Goal: Task Accomplishment & Management: Manage account settings

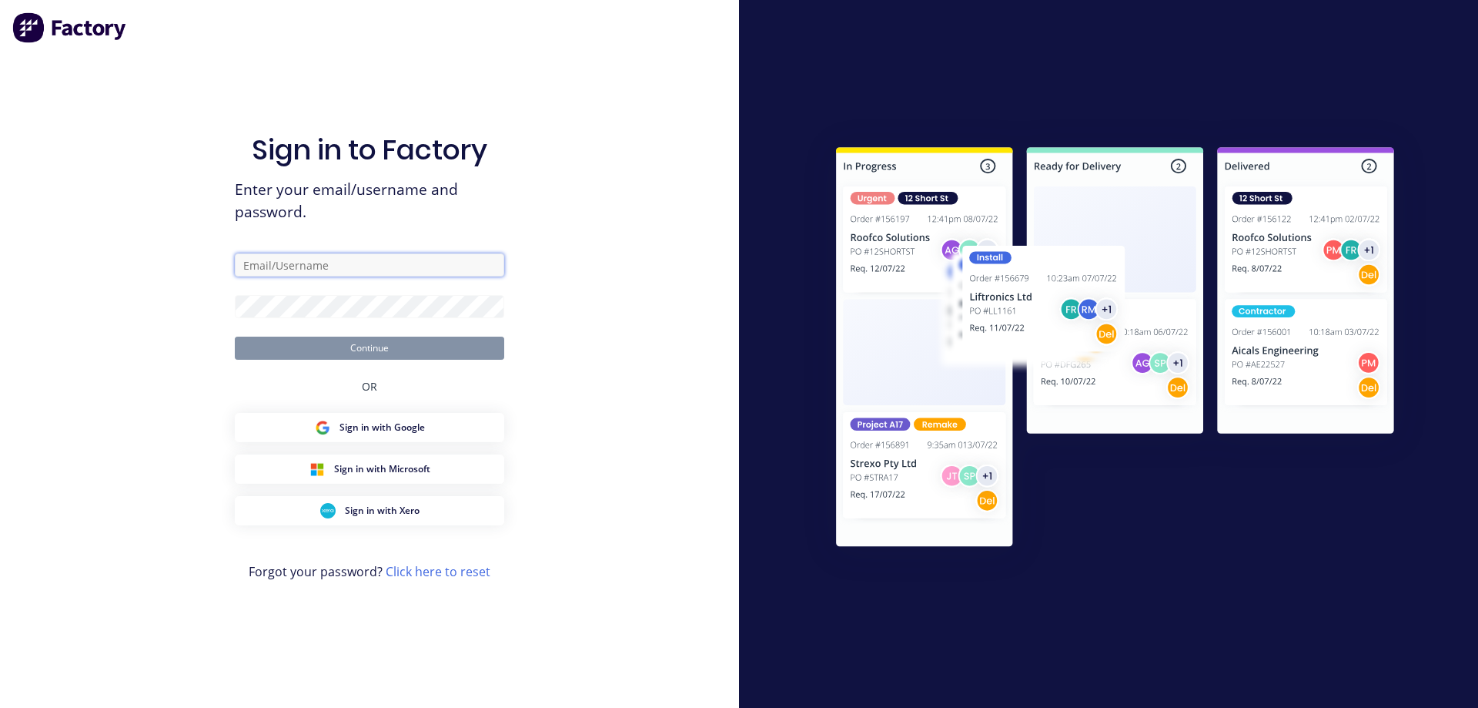
click at [323, 266] on input "text" at bounding box center [369, 264] width 269 height 23
type input "[EMAIL_ADDRESS][DOMAIN_NAME]"
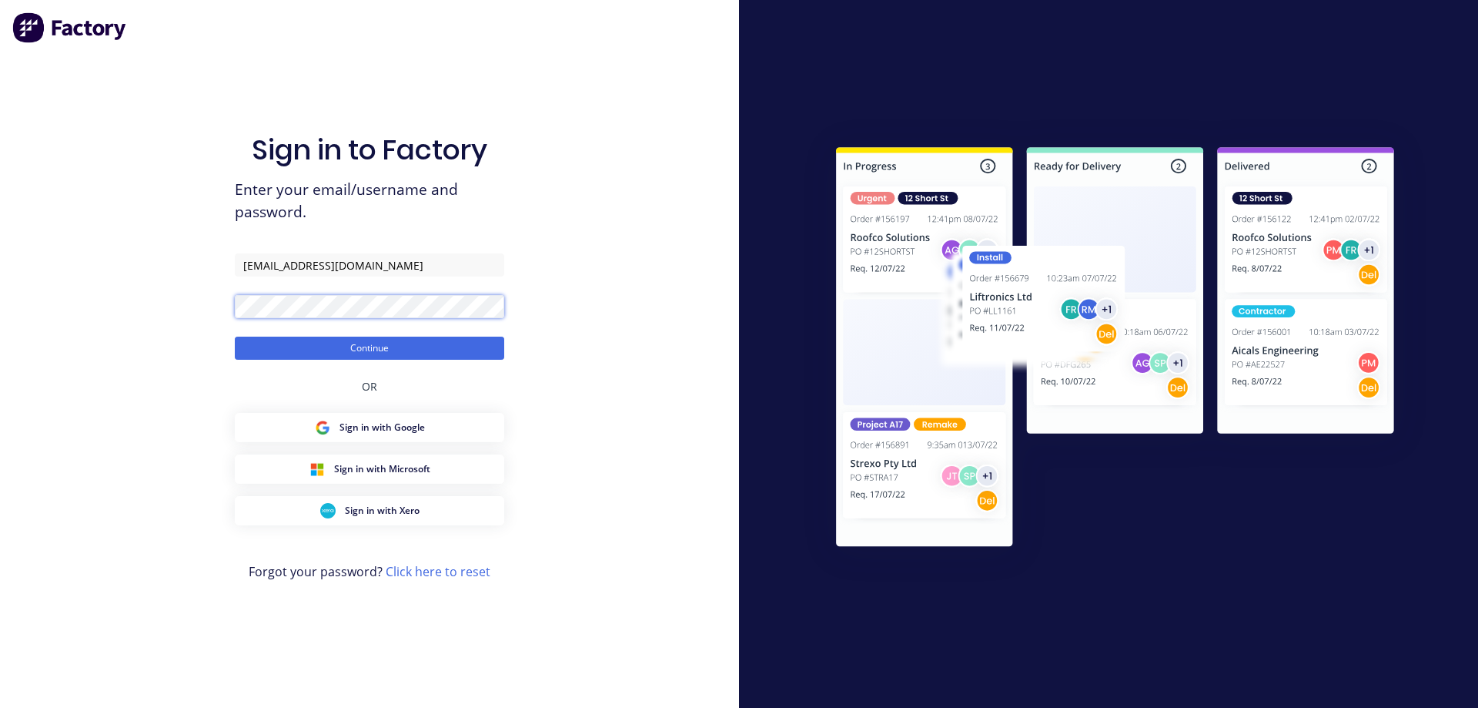
click at [235, 336] on button "Continue" at bounding box center [369, 347] width 269 height 23
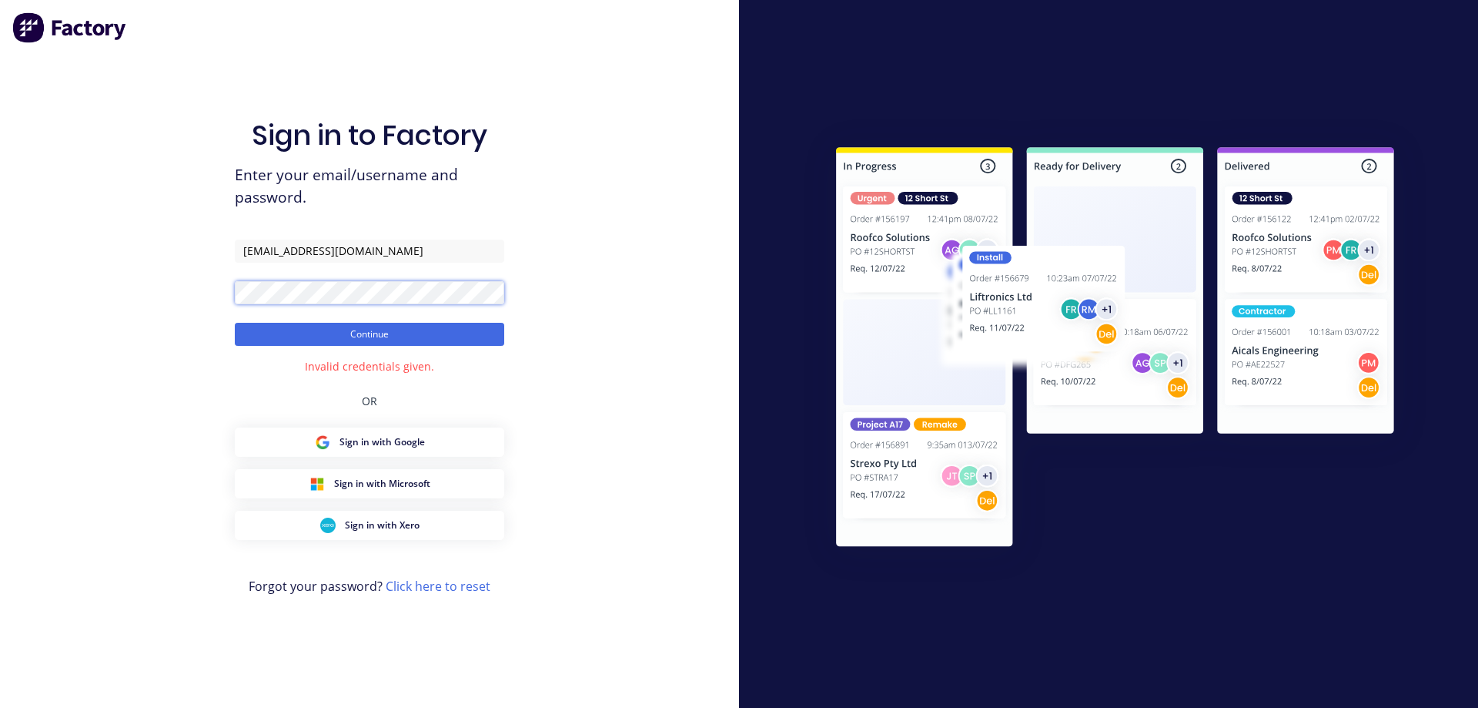
click at [215, 286] on div "Sign in to Factory Enter your email/username and password. [EMAIL_ADDRESS][DOMA…" at bounding box center [369, 354] width 739 height 708
click at [235, 323] on button "Continue" at bounding box center [369, 334] width 269 height 23
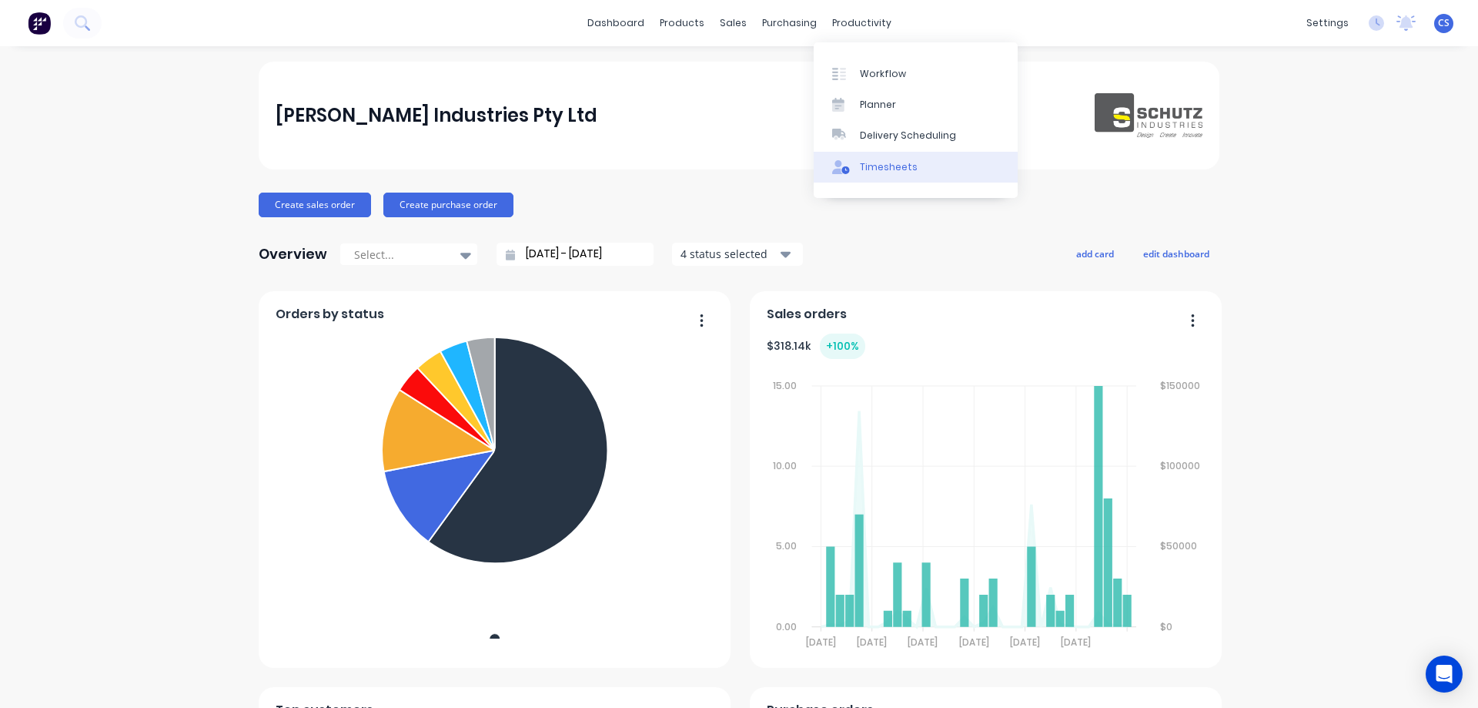
click at [885, 168] on div "Timesheets" at bounding box center [889, 167] width 58 height 14
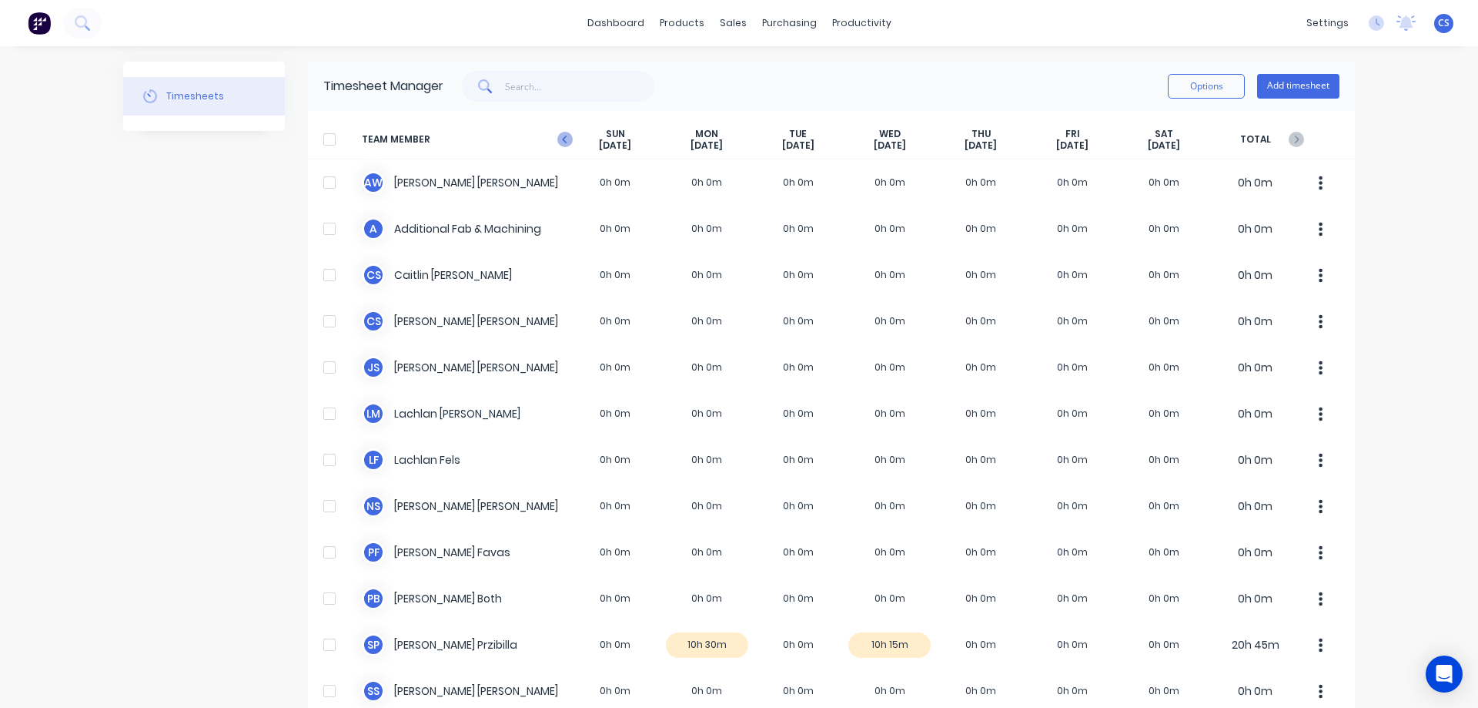
click at [558, 137] on icon "button" at bounding box center [564, 139] width 15 height 15
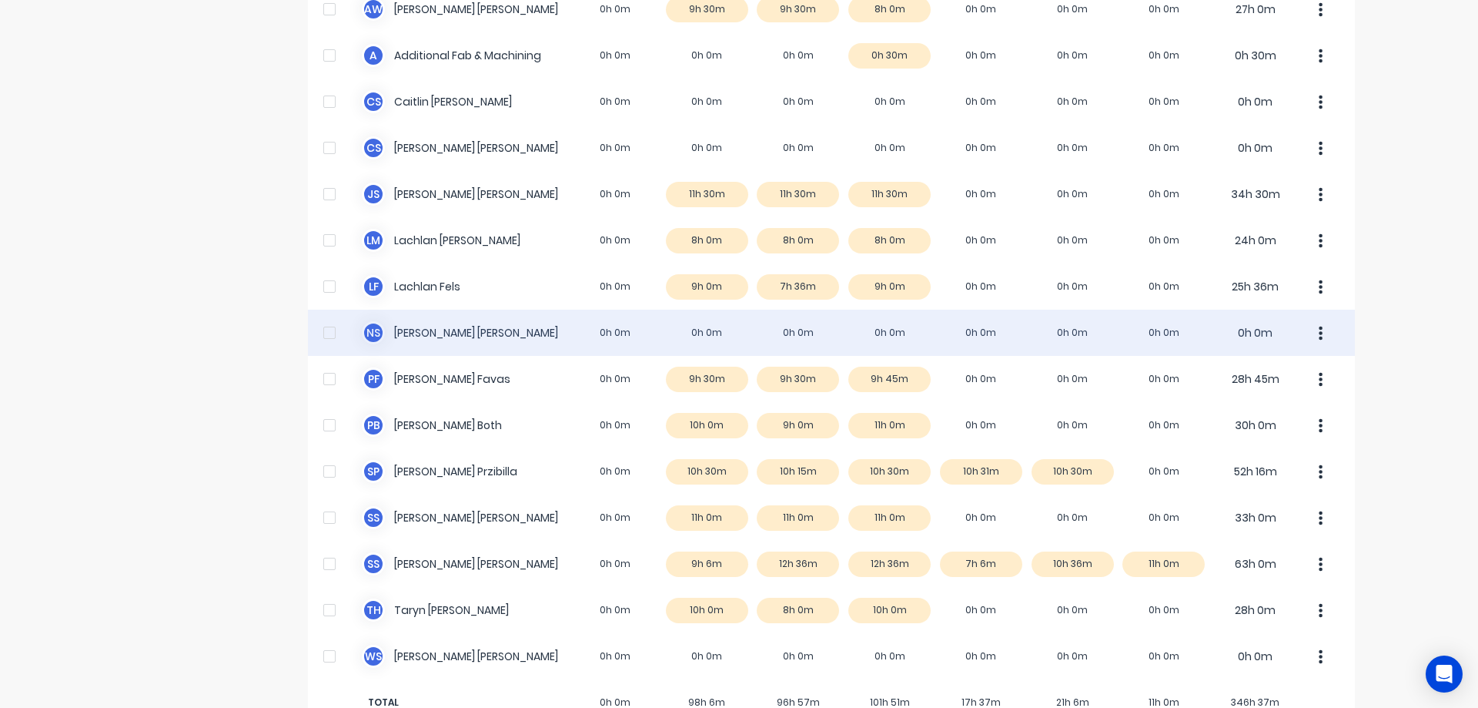
scroll to position [216, 0]
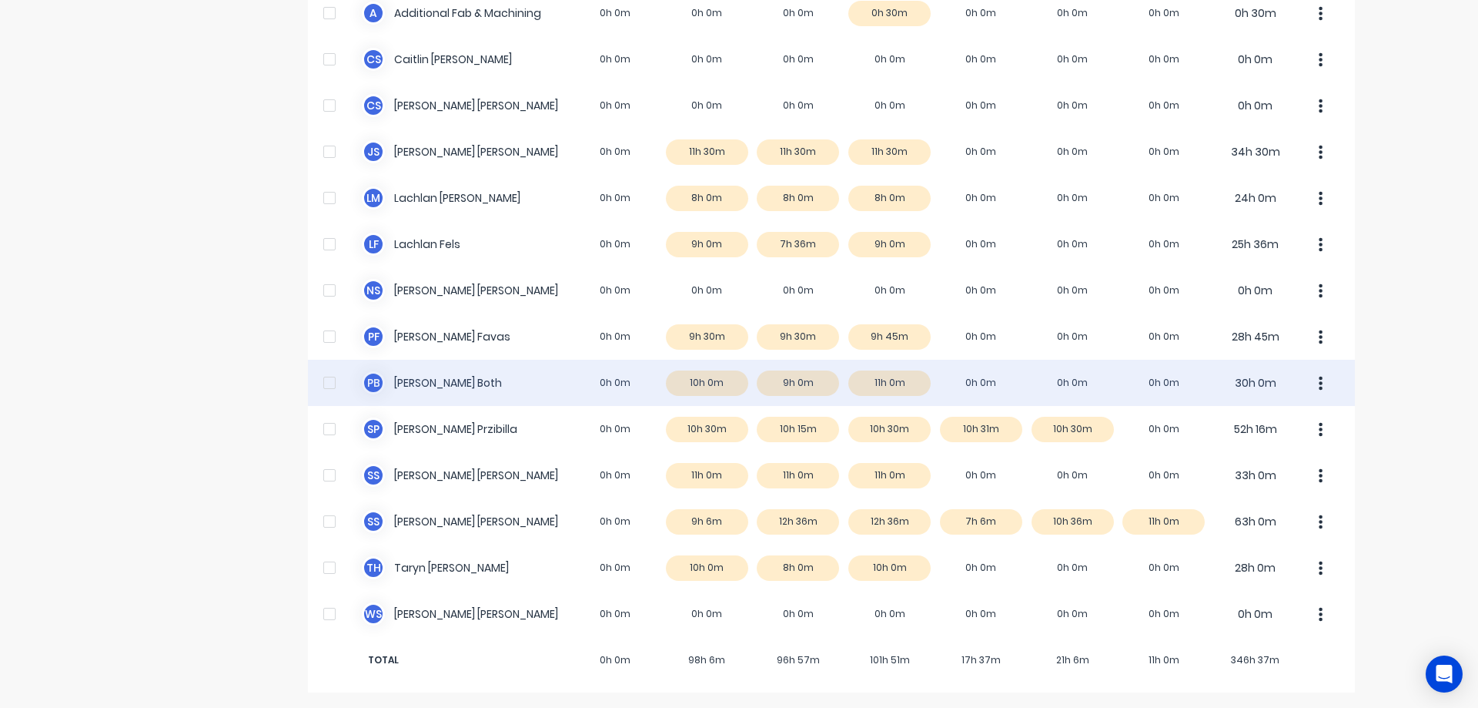
click at [982, 380] on div "P B [PERSON_NAME] Both 0h 0m 10h 0m 9h 0m 11h 0m 0h 0m 0h 0m 0h 0m 30h 0m" at bounding box center [831, 383] width 1047 height 46
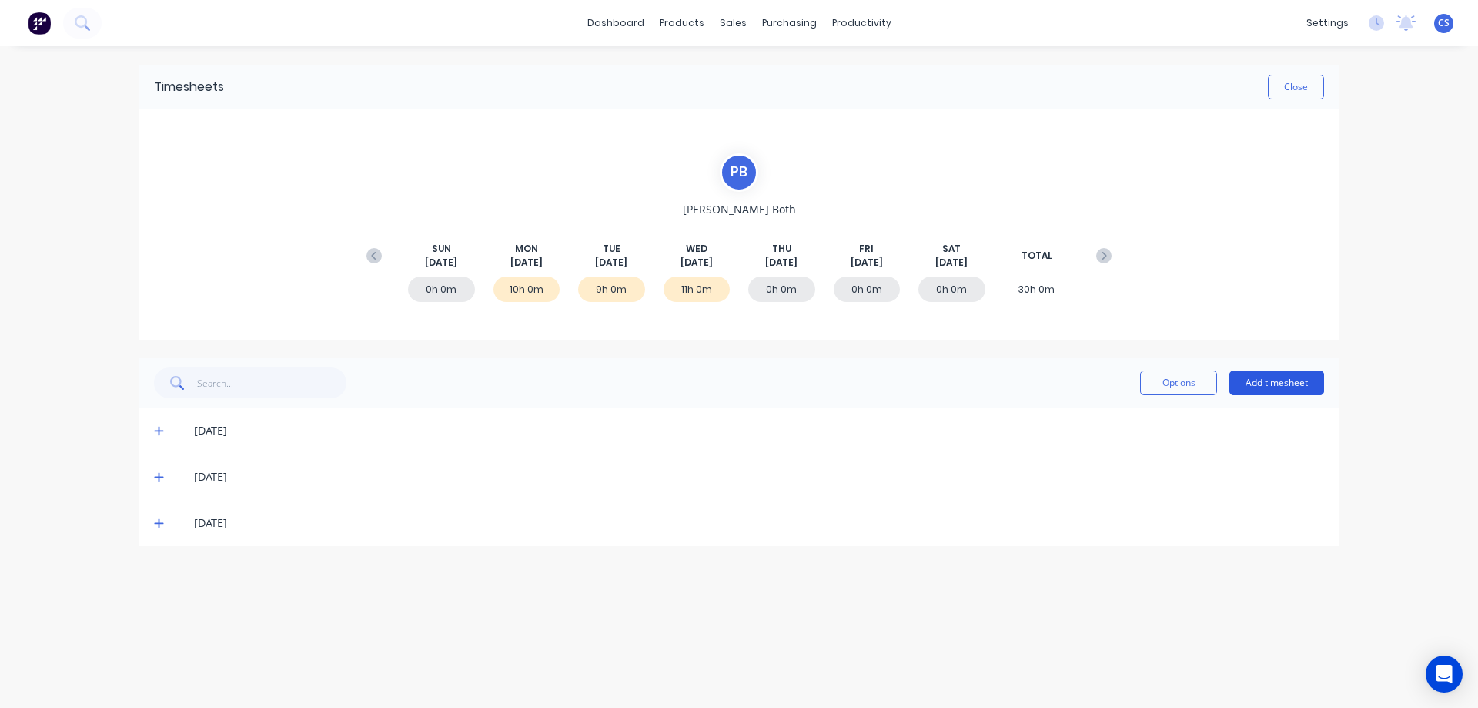
click at [1268, 377] on button "Add timesheet" at bounding box center [1277, 382] width 95 height 25
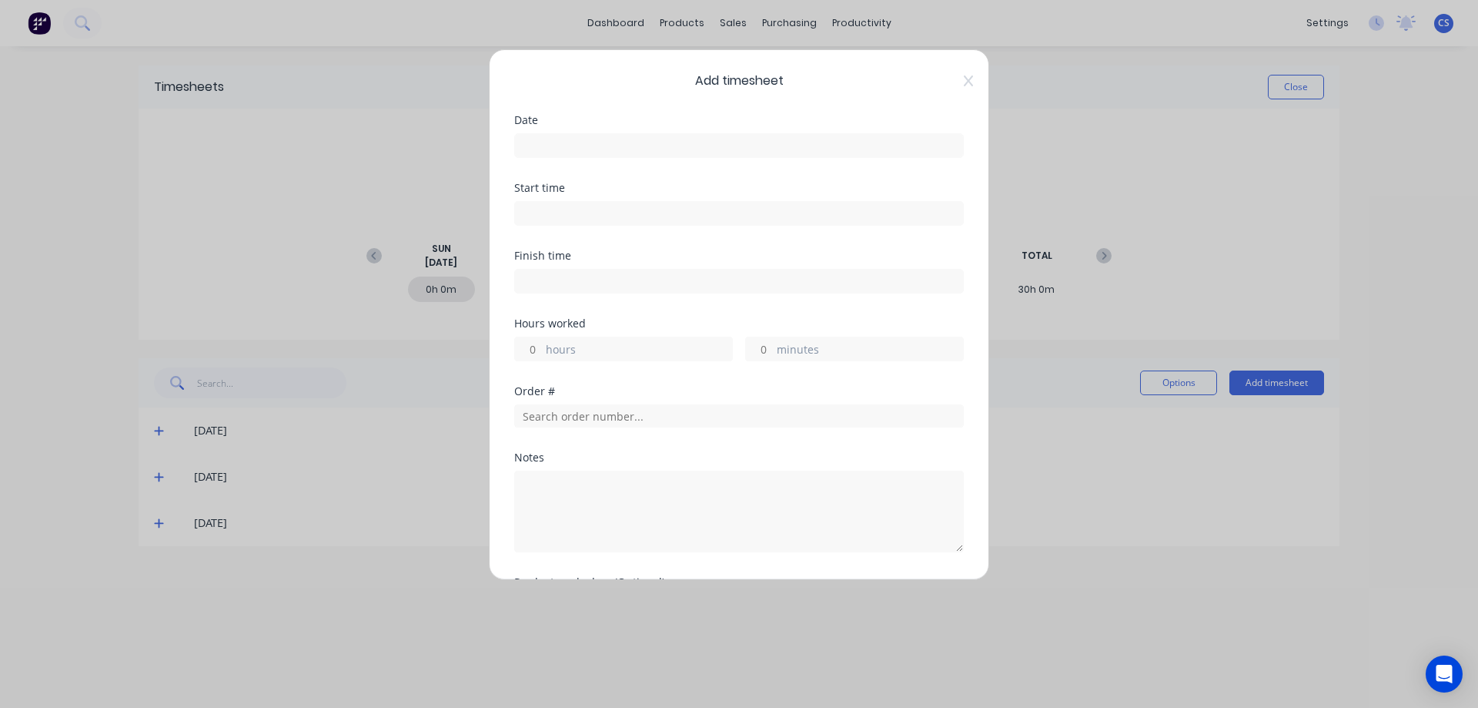
click at [561, 148] on input at bounding box center [739, 145] width 448 height 23
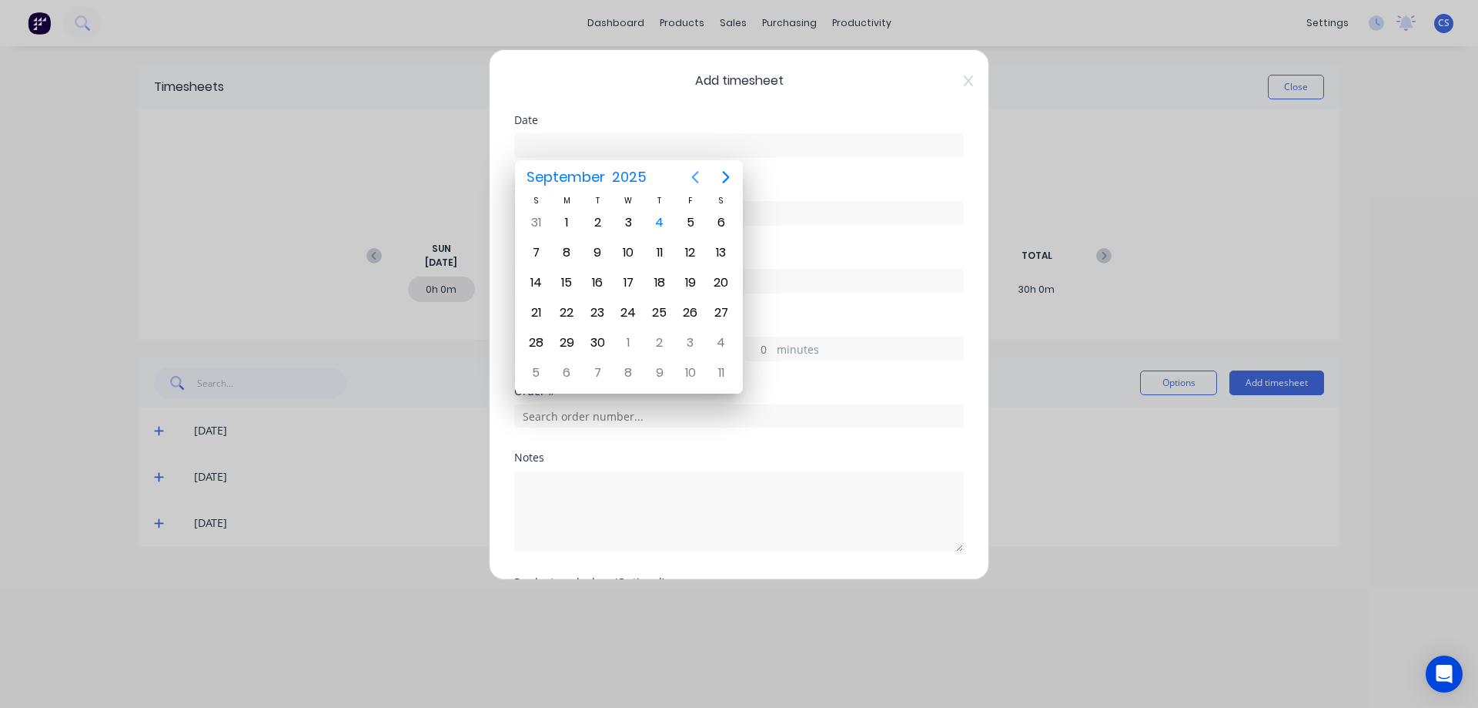
click at [694, 174] on icon "Previous page" at bounding box center [695, 177] width 18 height 18
click at [663, 342] on div "28" at bounding box center [659, 342] width 23 height 23
type input "[DATE]"
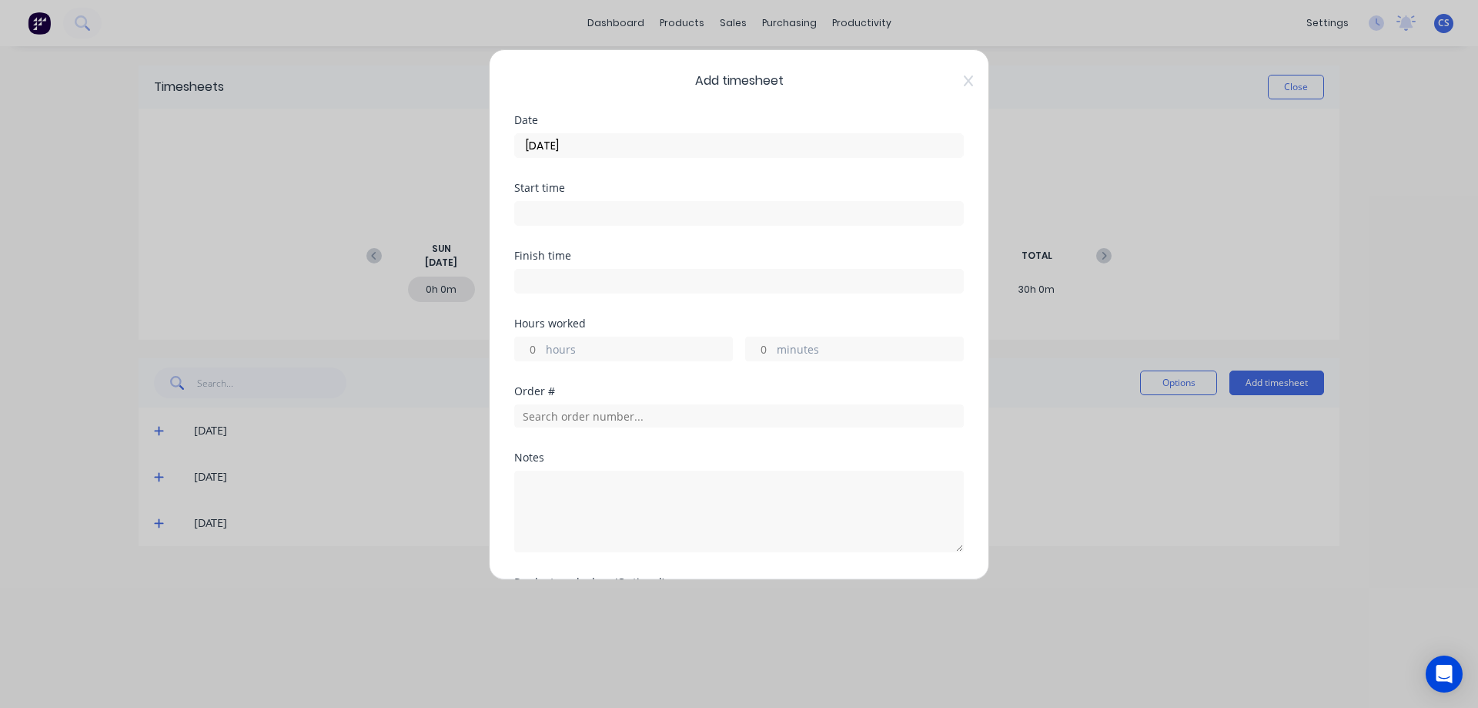
click at [537, 349] on input "hours" at bounding box center [528, 348] width 27 height 23
type input "10"
type input "30"
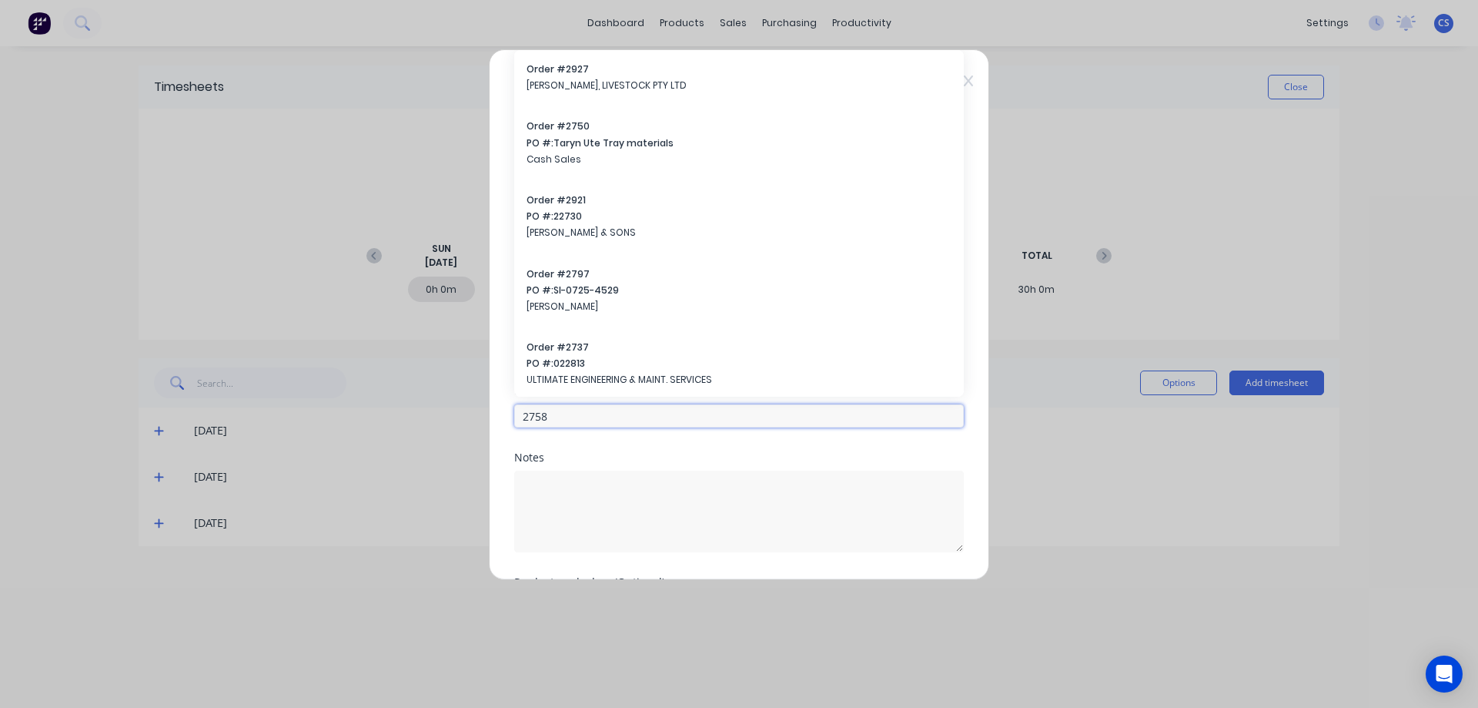
type input "2758"
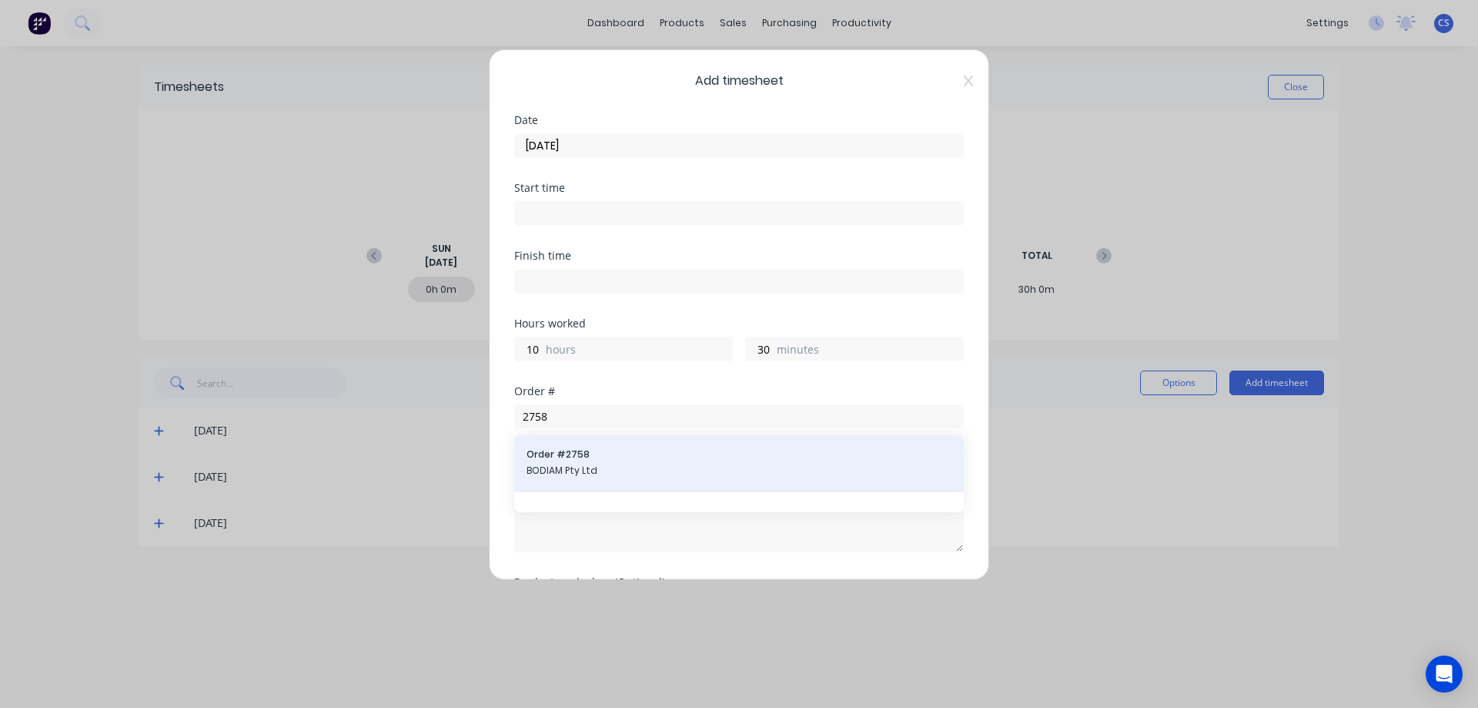
click at [609, 470] on span "BODIAM Pty Ltd" at bounding box center [739, 471] width 425 height 14
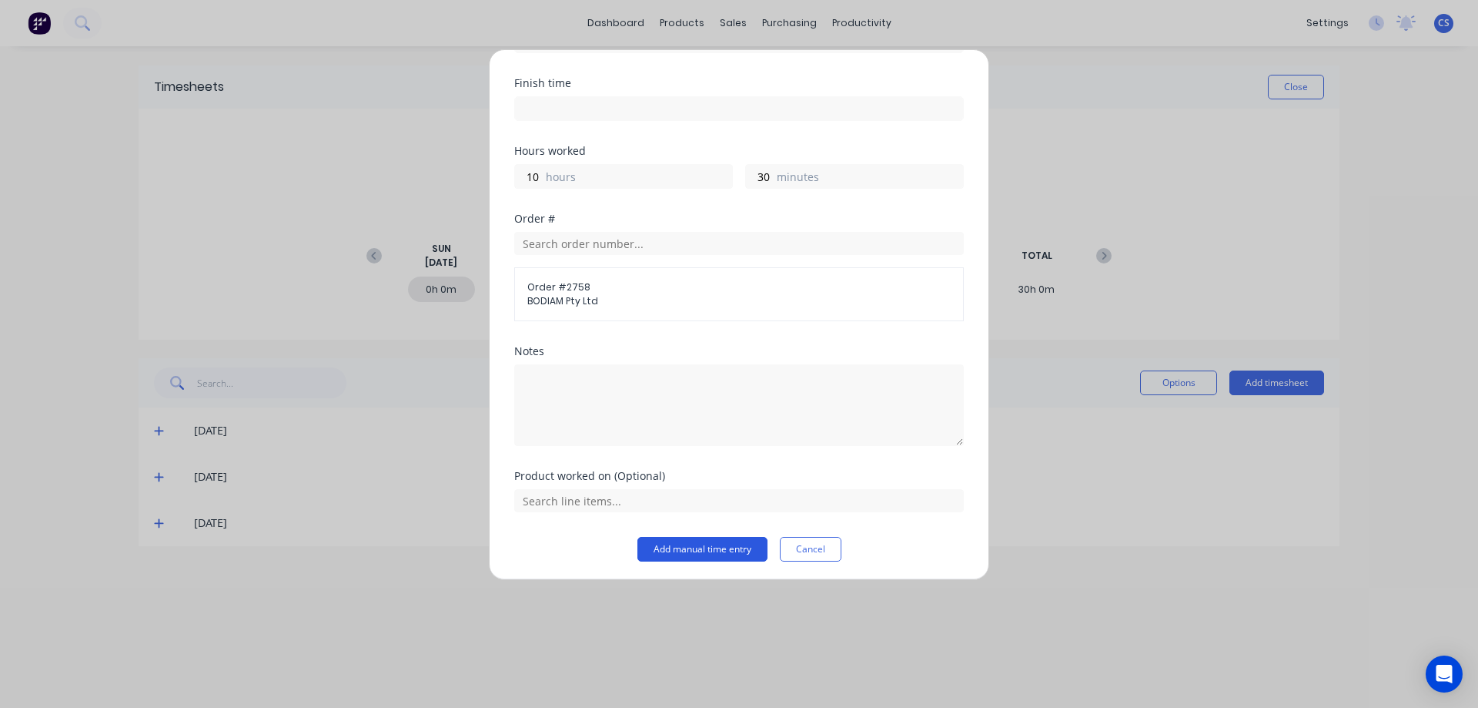
scroll to position [176, 0]
click at [689, 548] on button "Add manual time entry" at bounding box center [703, 545] width 130 height 25
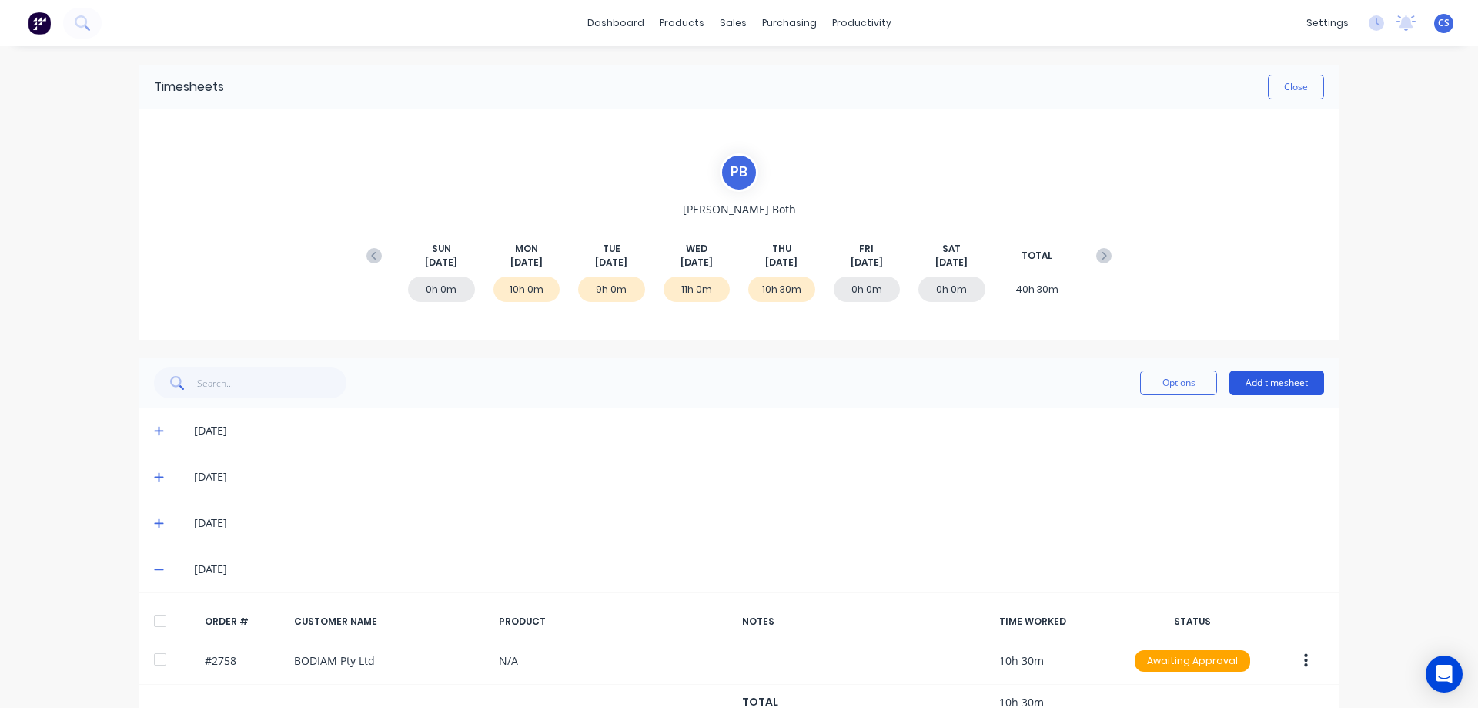
click at [1250, 375] on button "Add timesheet" at bounding box center [1277, 382] width 95 height 25
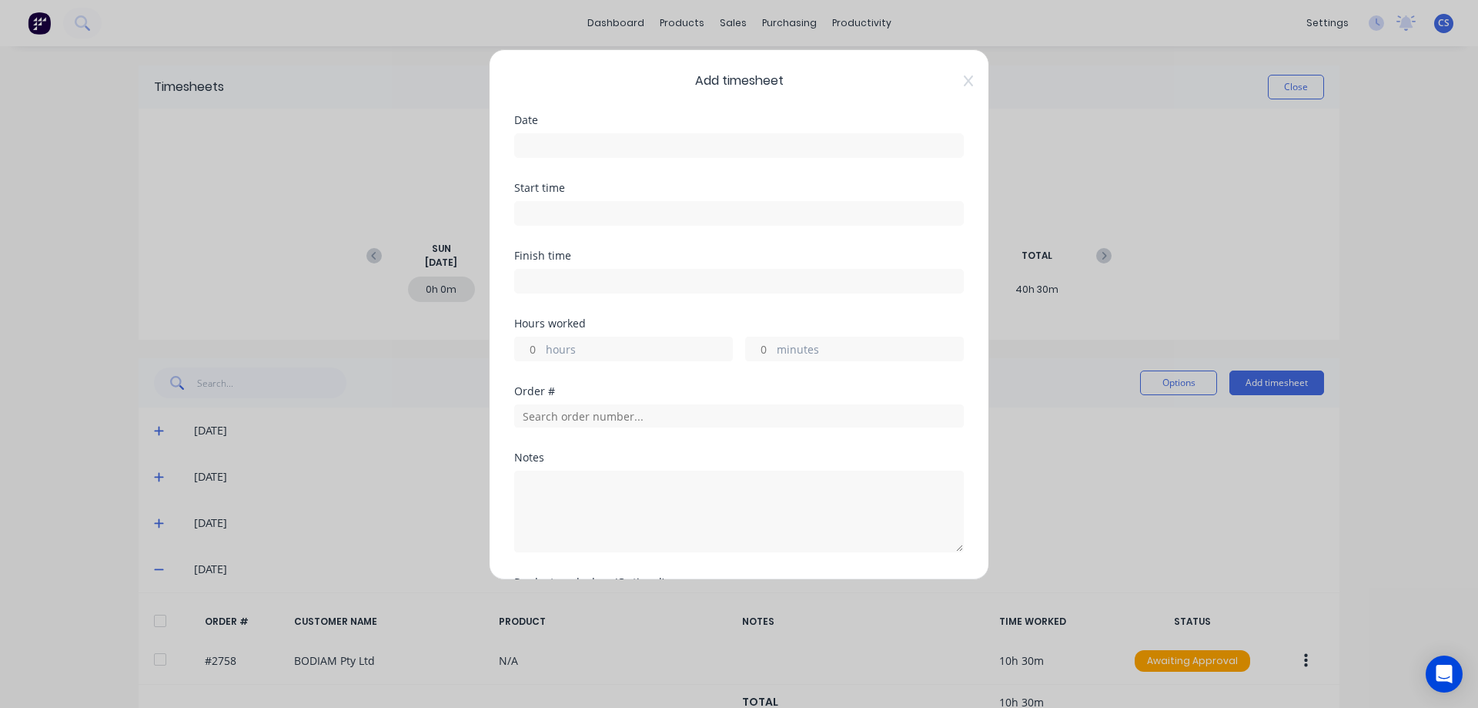
click at [564, 148] on input at bounding box center [739, 145] width 448 height 23
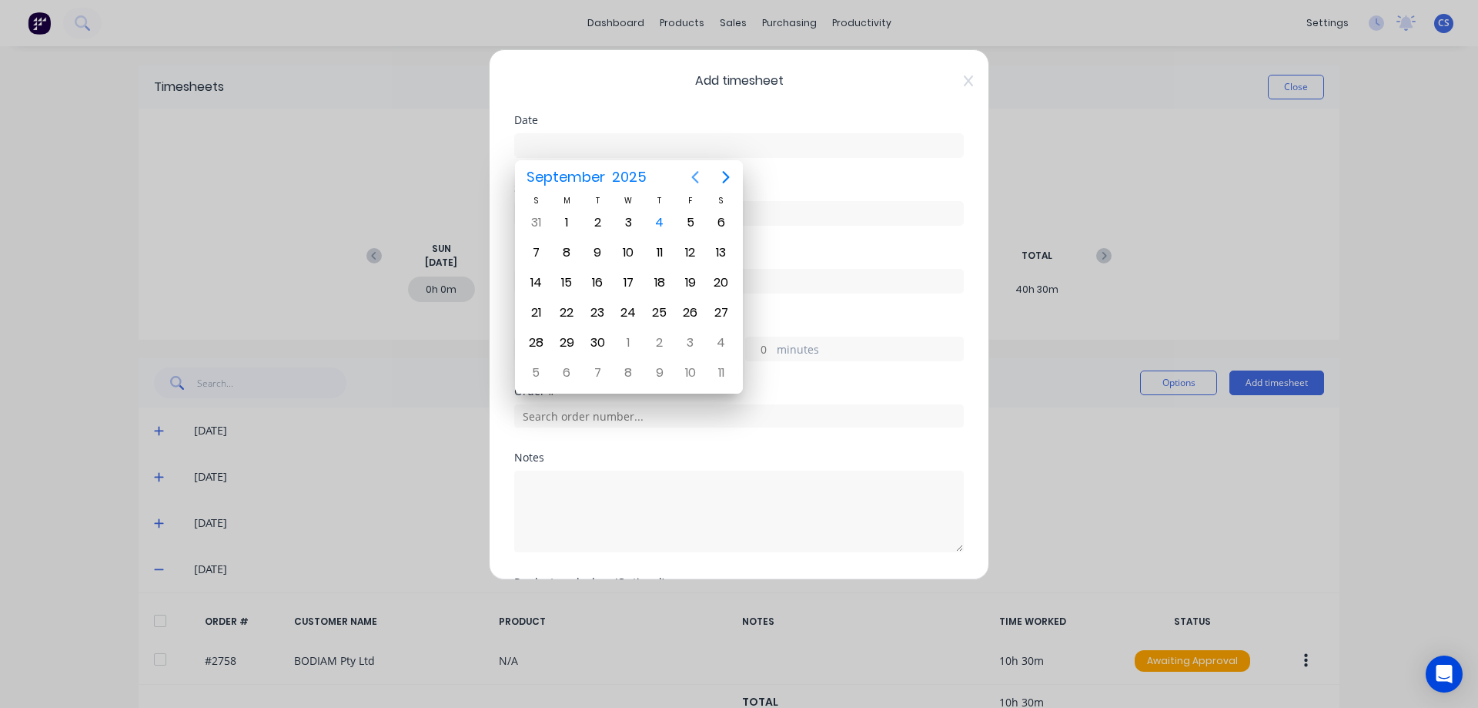
click at [696, 178] on icon "Previous page" at bounding box center [695, 177] width 18 height 18
click at [694, 343] on div "29" at bounding box center [690, 342] width 23 height 23
type input "[DATE]"
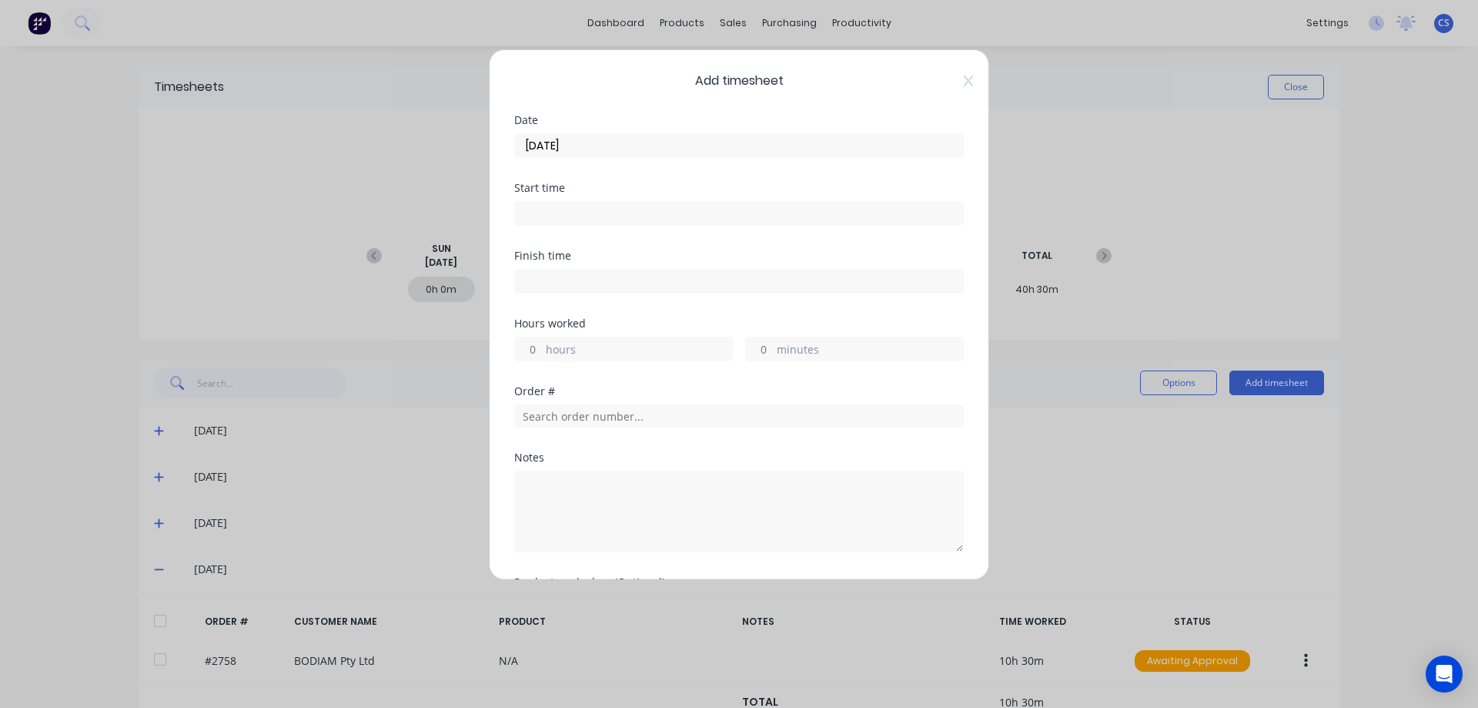
click at [536, 348] on input "hours" at bounding box center [528, 348] width 27 height 23
type input "9"
type input "15"
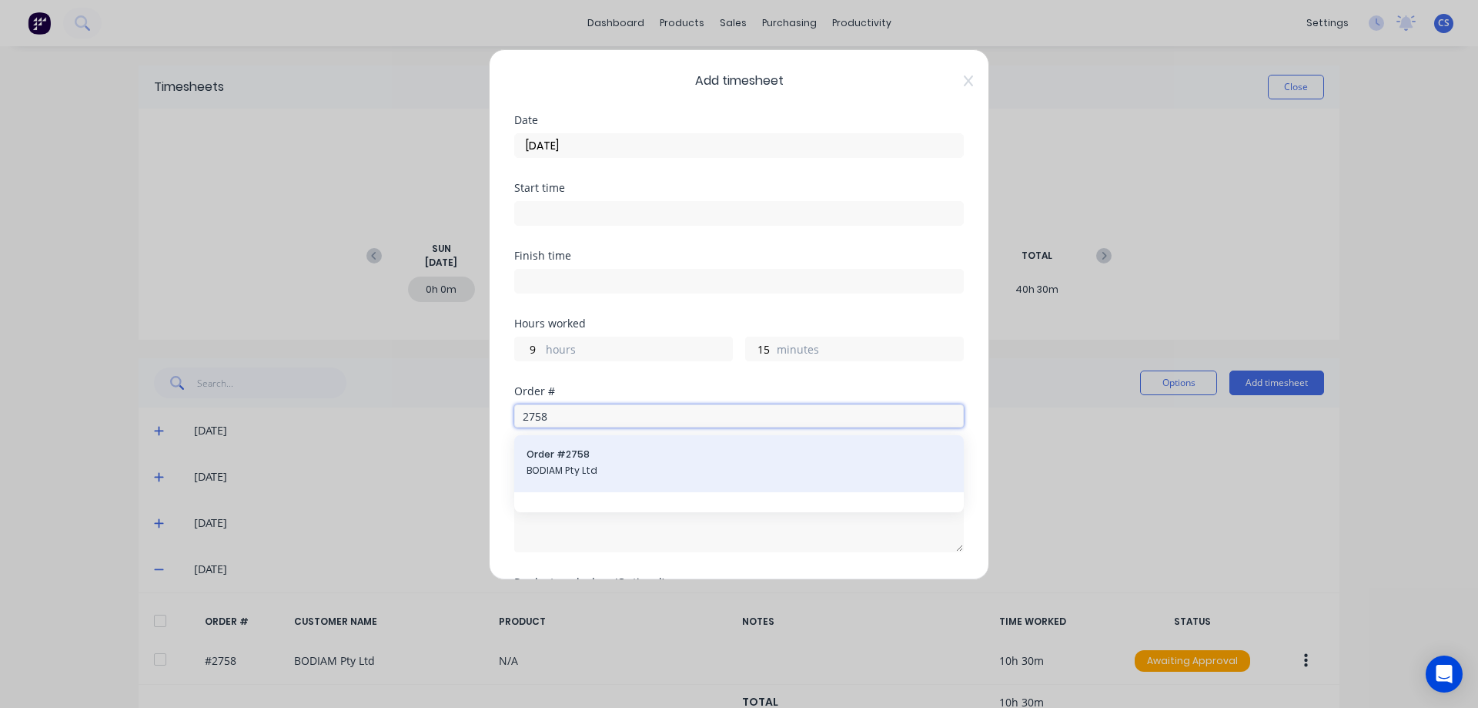
type input "2758"
click at [609, 465] on span "BODIAM Pty Ltd" at bounding box center [739, 471] width 425 height 14
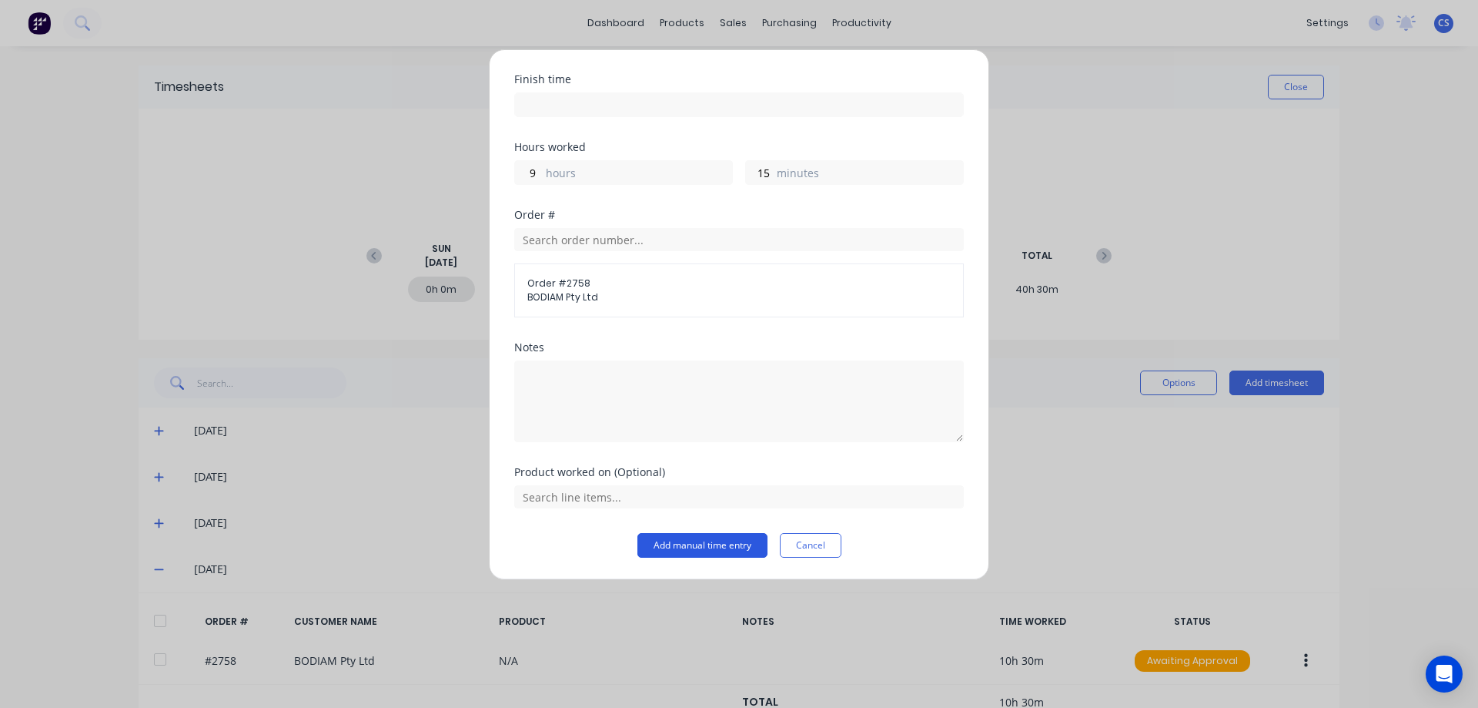
click at [698, 541] on button "Add manual time entry" at bounding box center [703, 545] width 130 height 25
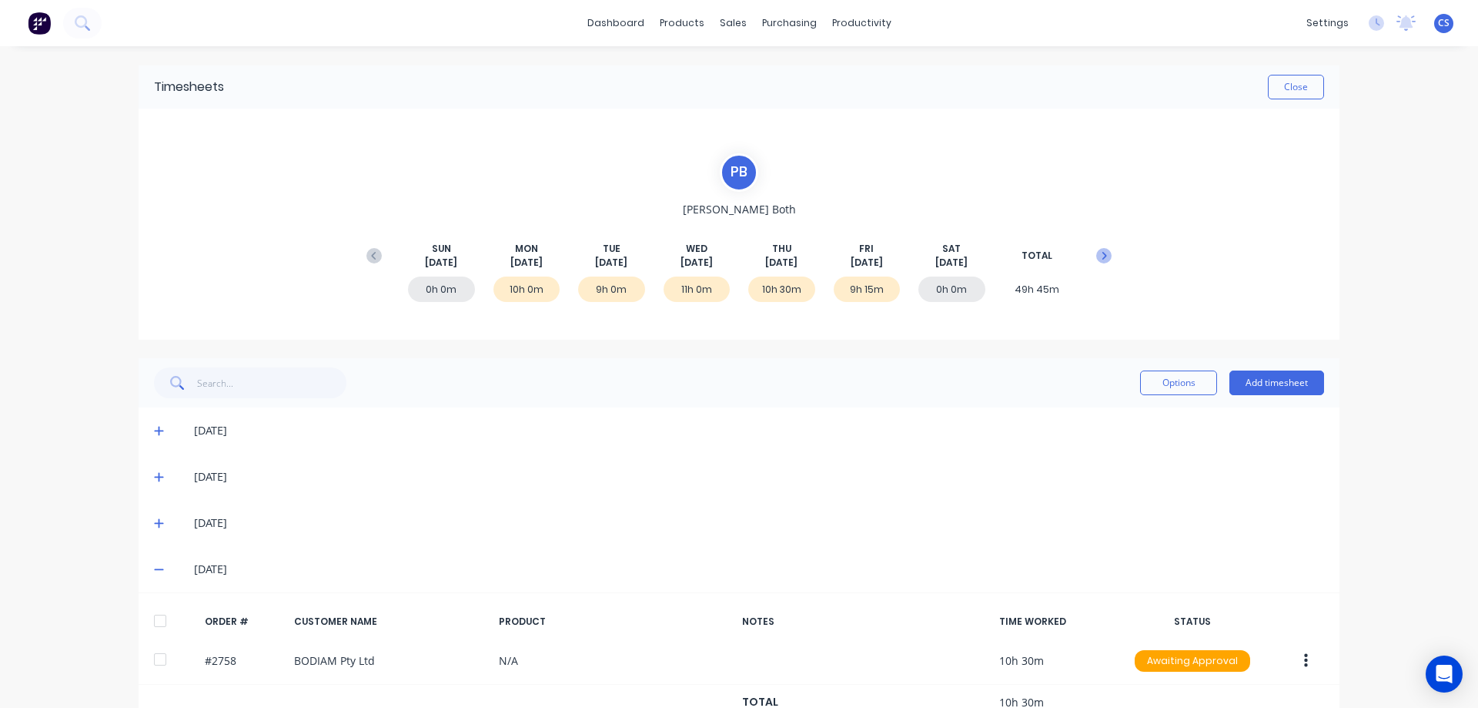
click at [1102, 255] on icon at bounding box center [1103, 255] width 15 height 15
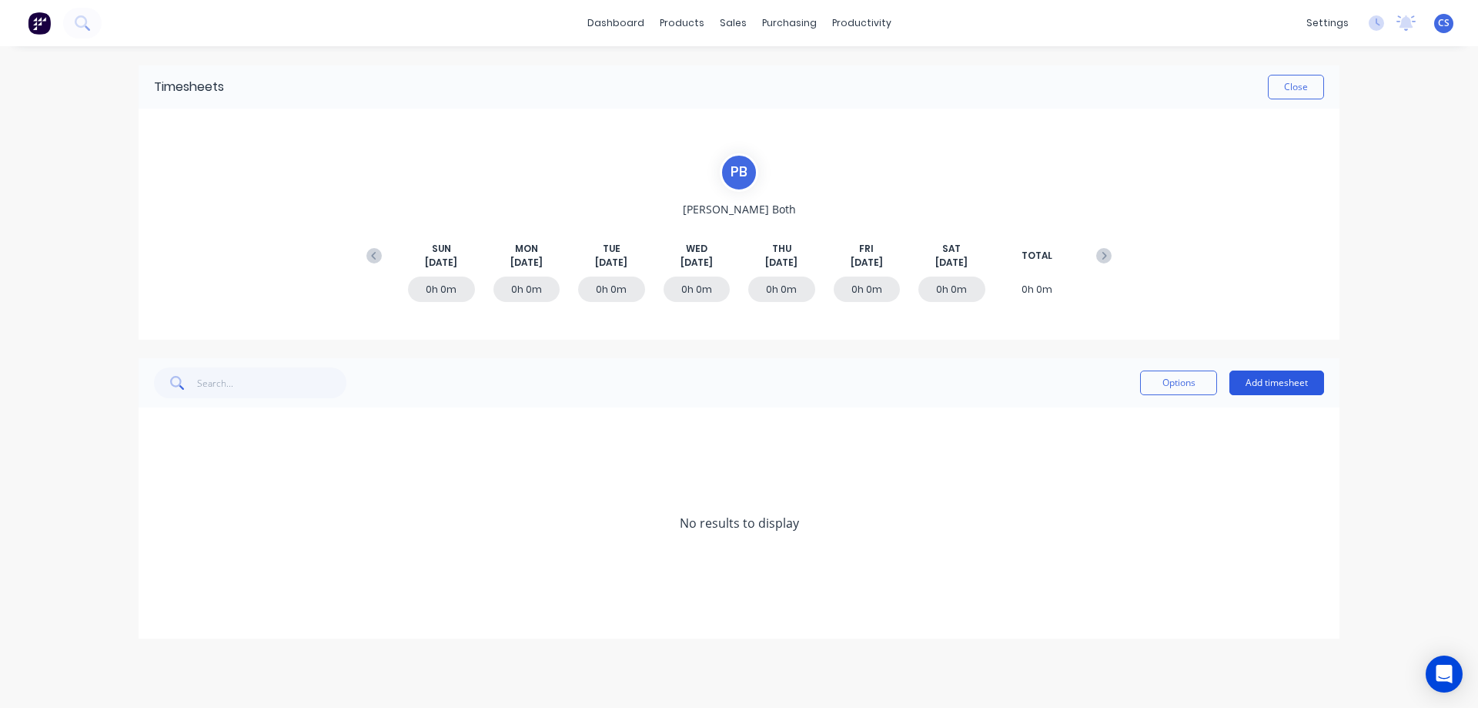
click at [1264, 382] on button "Add timesheet" at bounding box center [1277, 382] width 95 height 25
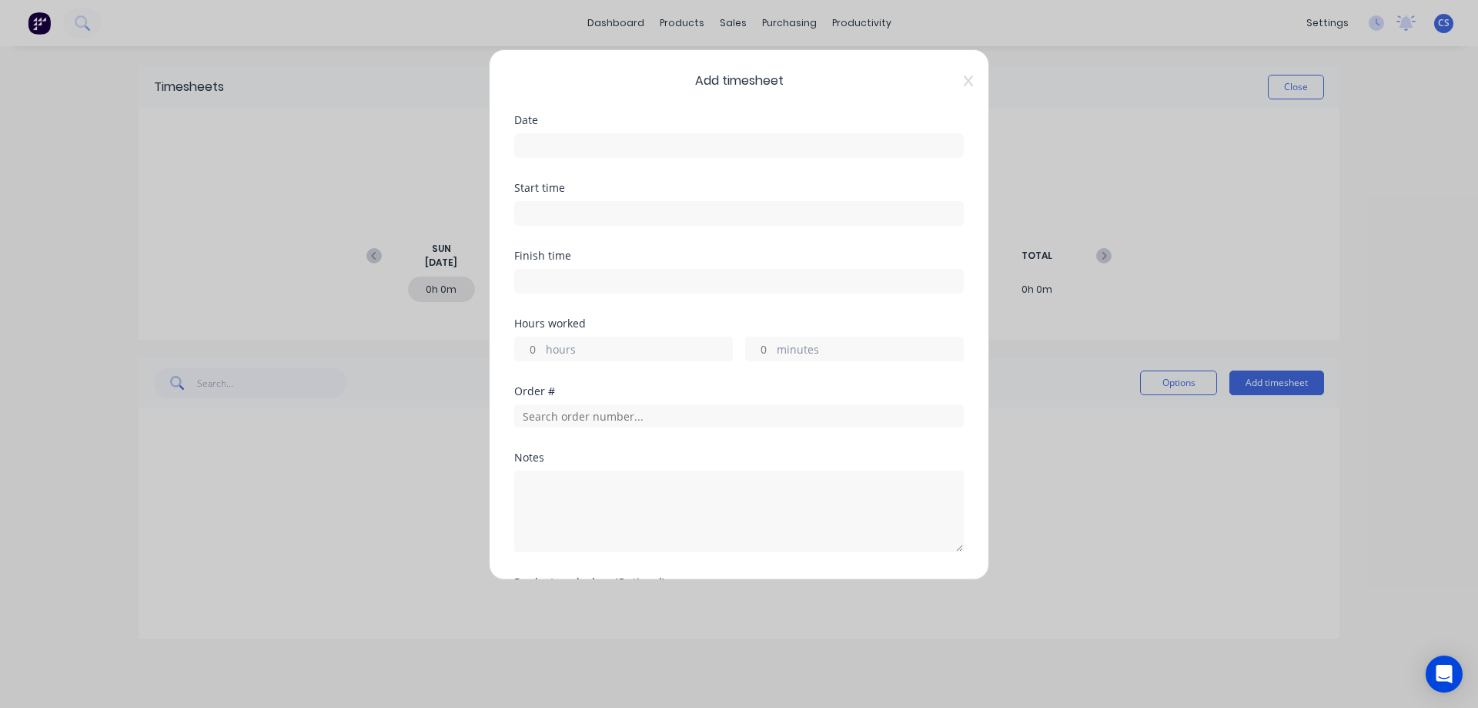
click at [560, 144] on input at bounding box center [739, 145] width 448 height 23
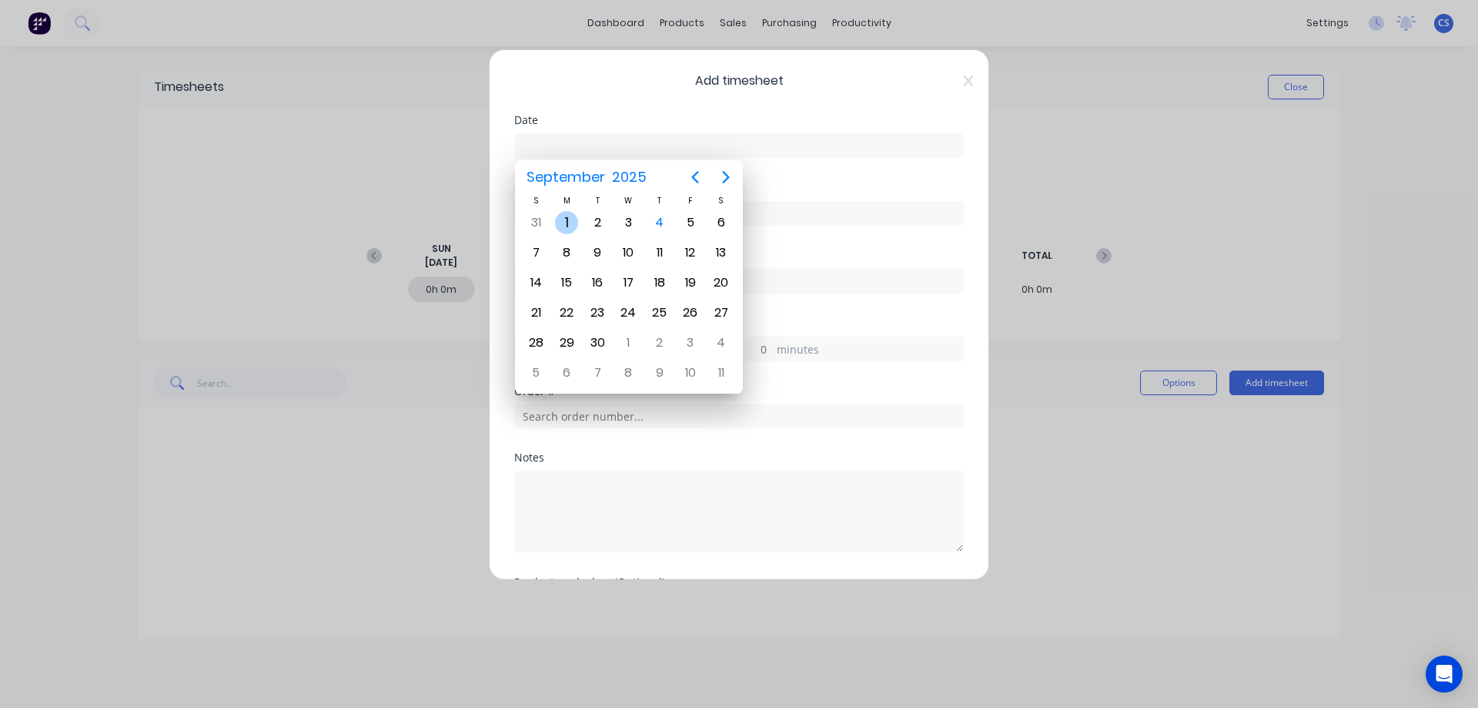
click at [574, 220] on div "1" at bounding box center [566, 222] width 23 height 23
type input "[DATE]"
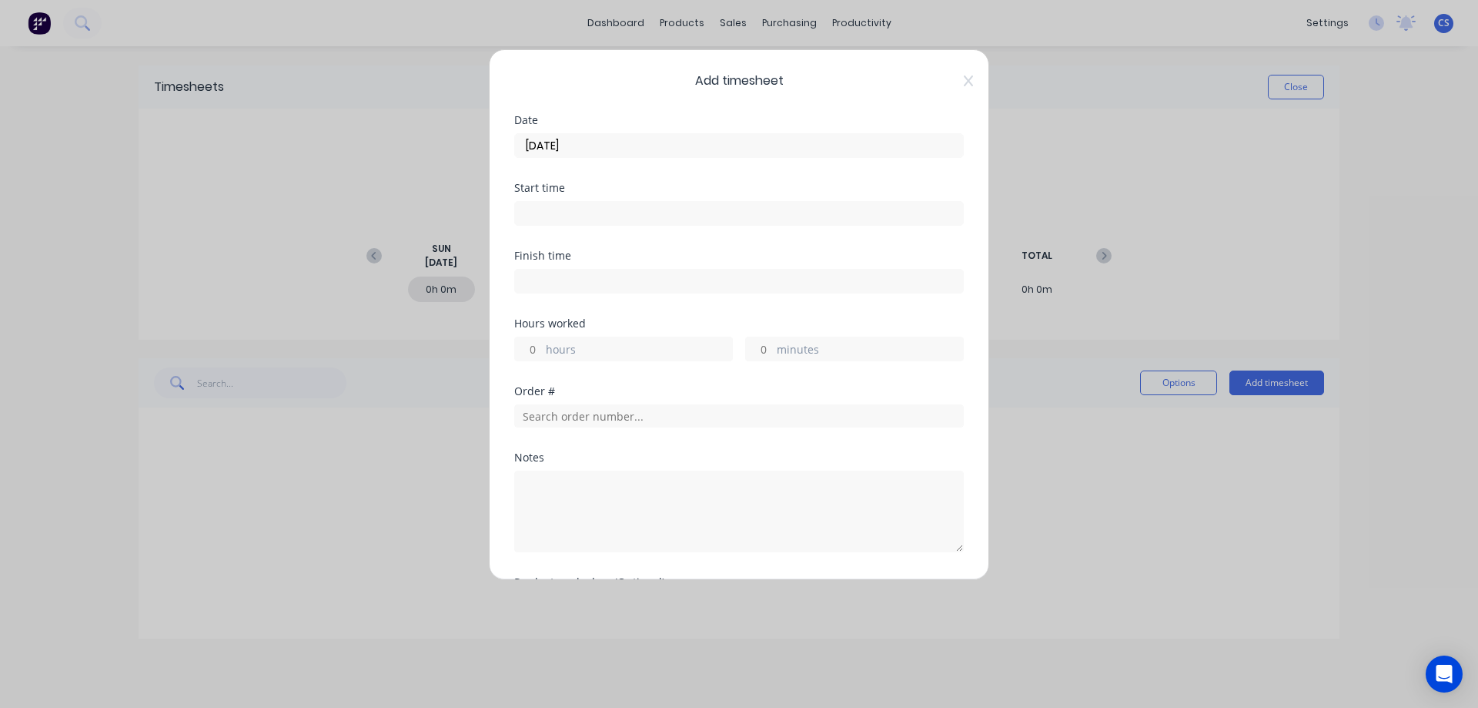
click at [539, 346] on input "hours" at bounding box center [528, 348] width 27 height 23
type input "11"
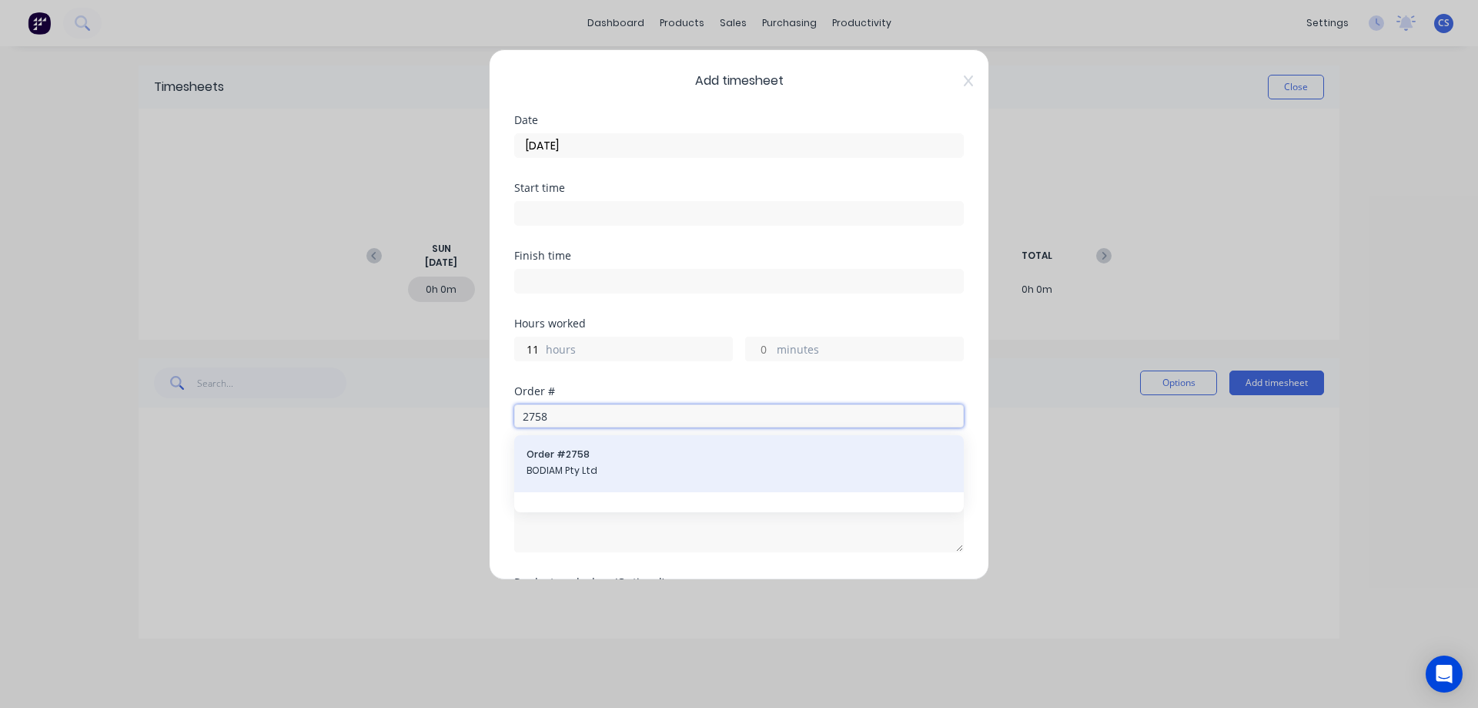
type input "2758"
click at [664, 470] on span "BODIAM Pty Ltd" at bounding box center [739, 471] width 425 height 14
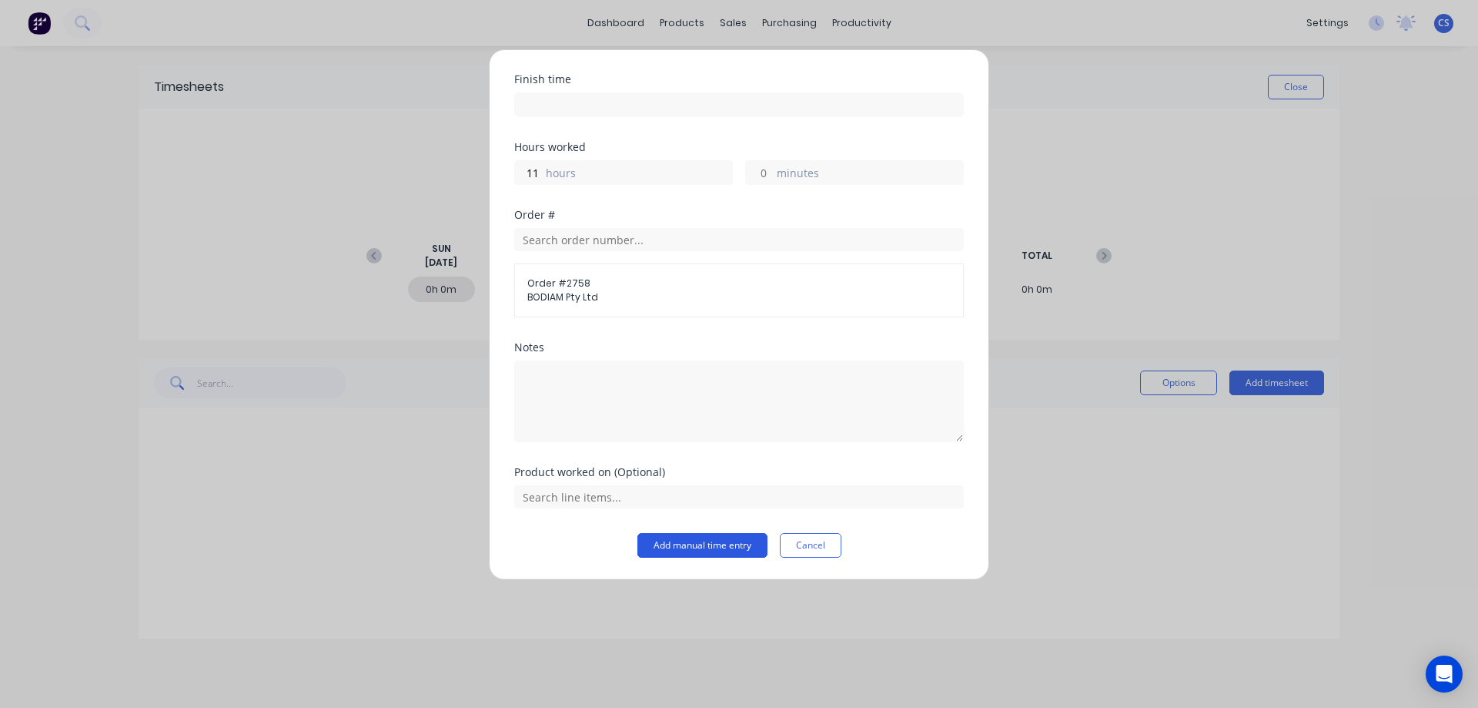
click at [682, 551] on button "Add manual time entry" at bounding box center [703, 545] width 130 height 25
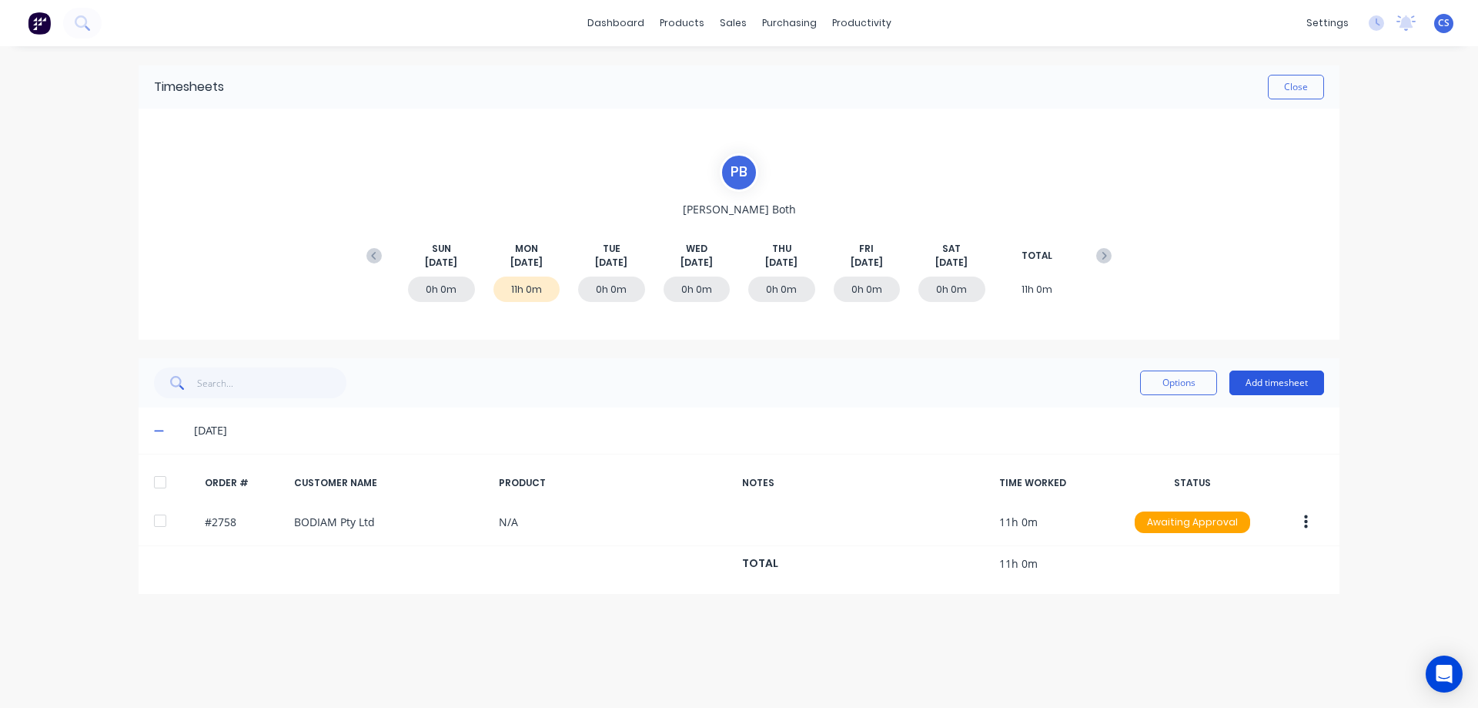
click at [1287, 383] on button "Add timesheet" at bounding box center [1277, 382] width 95 height 25
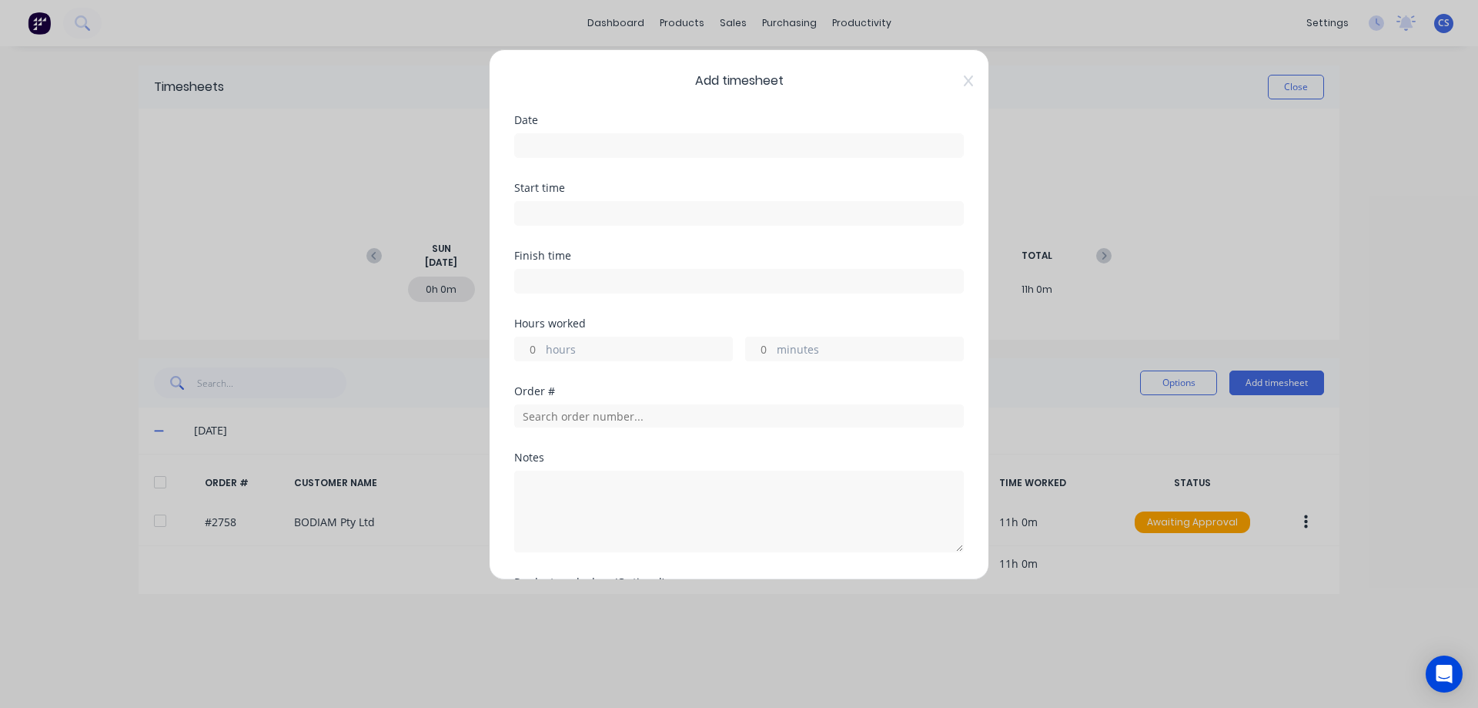
click at [530, 149] on input at bounding box center [739, 145] width 448 height 23
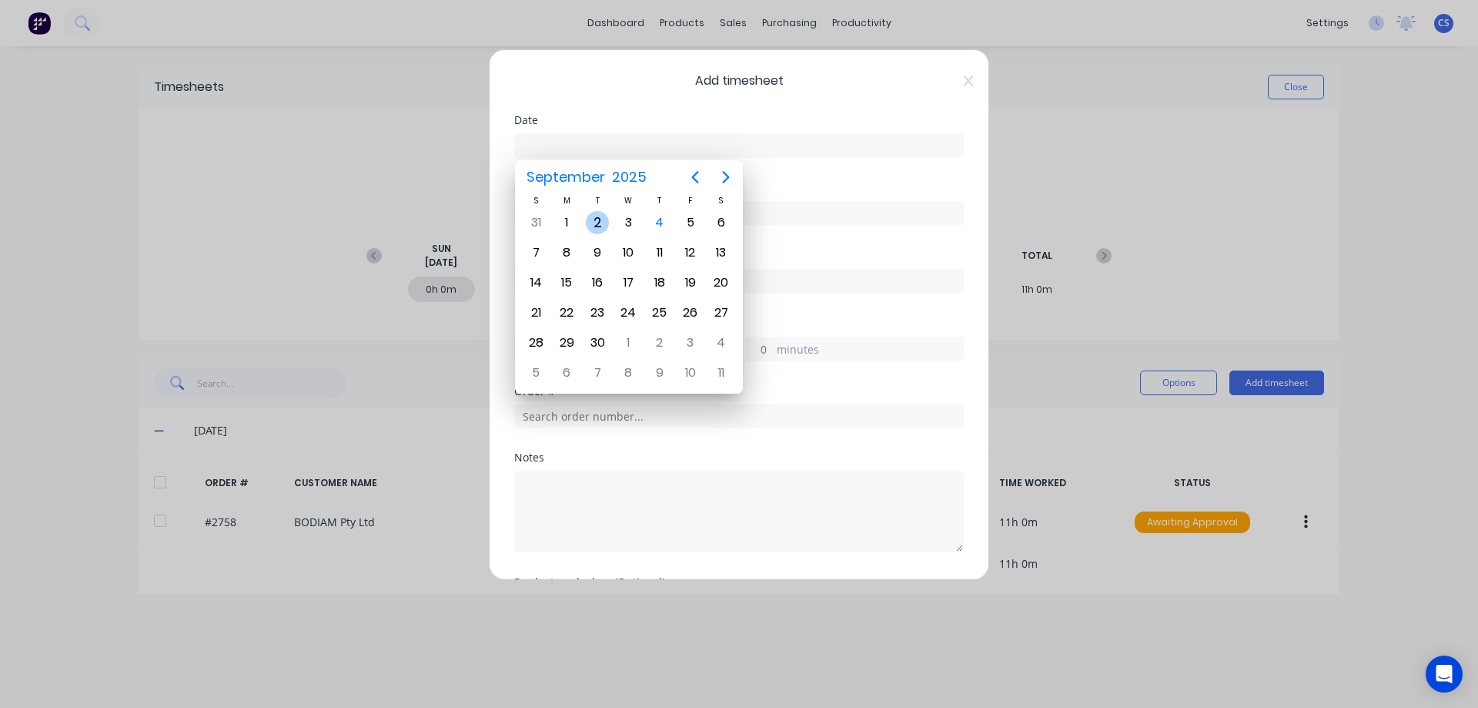
click at [596, 226] on div "2" at bounding box center [597, 222] width 23 height 23
type input "[DATE]"
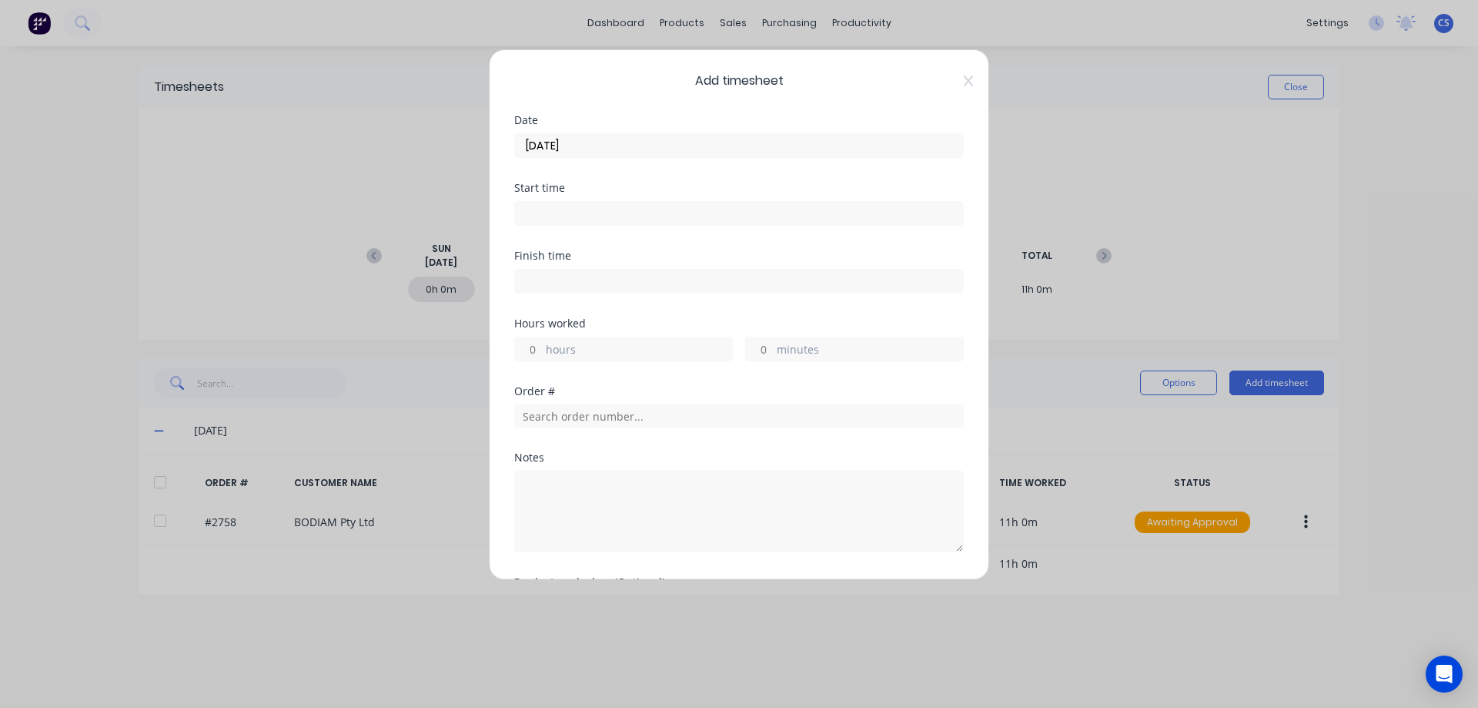
click at [538, 352] on input "hours" at bounding box center [528, 348] width 27 height 23
type input "6"
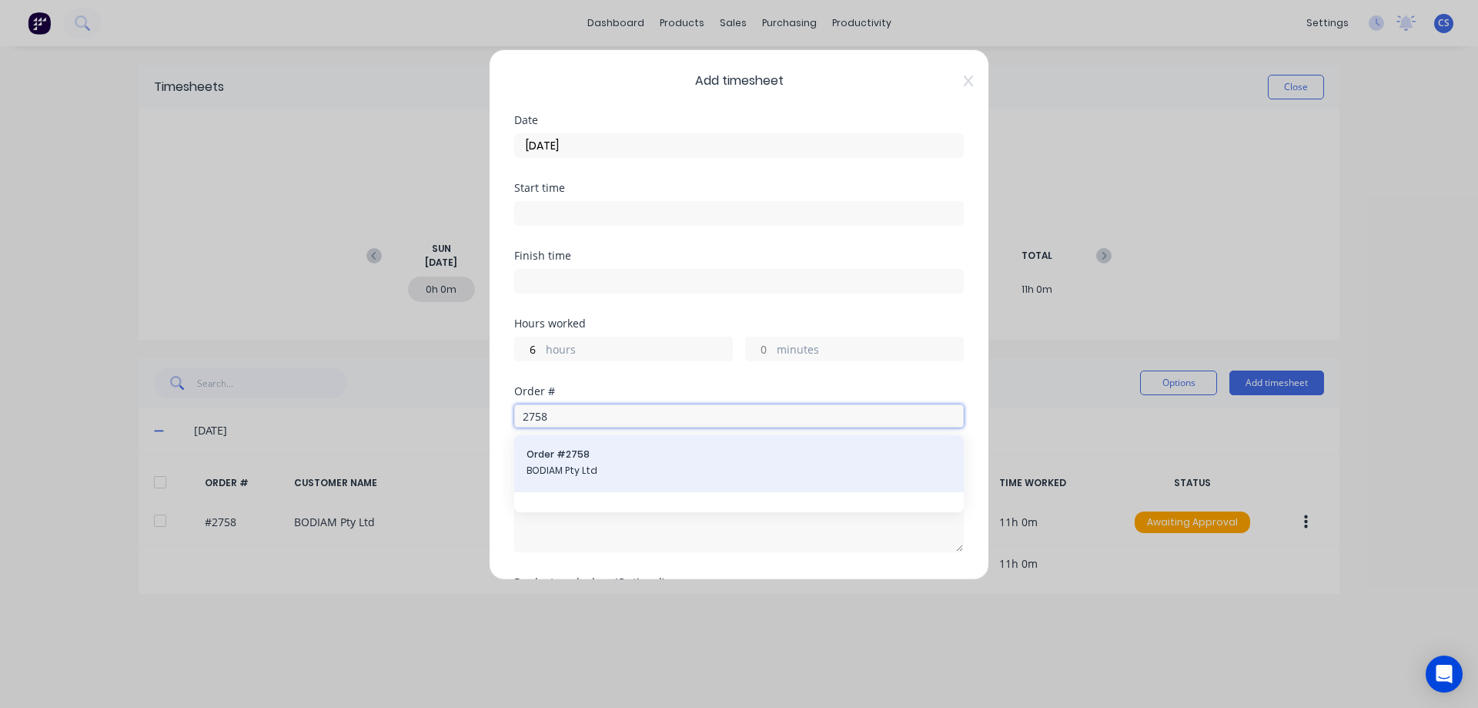
type input "2758"
click at [587, 464] on span "BODIAM Pty Ltd" at bounding box center [739, 471] width 425 height 14
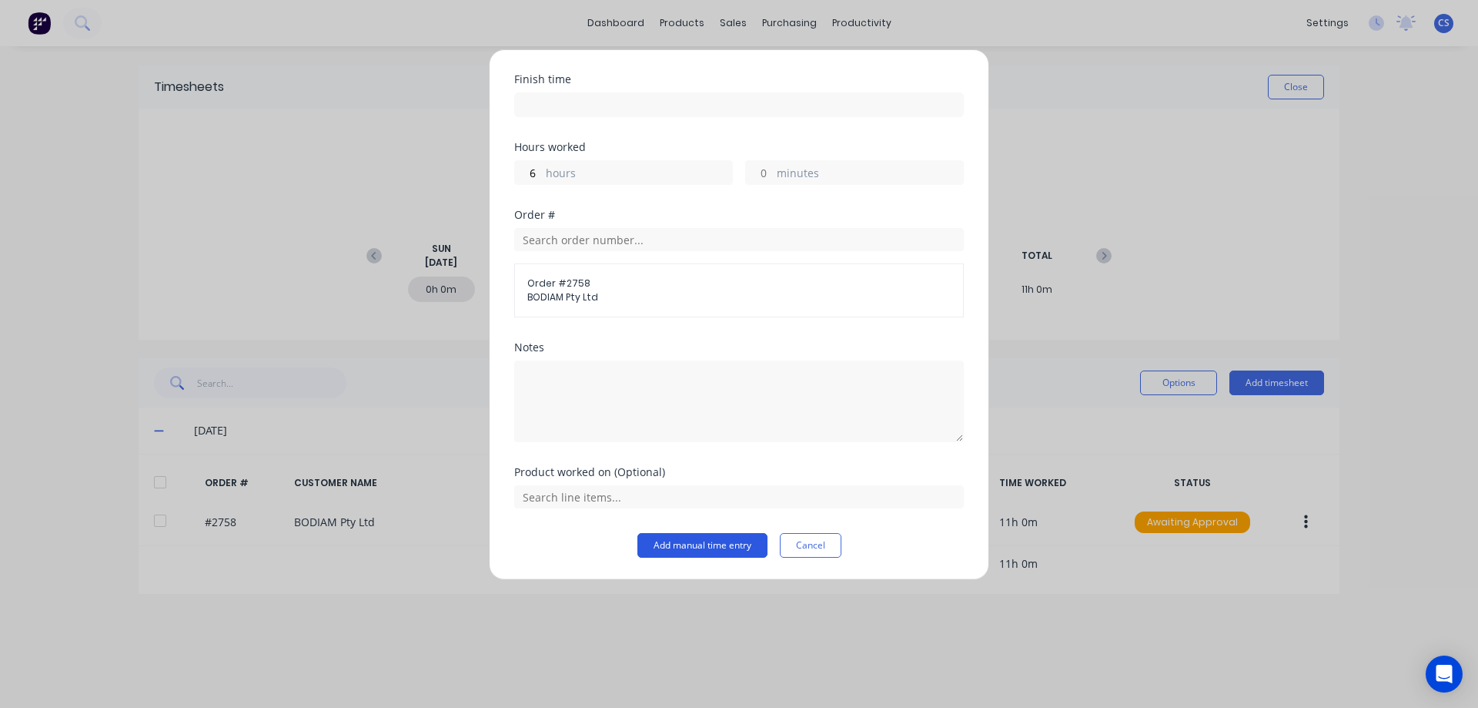
click at [674, 548] on button "Add manual time entry" at bounding box center [703, 545] width 130 height 25
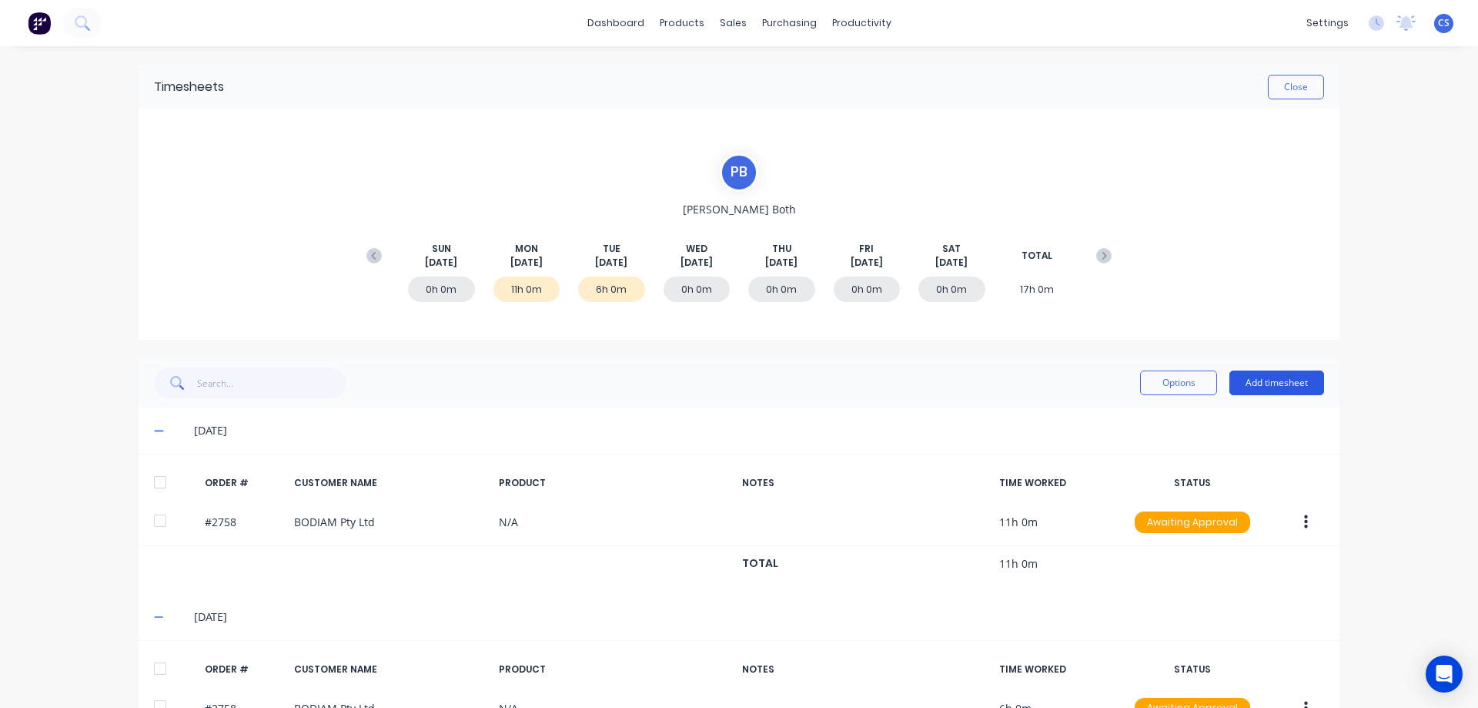
click at [1299, 389] on button "Add timesheet" at bounding box center [1277, 382] width 95 height 25
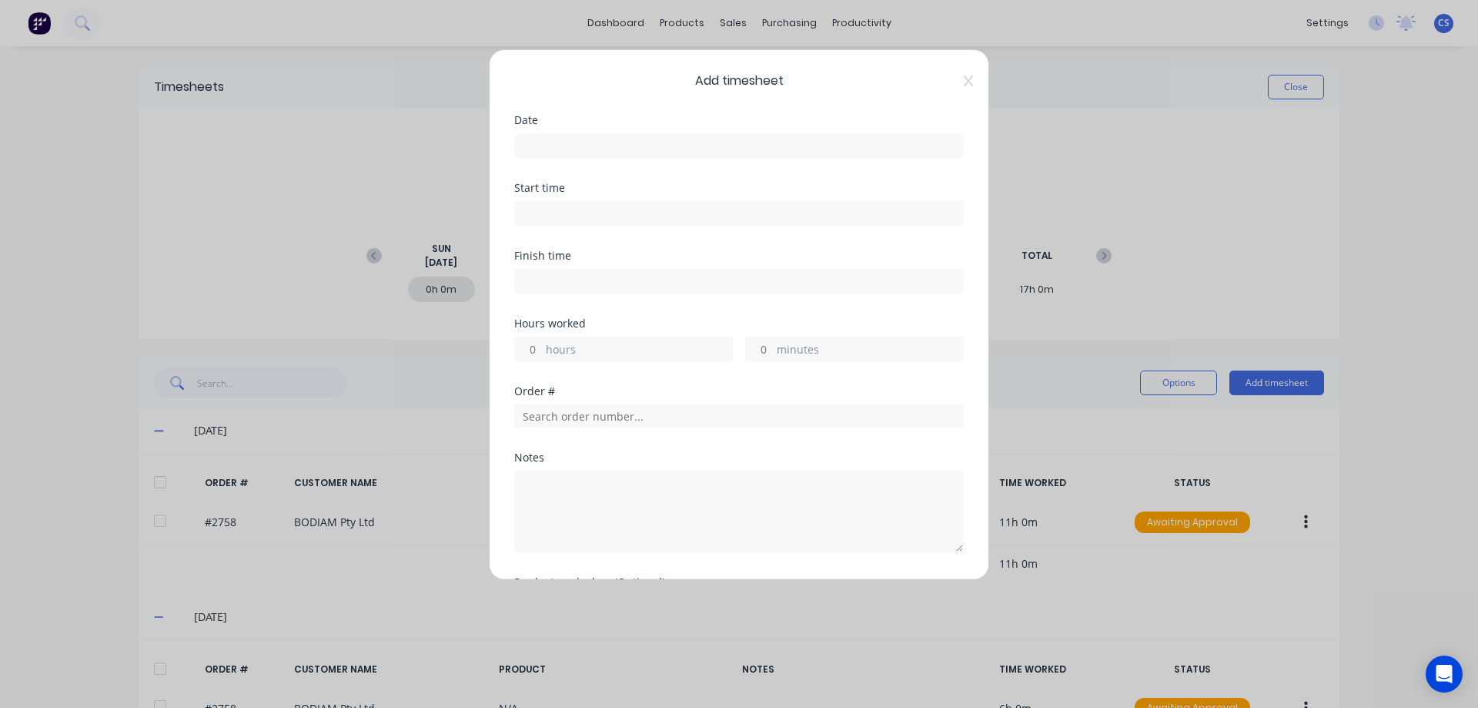
click at [585, 148] on input at bounding box center [739, 145] width 448 height 23
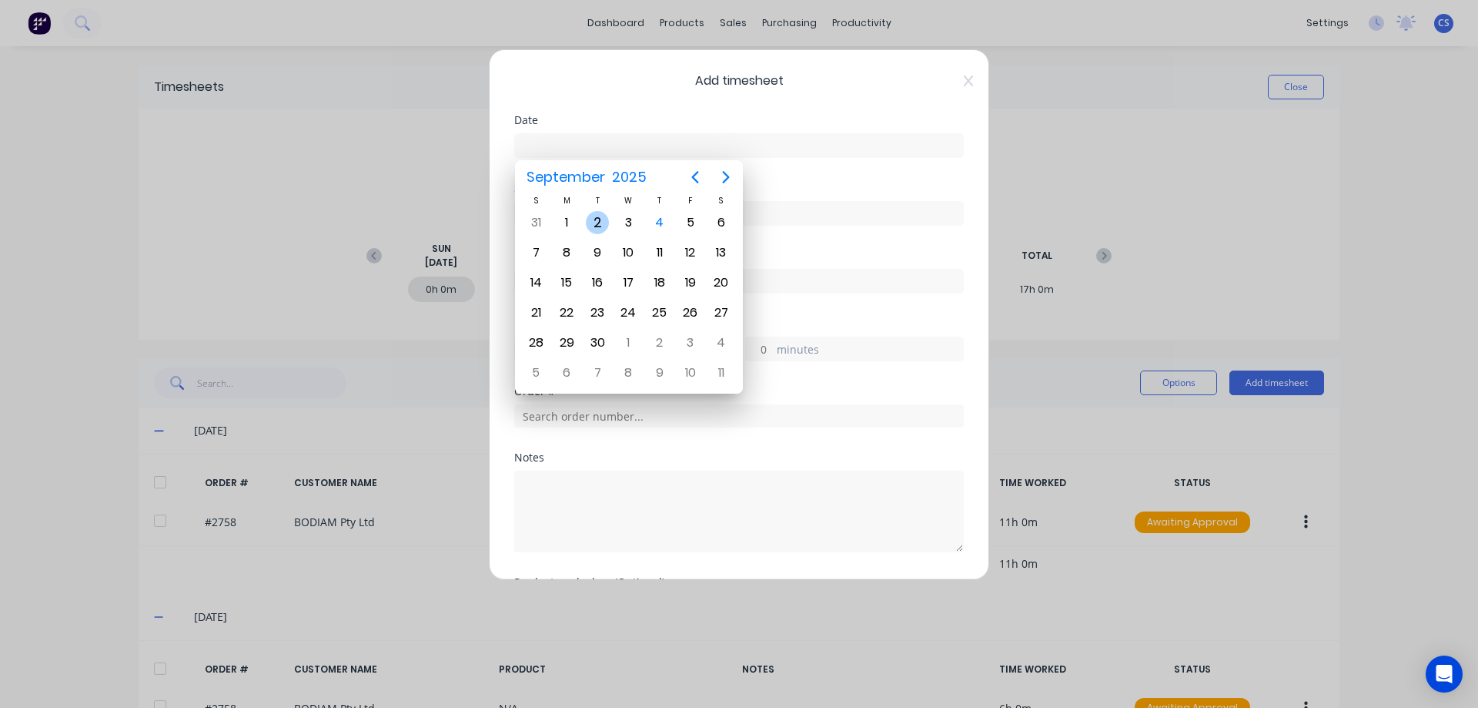
click at [593, 221] on div "2" at bounding box center [597, 222] width 23 height 23
type input "[DATE]"
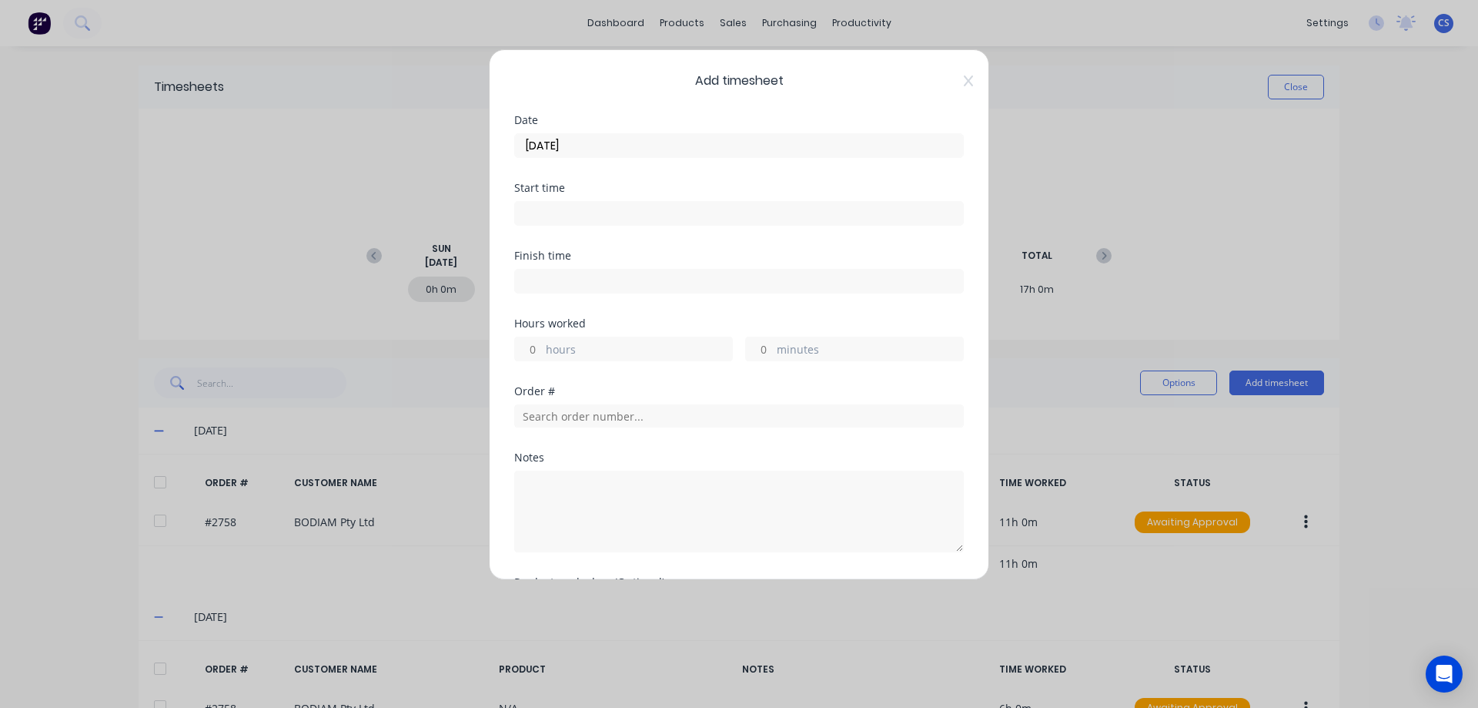
click at [537, 350] on input "hours" at bounding box center [528, 348] width 27 height 23
type input "3"
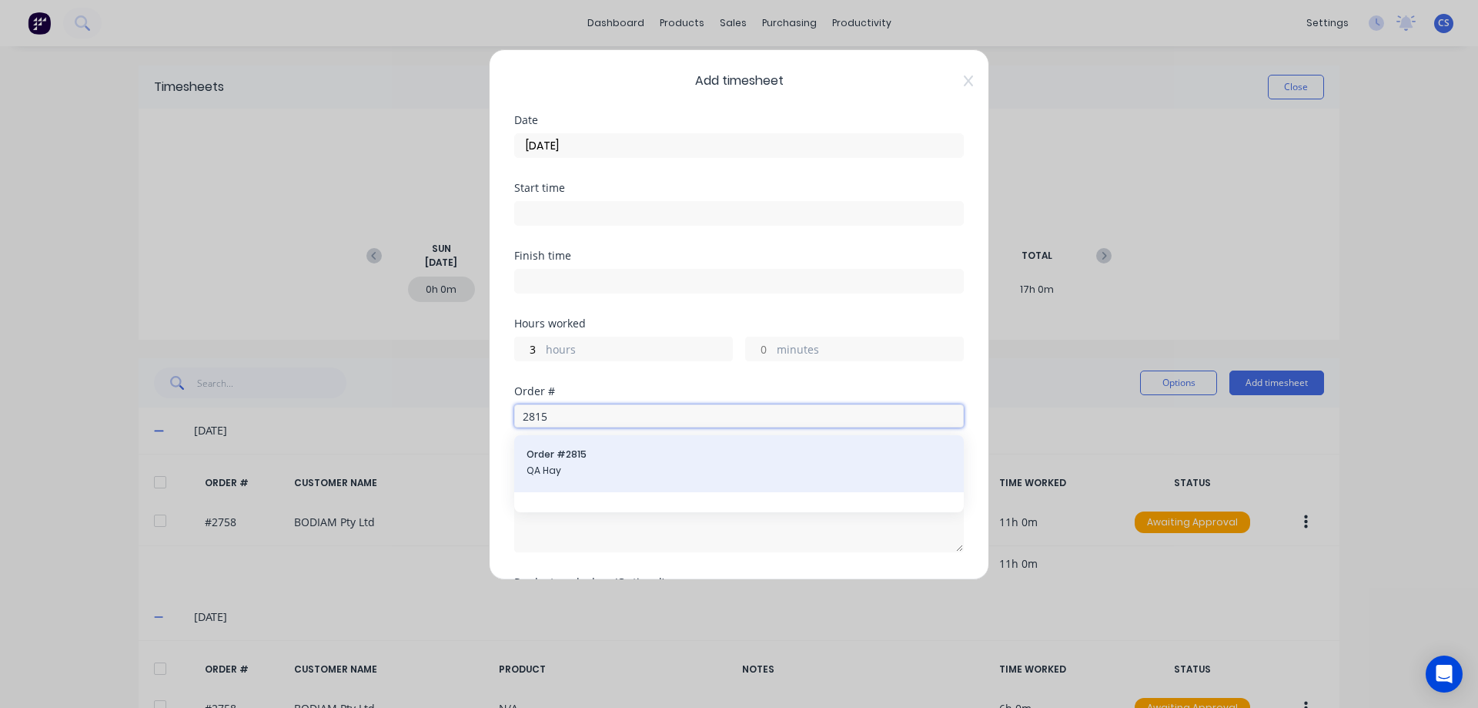
type input "2815"
click at [687, 452] on span "Order # 2815" at bounding box center [739, 454] width 425 height 14
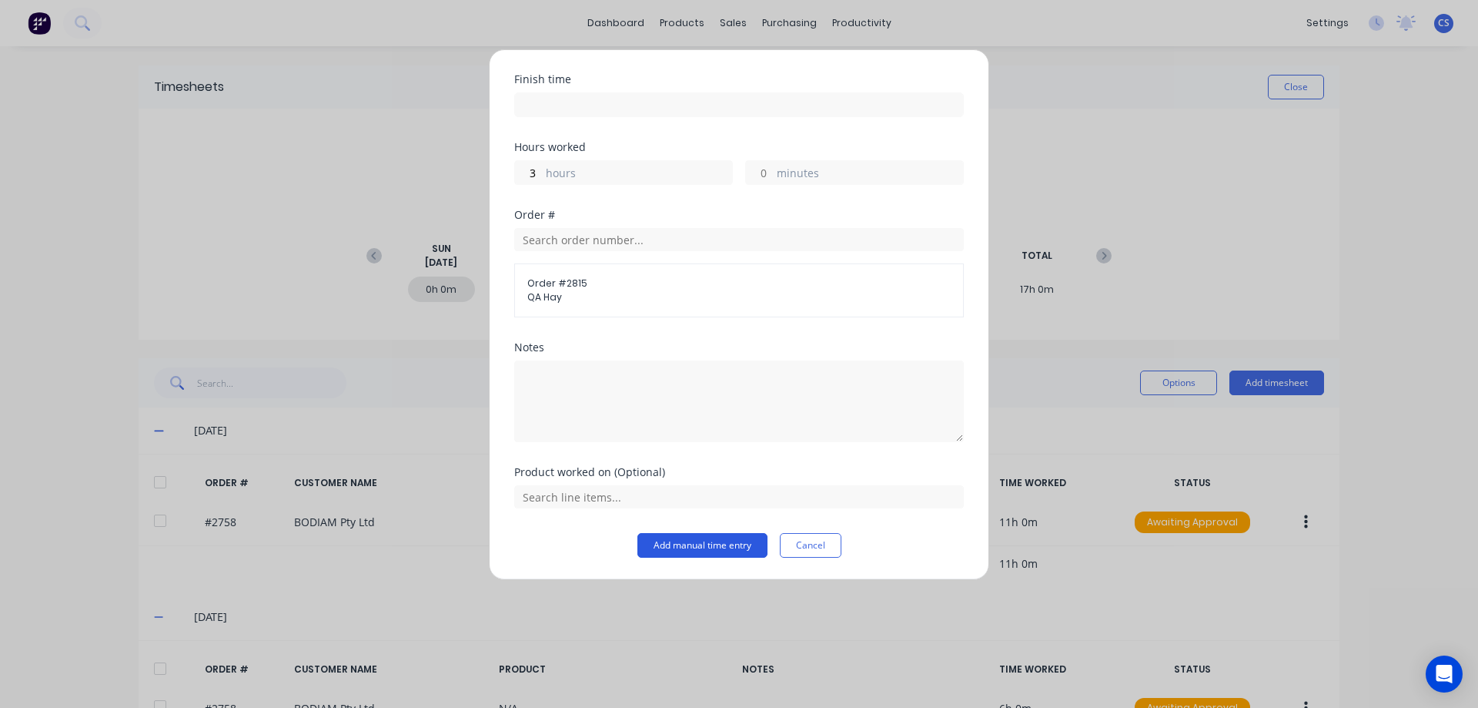
click at [693, 541] on button "Add manual time entry" at bounding box center [703, 545] width 130 height 25
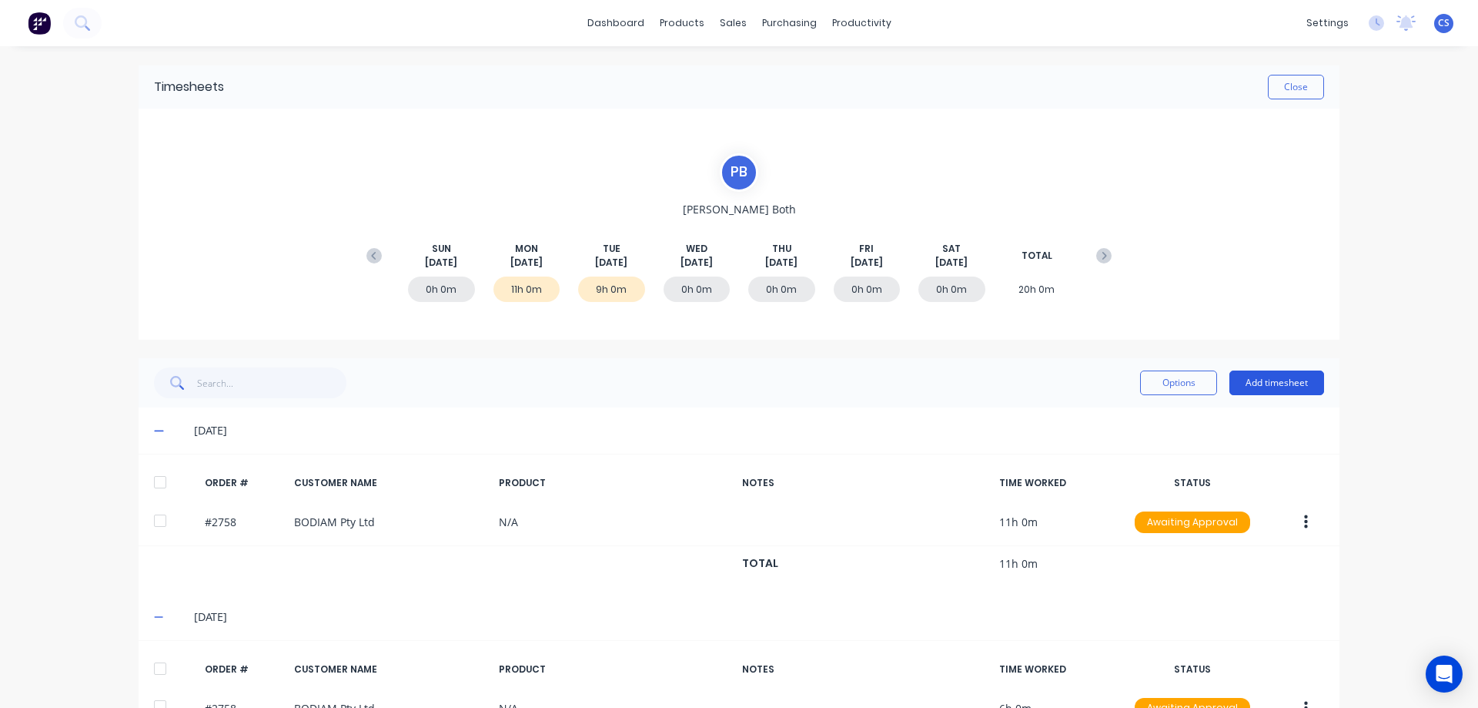
click at [1295, 377] on button "Add timesheet" at bounding box center [1277, 382] width 95 height 25
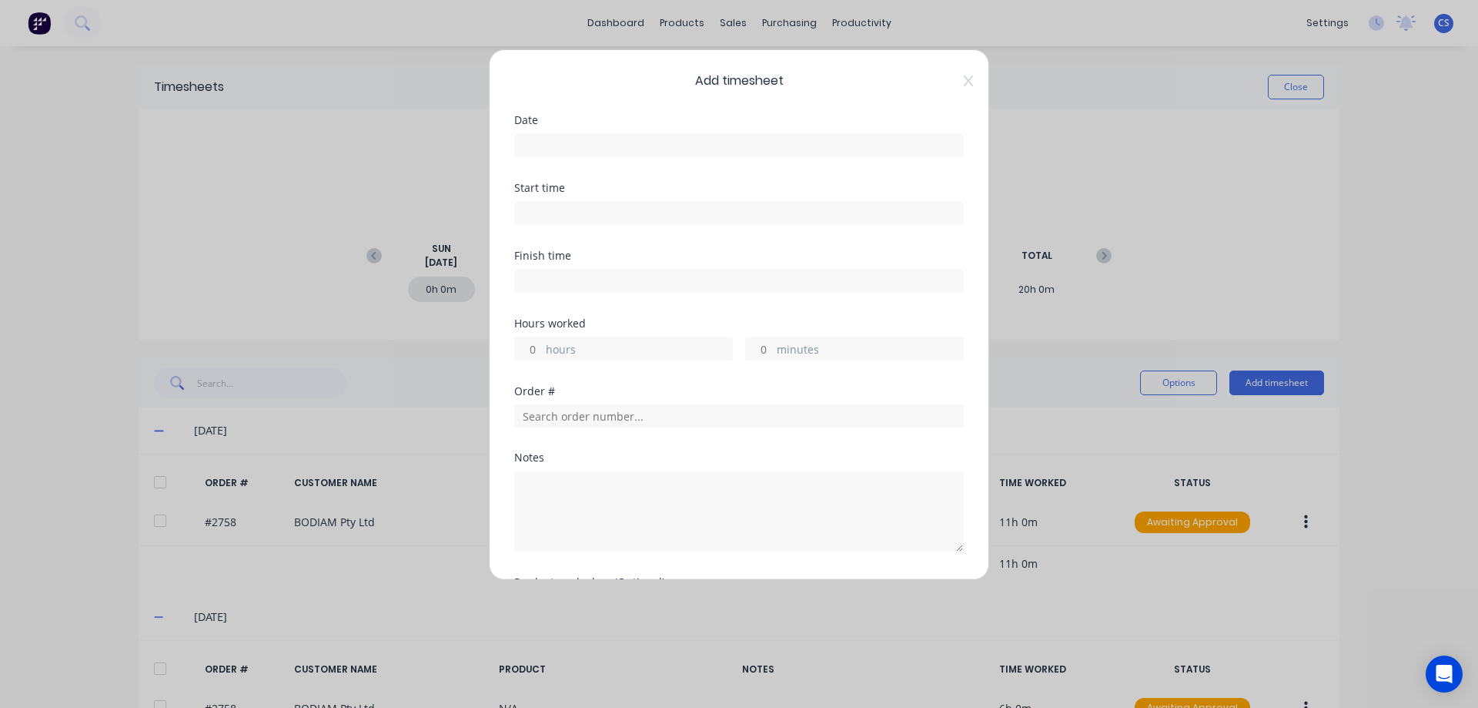
click at [581, 143] on input at bounding box center [739, 145] width 448 height 23
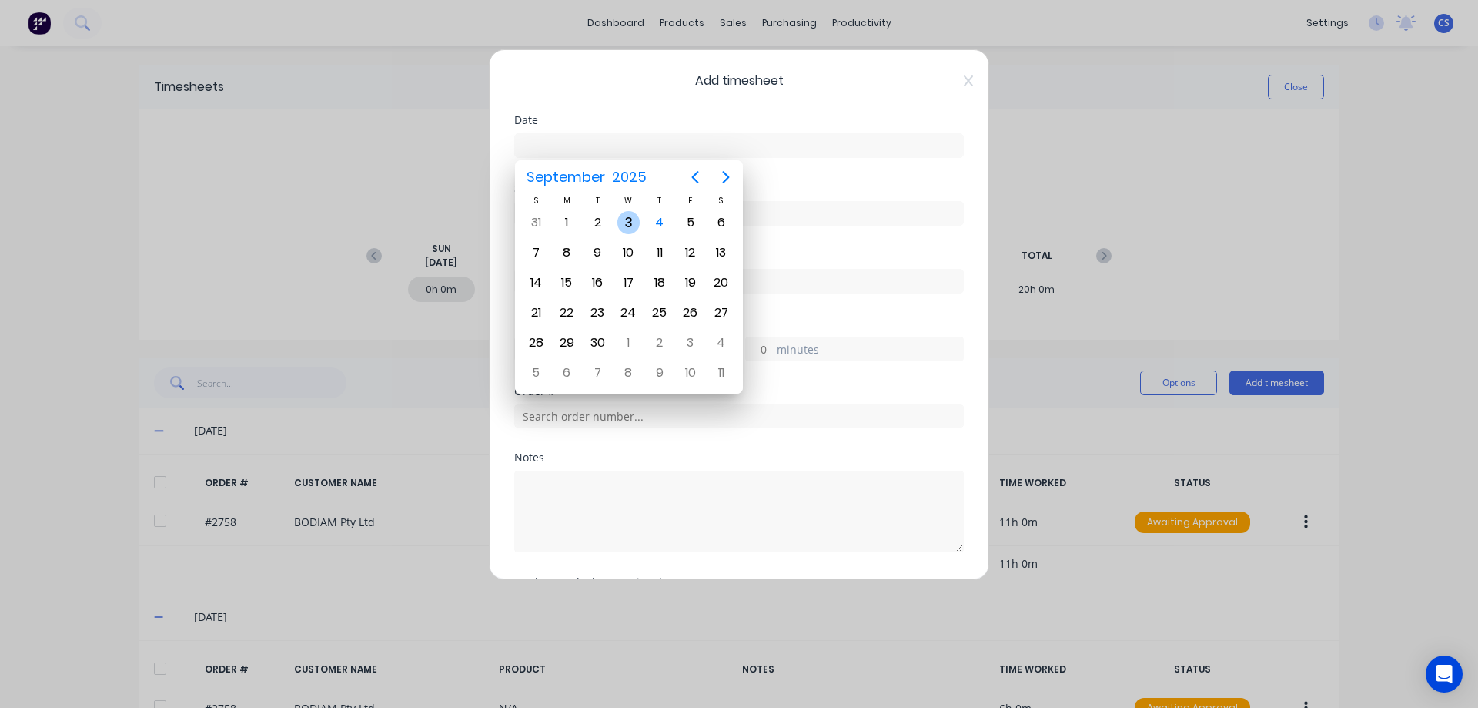
click at [630, 223] on div "3" at bounding box center [629, 222] width 23 height 23
type input "[DATE]"
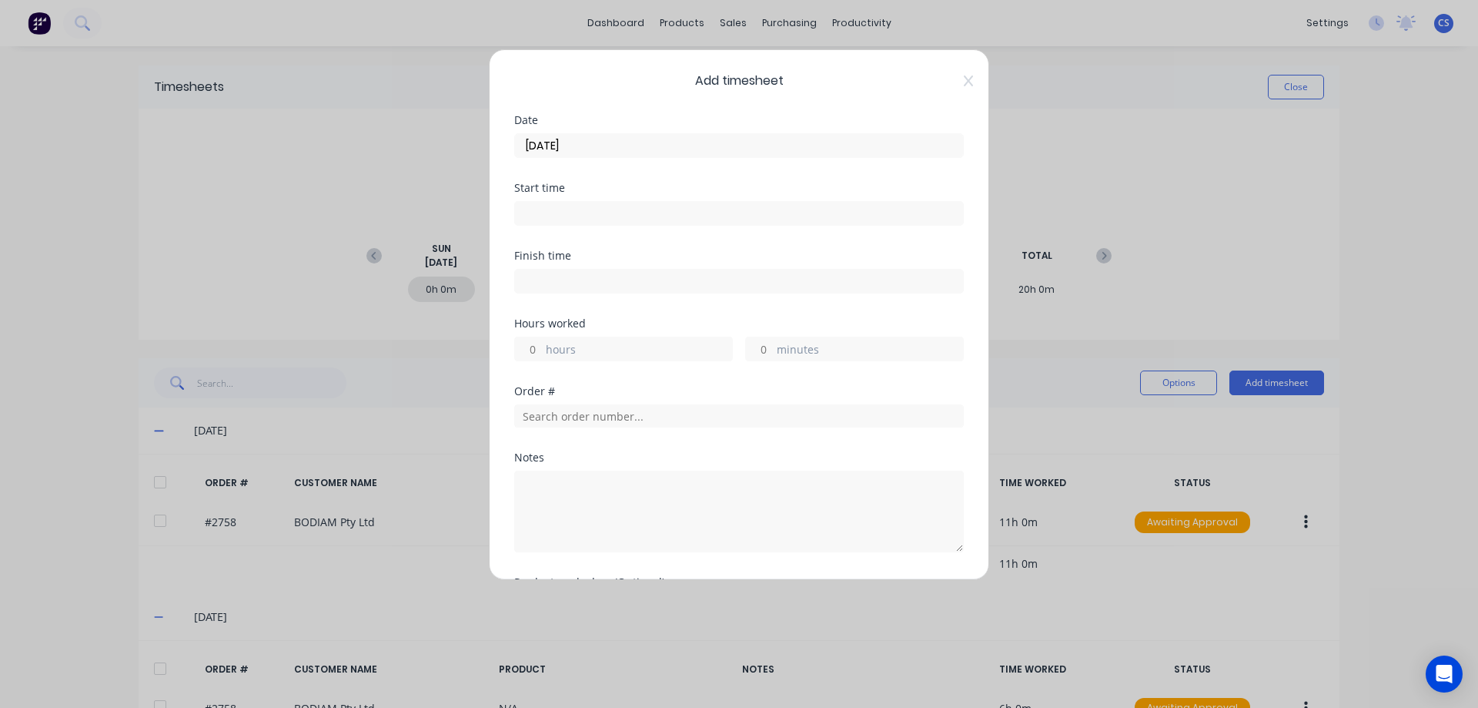
click at [536, 346] on input "hours" at bounding box center [528, 348] width 27 height 23
type input "2"
type input "45"
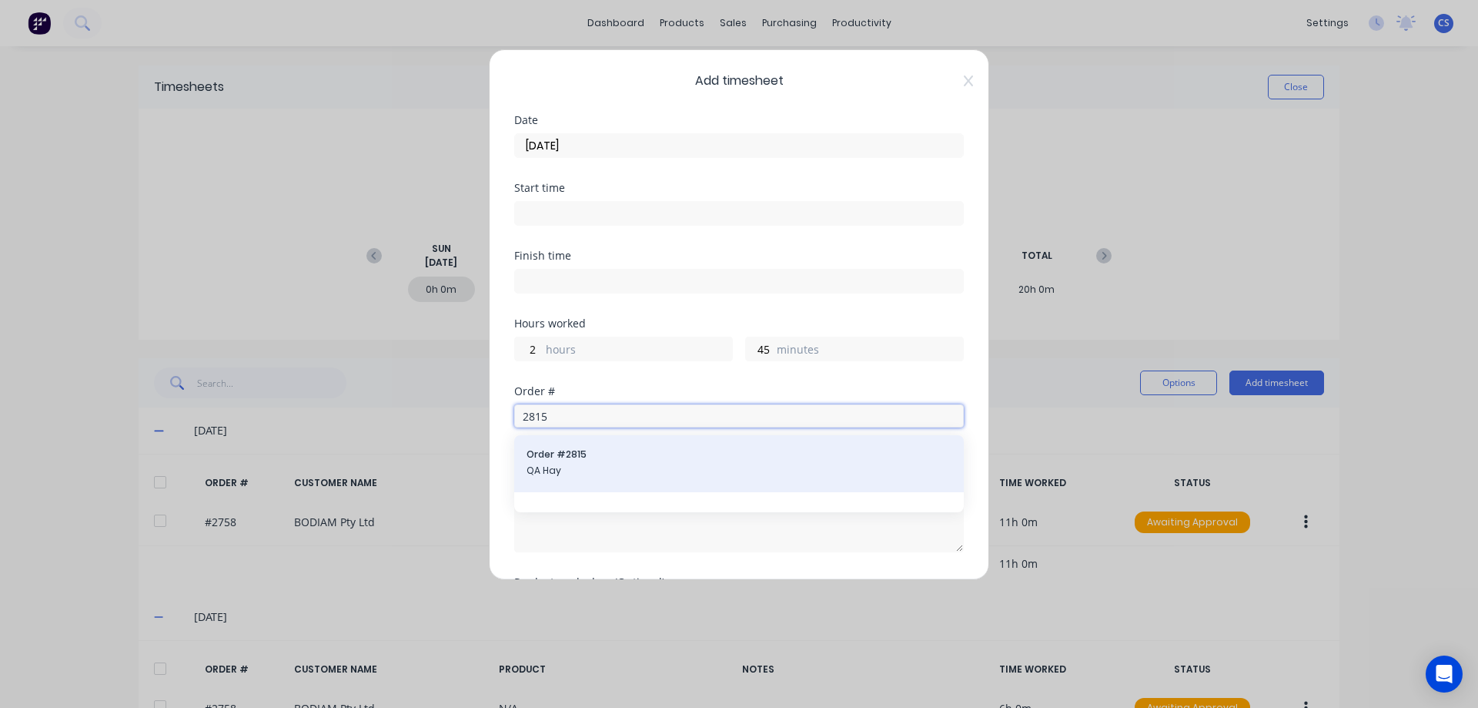
type input "2815"
click at [599, 468] on span "QA Hay" at bounding box center [739, 471] width 425 height 14
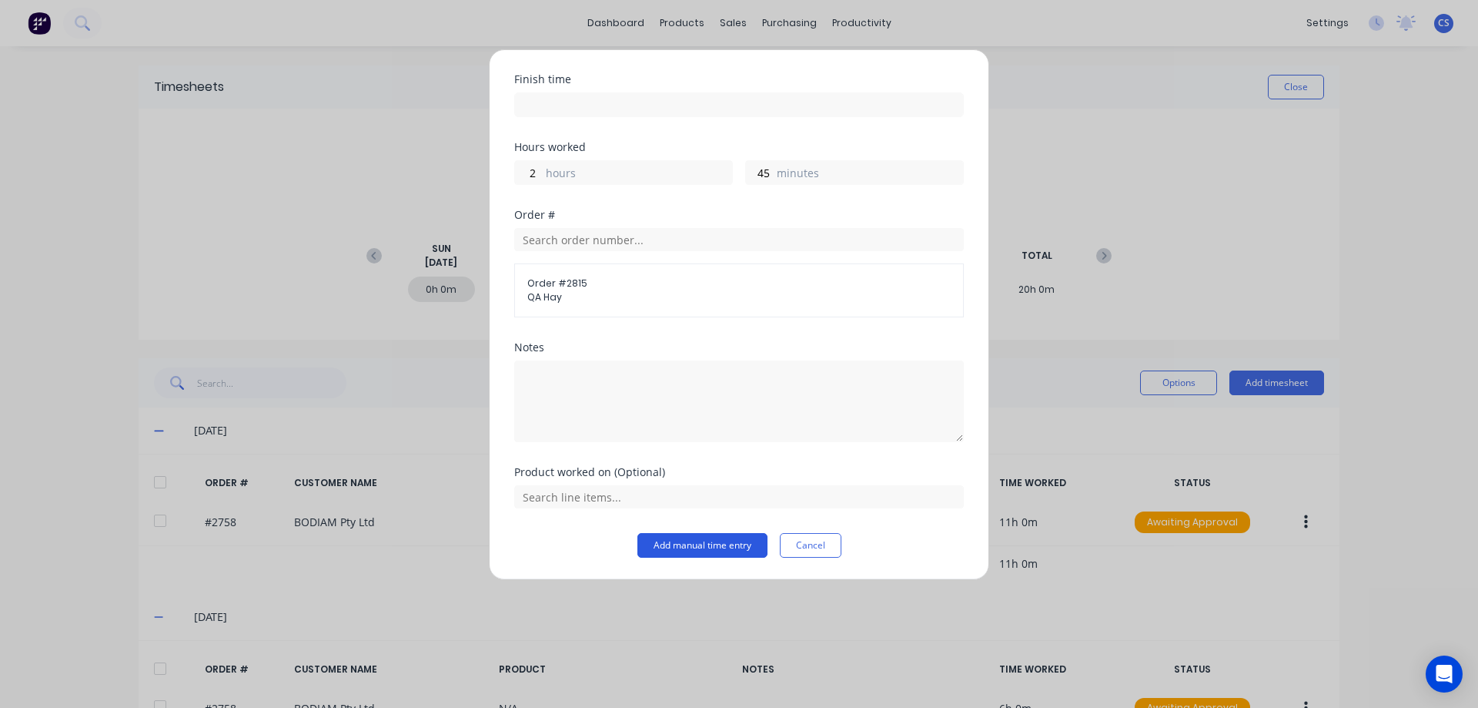
click at [678, 547] on button "Add manual time entry" at bounding box center [703, 545] width 130 height 25
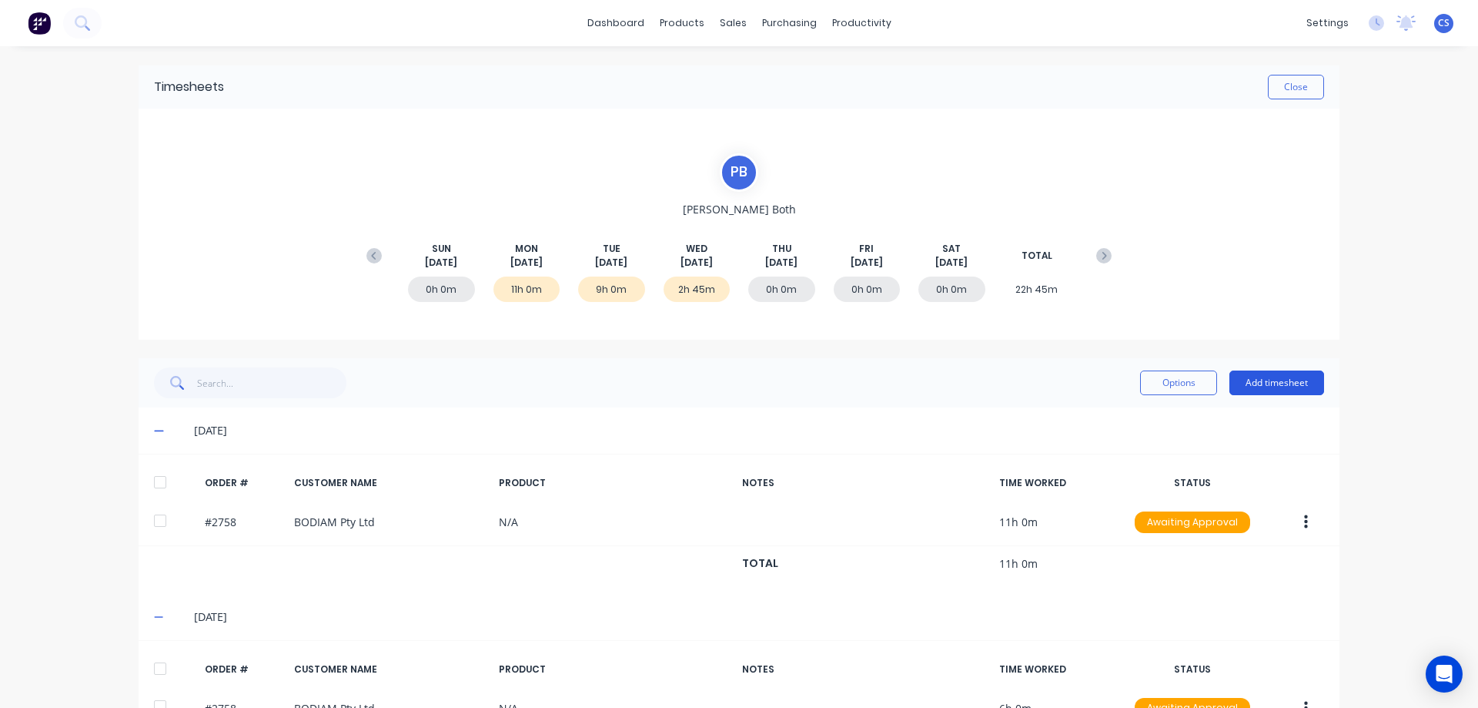
click at [1280, 371] on button "Add timesheet" at bounding box center [1277, 382] width 95 height 25
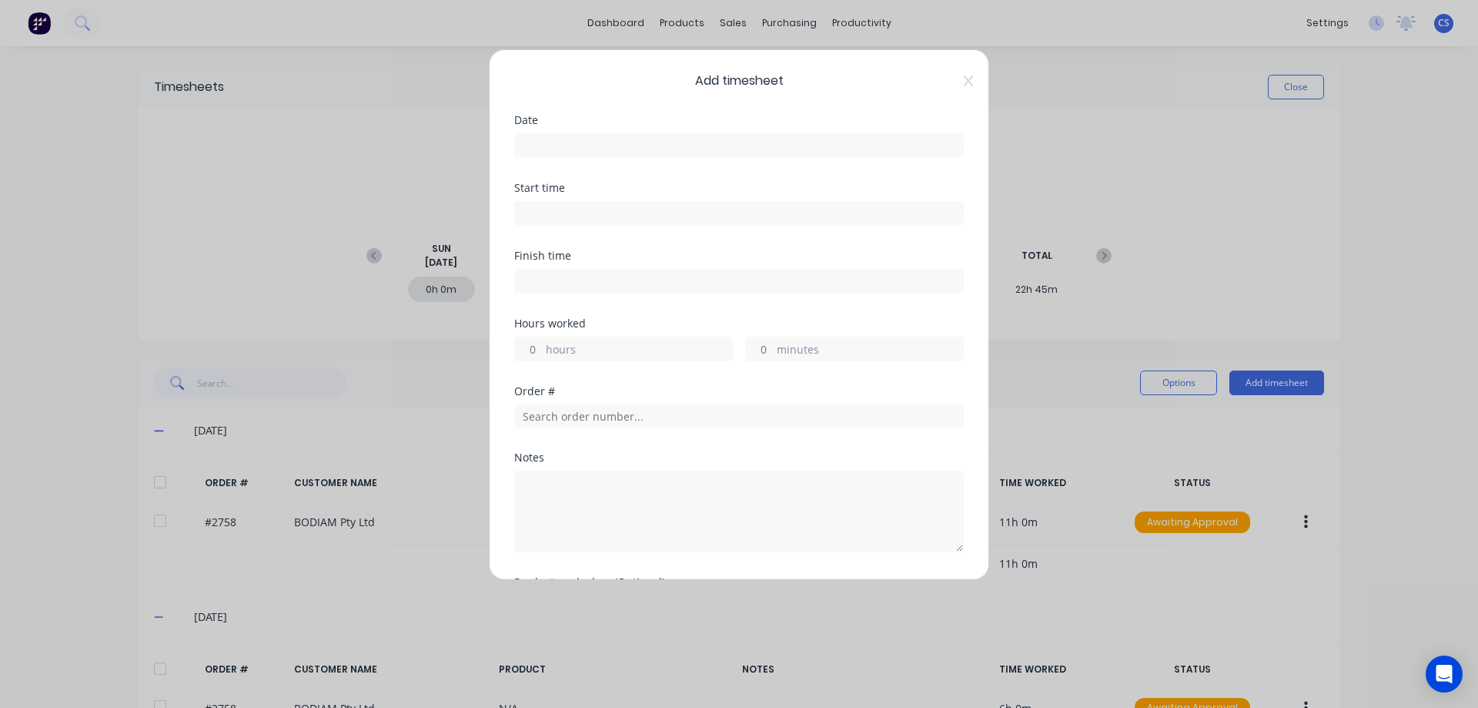
click at [593, 140] on input at bounding box center [739, 145] width 448 height 23
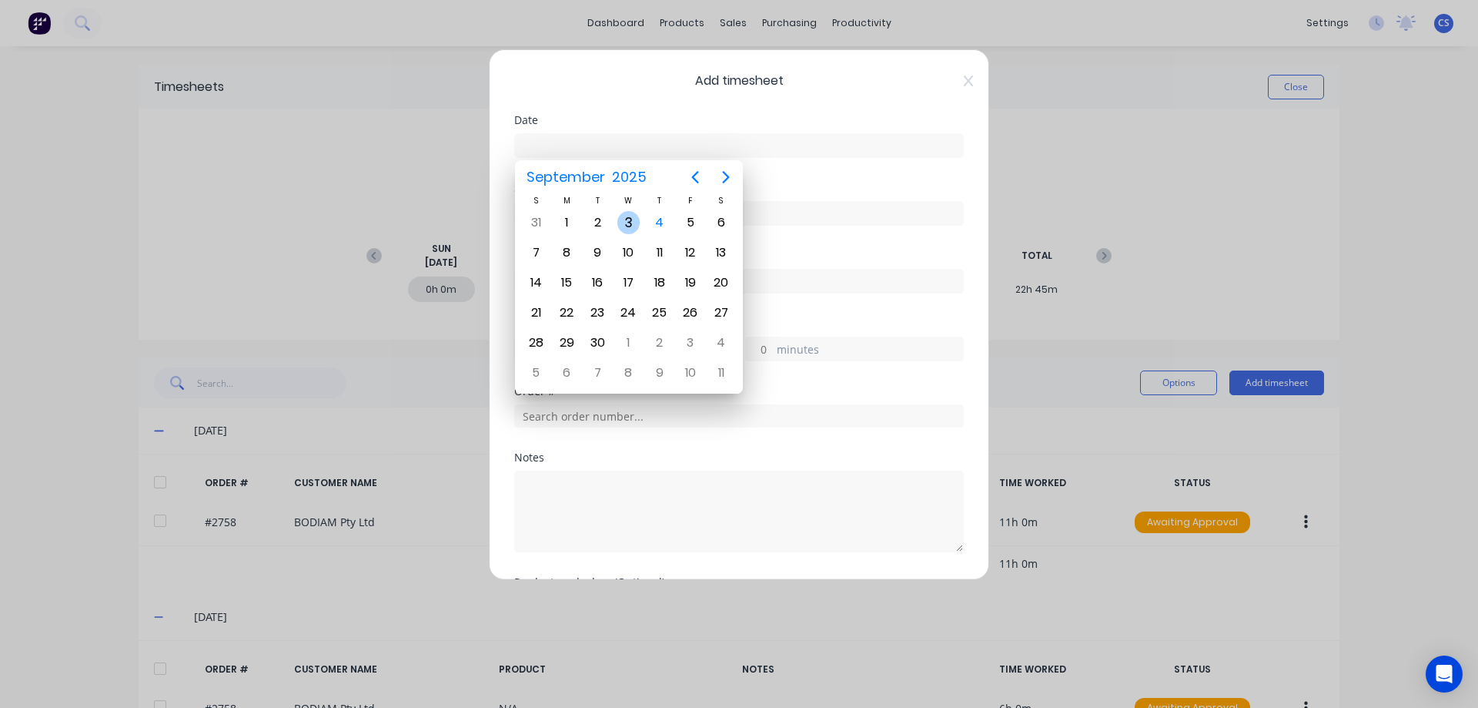
click at [630, 223] on div "3" at bounding box center [629, 222] width 23 height 23
type input "[DATE]"
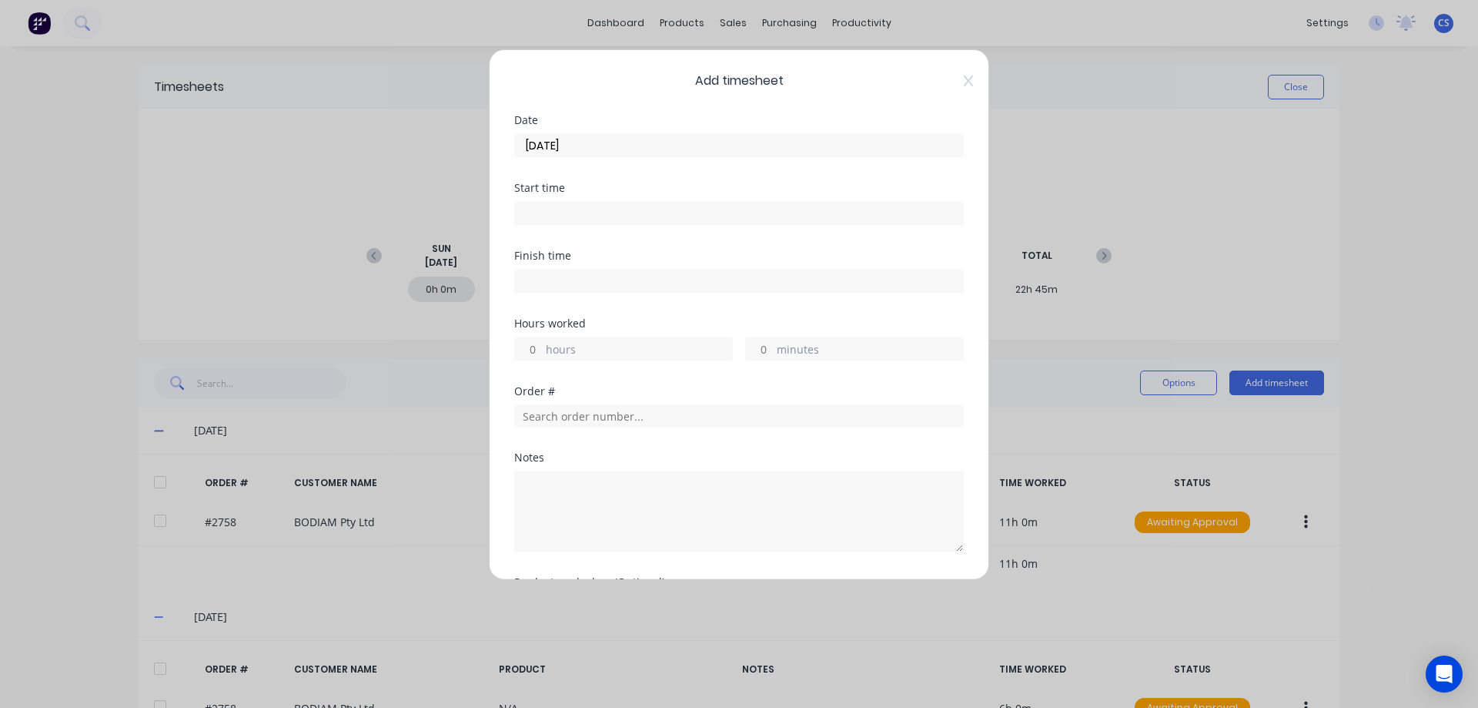
click at [537, 350] on input "hours" at bounding box center [528, 348] width 27 height 23
type input "7"
type input "45"
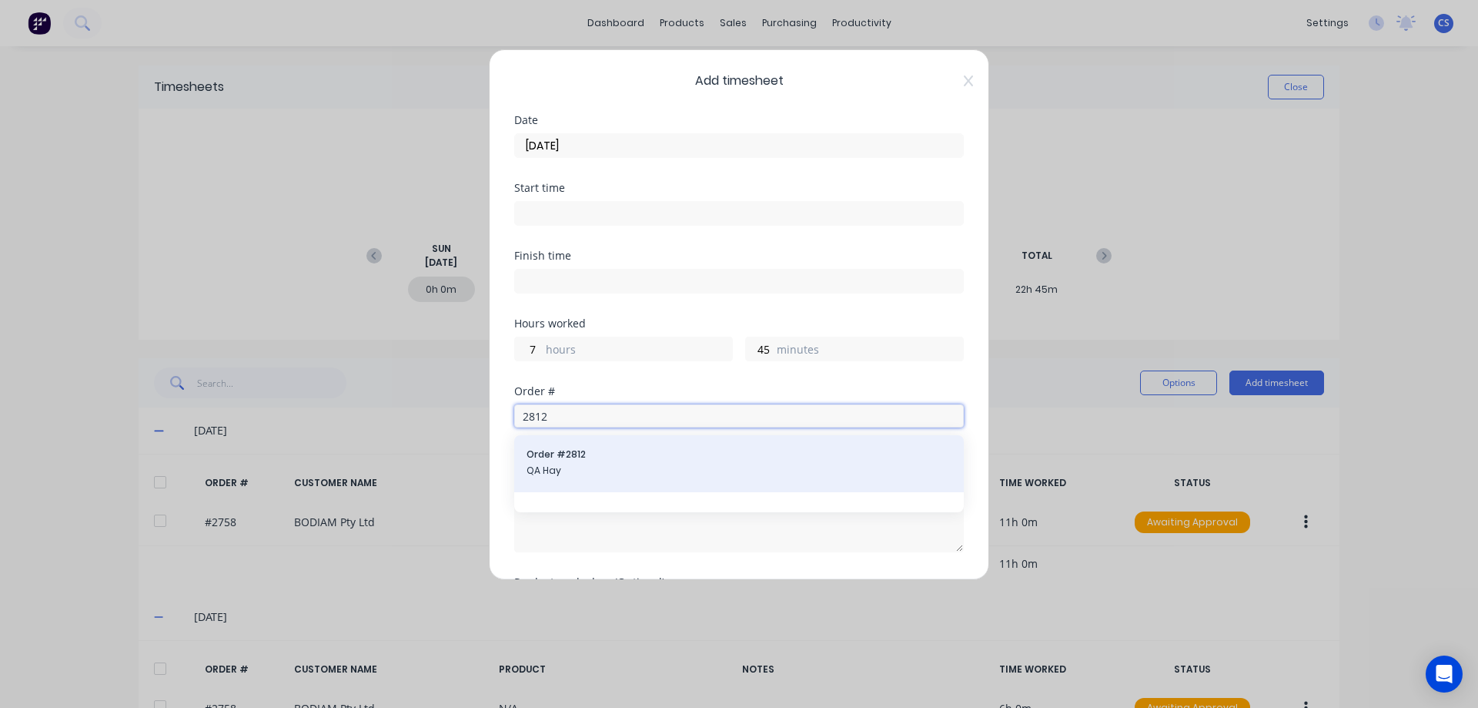
type input "2812"
click at [612, 463] on div "Order # 2812 QA Hay" at bounding box center [739, 463] width 425 height 32
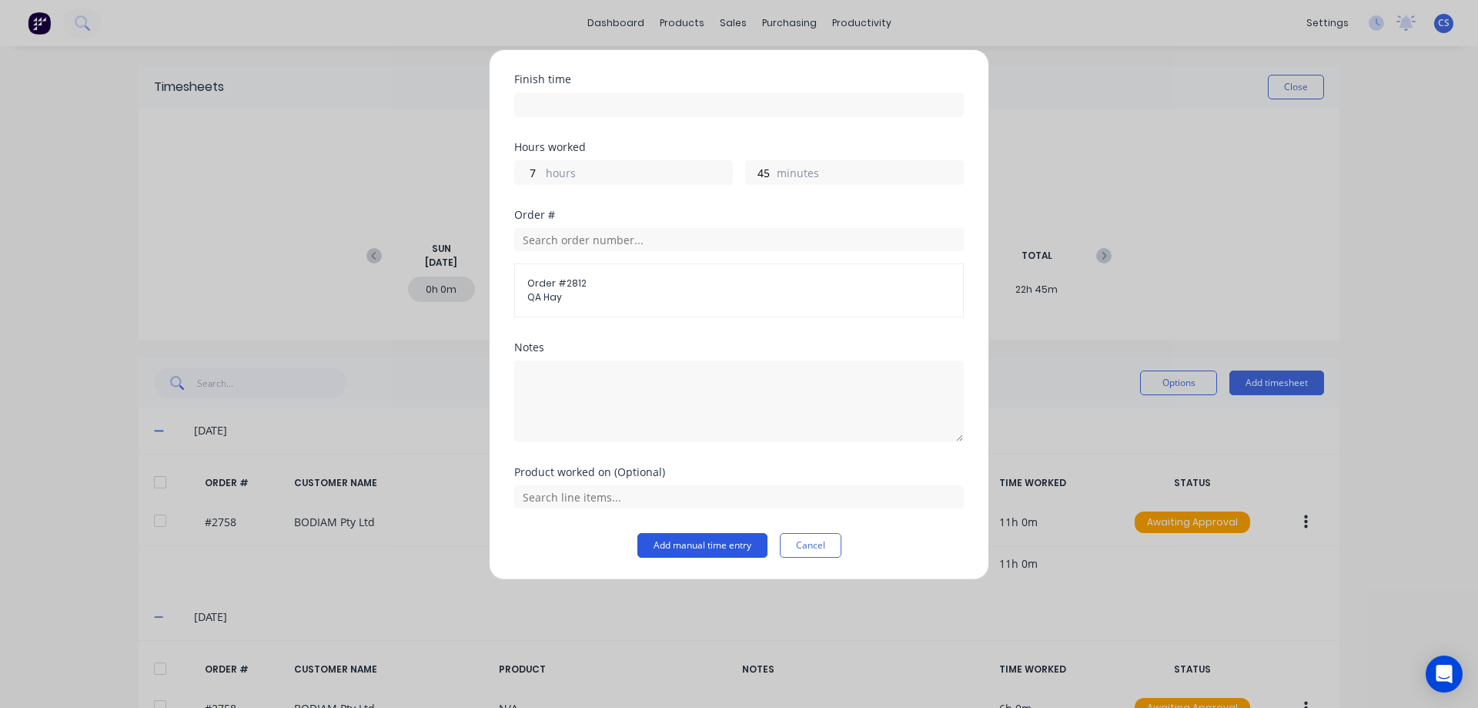
click at [702, 551] on button "Add manual time entry" at bounding box center [703, 545] width 130 height 25
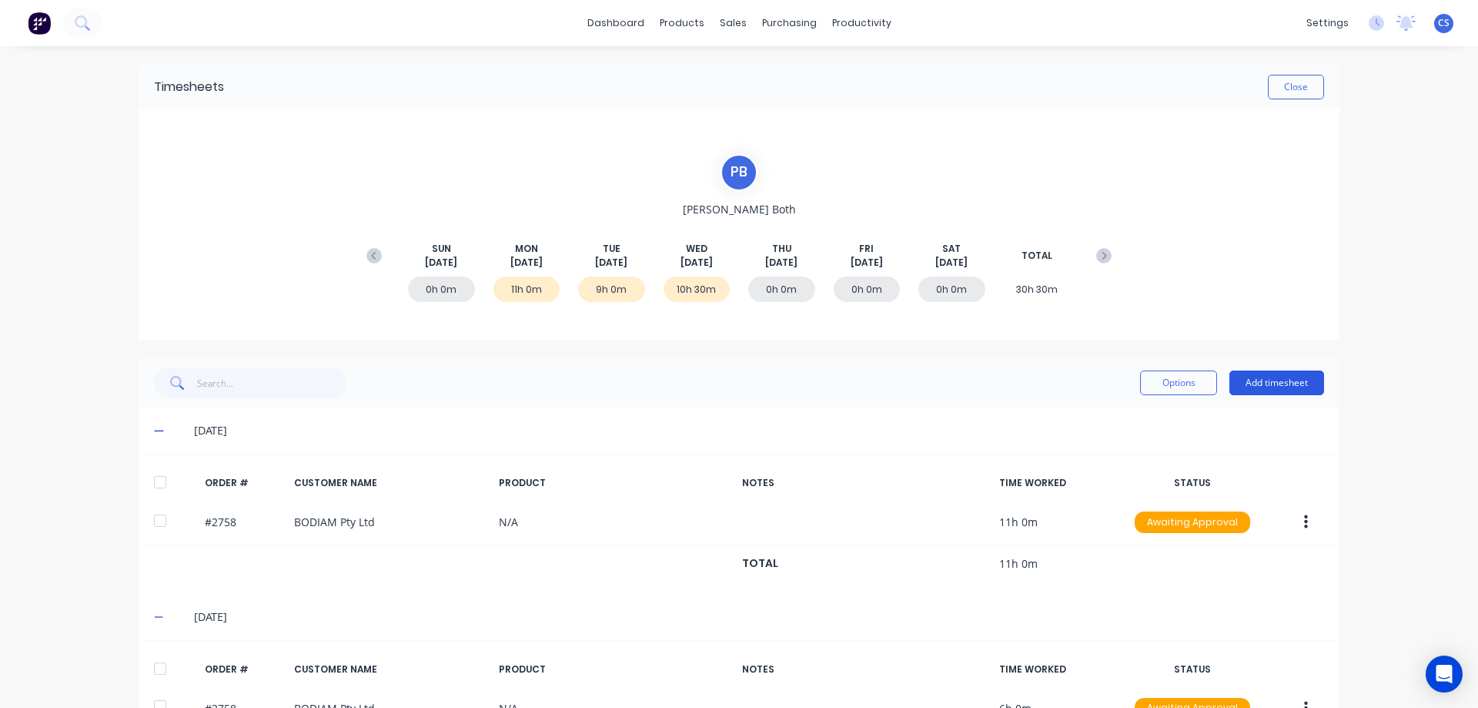
click at [1269, 387] on button "Add timesheet" at bounding box center [1277, 382] width 95 height 25
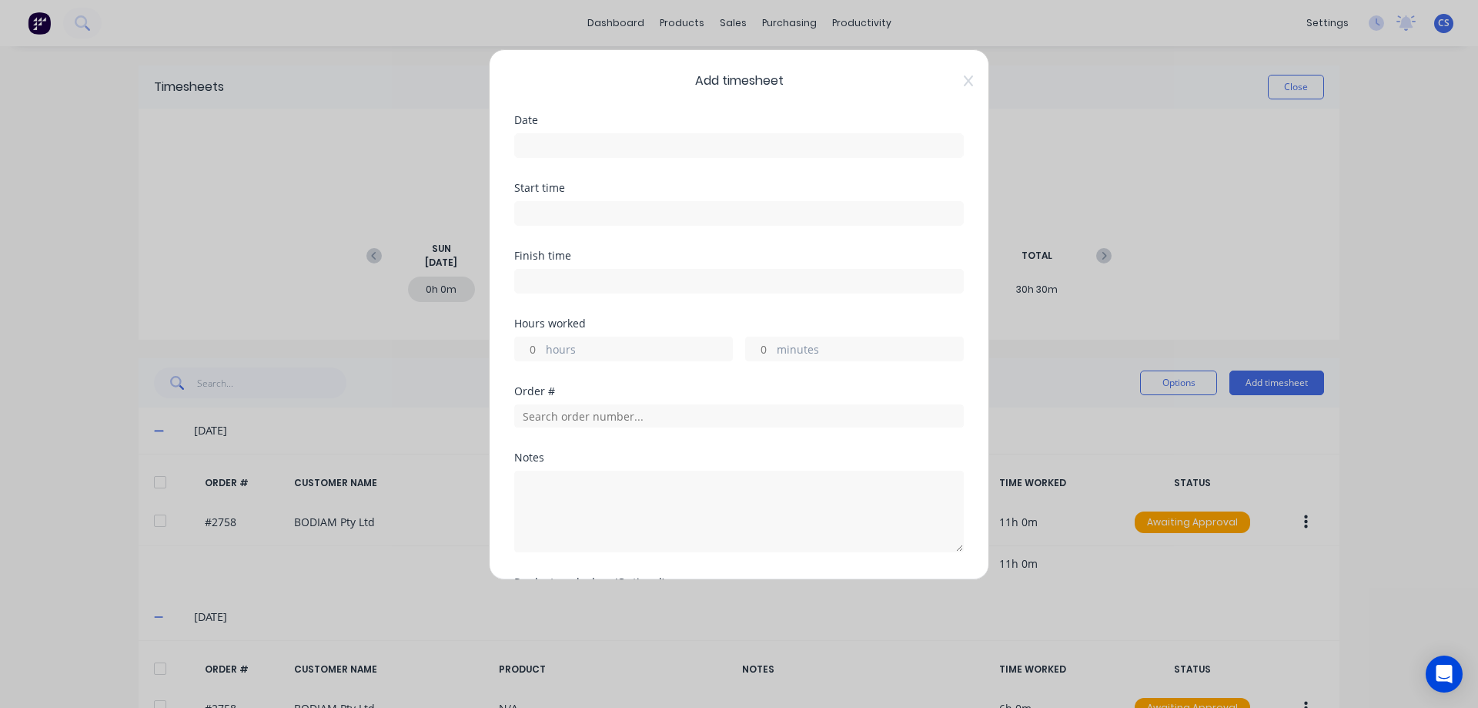
click at [558, 149] on input at bounding box center [739, 145] width 448 height 23
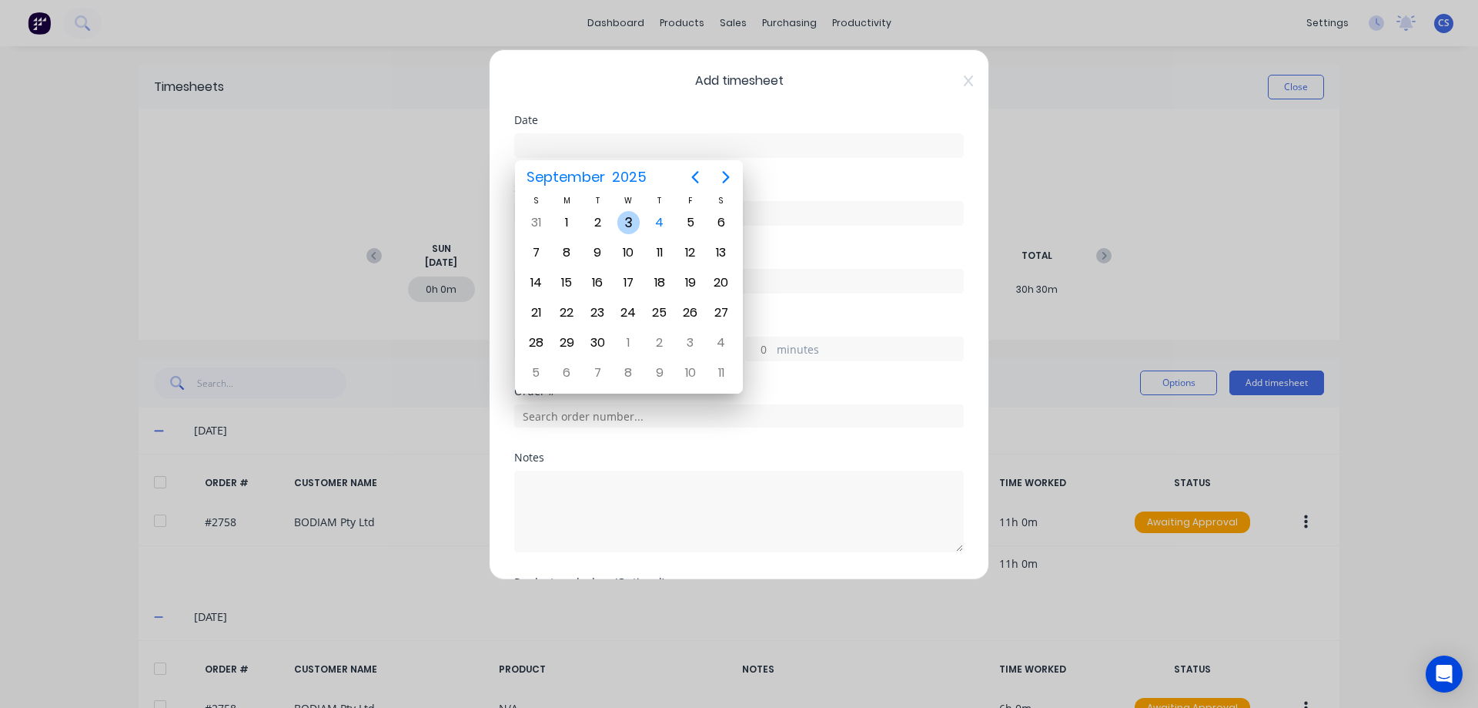
click at [627, 226] on div "3" at bounding box center [629, 222] width 23 height 23
type input "[DATE]"
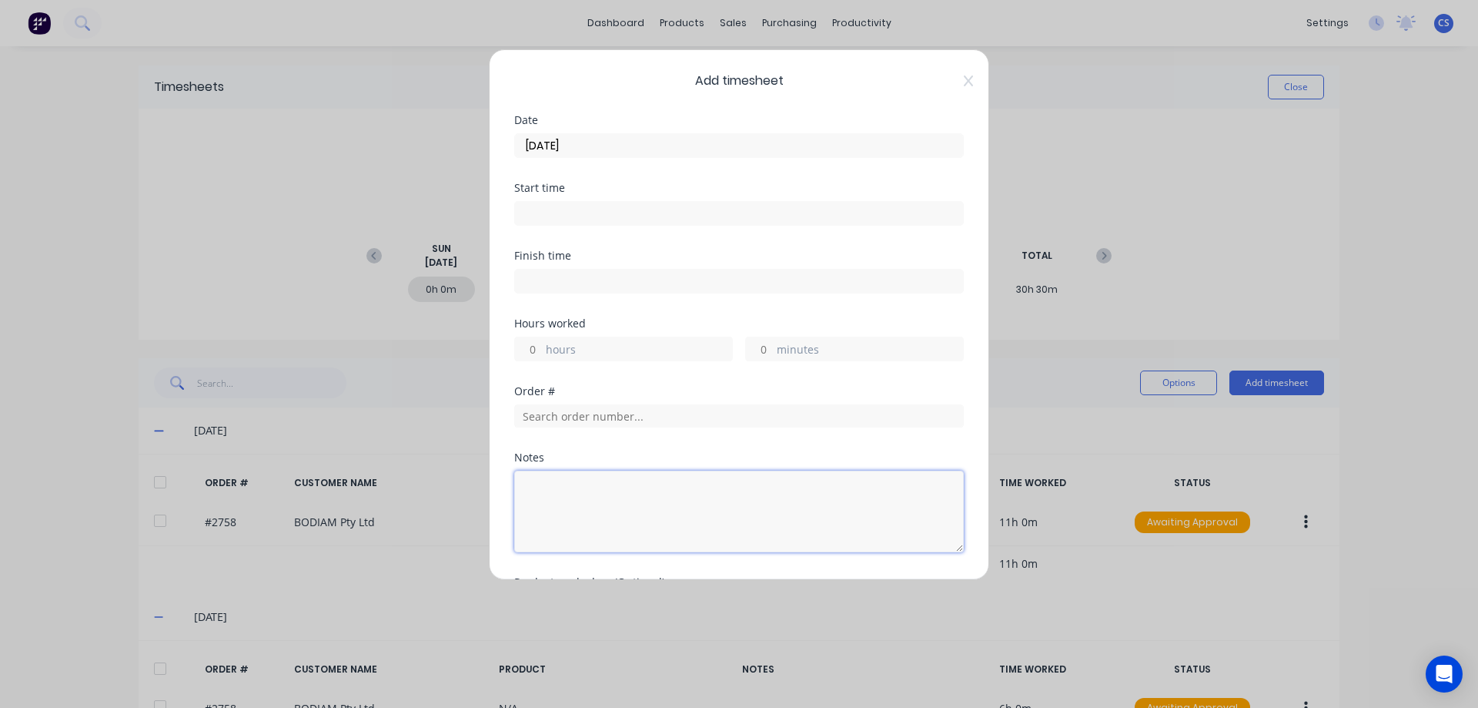
click at [538, 497] on textarea at bounding box center [739, 511] width 450 height 82
type textarea "BOOK JOB - WE;D CYLINDER CLEVIS [PERSON_NAME]"
click at [765, 344] on input "minutes" at bounding box center [759, 348] width 27 height 23
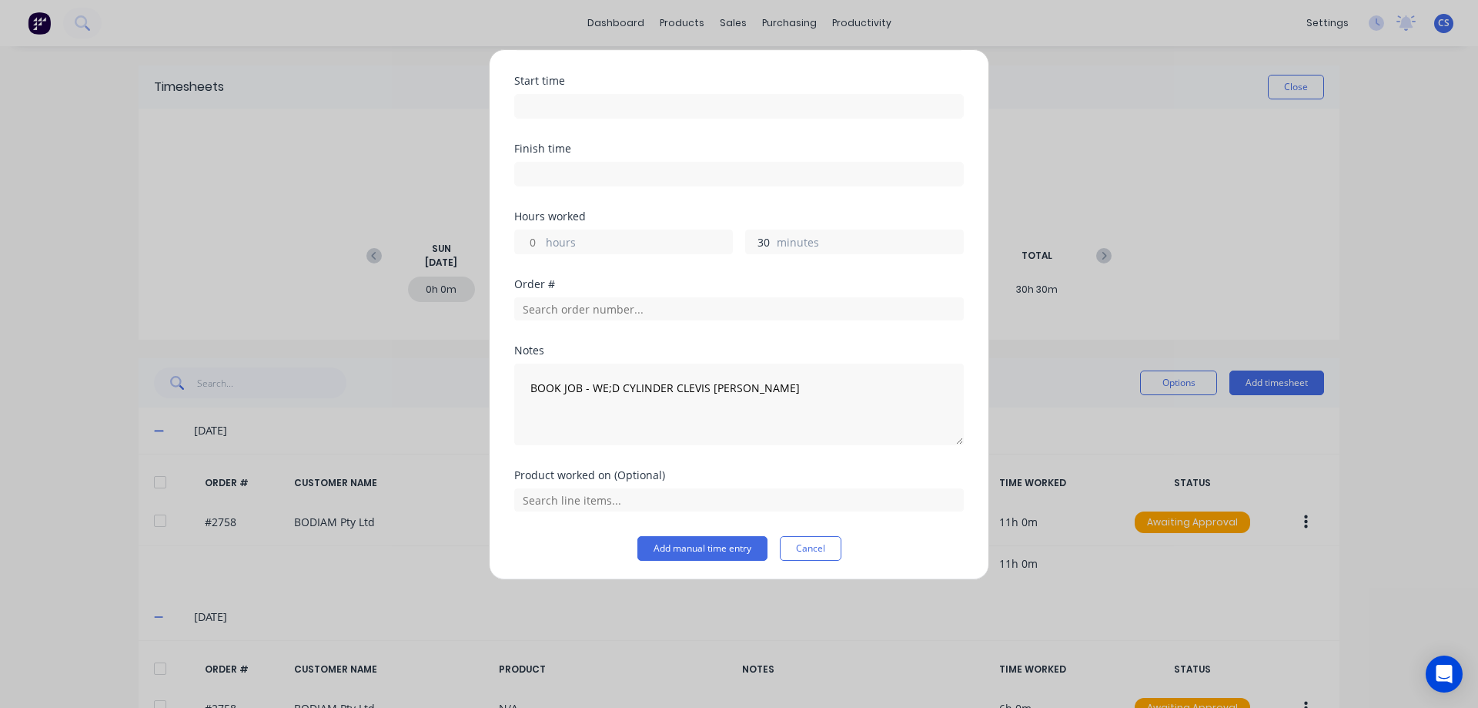
scroll to position [110, 0]
type input "30"
click at [693, 543] on button "Add manual time entry" at bounding box center [703, 545] width 130 height 25
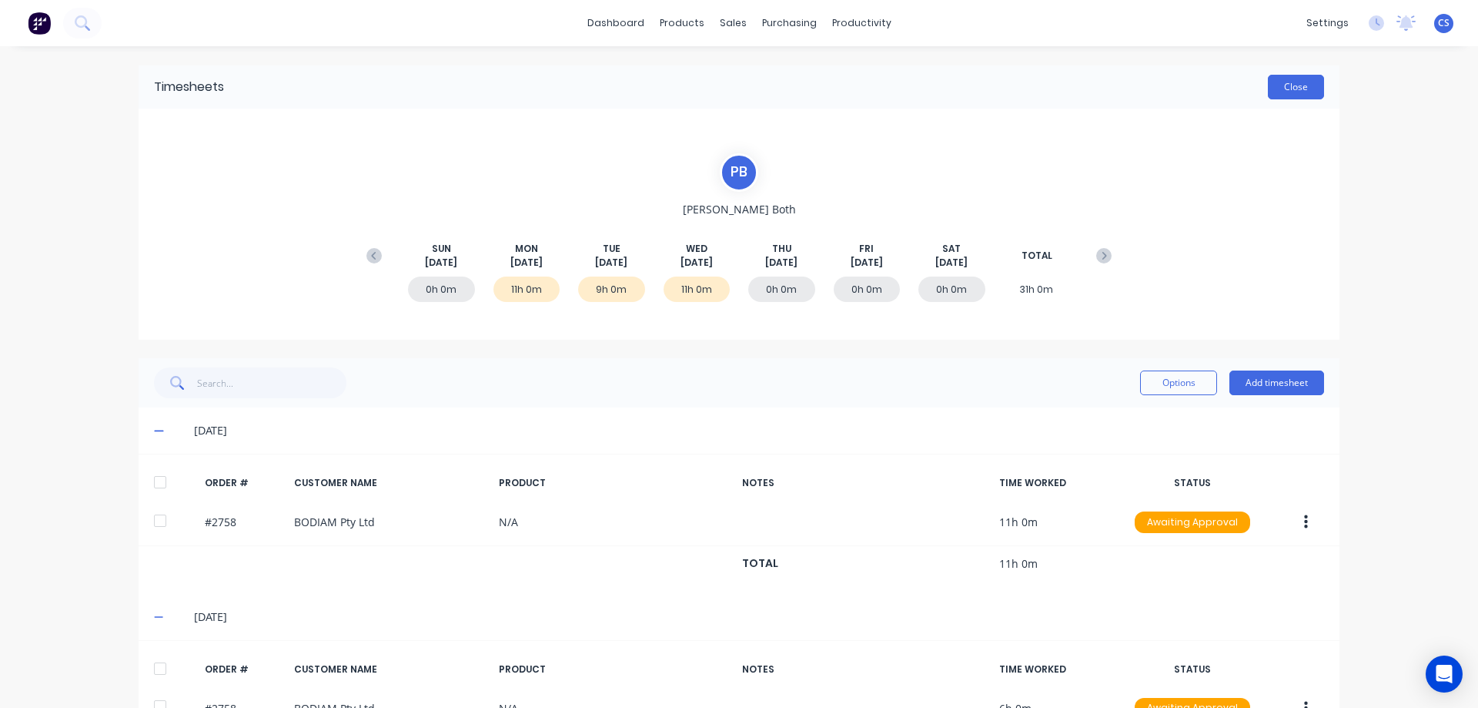
click at [1289, 90] on button "Close" at bounding box center [1296, 87] width 56 height 25
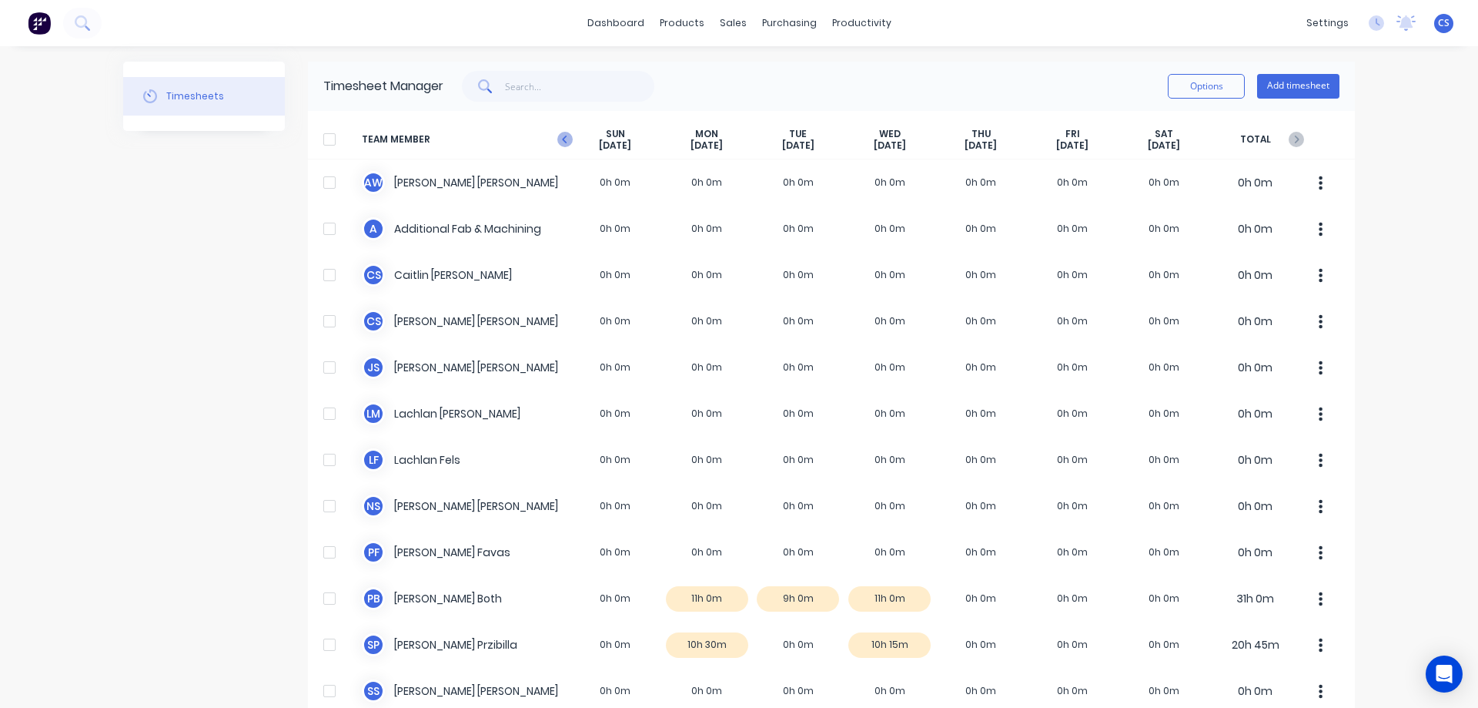
click at [557, 137] on icon "button" at bounding box center [564, 139] width 15 height 15
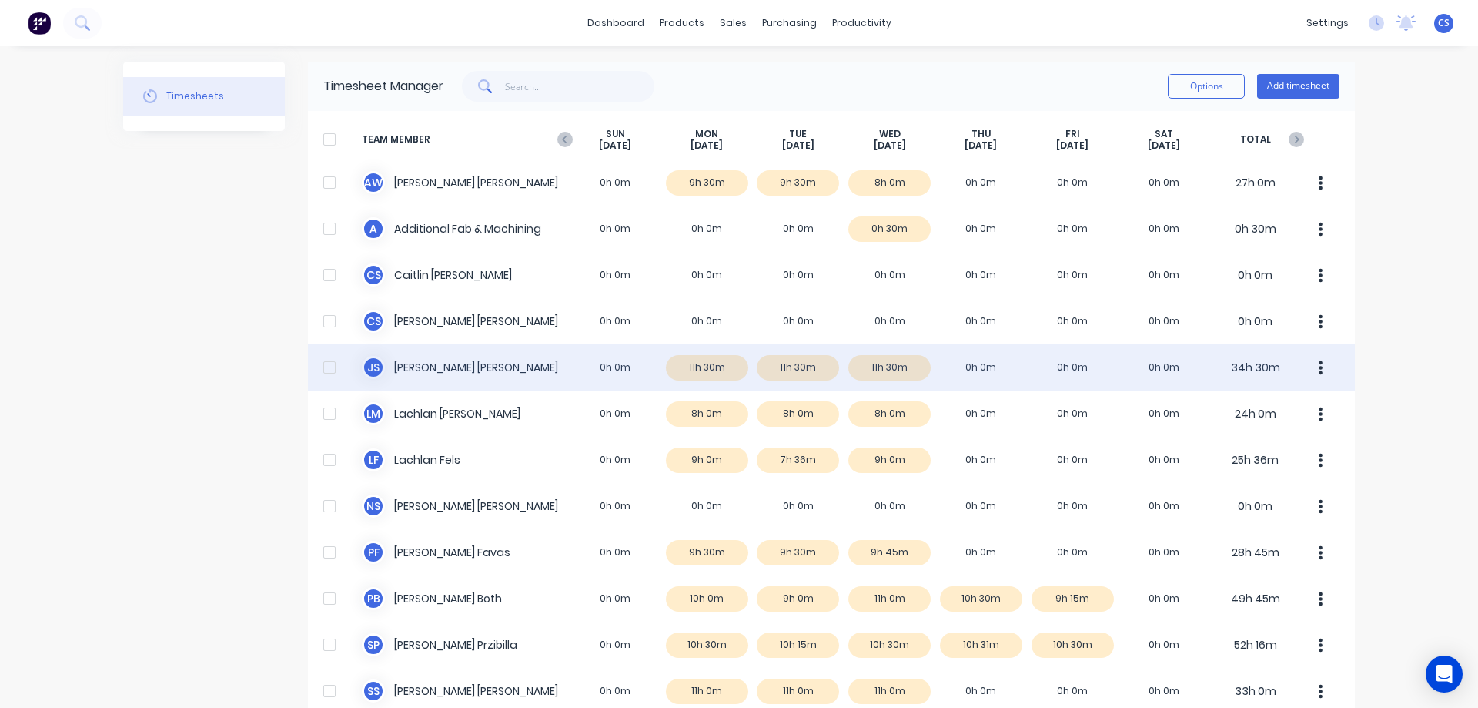
click at [1022, 367] on div "J S [PERSON_NAME] 0h 0m 11h 30m 11h 30m 11h 30m 0h 0m 0h 0m 0h 0m 34h 30m" at bounding box center [831, 367] width 1047 height 46
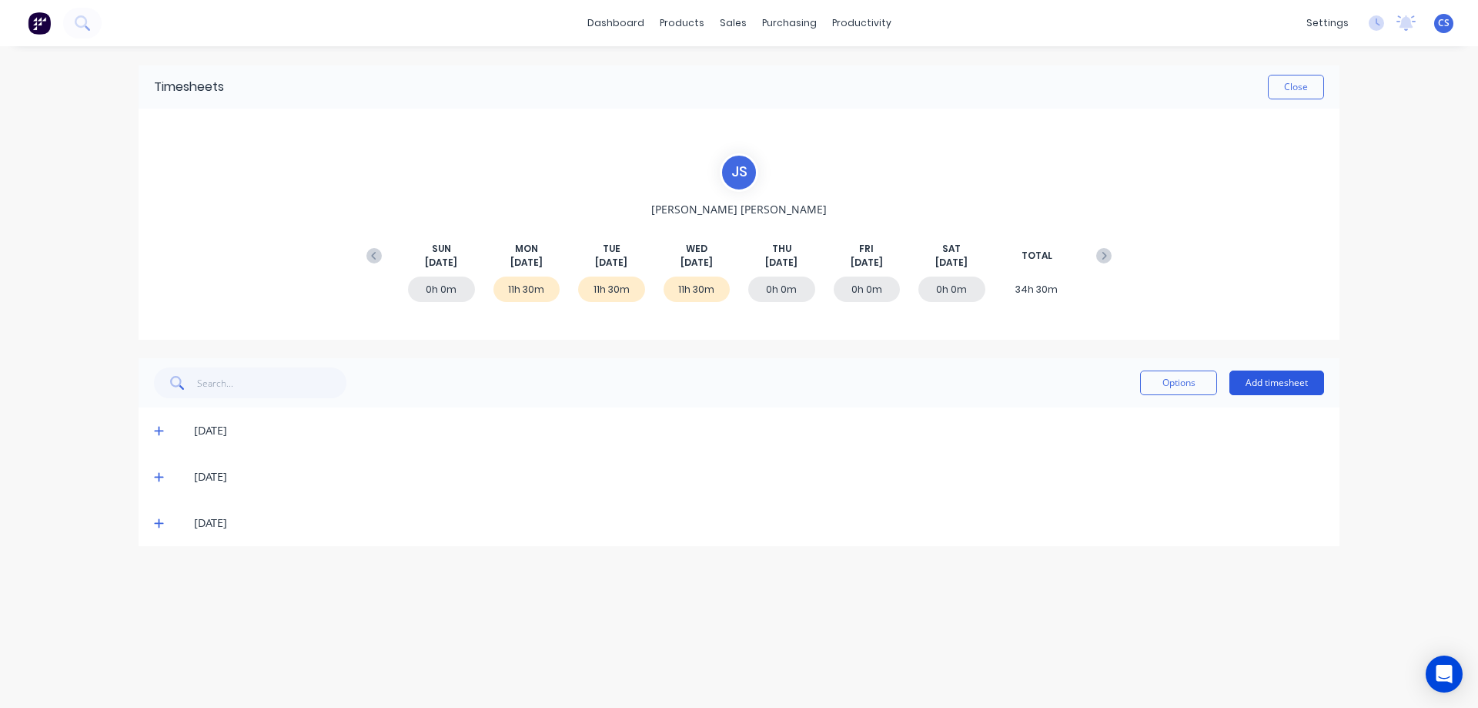
click at [1277, 385] on button "Add timesheet" at bounding box center [1277, 382] width 95 height 25
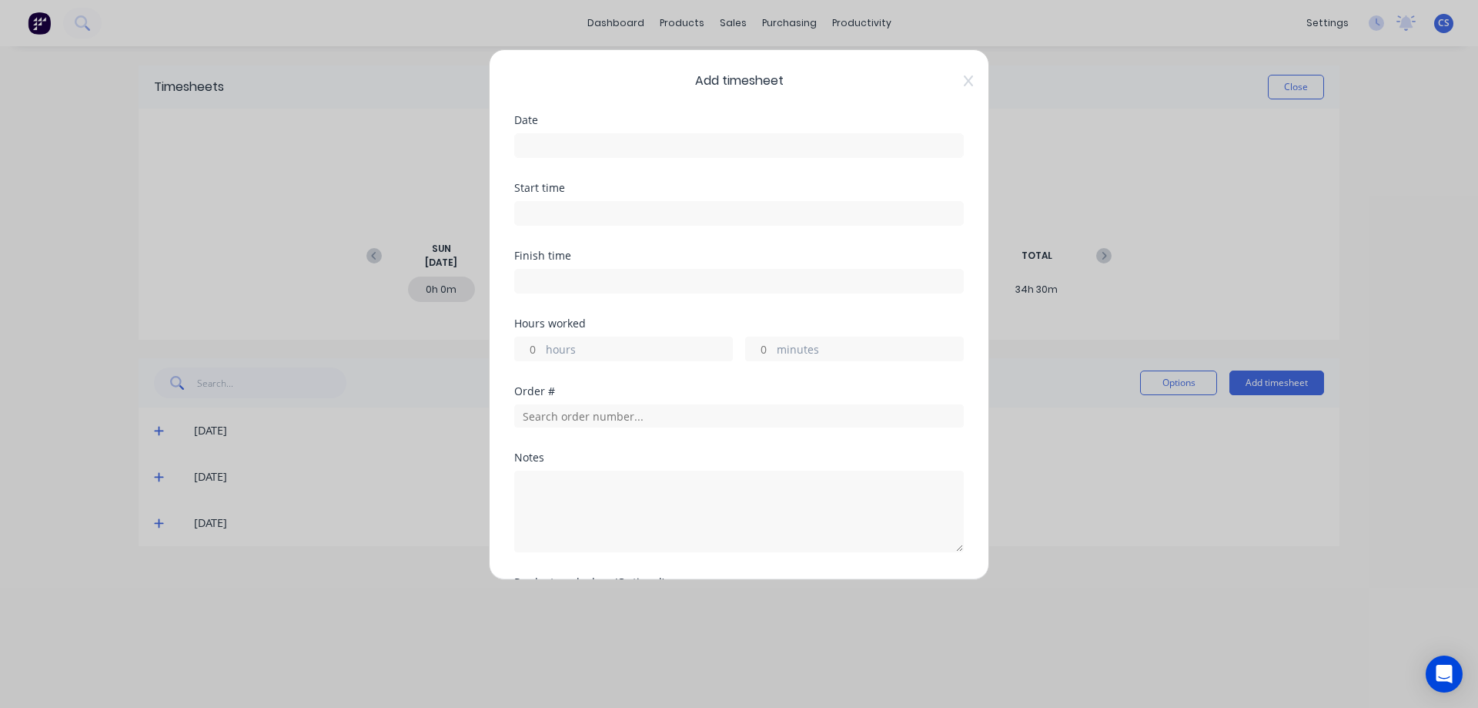
click at [601, 151] on input at bounding box center [739, 145] width 448 height 23
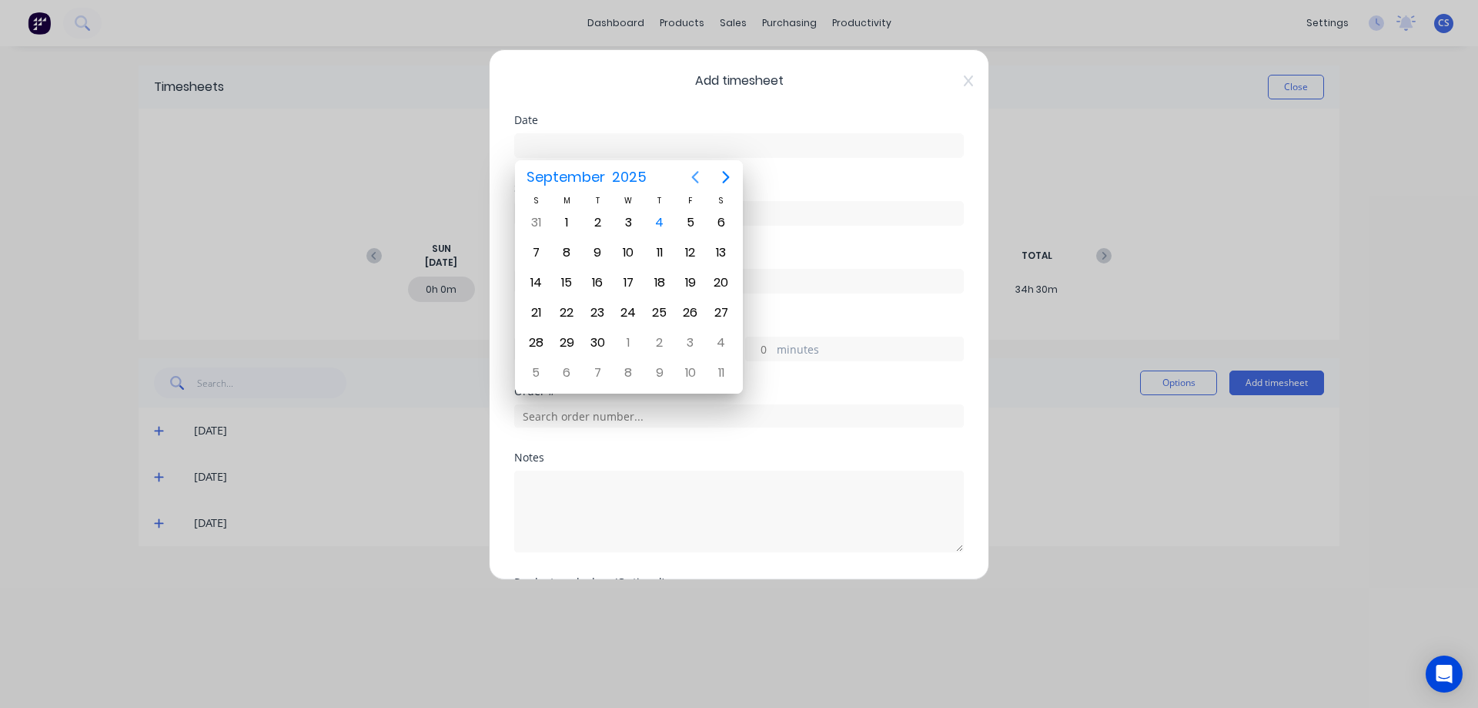
click at [695, 172] on icon "Previous page" at bounding box center [695, 177] width 18 height 18
click at [659, 346] on div "28" at bounding box center [659, 342] width 23 height 23
type input "[DATE]"
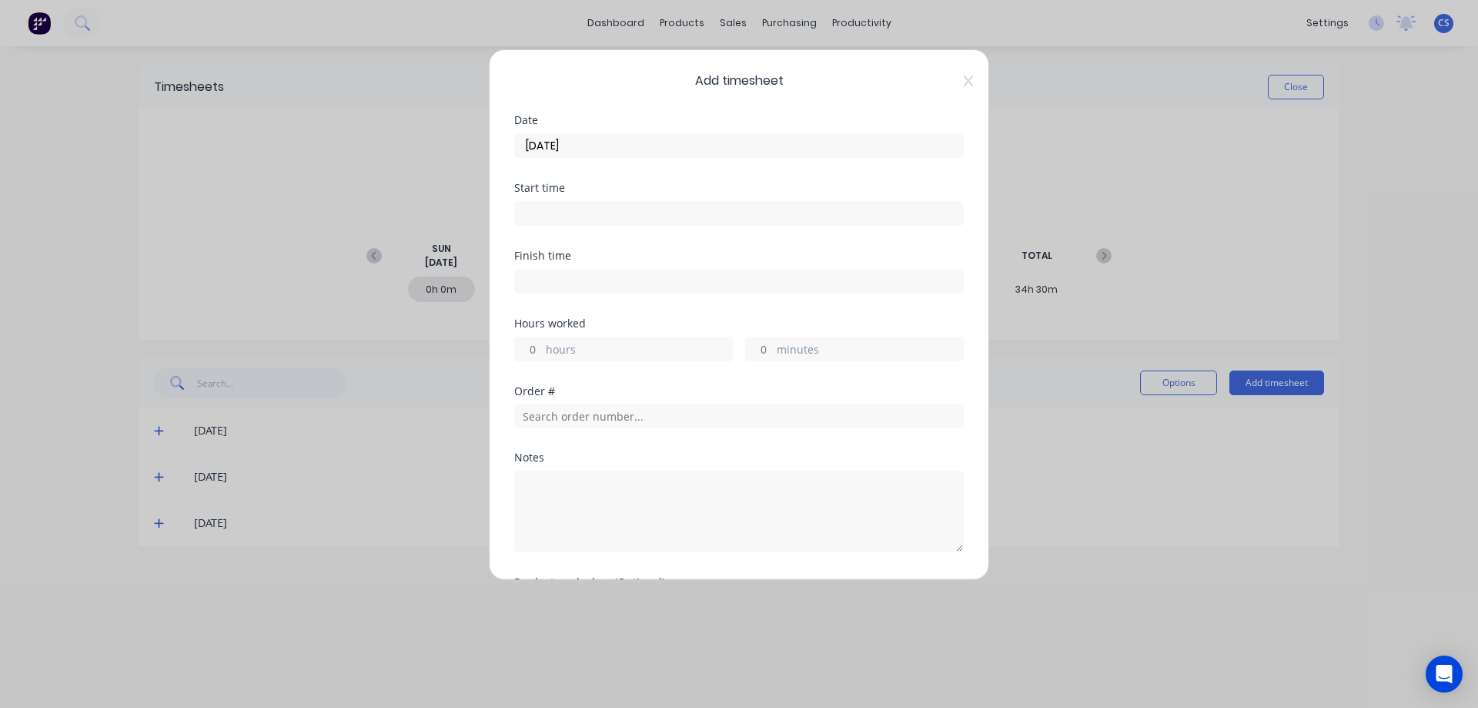
click at [541, 346] on input "hours" at bounding box center [528, 348] width 27 height 23
type input "9"
type input "30"
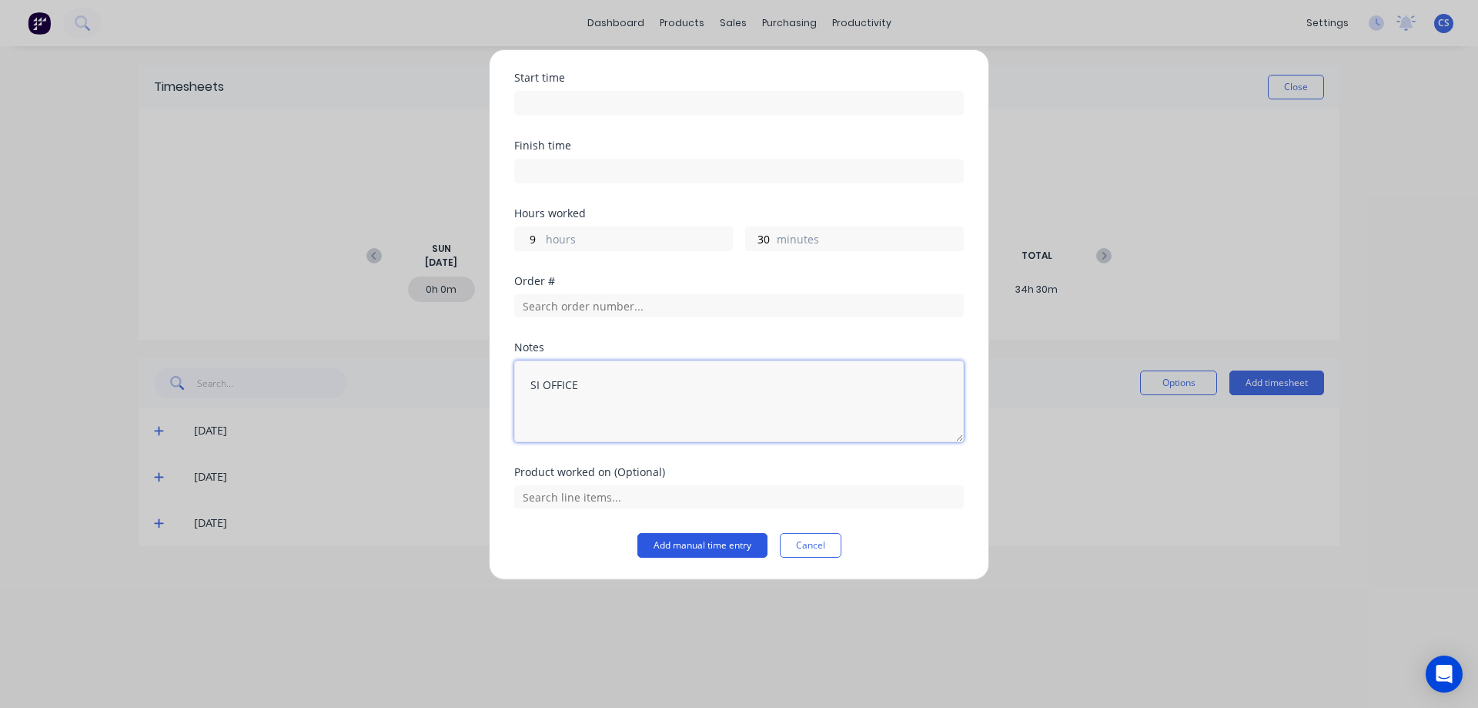
type textarea "SI OFFICE"
click at [676, 541] on button "Add manual time entry" at bounding box center [703, 545] width 130 height 25
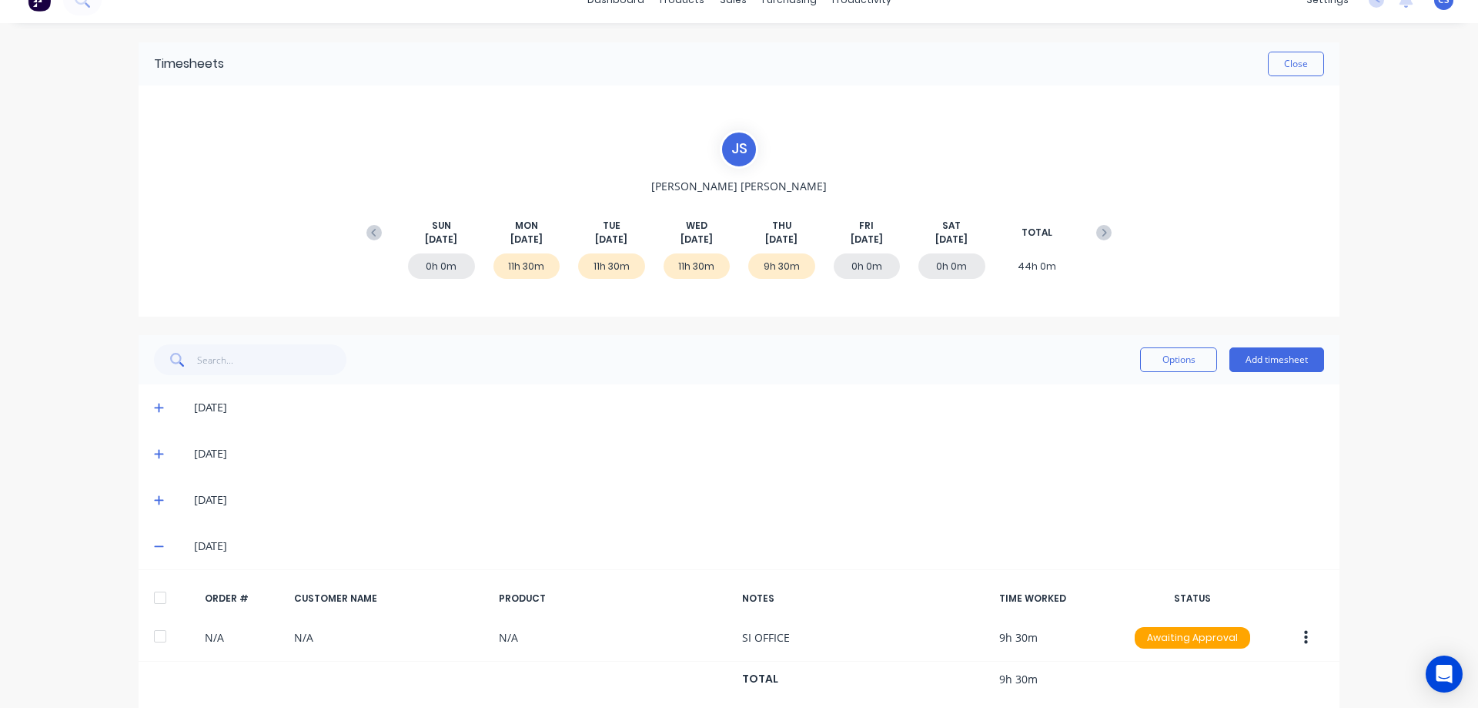
scroll to position [44, 0]
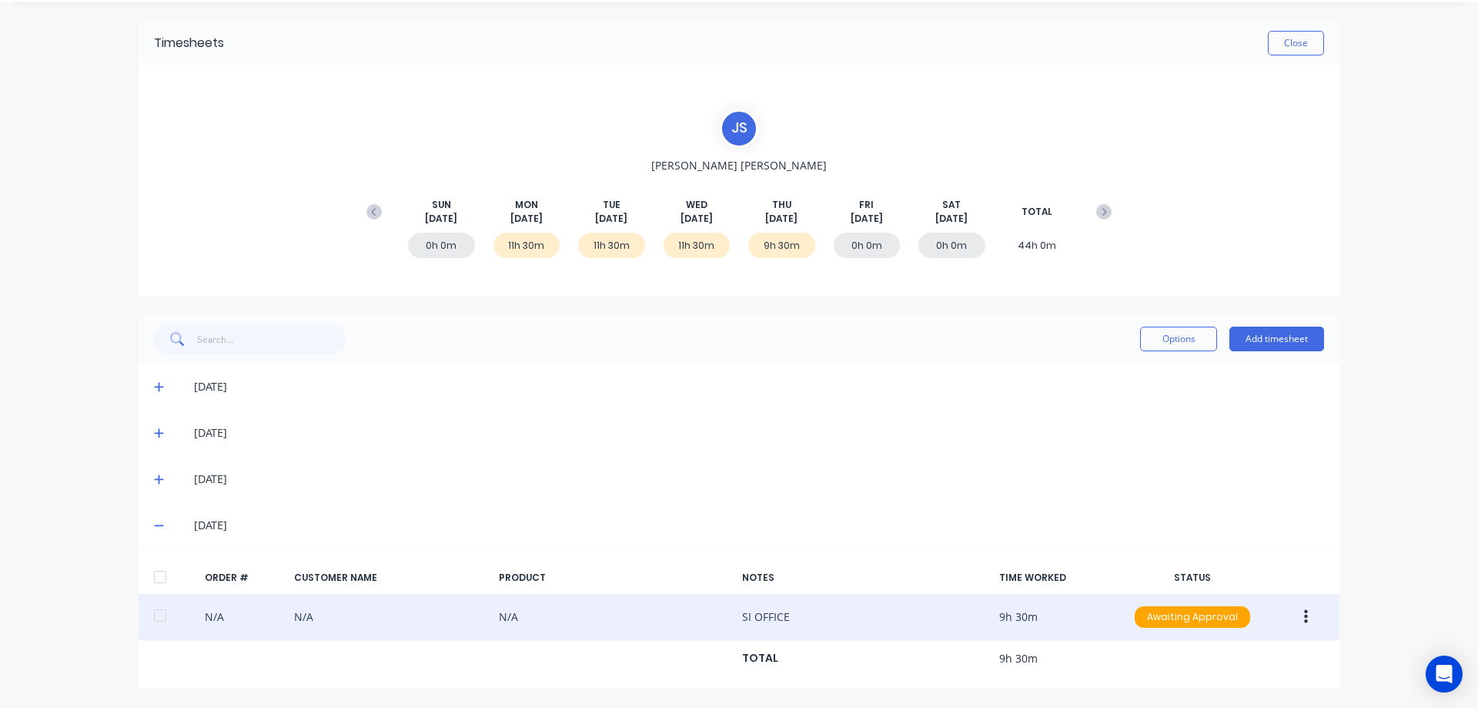
click at [1303, 621] on button "button" at bounding box center [1306, 617] width 36 height 28
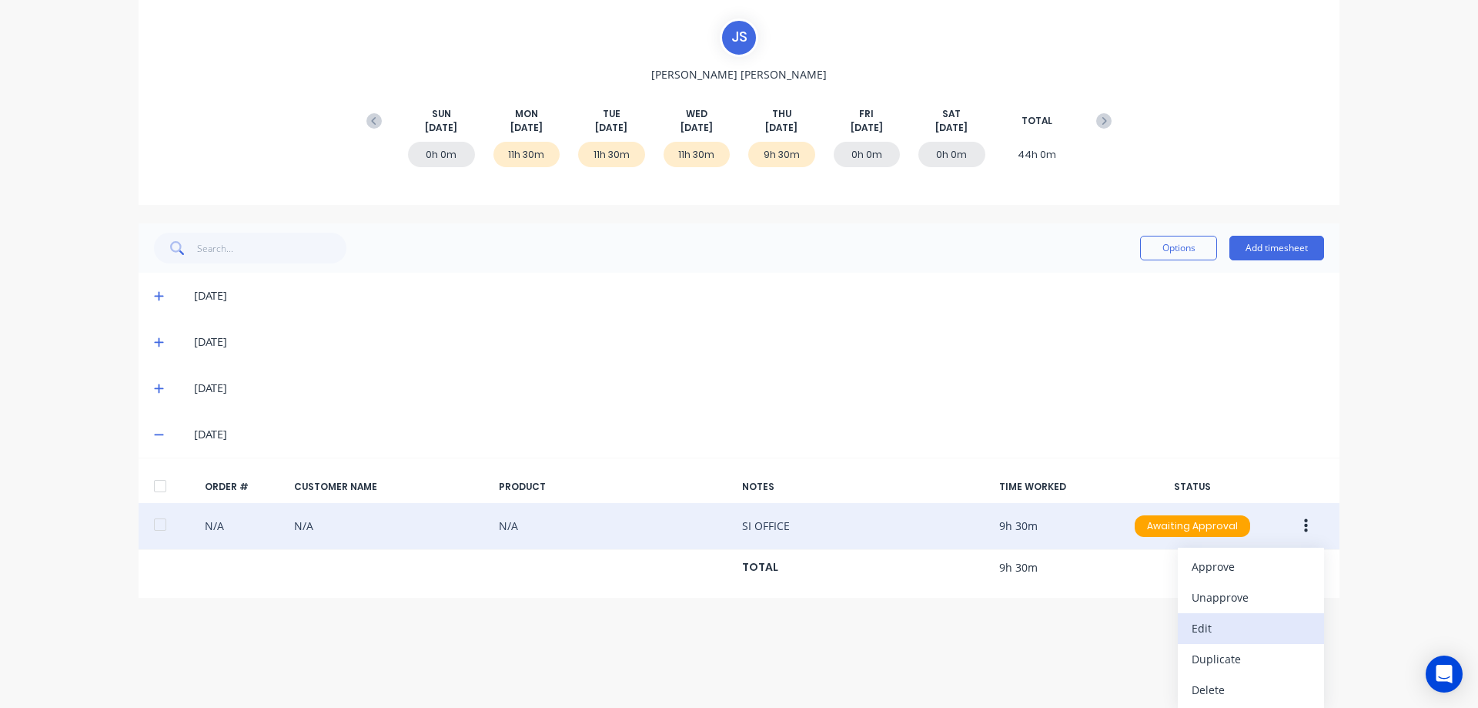
scroll to position [136, 0]
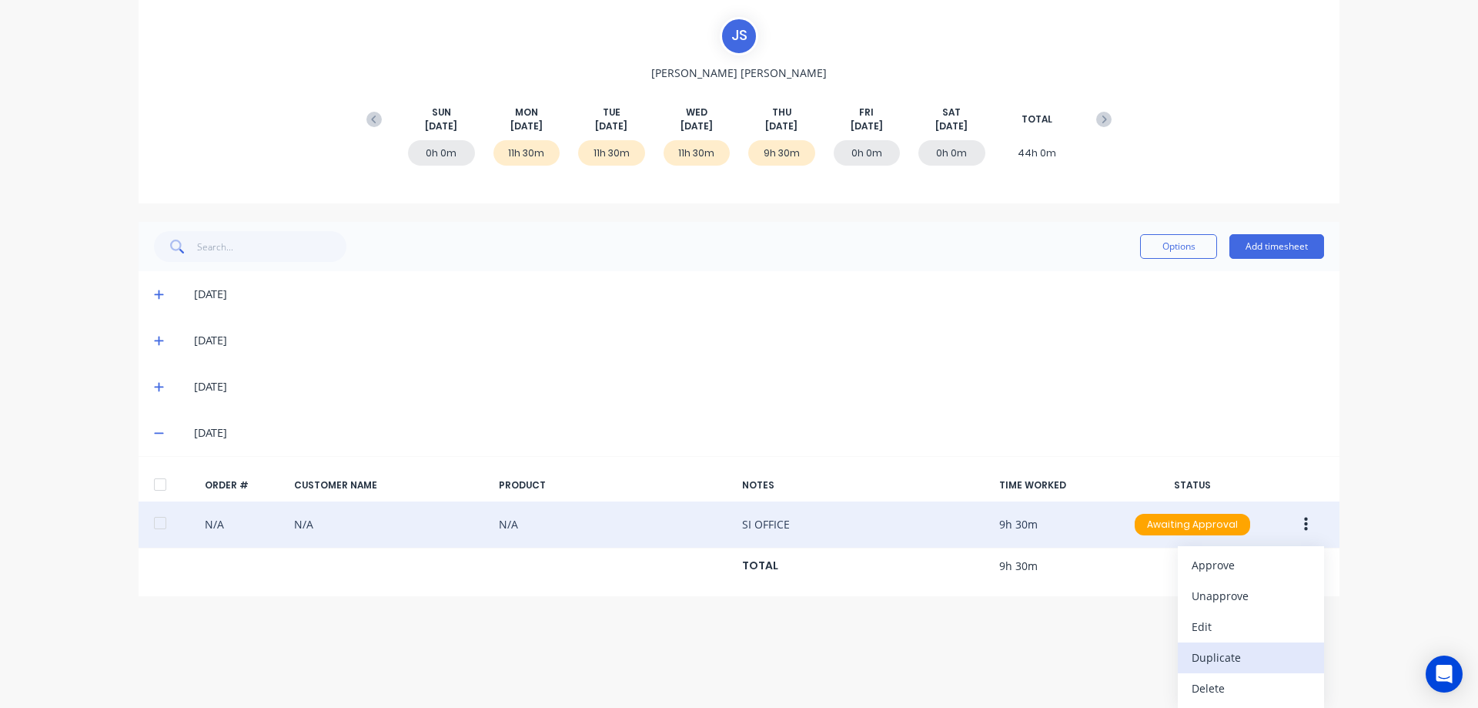
click at [1251, 657] on div "Duplicate" at bounding box center [1251, 657] width 119 height 22
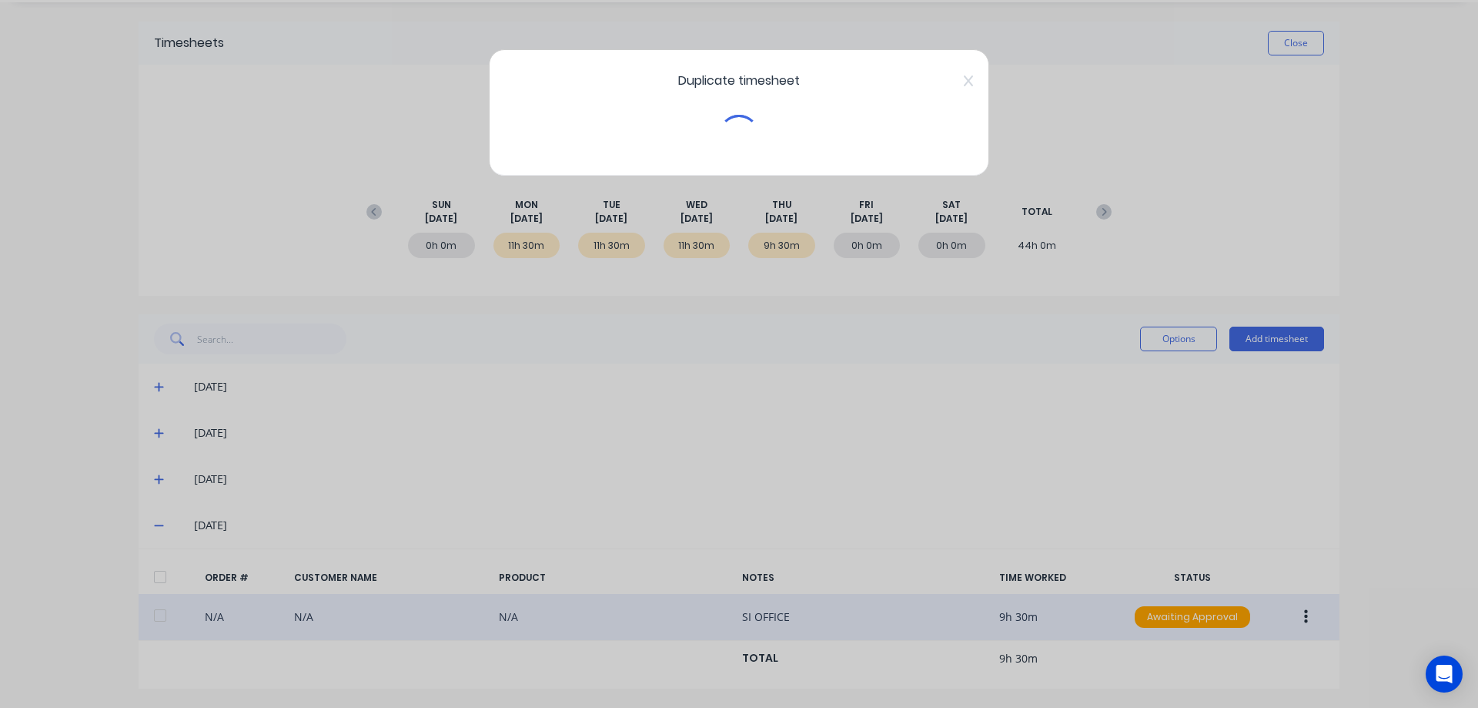
scroll to position [44, 0]
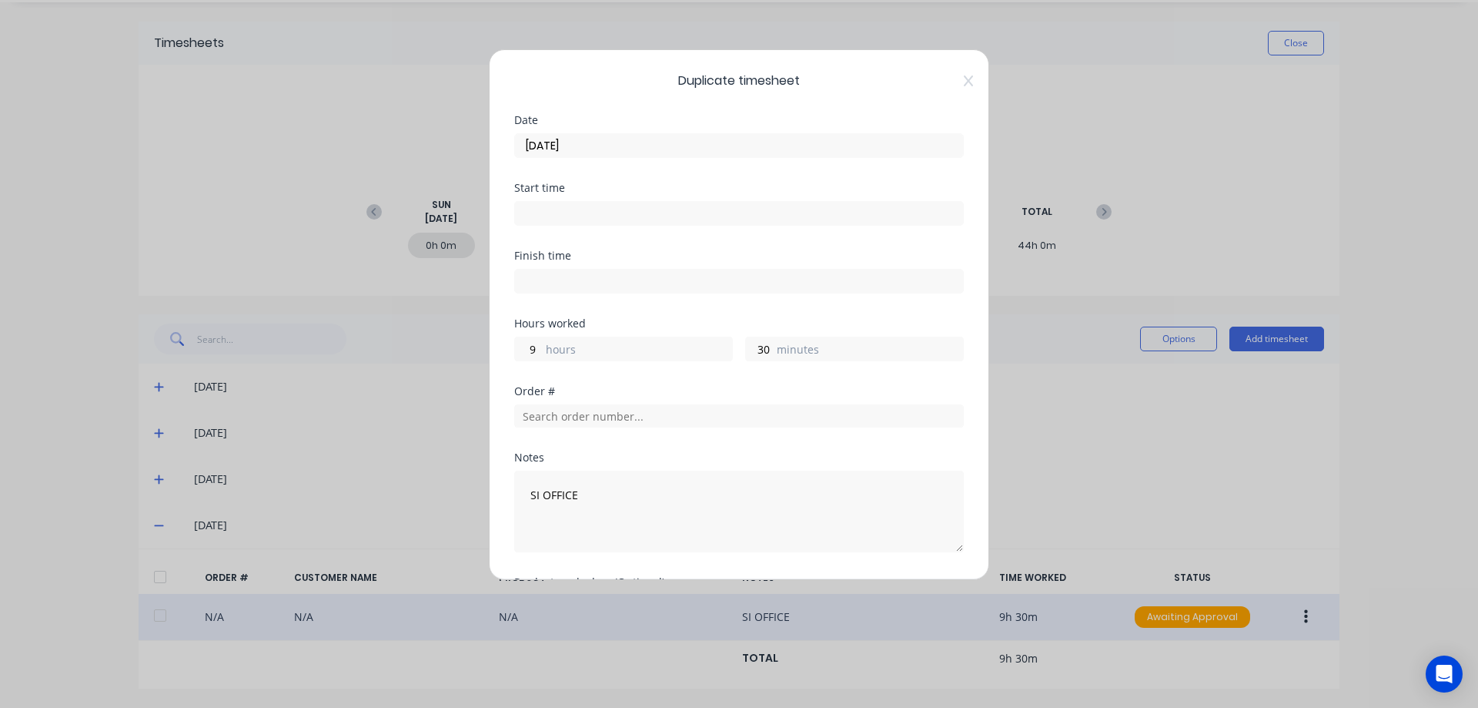
click at [611, 145] on input "[DATE]" at bounding box center [739, 145] width 448 height 23
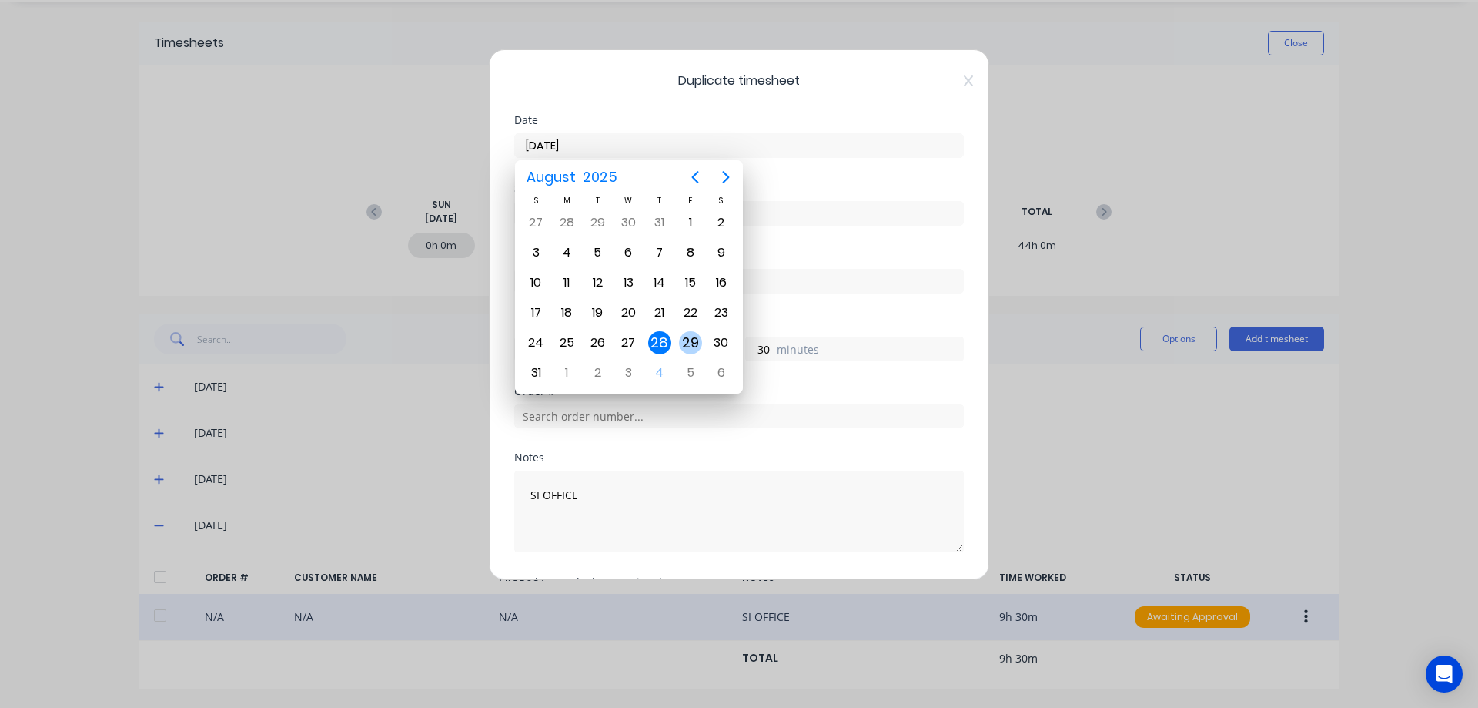
click at [688, 343] on div "29" at bounding box center [690, 342] width 23 height 23
type input "[DATE]"
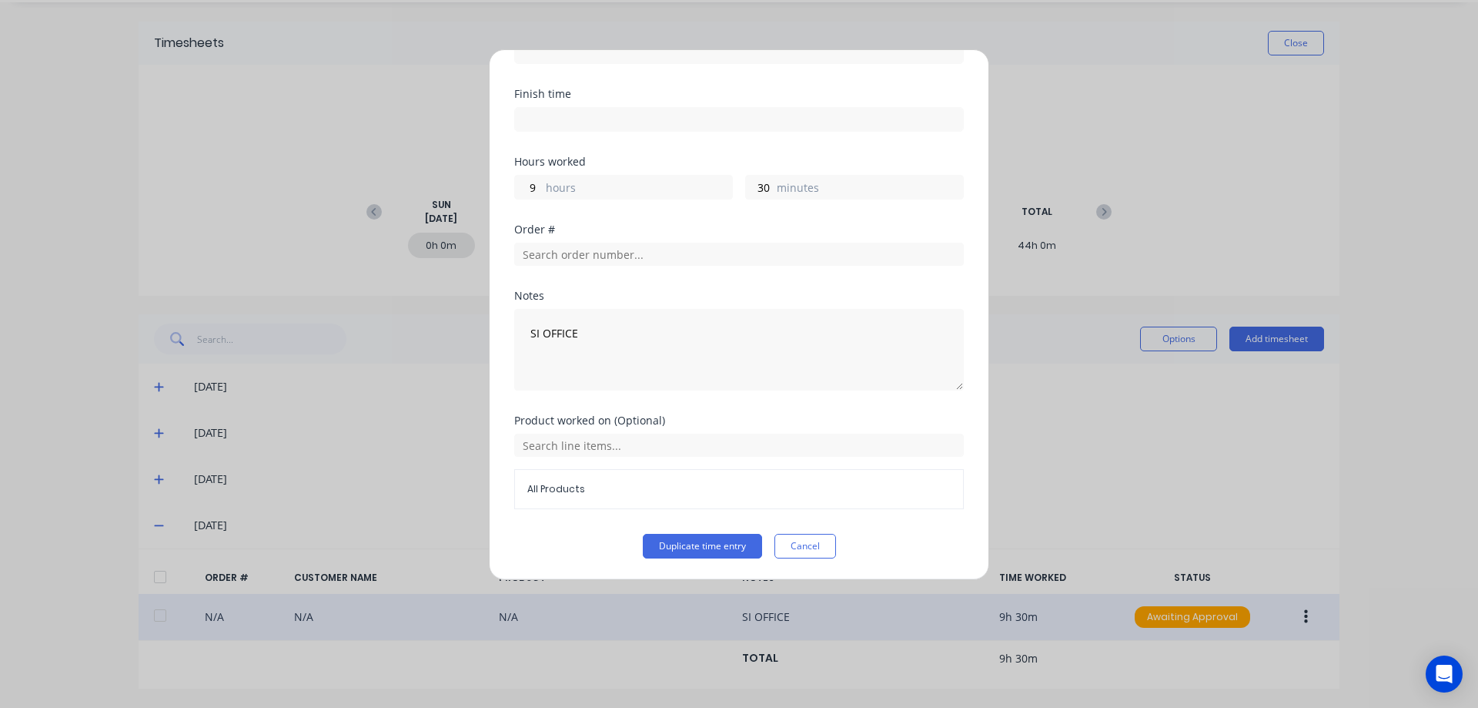
scroll to position [162, 0]
click at [705, 542] on button "Duplicate time entry" at bounding box center [702, 545] width 119 height 25
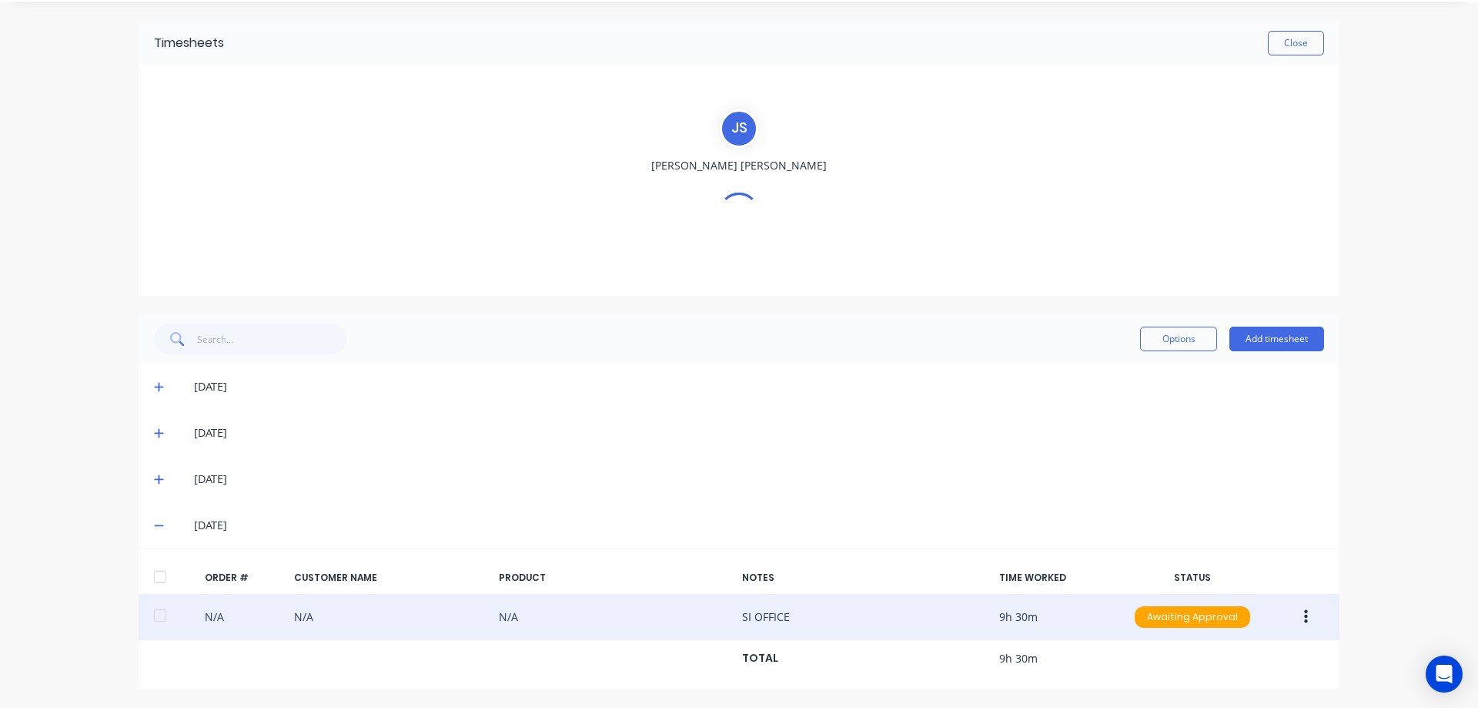
scroll to position [136, 0]
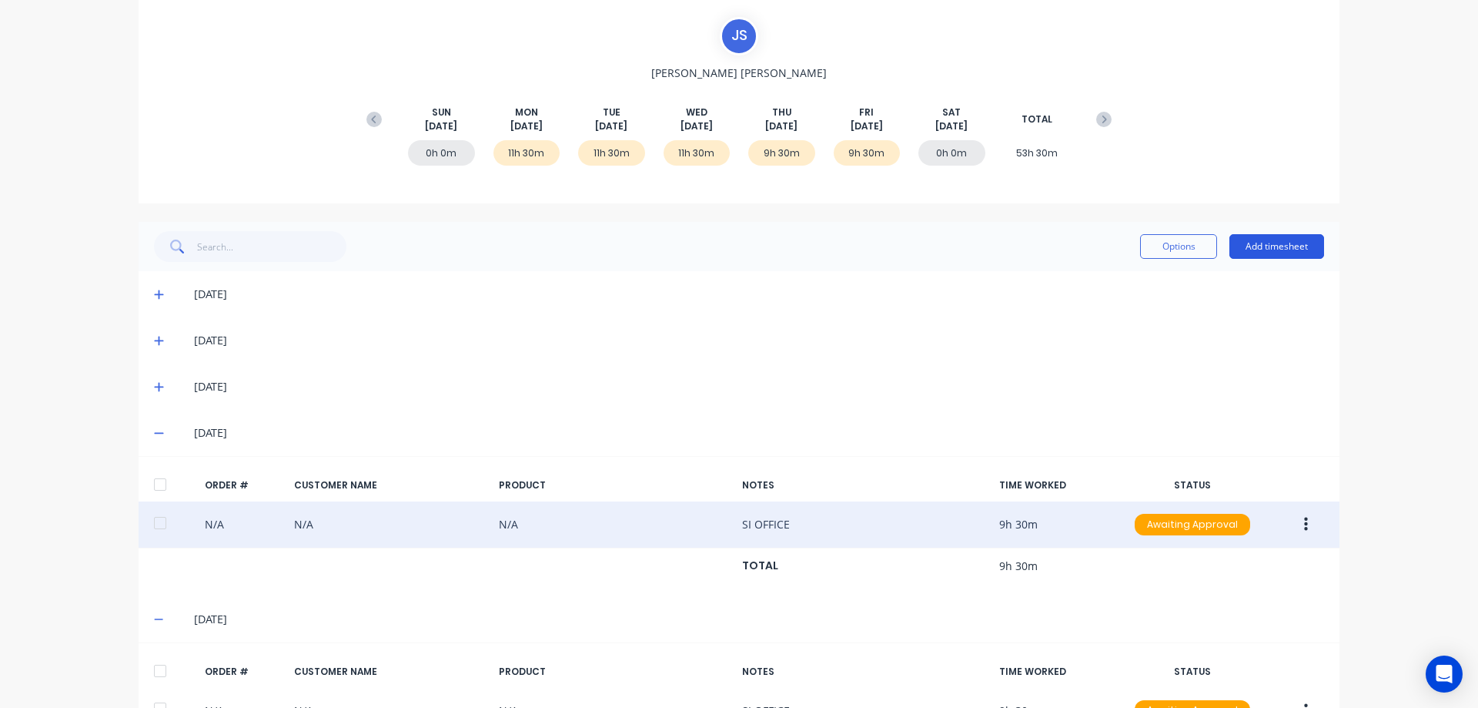
click at [1280, 244] on button "Add timesheet" at bounding box center [1277, 246] width 95 height 25
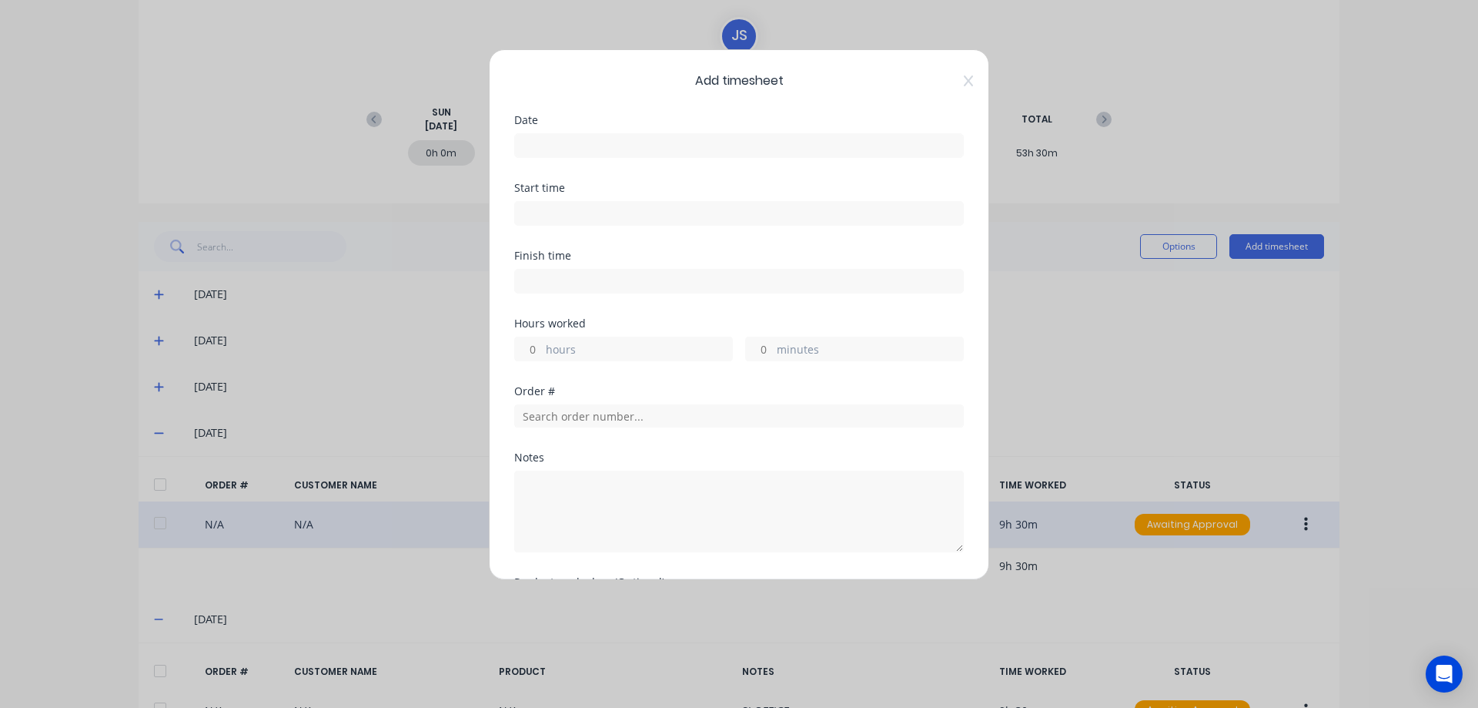
click at [603, 149] on input at bounding box center [739, 145] width 448 height 23
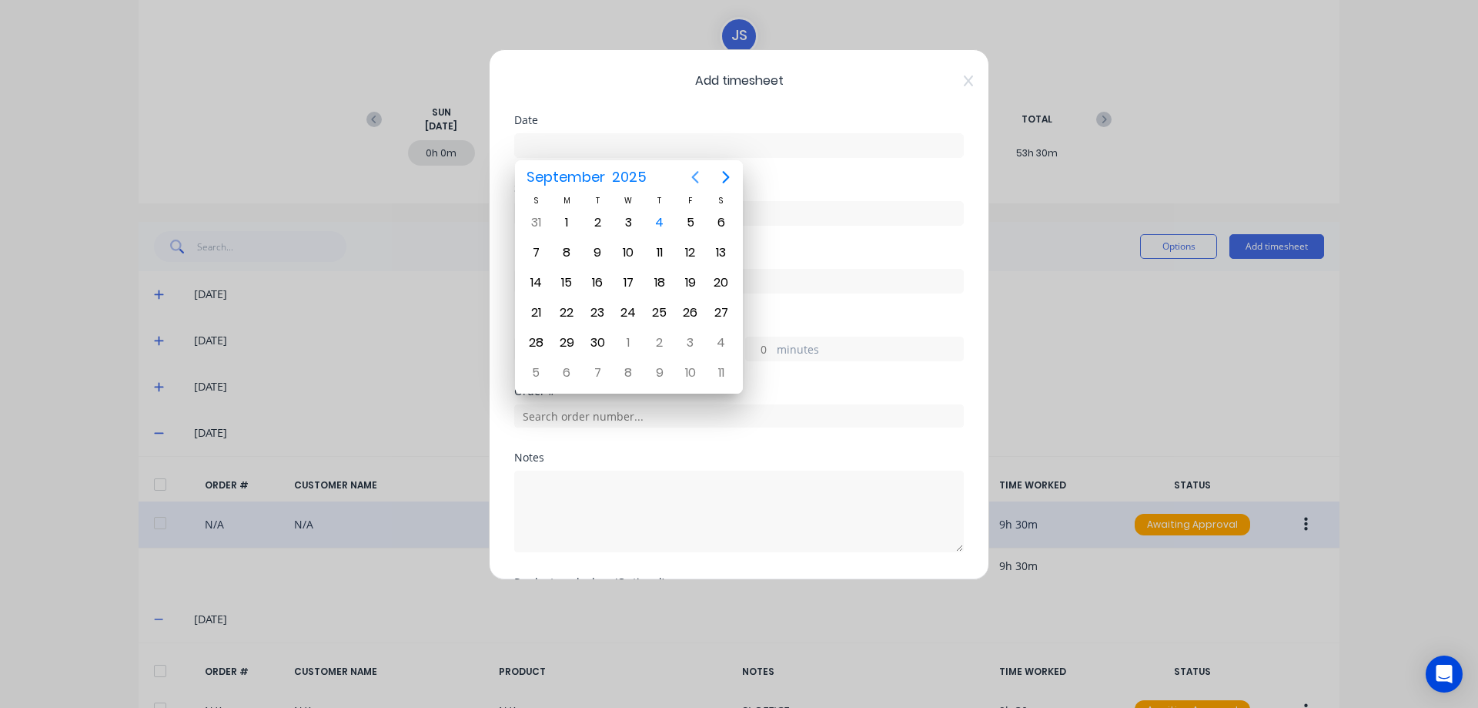
click at [698, 177] on icon "Previous page" at bounding box center [695, 177] width 18 height 18
click at [716, 342] on div "30" at bounding box center [721, 342] width 23 height 23
type input "[DATE]"
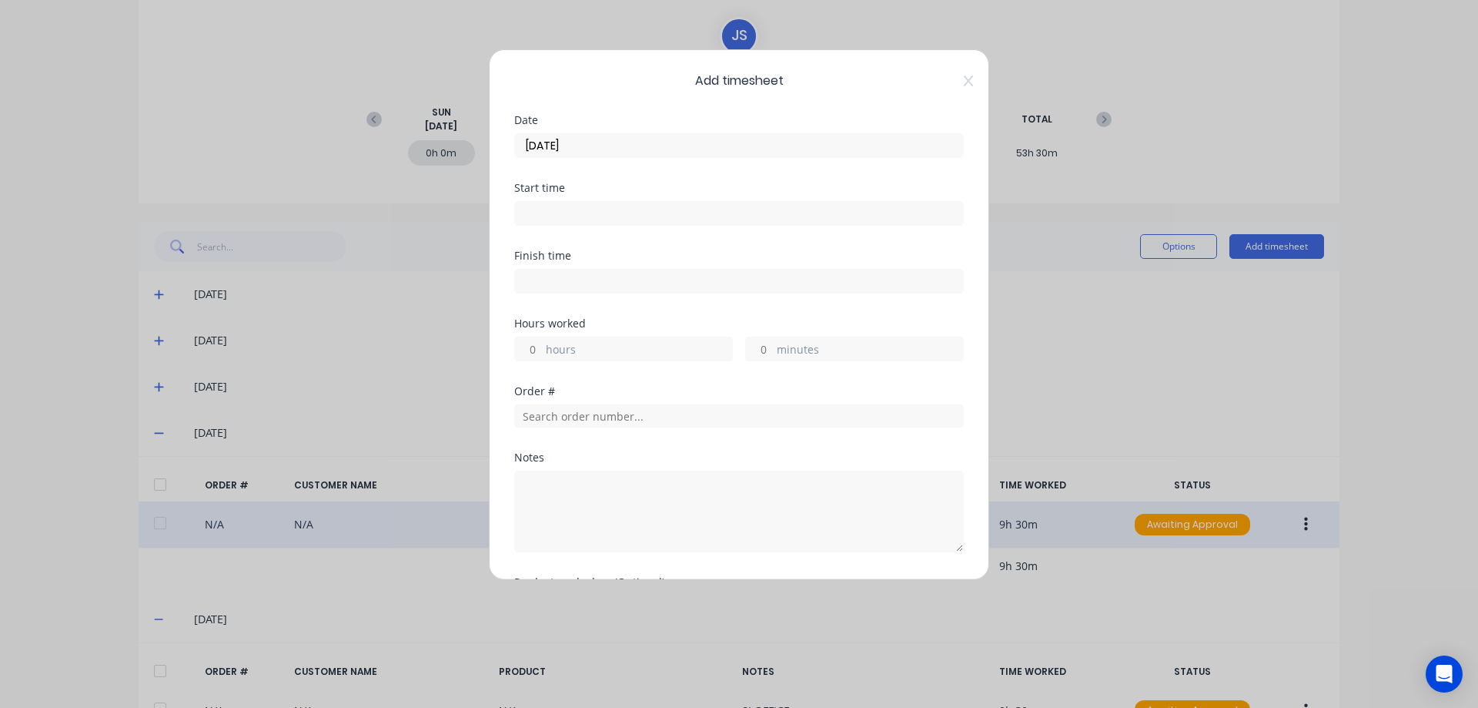
click at [537, 346] on input "hours" at bounding box center [528, 348] width 27 height 23
type input "7"
type input "30"
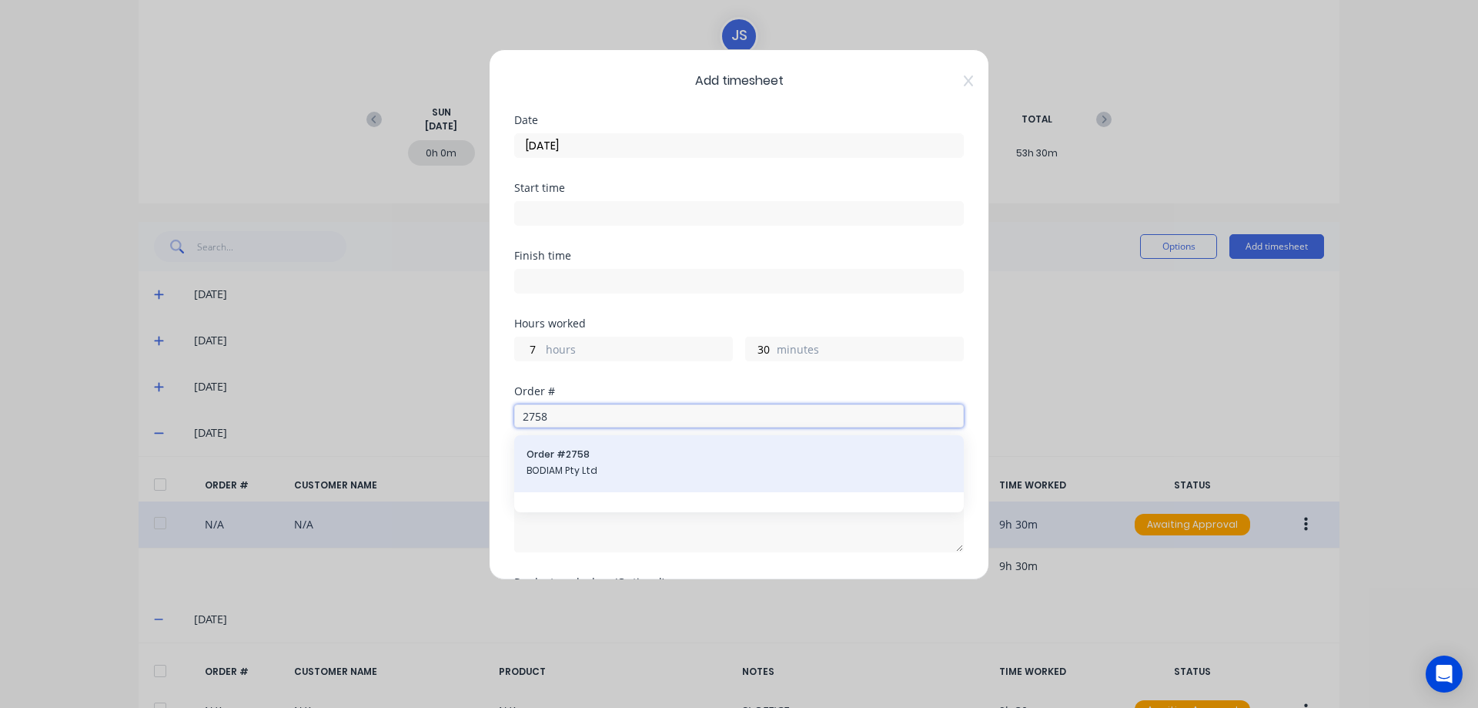
type input "2758"
click at [611, 459] on span "Order # 2758" at bounding box center [739, 454] width 425 height 14
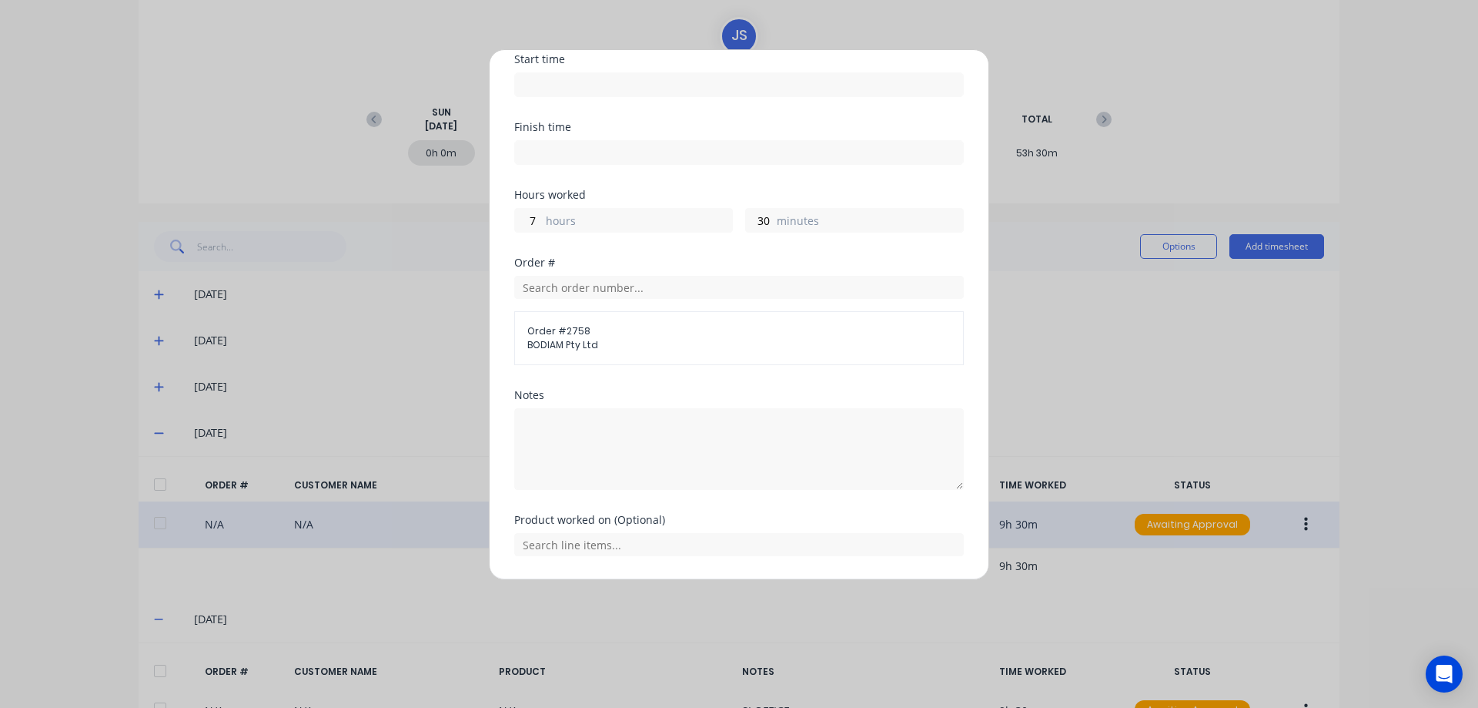
scroll to position [176, 0]
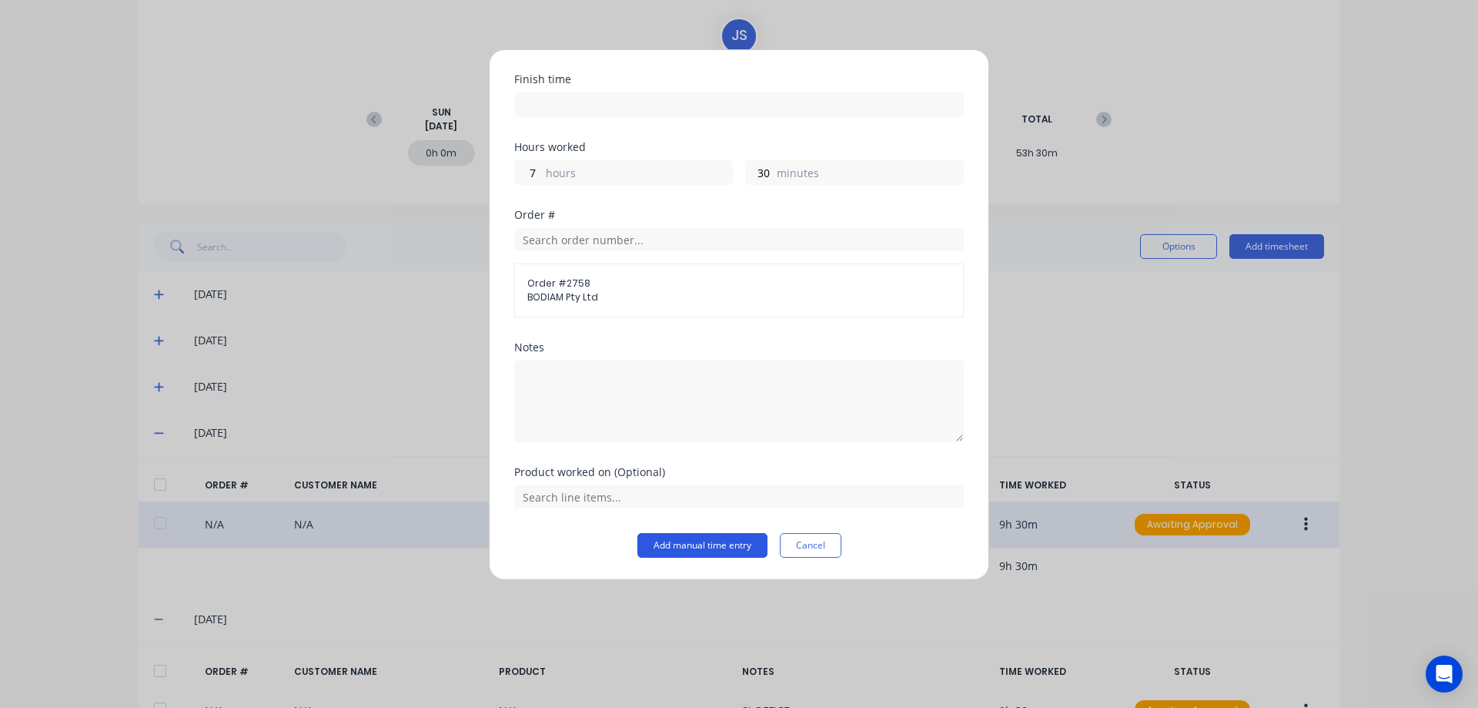
click at [679, 544] on button "Add manual time entry" at bounding box center [703, 545] width 130 height 25
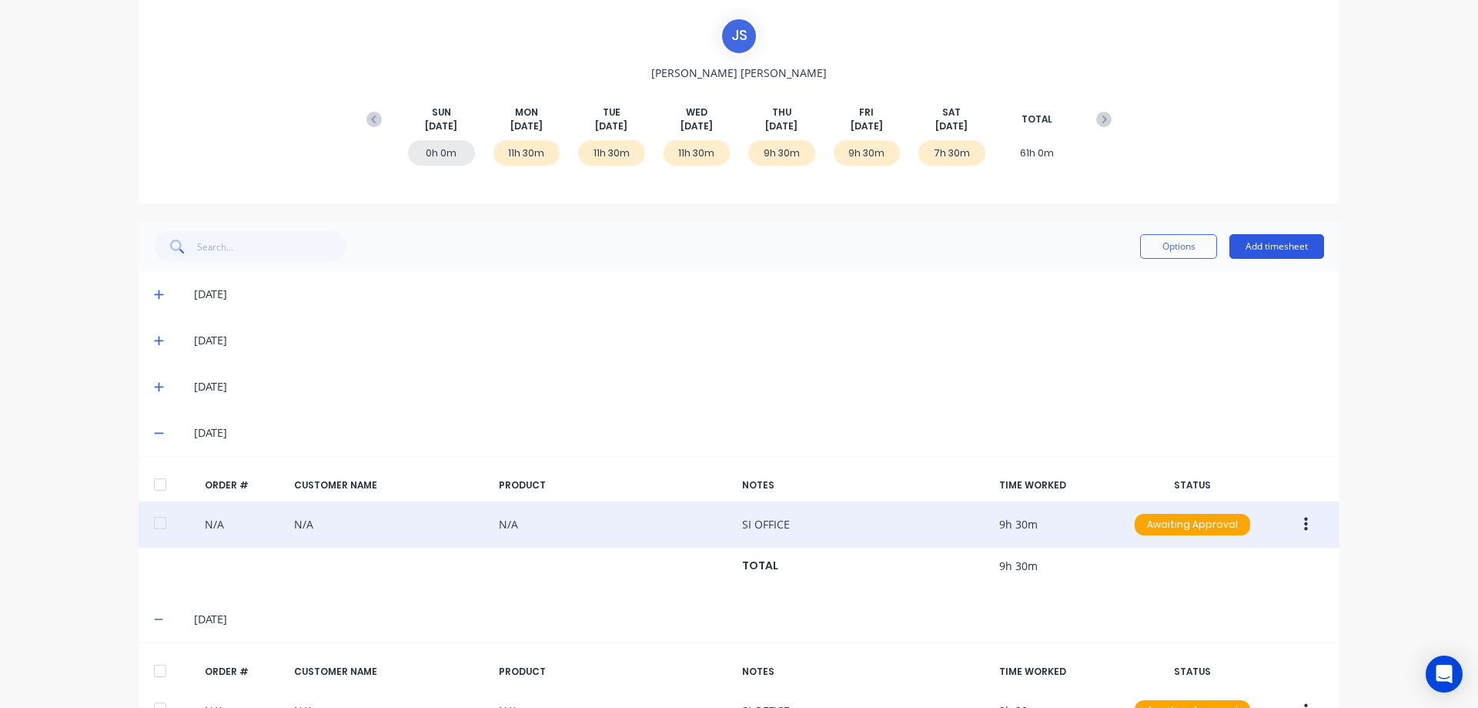
click at [1264, 234] on button "Add timesheet" at bounding box center [1277, 246] width 95 height 25
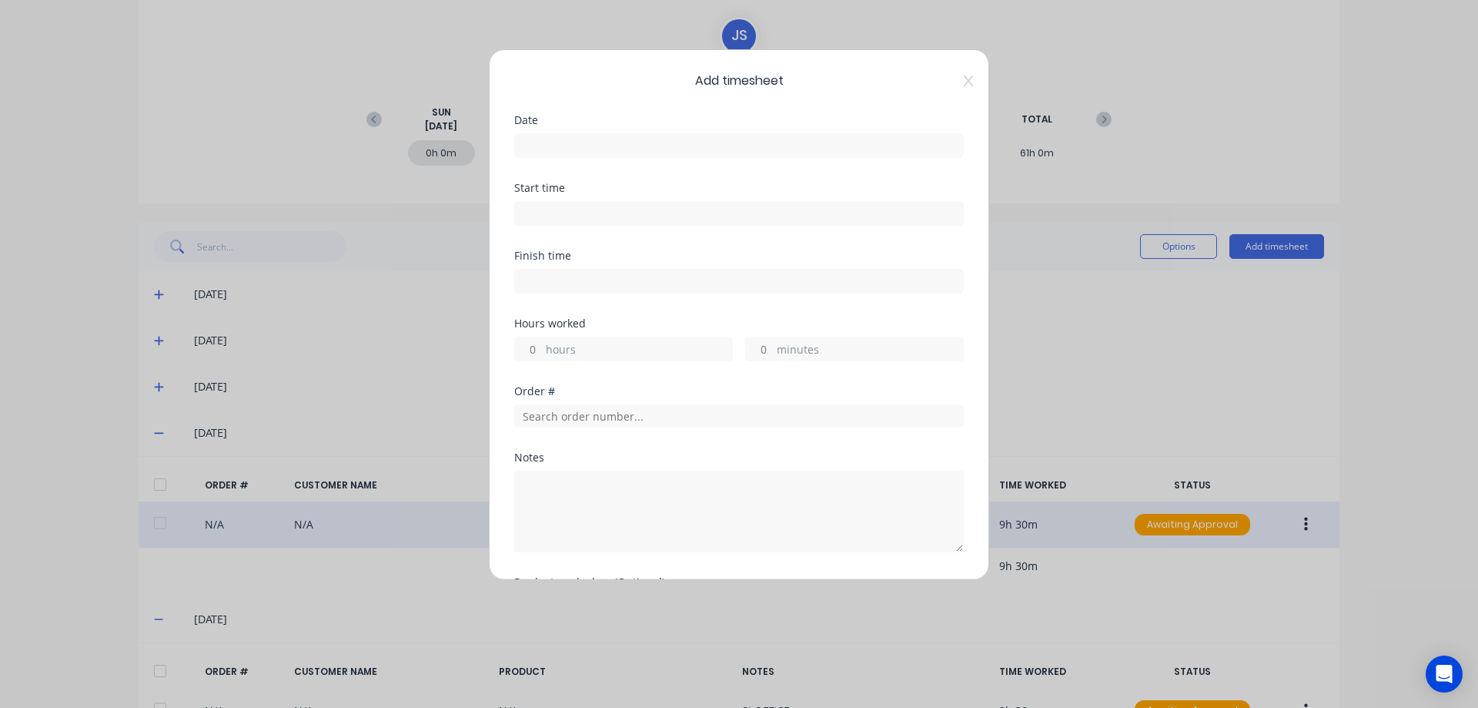
click at [615, 146] on input at bounding box center [739, 145] width 448 height 23
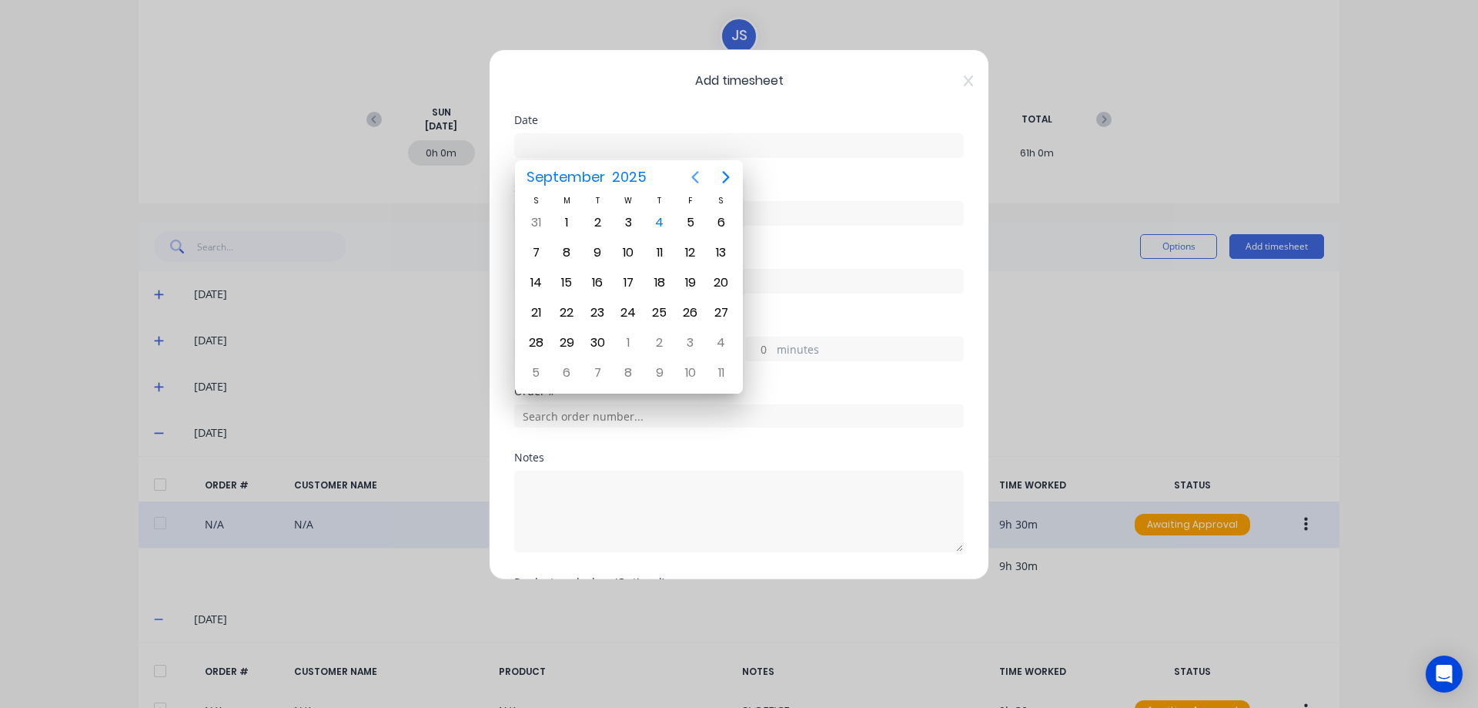
click at [701, 176] on icon "Previous page" at bounding box center [695, 177] width 18 height 18
click at [723, 343] on div "30" at bounding box center [721, 342] width 23 height 23
type input "[DATE]"
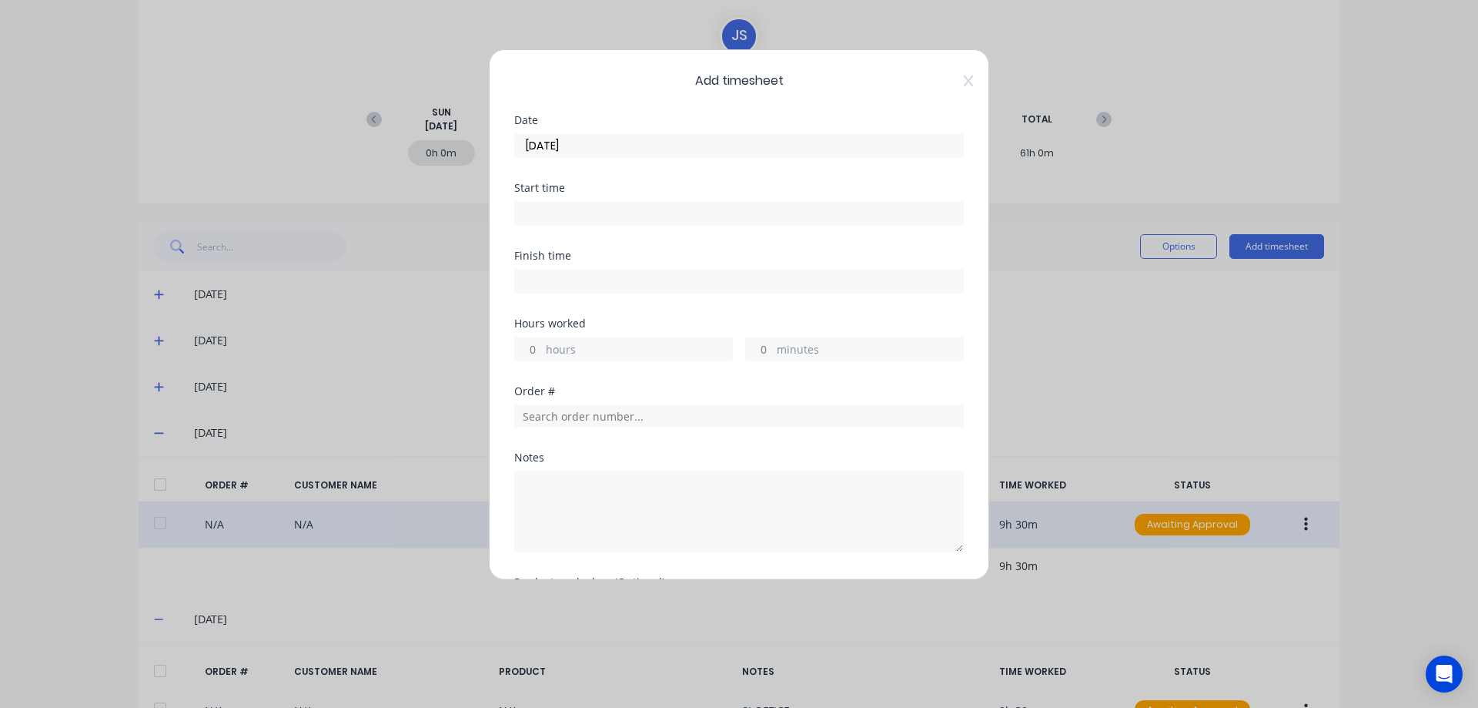
click at [541, 346] on input "hours" at bounding box center [528, 348] width 27 height 23
type input "3"
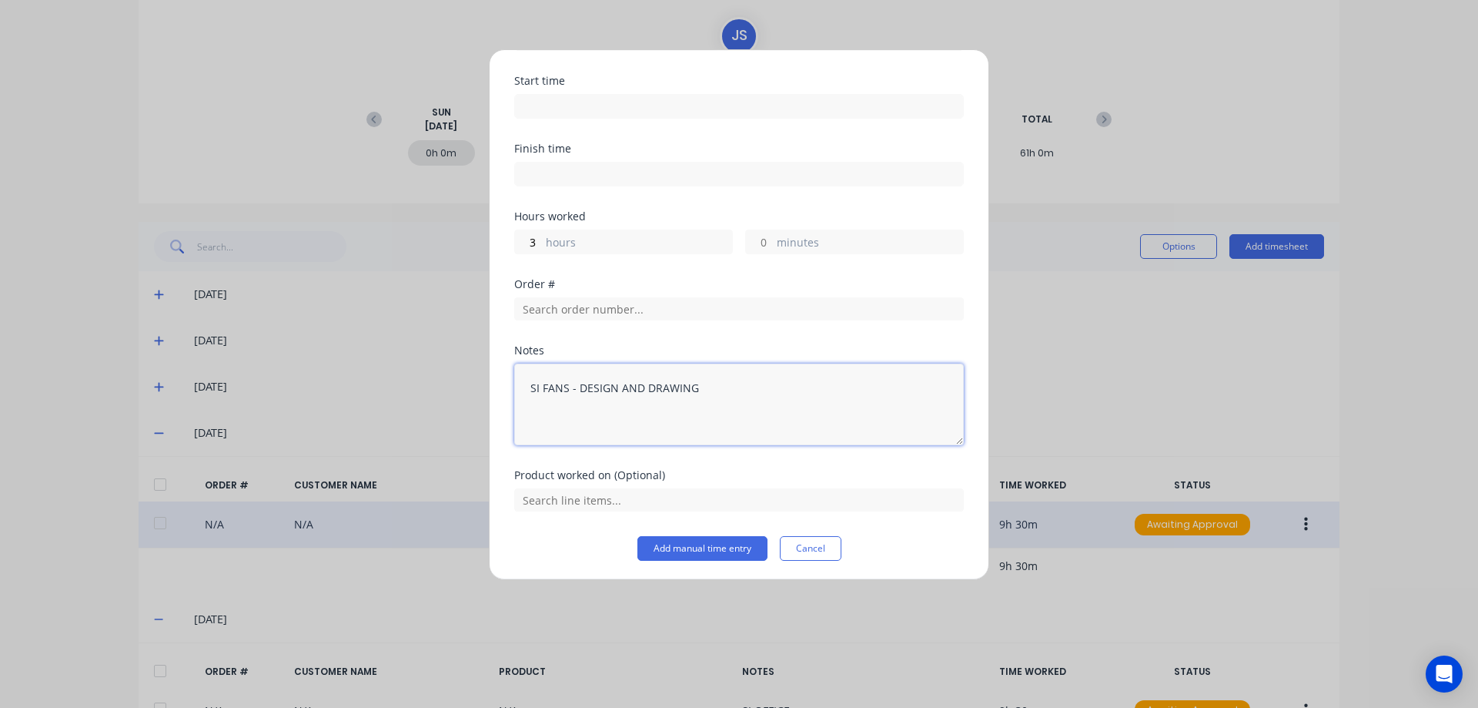
scroll to position [110, 0]
type textarea "SI FANS - DESIGN AND DRAWING"
click at [703, 543] on button "Add manual time entry" at bounding box center [703, 545] width 130 height 25
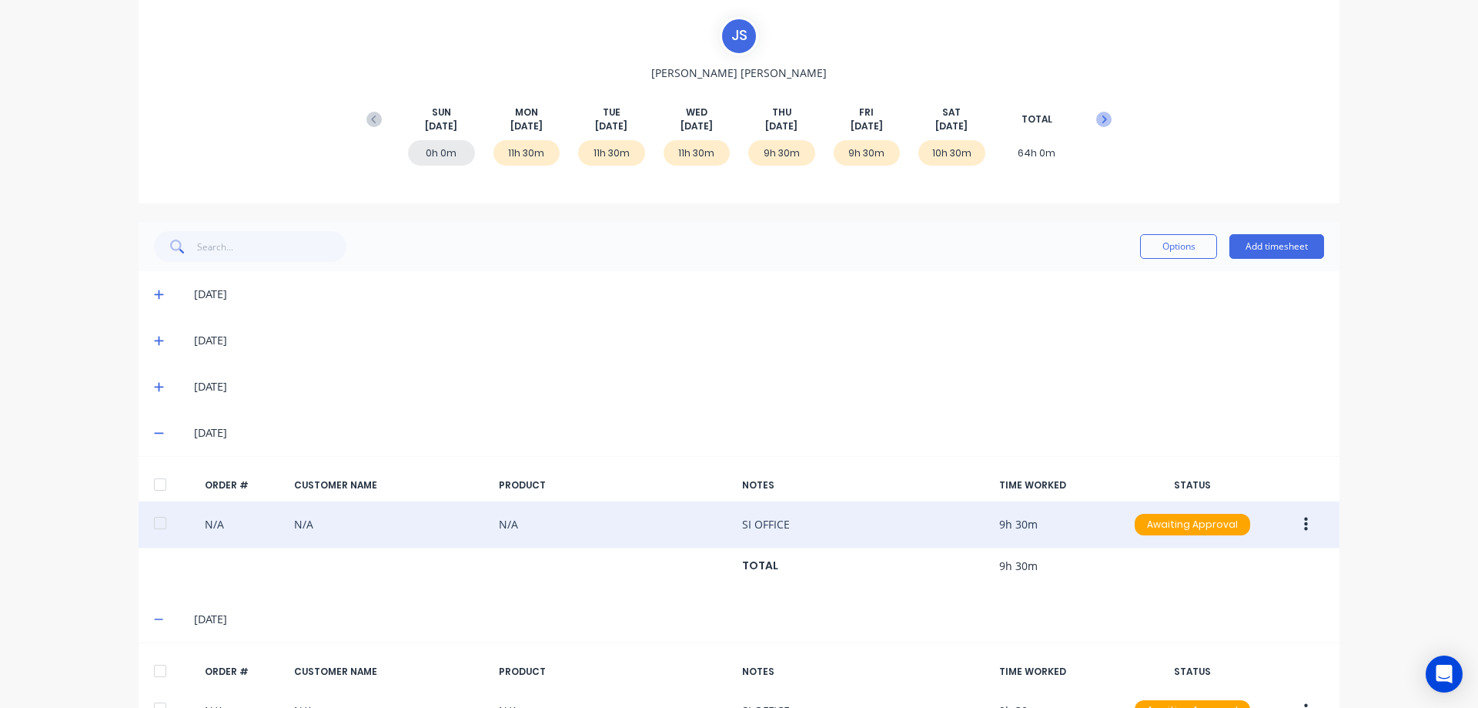
click at [1103, 119] on icon at bounding box center [1105, 119] width 5 height 8
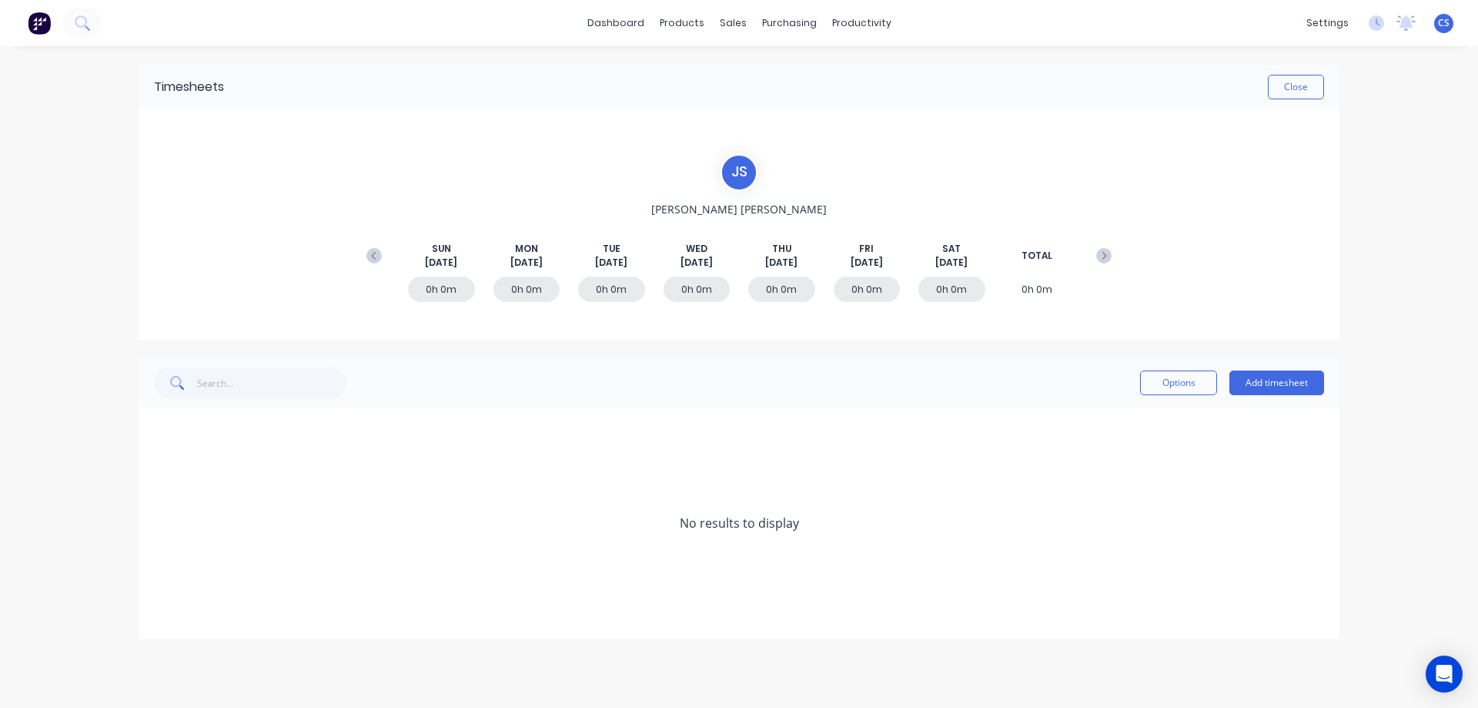
scroll to position [0, 0]
click at [1283, 383] on button "Add timesheet" at bounding box center [1277, 382] width 95 height 25
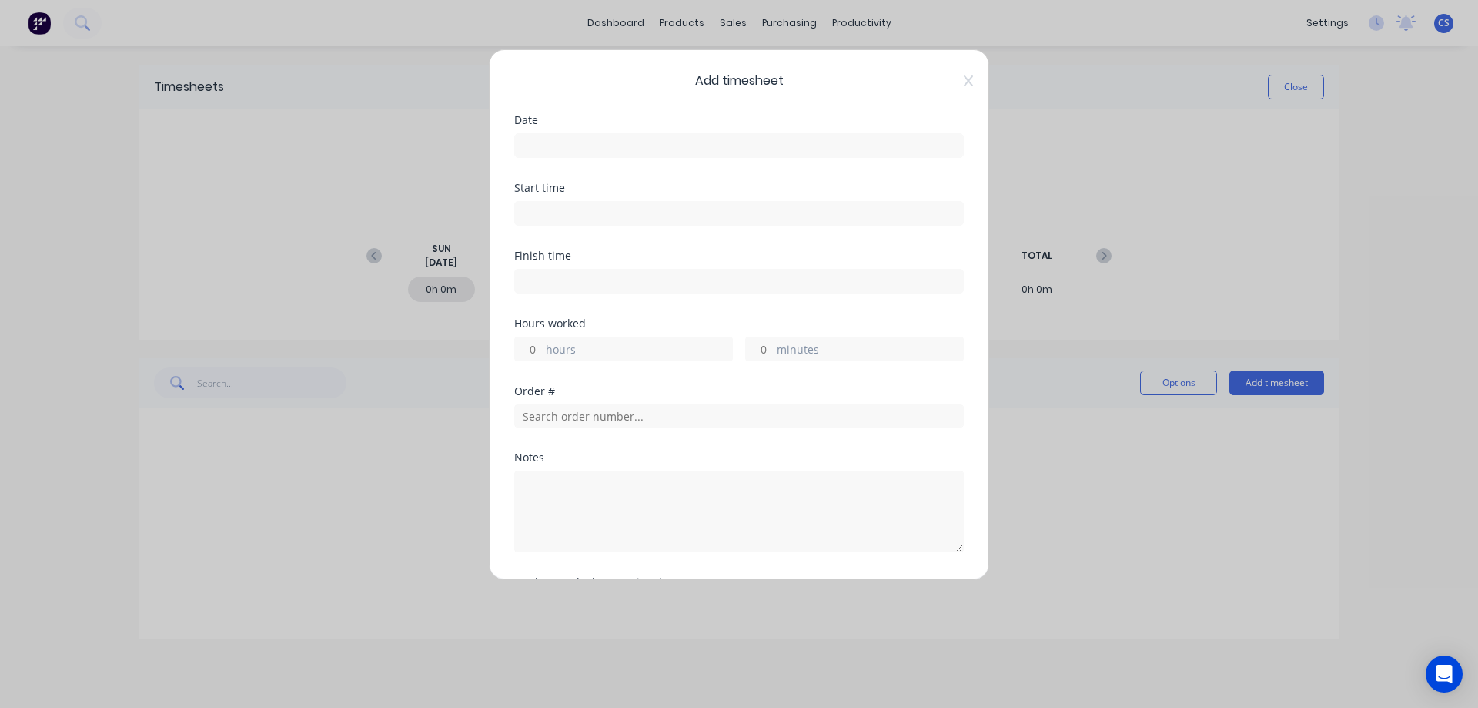
click at [601, 149] on input at bounding box center [739, 145] width 448 height 23
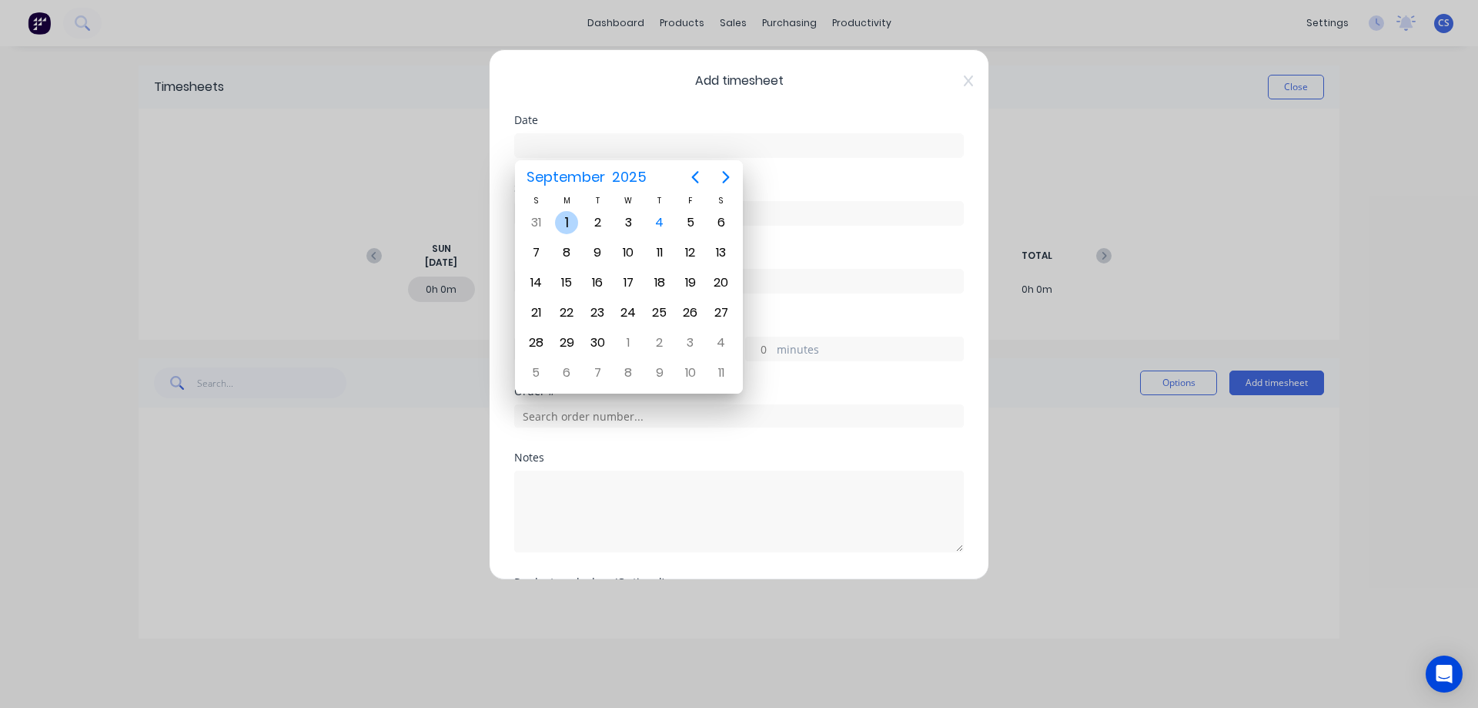
click at [569, 219] on div "1" at bounding box center [566, 222] width 23 height 23
type input "[DATE]"
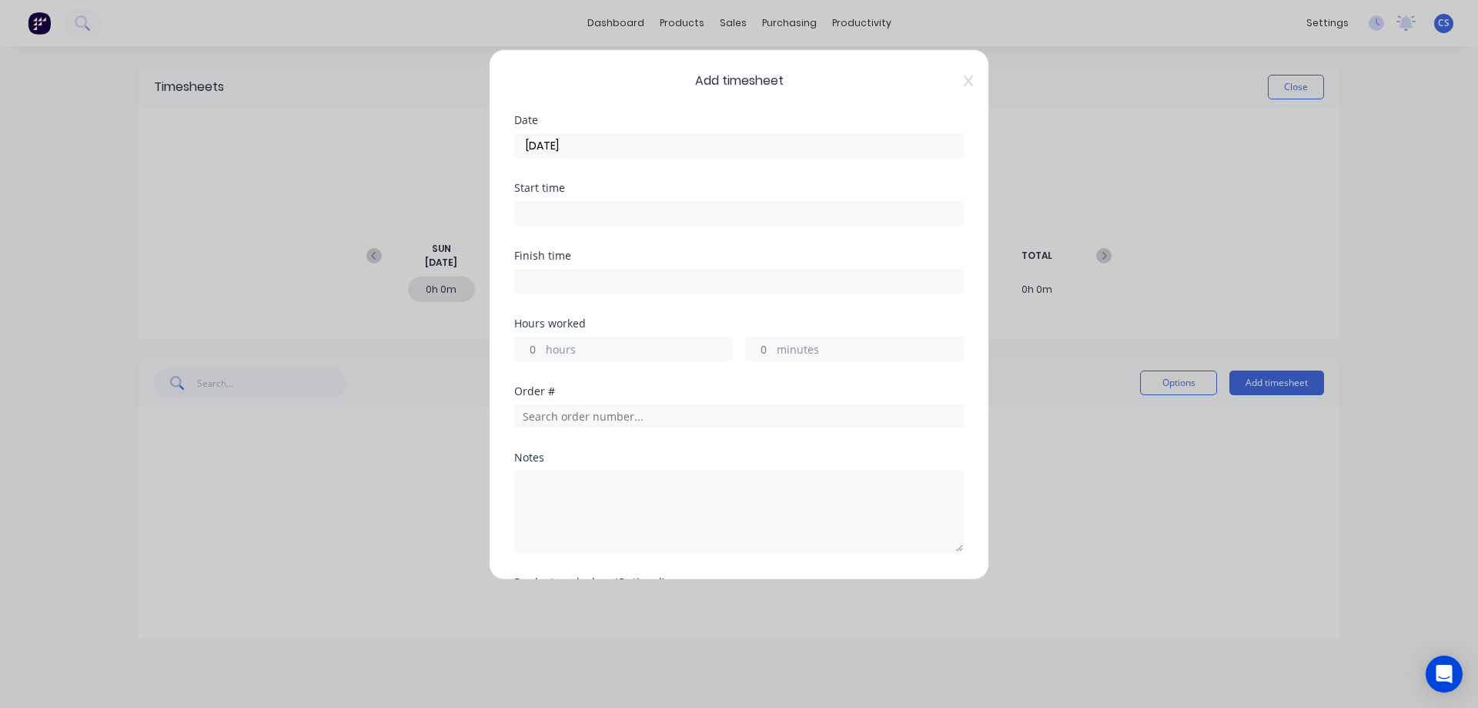
click at [533, 342] on input "hours" at bounding box center [528, 348] width 27 height 23
type input "10"
type input "30"
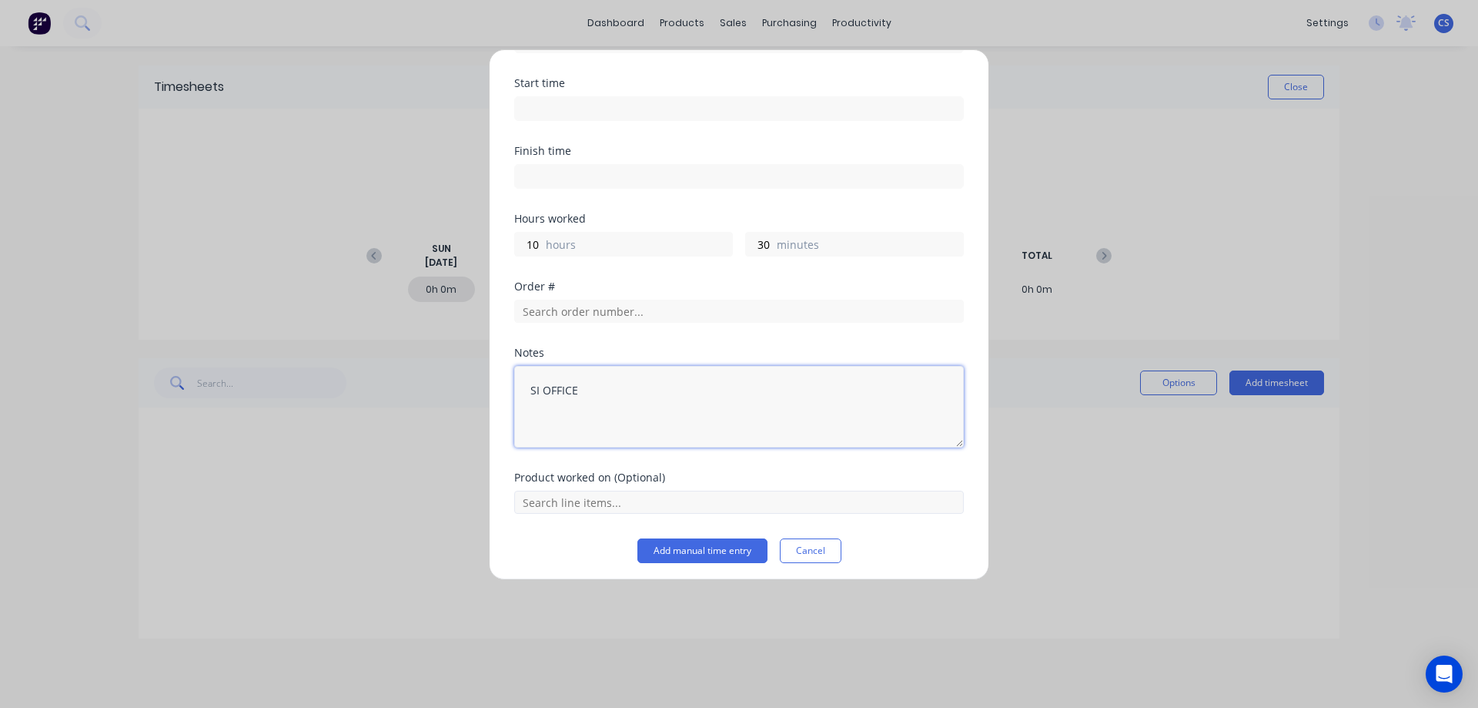
scroll to position [110, 0]
type textarea "SI OFFICE"
click at [701, 544] on button "Add manual time entry" at bounding box center [703, 545] width 130 height 25
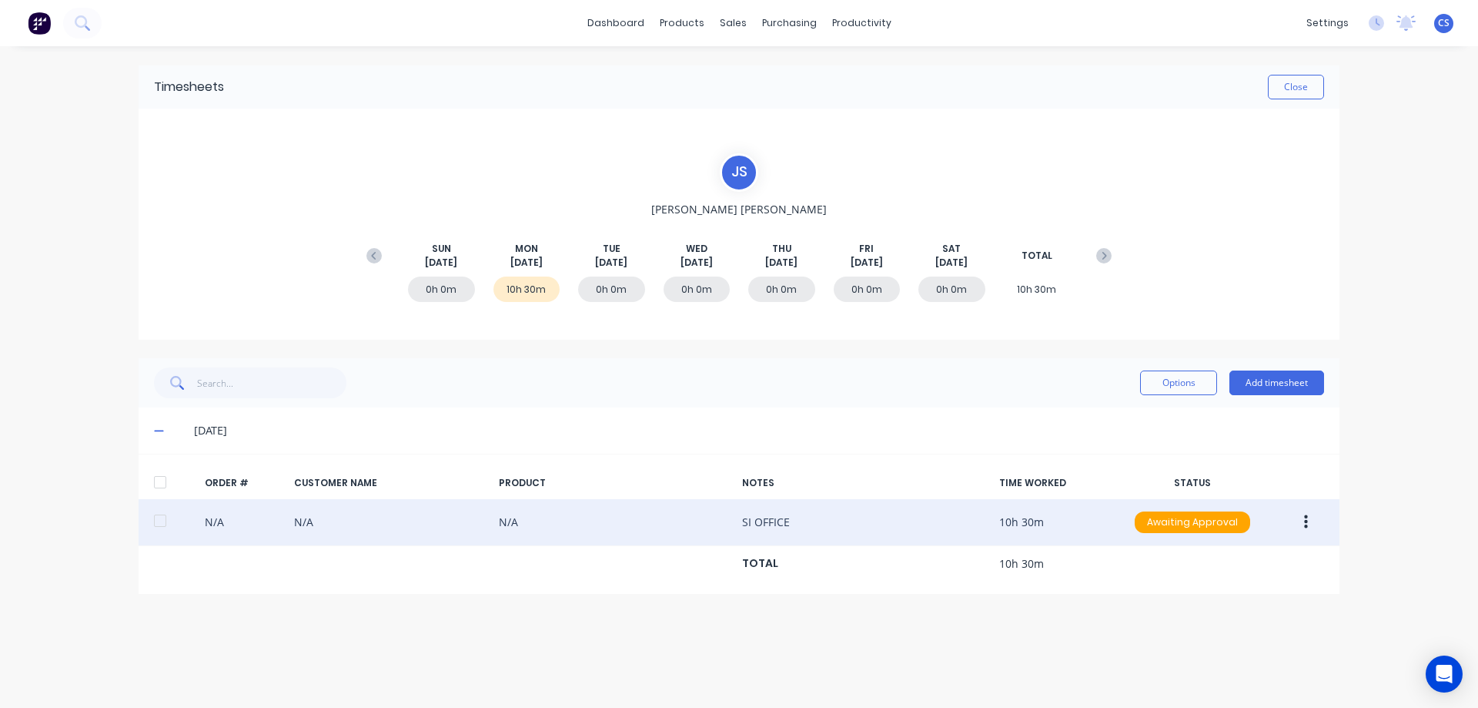
click at [1306, 517] on icon "button" at bounding box center [1306, 522] width 4 height 14
click at [1250, 655] on div "Duplicate" at bounding box center [1251, 655] width 119 height 22
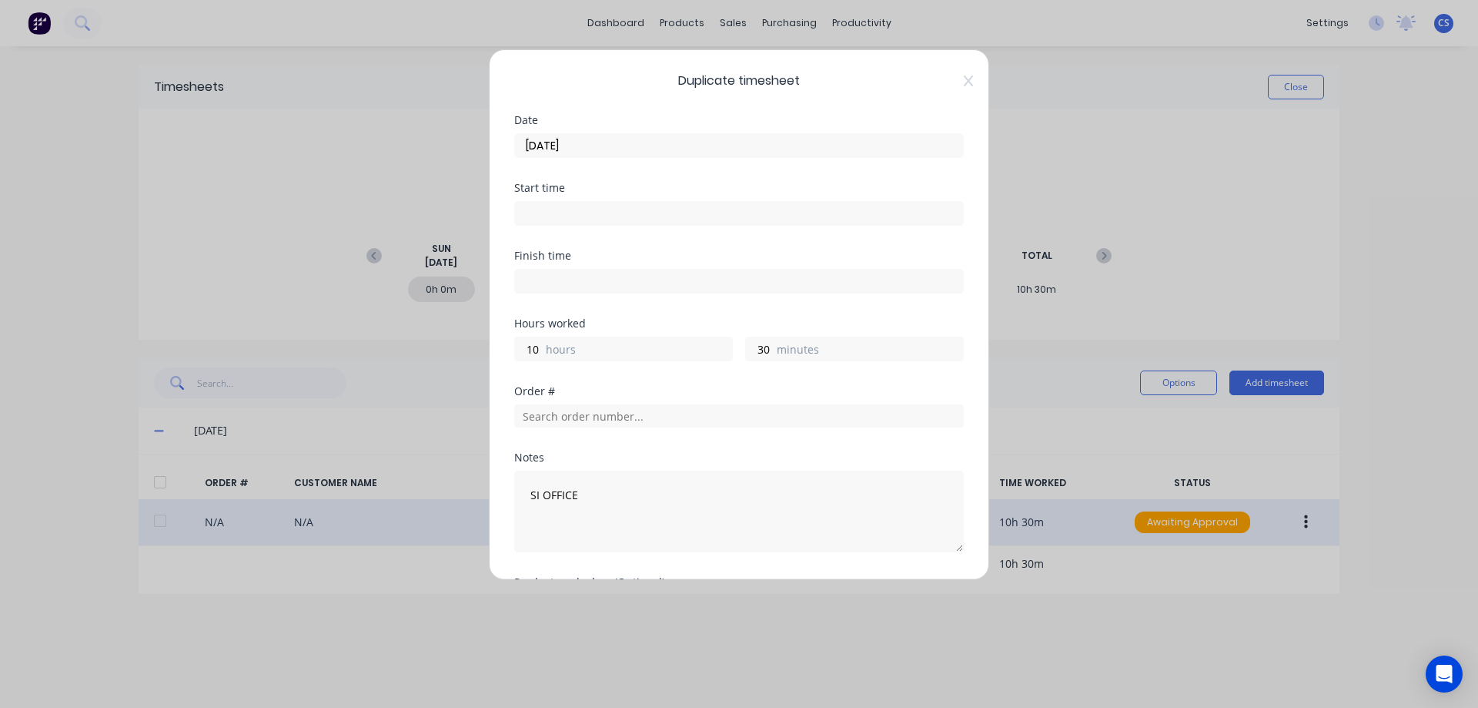
click at [603, 144] on input "[DATE]" at bounding box center [739, 145] width 448 height 23
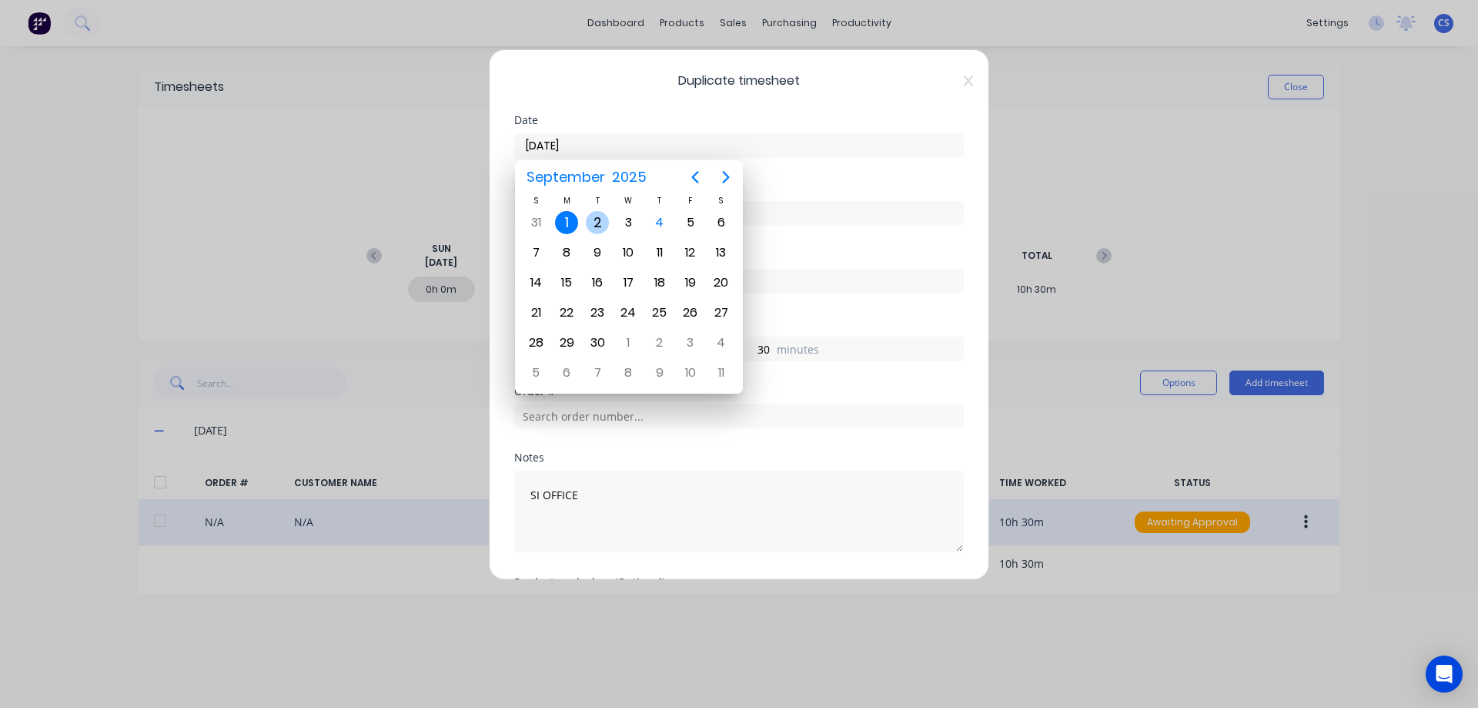
click at [595, 224] on div "2" at bounding box center [597, 222] width 23 height 23
type input "[DATE]"
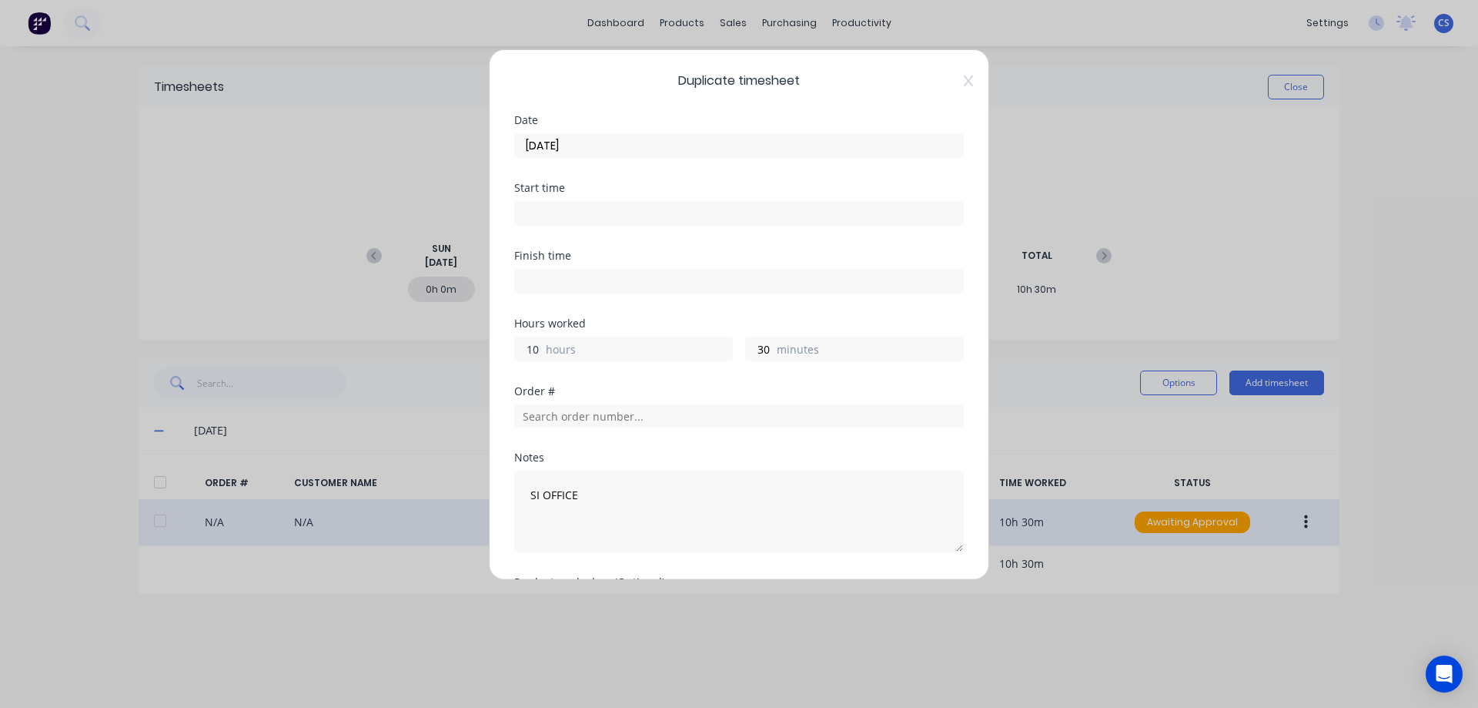
click at [538, 347] on input "10" at bounding box center [528, 348] width 27 height 23
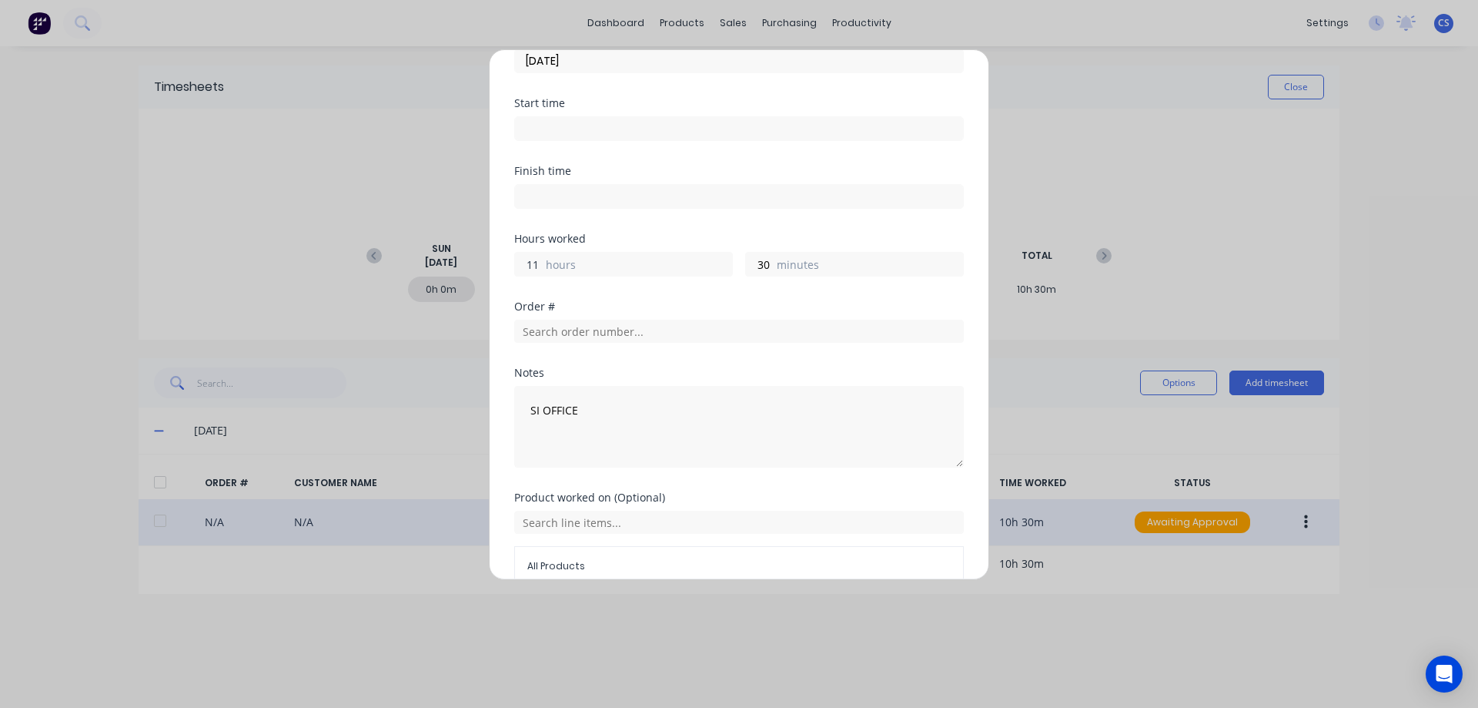
scroll to position [162, 0]
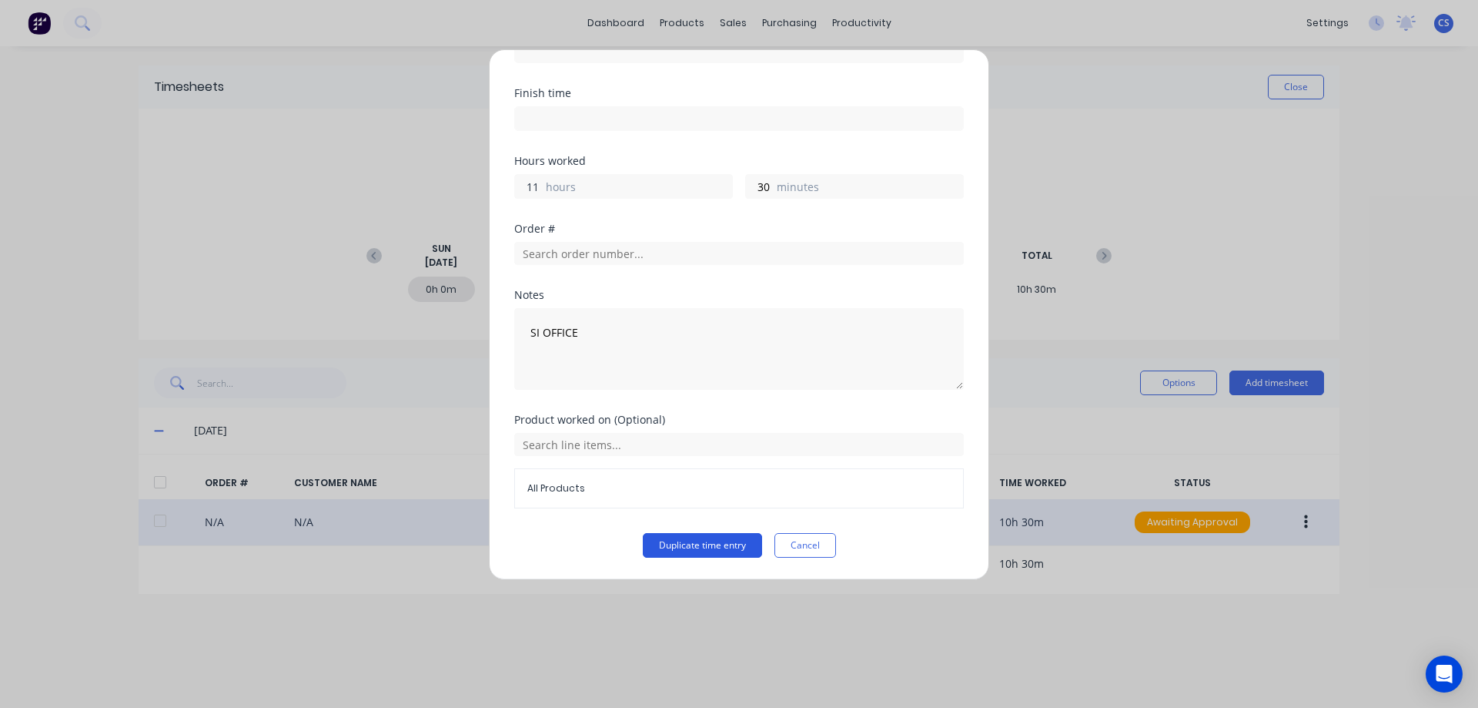
type input "11"
click at [721, 543] on button "Duplicate time entry" at bounding box center [702, 545] width 119 height 25
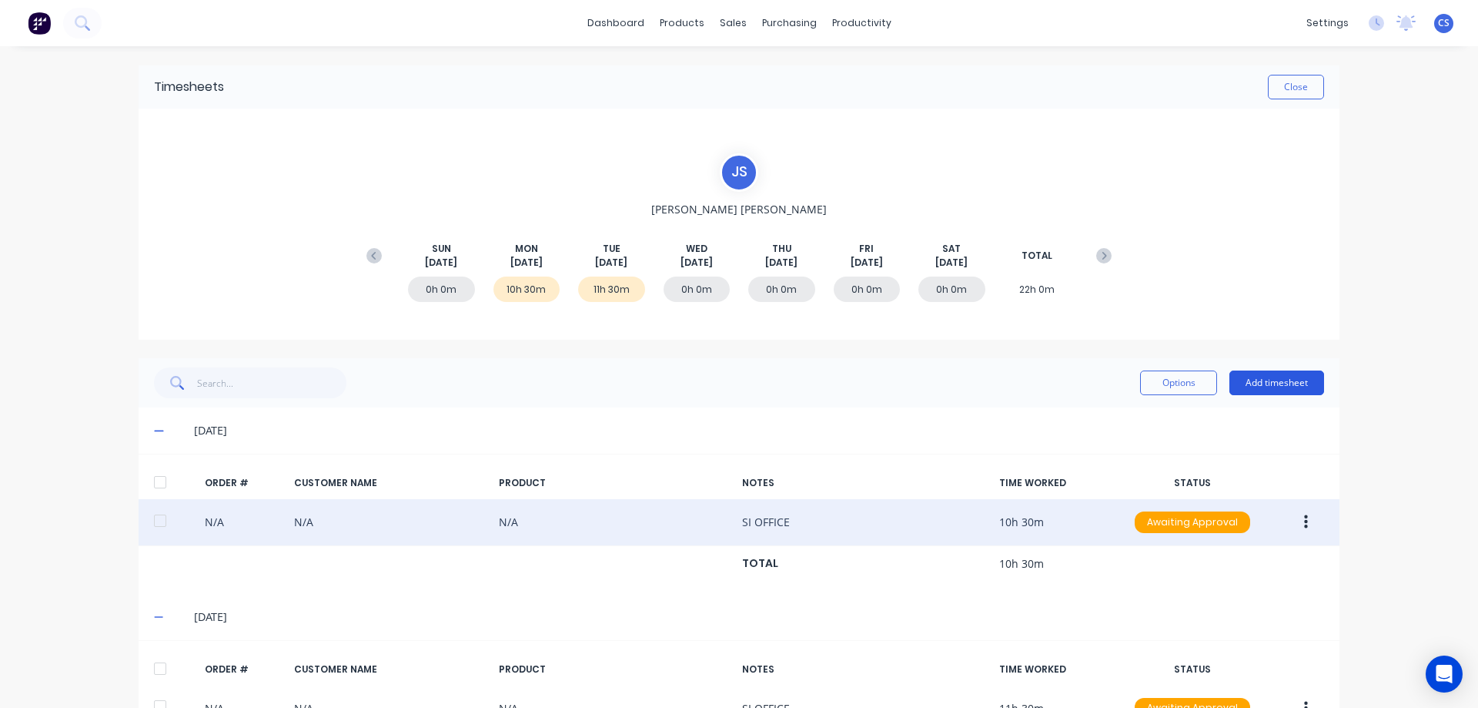
click at [1297, 387] on button "Add timesheet" at bounding box center [1277, 382] width 95 height 25
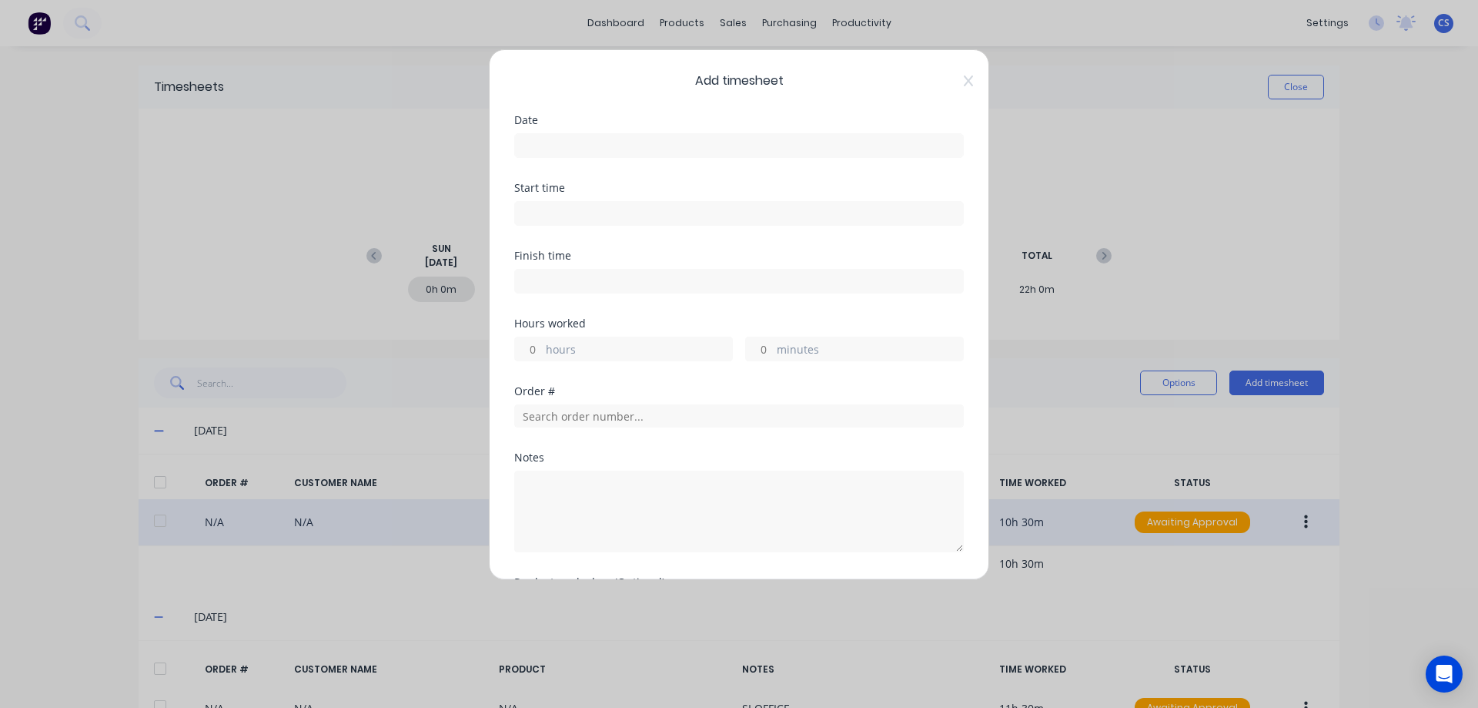
click at [550, 138] on input at bounding box center [739, 145] width 448 height 23
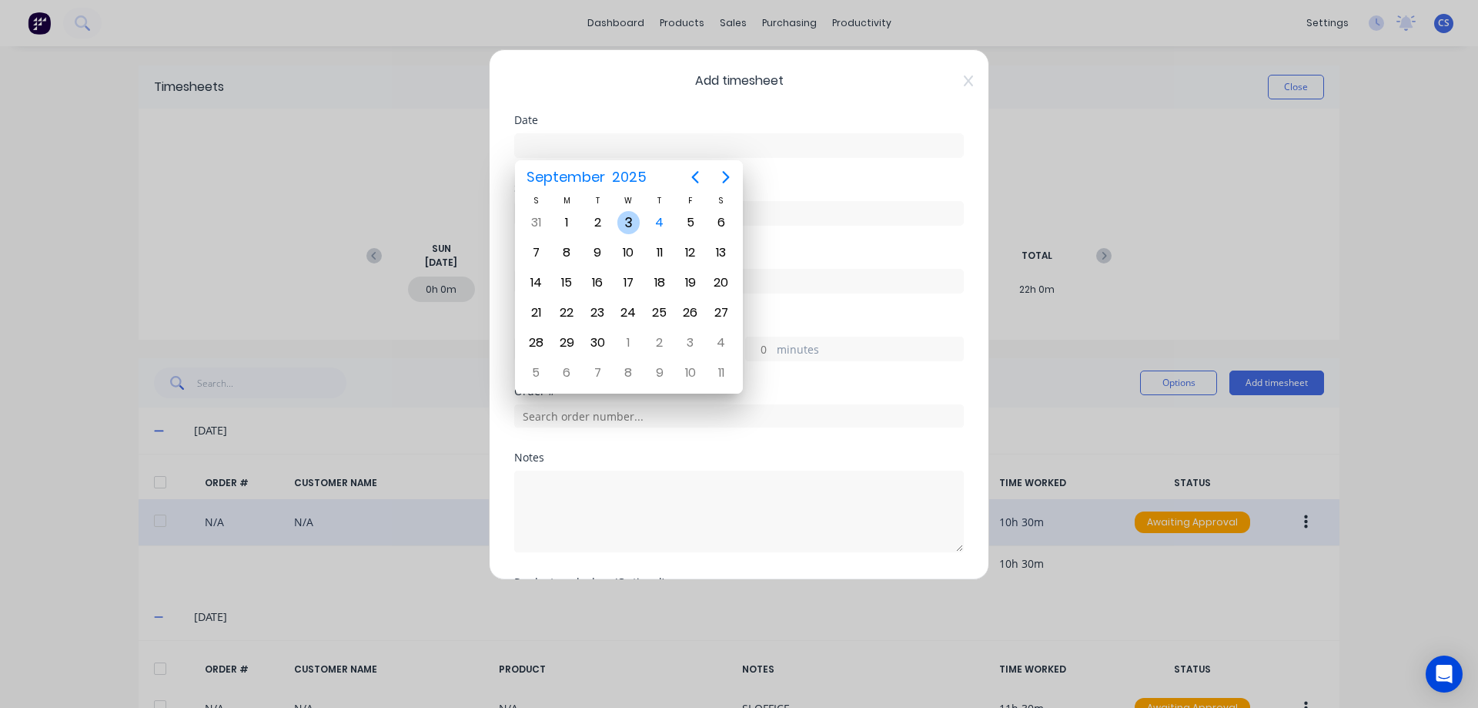
click at [631, 223] on div "3" at bounding box center [629, 222] width 23 height 23
type input "[DATE]"
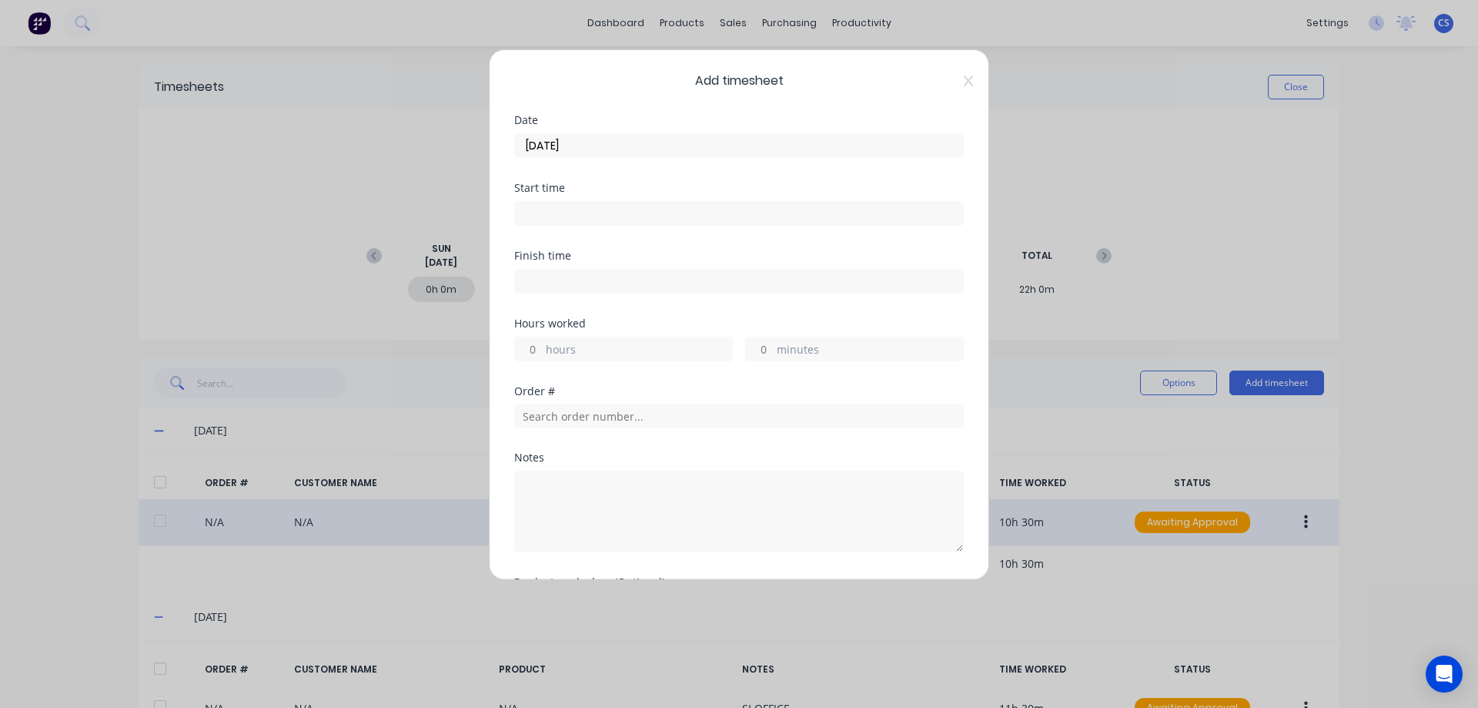
click at [540, 343] on input "hours" at bounding box center [528, 348] width 27 height 23
type input "9"
type input "30"
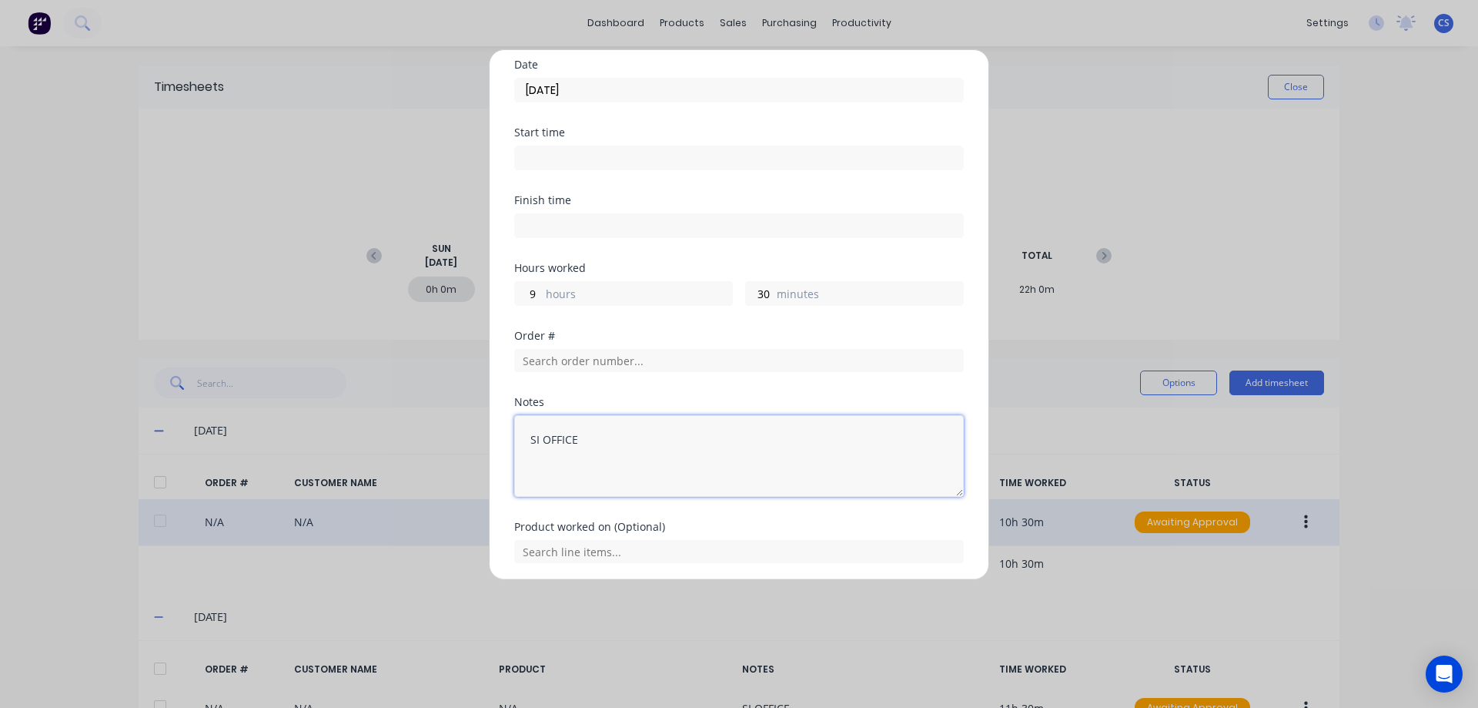
scroll to position [110, 0]
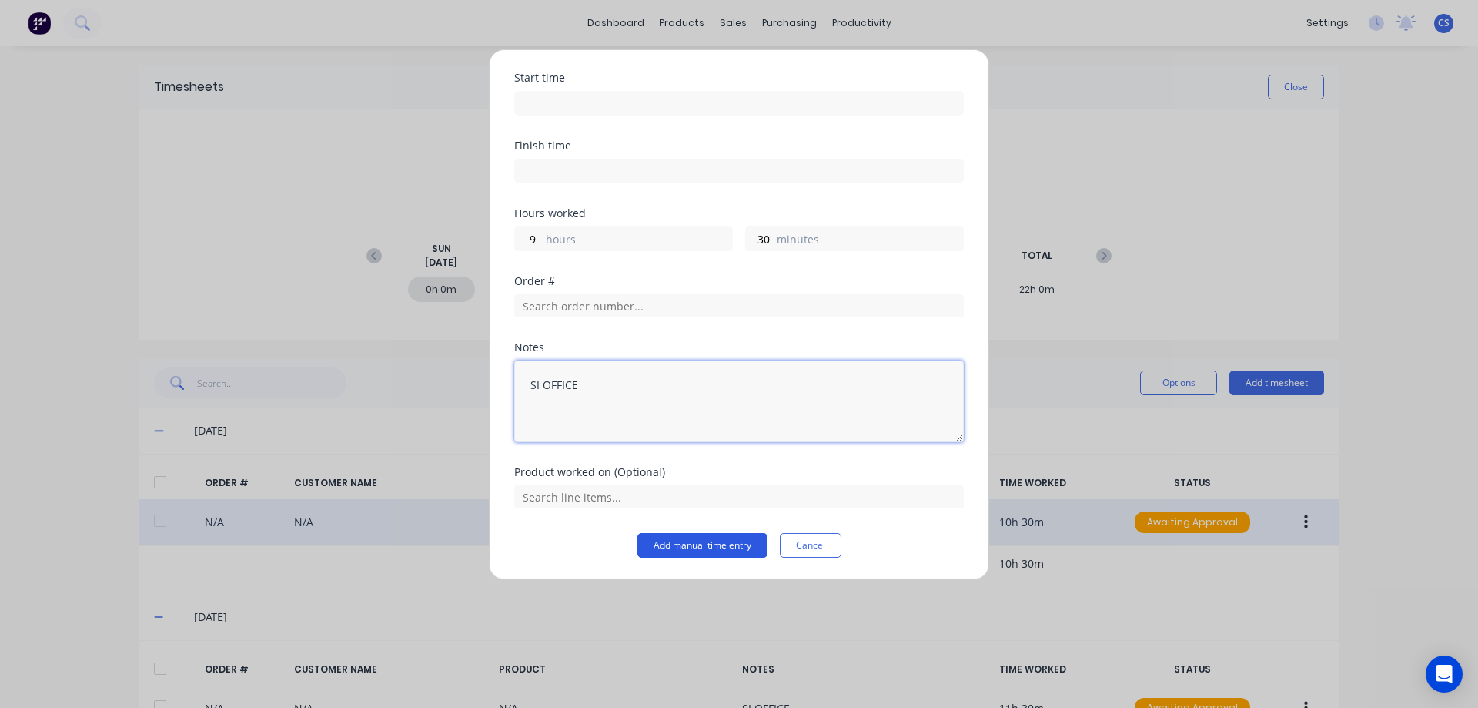
type textarea "SI OFFICE"
click at [712, 544] on button "Add manual time entry" at bounding box center [703, 545] width 130 height 25
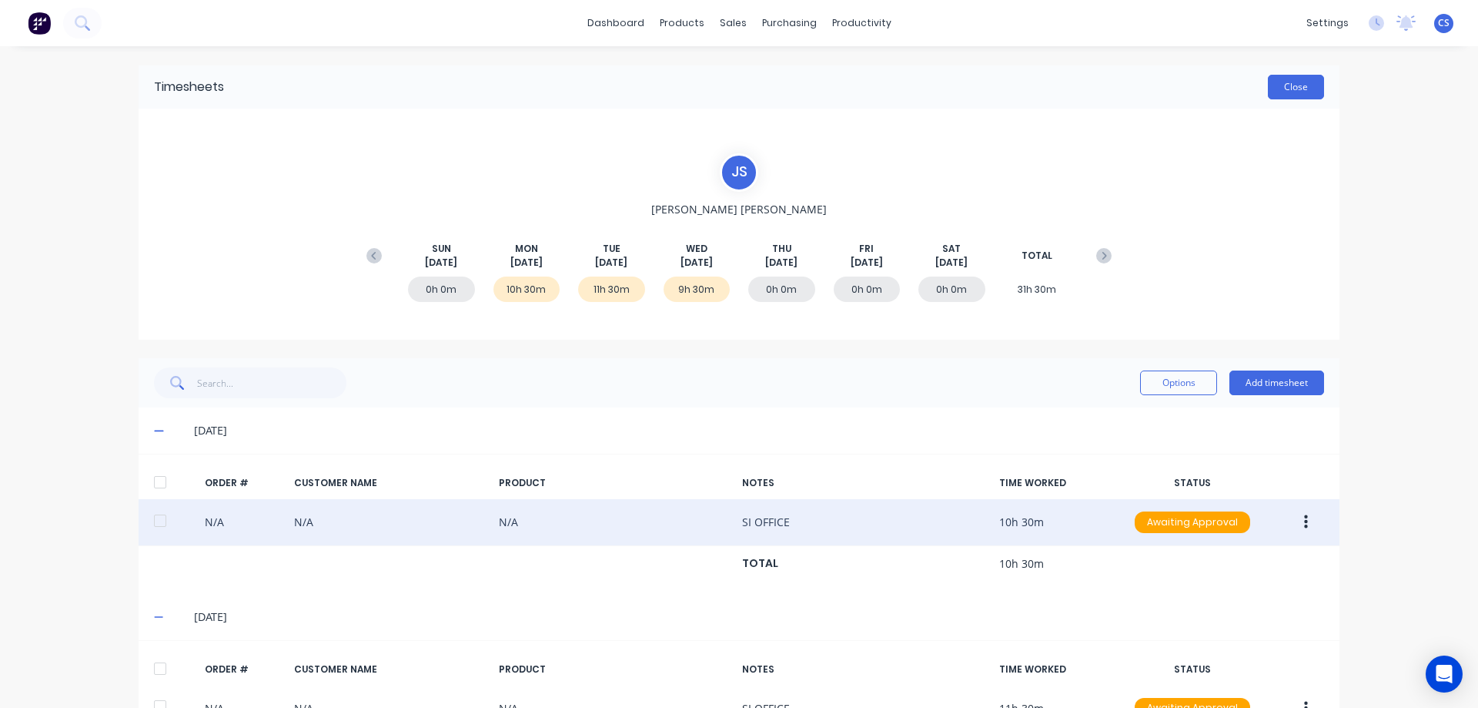
click at [1285, 84] on button "Close" at bounding box center [1296, 87] width 56 height 25
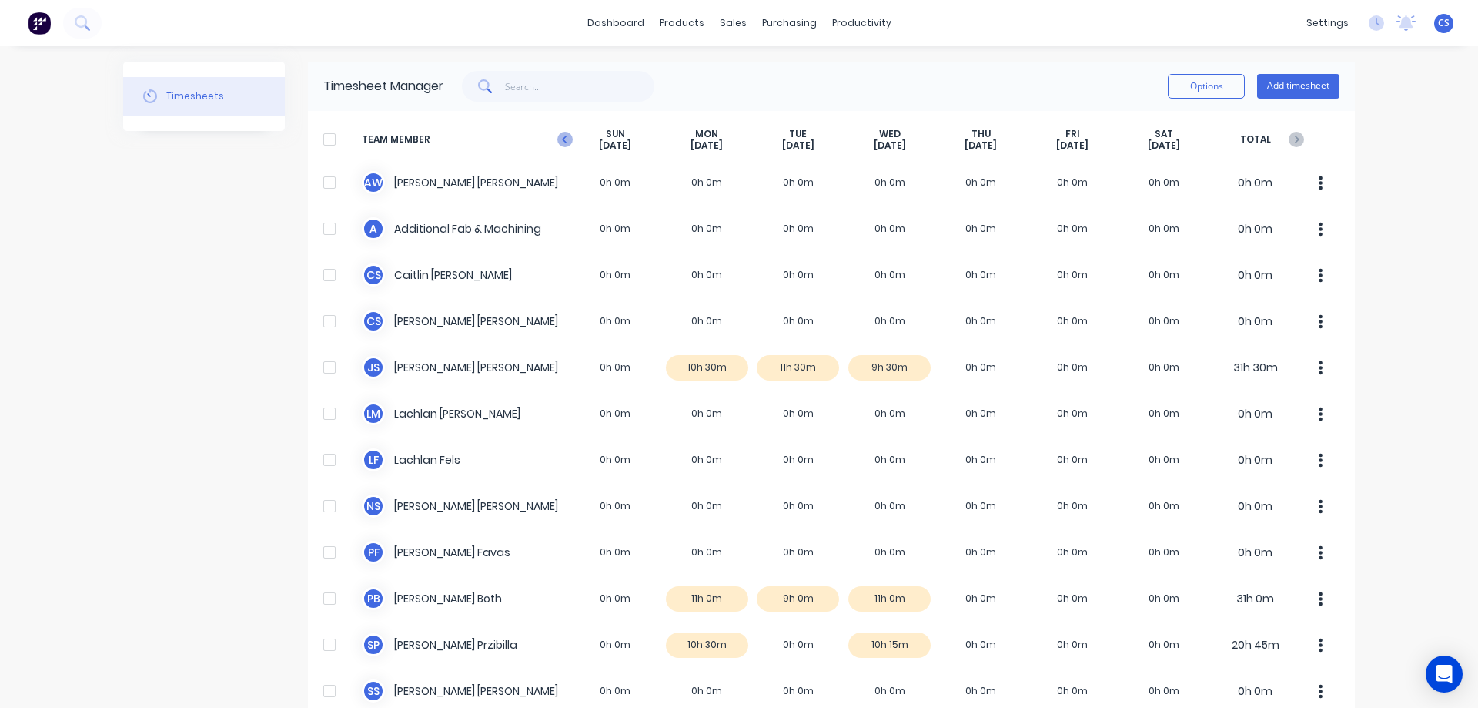
click at [557, 139] on icon "button" at bounding box center [564, 139] width 15 height 15
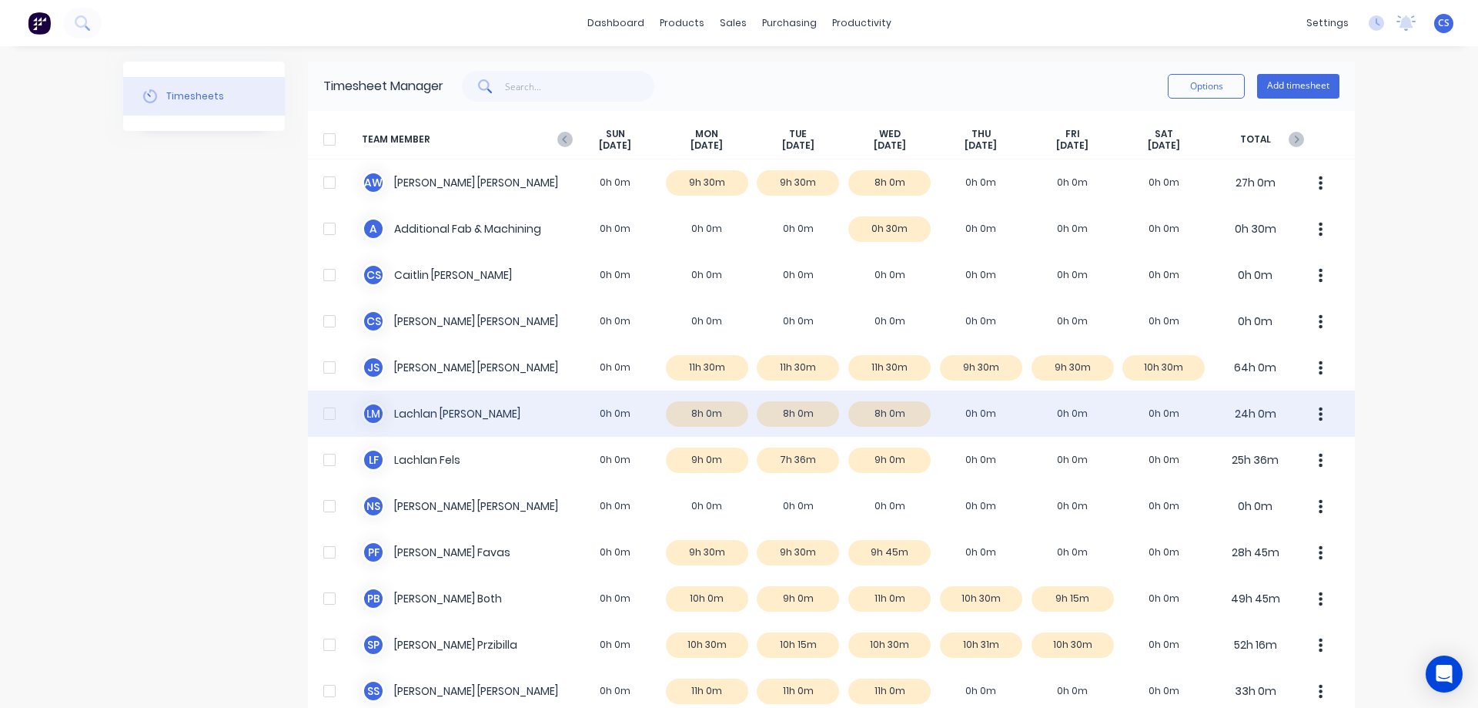
click at [1009, 426] on div "[PERSON_NAME] [PERSON_NAME] 0h 0m 8h 0m 8h 0m 8h 0m 0h 0m 0h 0m 0h 0m 24h 0m" at bounding box center [831, 413] width 1047 height 46
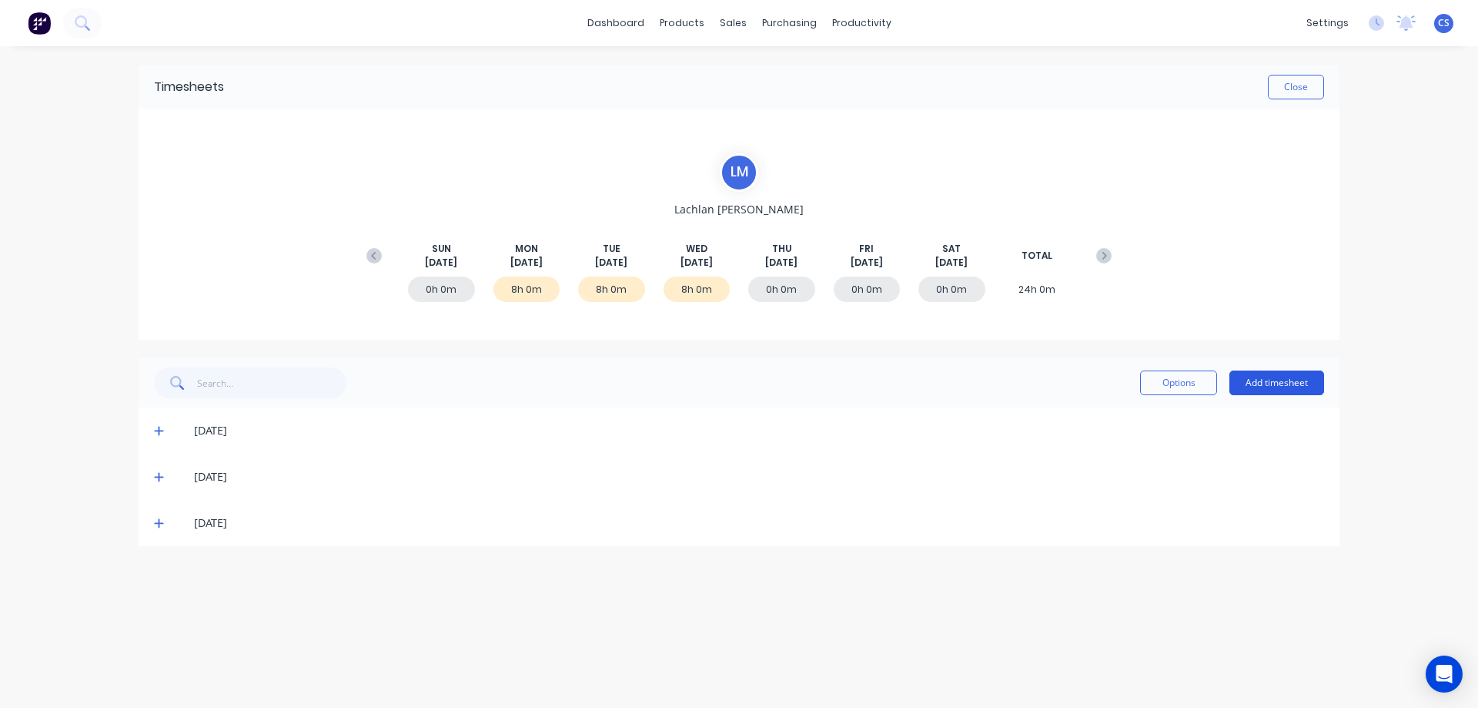
click at [1283, 374] on button "Add timesheet" at bounding box center [1277, 382] width 95 height 25
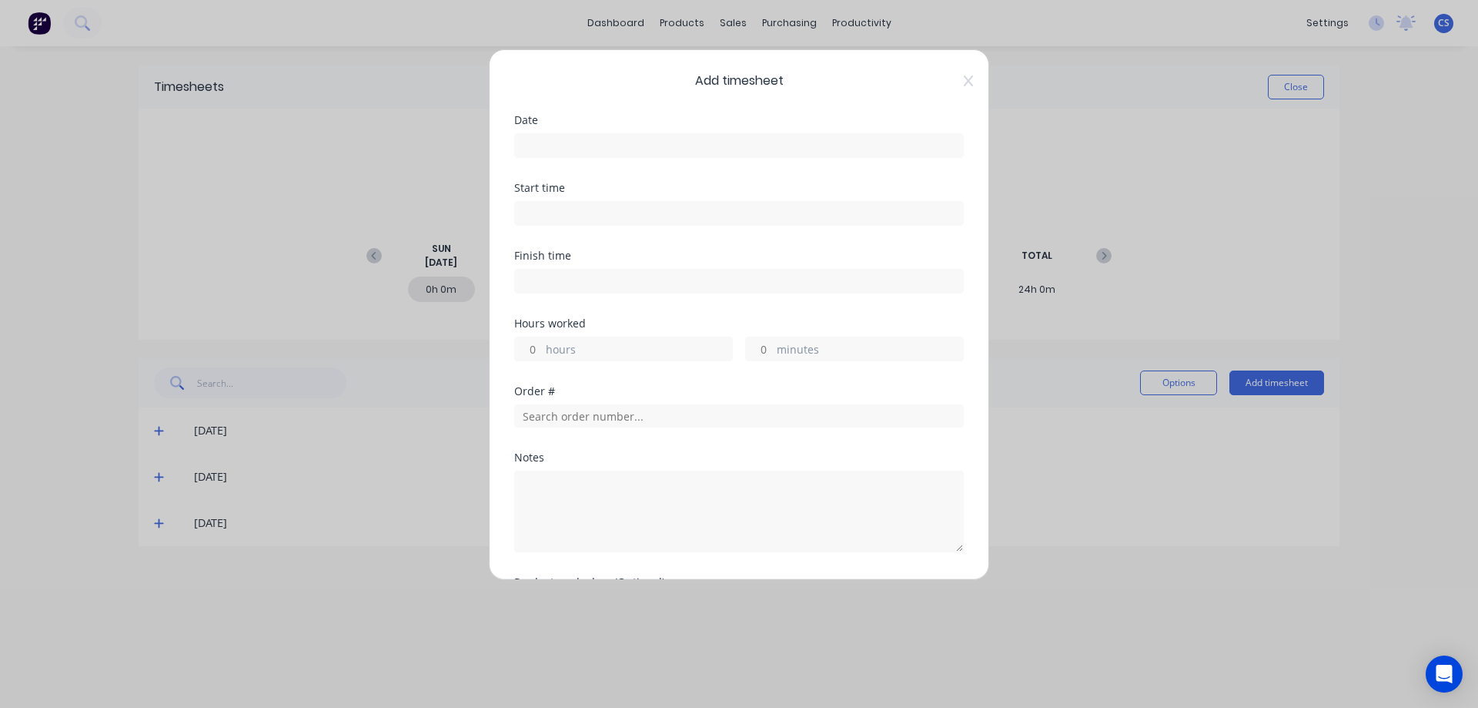
click at [531, 137] on input at bounding box center [739, 145] width 448 height 23
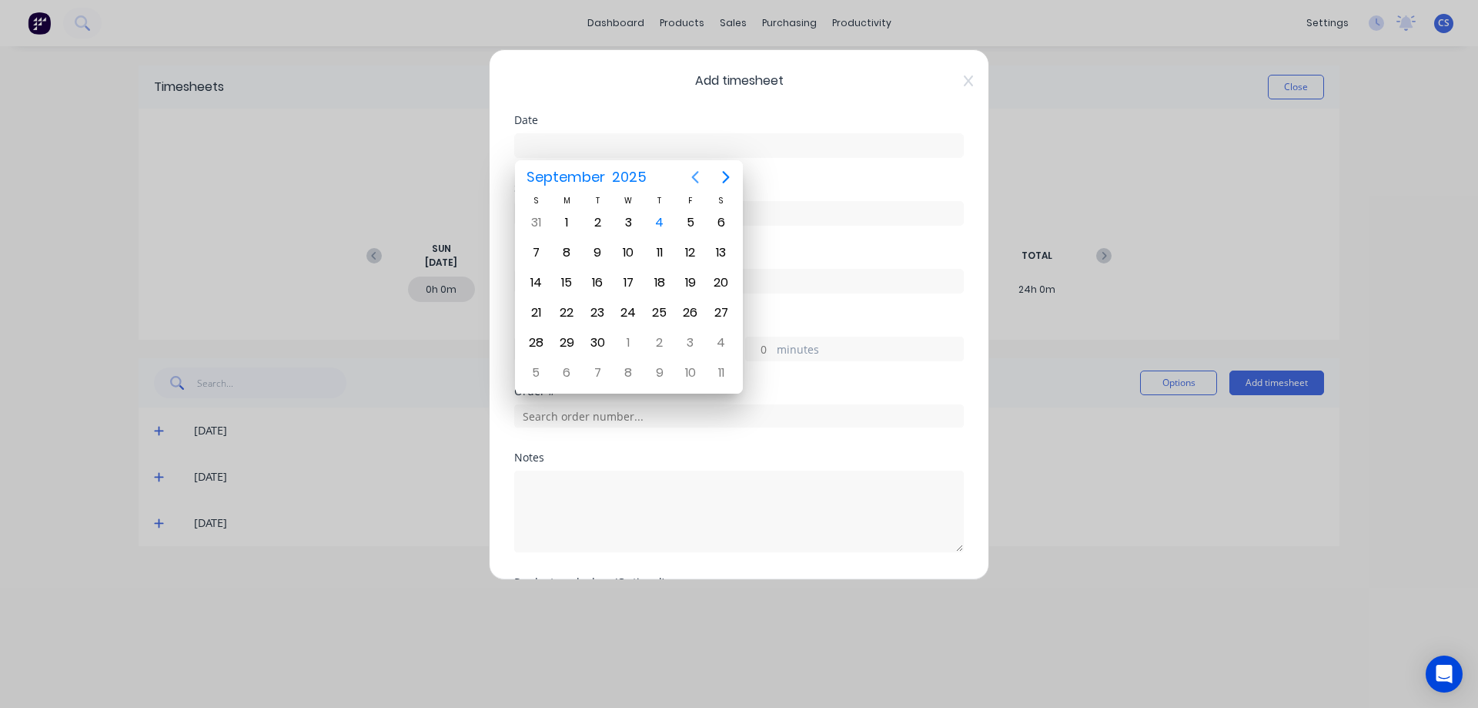
click at [700, 177] on icon "Previous page" at bounding box center [695, 177] width 18 height 18
click at [663, 344] on div "28" at bounding box center [659, 342] width 23 height 23
type input "[DATE]"
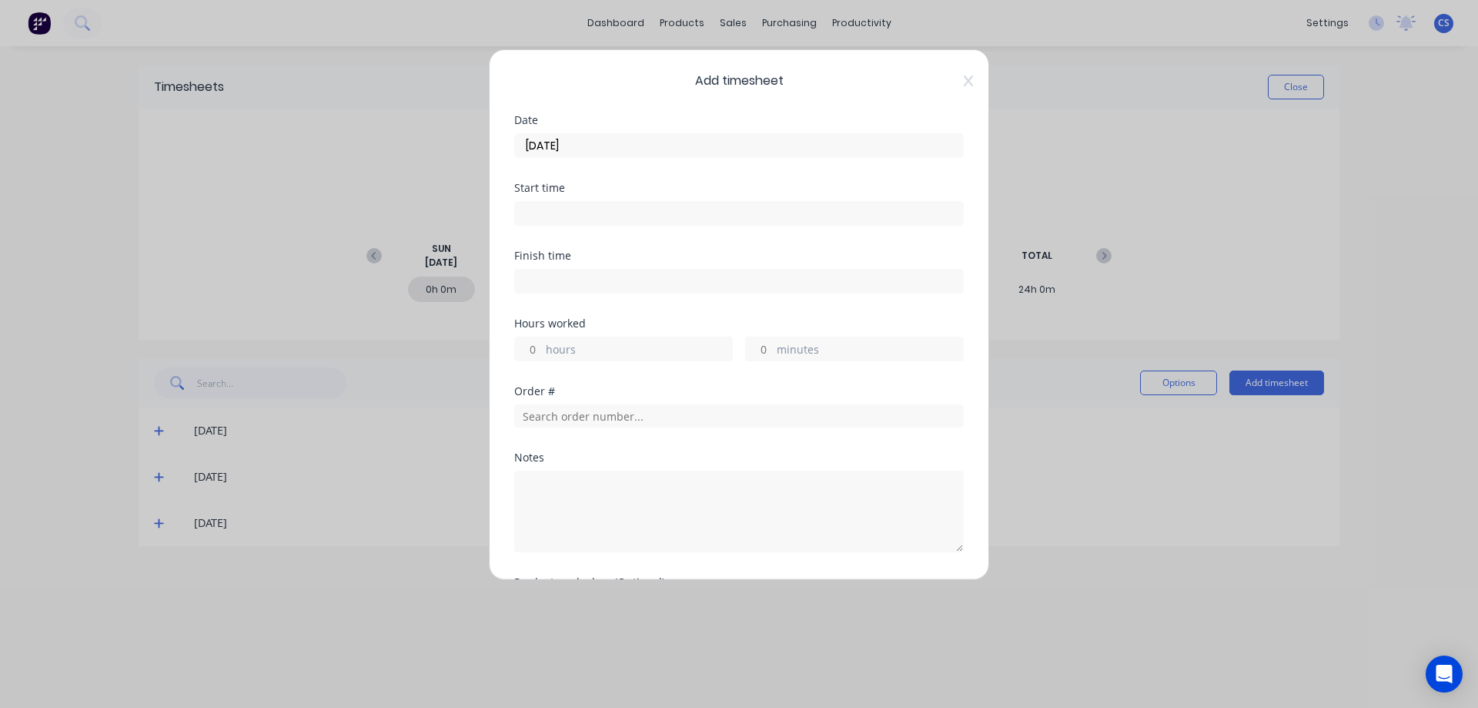
click at [540, 344] on input "hours" at bounding box center [528, 348] width 27 height 23
type input "8"
type input "30"
click at [540, 344] on input "8" at bounding box center [528, 348] width 27 height 23
type input "1"
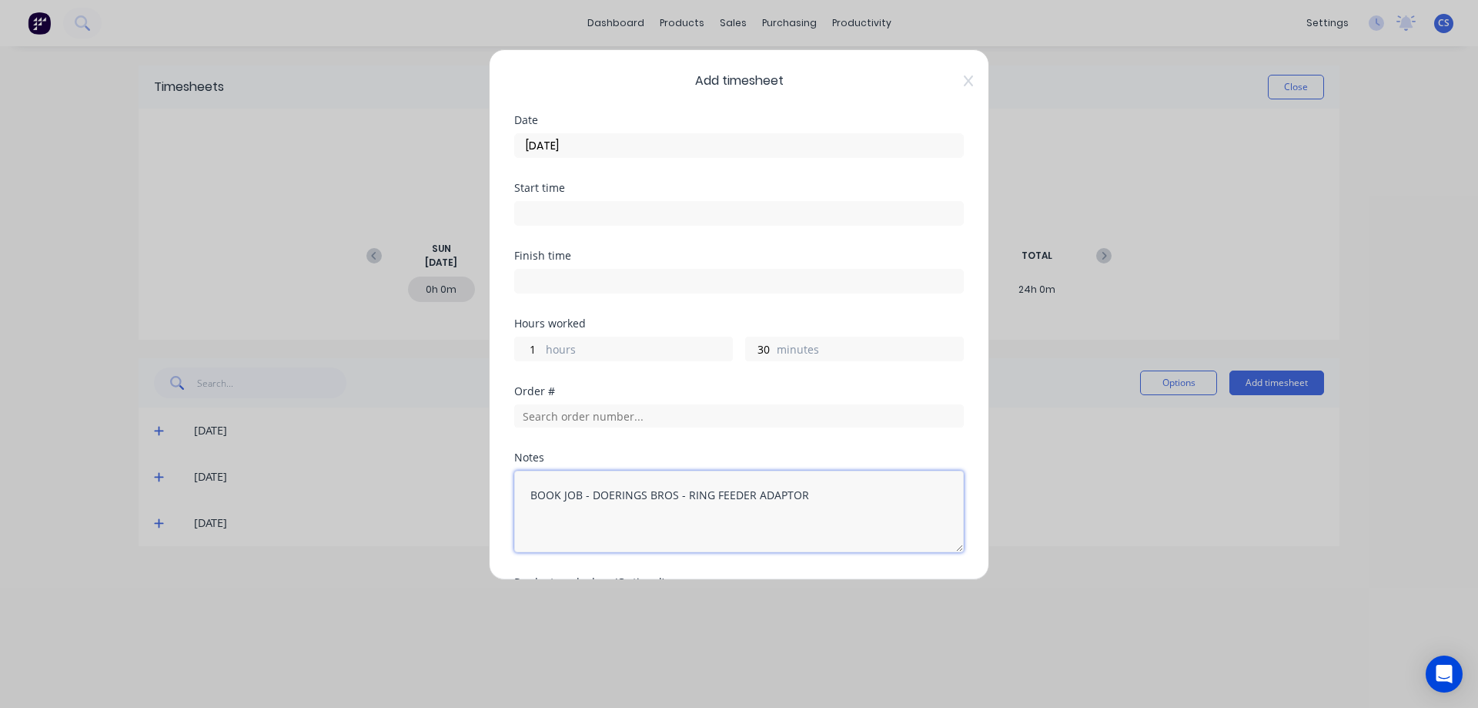
scroll to position [110, 0]
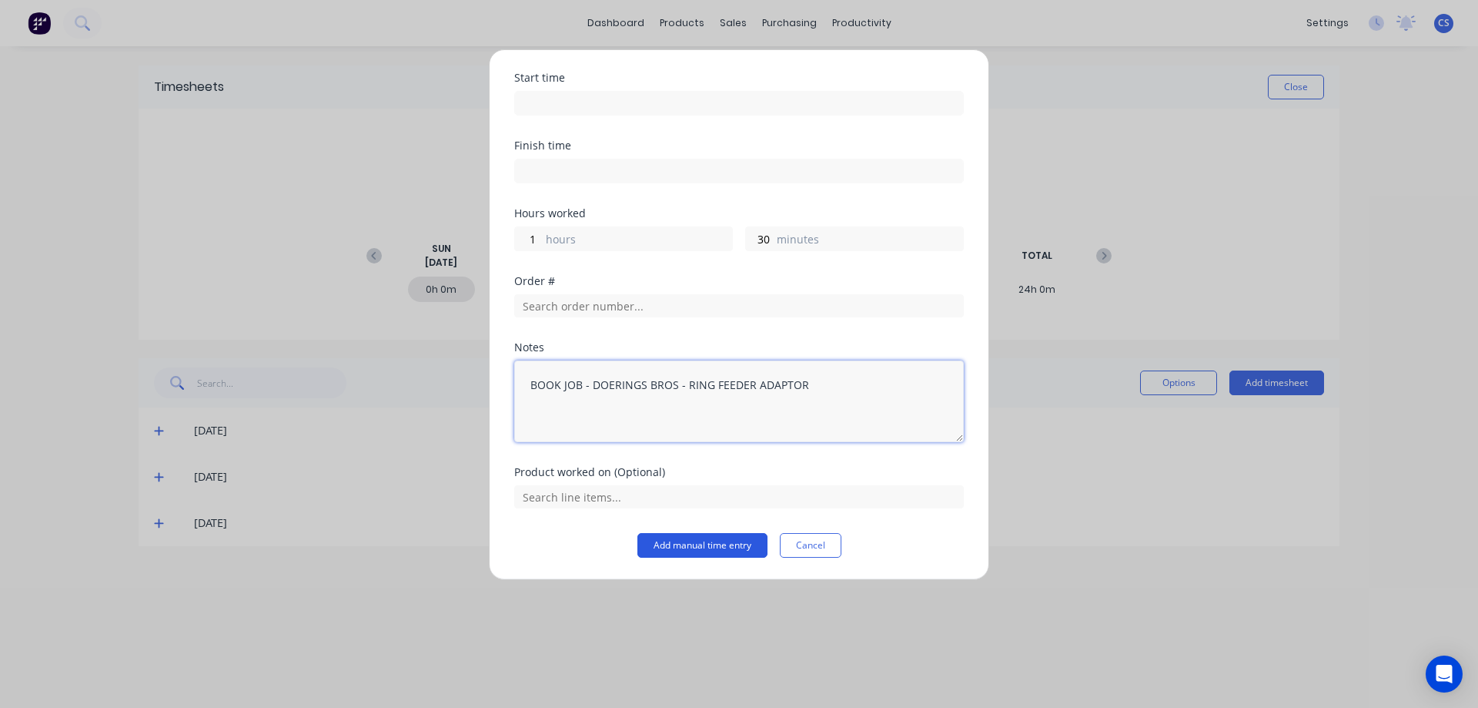
type textarea "BOOK JOB - DOERINGS BROS - RING FEEDER ADAPTOR"
click at [643, 546] on button "Add manual time entry" at bounding box center [703, 545] width 130 height 25
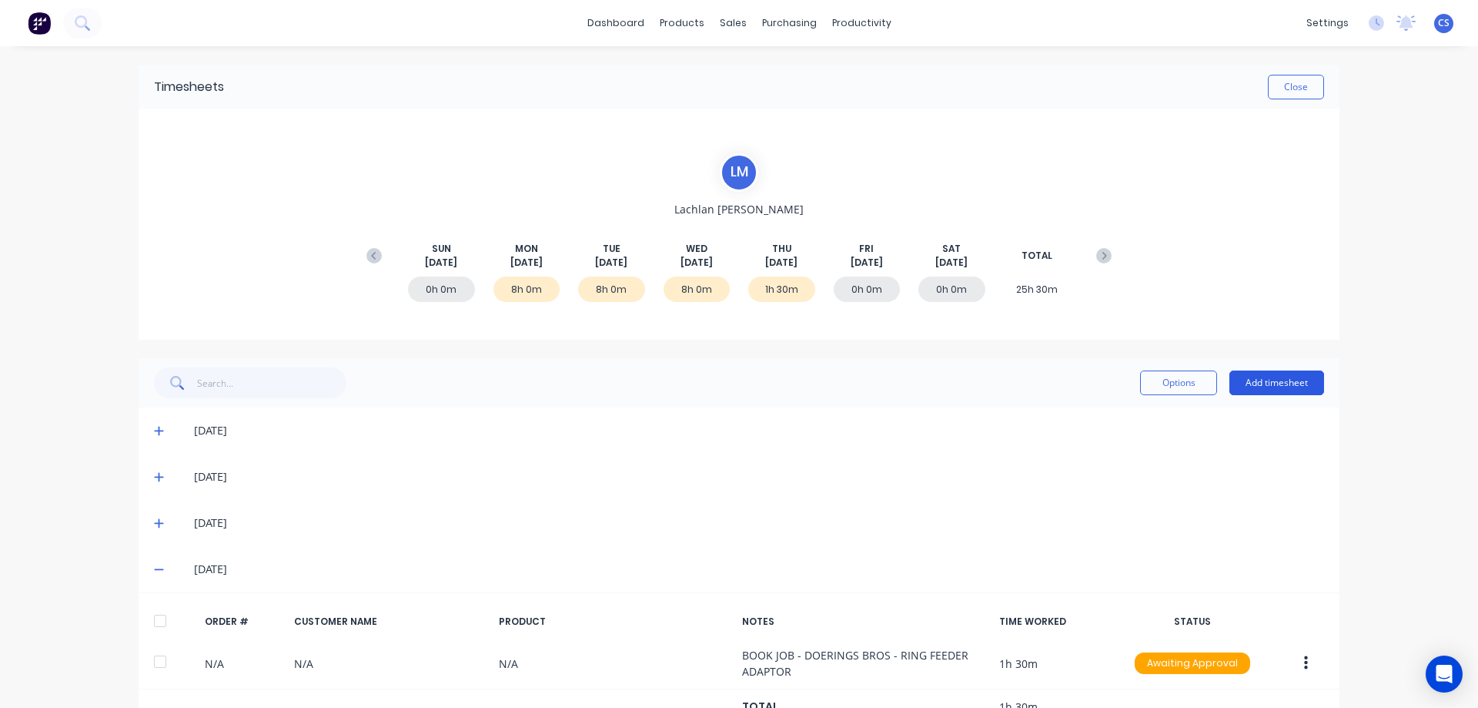
click at [1250, 385] on button "Add timesheet" at bounding box center [1277, 382] width 95 height 25
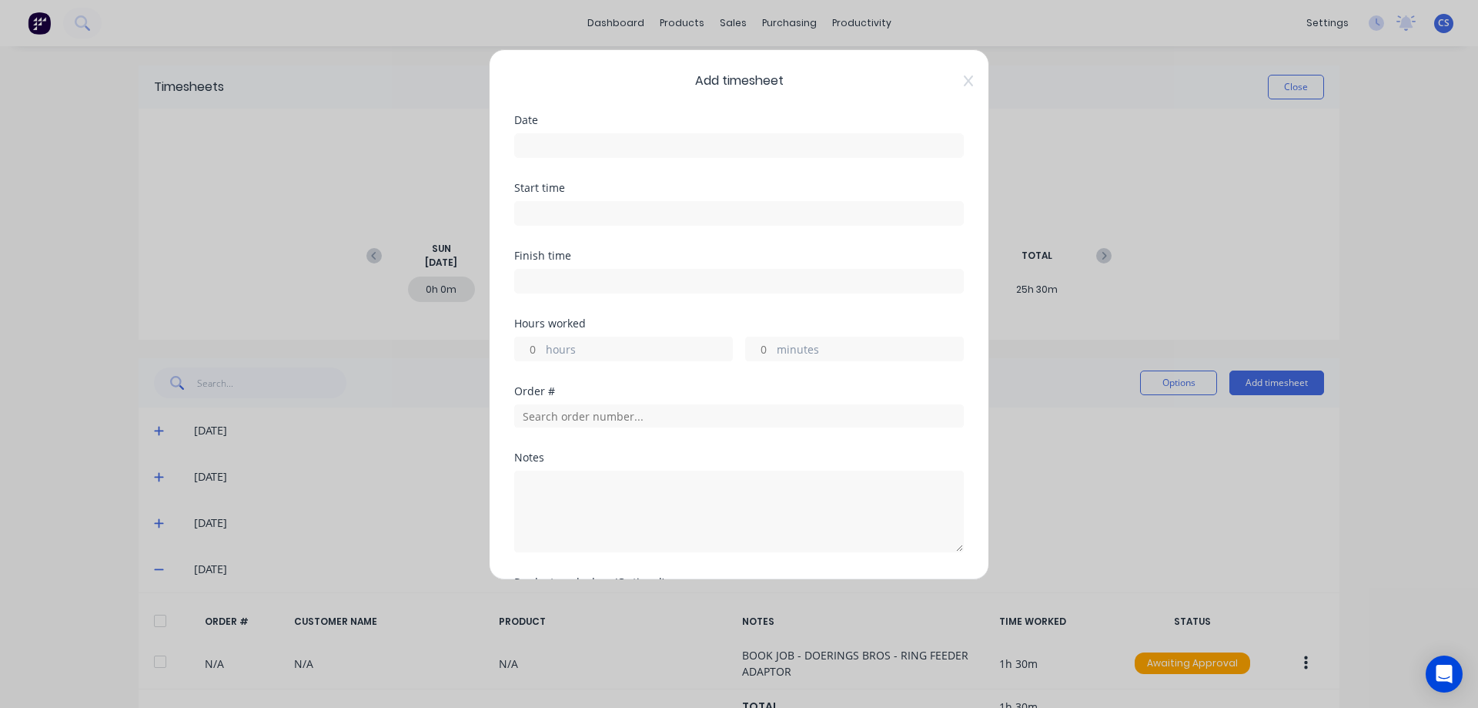
click at [568, 141] on input at bounding box center [739, 145] width 448 height 23
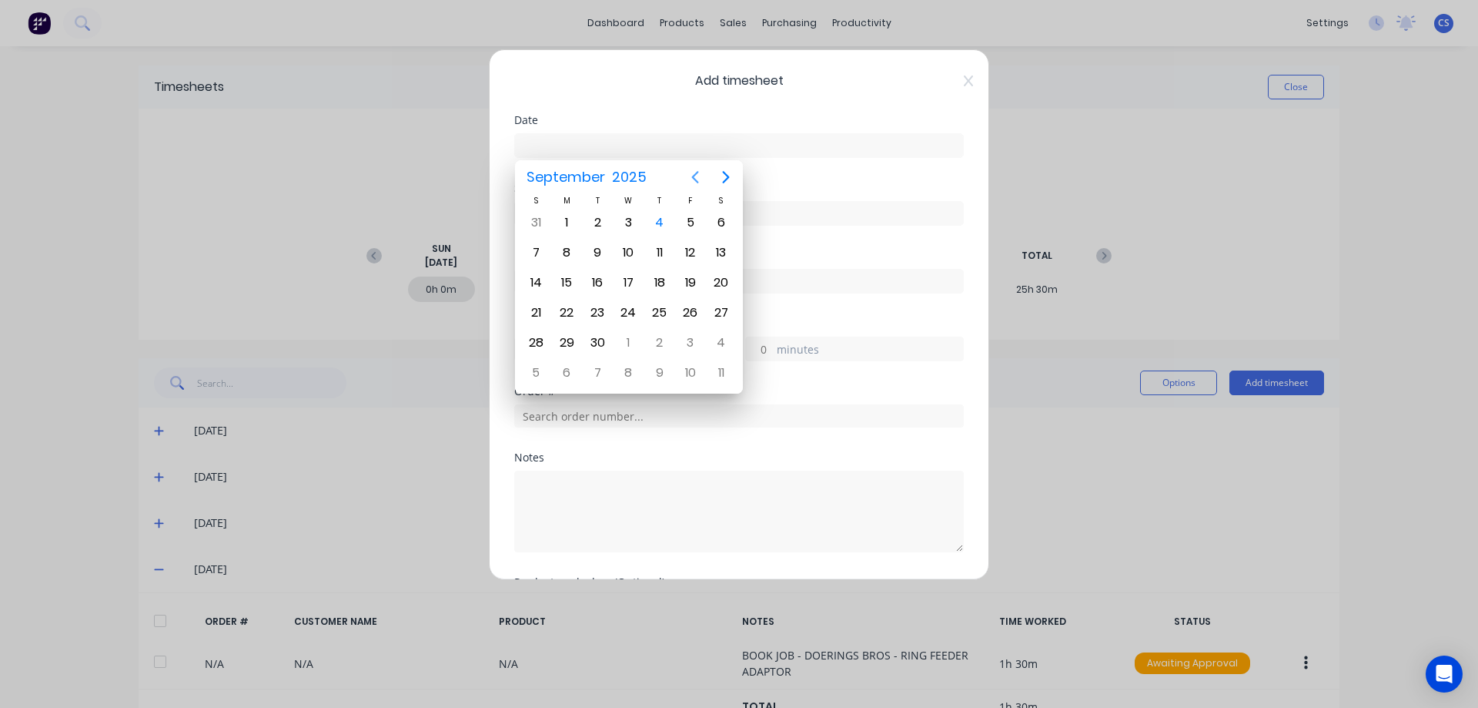
click at [692, 174] on icon "Previous page" at bounding box center [695, 177] width 18 height 18
click at [658, 342] on div "28" at bounding box center [659, 342] width 23 height 23
type input "[DATE]"
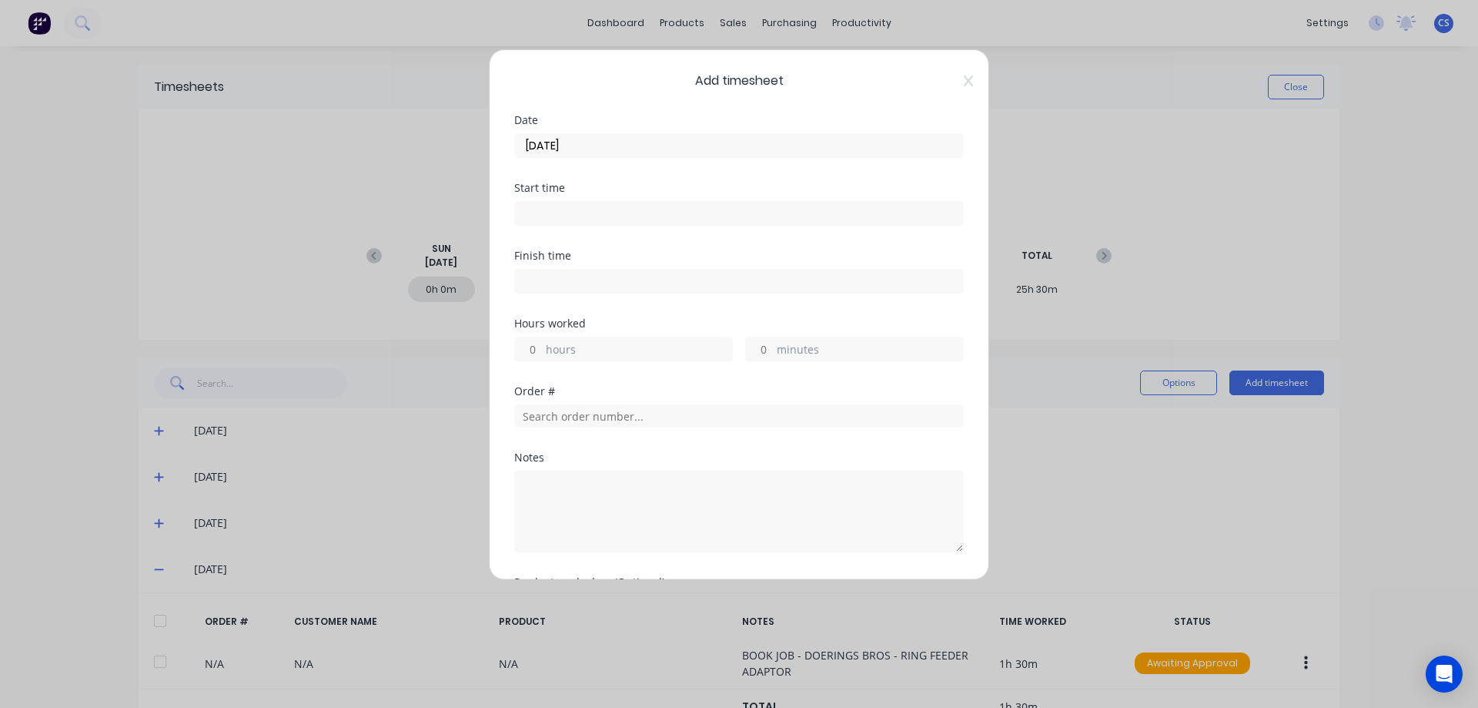
click at [536, 346] on input "hours" at bounding box center [528, 348] width 27 height 23
type input "6"
type input "30"
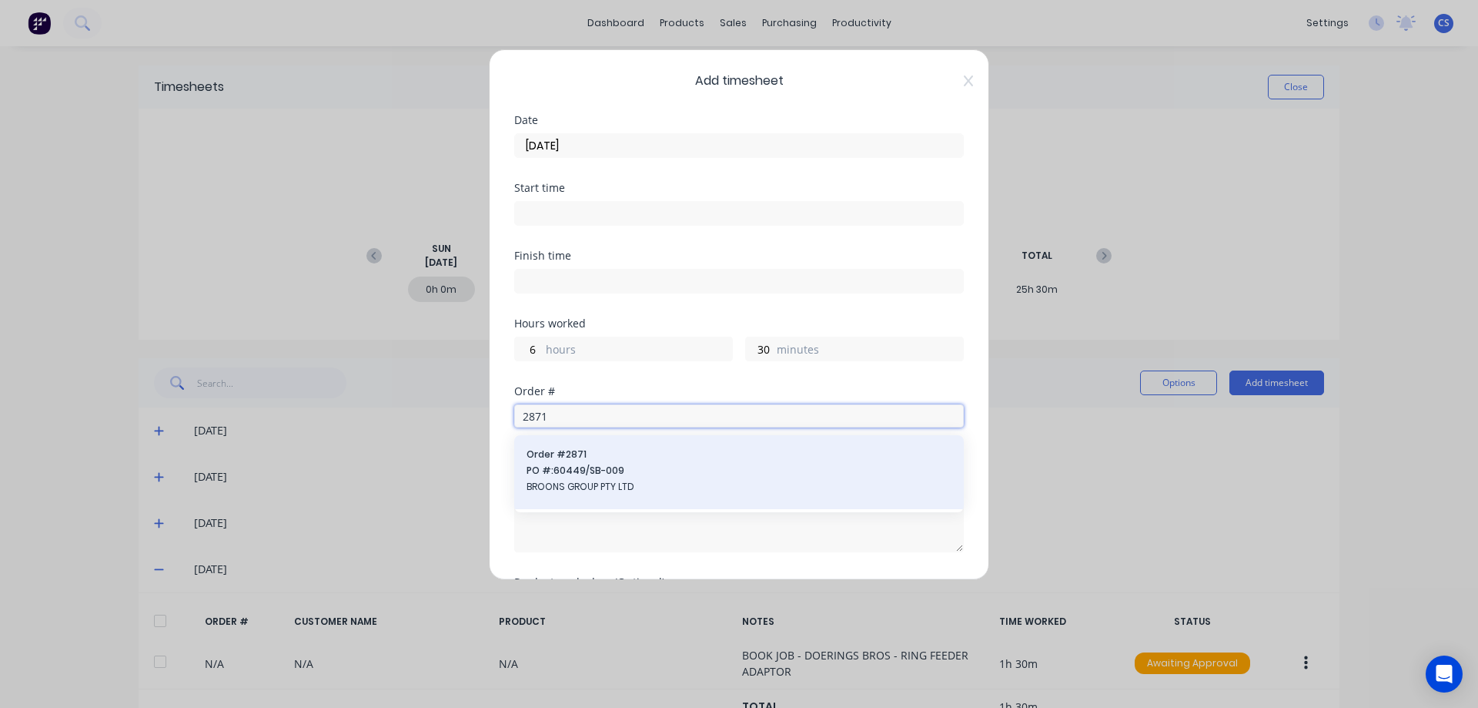
type input "2871"
click at [731, 477] on span "PO #: 60449/SB-009" at bounding box center [739, 471] width 425 height 14
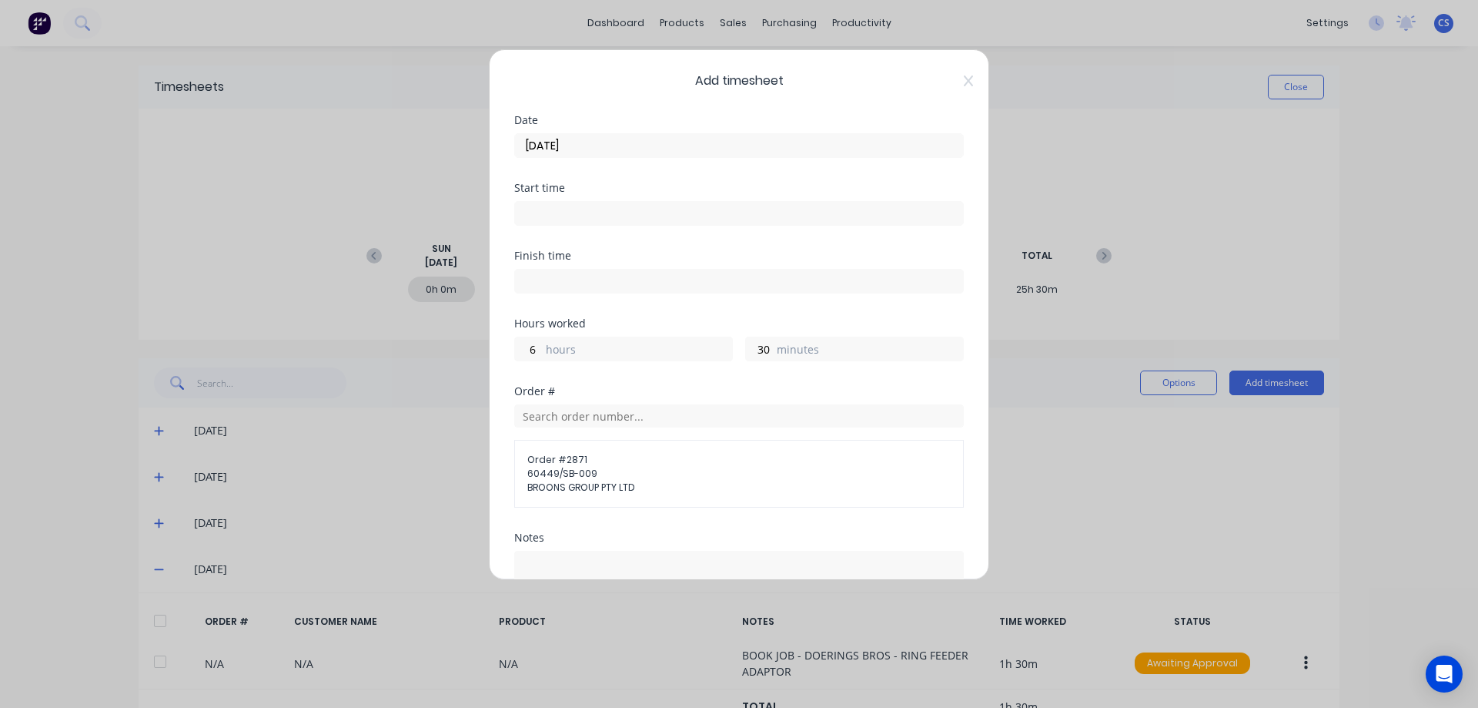
scroll to position [190, 0]
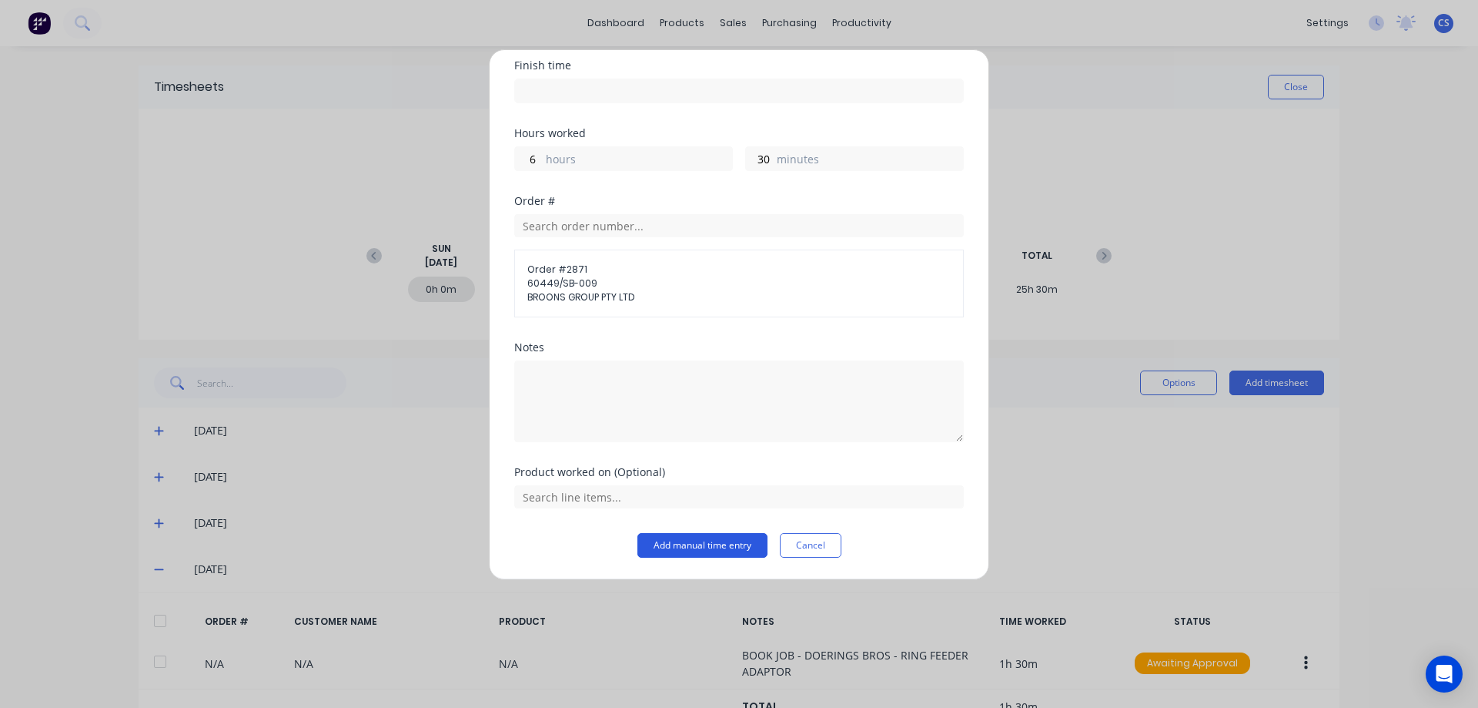
click at [688, 550] on button "Add manual time entry" at bounding box center [703, 545] width 130 height 25
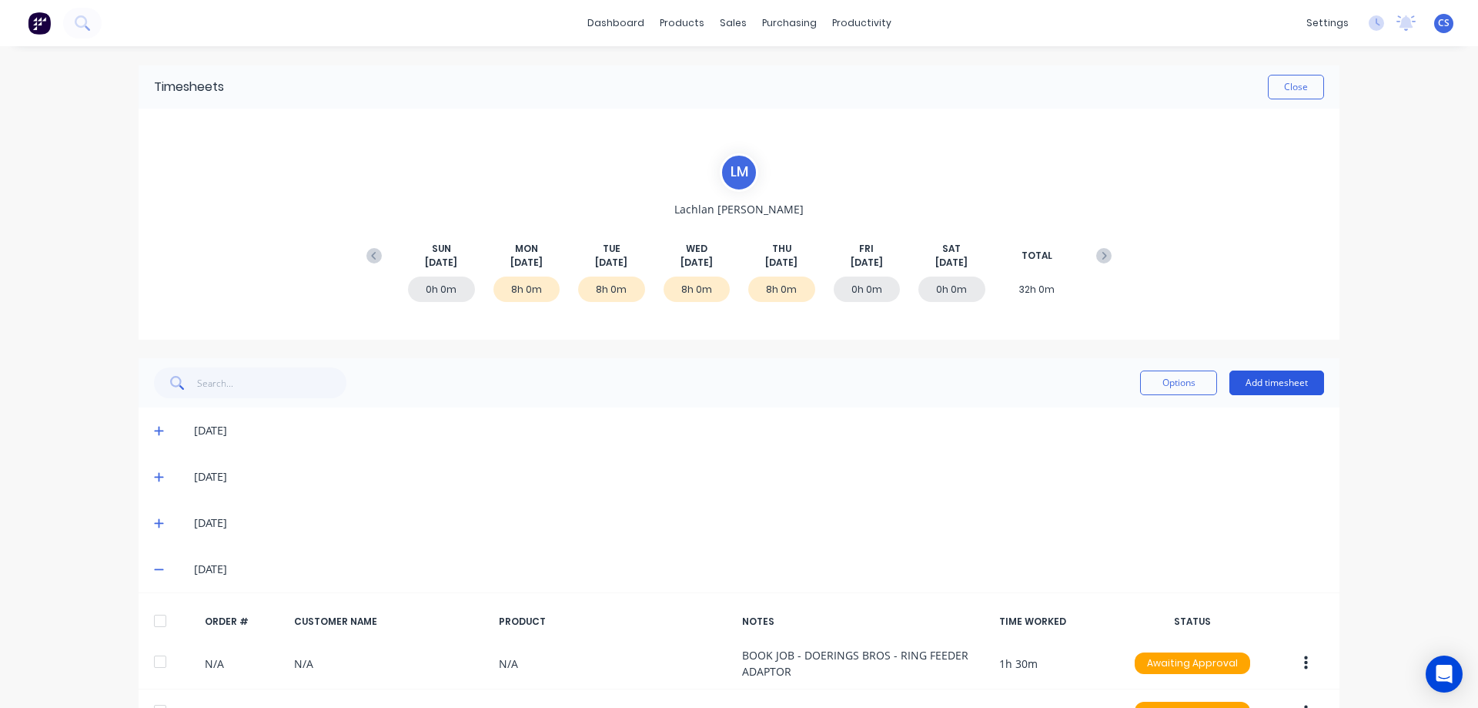
click at [1251, 383] on button "Add timesheet" at bounding box center [1277, 382] width 95 height 25
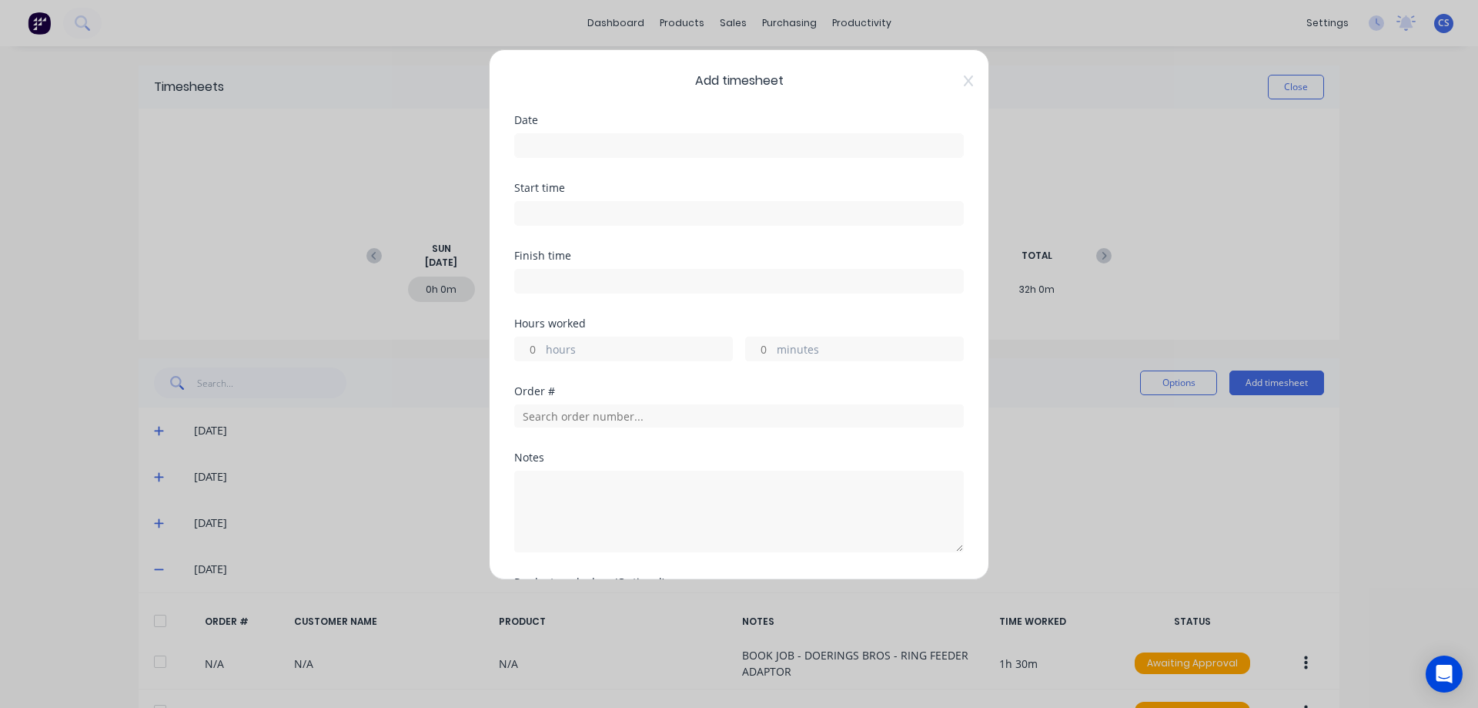
click at [567, 137] on input at bounding box center [739, 145] width 448 height 23
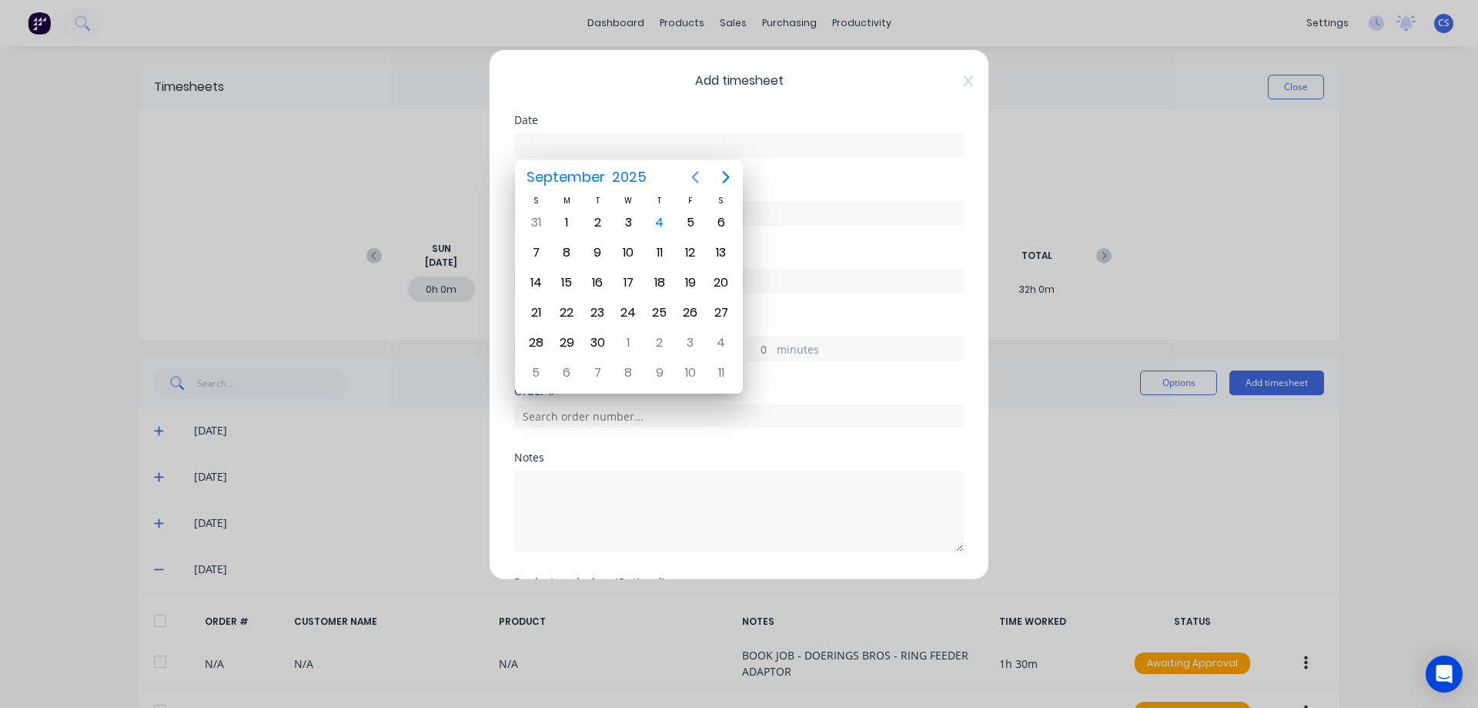
click at [691, 174] on icon "Previous page" at bounding box center [695, 177] width 18 height 18
click at [651, 341] on div "28" at bounding box center [659, 342] width 23 height 23
type input "[DATE]"
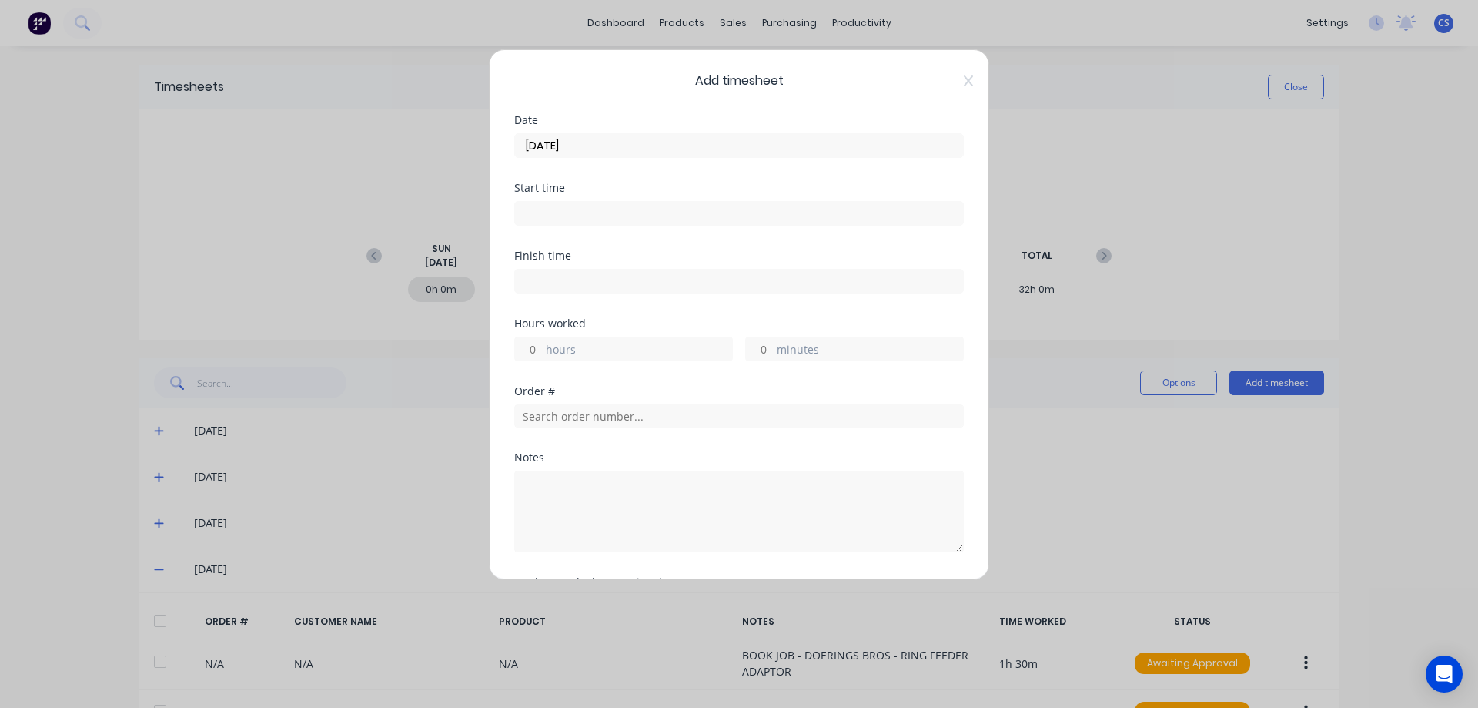
click at [765, 347] on input "minutes" at bounding box center [759, 348] width 27 height 23
type input "30"
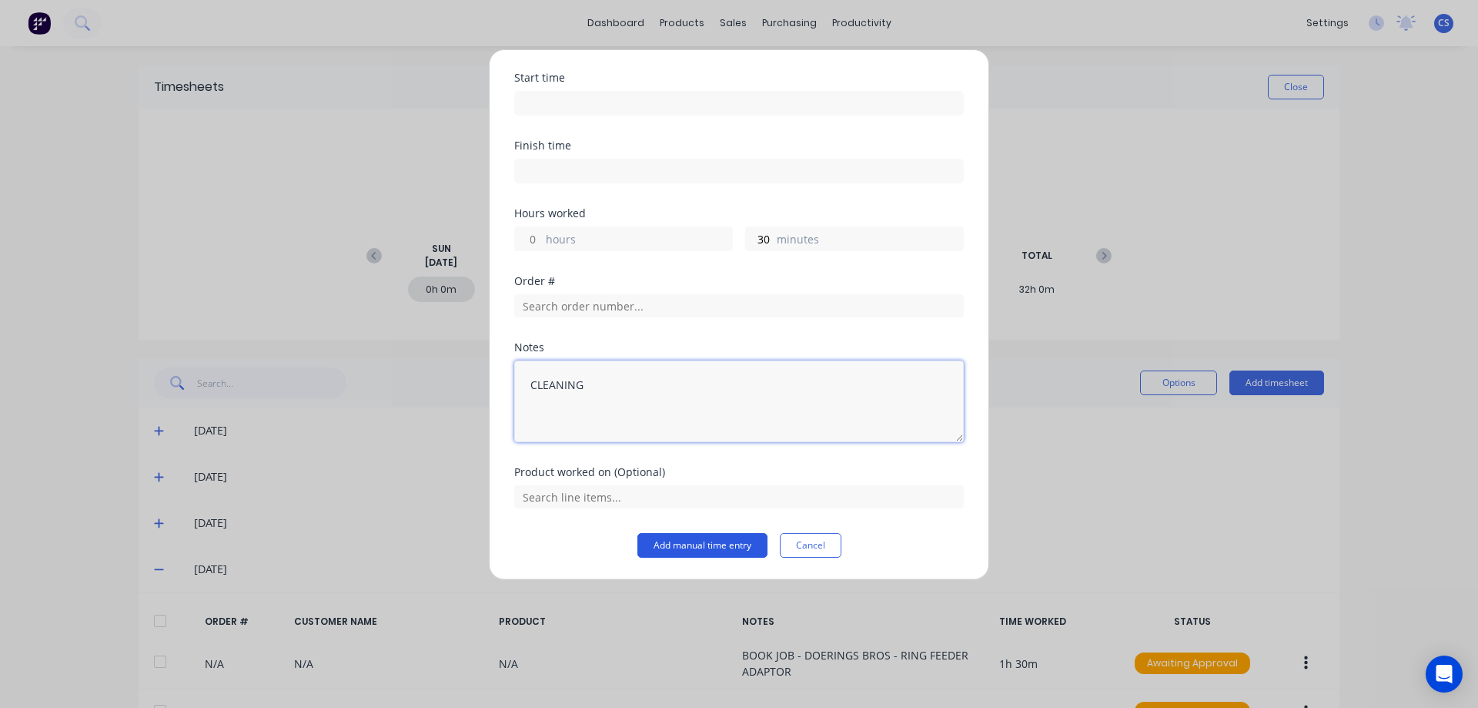
type textarea "CLEANING"
click at [701, 546] on button "Add manual time entry" at bounding box center [703, 545] width 130 height 25
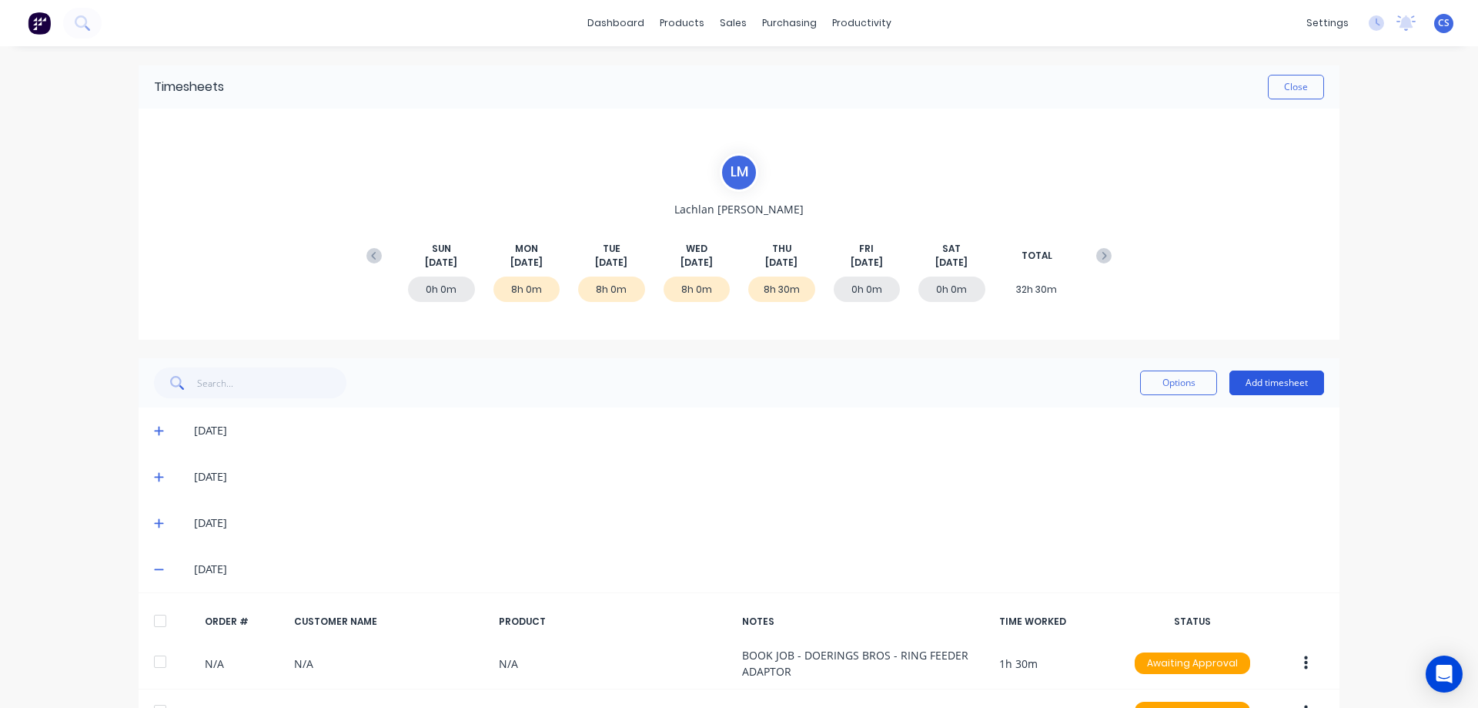
click at [1280, 390] on button "Add timesheet" at bounding box center [1277, 382] width 95 height 25
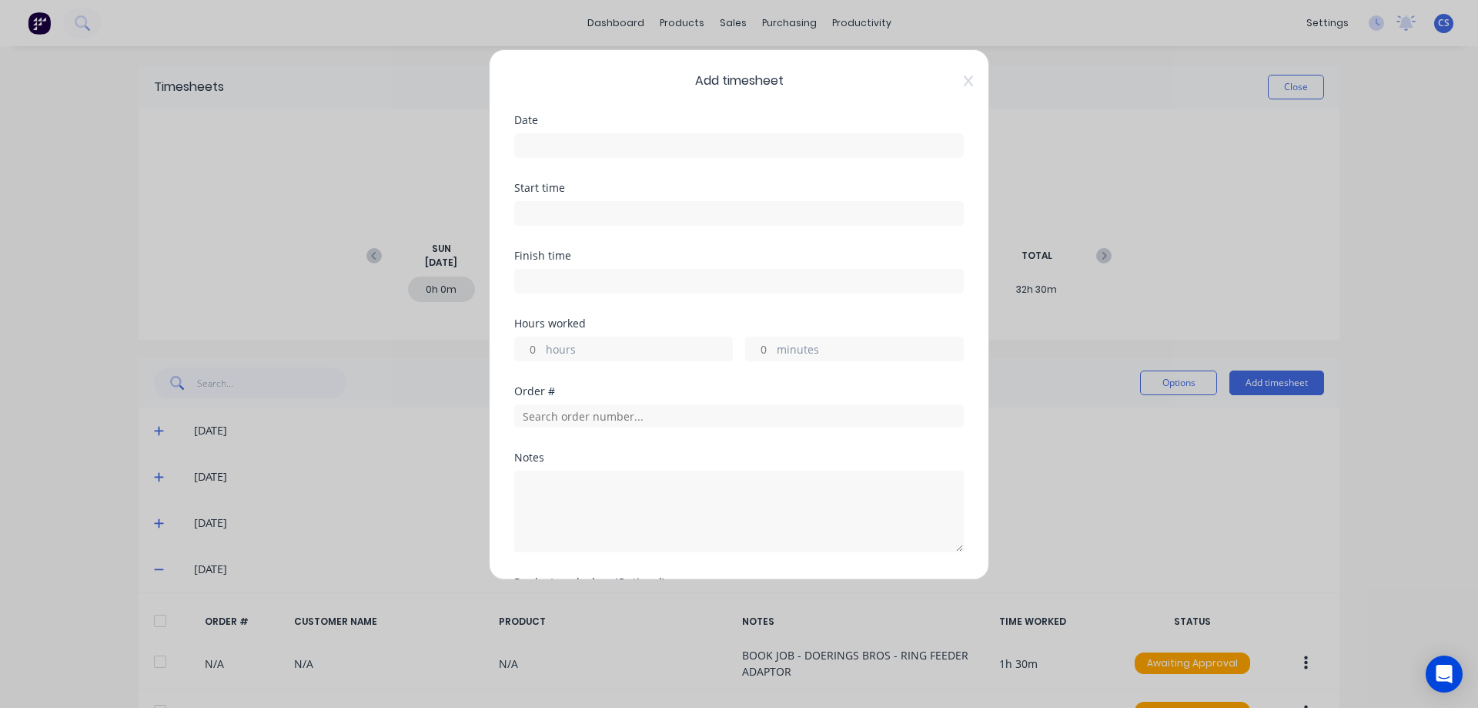
click at [583, 140] on input at bounding box center [739, 145] width 448 height 23
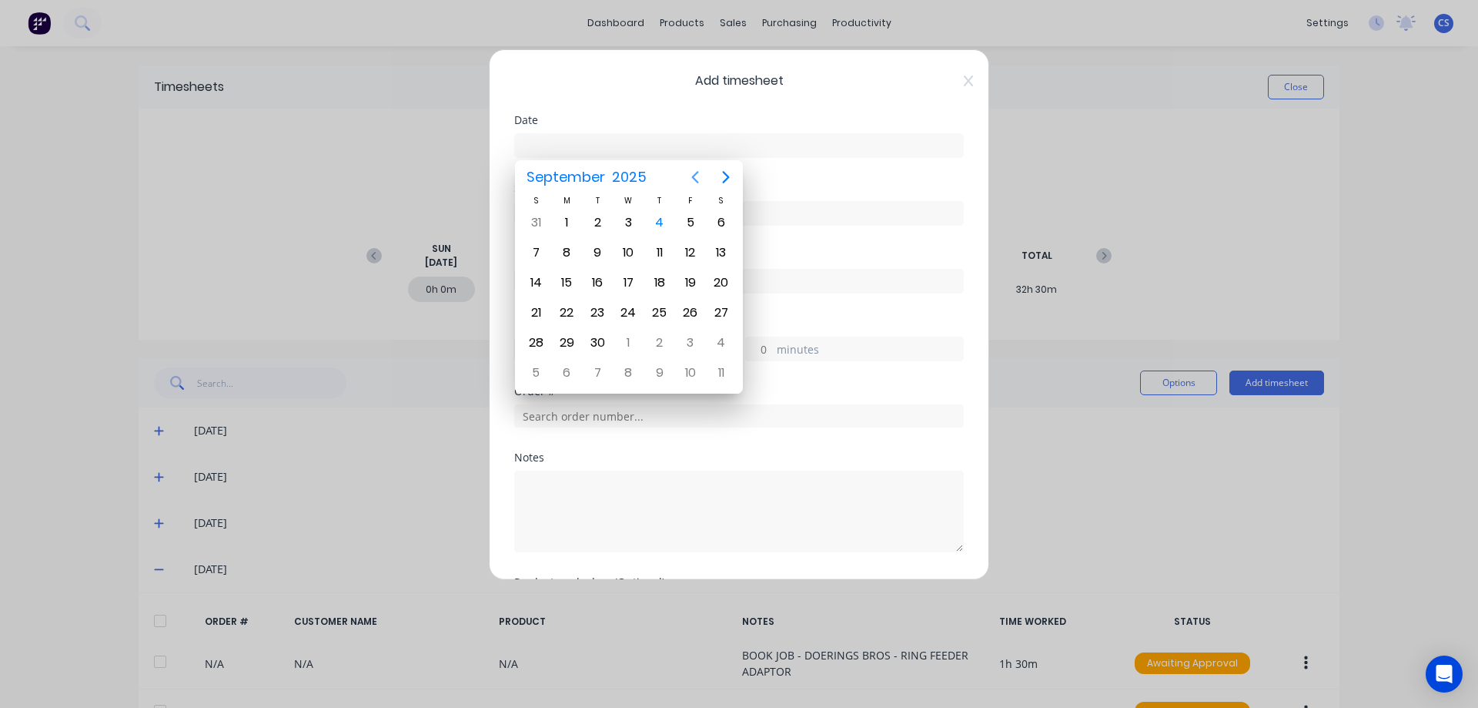
click at [694, 176] on icon "Previous page" at bounding box center [695, 177] width 7 height 12
click at [693, 346] on div "29" at bounding box center [690, 342] width 23 height 23
type input "[DATE]"
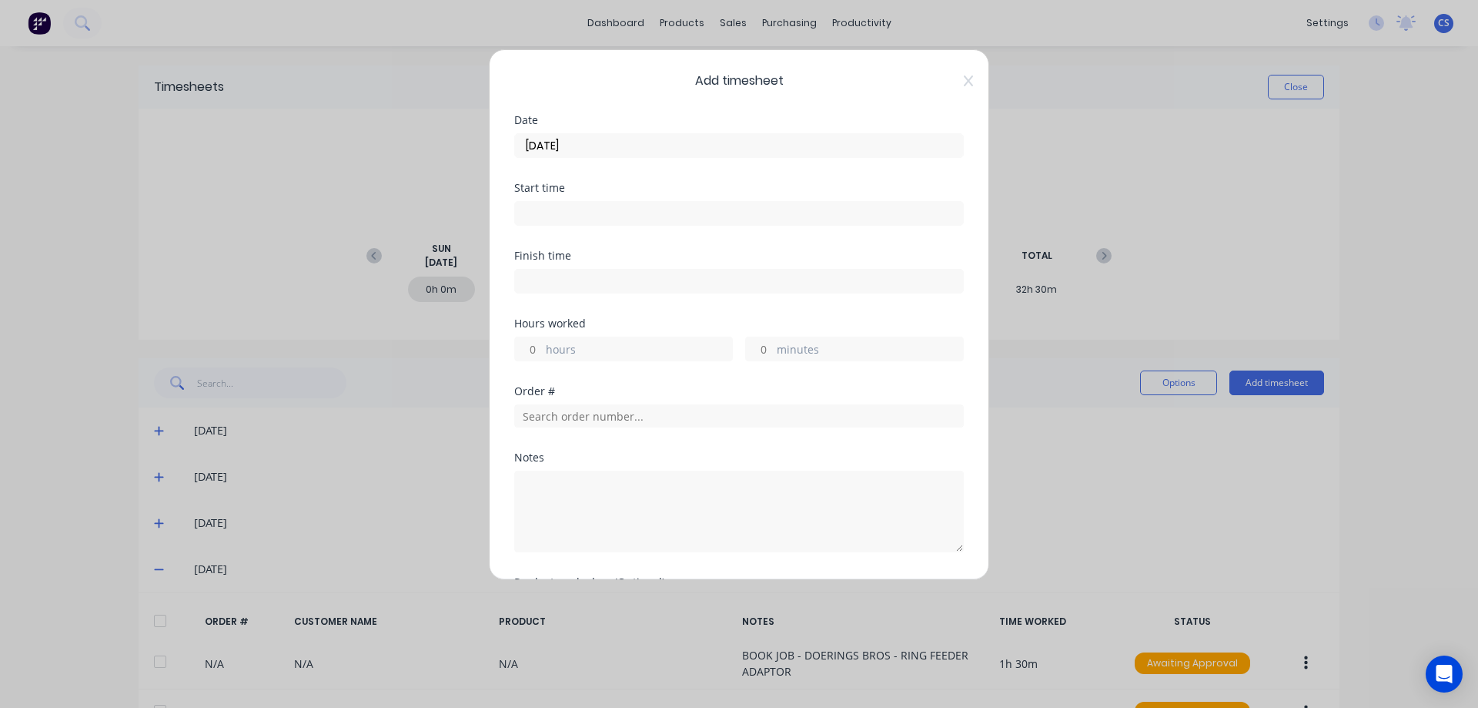
click at [539, 347] on input "hours" at bounding box center [528, 348] width 27 height 23
type input "30"
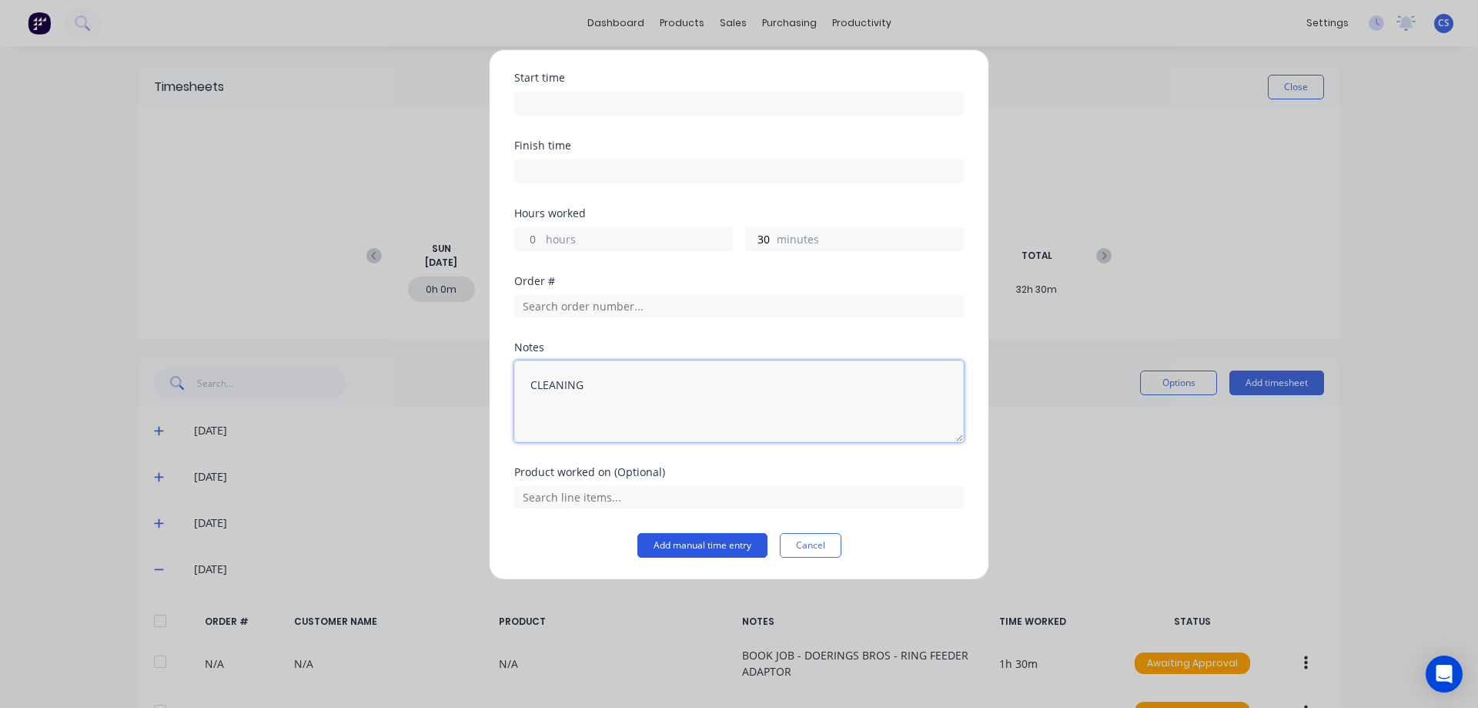
type textarea "CLEANING"
click at [678, 547] on button "Add manual time entry" at bounding box center [703, 545] width 130 height 25
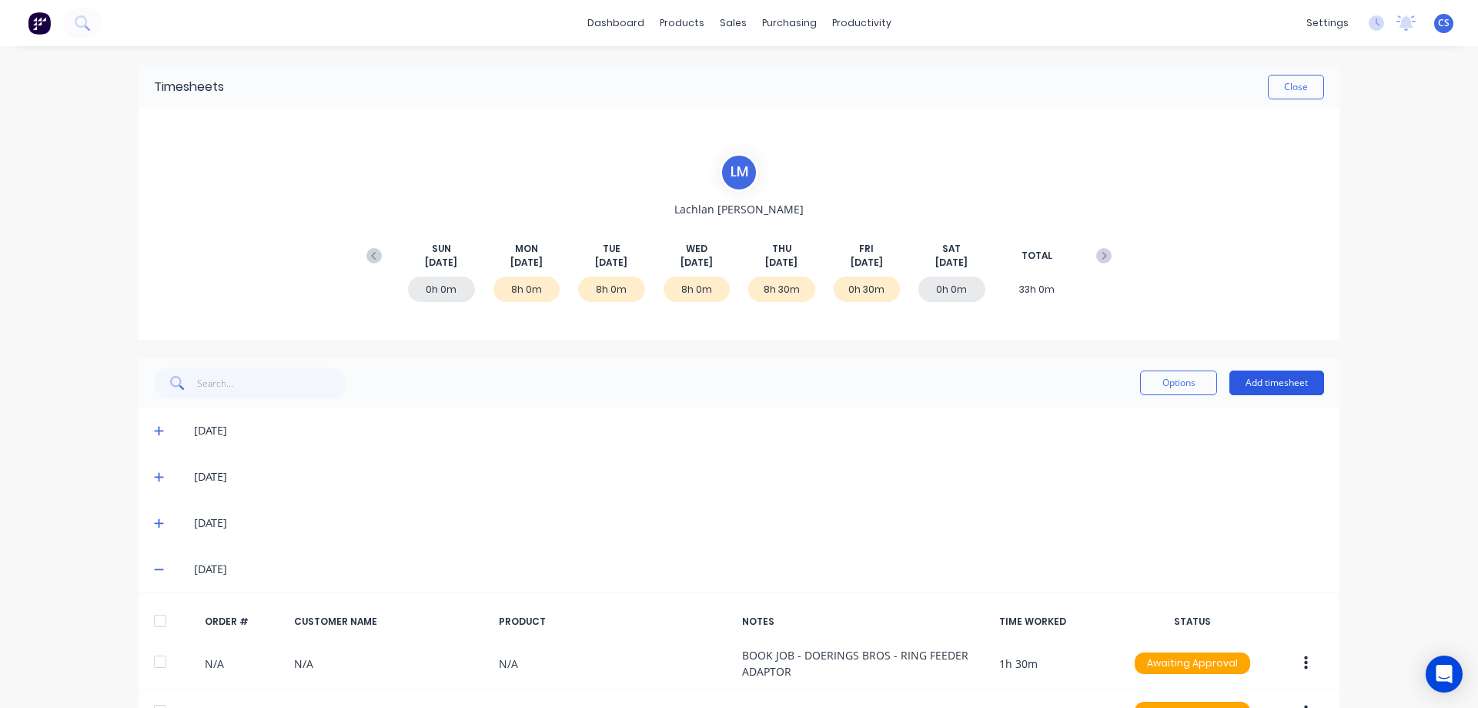
click at [1279, 383] on button "Add timesheet" at bounding box center [1277, 382] width 95 height 25
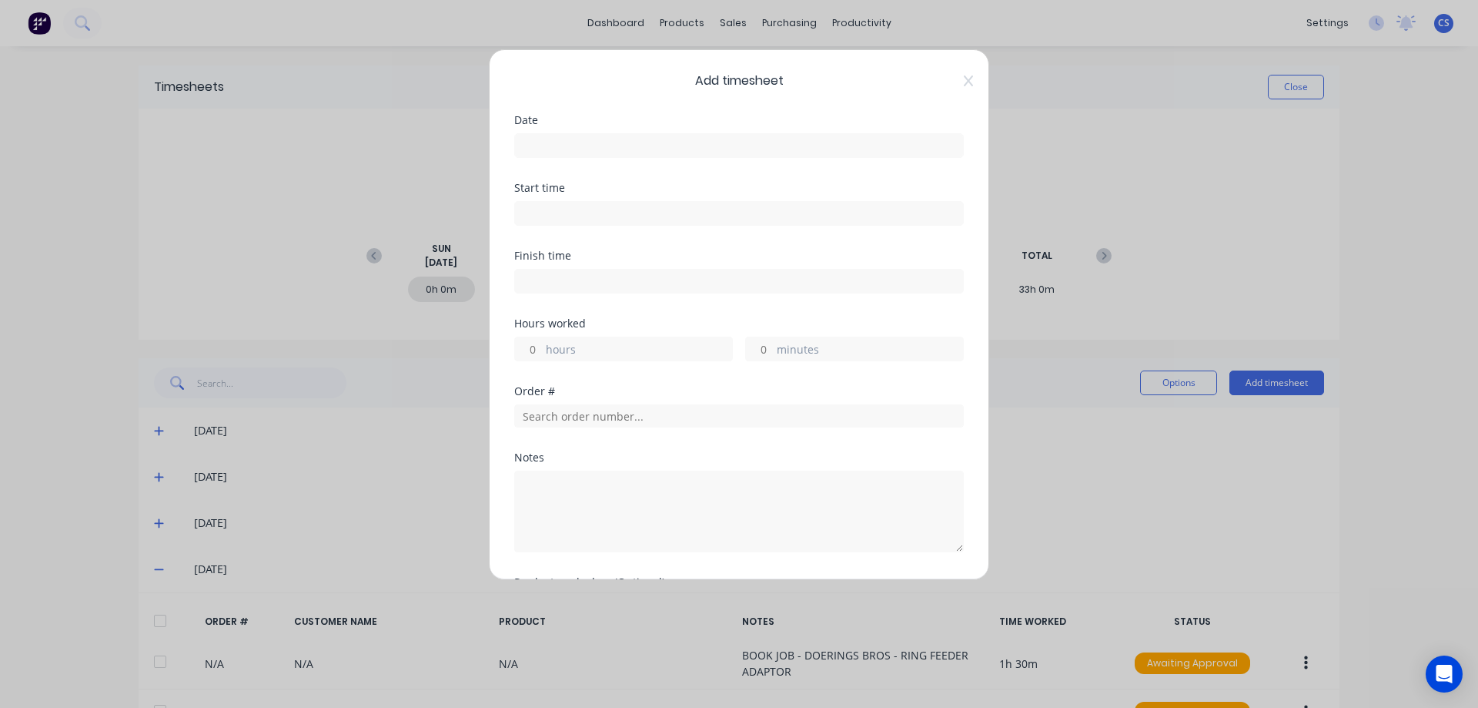
click at [542, 149] on input at bounding box center [739, 145] width 448 height 23
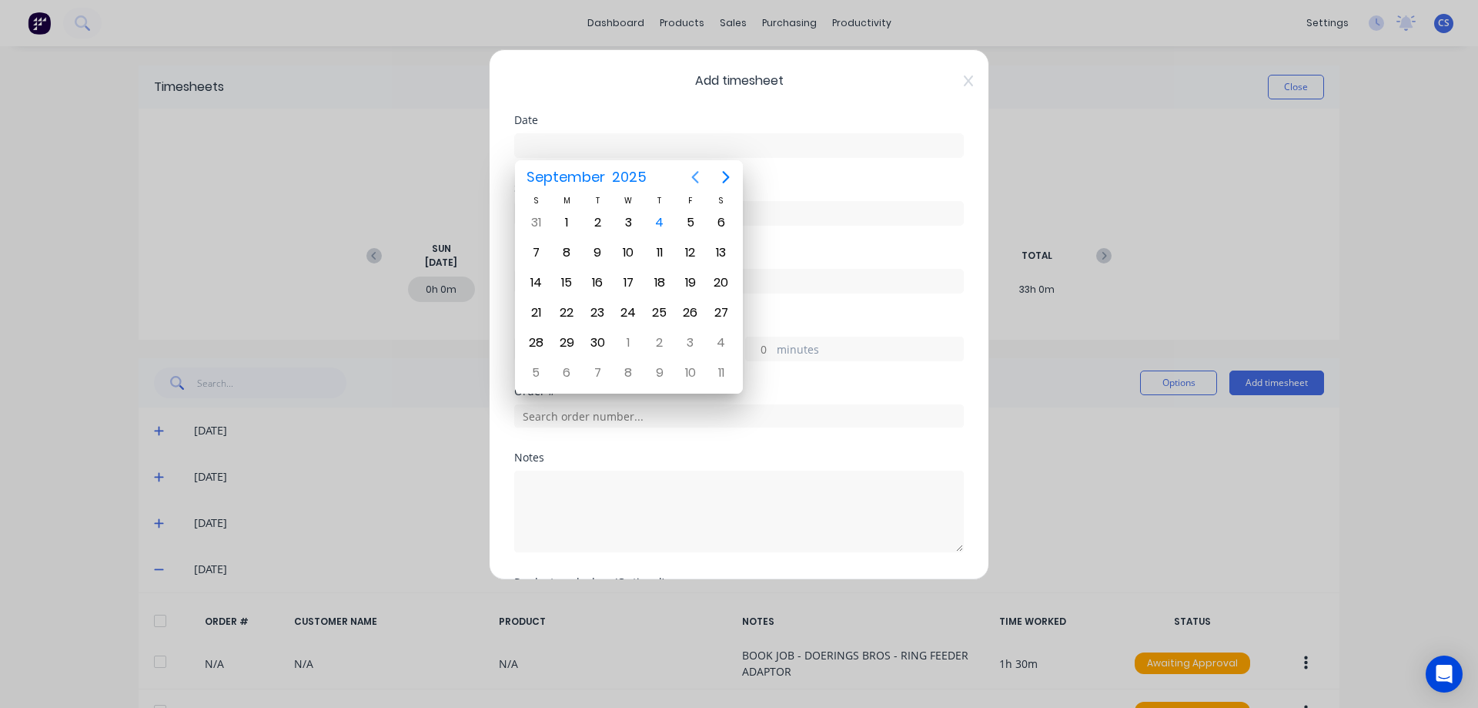
click at [691, 181] on icon "Previous page" at bounding box center [695, 177] width 18 height 18
click at [690, 343] on div "29" at bounding box center [690, 342] width 23 height 23
type input "[DATE]"
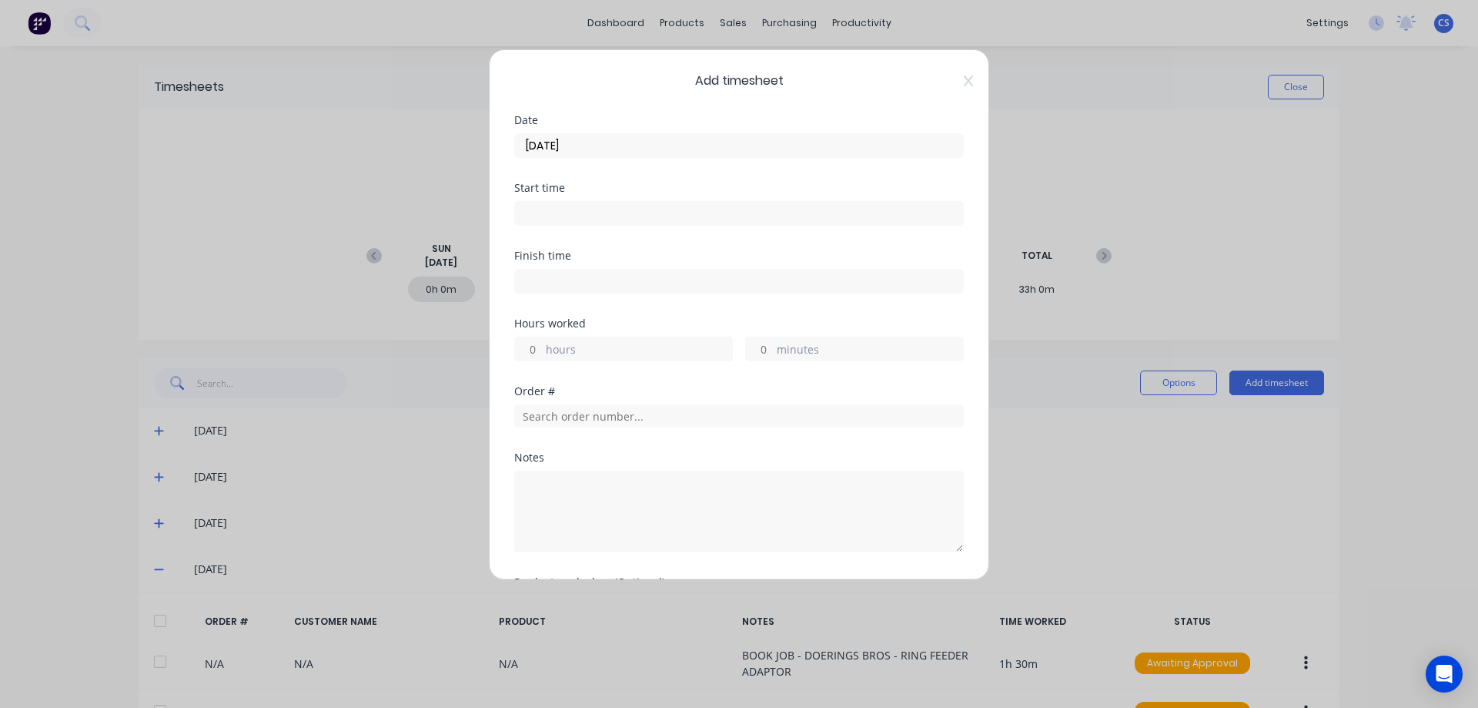
click at [534, 349] on input "hours" at bounding box center [528, 348] width 27 height 23
type input "1"
type input "30"
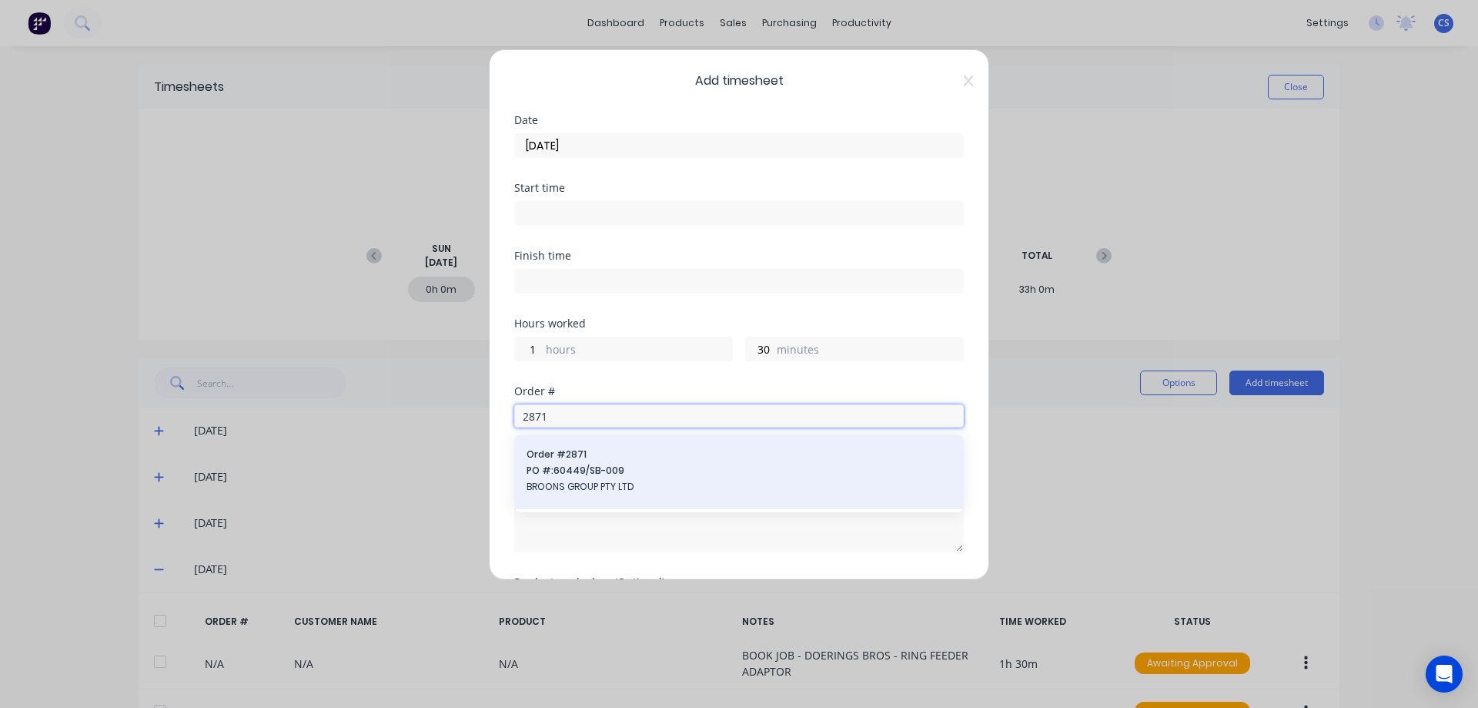
type input "2871"
click at [609, 465] on span "PO #: 60449/SB-009" at bounding box center [739, 471] width 425 height 14
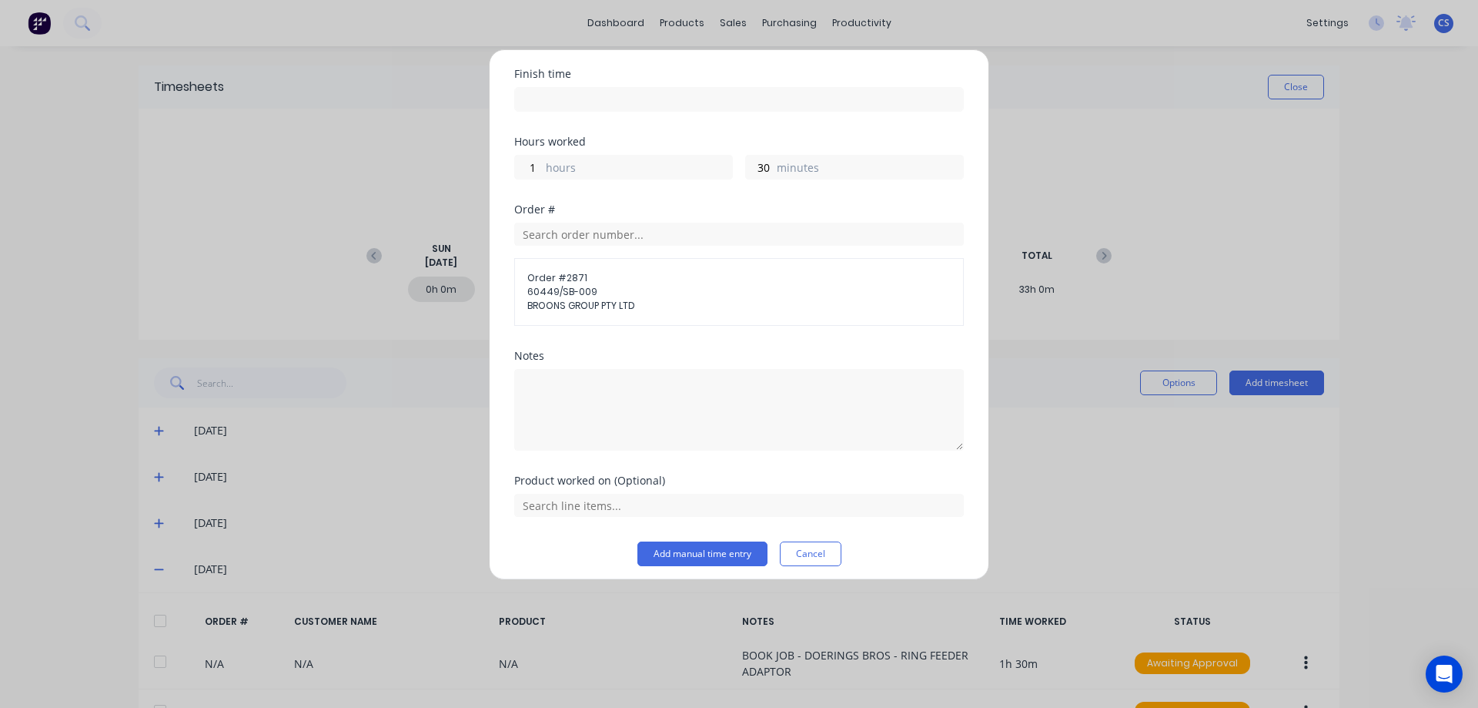
scroll to position [190, 0]
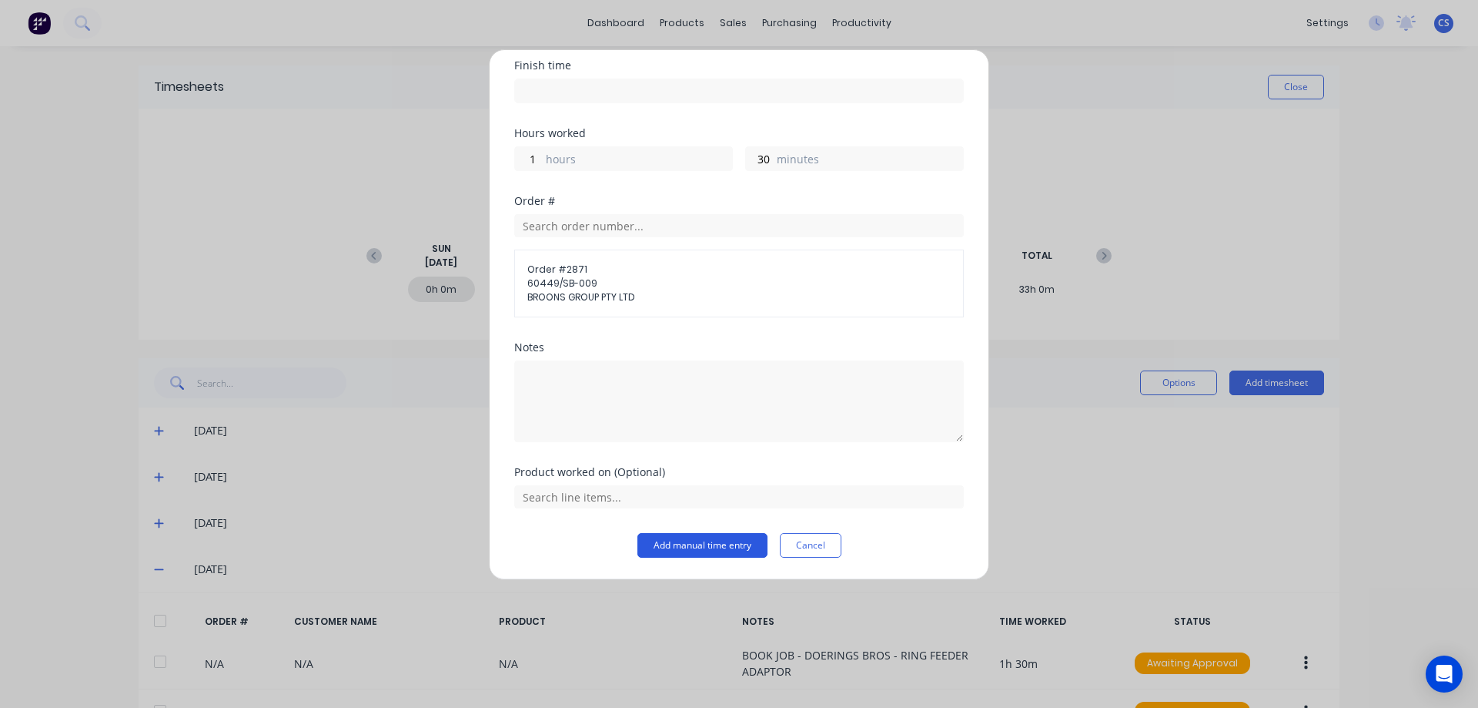
click at [691, 550] on button "Add manual time entry" at bounding box center [703, 545] width 130 height 25
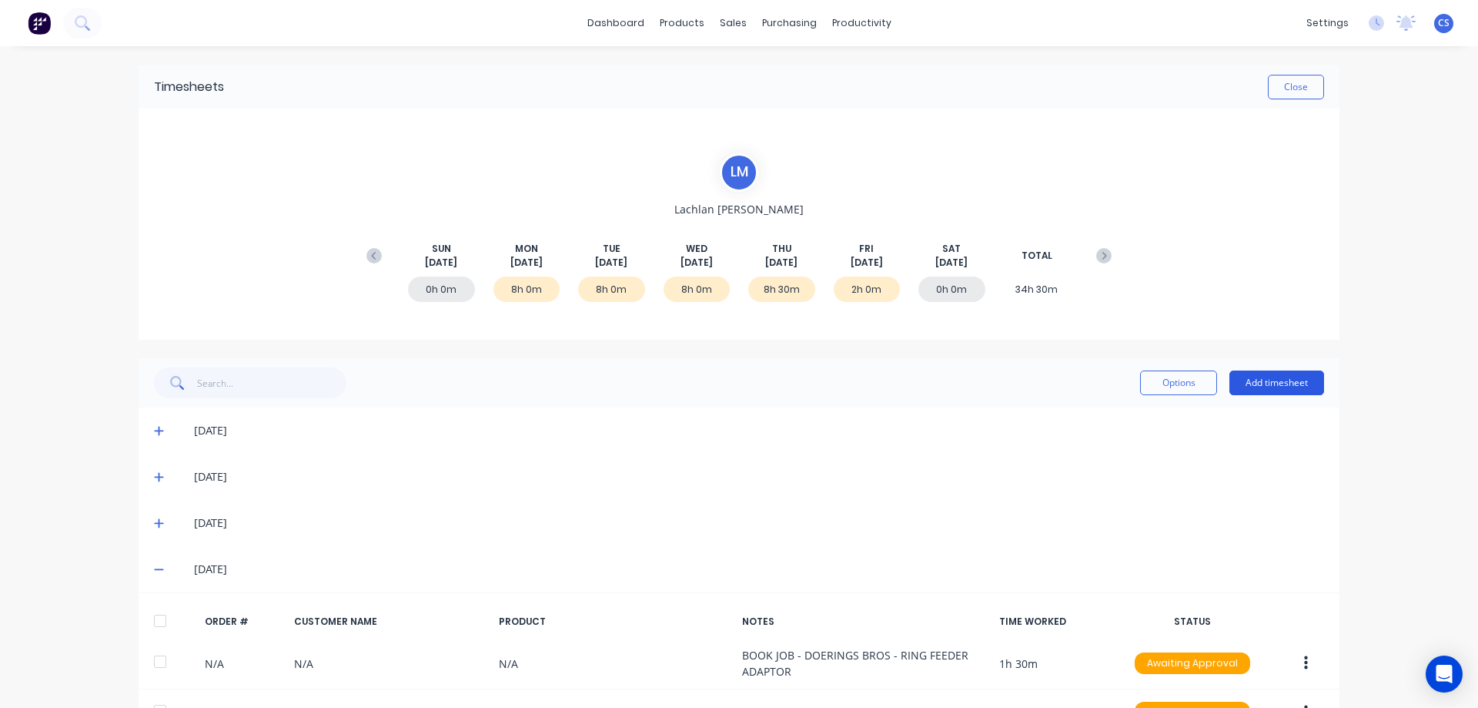
click at [1273, 391] on button "Add timesheet" at bounding box center [1277, 382] width 95 height 25
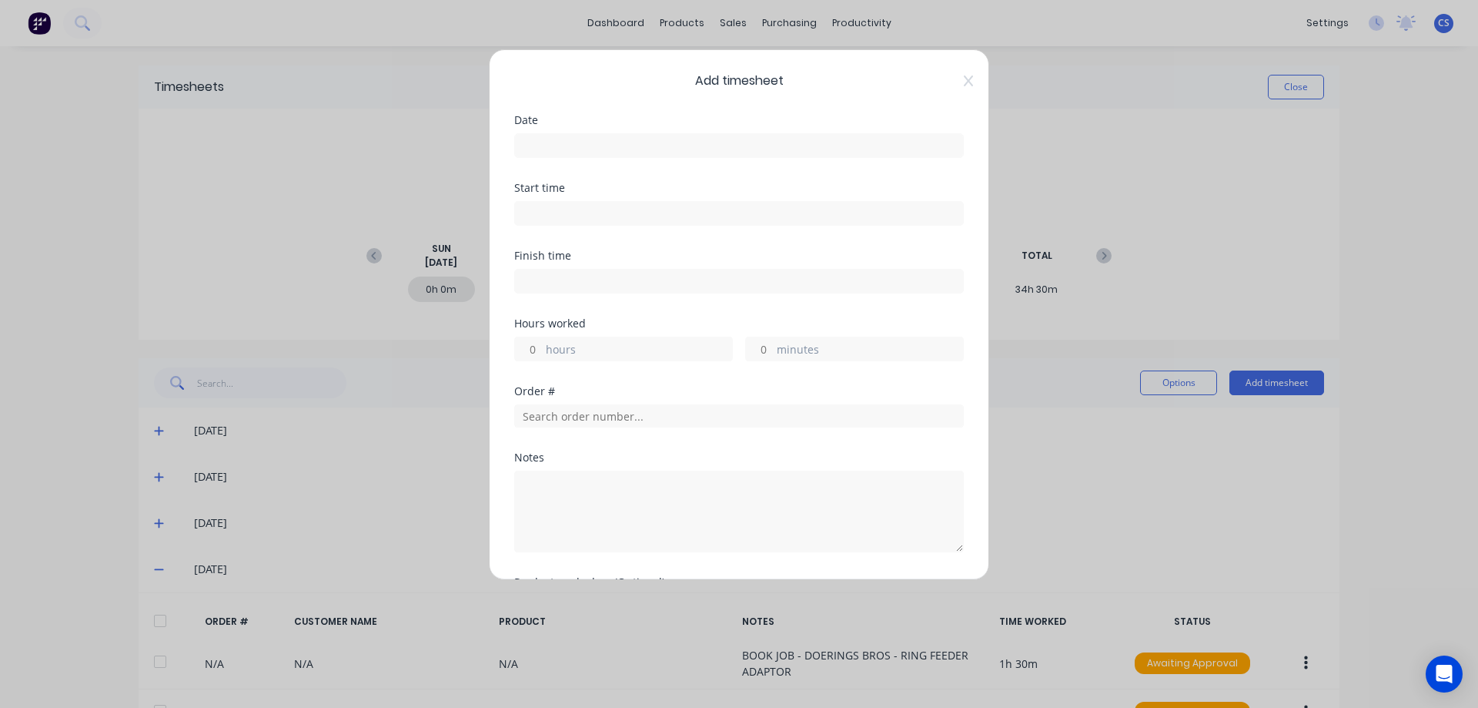
click at [563, 148] on input at bounding box center [739, 145] width 448 height 23
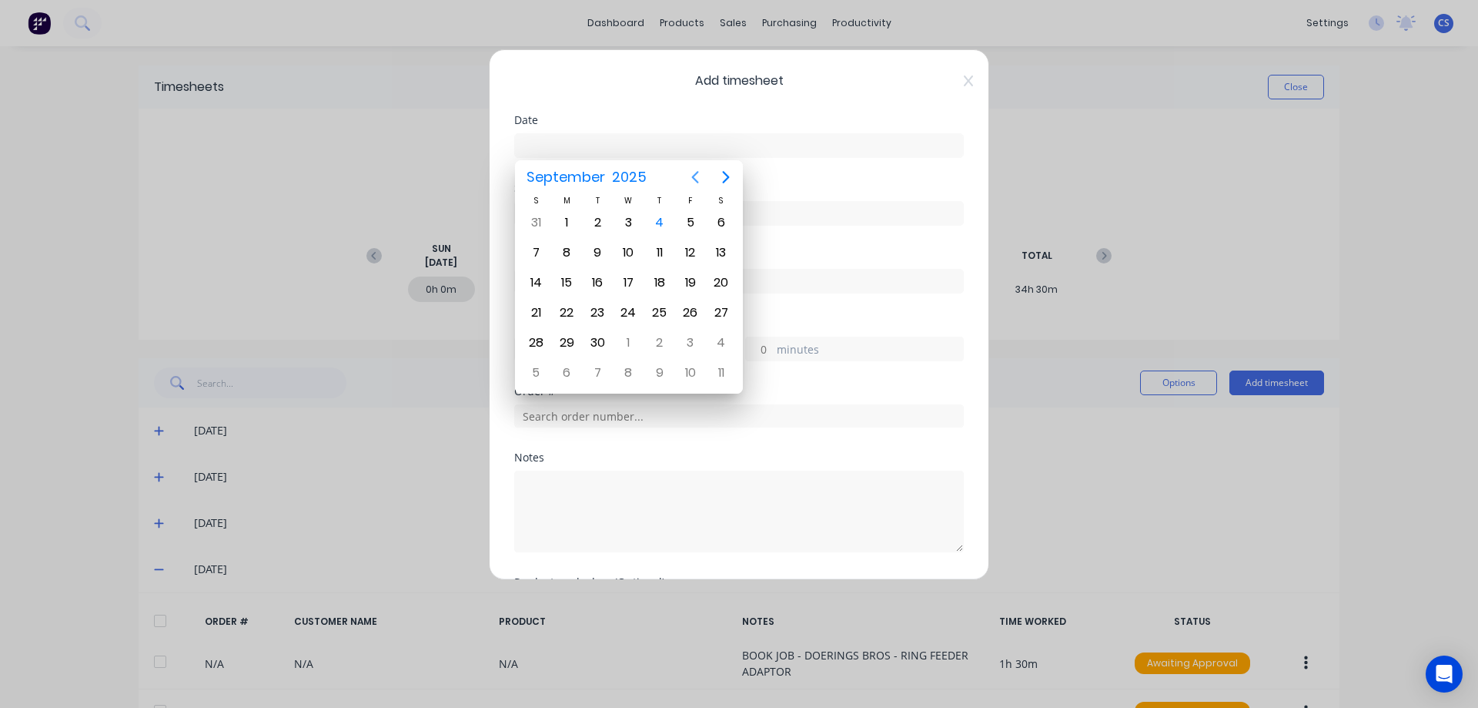
click at [698, 179] on icon "Previous page" at bounding box center [695, 177] width 18 height 18
click at [693, 343] on div "29" at bounding box center [690, 342] width 23 height 23
type input "[DATE]"
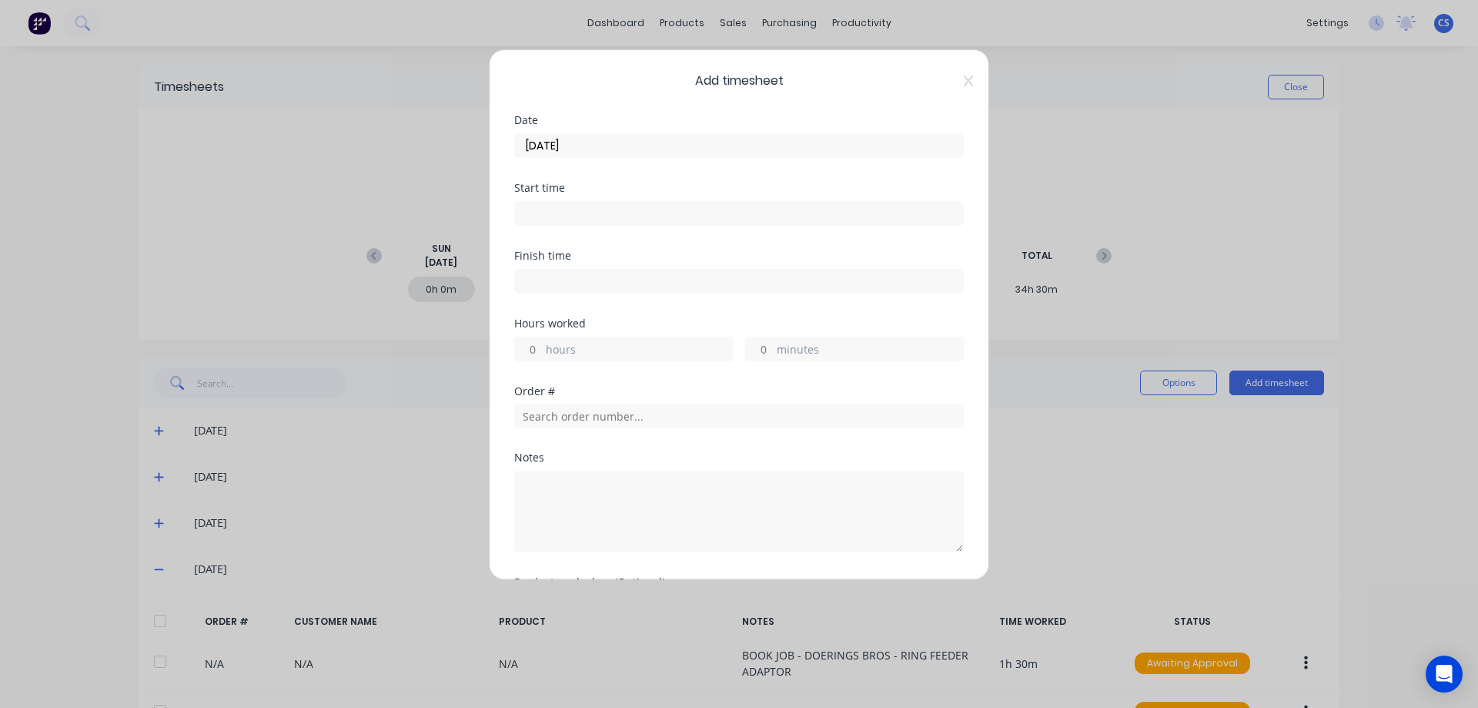
click at [534, 350] on input "hours" at bounding box center [528, 348] width 27 height 23
type input "7"
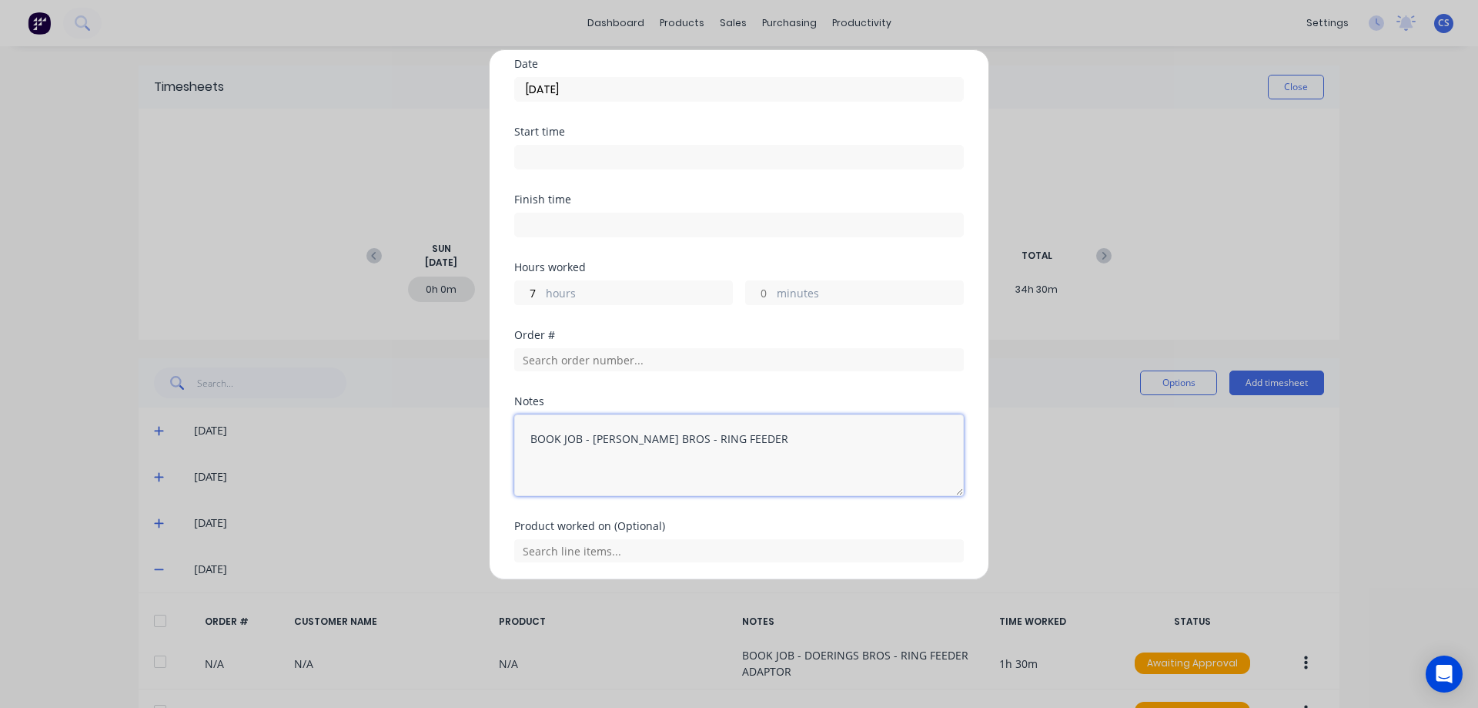
scroll to position [110, 0]
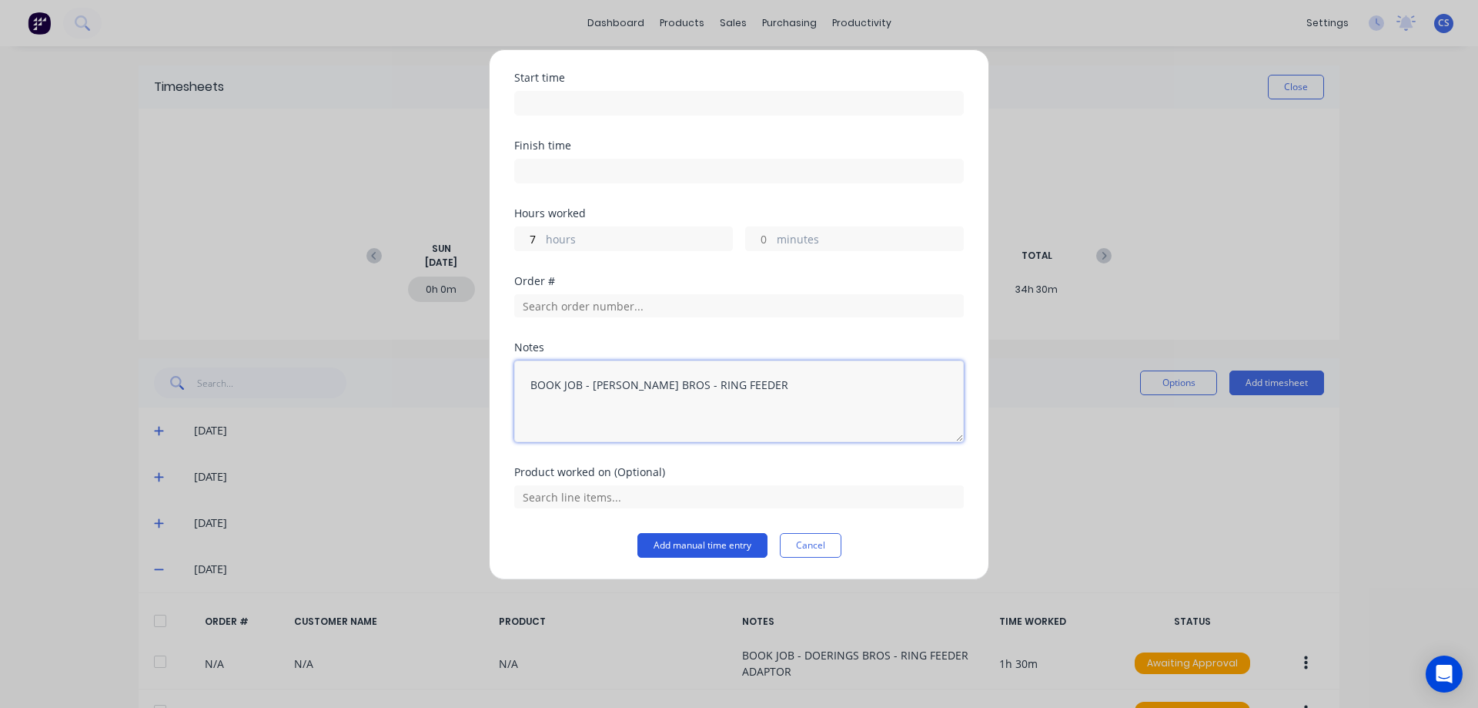
type textarea "BOOK JOB - [PERSON_NAME] BROS - RING FEEDER"
click at [675, 546] on button "Add manual time entry" at bounding box center [703, 545] width 130 height 25
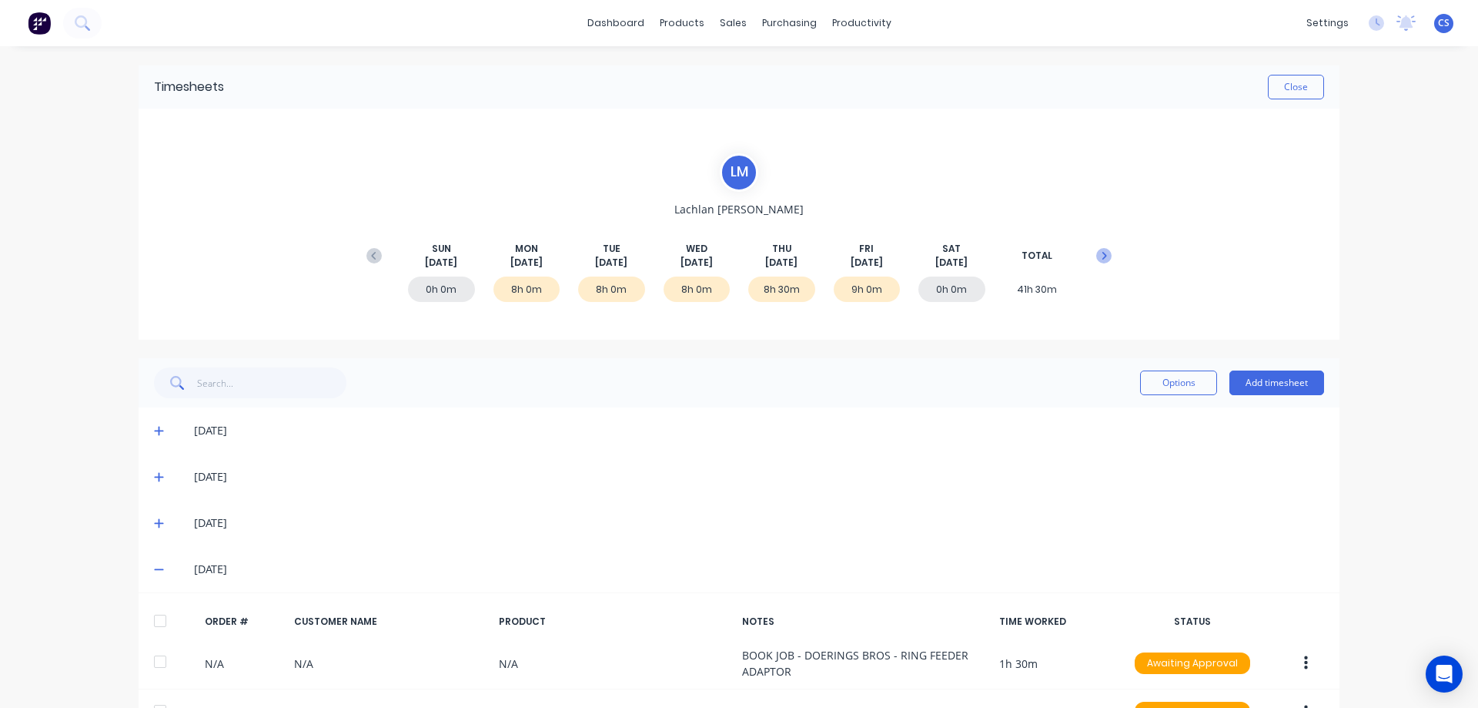
click at [1097, 256] on icon at bounding box center [1103, 255] width 15 height 15
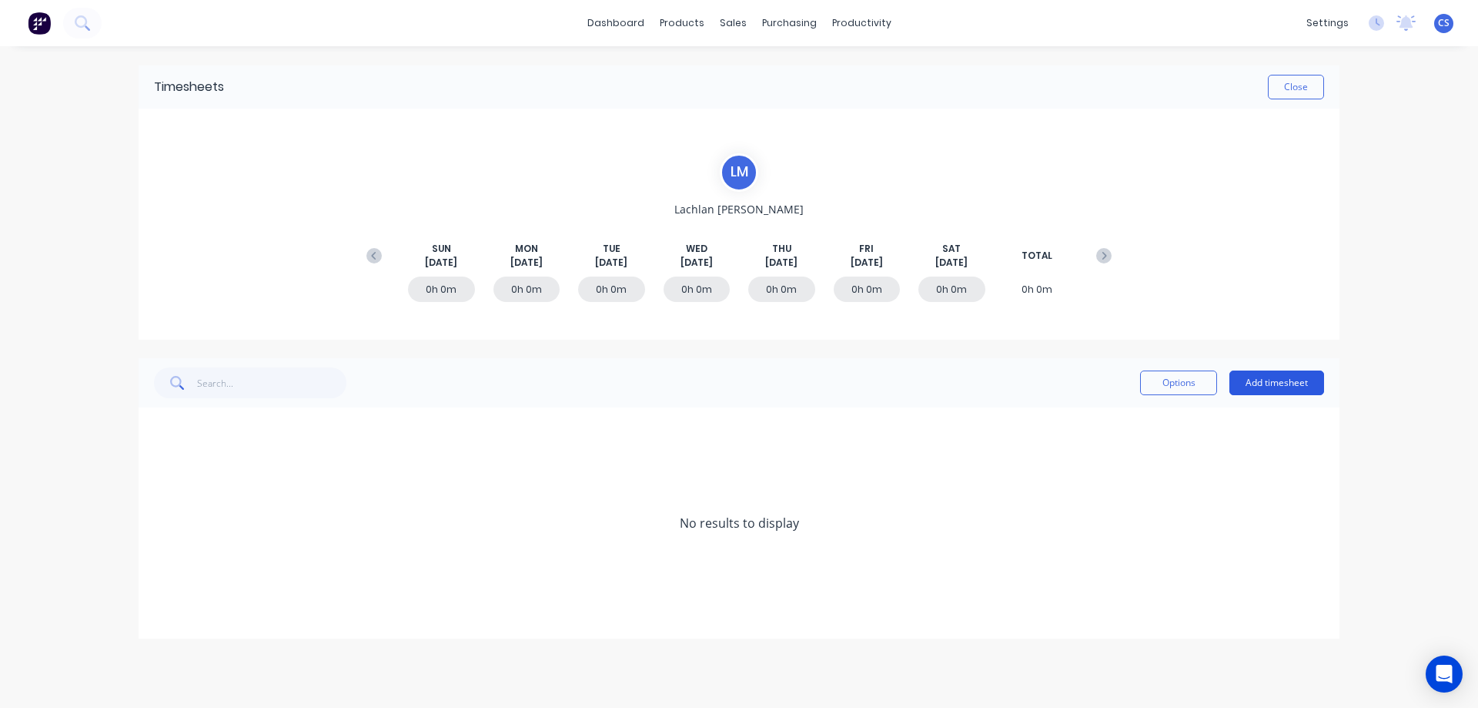
click at [1294, 390] on button "Add timesheet" at bounding box center [1277, 382] width 95 height 25
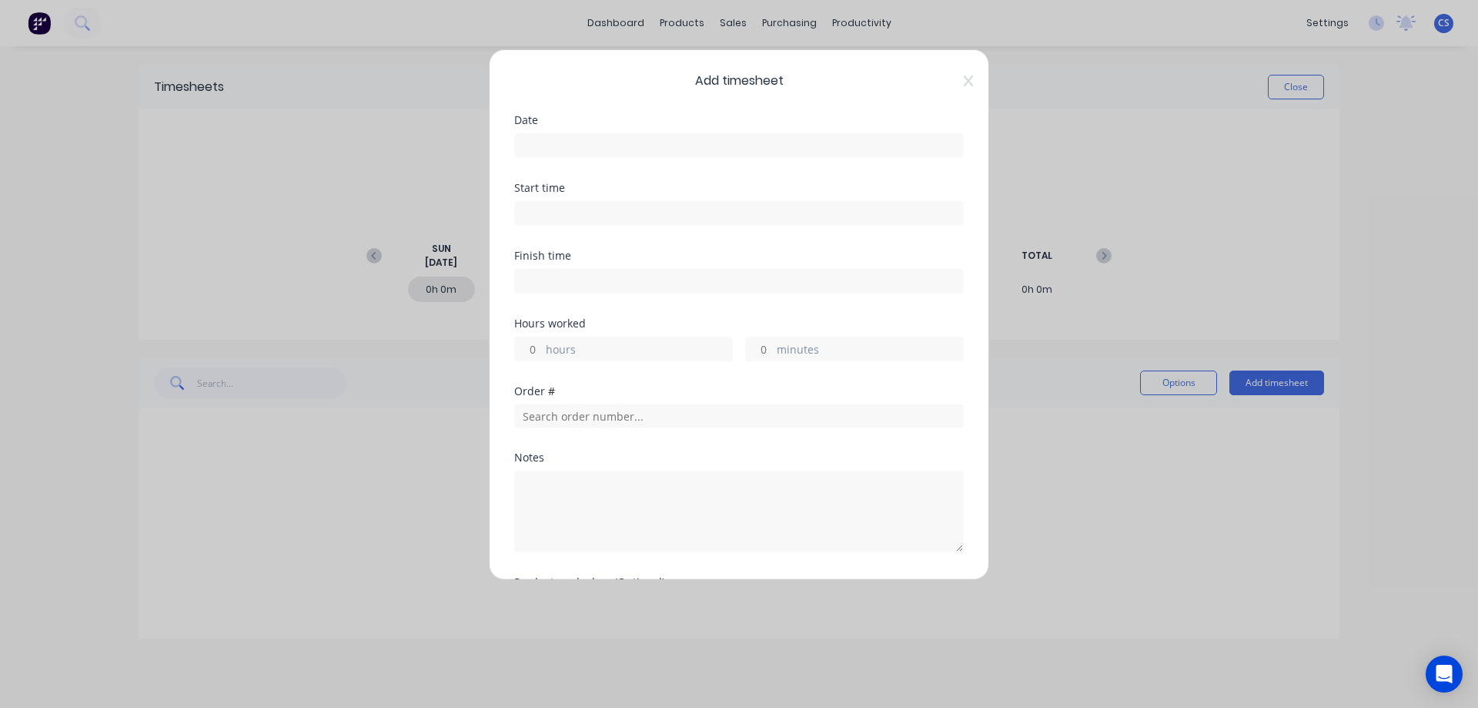
click at [551, 144] on input at bounding box center [739, 145] width 448 height 23
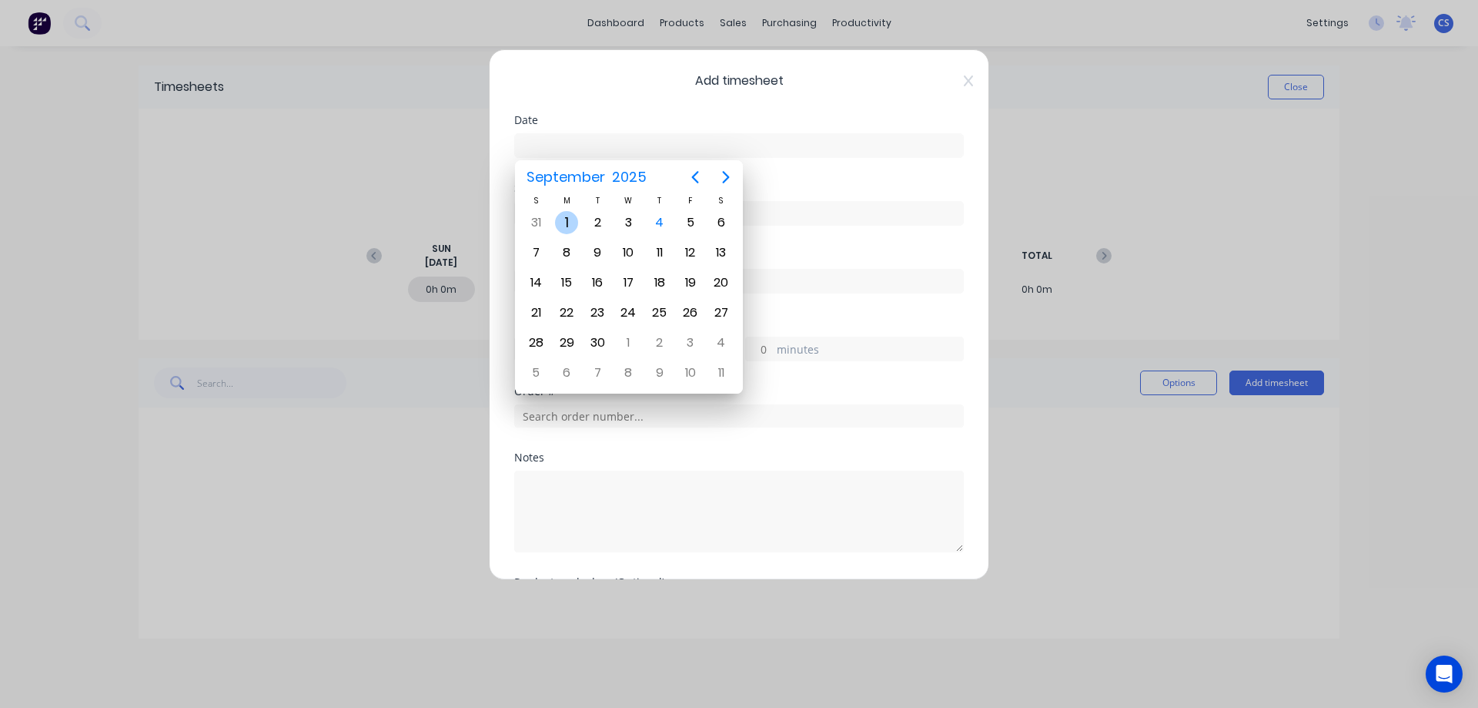
click at [571, 226] on div "1" at bounding box center [566, 222] width 23 height 23
type input "[DATE]"
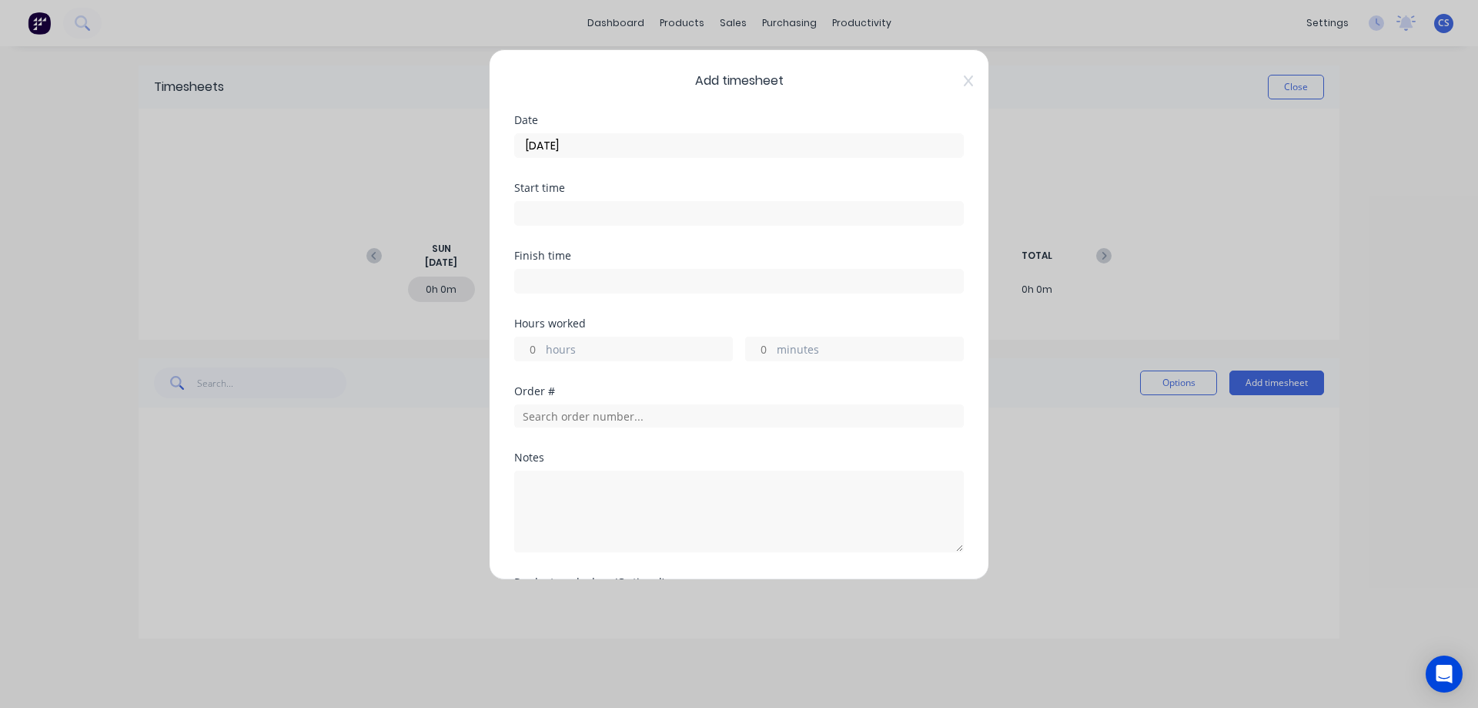
click at [537, 353] on input "hours" at bounding box center [528, 348] width 27 height 23
type input "1"
type input "30"
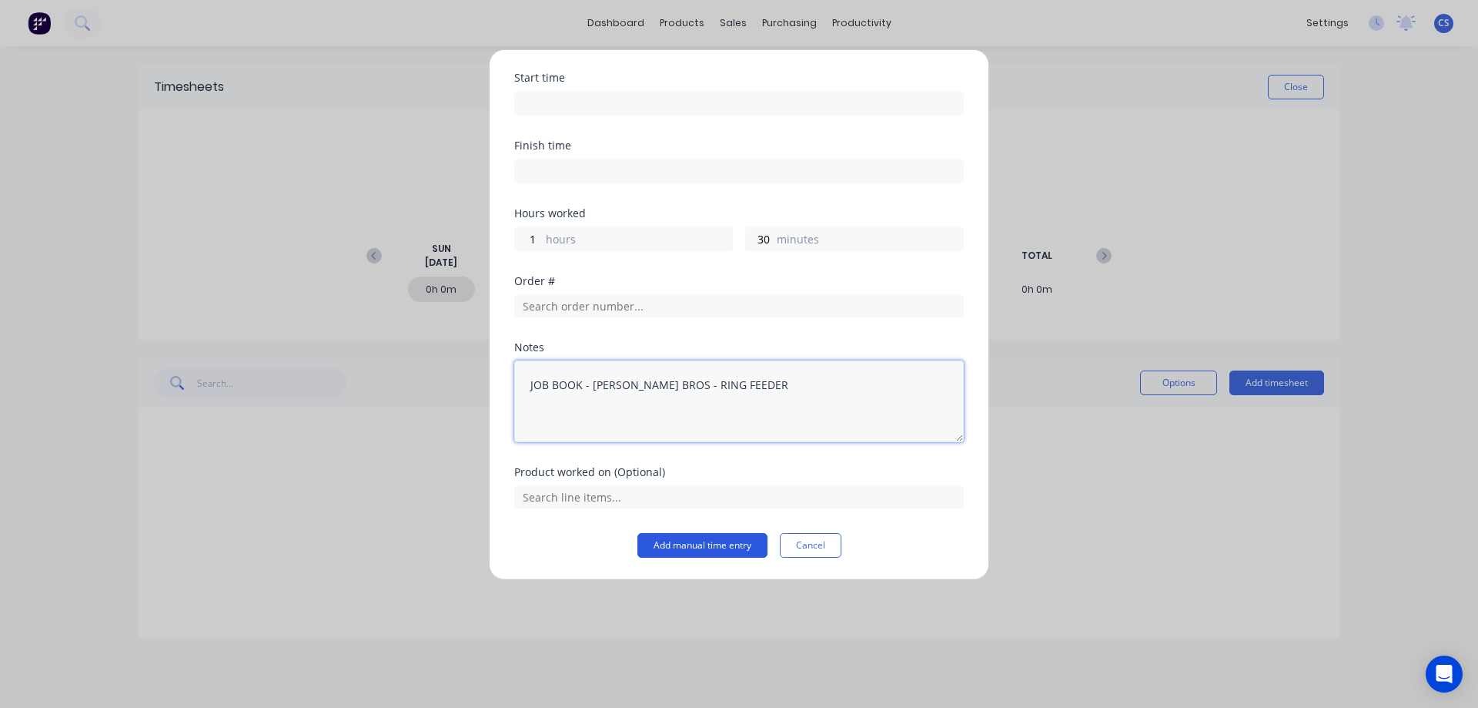
type textarea "JOB BOOK - [PERSON_NAME] BROS - RING FEEDER"
click at [703, 545] on button "Add manual time entry" at bounding box center [703, 545] width 130 height 25
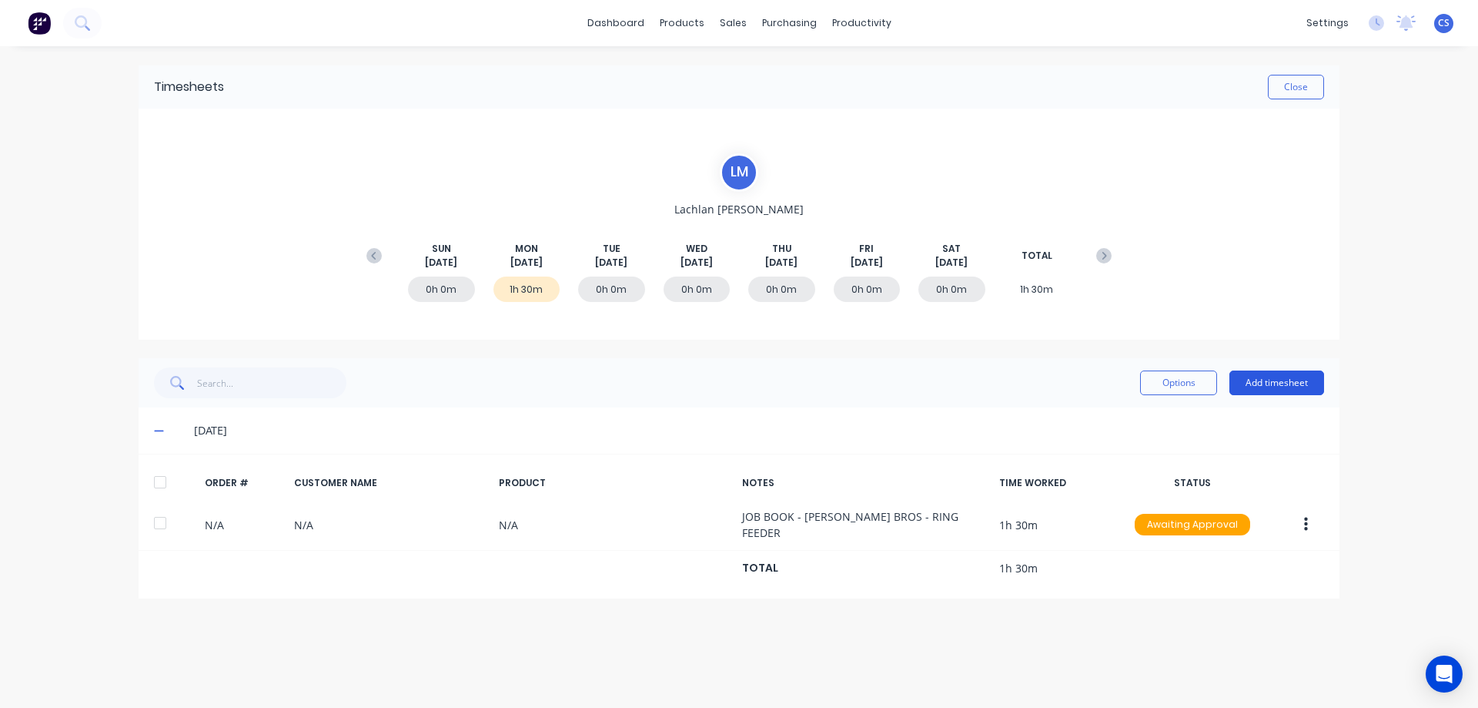
click at [1304, 392] on button "Add timesheet" at bounding box center [1277, 382] width 95 height 25
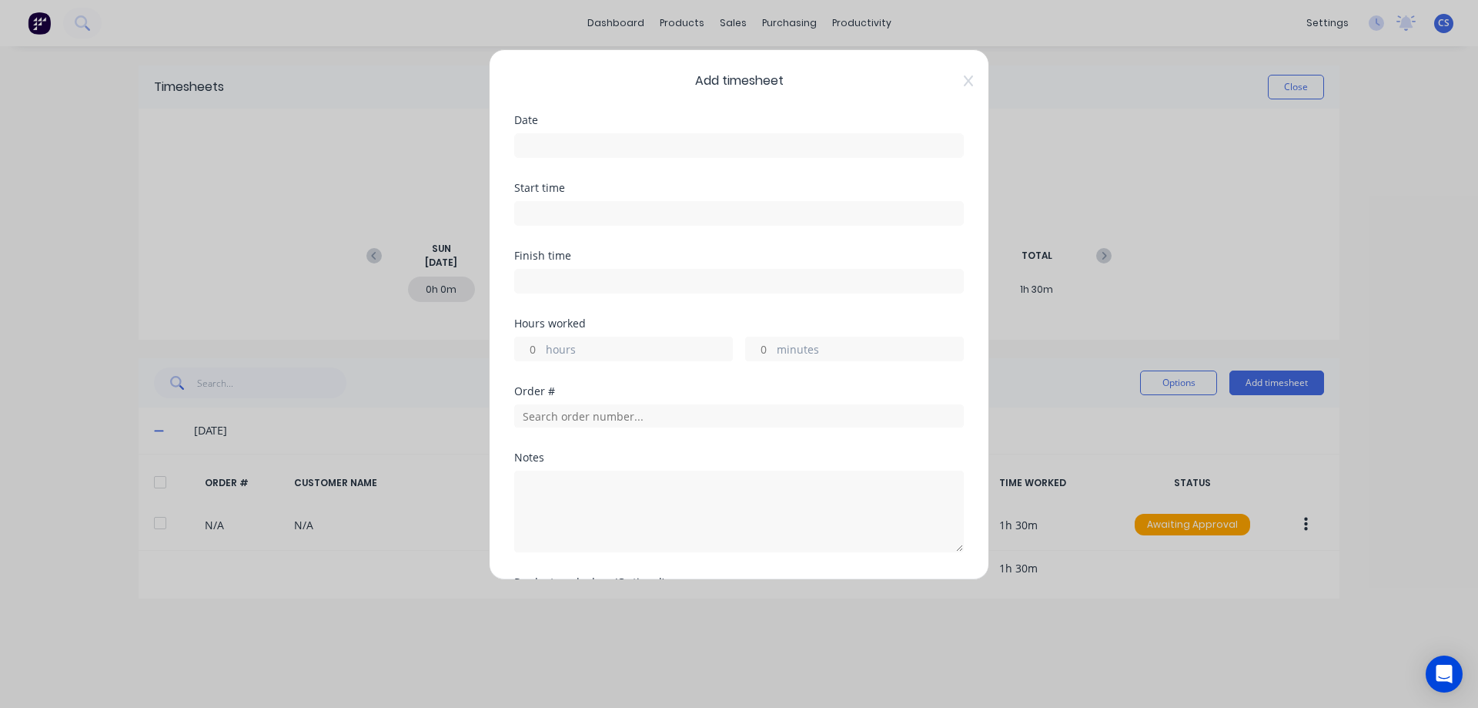
click at [557, 149] on input at bounding box center [739, 145] width 448 height 23
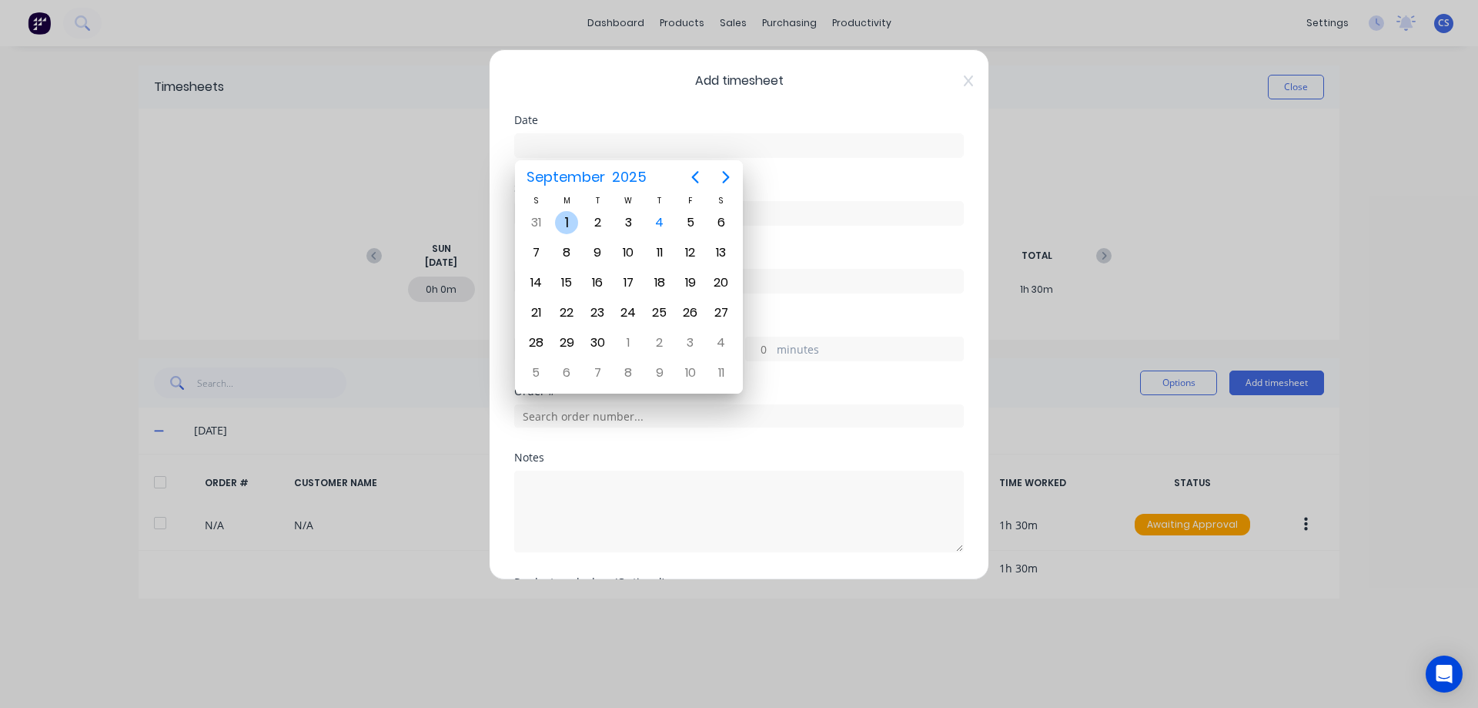
click at [569, 223] on div "1" at bounding box center [566, 222] width 23 height 23
type input "[DATE]"
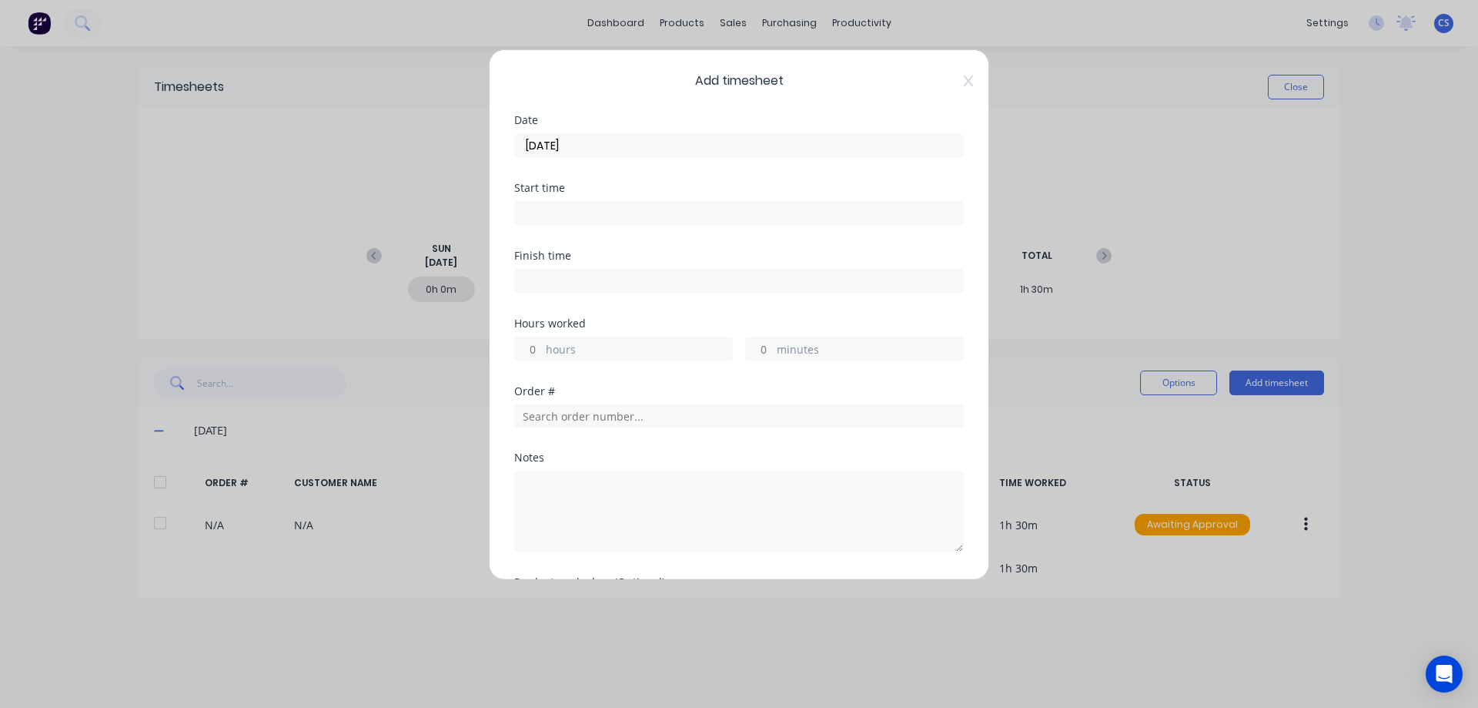
click at [541, 351] on input "hours" at bounding box center [528, 348] width 27 height 23
type input "2"
type input "30"
type textarea "PAINTING"
click at [565, 413] on input "text" at bounding box center [739, 415] width 450 height 23
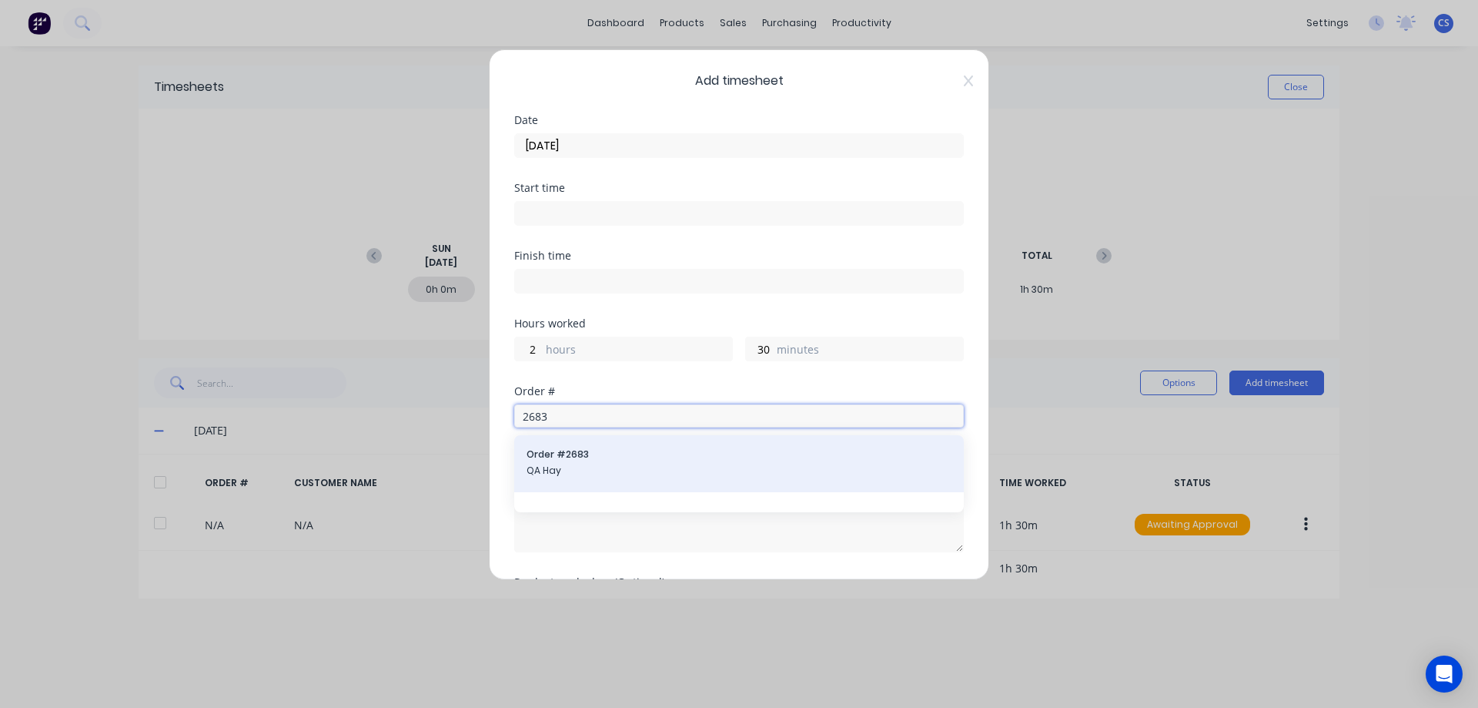
type input "2683"
click at [608, 464] on span "QA Hay" at bounding box center [739, 471] width 425 height 14
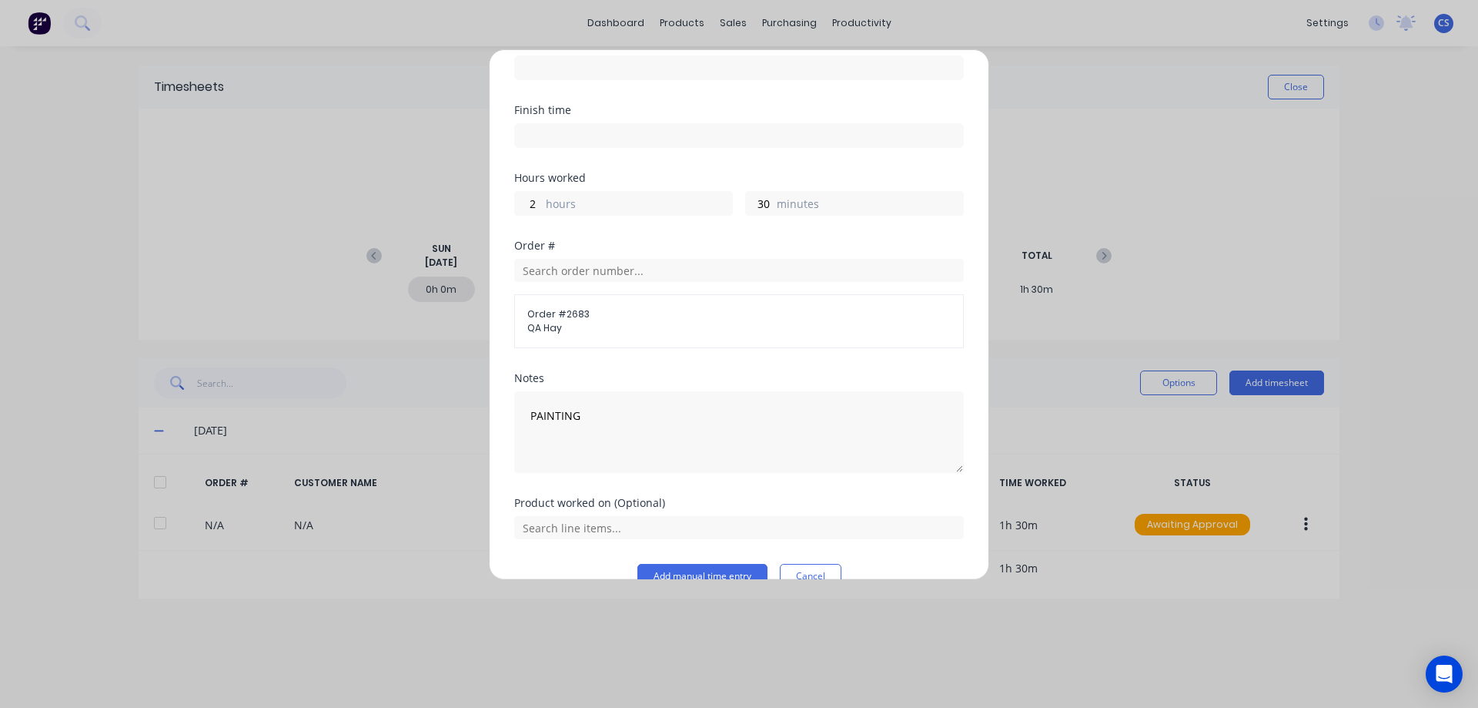
scroll to position [176, 0]
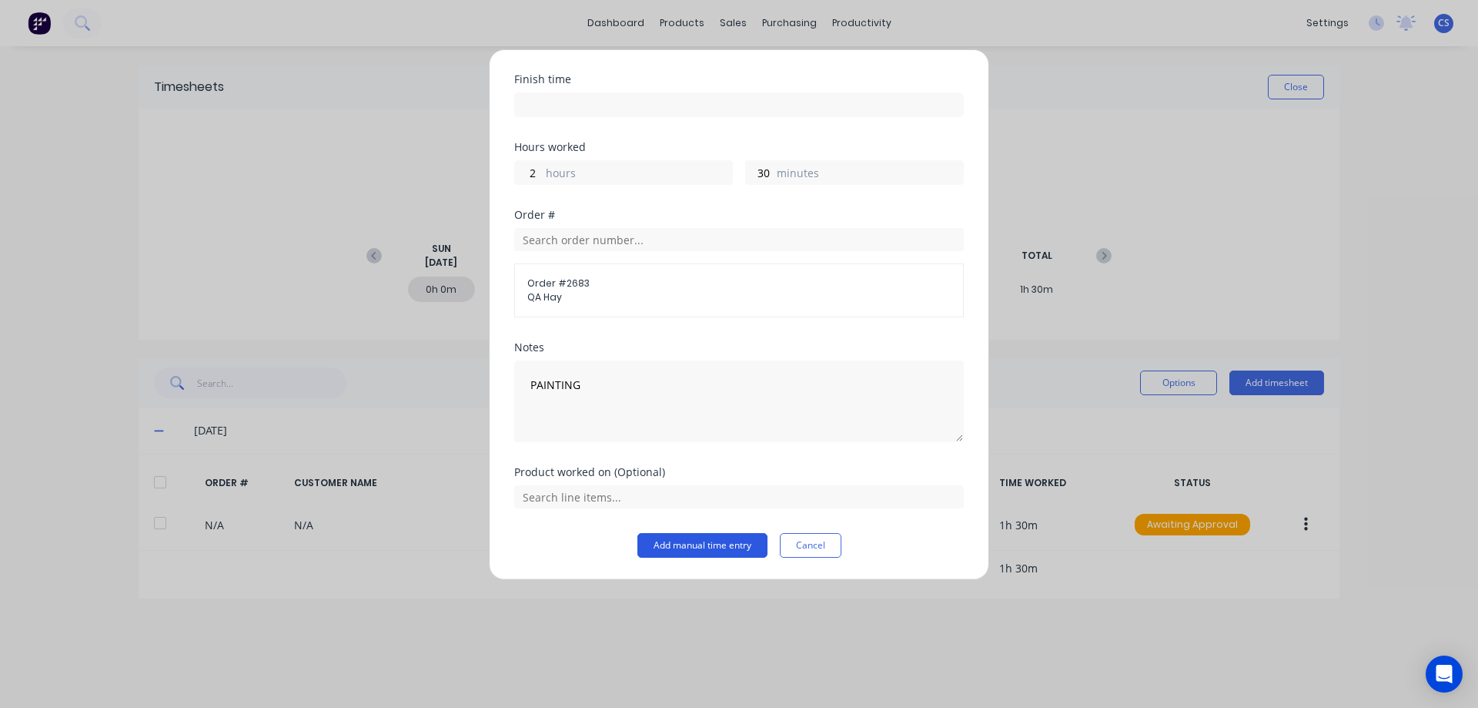
click at [678, 544] on button "Add manual time entry" at bounding box center [703, 545] width 130 height 25
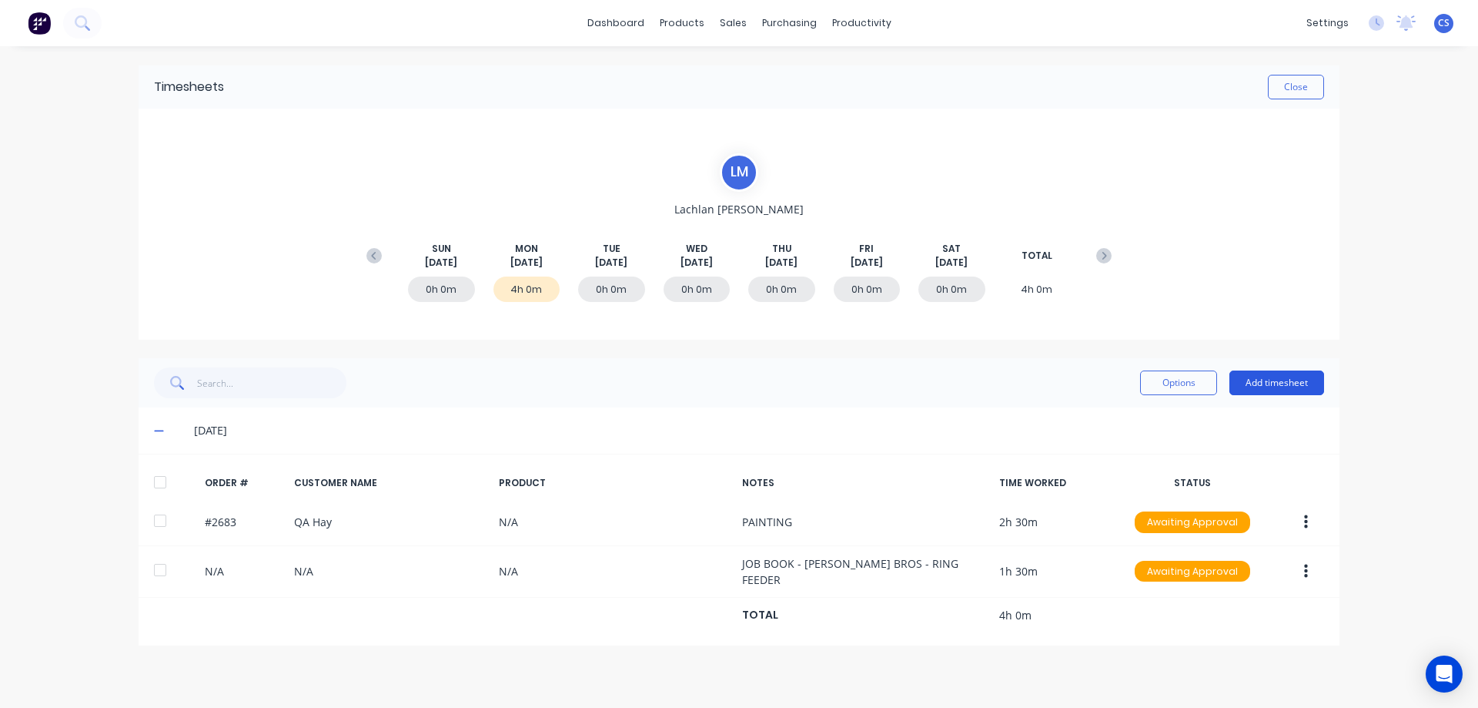
click at [1310, 380] on button "Add timesheet" at bounding box center [1277, 382] width 95 height 25
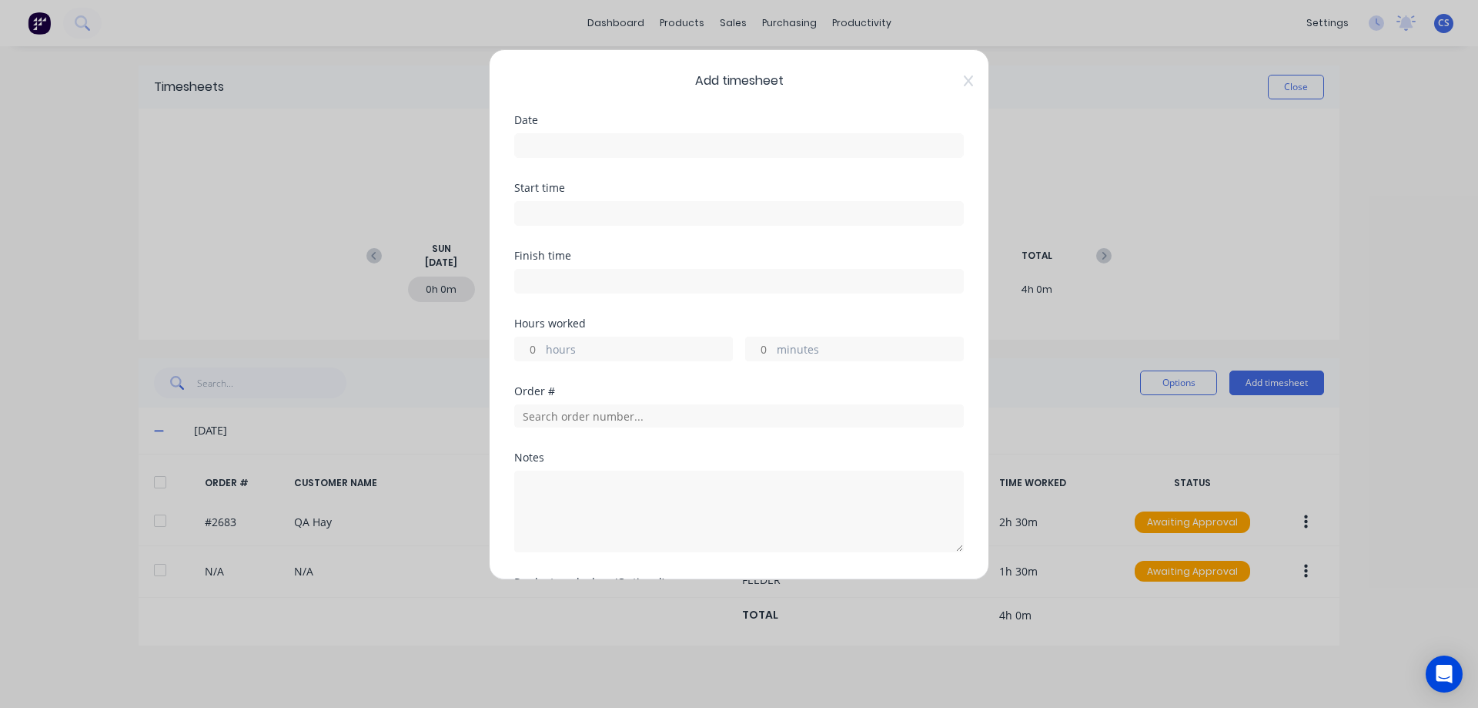
click at [618, 139] on input at bounding box center [739, 145] width 448 height 23
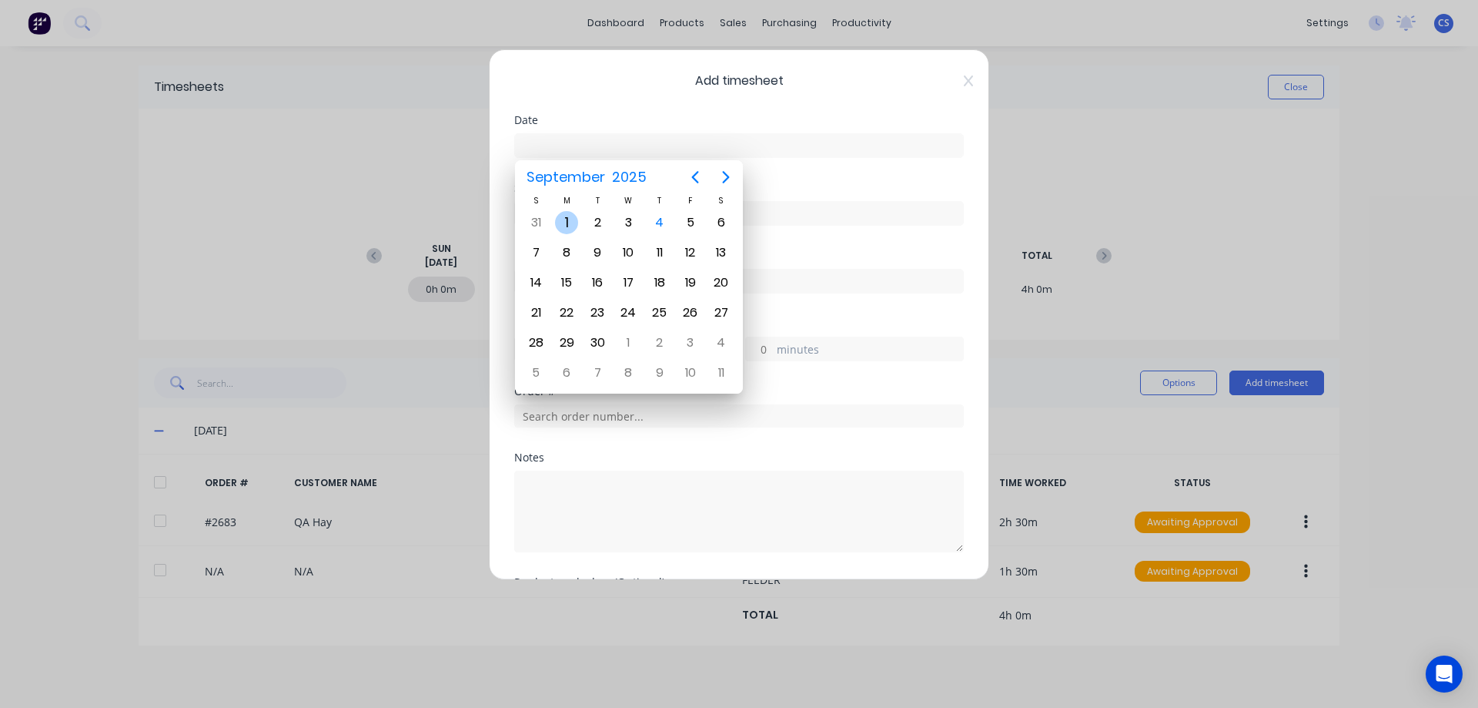
click at [575, 229] on div "1" at bounding box center [566, 222] width 23 height 23
type input "[DATE]"
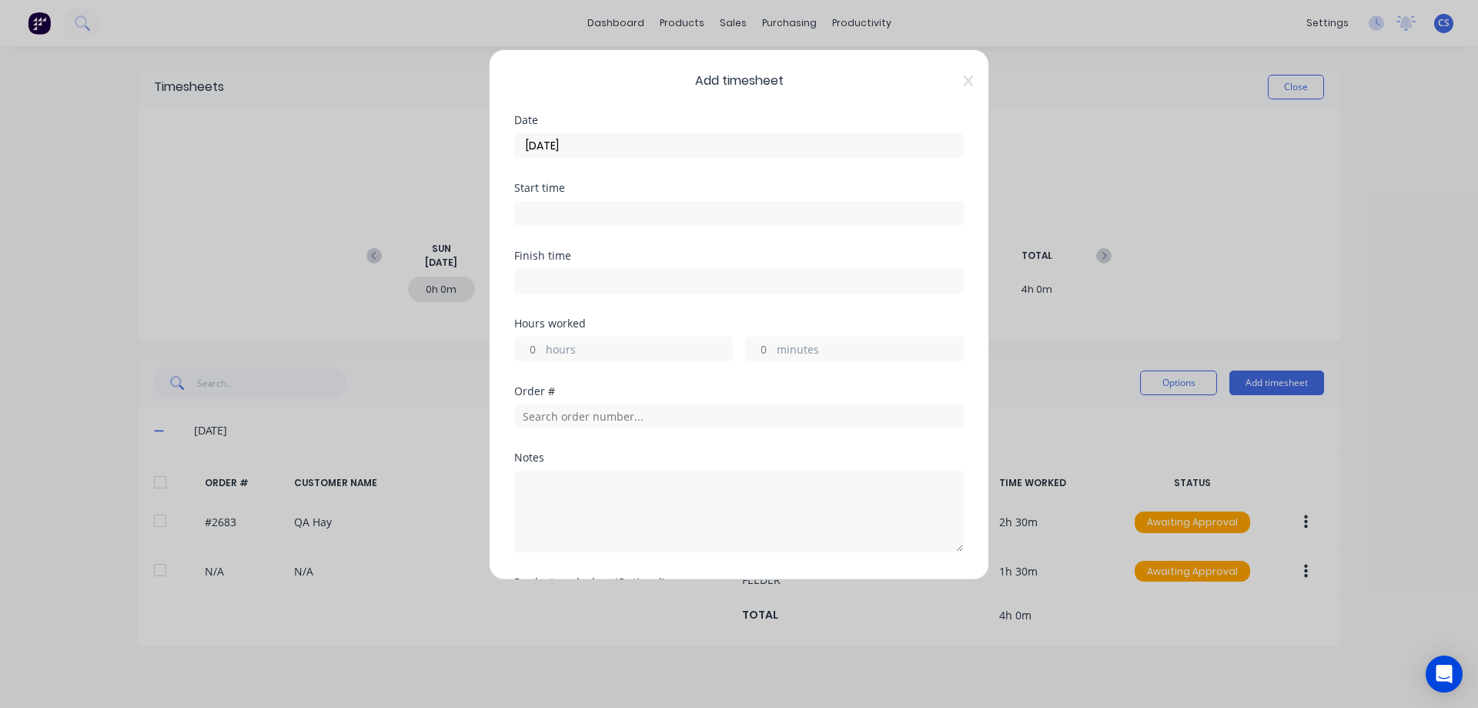
click at [539, 350] on input "hours" at bounding box center [528, 348] width 27 height 23
type input "1"
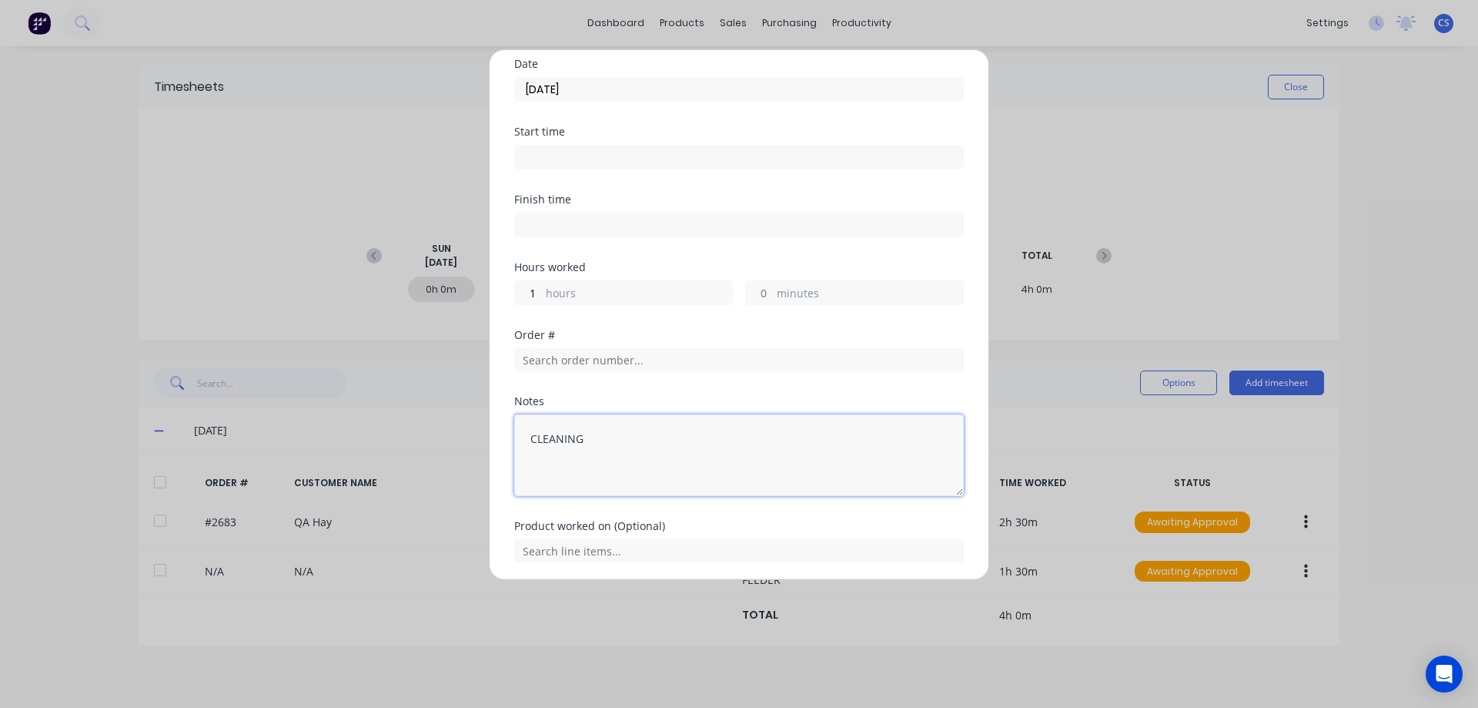
scroll to position [110, 0]
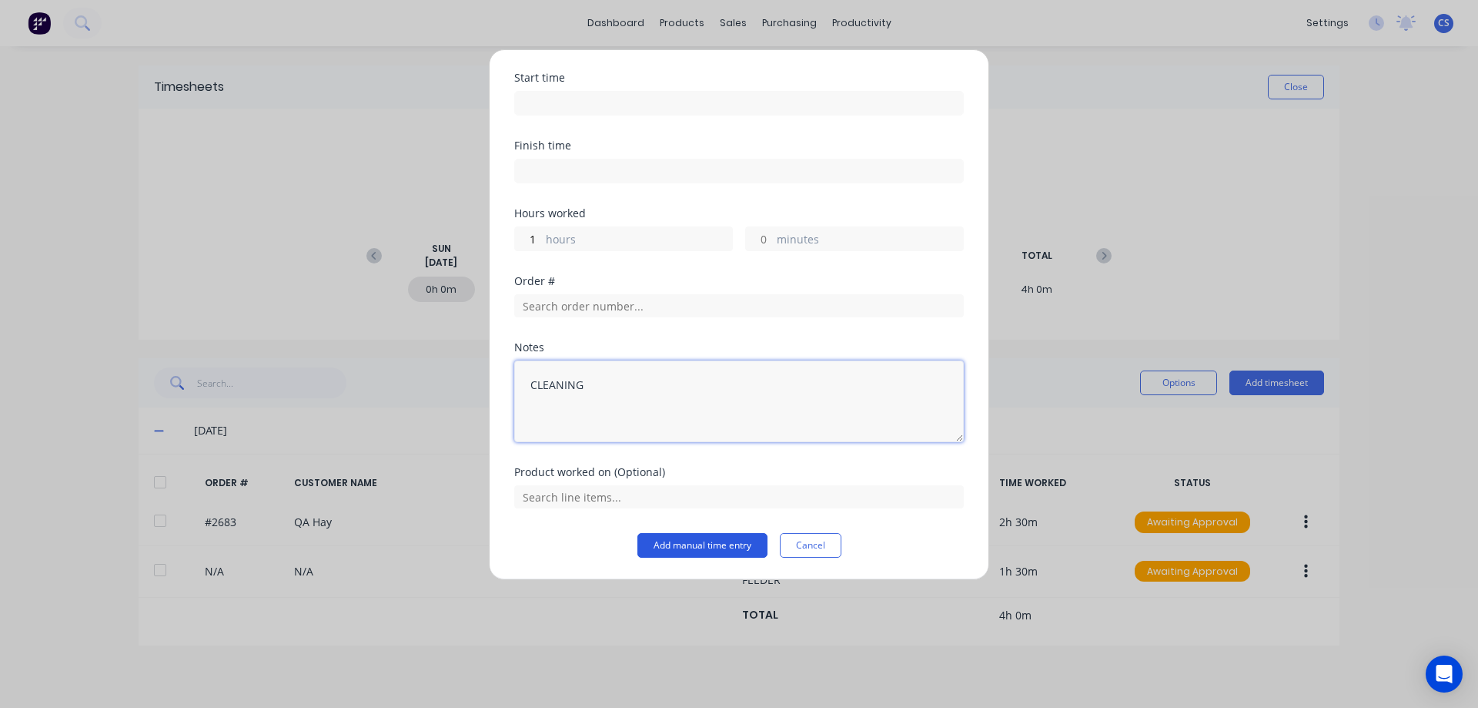
type textarea "CLEANING"
click at [725, 546] on button "Add manual time entry" at bounding box center [703, 545] width 130 height 25
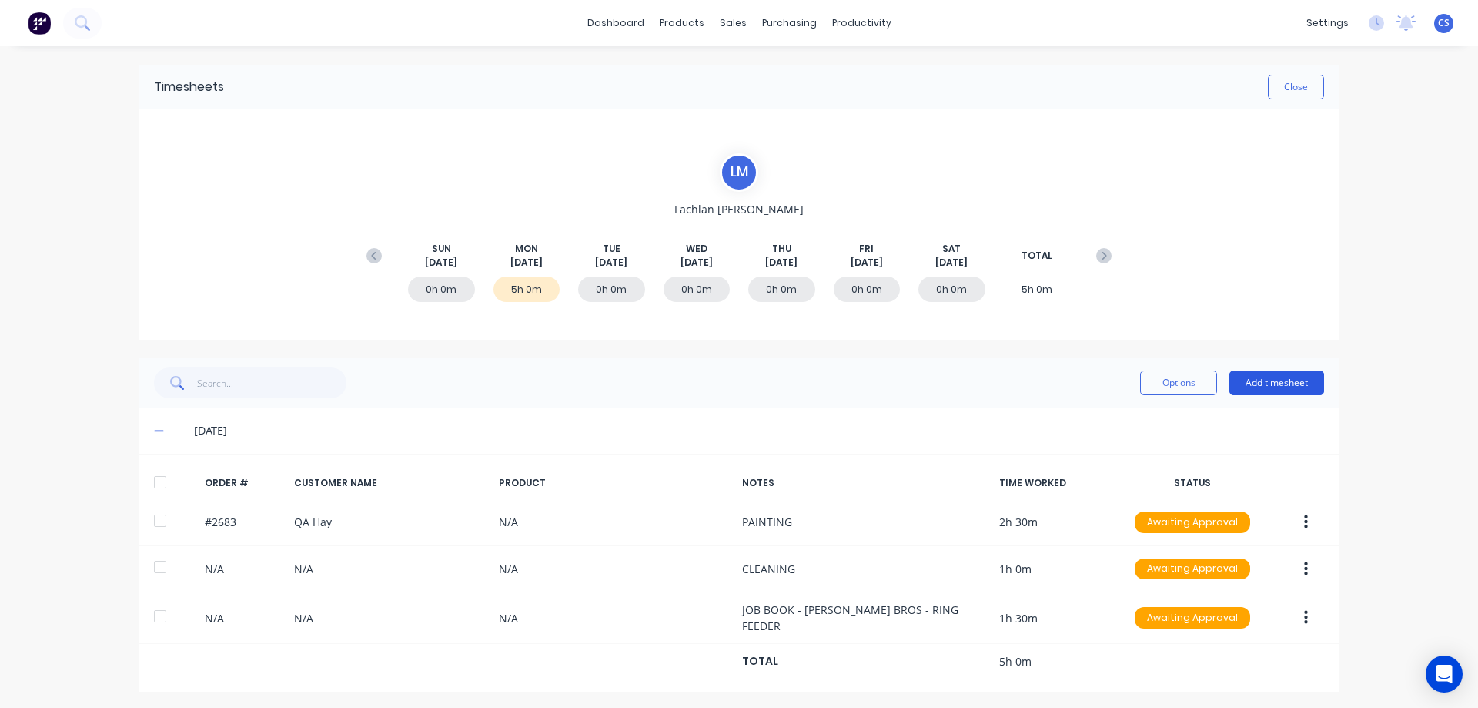
click at [1267, 380] on button "Add timesheet" at bounding box center [1277, 382] width 95 height 25
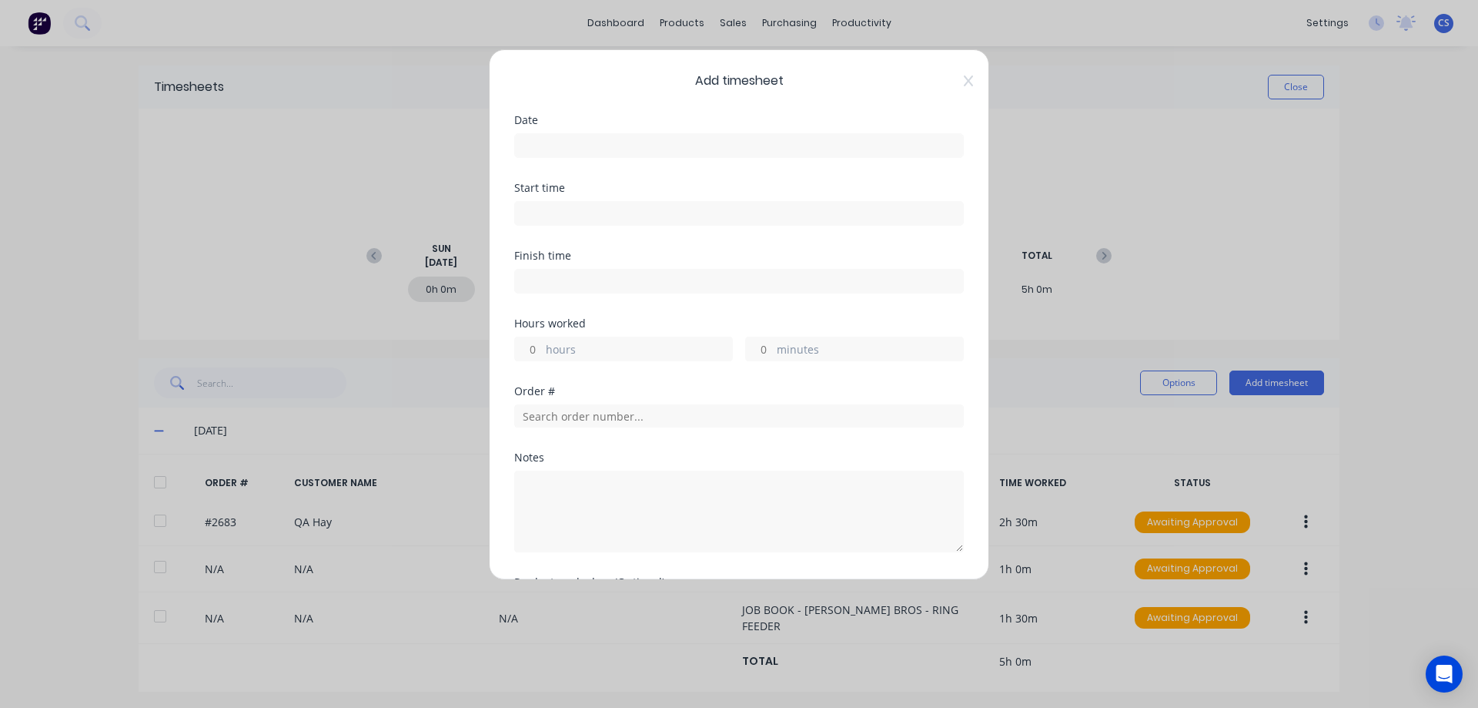
click at [544, 141] on input at bounding box center [739, 145] width 448 height 23
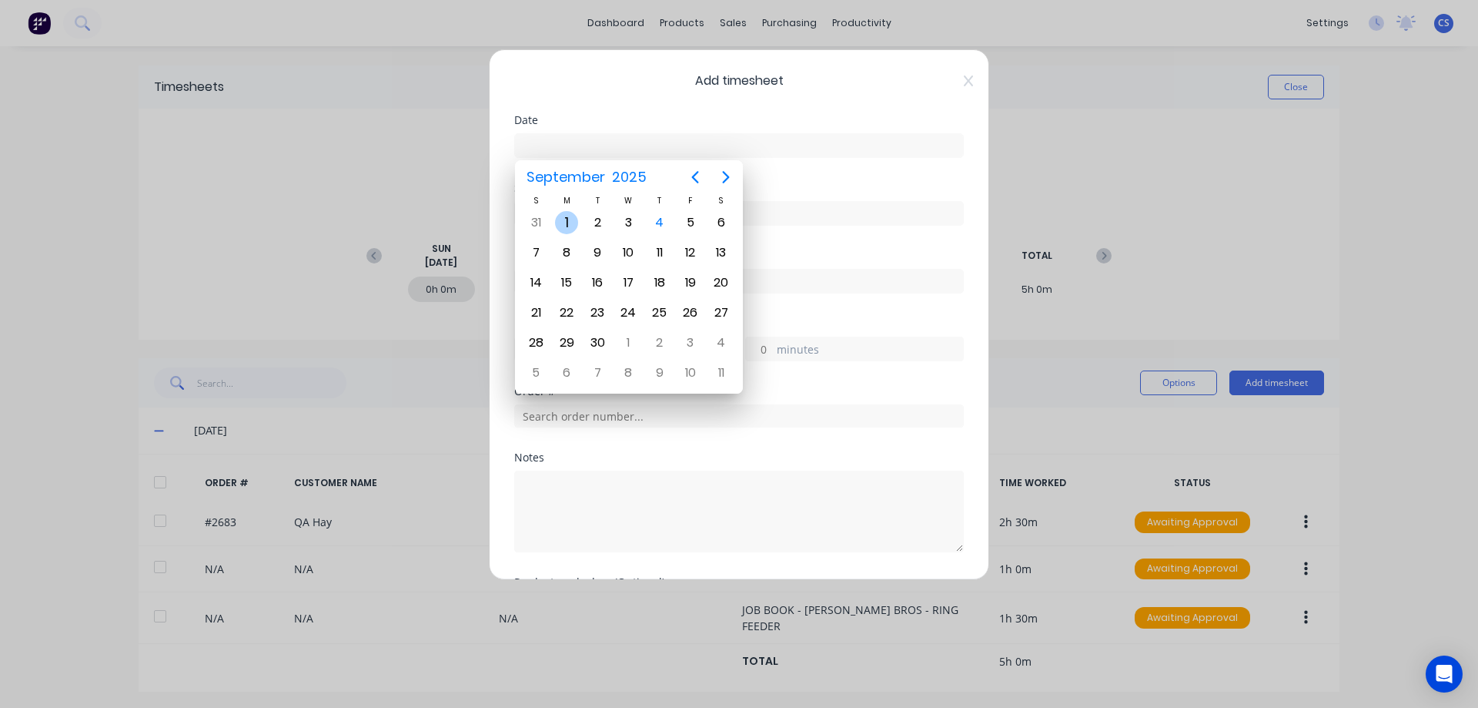
click at [565, 218] on div "1" at bounding box center [566, 222] width 23 height 23
type input "[DATE]"
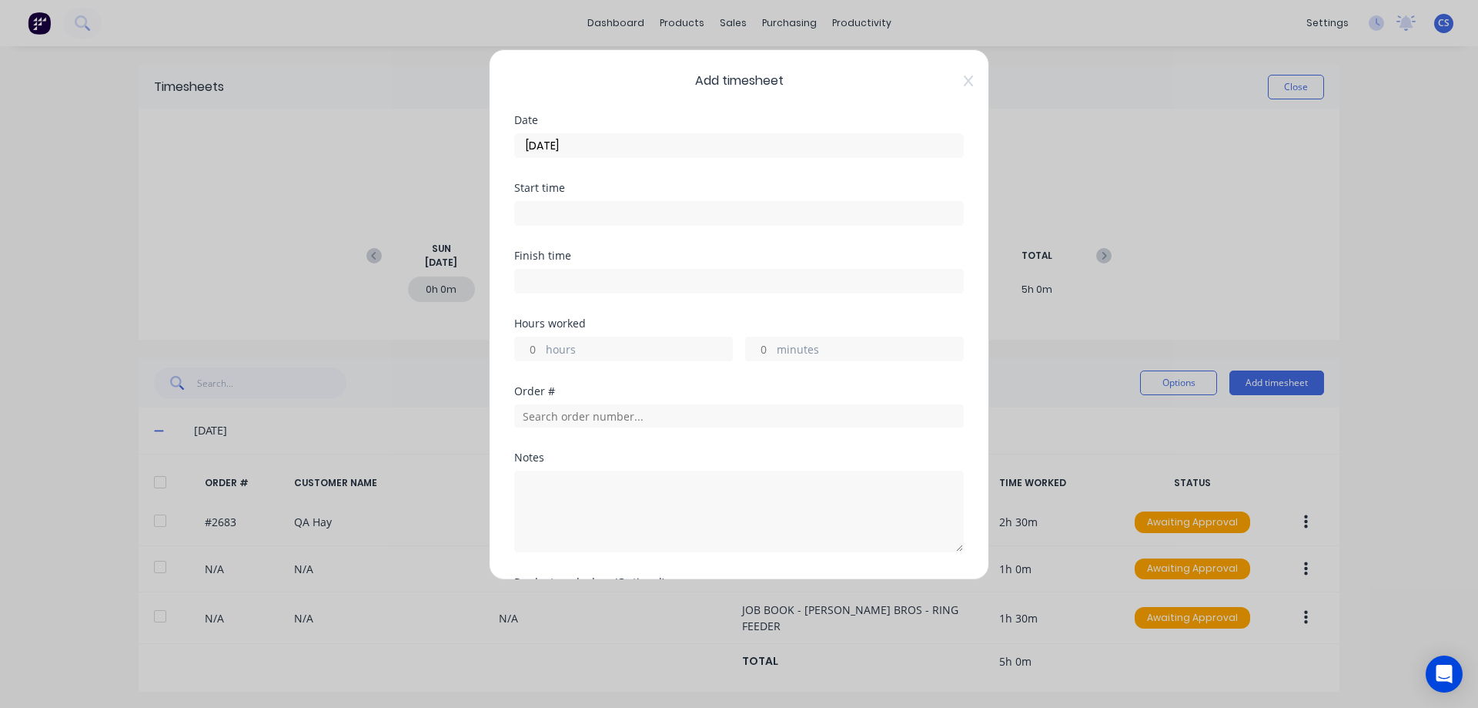
click at [541, 350] on input "hours" at bounding box center [528, 348] width 27 height 23
type input "1"
type input "30"
click at [541, 350] on input "1" at bounding box center [528, 348] width 27 height 23
type input "3"
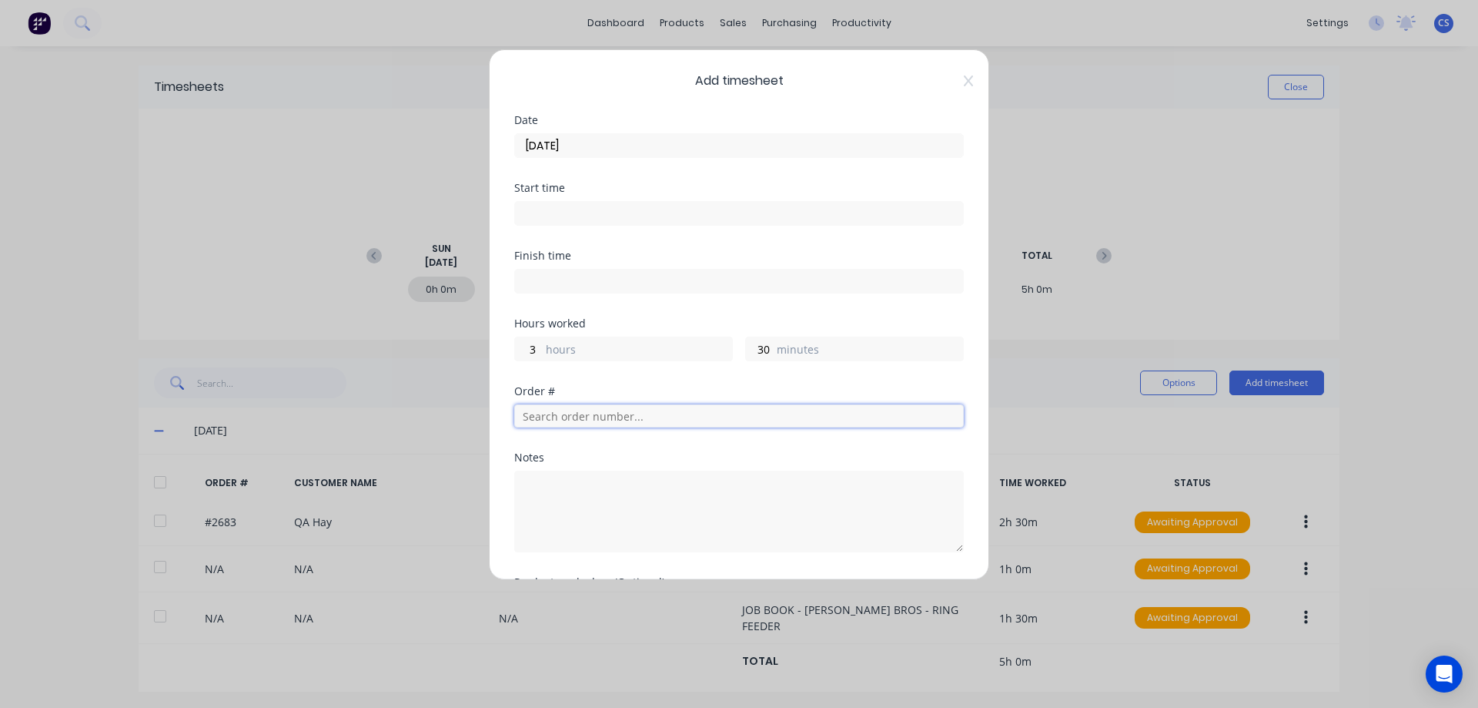
click at [674, 412] on input "text" at bounding box center [739, 415] width 450 height 23
type input "2809"
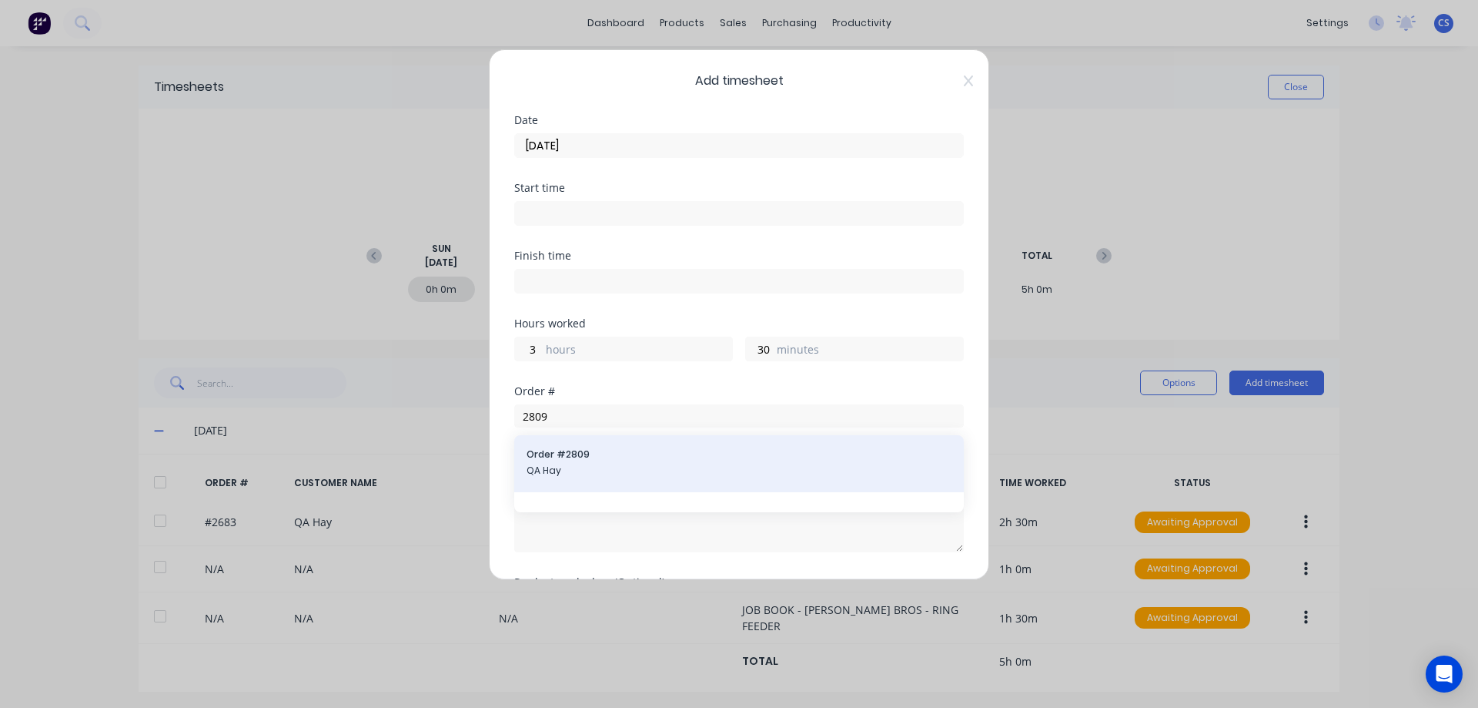
click at [668, 454] on span "Order # 2809" at bounding box center [739, 454] width 425 height 14
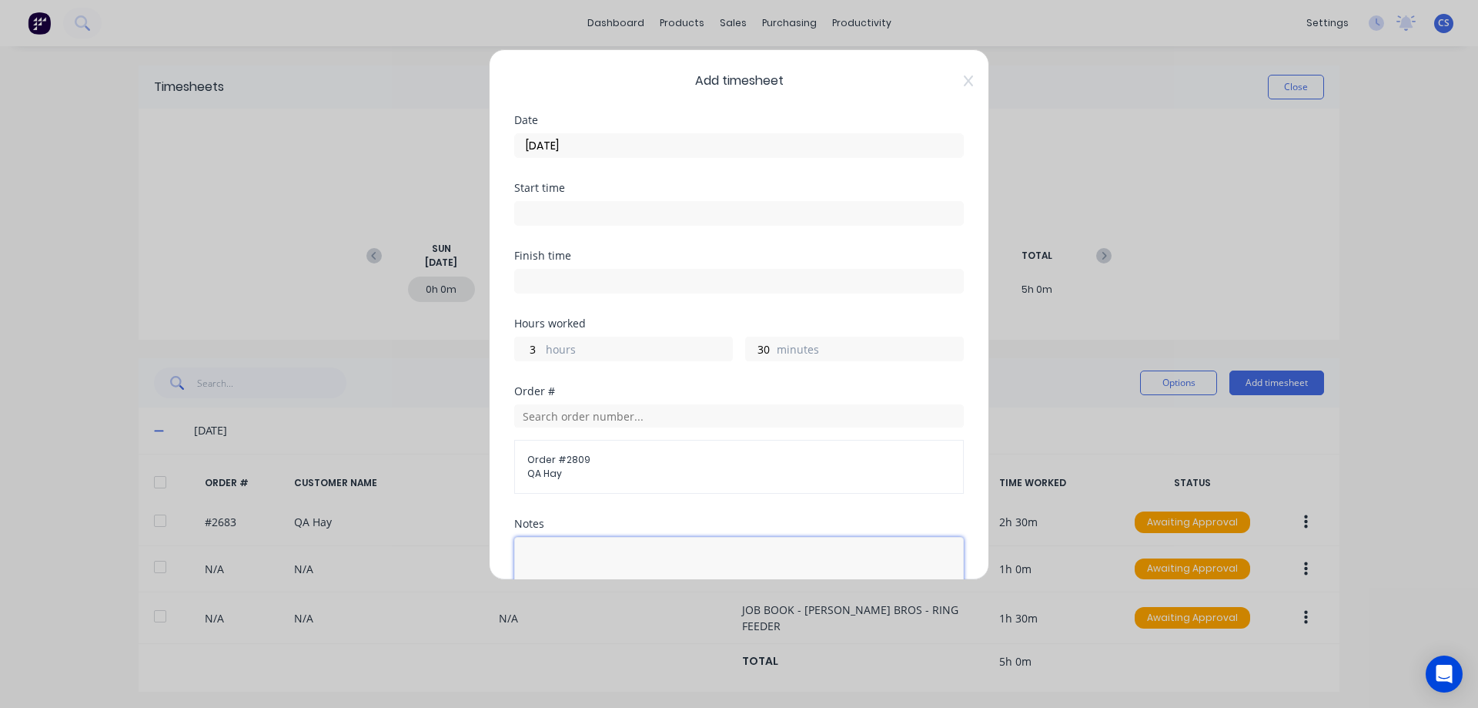
click at [581, 550] on textarea at bounding box center [739, 578] width 450 height 82
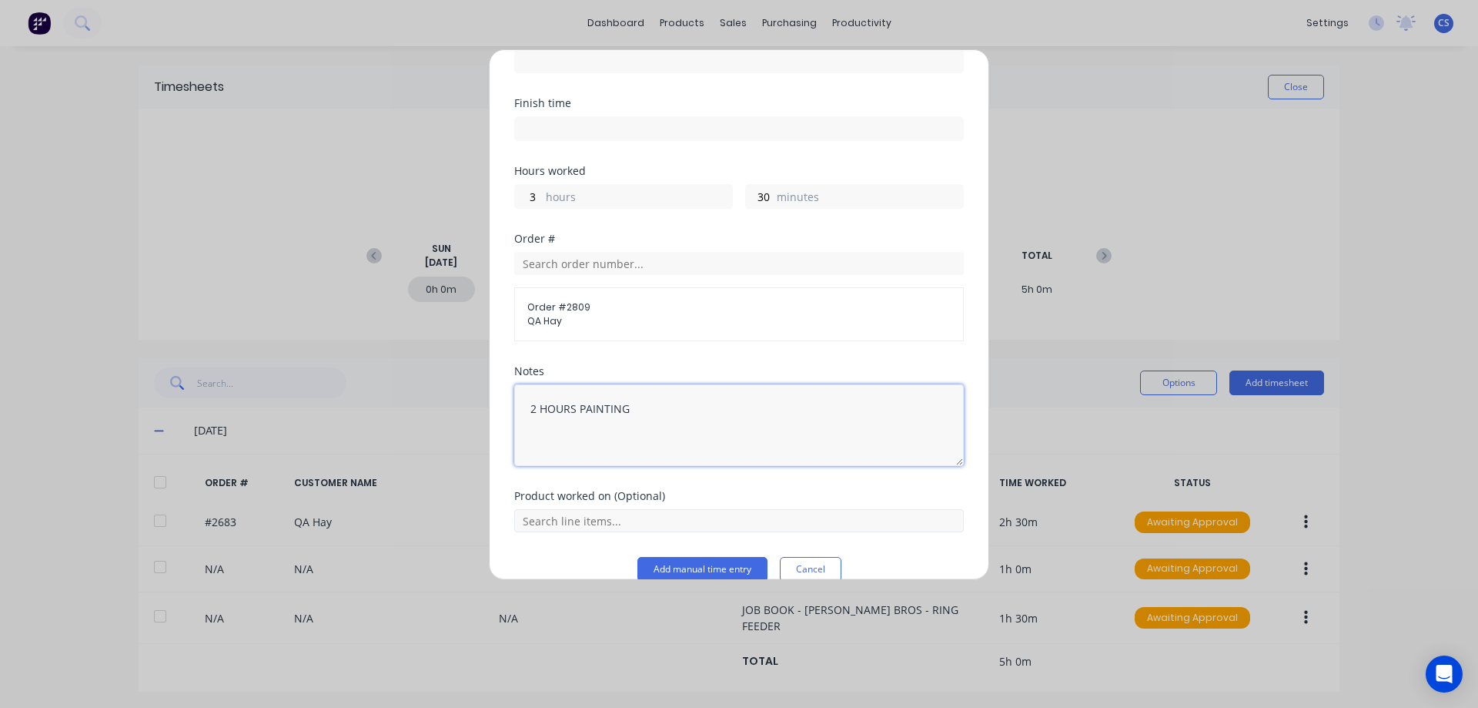
scroll to position [176, 0]
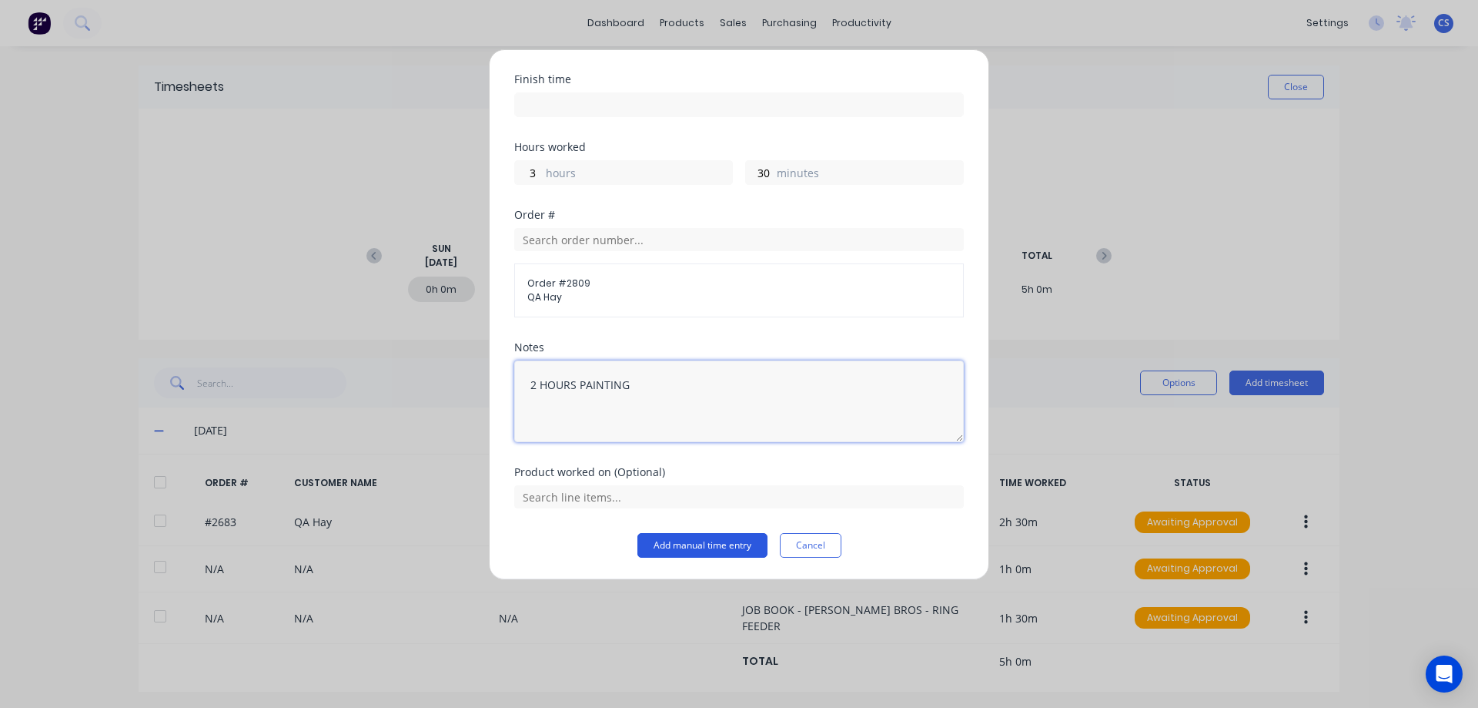
type textarea "2 HOURS PAINTING"
click at [718, 534] on button "Add manual time entry" at bounding box center [703, 545] width 130 height 25
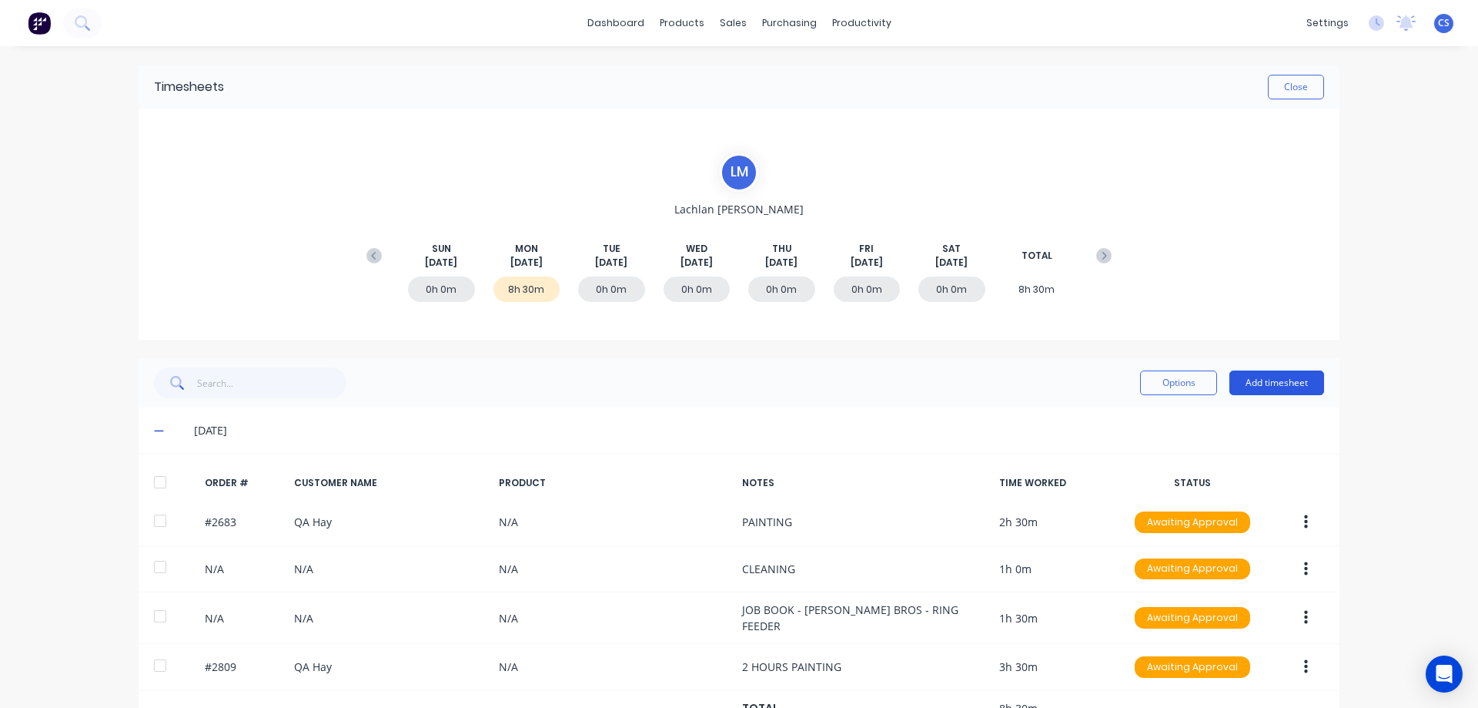
click at [1240, 380] on button "Add timesheet" at bounding box center [1277, 382] width 95 height 25
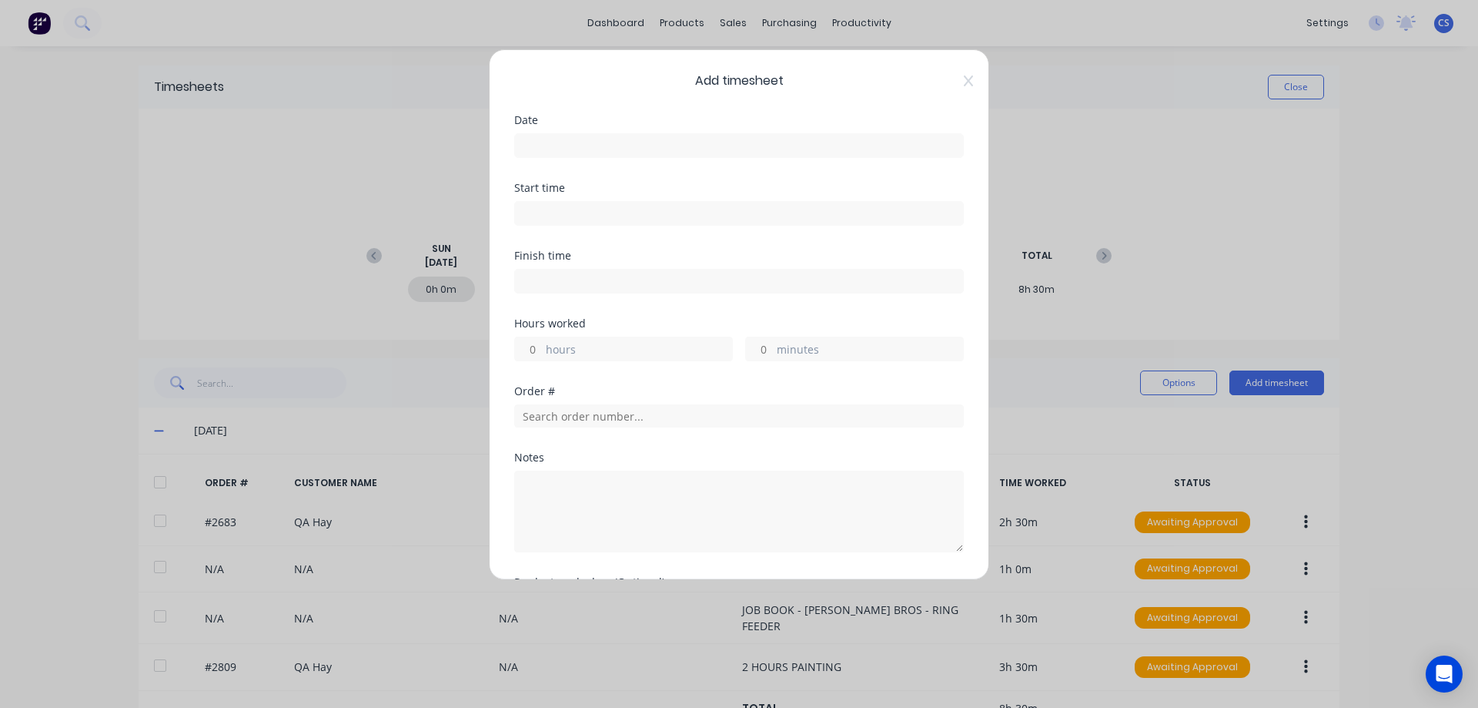
click at [552, 136] on input at bounding box center [739, 145] width 448 height 23
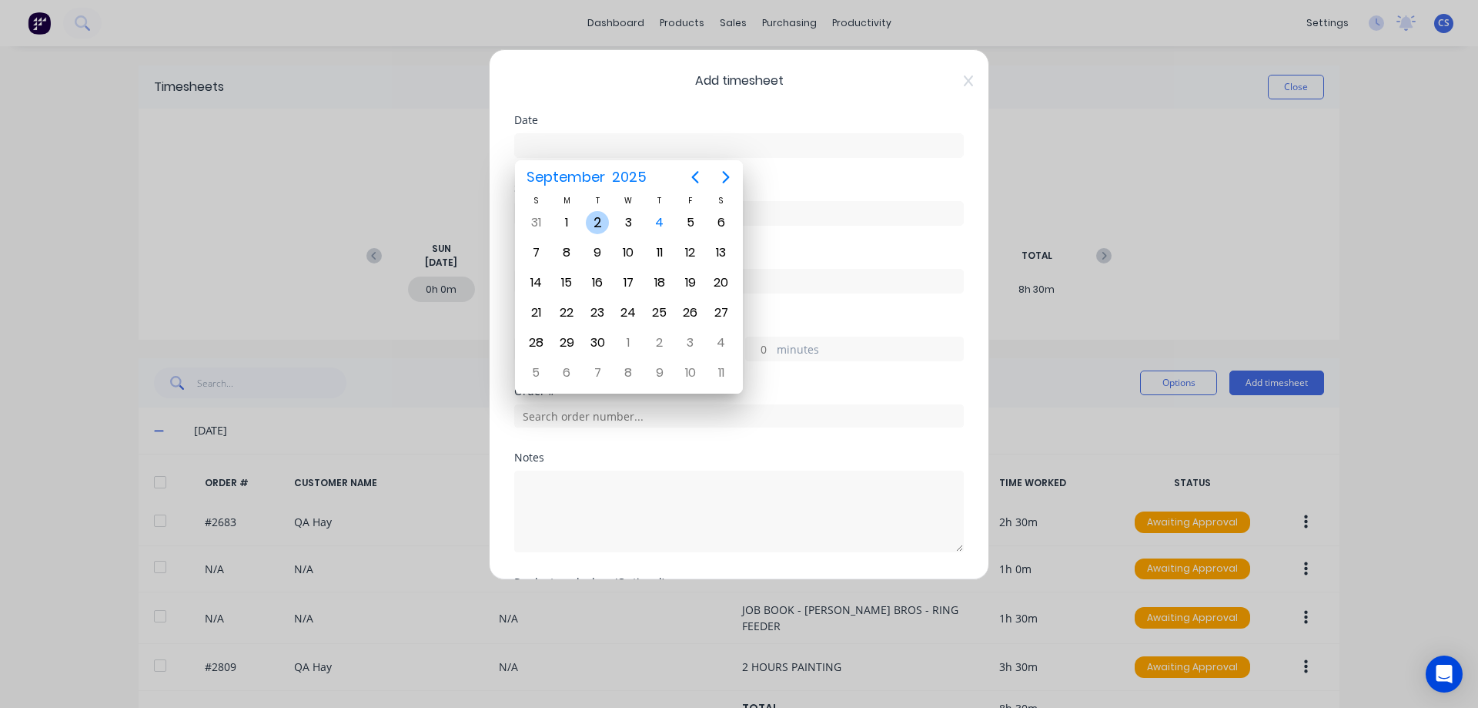
click at [599, 216] on div "2" at bounding box center [597, 222] width 23 height 23
type input "[DATE]"
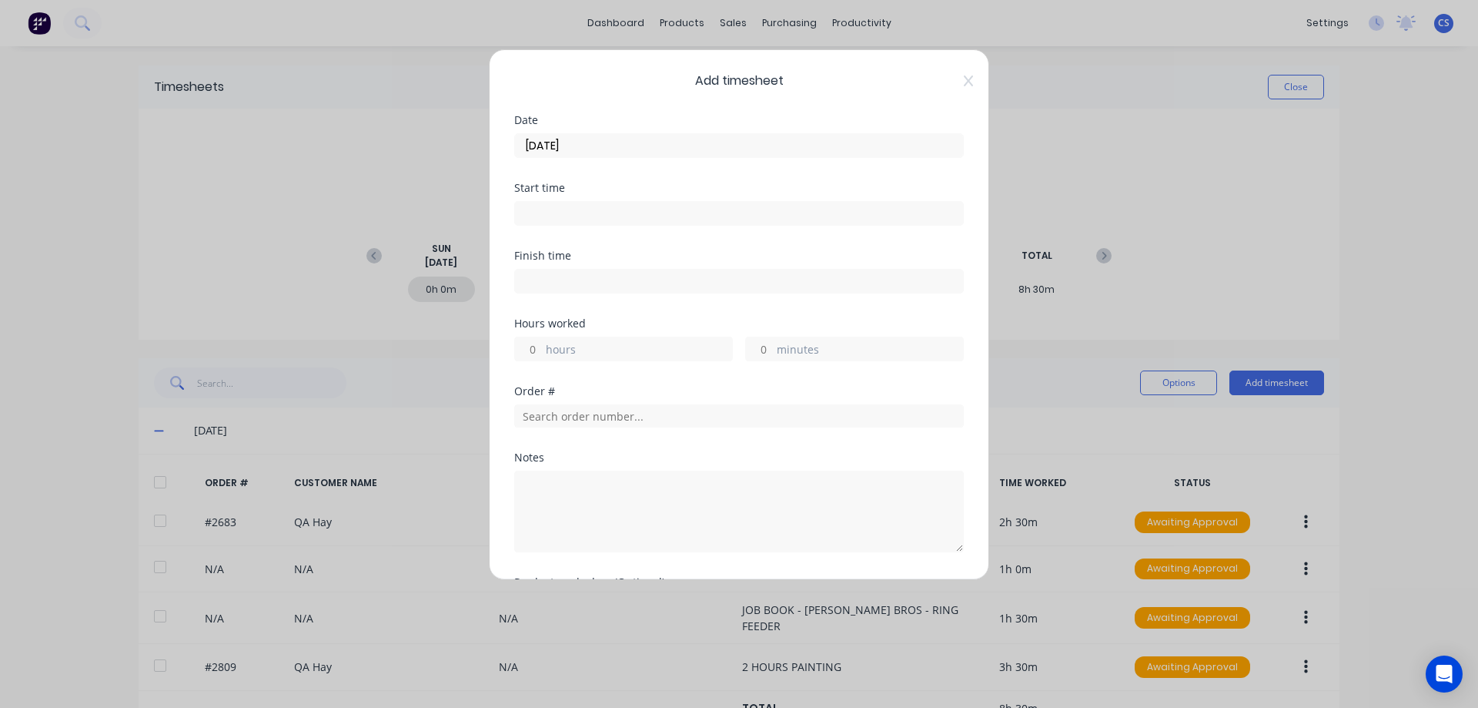
click at [541, 343] on input "hours" at bounding box center [528, 348] width 27 height 23
type input "2"
type input "30"
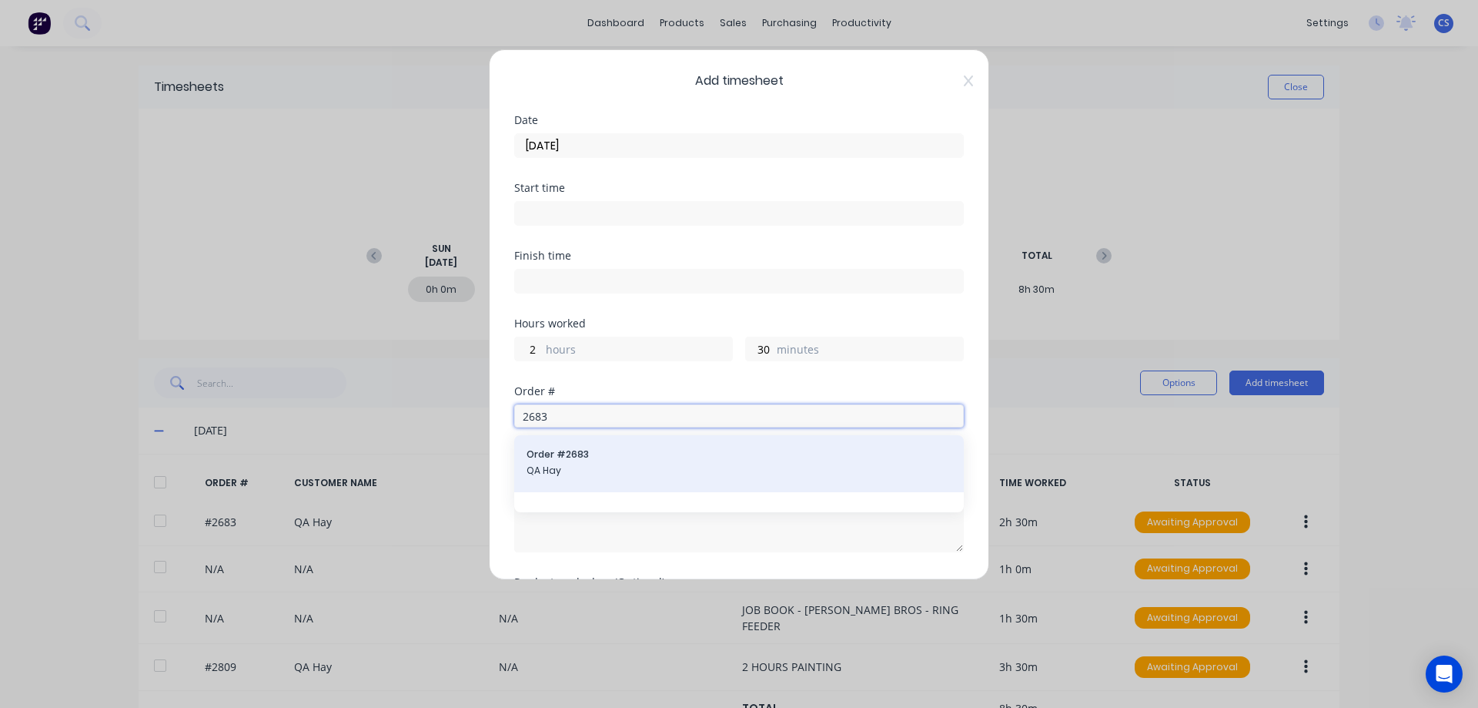
type input "2683"
click at [630, 457] on span "Order # 2683" at bounding box center [739, 454] width 425 height 14
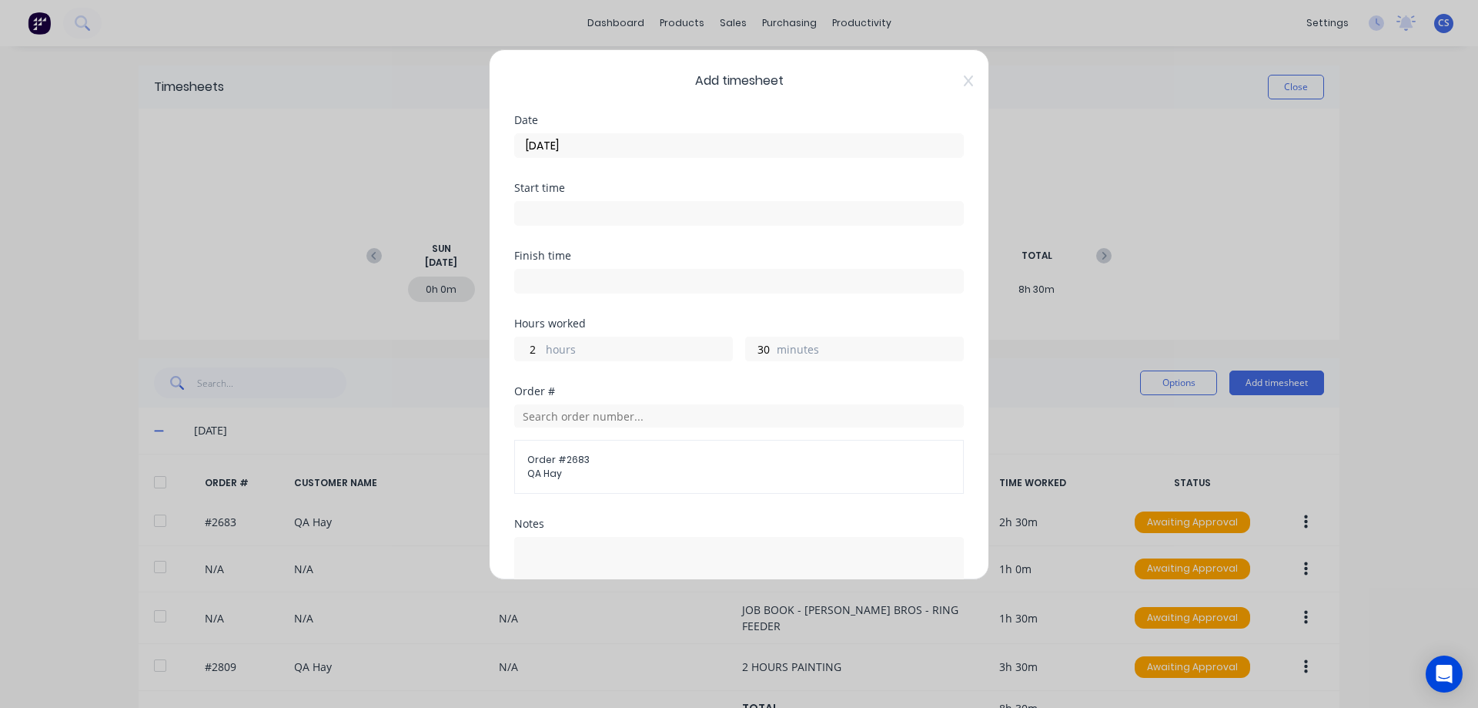
click at [597, 509] on div "Order # Order # 2683 QA Hay" at bounding box center [739, 452] width 450 height 132
click at [591, 540] on textarea at bounding box center [739, 578] width 450 height 82
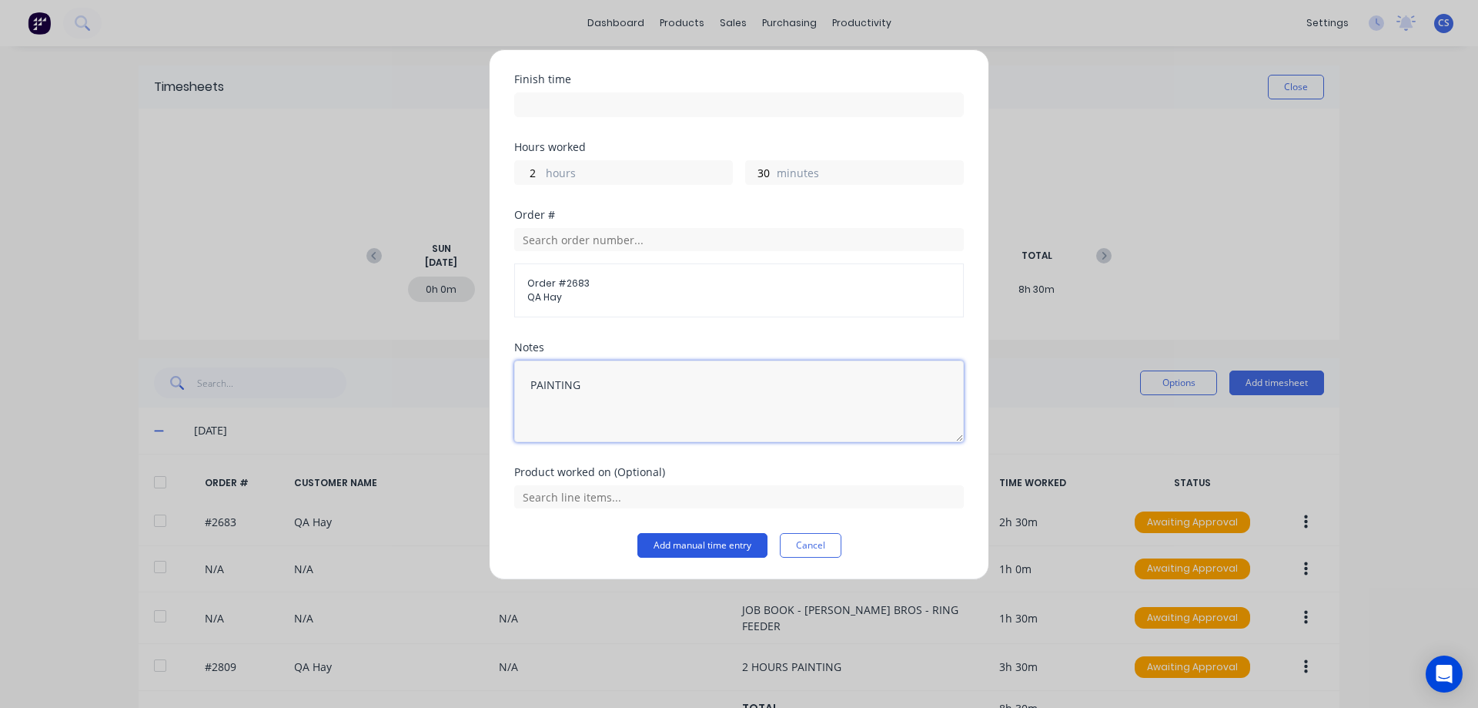
type textarea "PAINTING"
click at [701, 547] on button "Add manual time entry" at bounding box center [703, 545] width 130 height 25
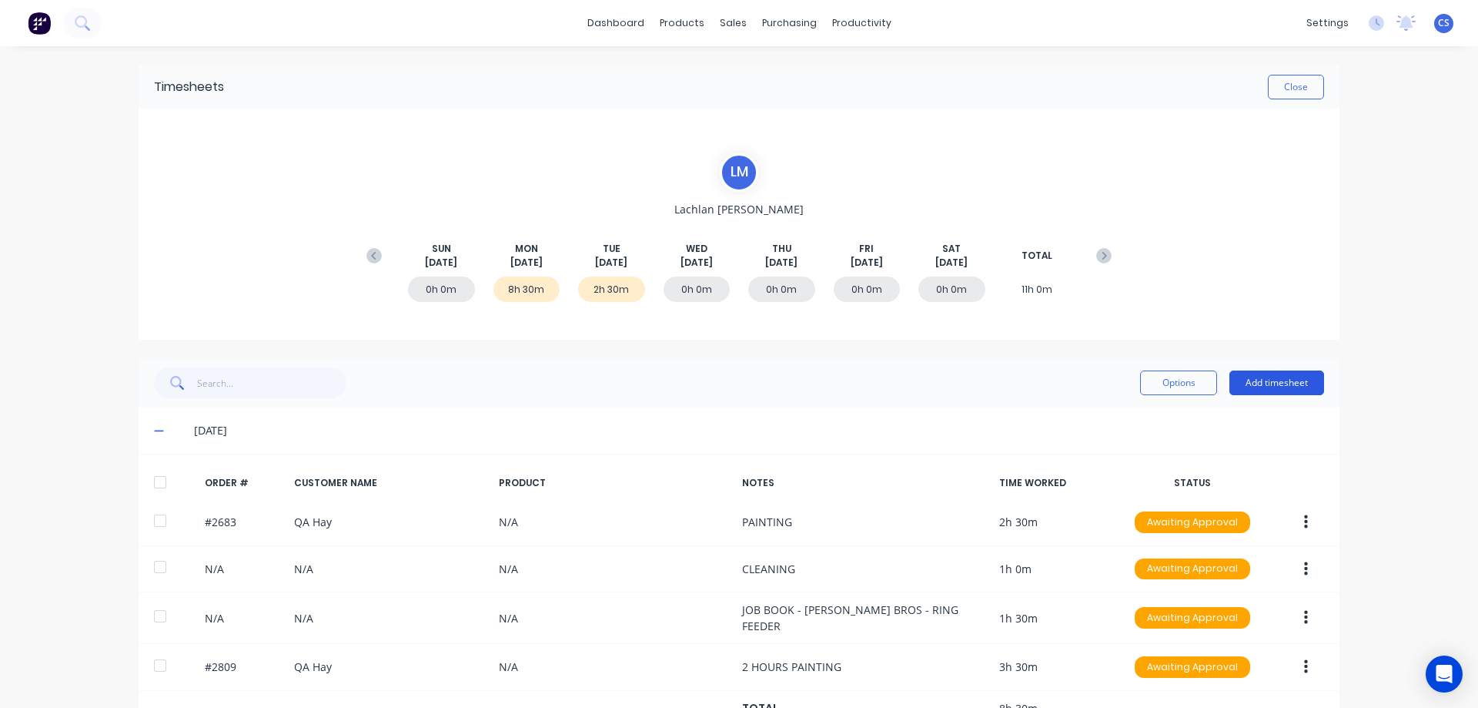
click at [1265, 374] on button "Add timesheet" at bounding box center [1277, 382] width 95 height 25
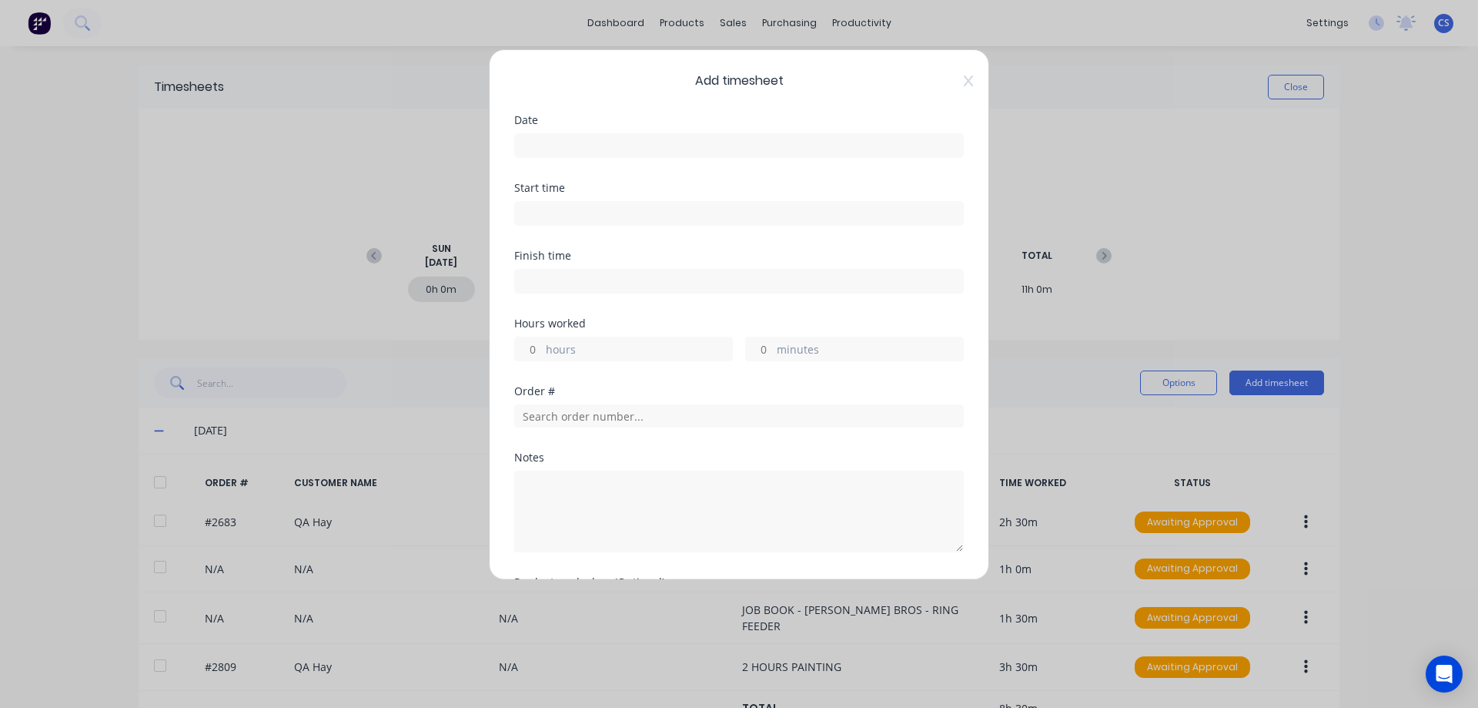
click at [545, 146] on input at bounding box center [739, 145] width 448 height 23
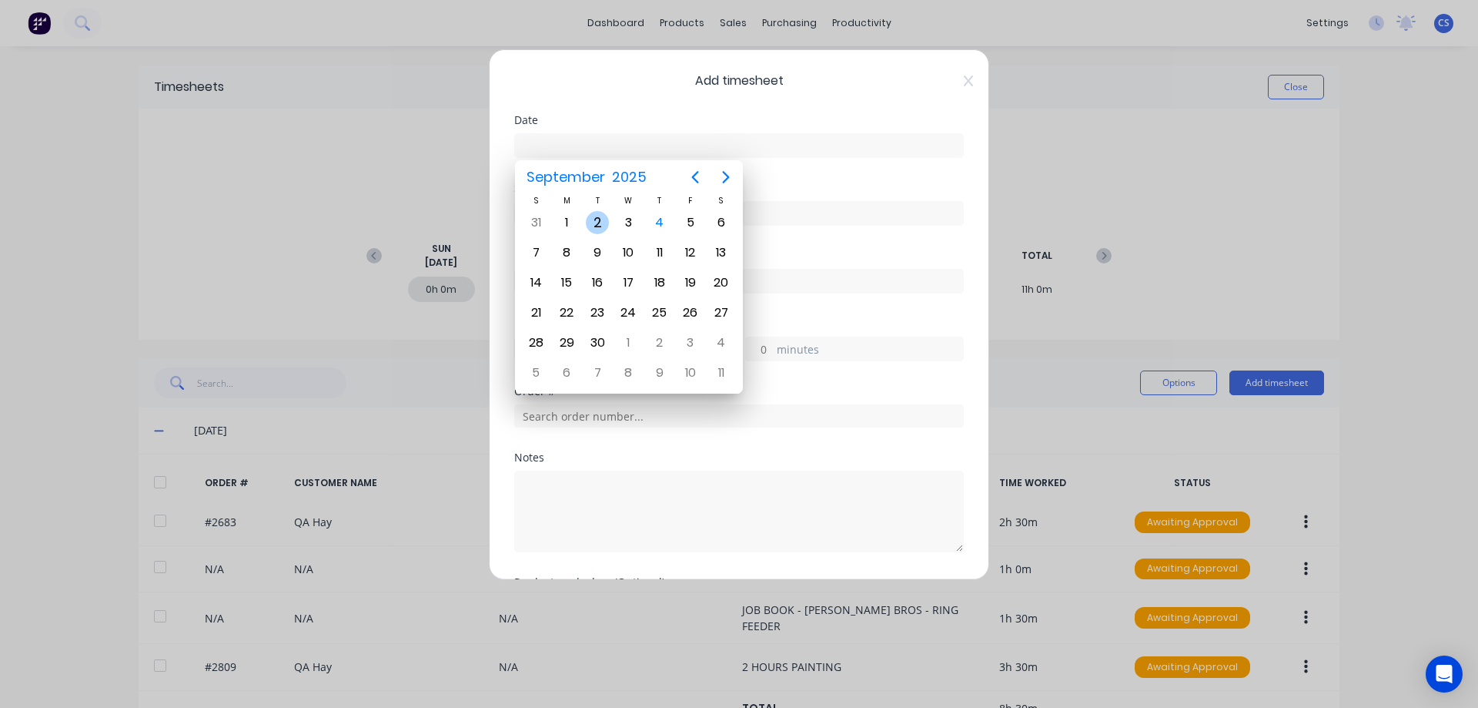
click at [597, 223] on div "2" at bounding box center [597, 222] width 23 height 23
type input "[DATE]"
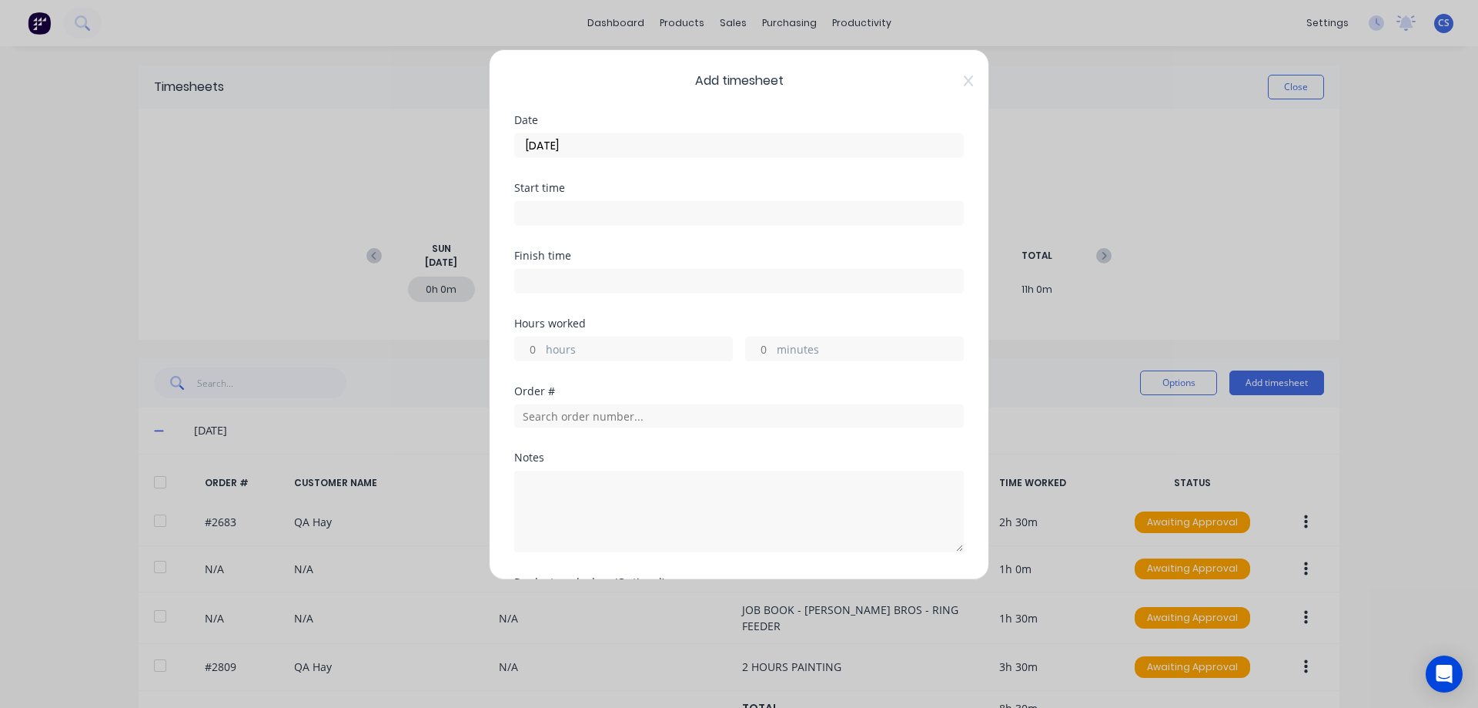
click at [762, 346] on input "minutes" at bounding box center [759, 348] width 27 height 23
type input "30"
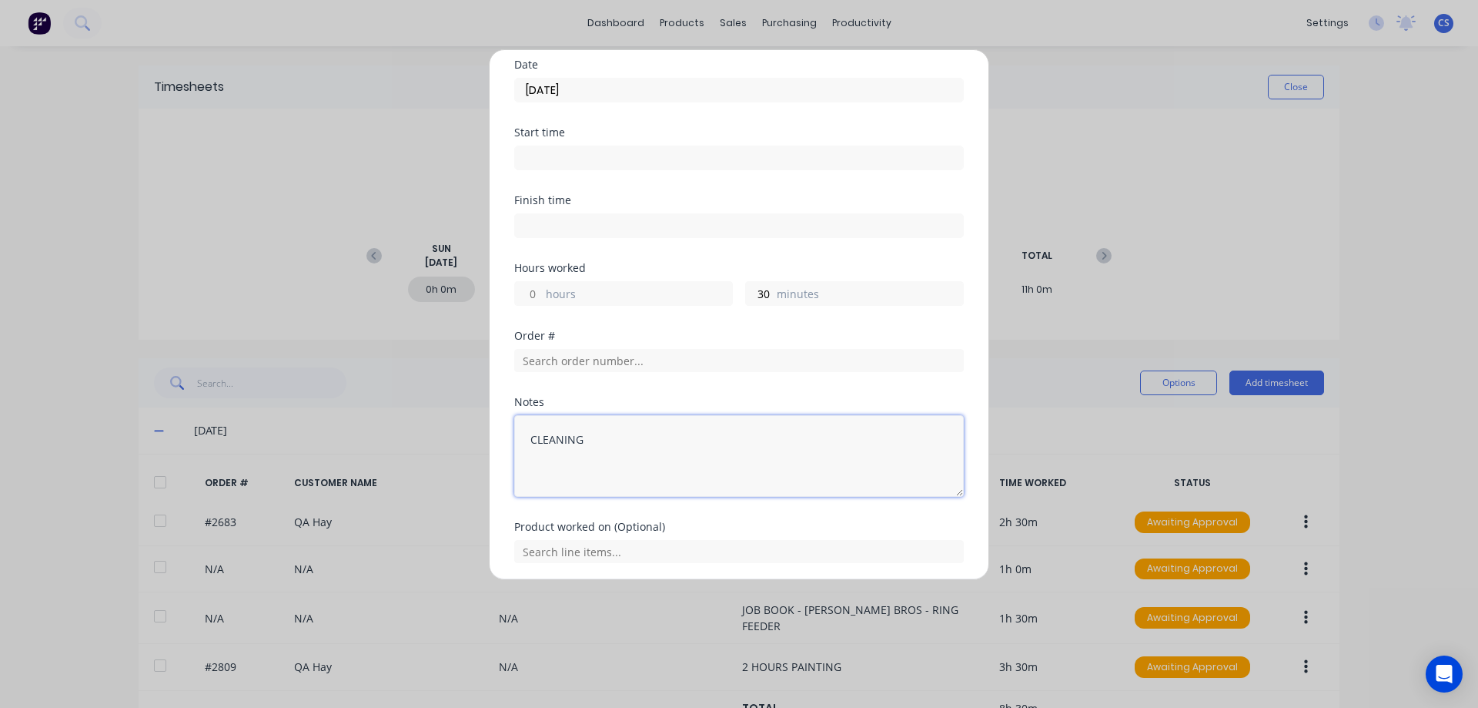
scroll to position [110, 0]
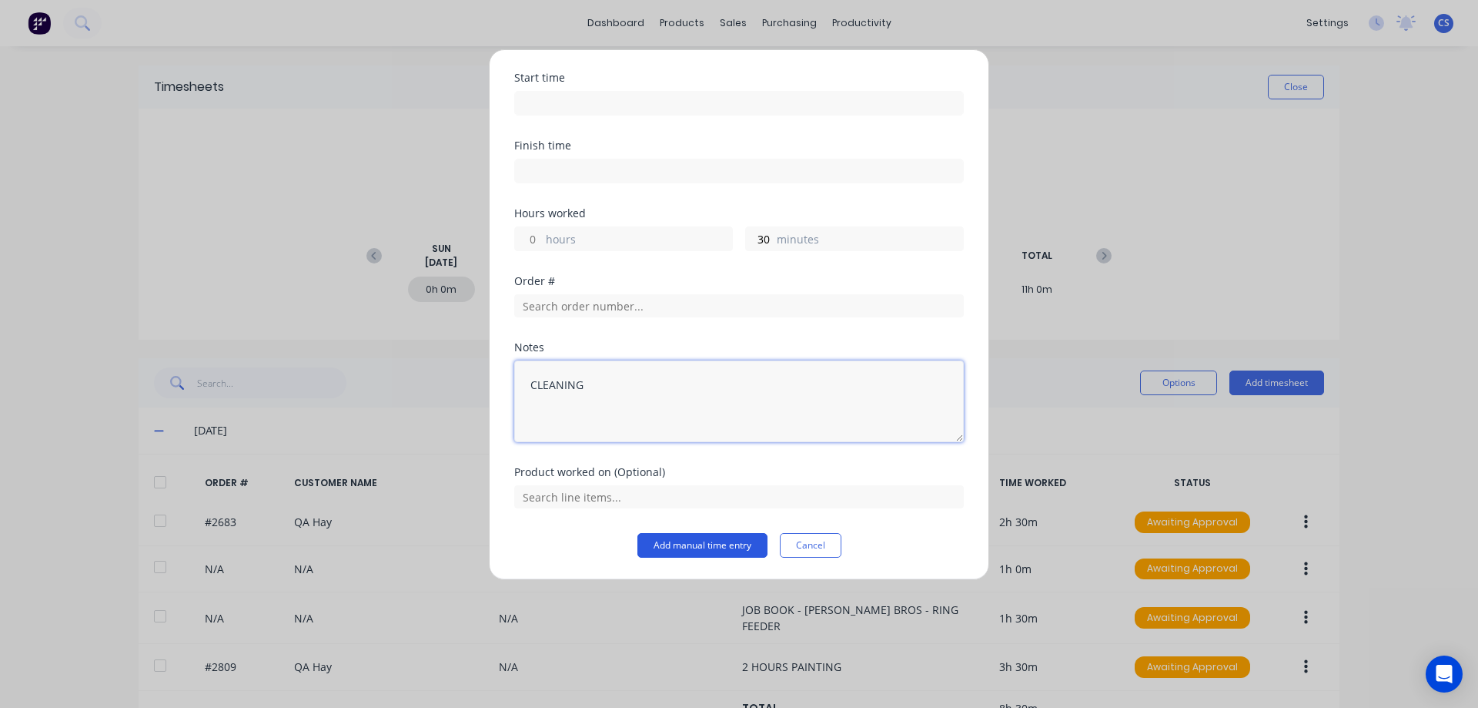
type textarea "CLEANING"
click at [681, 544] on button "Add manual time entry" at bounding box center [703, 545] width 130 height 25
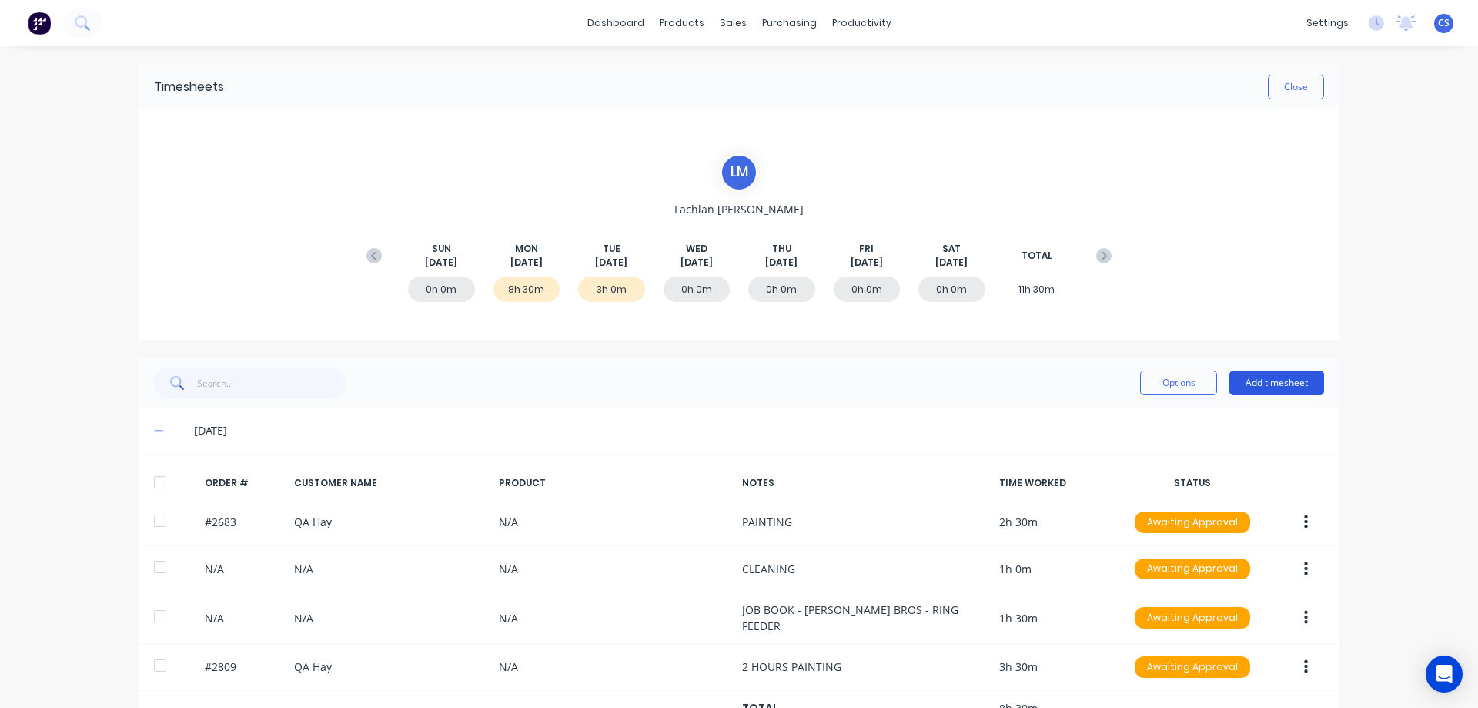
click at [1267, 377] on button "Add timesheet" at bounding box center [1277, 382] width 95 height 25
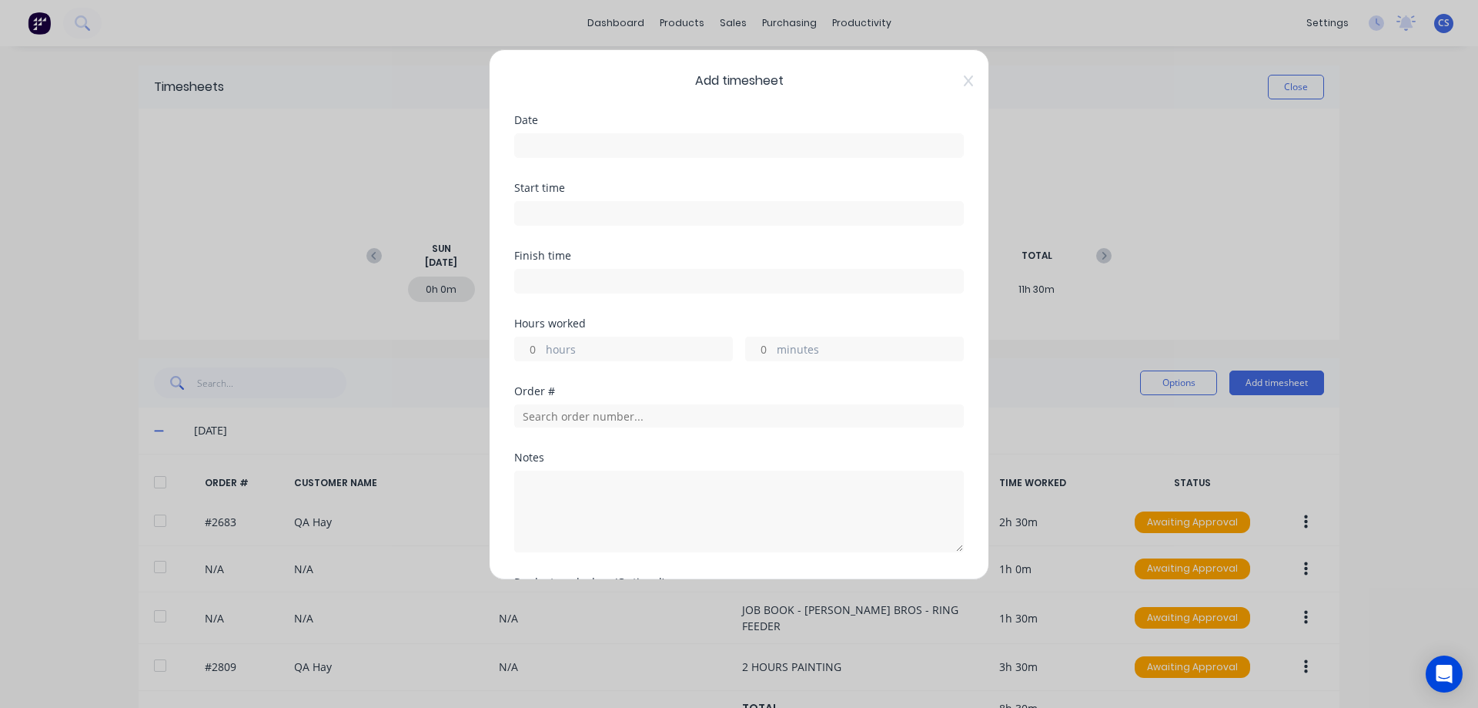
click at [583, 146] on input at bounding box center [739, 145] width 448 height 23
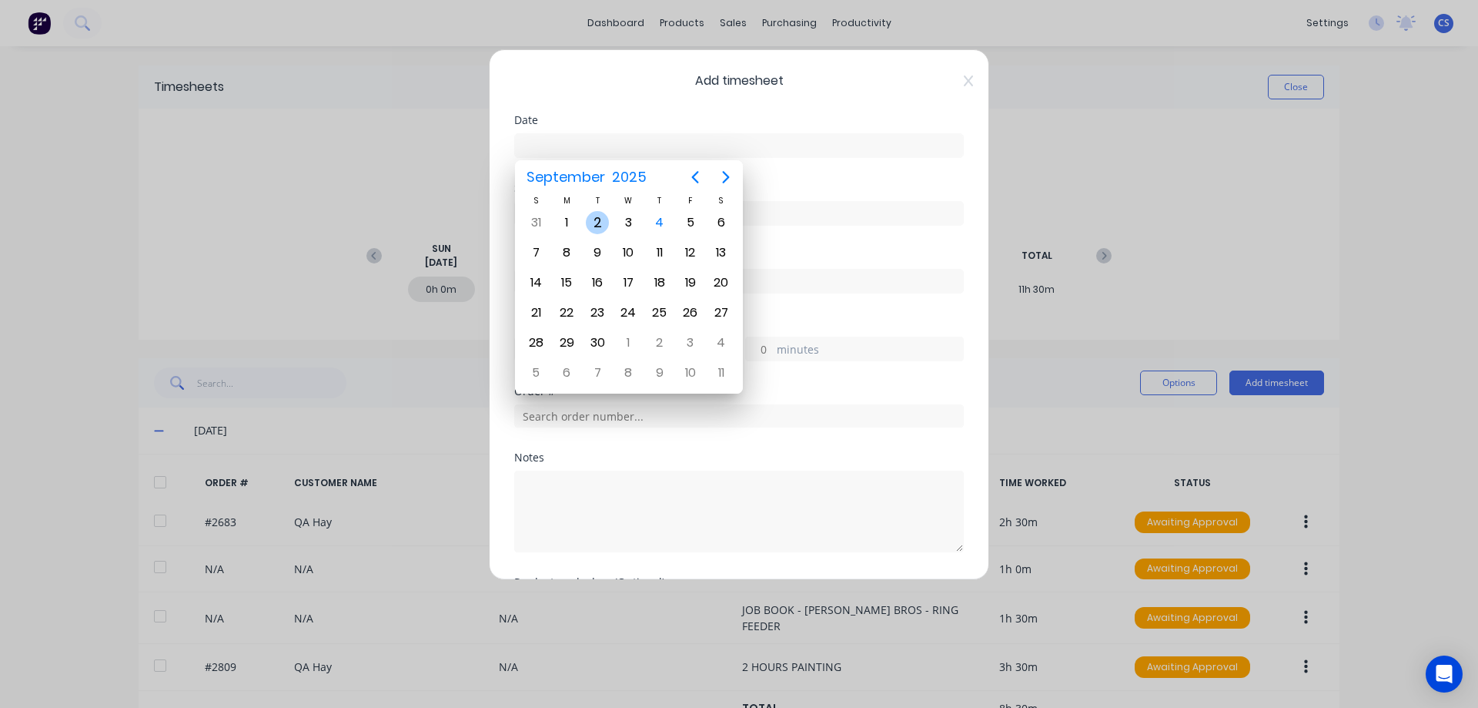
click at [597, 224] on div "2" at bounding box center [597, 222] width 23 height 23
type input "[DATE]"
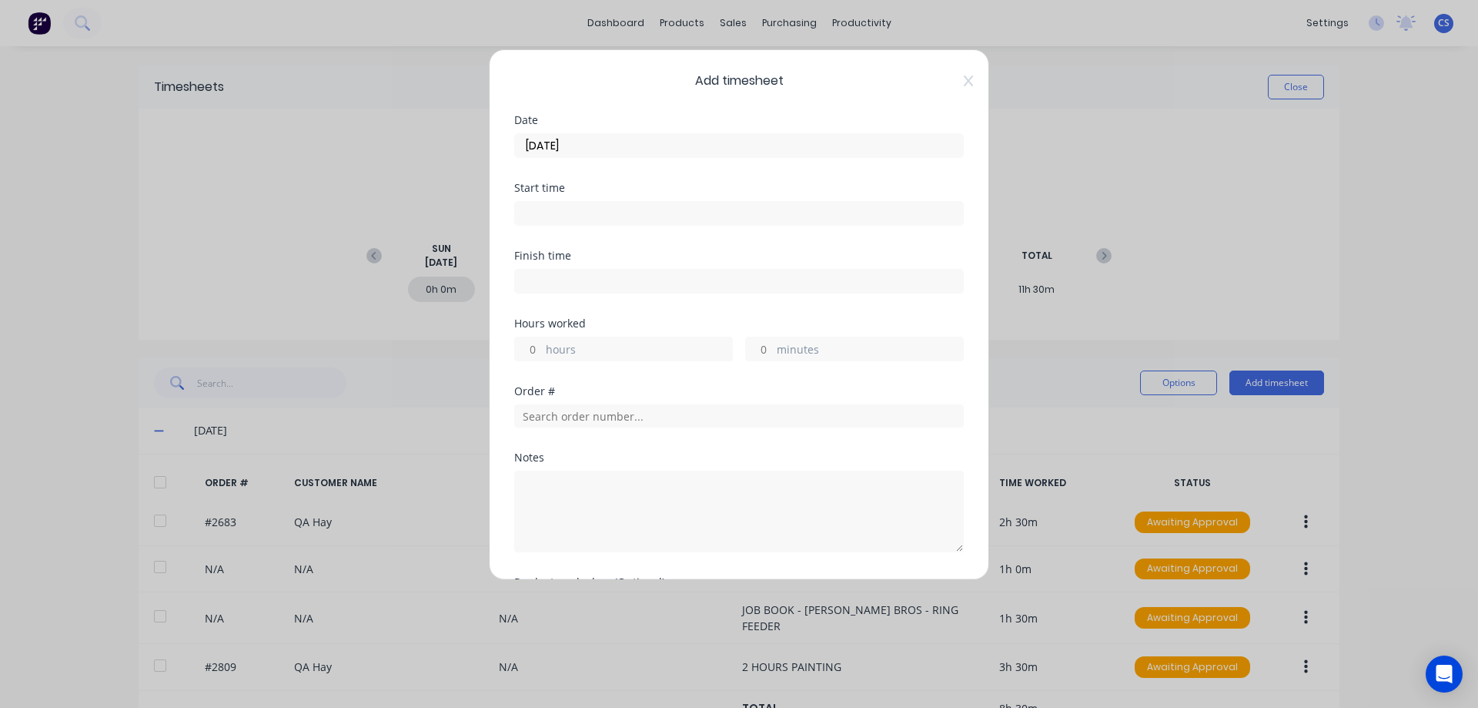
click at [541, 346] on input "hours" at bounding box center [528, 348] width 27 height 23
type input "5"
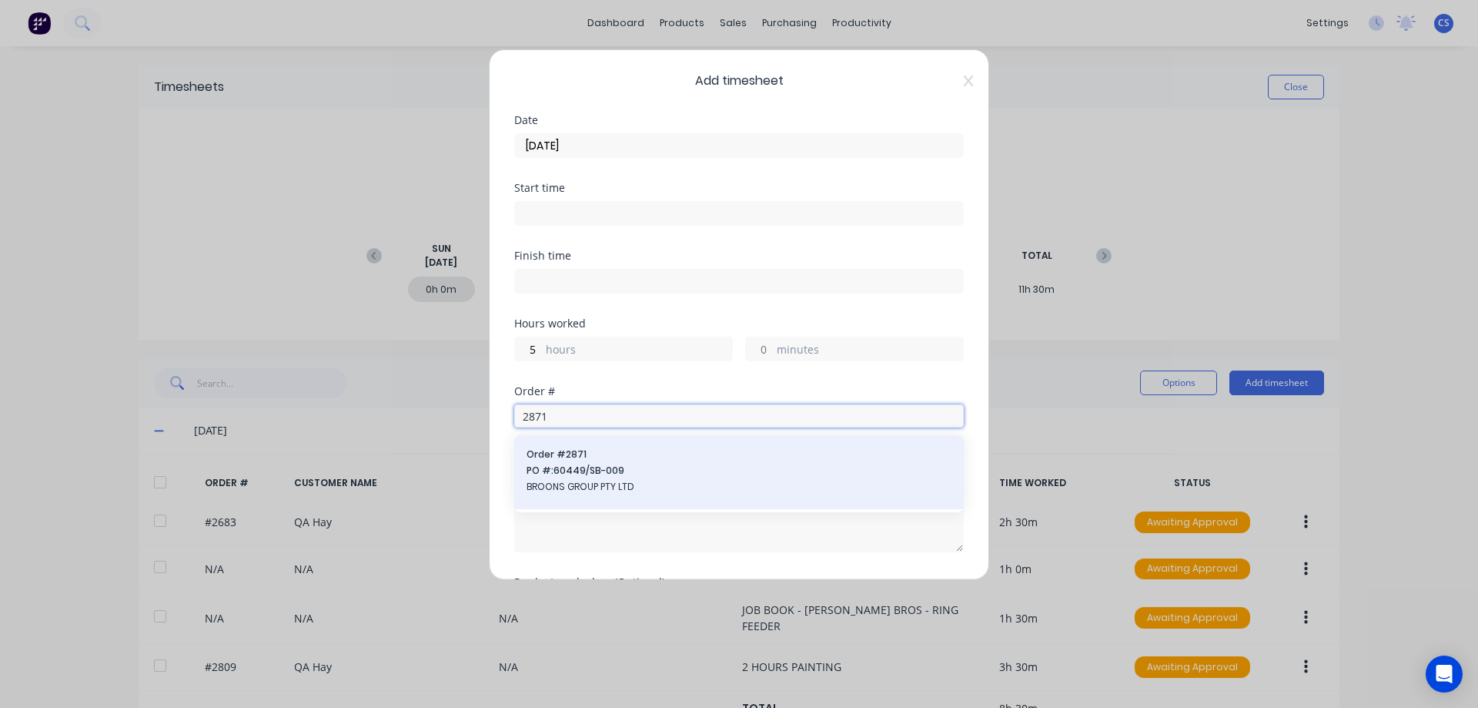
type input "2871"
click at [617, 462] on div "Order # 2871 PO #: 60449/SB-009 BROONS GROUP PTY LTD" at bounding box center [739, 471] width 425 height 49
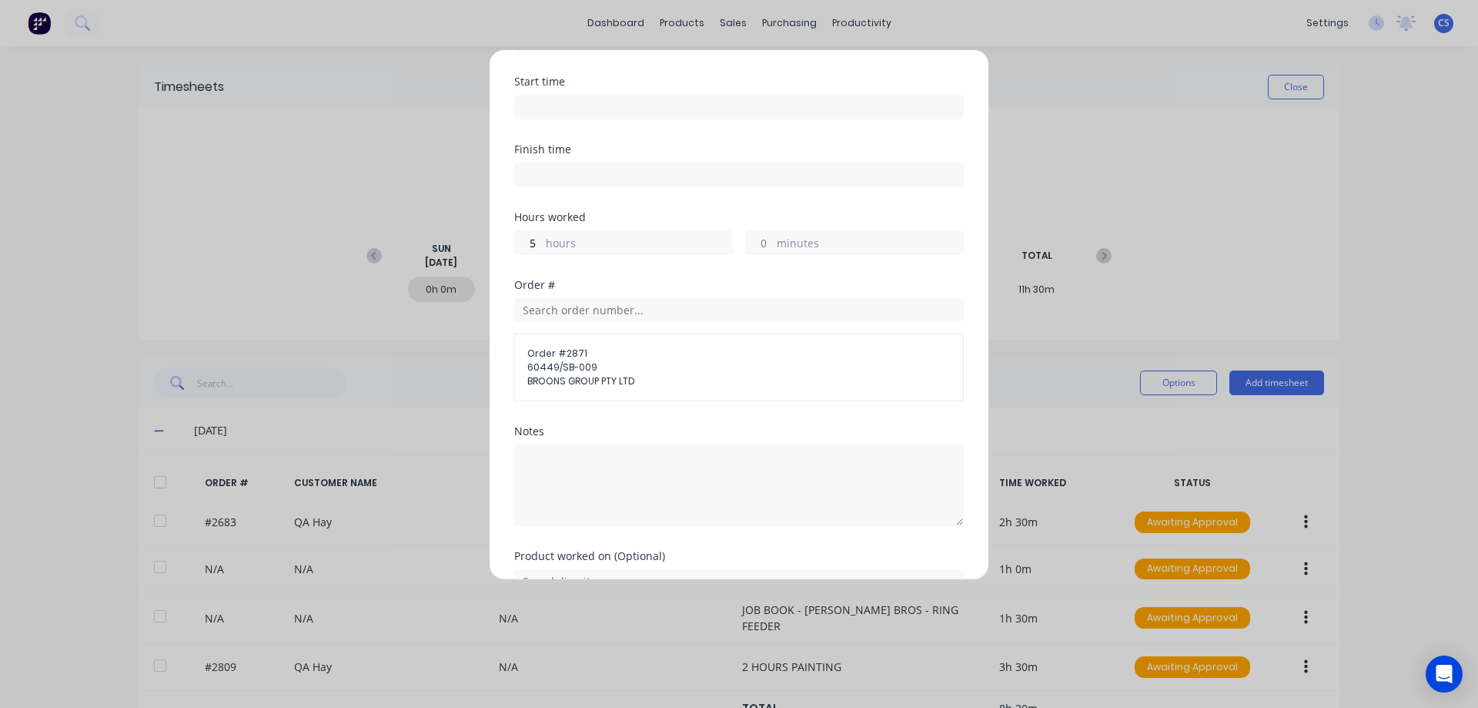
scroll to position [190, 0]
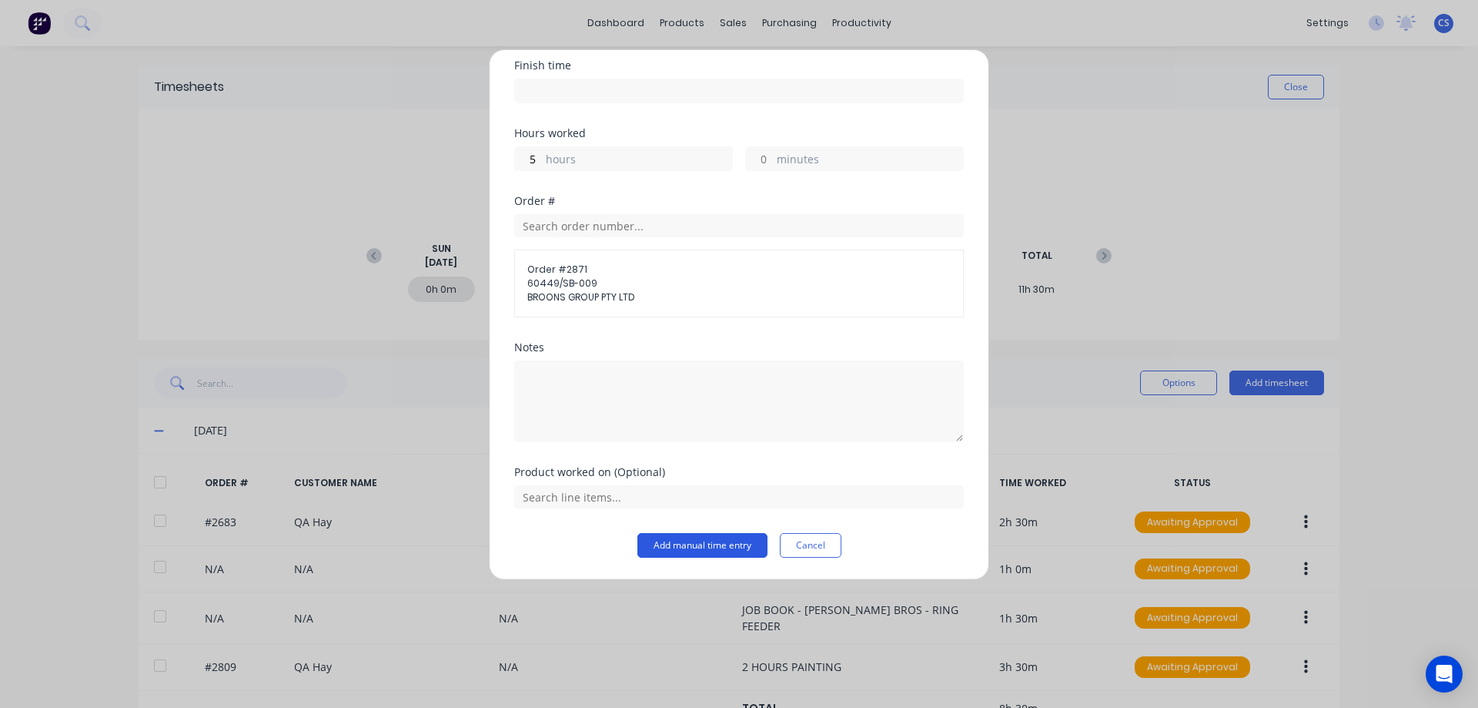
click at [672, 552] on button "Add manual time entry" at bounding box center [703, 545] width 130 height 25
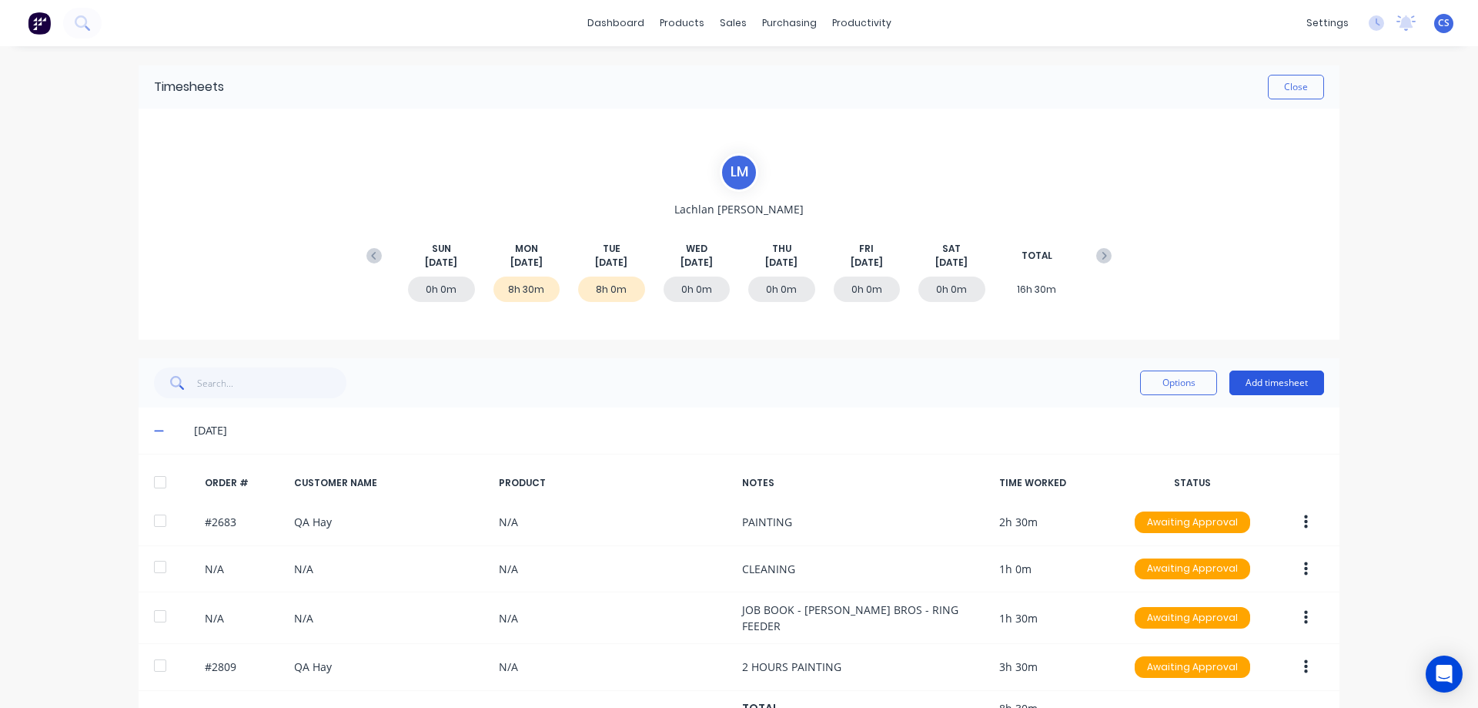
click at [1258, 380] on button "Add timesheet" at bounding box center [1277, 382] width 95 height 25
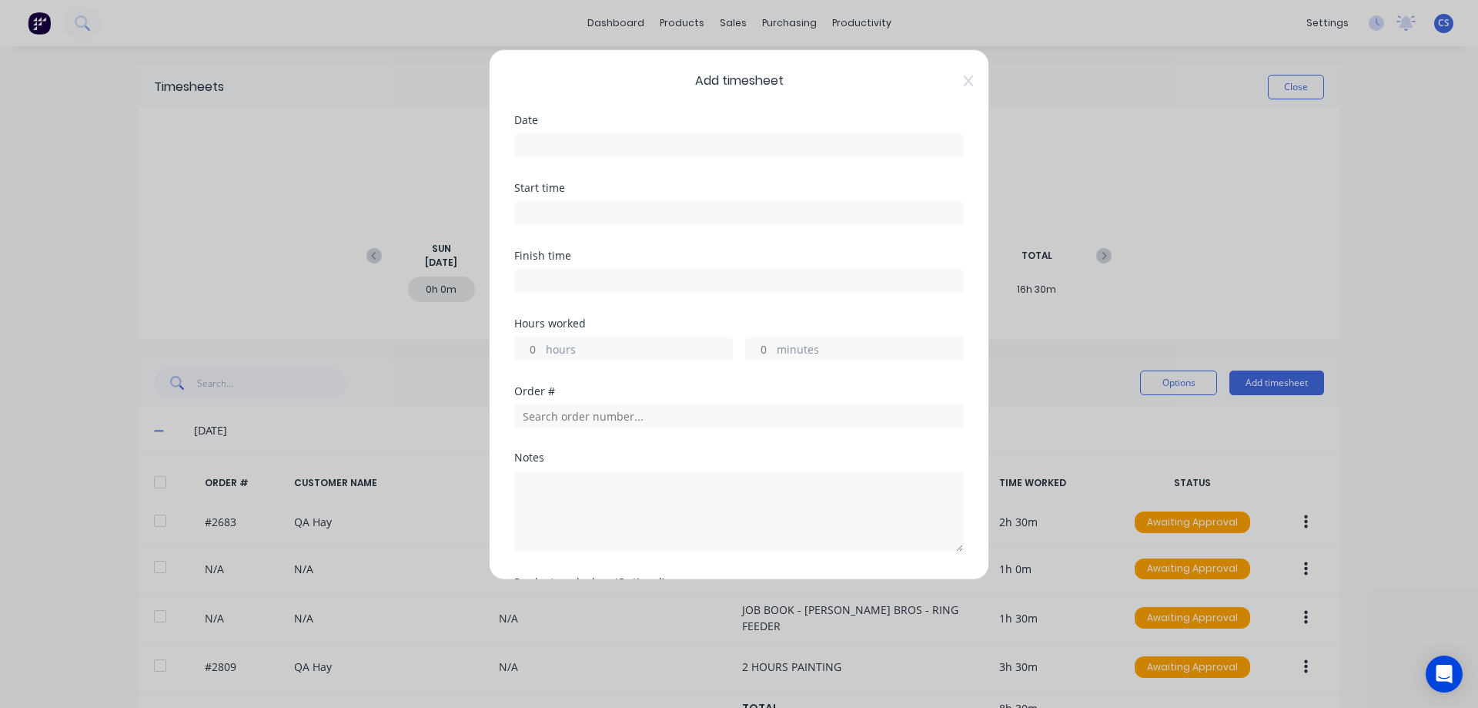
click at [571, 143] on input at bounding box center [739, 145] width 448 height 23
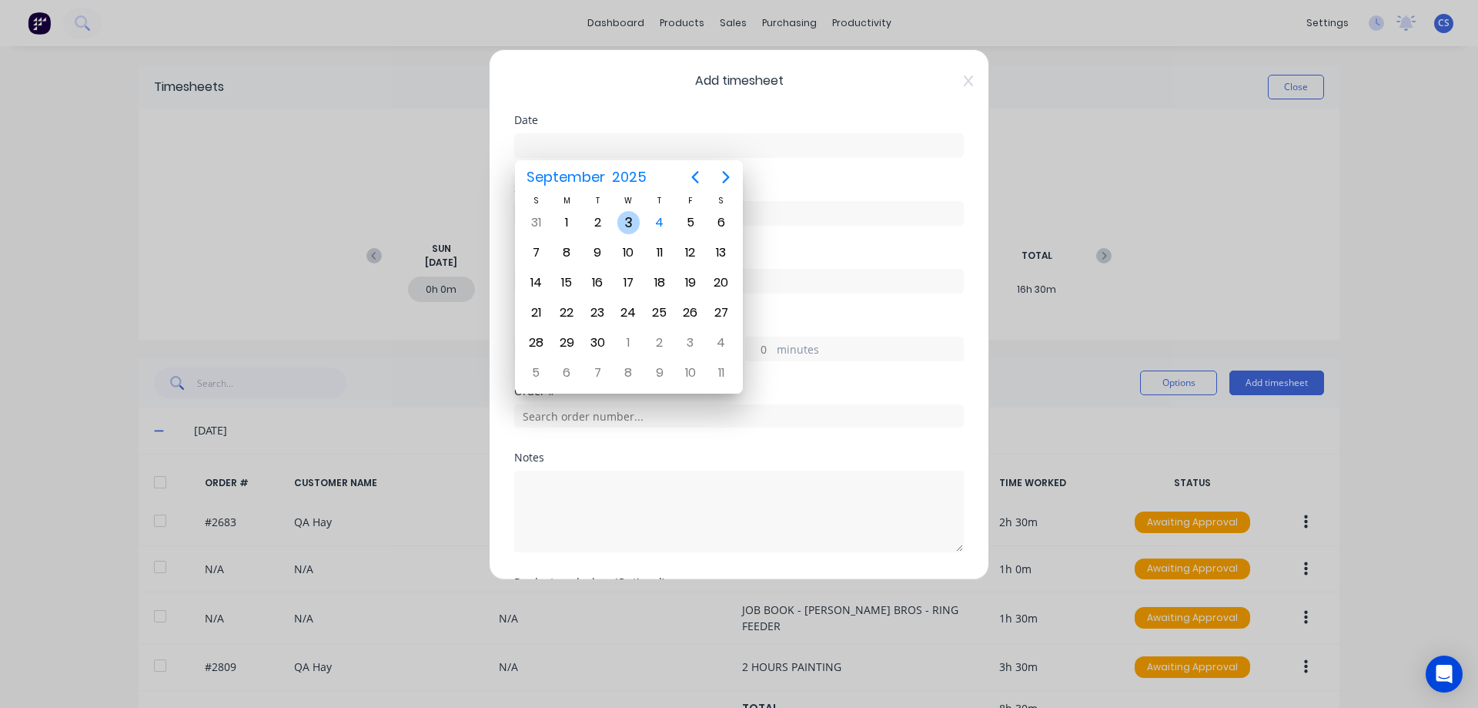
click at [633, 216] on div "3" at bounding box center [629, 222] width 23 height 23
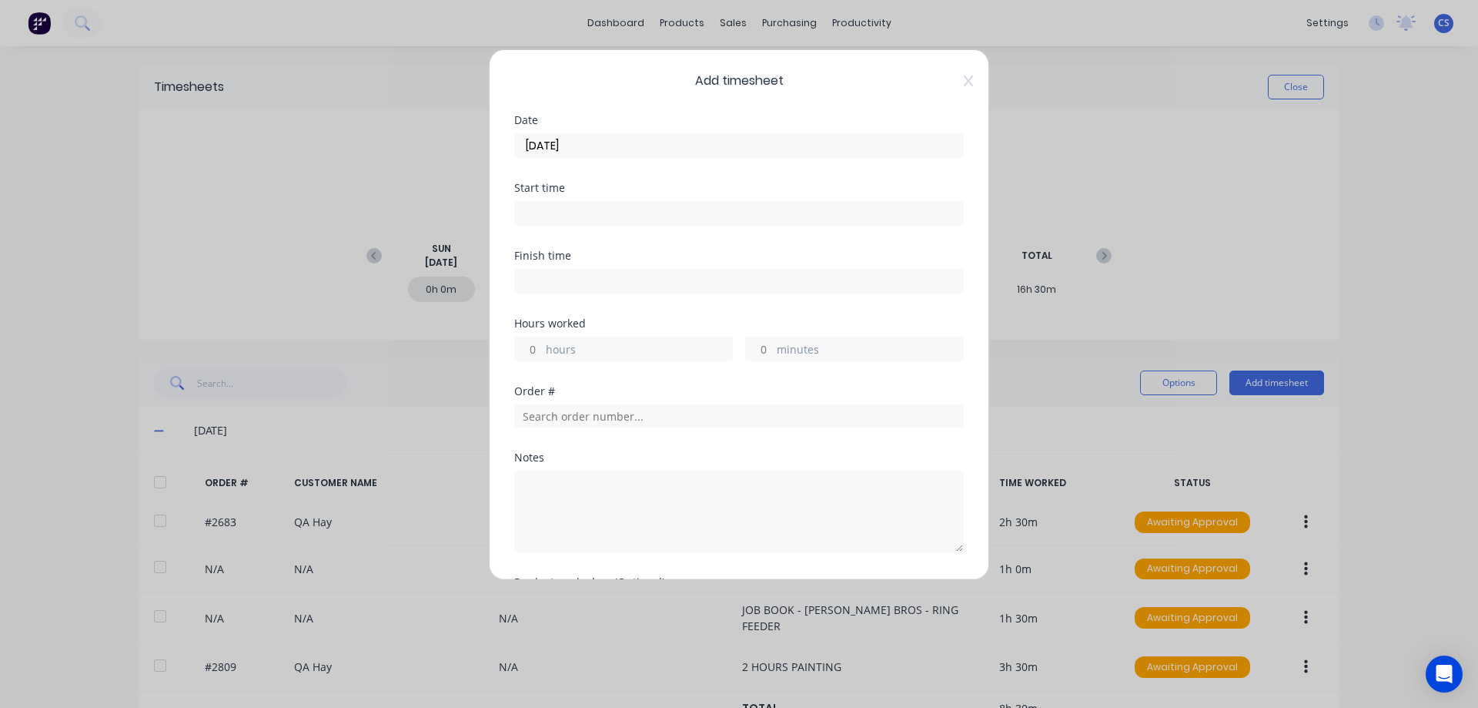
type input "[DATE]"
click at [762, 347] on input "minutes" at bounding box center [759, 348] width 27 height 23
type input "36"
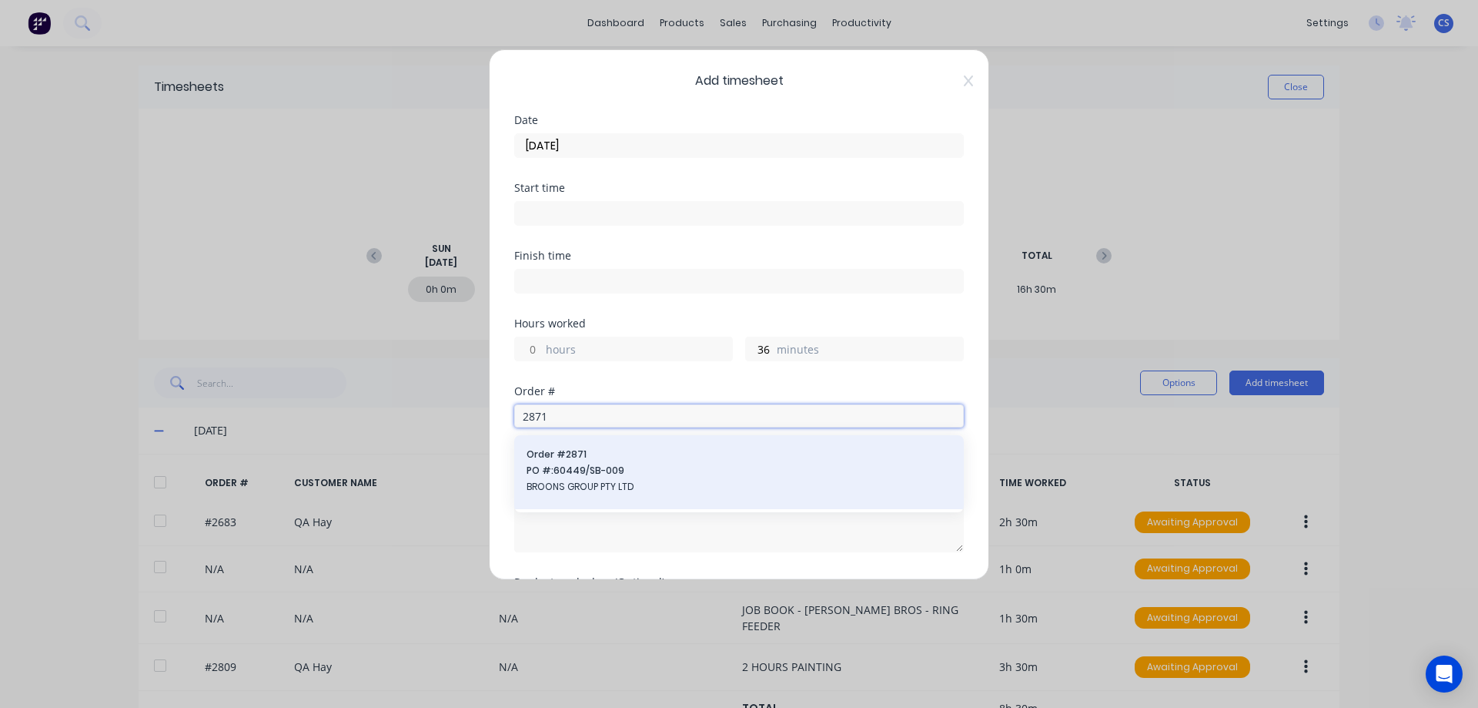
type input "2871"
click at [590, 475] on span "PO #: 60449/SB-009" at bounding box center [739, 471] width 425 height 14
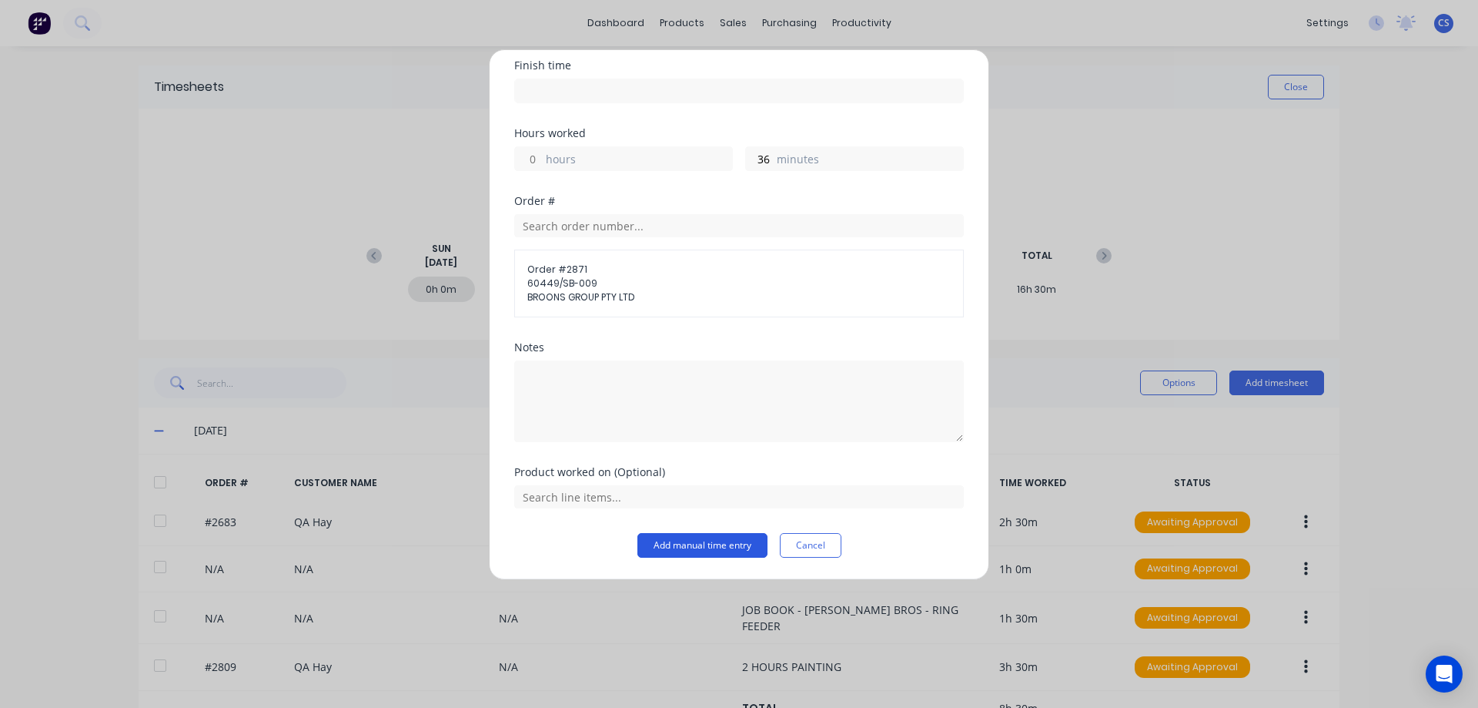
click at [690, 557] on button "Add manual time entry" at bounding box center [703, 545] width 130 height 25
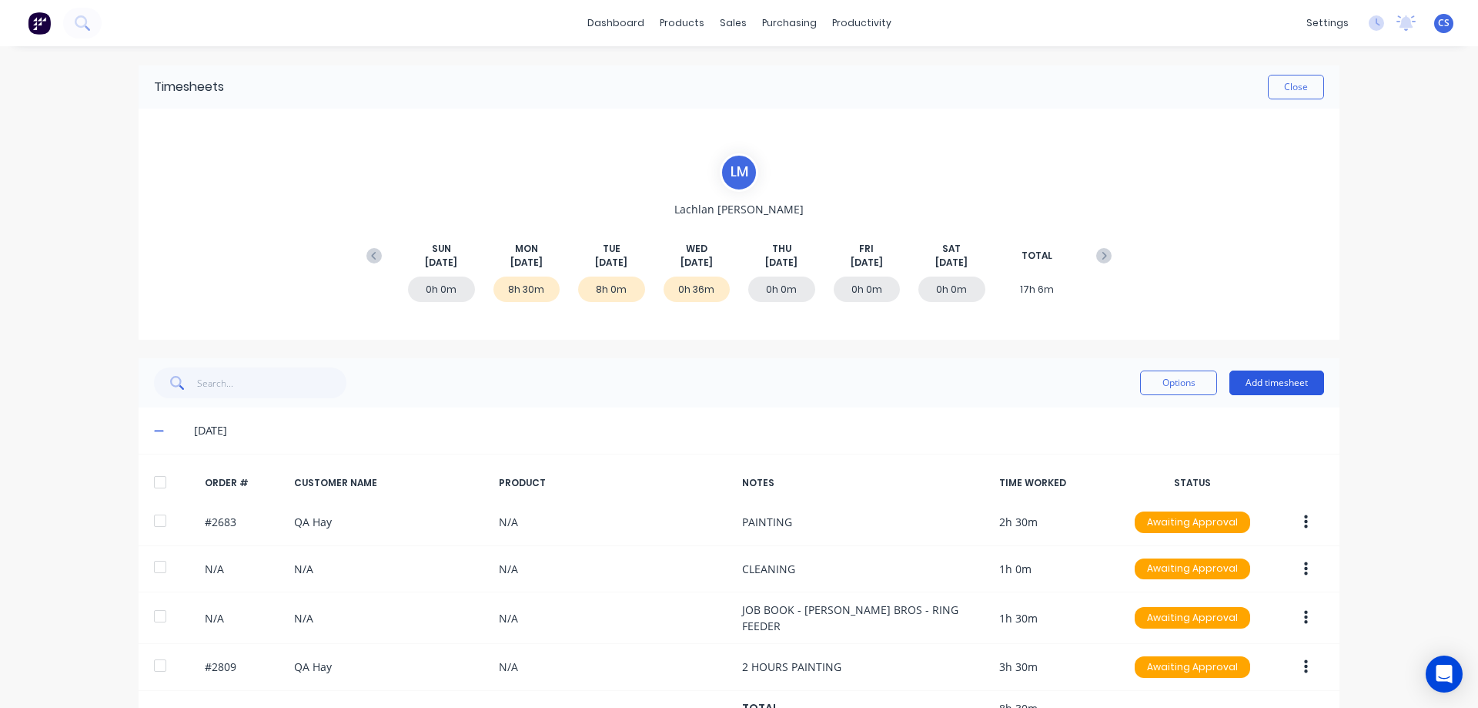
click at [1275, 383] on button "Add timesheet" at bounding box center [1277, 382] width 95 height 25
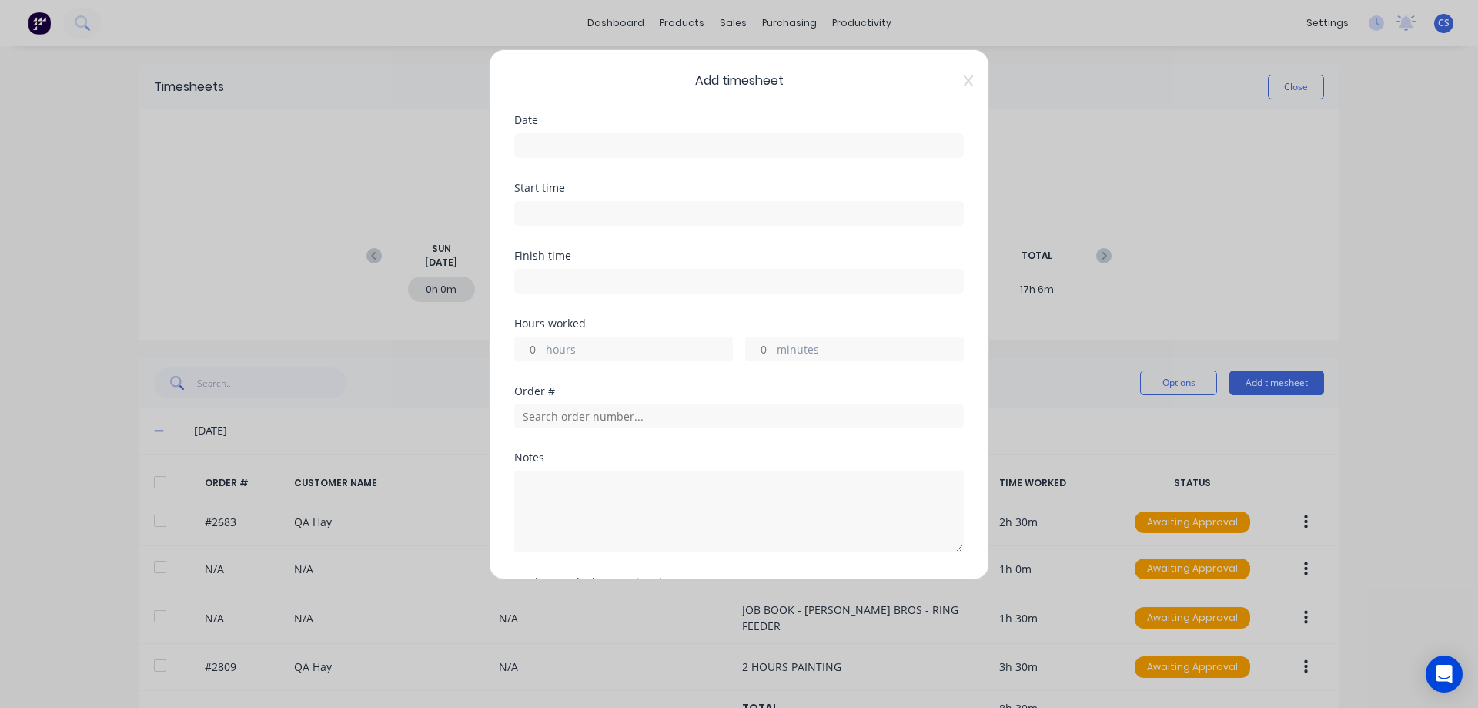
click at [531, 140] on input at bounding box center [739, 145] width 448 height 23
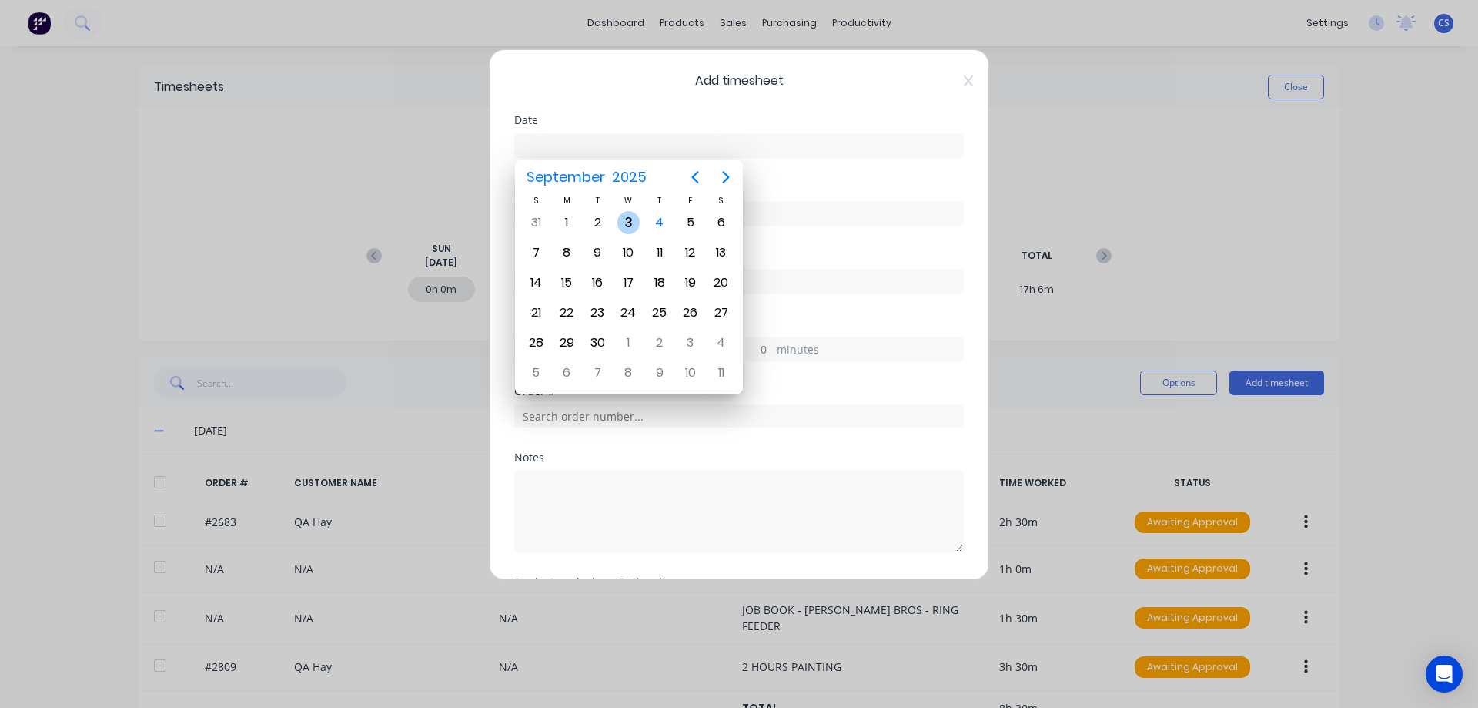
click at [638, 226] on div "3" at bounding box center [629, 222] width 23 height 23
type input "[DATE]"
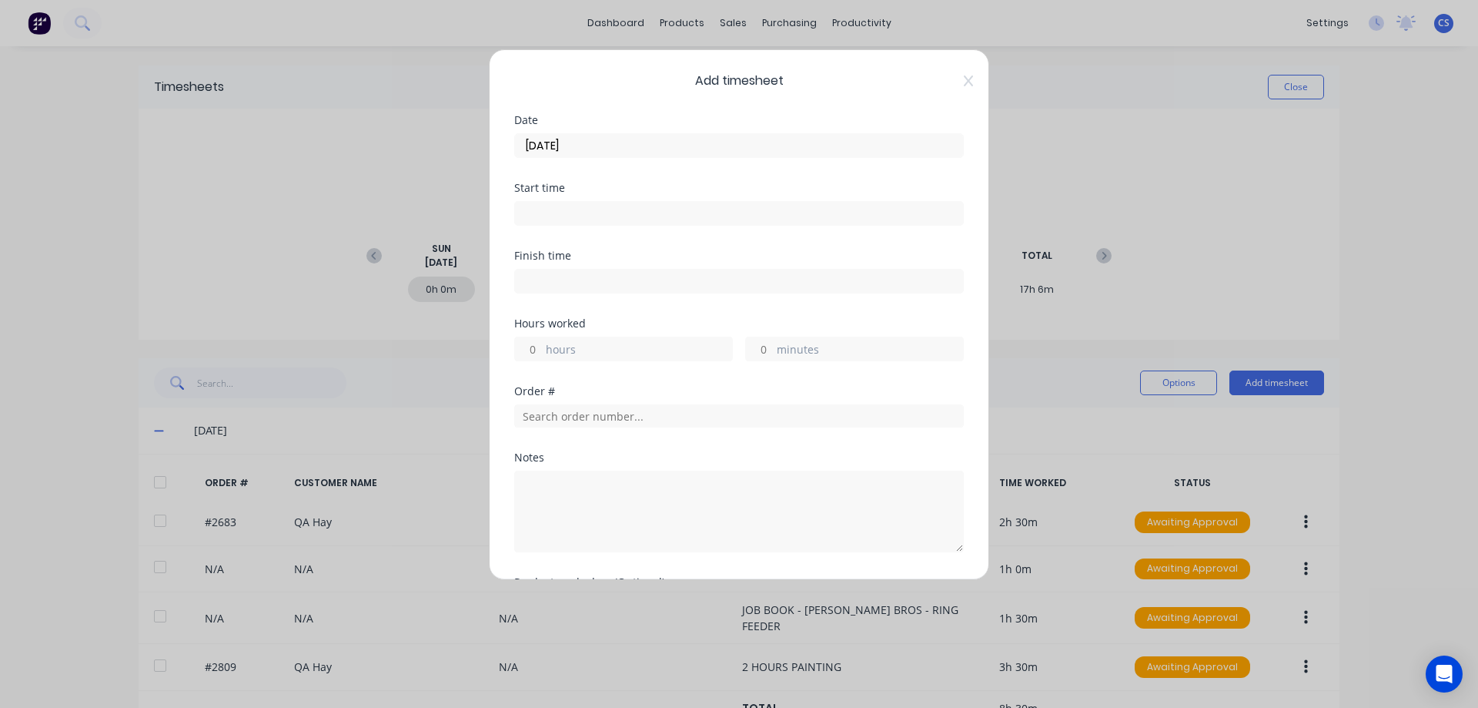
click at [539, 351] on input "hours" at bounding box center [528, 348] width 27 height 23
type input "30"
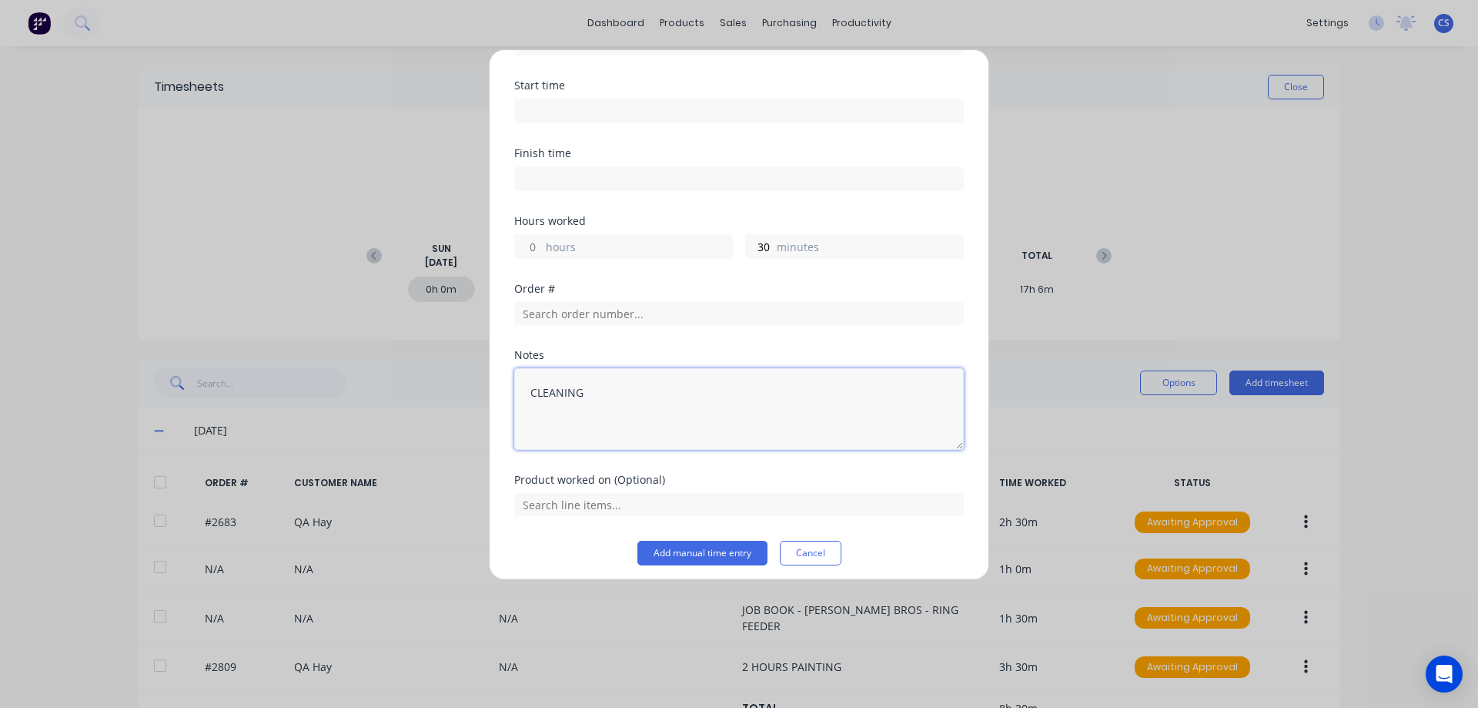
scroll to position [110, 0]
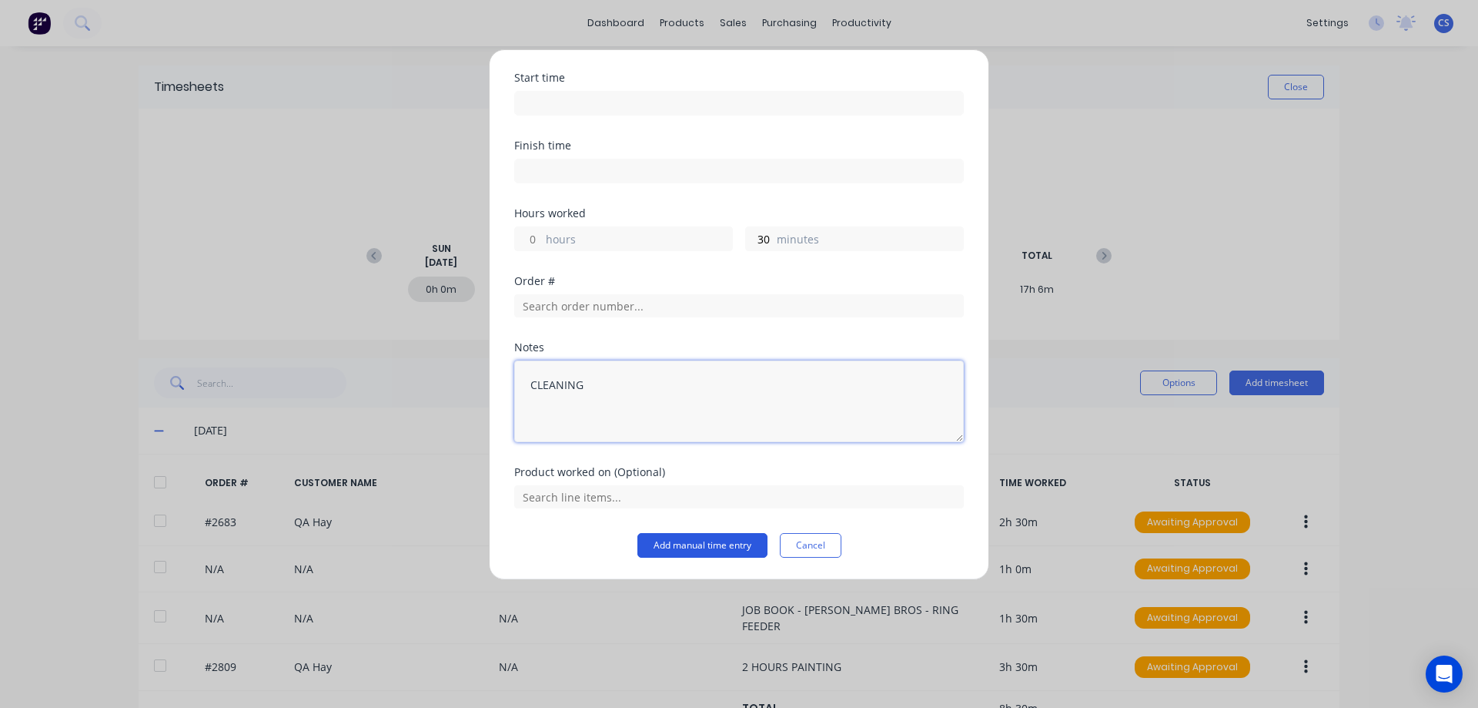
type textarea "CLEANING"
click at [685, 541] on button "Add manual time entry" at bounding box center [703, 545] width 130 height 25
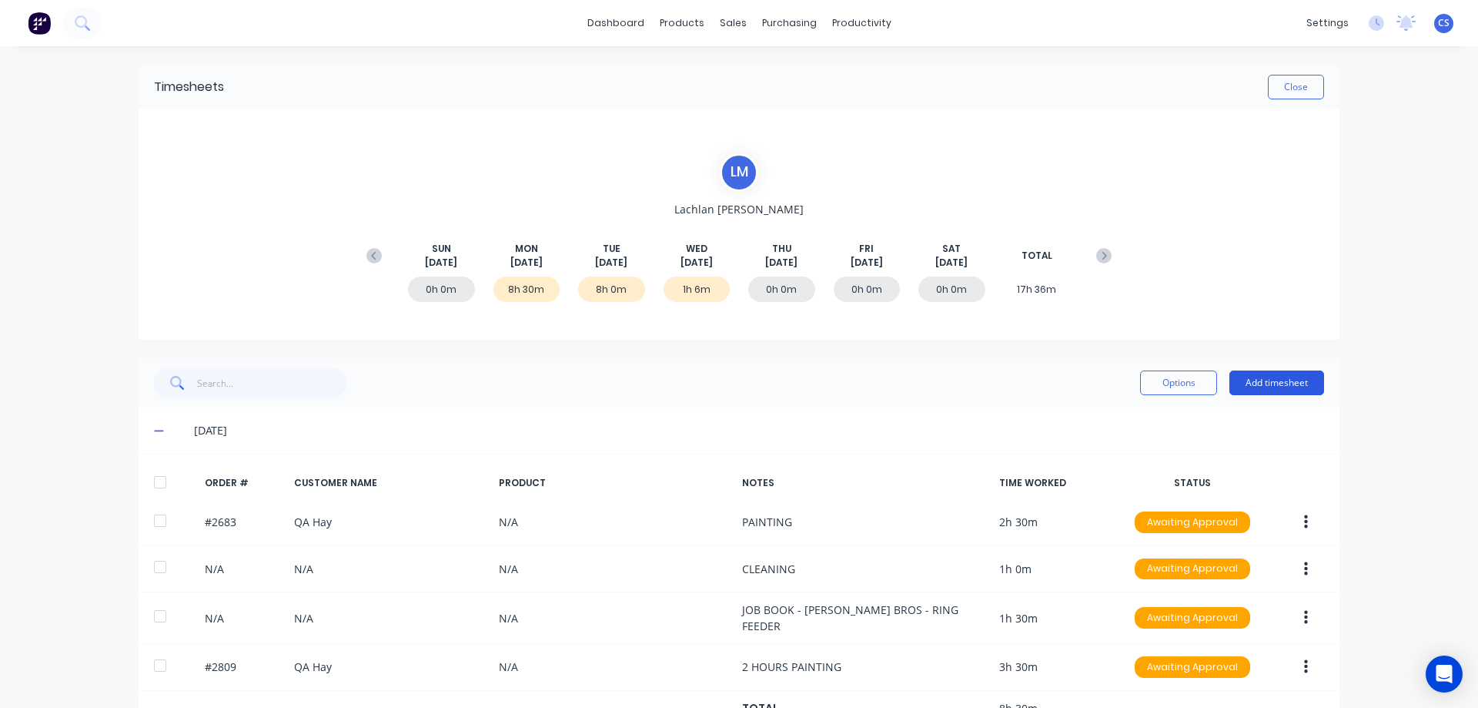
click at [1273, 383] on button "Add timesheet" at bounding box center [1277, 382] width 95 height 25
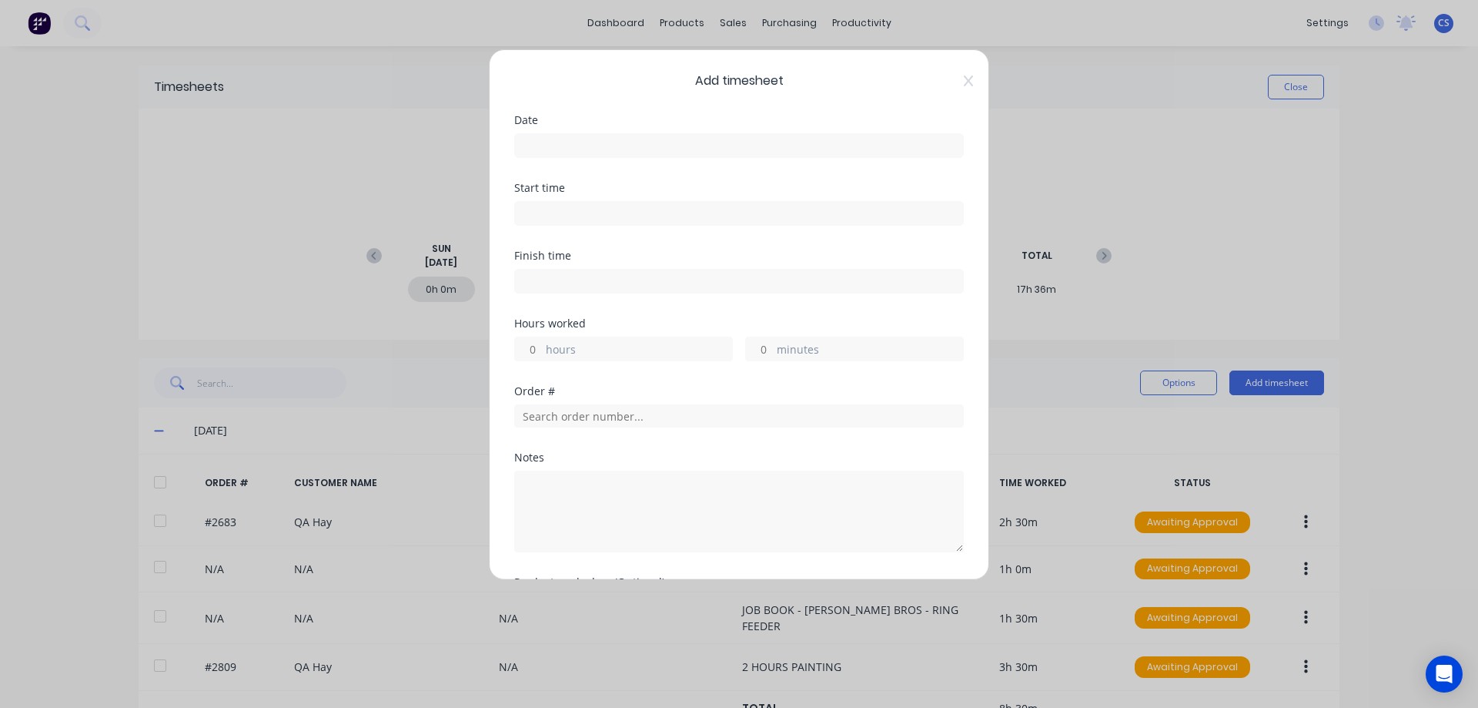
click at [610, 152] on input at bounding box center [739, 145] width 448 height 23
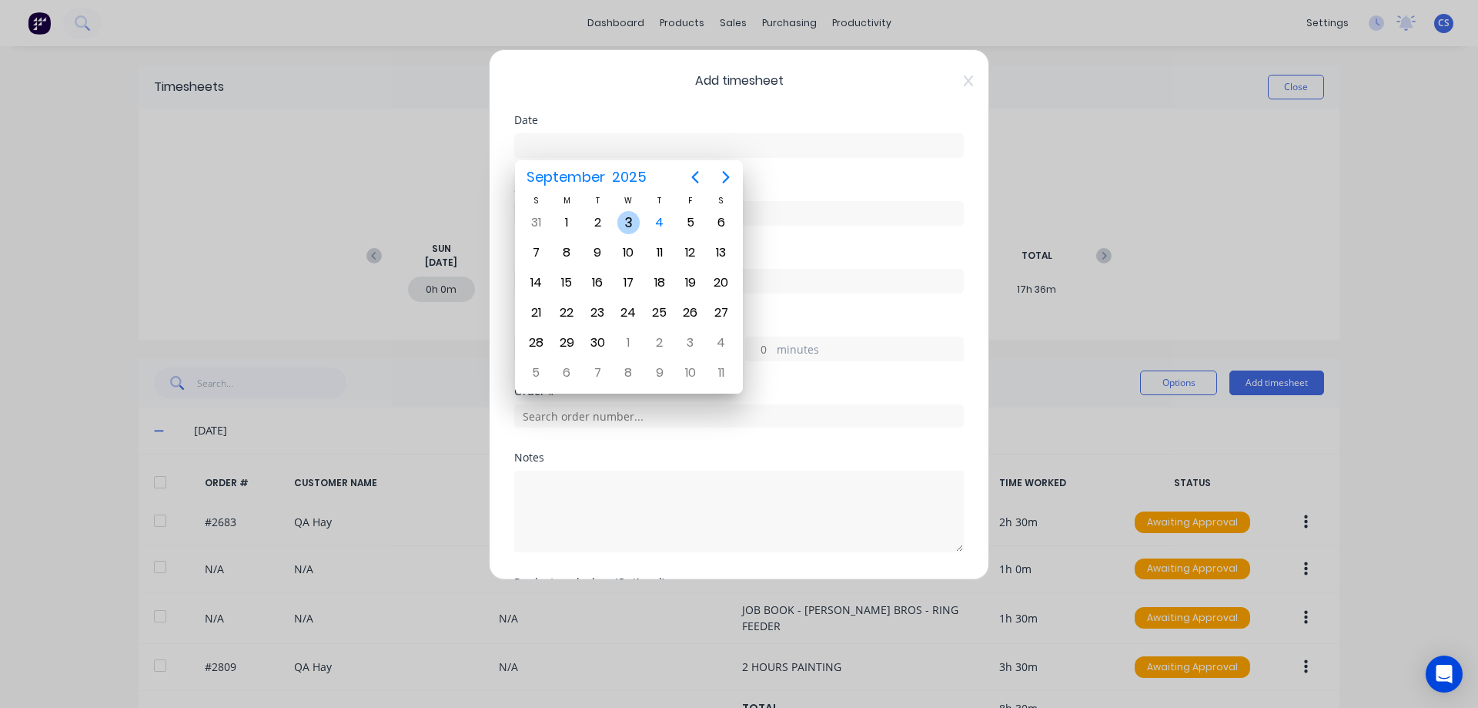
click at [628, 223] on div "3" at bounding box center [629, 222] width 23 height 23
type input "[DATE]"
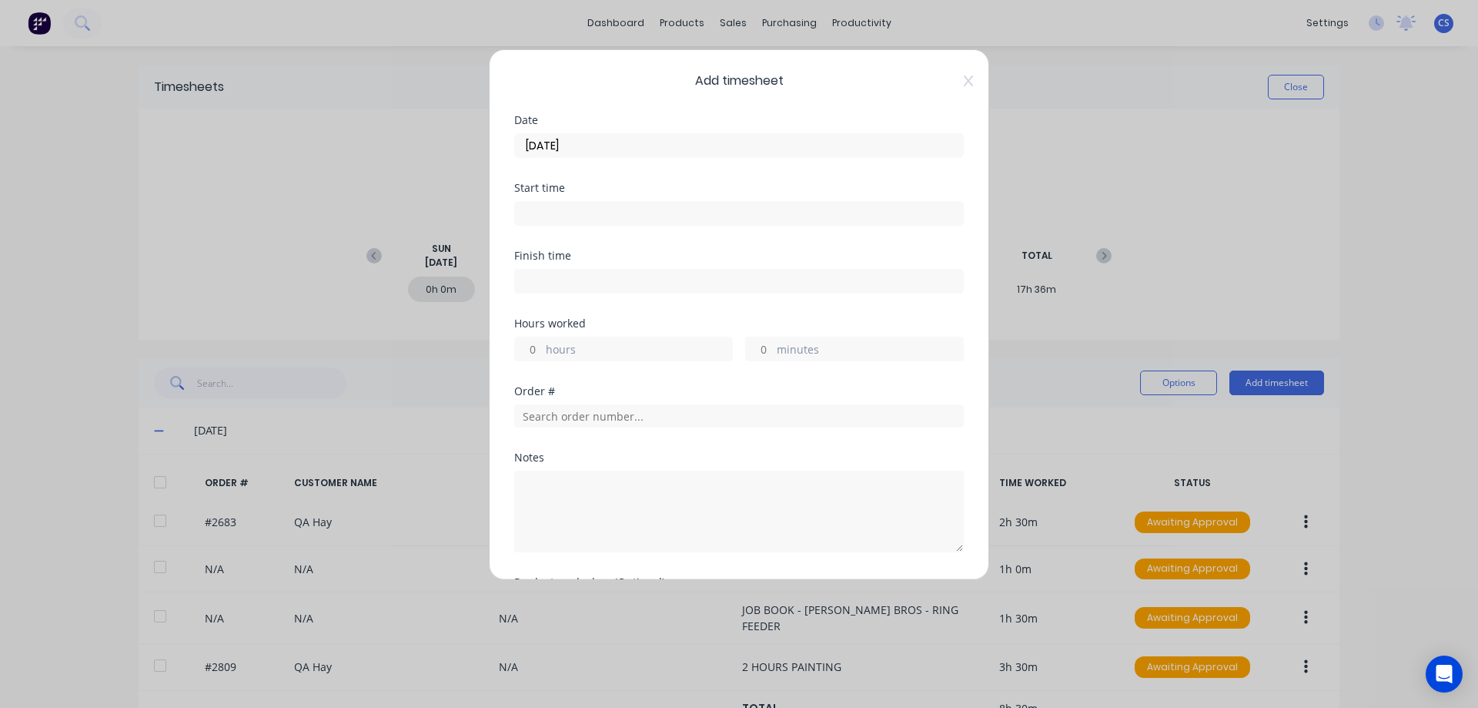
click at [535, 349] on input "hours" at bounding box center [528, 348] width 27 height 23
type input "1"
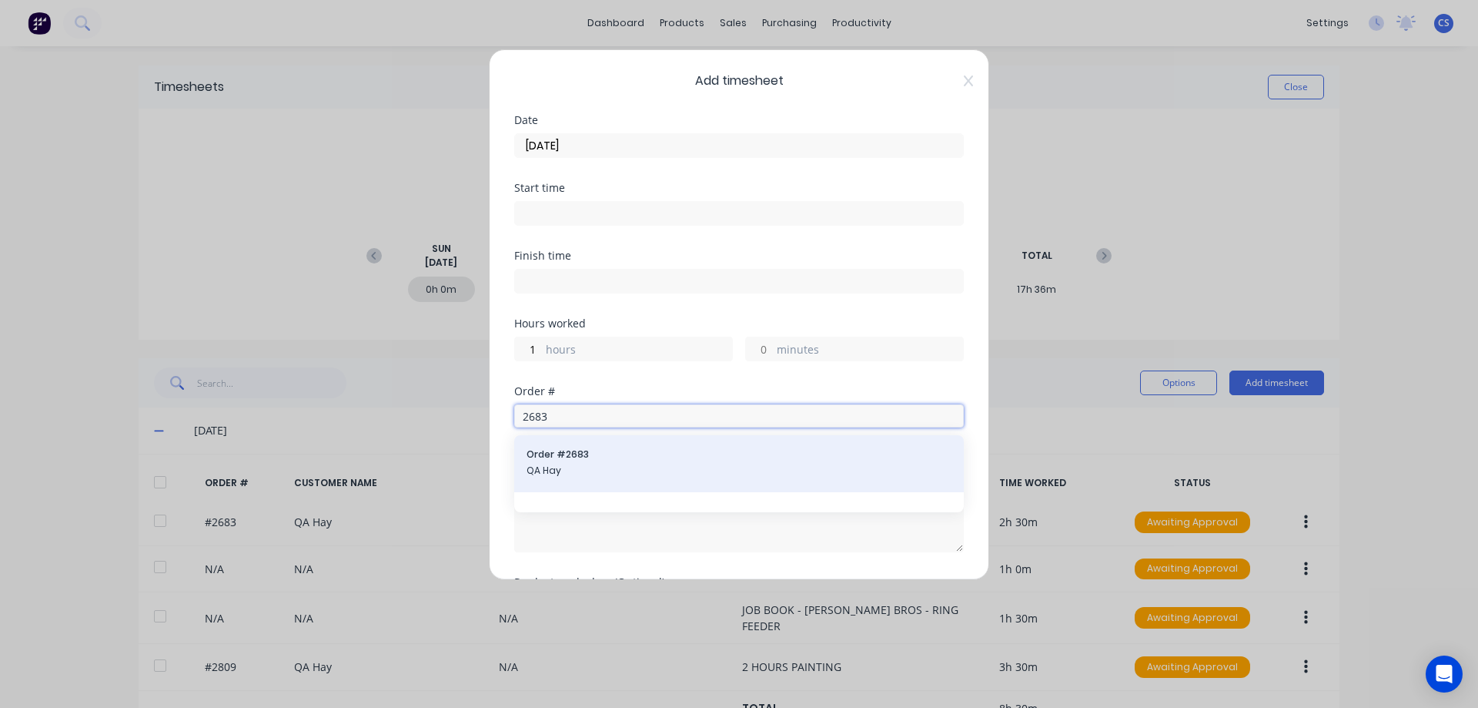
type input "2683"
click at [604, 461] on div "Order # 2683 QA Hay" at bounding box center [739, 463] width 425 height 32
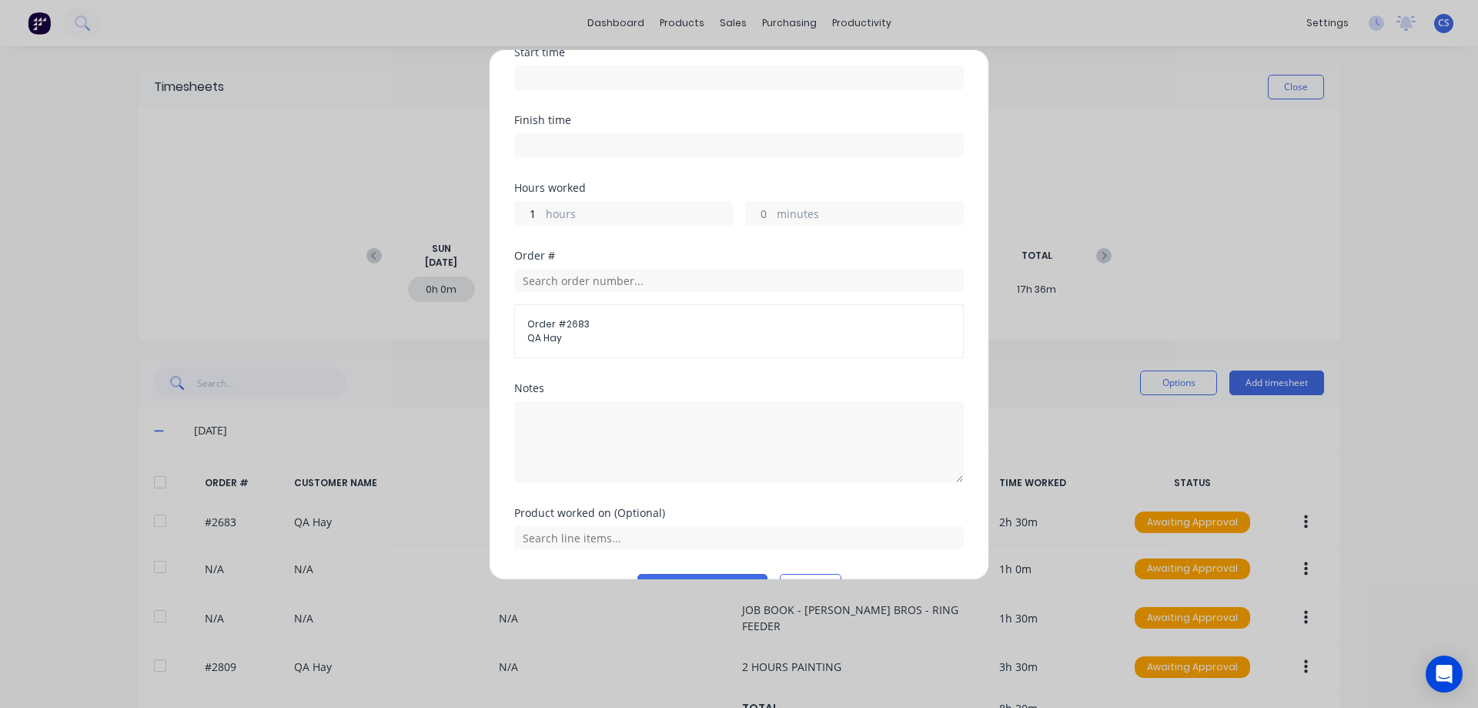
scroll to position [176, 0]
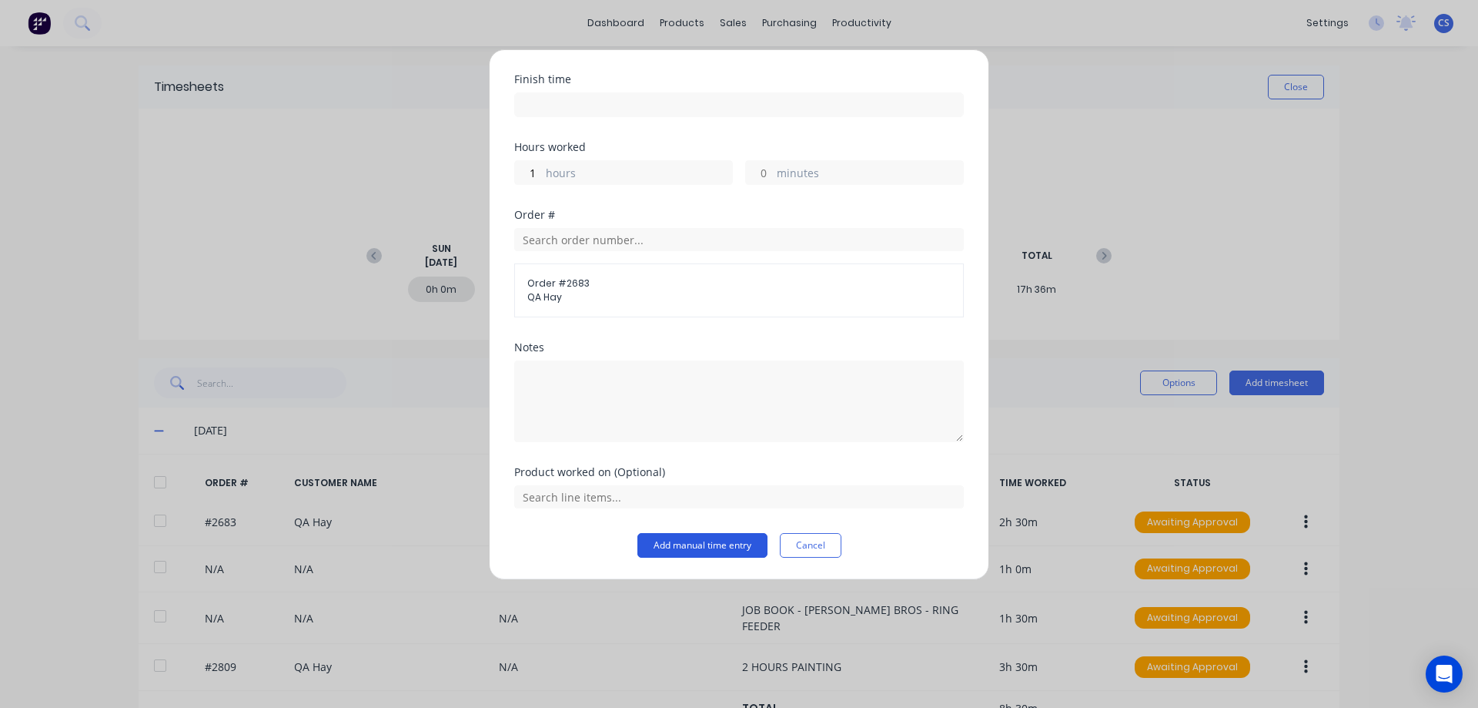
click at [685, 544] on button "Add manual time entry" at bounding box center [703, 545] width 130 height 25
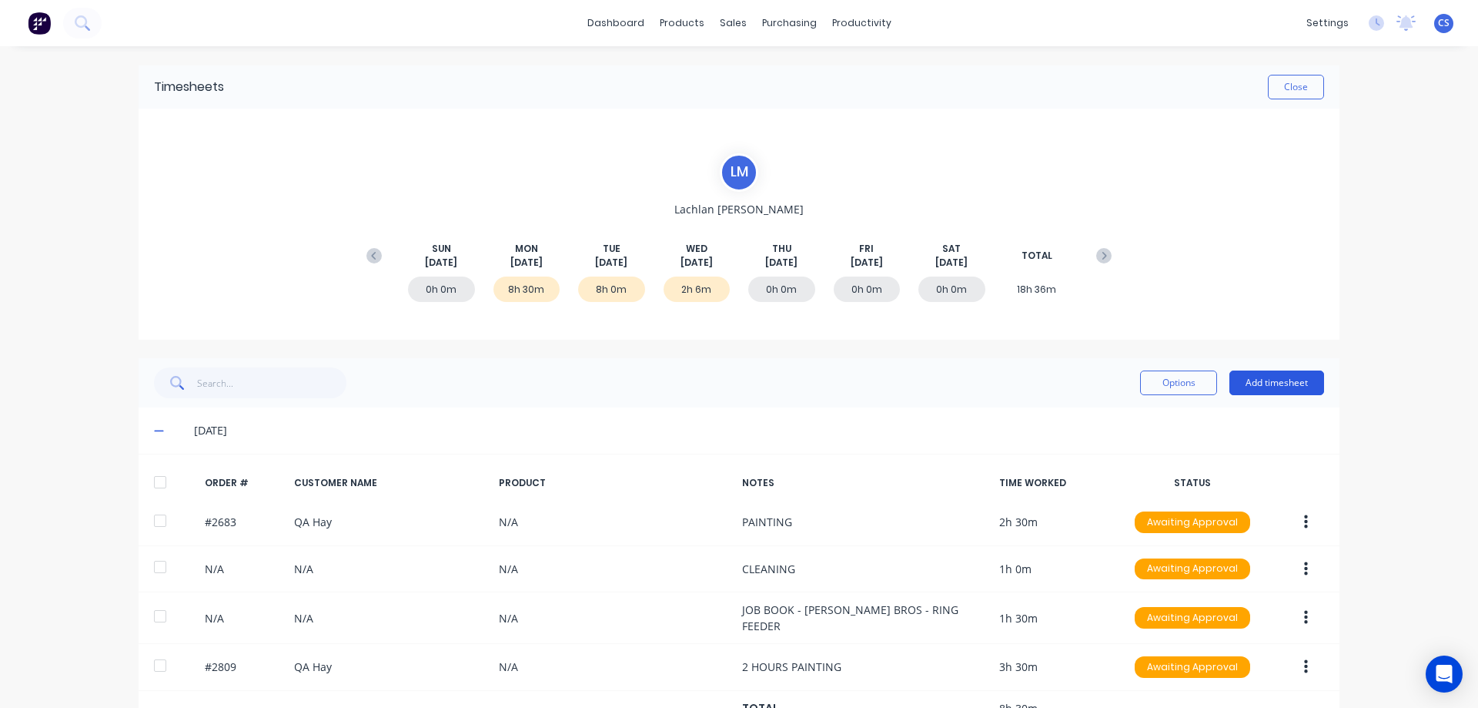
click at [1280, 382] on button "Add timesheet" at bounding box center [1277, 382] width 95 height 25
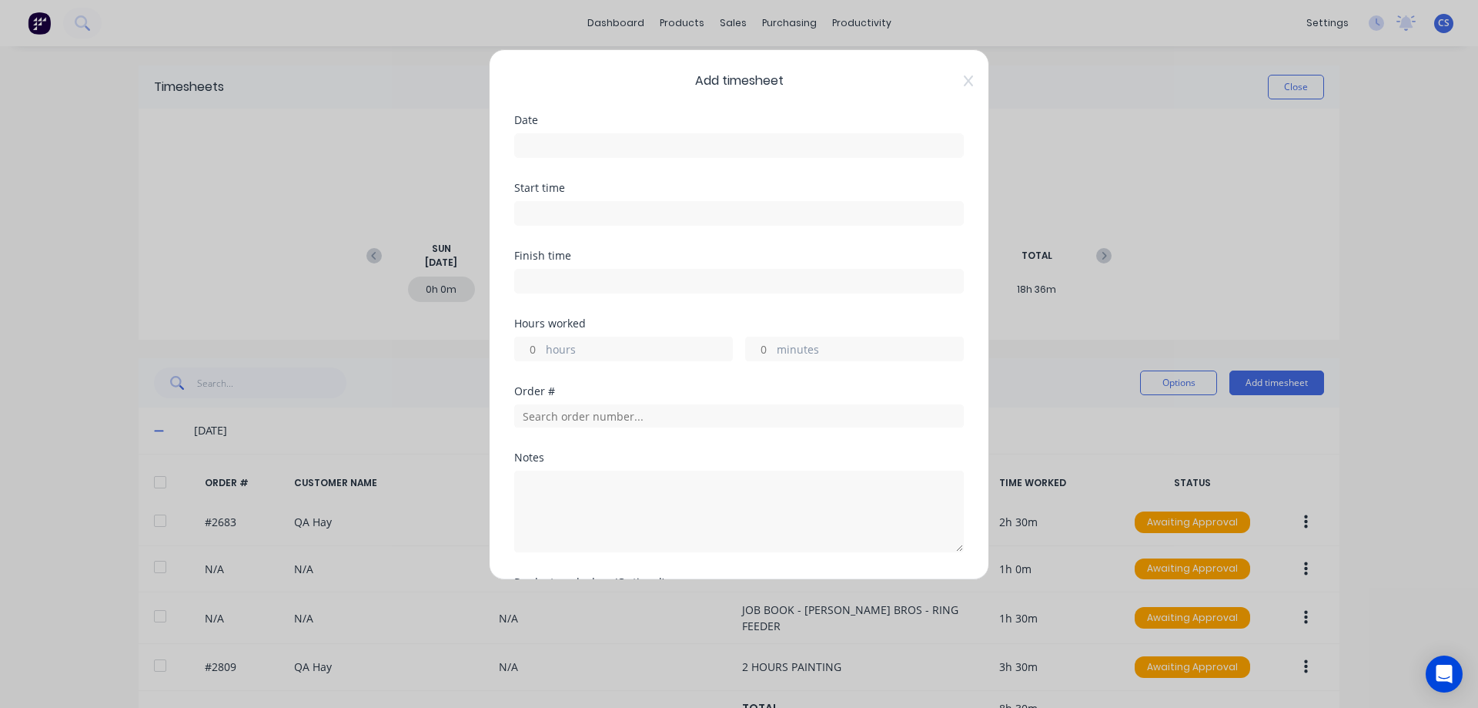
click at [546, 146] on input at bounding box center [739, 145] width 448 height 23
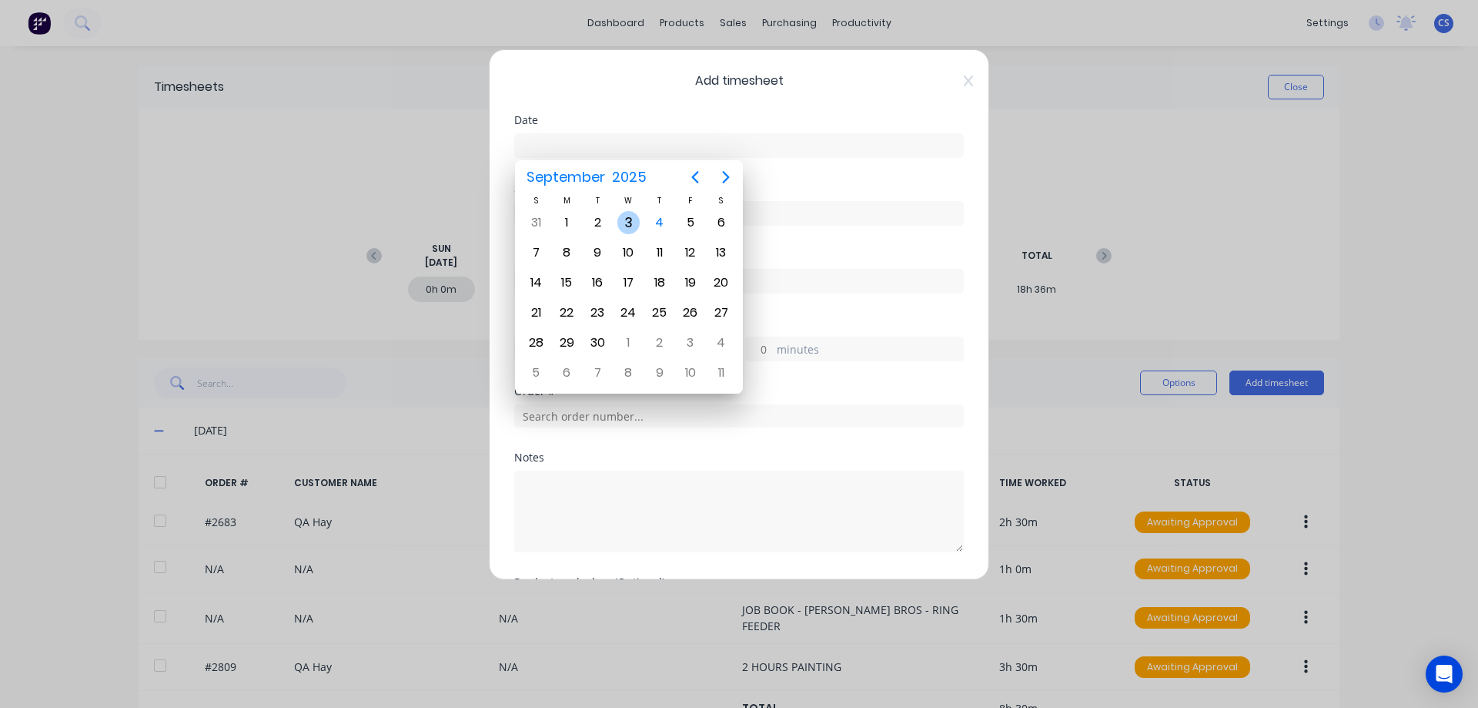
click at [632, 227] on div "3" at bounding box center [629, 222] width 23 height 23
type input "[DATE]"
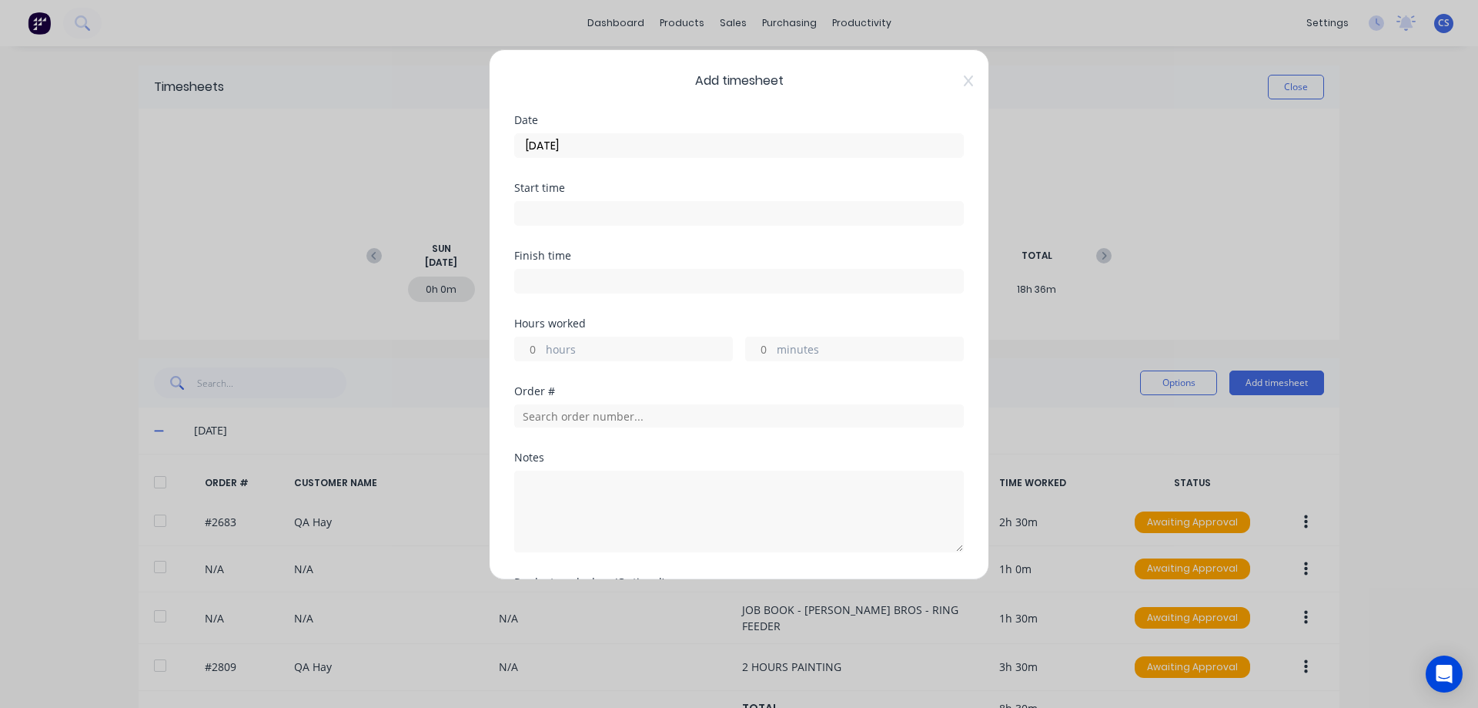
click at [538, 350] on input "hours" at bounding box center [528, 348] width 27 height 23
type input "5"
type input "30"
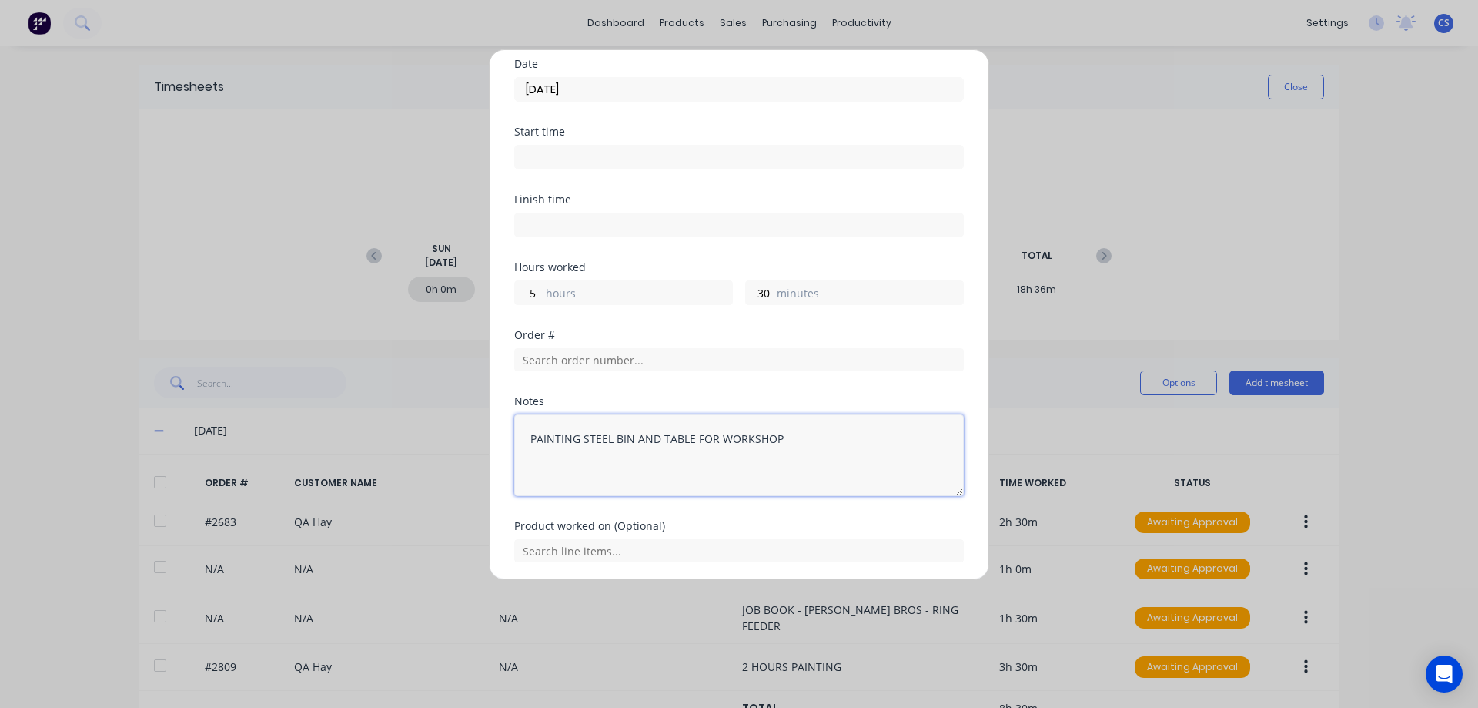
scroll to position [110, 0]
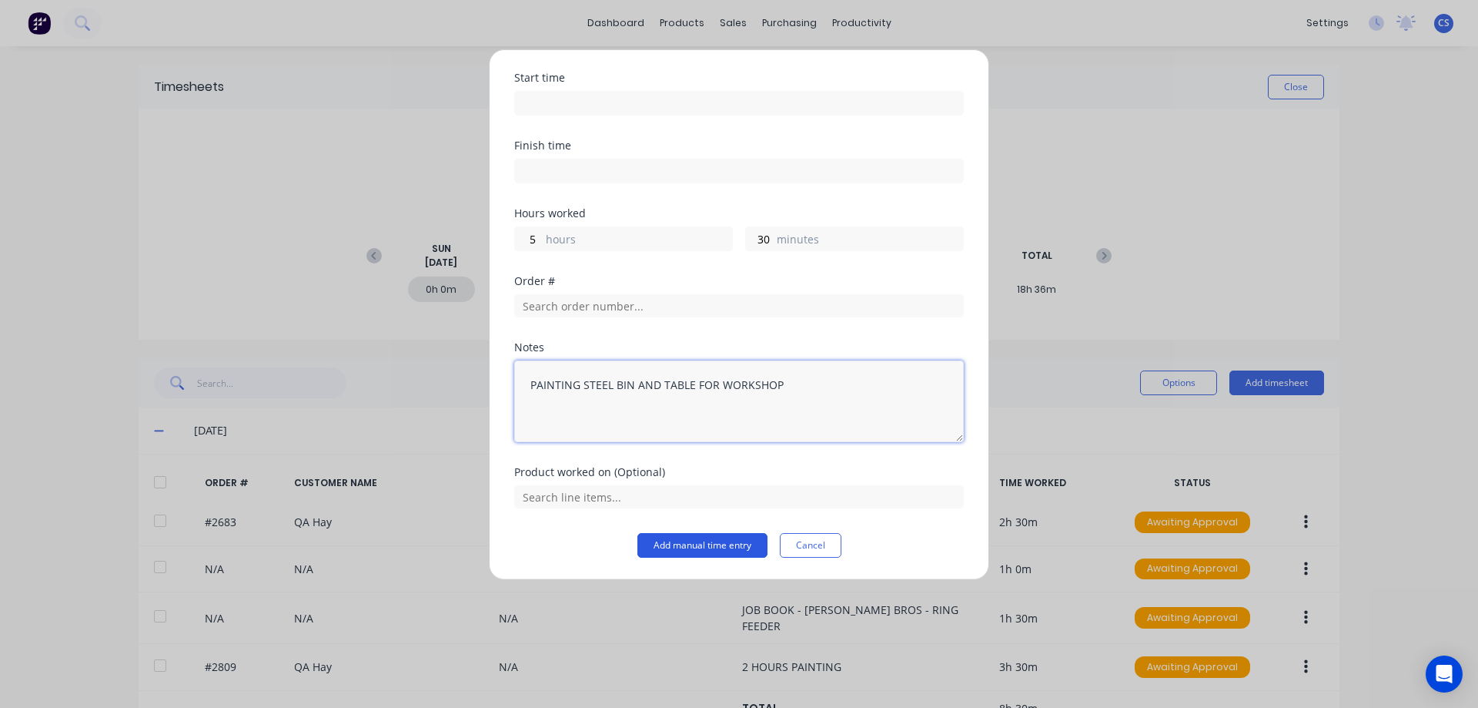
type textarea "PAINTING STEEL BIN AND TABLE FOR WORKSHOP"
click at [714, 541] on button "Add manual time entry" at bounding box center [703, 545] width 130 height 25
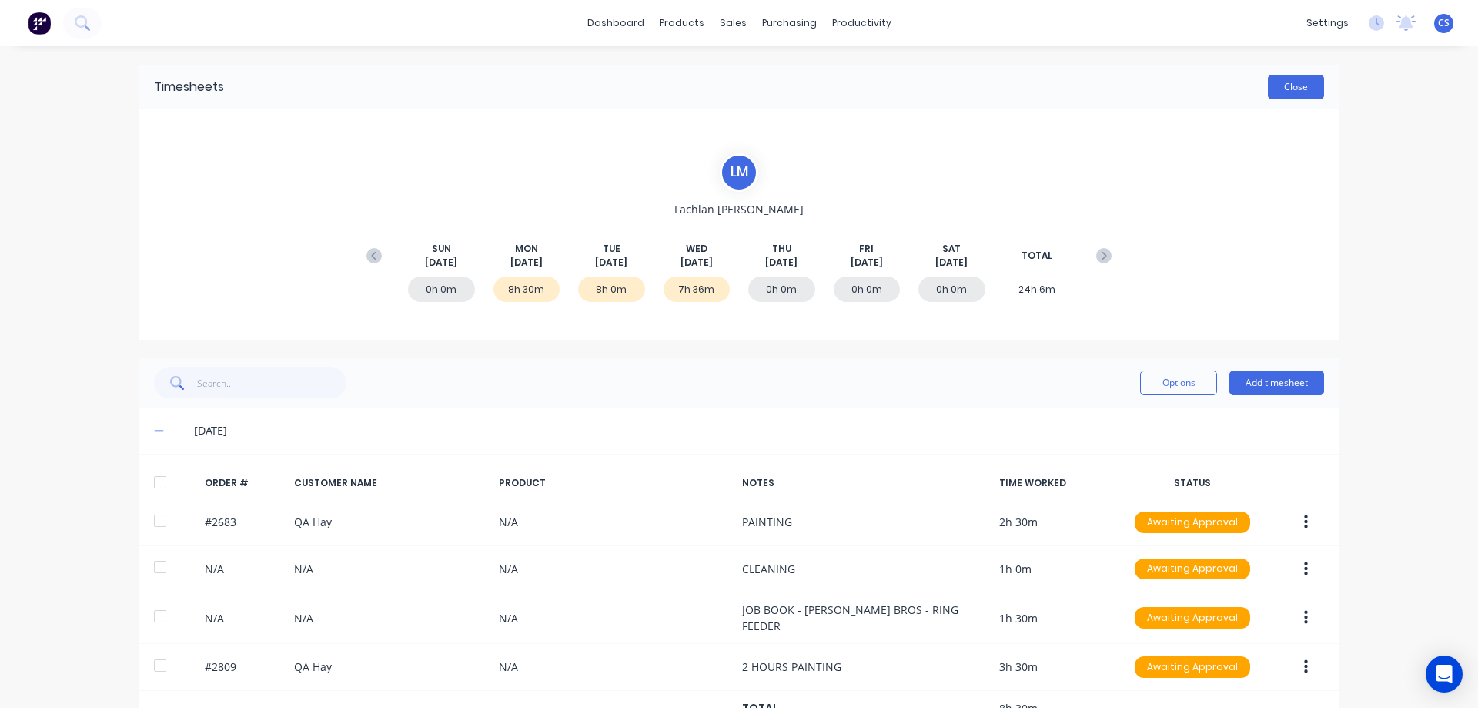
click at [1282, 99] on button "Close" at bounding box center [1296, 87] width 56 height 25
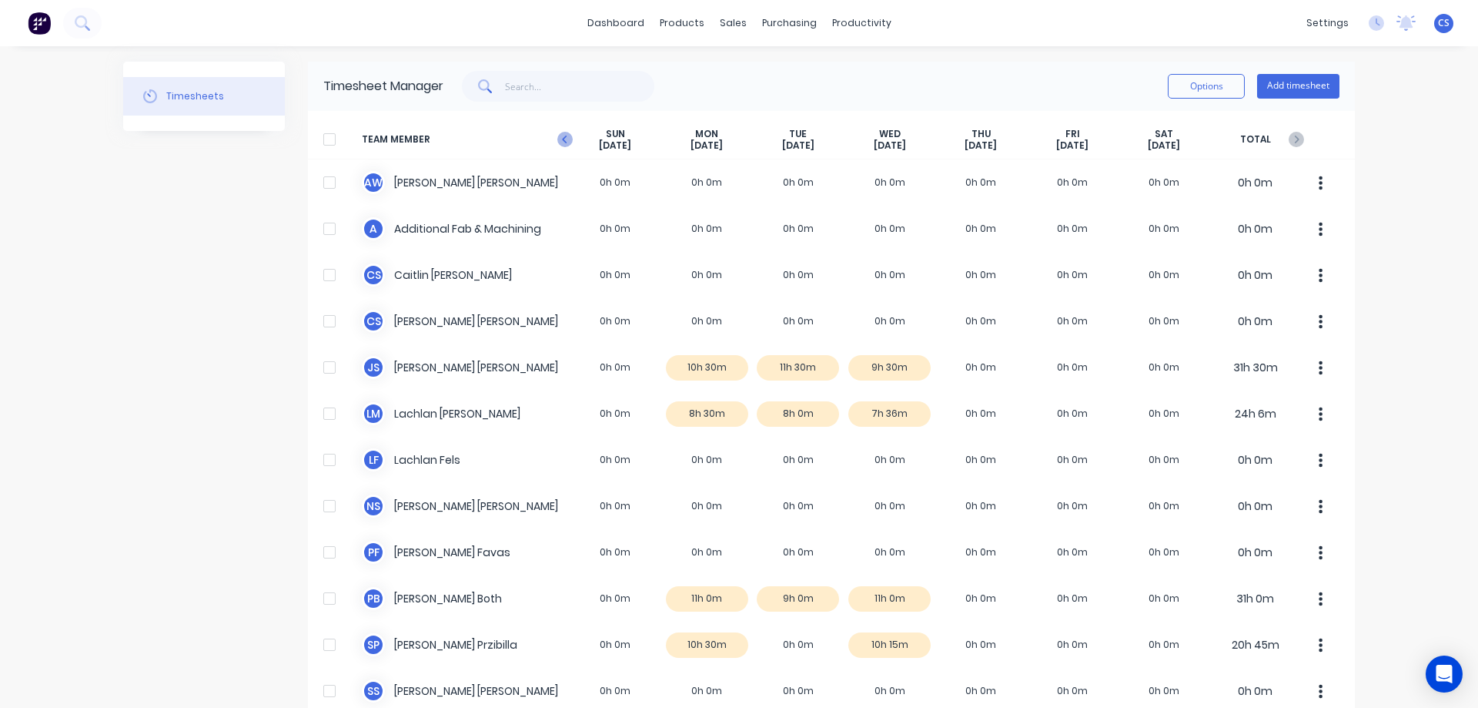
click at [564, 142] on icon "button" at bounding box center [564, 139] width 15 height 15
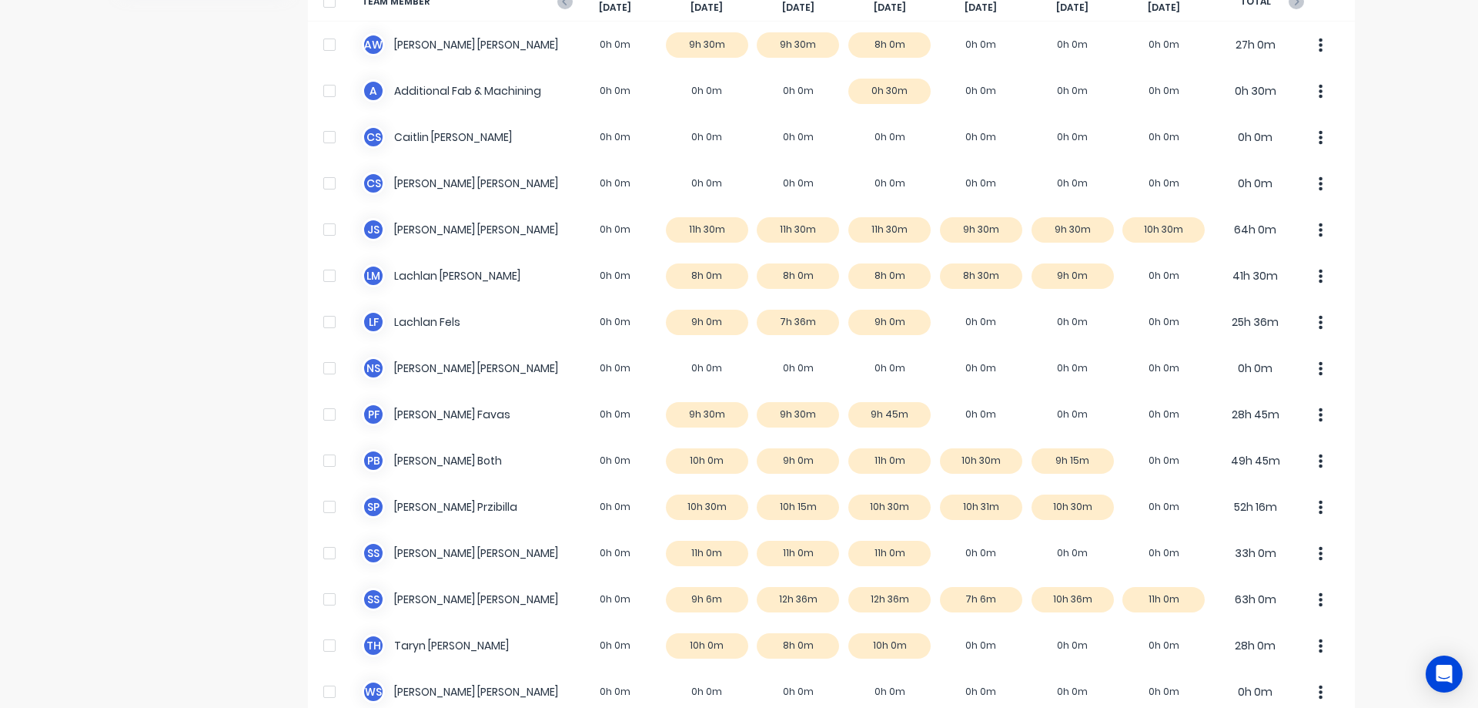
scroll to position [154, 0]
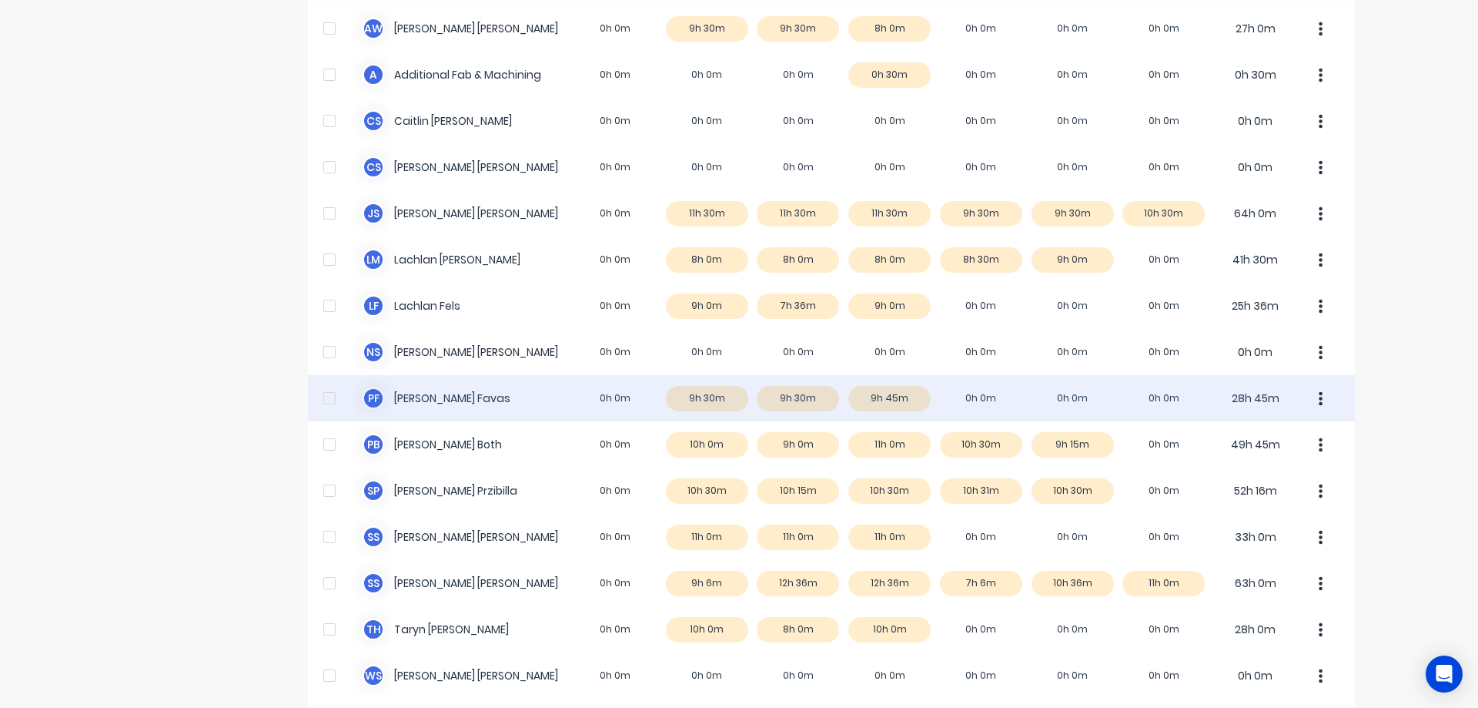
click at [1005, 397] on div "[PERSON_NAME] 0h 0m 9h 30m 9h 30m 9h 45m 0h 0m 0h 0m 0h 0m 28h 45m" at bounding box center [831, 398] width 1047 height 46
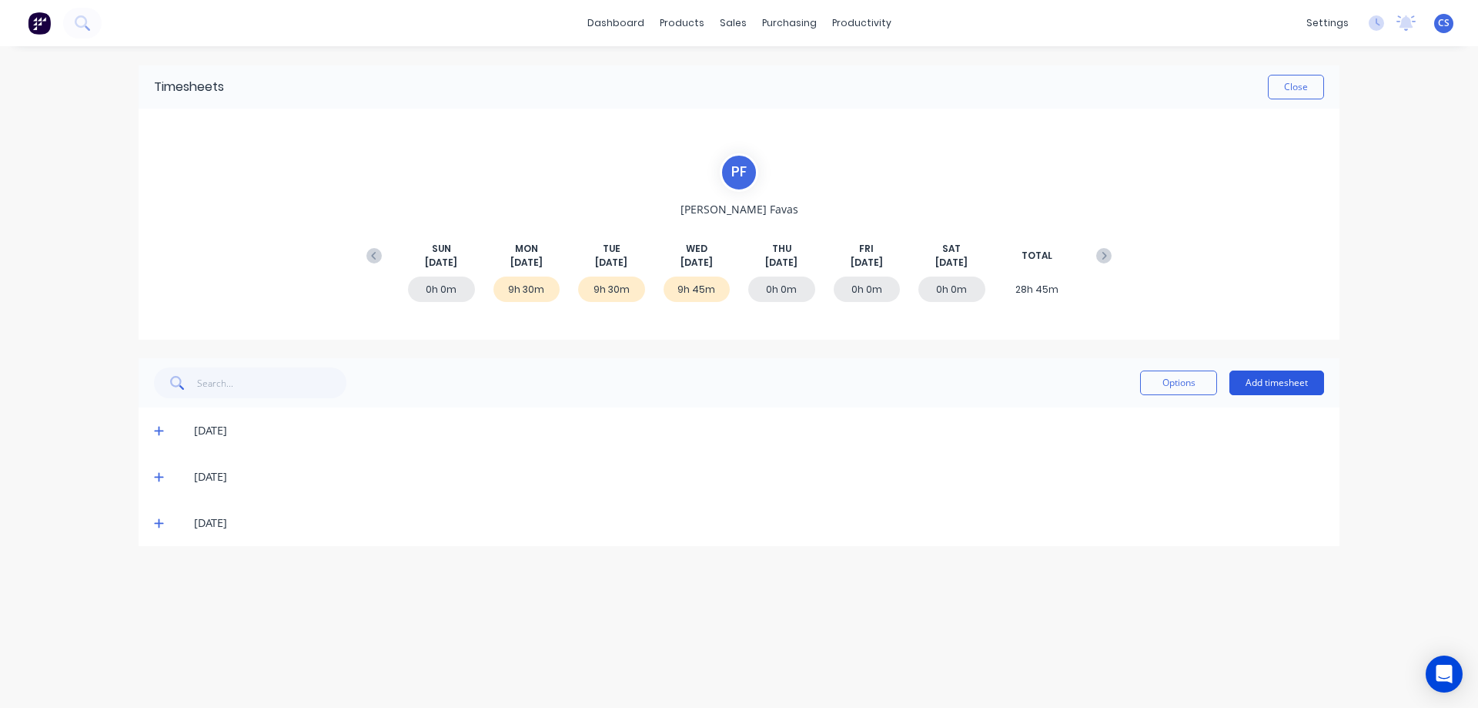
click at [1290, 382] on button "Add timesheet" at bounding box center [1277, 382] width 95 height 25
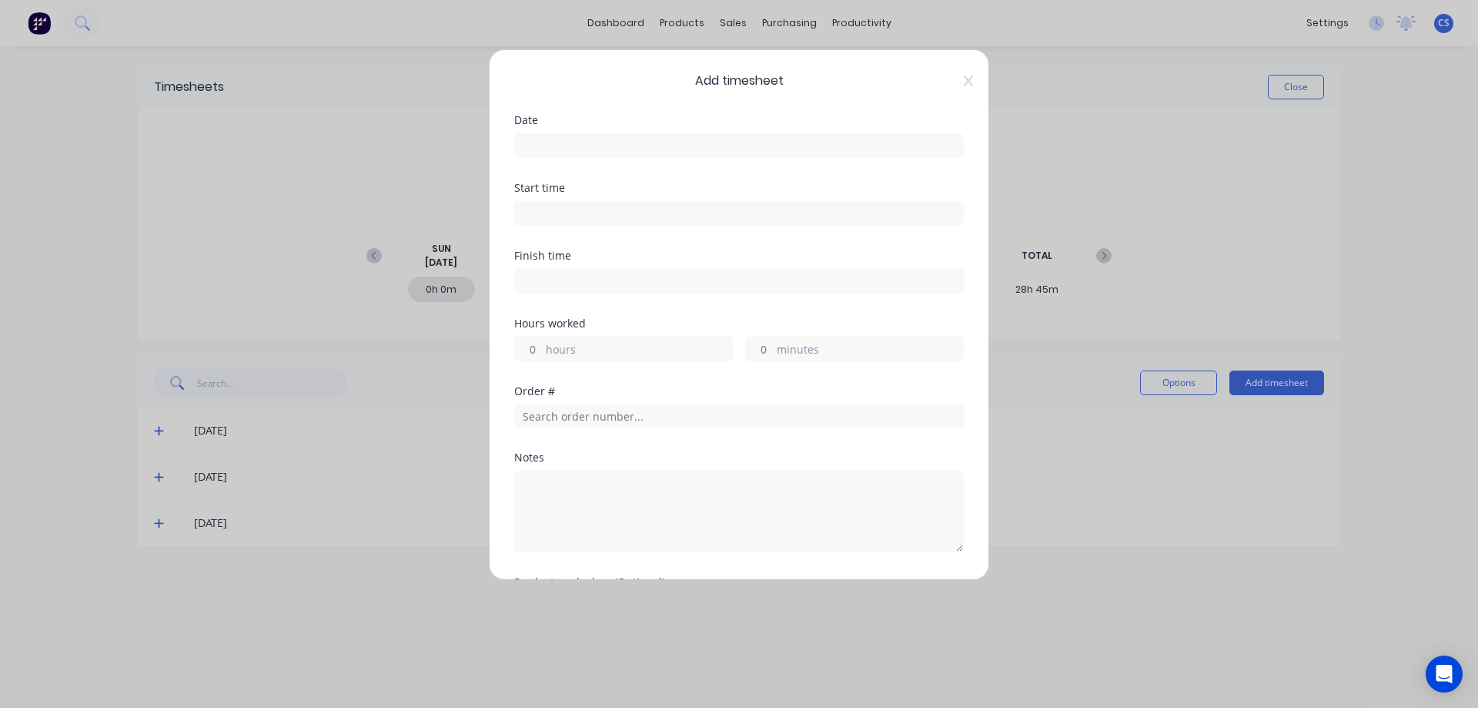
click at [561, 151] on input at bounding box center [739, 145] width 448 height 23
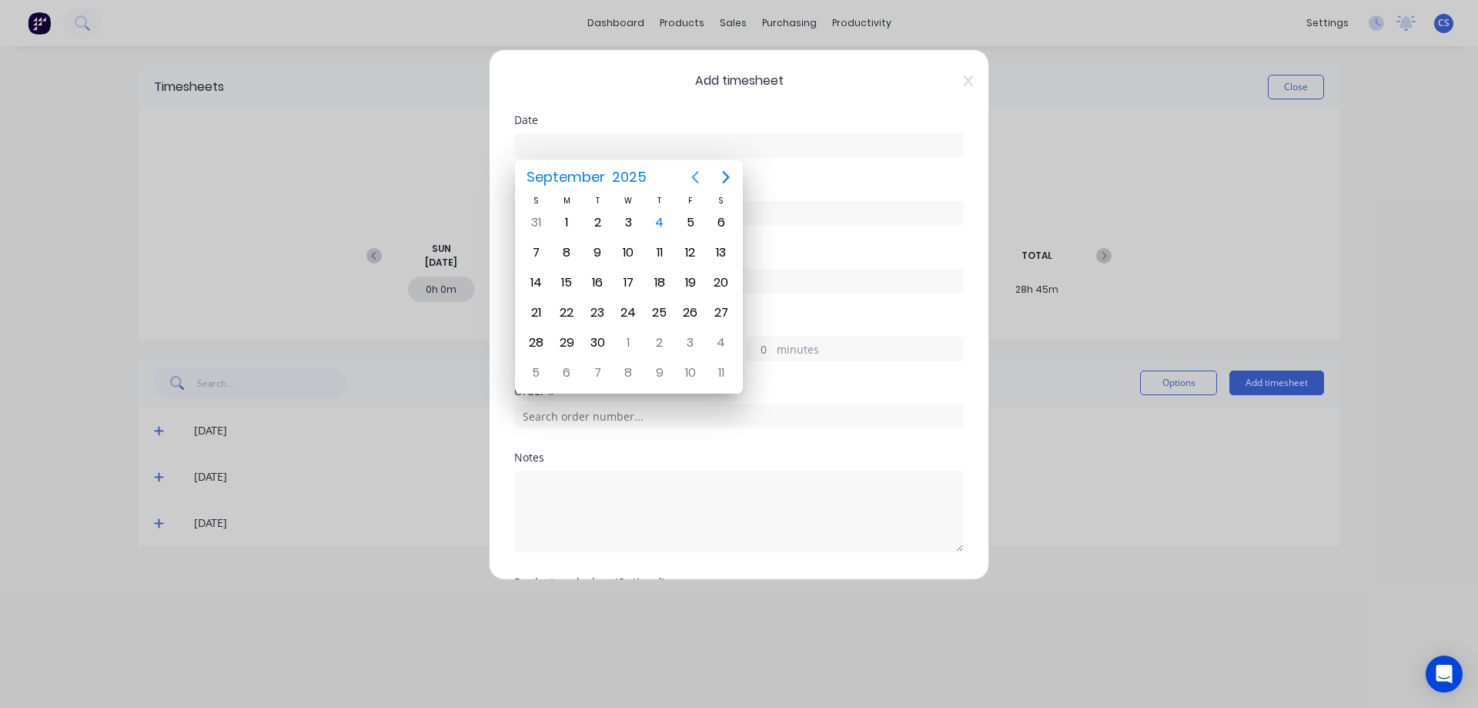
click at [698, 180] on icon "Previous page" at bounding box center [695, 177] width 18 height 18
click at [658, 345] on div "28" at bounding box center [659, 342] width 23 height 23
type input "[DATE]"
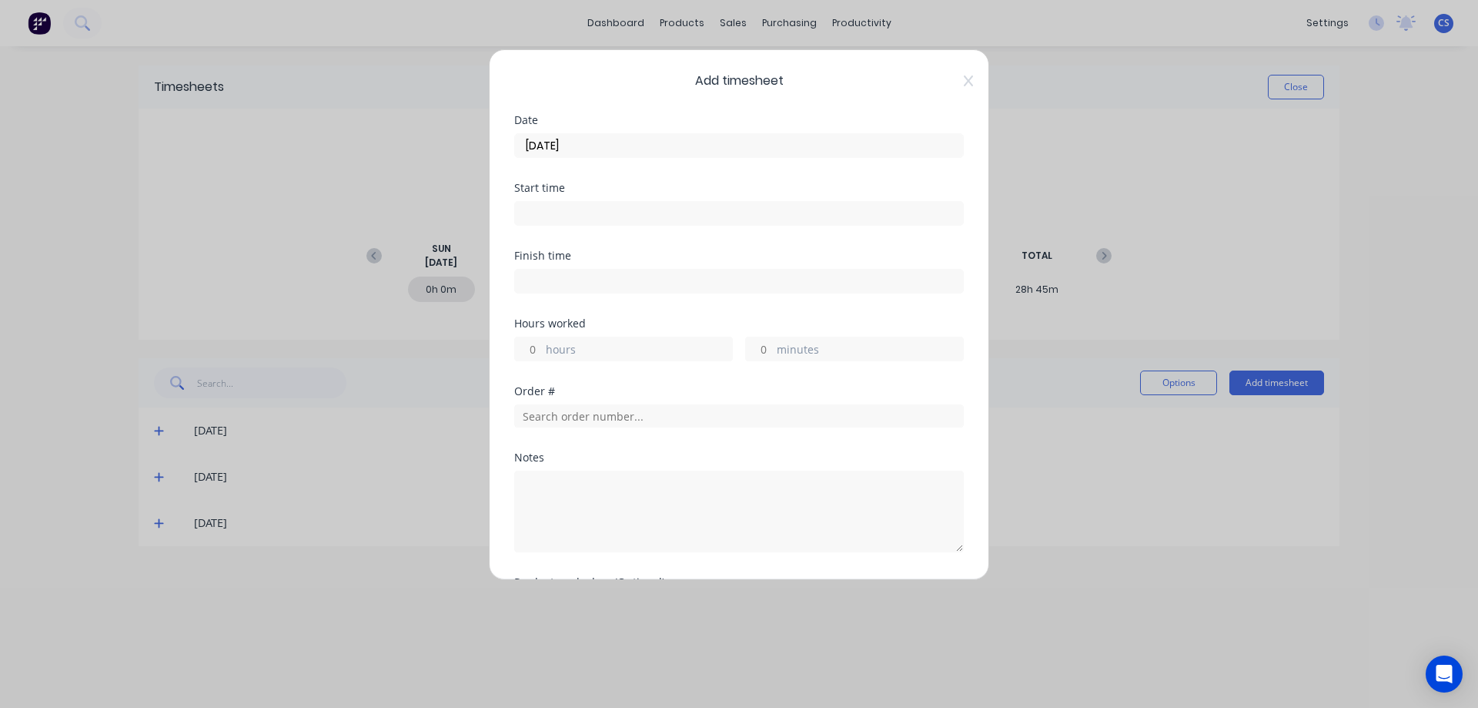
click at [537, 347] on input "hours" at bounding box center [528, 348] width 27 height 23
type input "3"
type input "15"
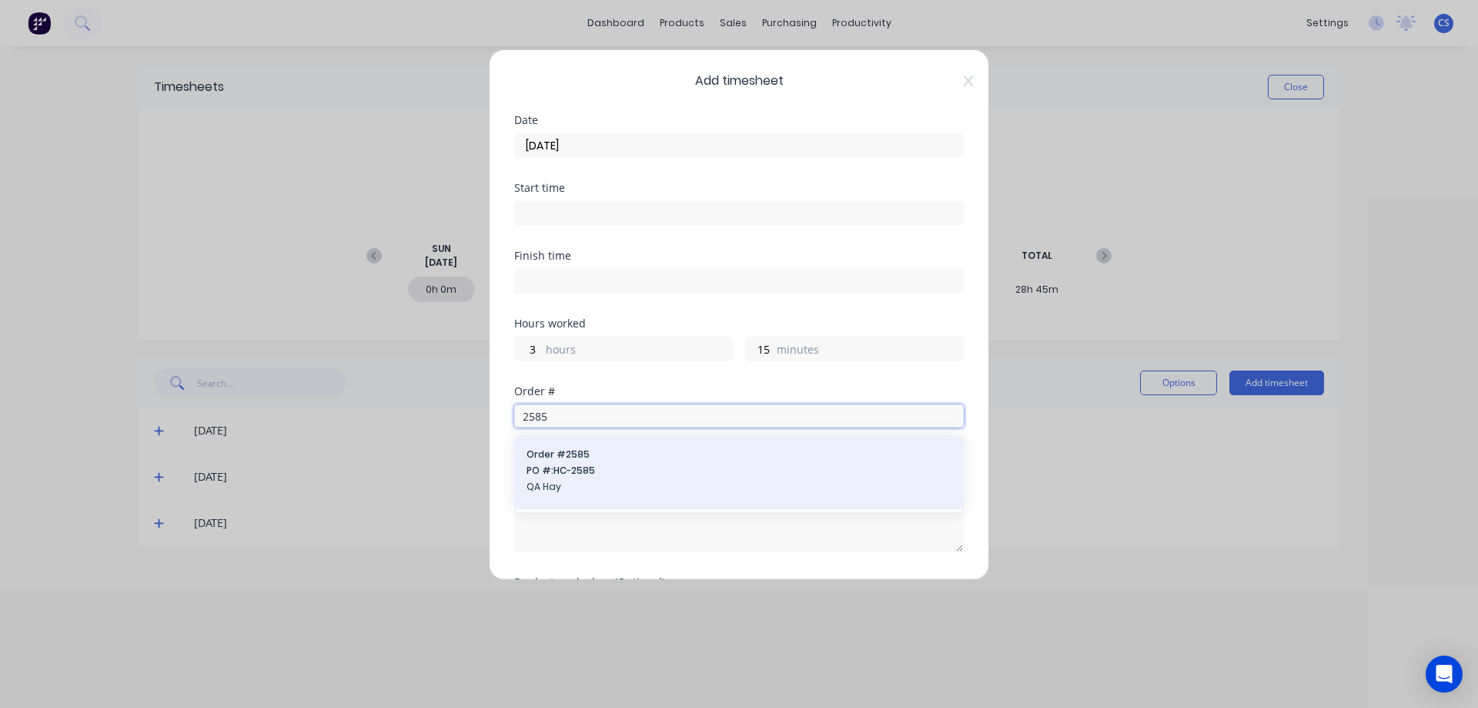
type input "2585"
click at [628, 466] on span "PO #: HC-2585" at bounding box center [739, 471] width 425 height 14
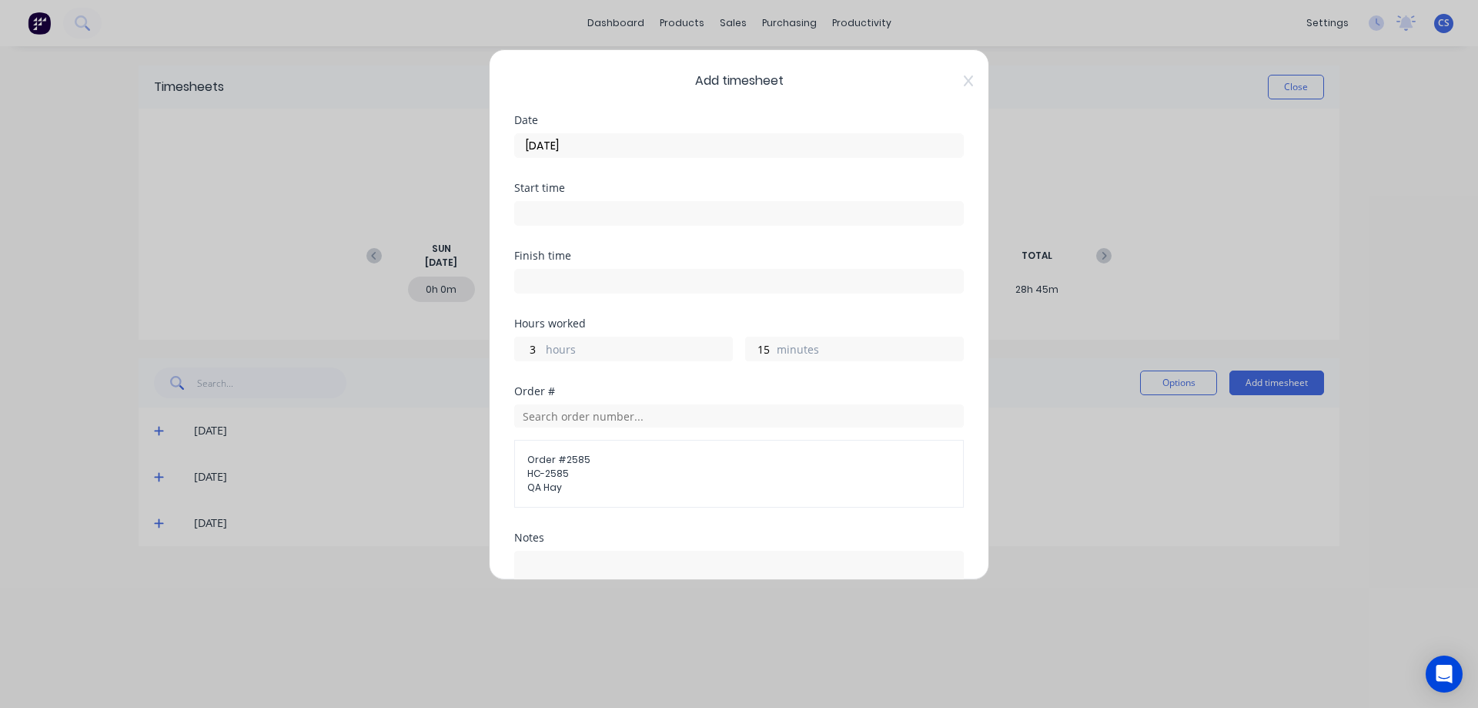
scroll to position [190, 0]
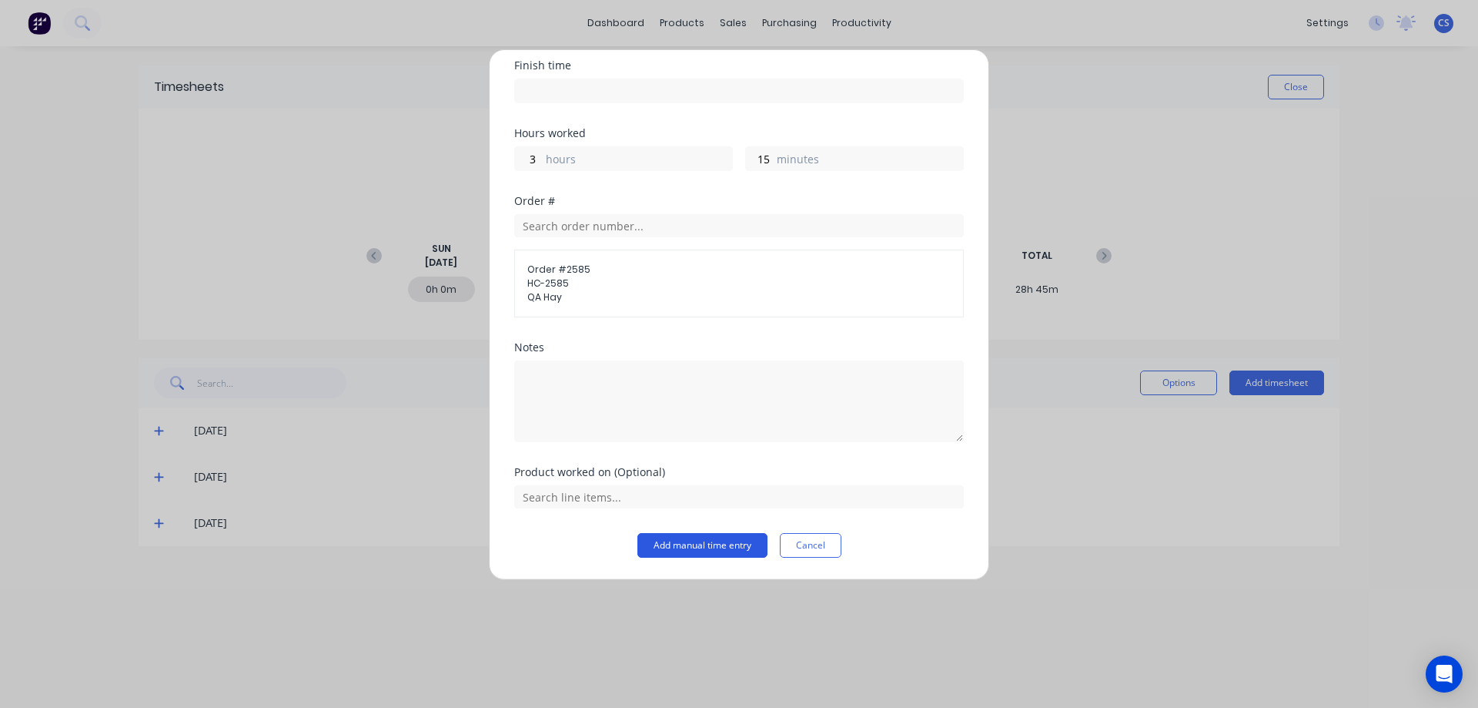
click at [671, 547] on button "Add manual time entry" at bounding box center [703, 545] width 130 height 25
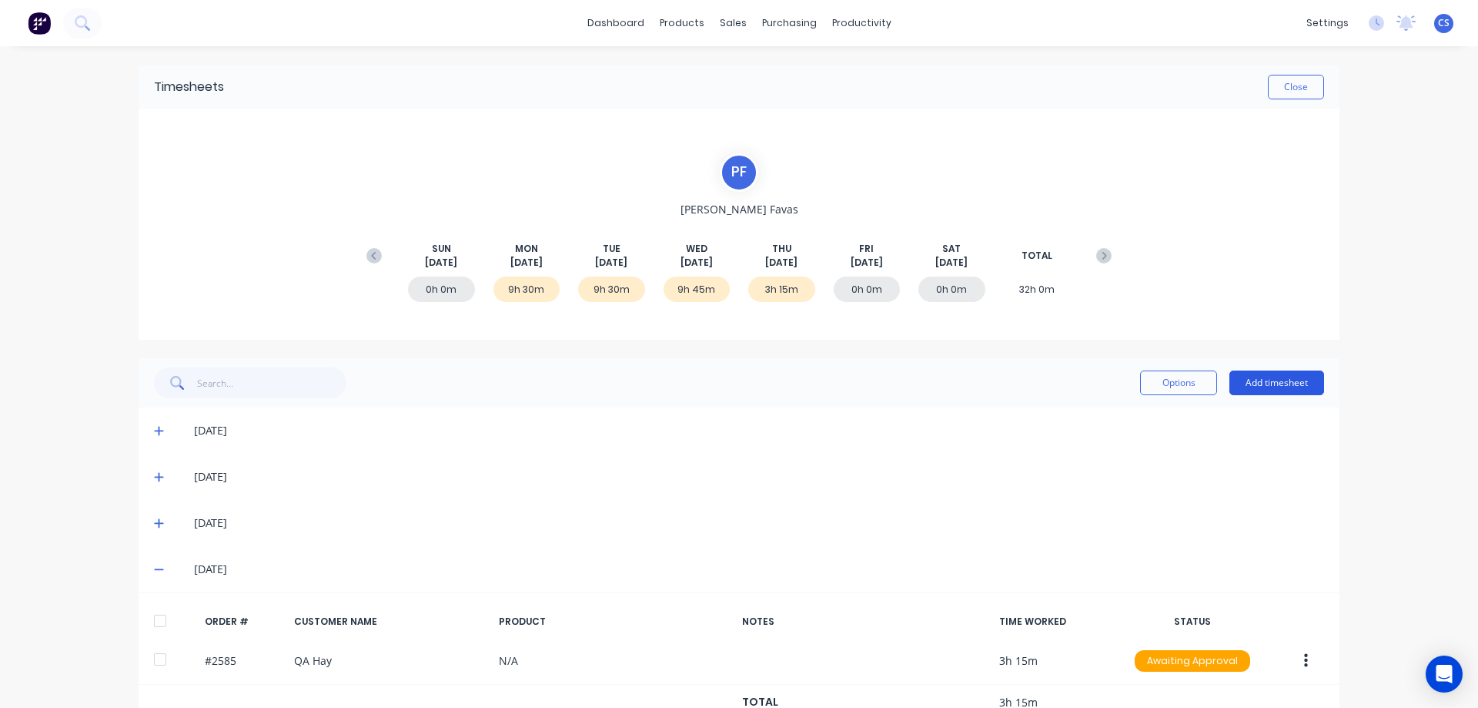
click at [1265, 383] on button "Add timesheet" at bounding box center [1277, 382] width 95 height 25
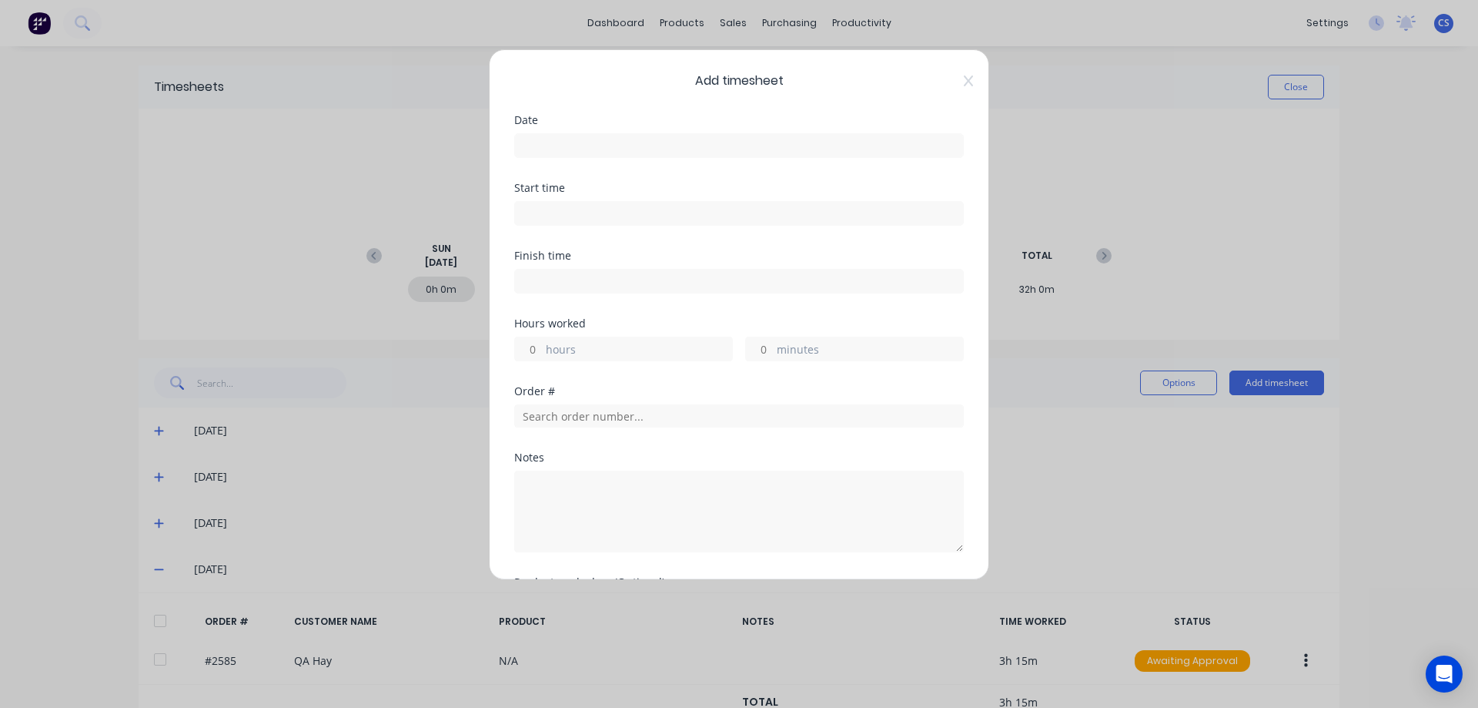
click at [598, 144] on input at bounding box center [739, 145] width 448 height 23
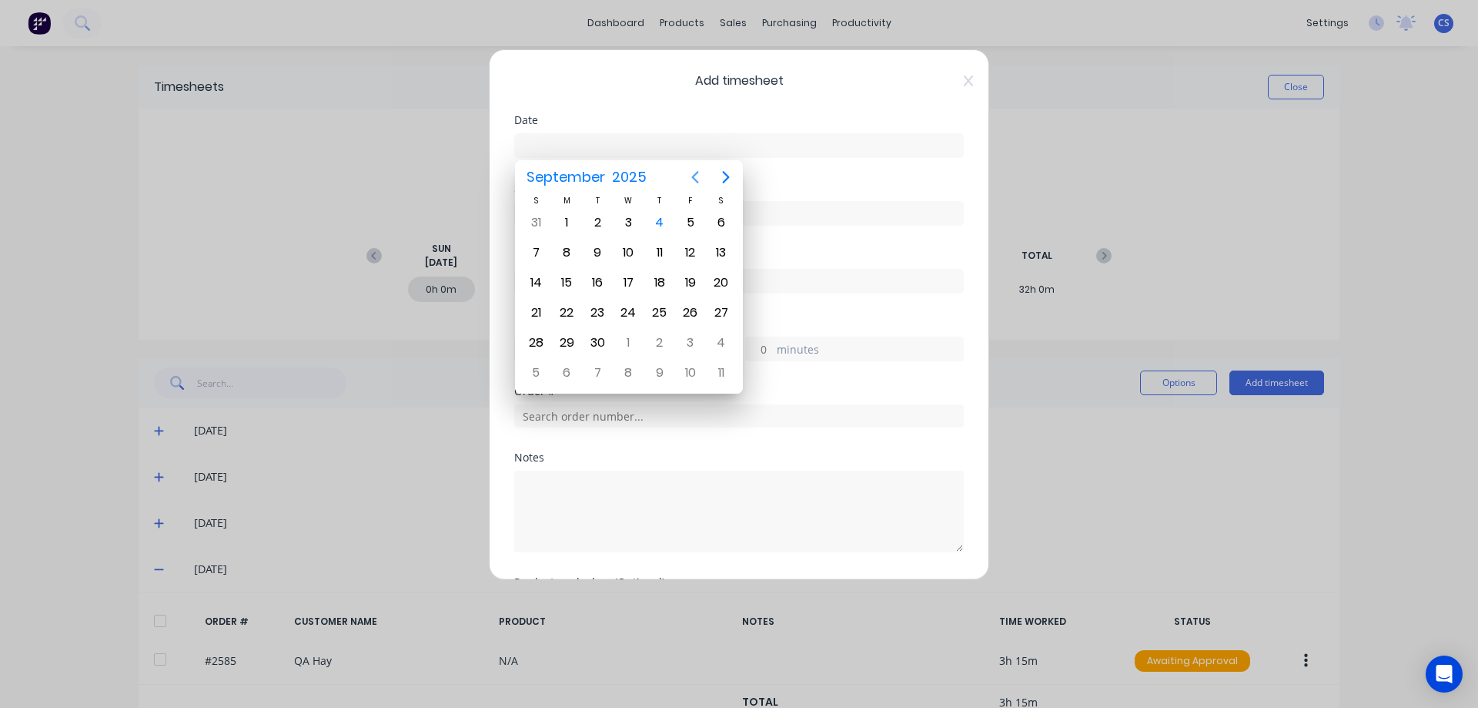
click at [695, 176] on icon "Previous page" at bounding box center [695, 177] width 7 height 12
click at [653, 341] on div "28" at bounding box center [659, 342] width 23 height 23
type input "[DATE]"
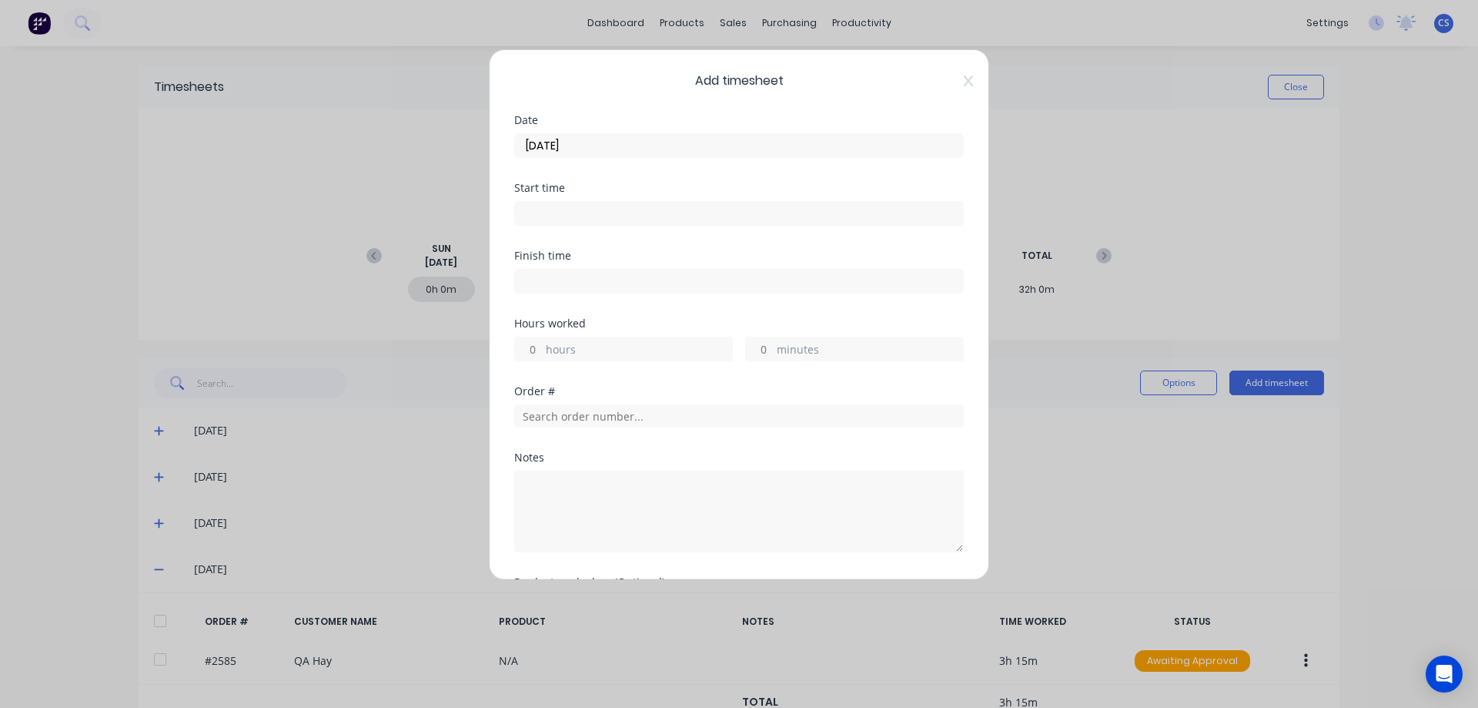
click at [532, 350] on input "hours" at bounding box center [528, 348] width 27 height 23
type input "5"
type input "45"
click at [956, 75] on div "Add timesheet Date [DATE] Start time Finish time Hours worked 5 hours 45 minute…" at bounding box center [739, 314] width 500 height 531
click at [964, 85] on icon at bounding box center [968, 80] width 9 height 11
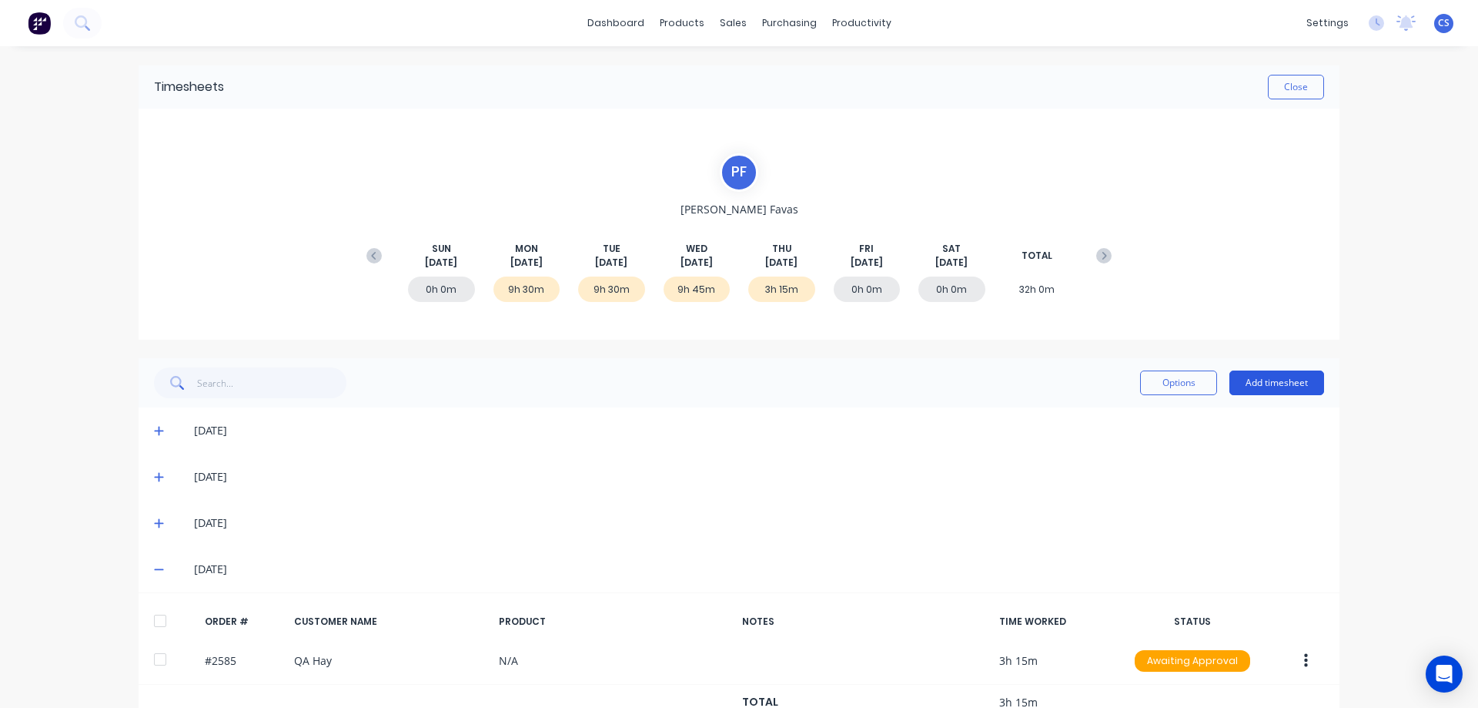
click at [1281, 381] on button "Add timesheet" at bounding box center [1277, 382] width 95 height 25
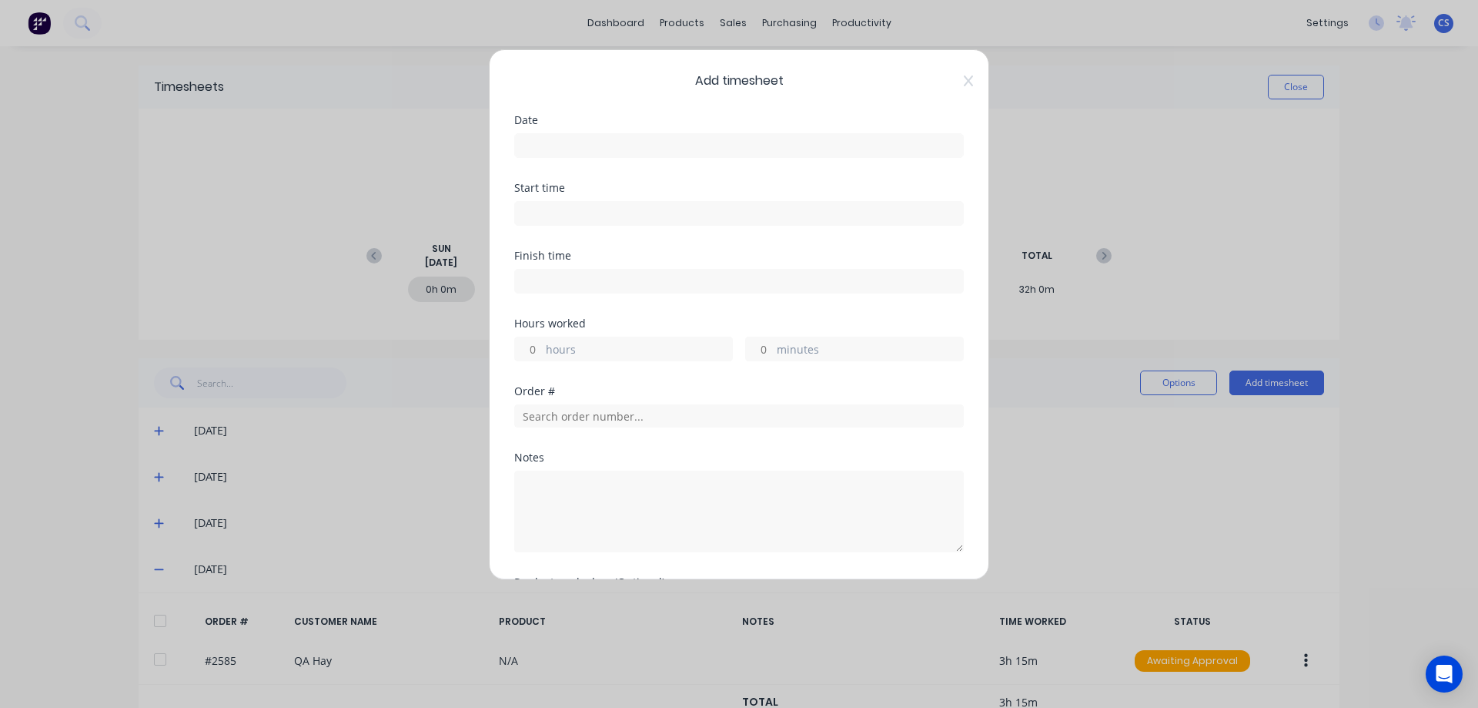
click at [644, 150] on input at bounding box center [739, 145] width 448 height 23
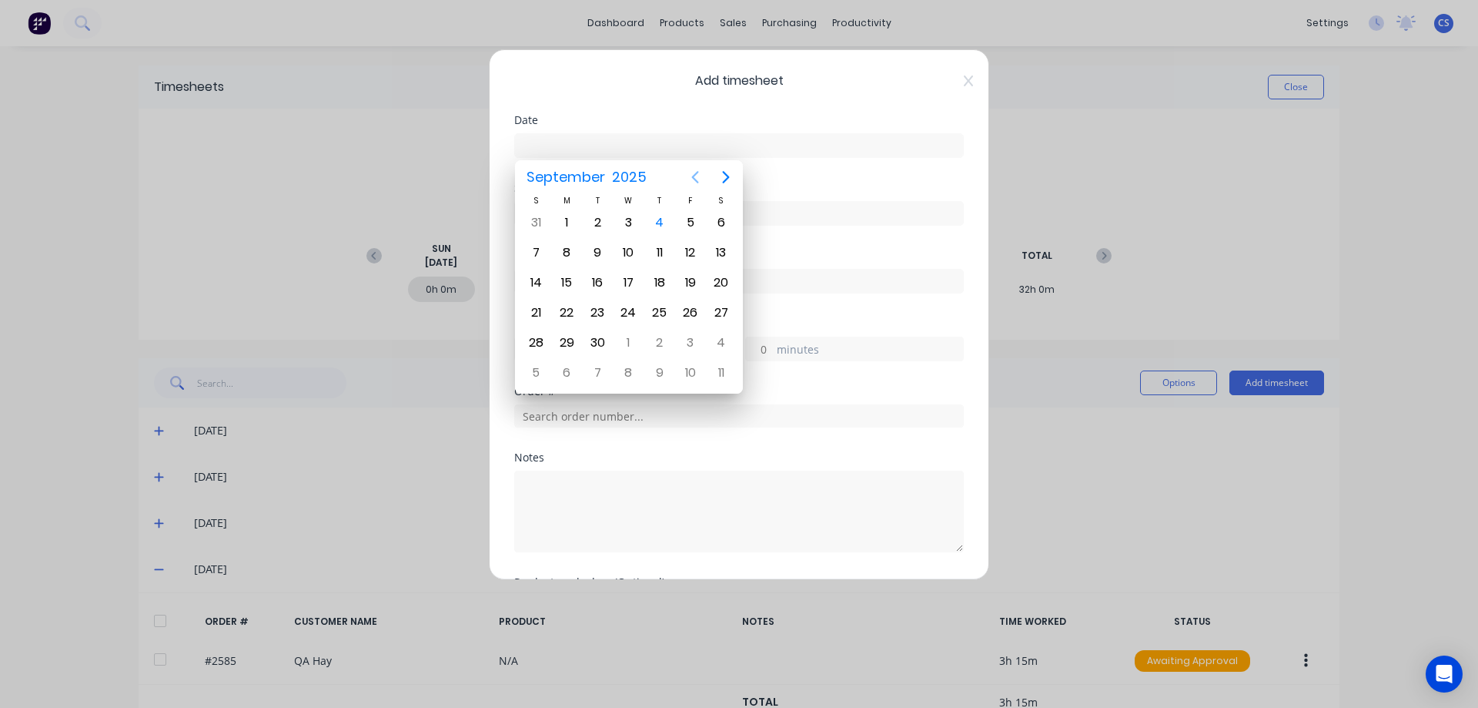
click at [693, 179] on icon "Previous page" at bounding box center [695, 177] width 18 height 18
click at [685, 342] on div "29" at bounding box center [690, 342] width 23 height 23
type input "[DATE]"
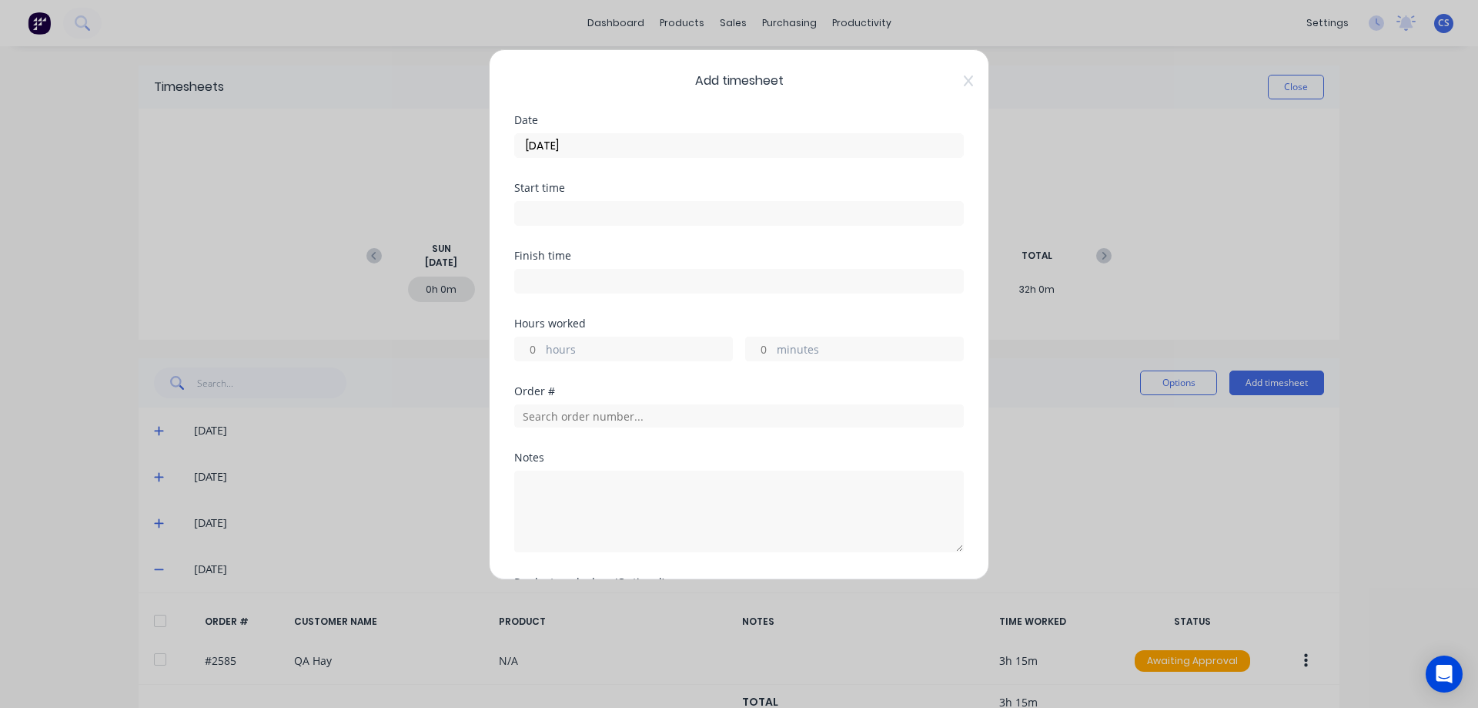
click at [768, 346] on div "minutes" at bounding box center [854, 348] width 219 height 25
click at [761, 351] on input "minutes" at bounding box center [759, 348] width 27 height 23
type input "45"
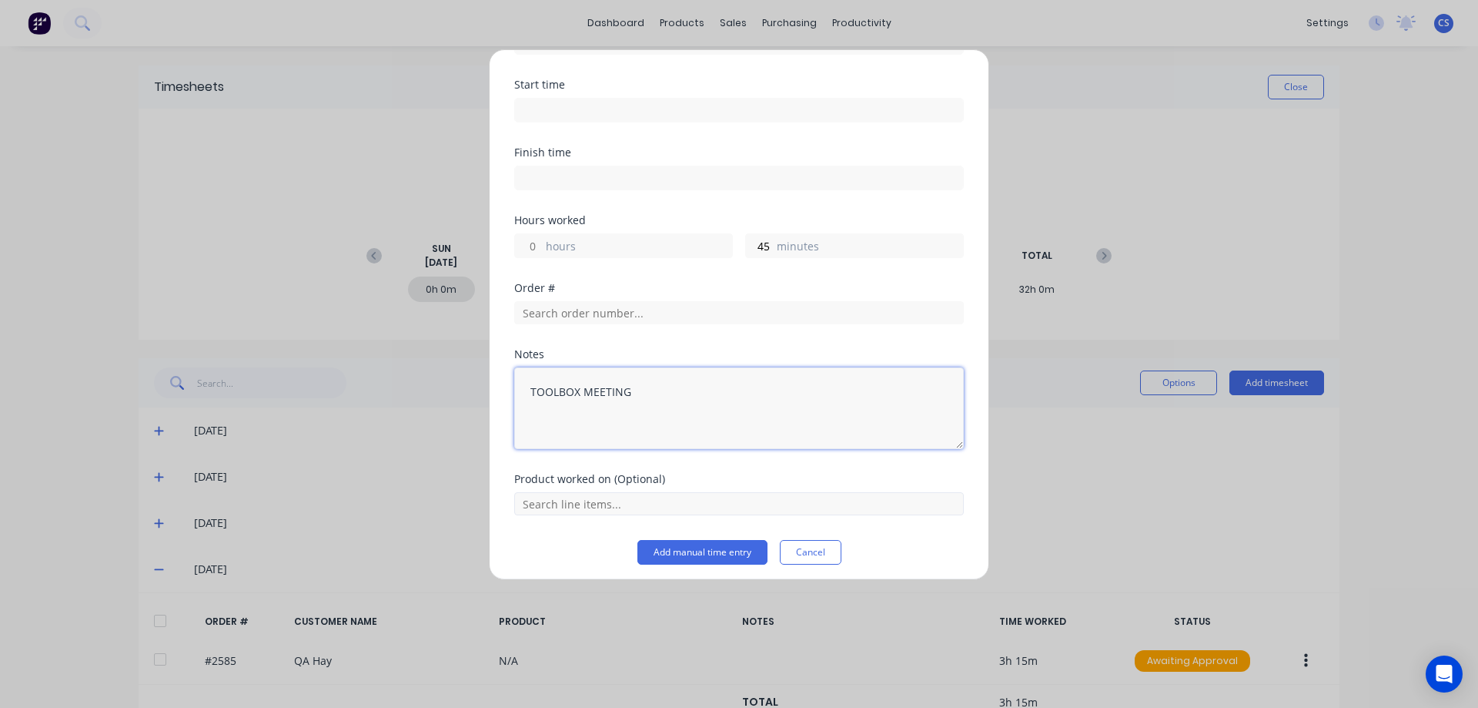
scroll to position [110, 0]
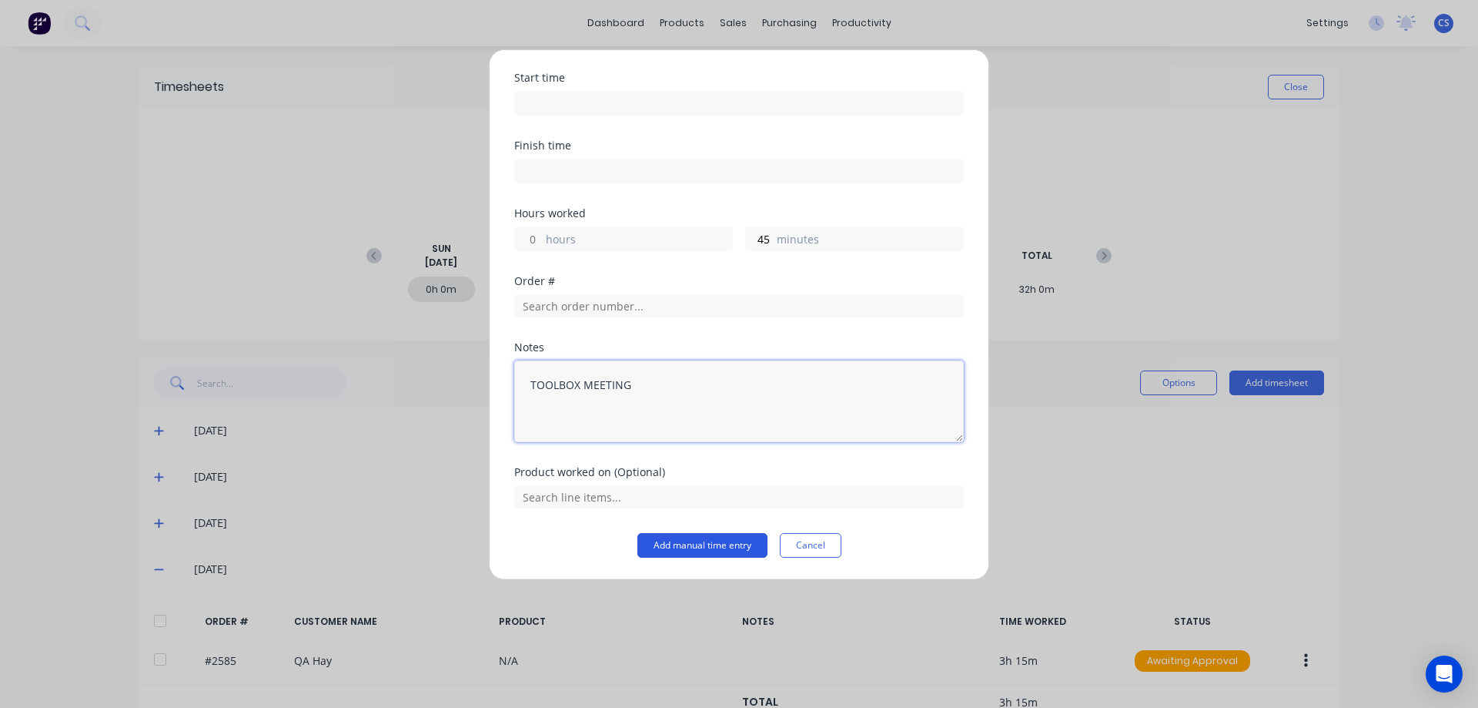
type textarea "TOOLBOX MEETING"
click at [689, 547] on button "Add manual time entry" at bounding box center [703, 545] width 130 height 25
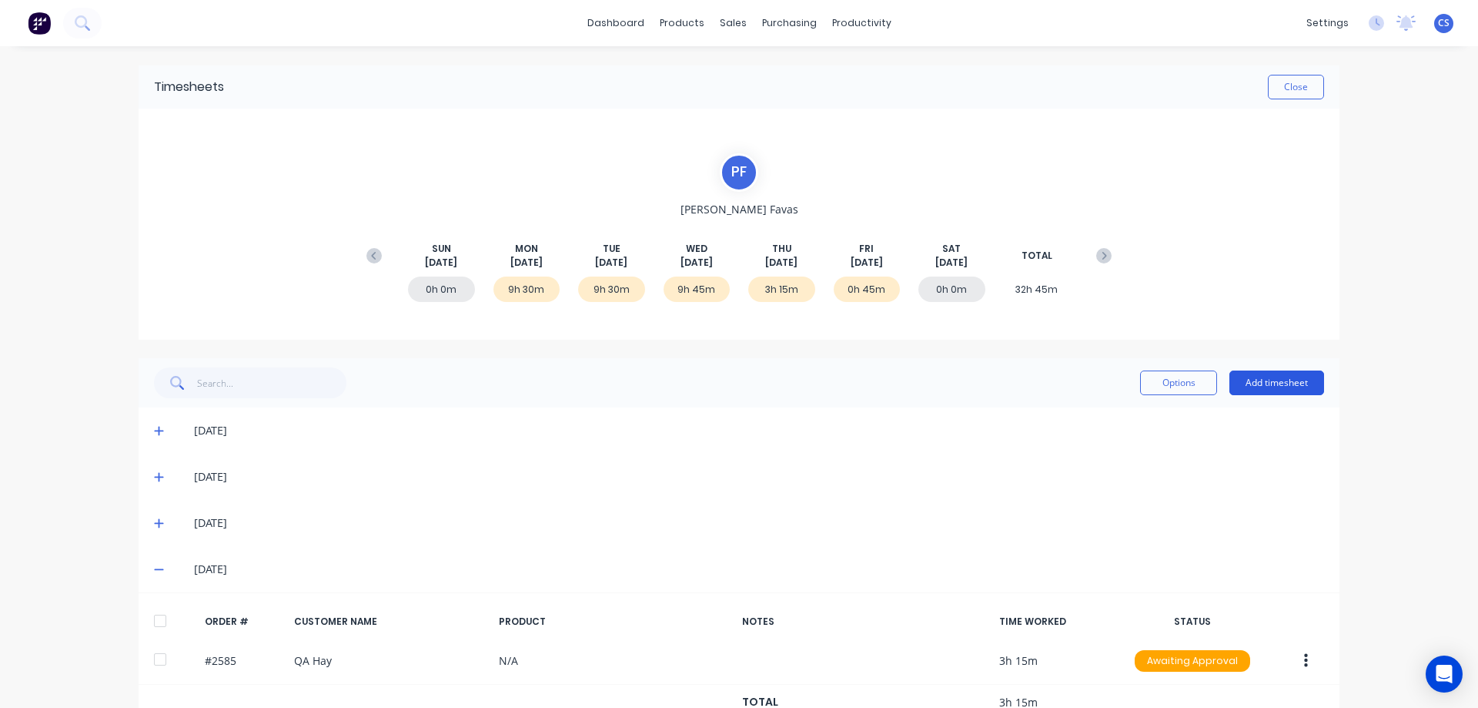
click at [1247, 387] on button "Add timesheet" at bounding box center [1277, 382] width 95 height 25
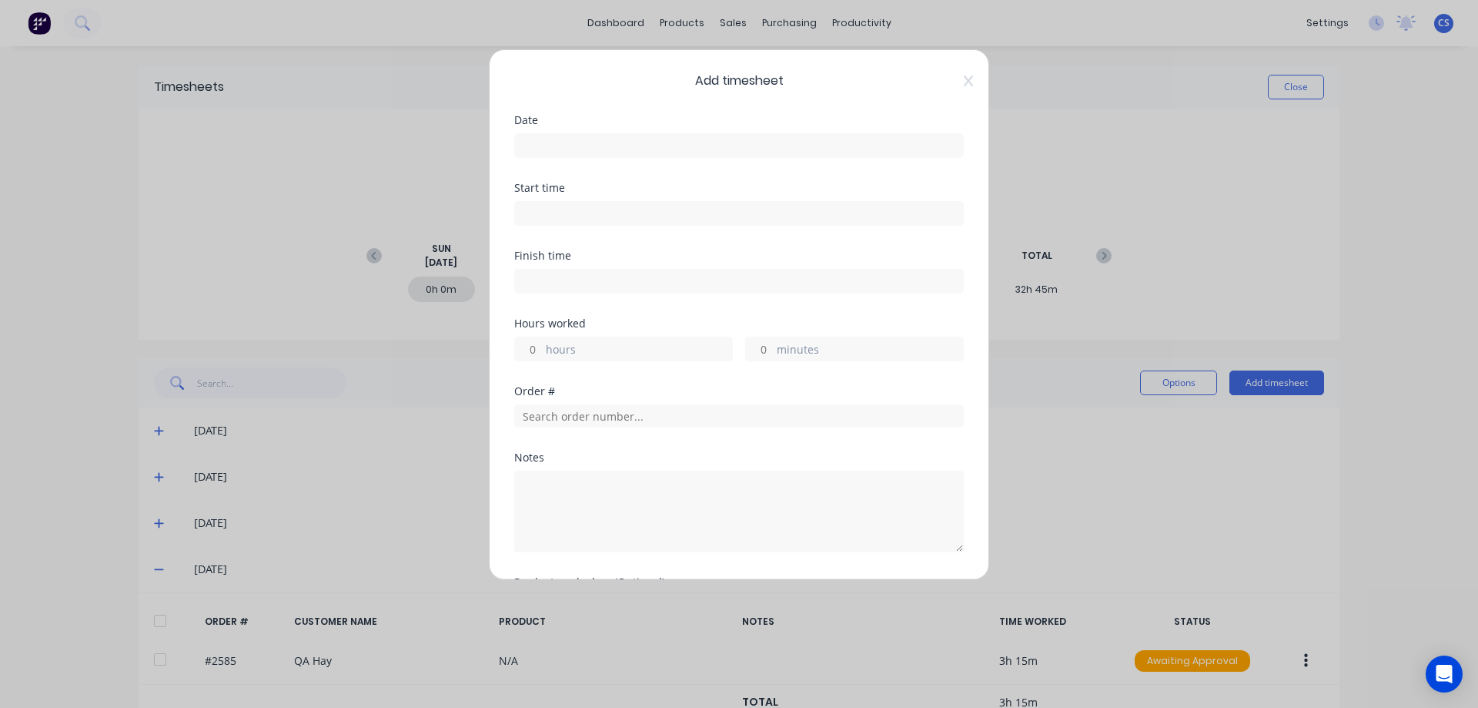
click at [572, 144] on input at bounding box center [739, 145] width 448 height 23
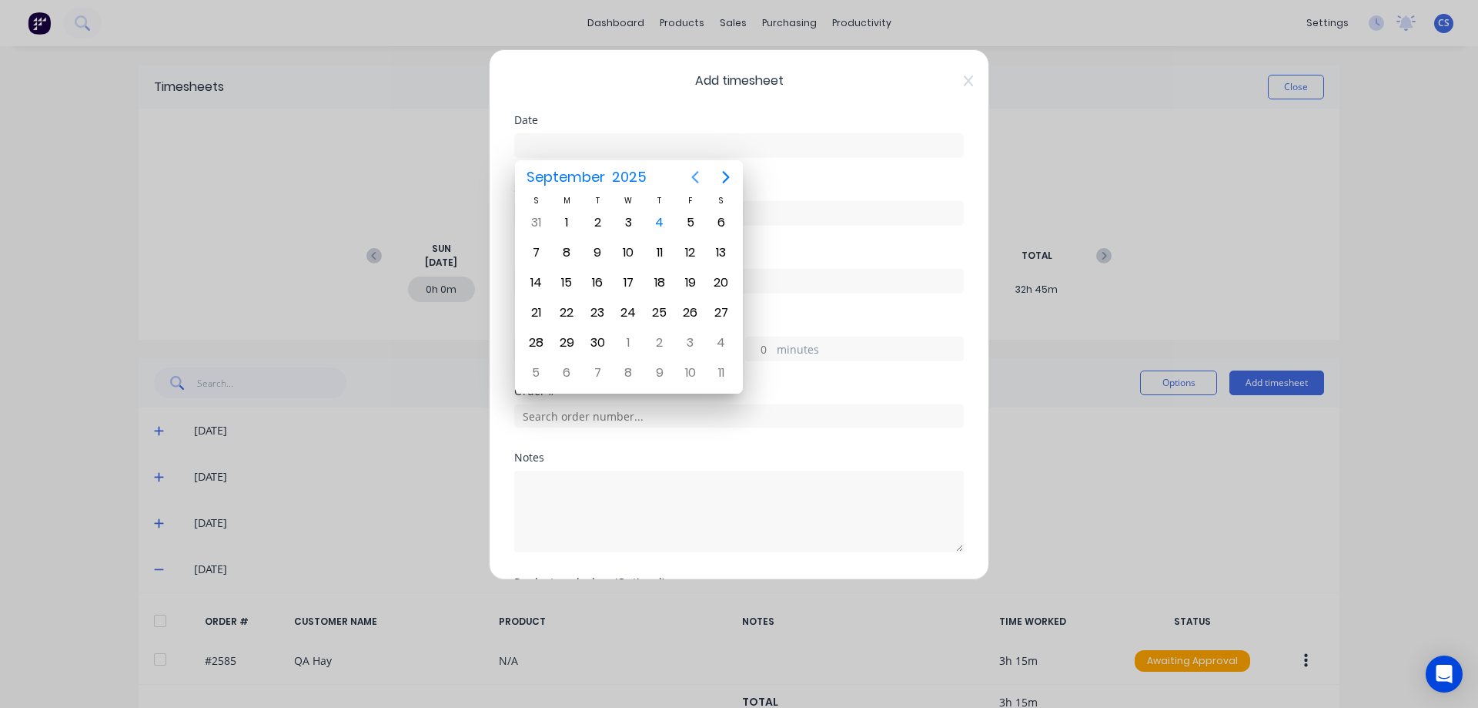
click at [692, 178] on icon "Previous page" at bounding box center [695, 177] width 18 height 18
click at [691, 340] on div "29" at bounding box center [690, 342] width 23 height 23
type input "[DATE]"
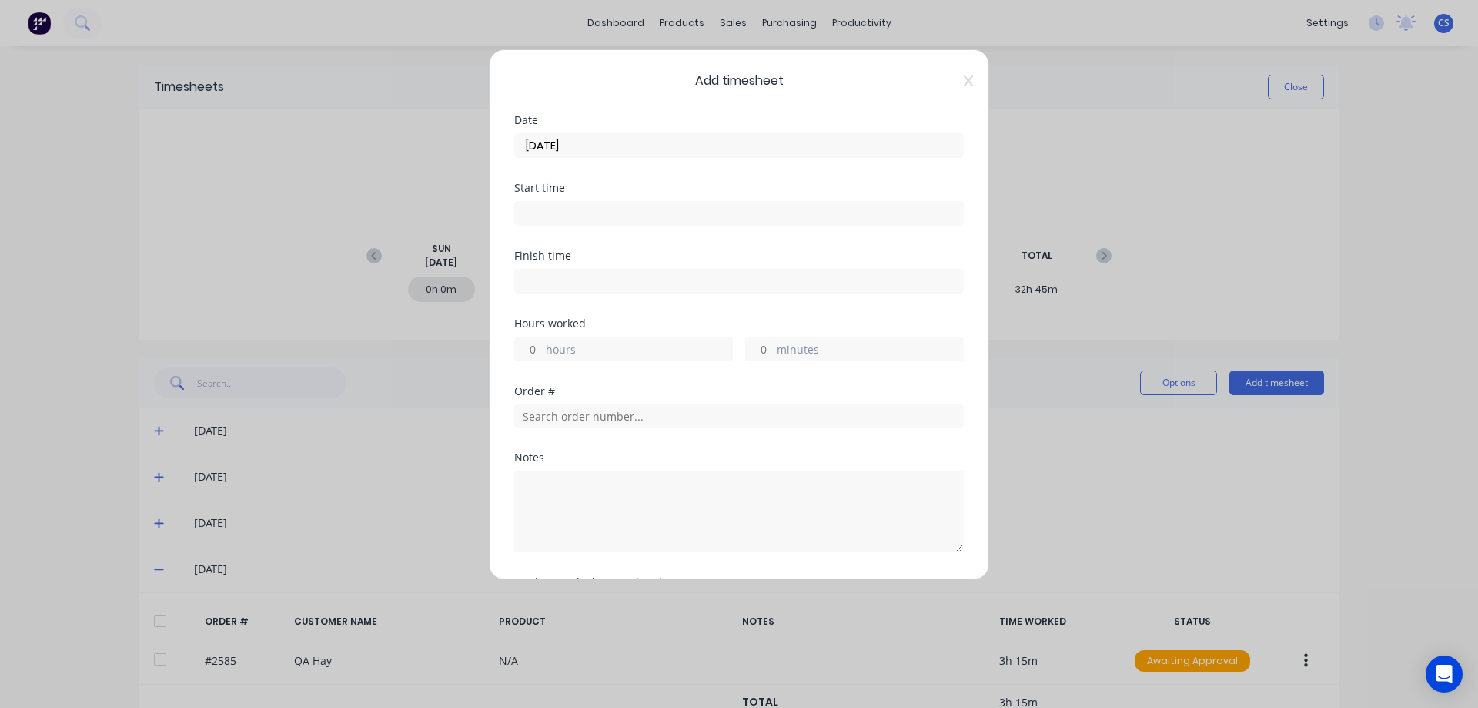
click at [534, 350] on input "hours" at bounding box center [528, 348] width 27 height 23
type input "2"
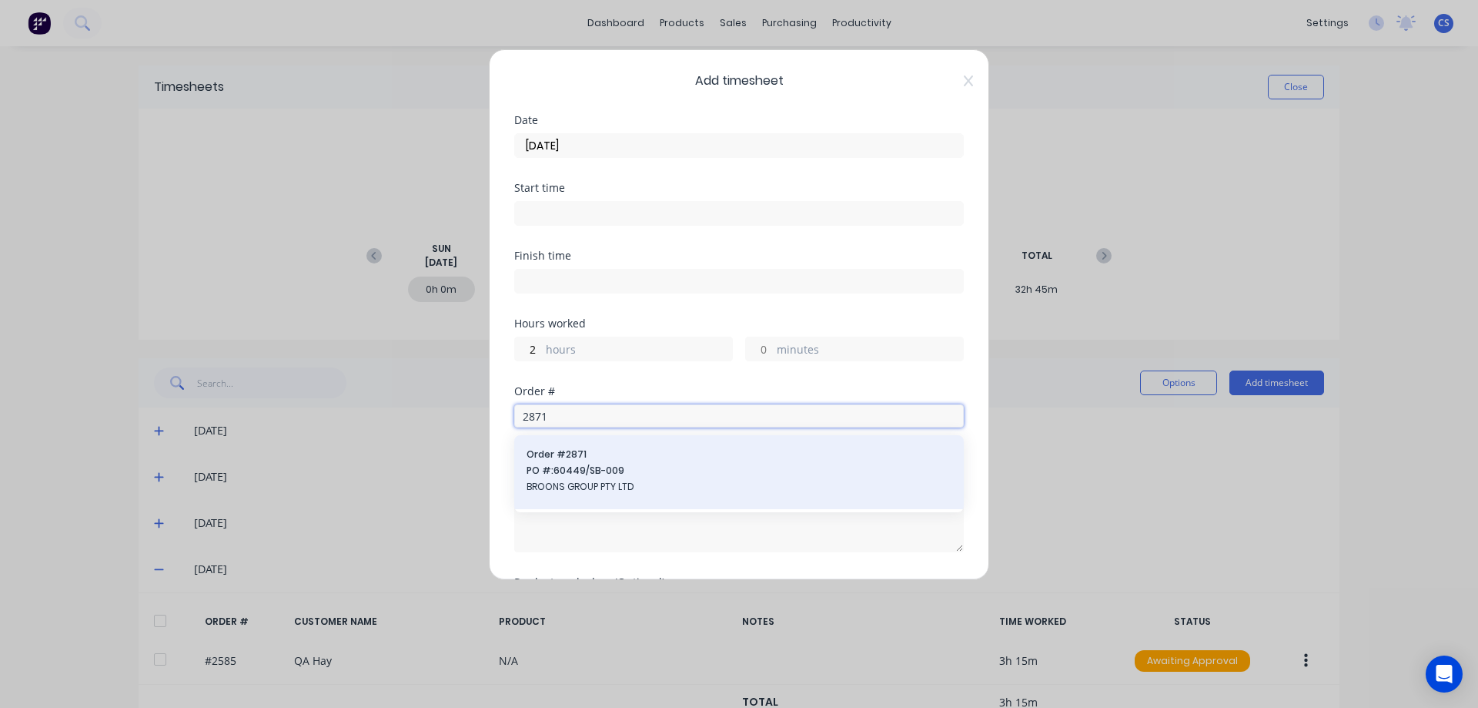
type input "2871"
click at [620, 478] on div "Order # 2871 PO #: 60449/SB-009 BROONS GROUP PTY LTD" at bounding box center [739, 471] width 425 height 49
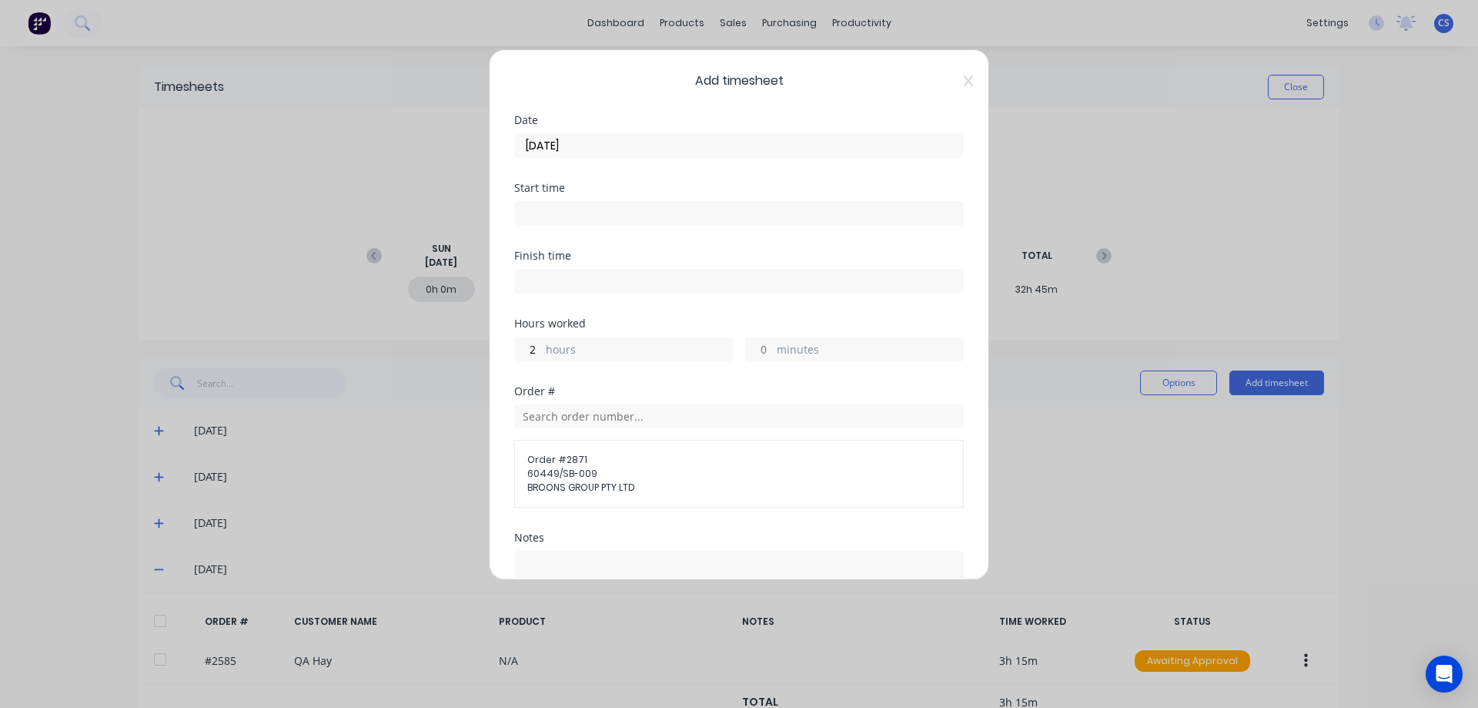
scroll to position [190, 0]
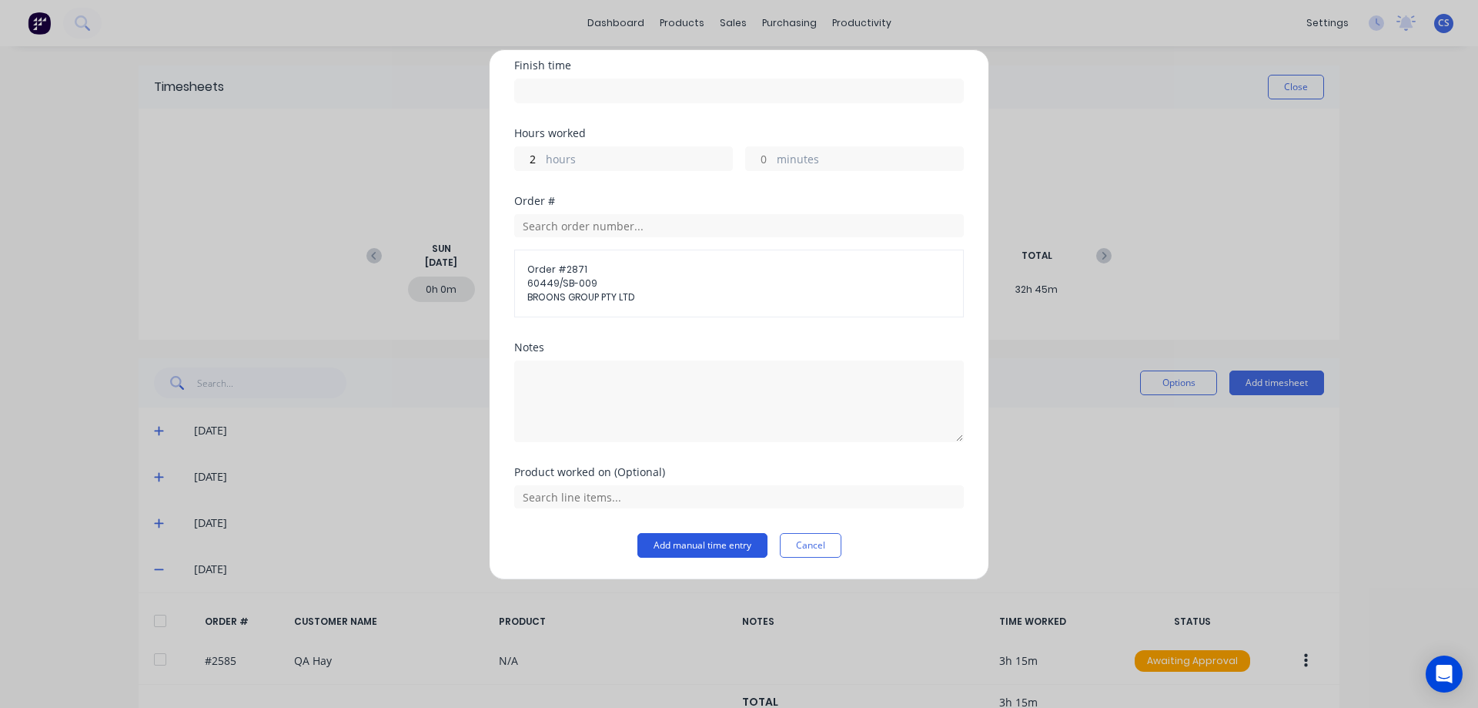
click at [697, 543] on button "Add manual time entry" at bounding box center [703, 545] width 130 height 25
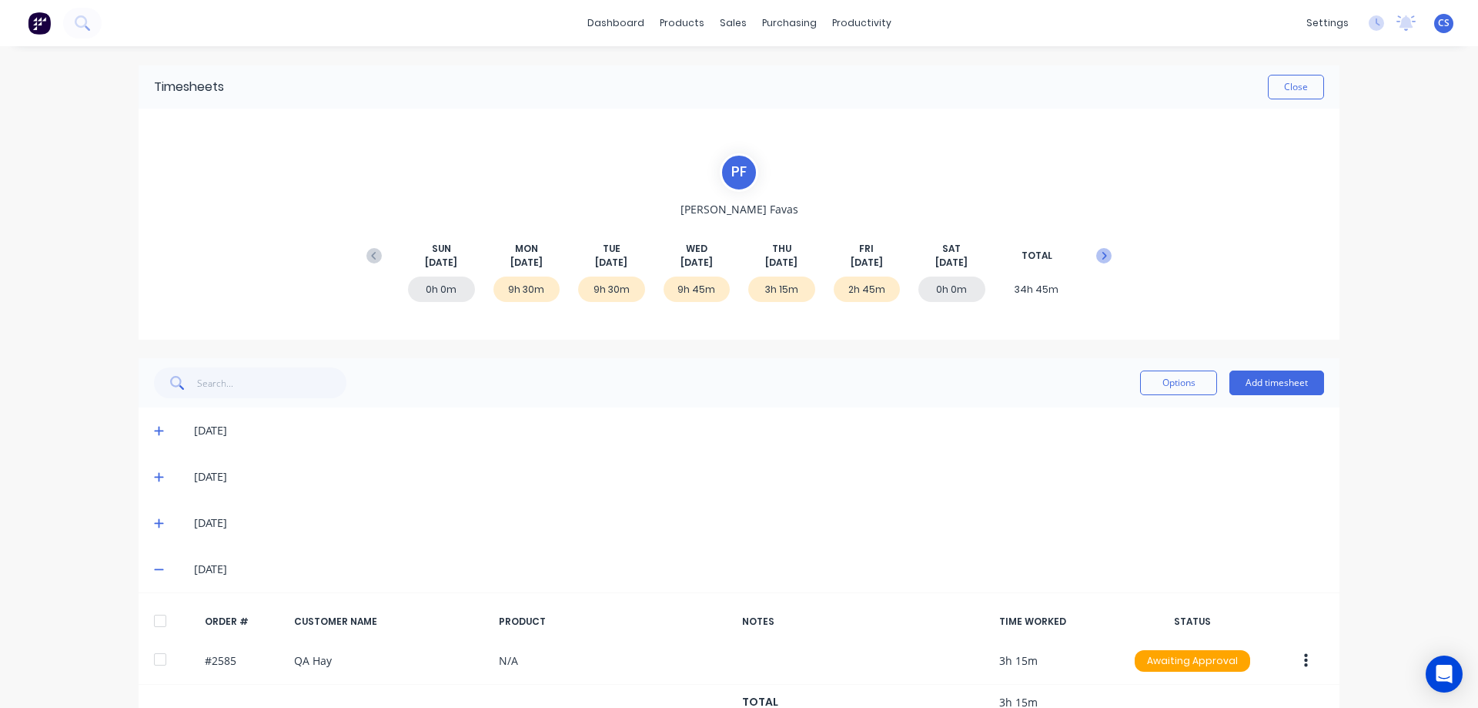
click at [1103, 253] on icon at bounding box center [1105, 256] width 5 height 8
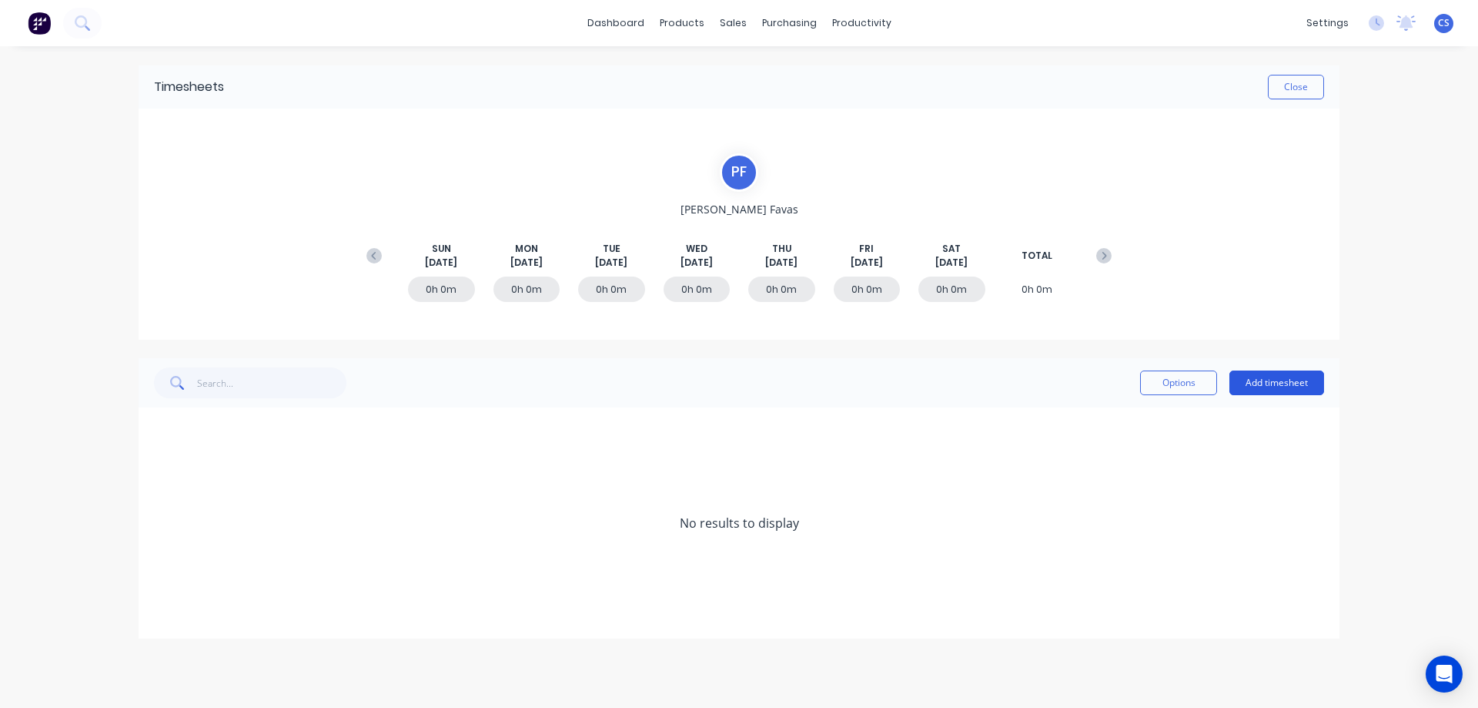
click at [1286, 381] on button "Add timesheet" at bounding box center [1277, 382] width 95 height 25
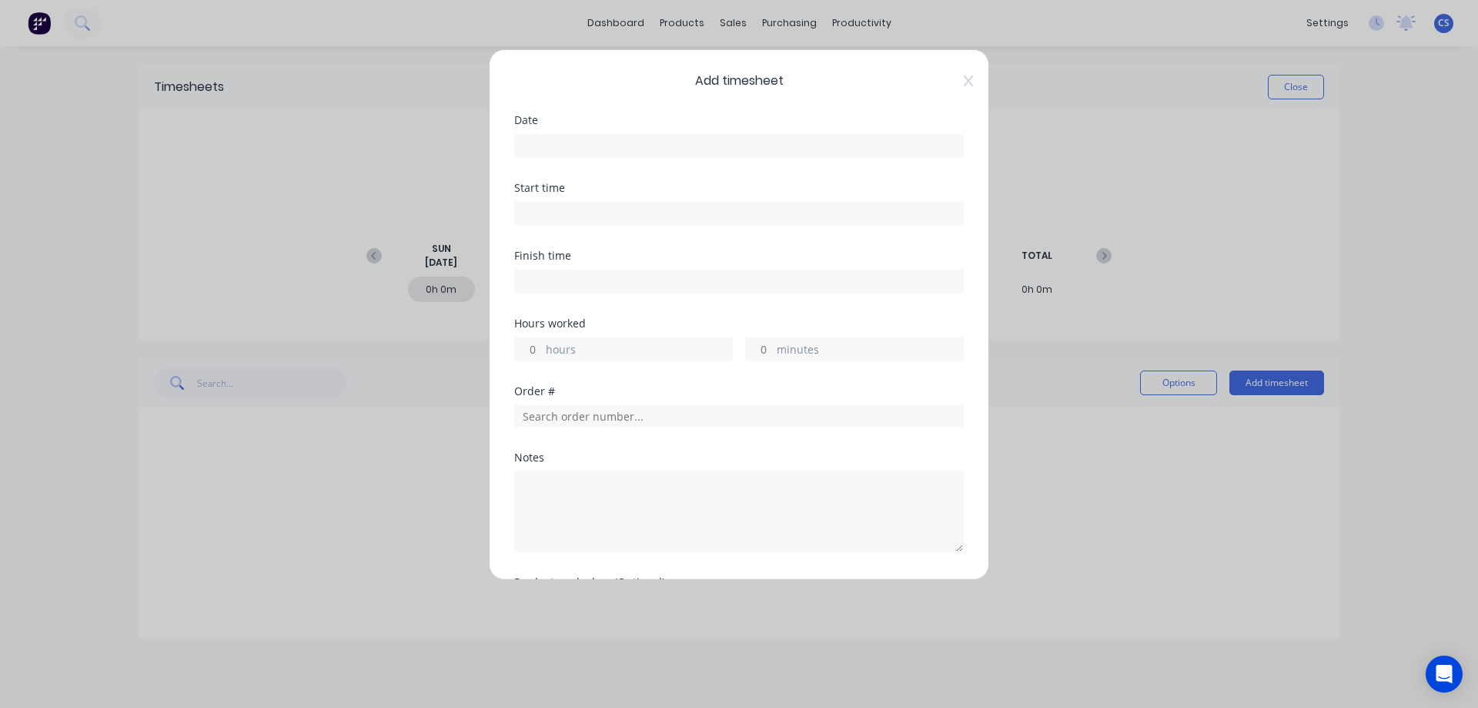
click at [553, 143] on input at bounding box center [739, 145] width 448 height 23
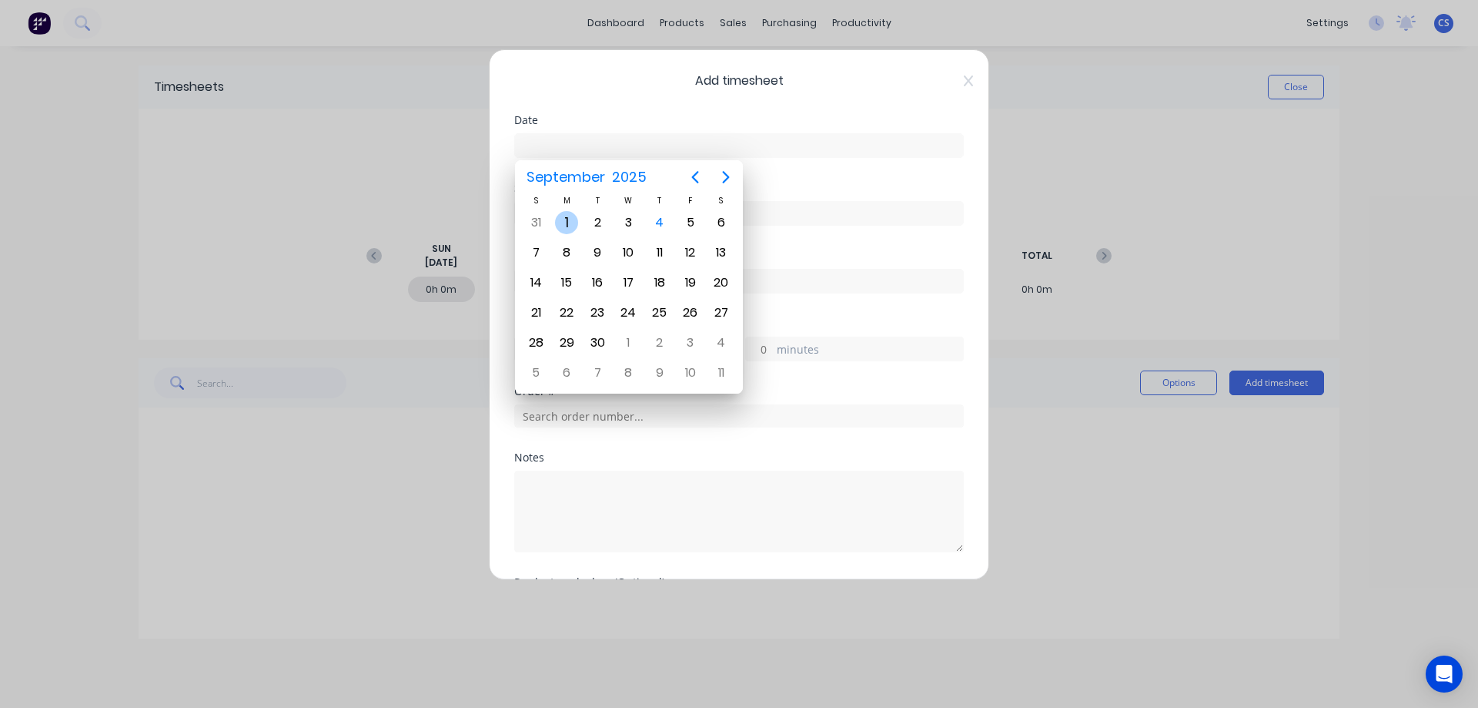
click at [571, 225] on div "1" at bounding box center [566, 222] width 23 height 23
type input "[DATE]"
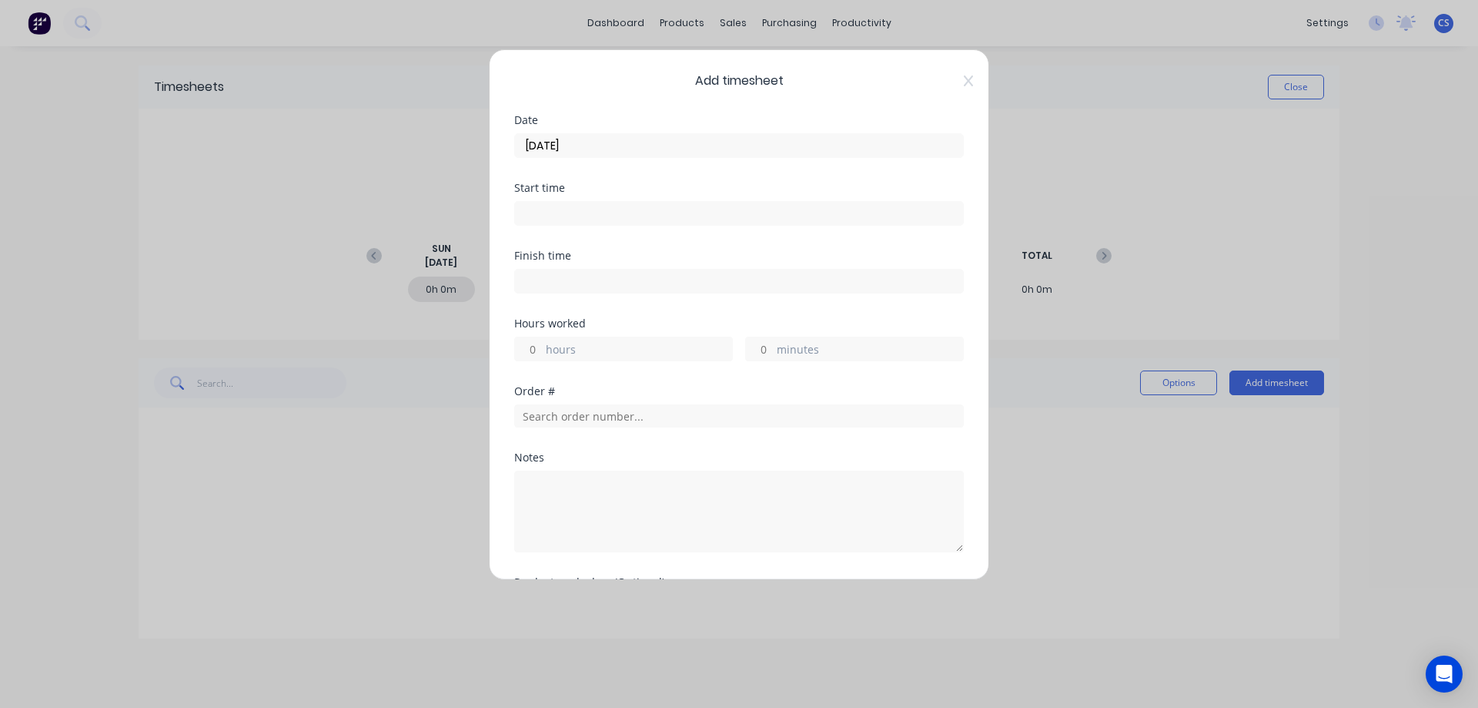
click at [539, 341] on input "hours" at bounding box center [528, 348] width 27 height 23
type input "7"
type input "36"
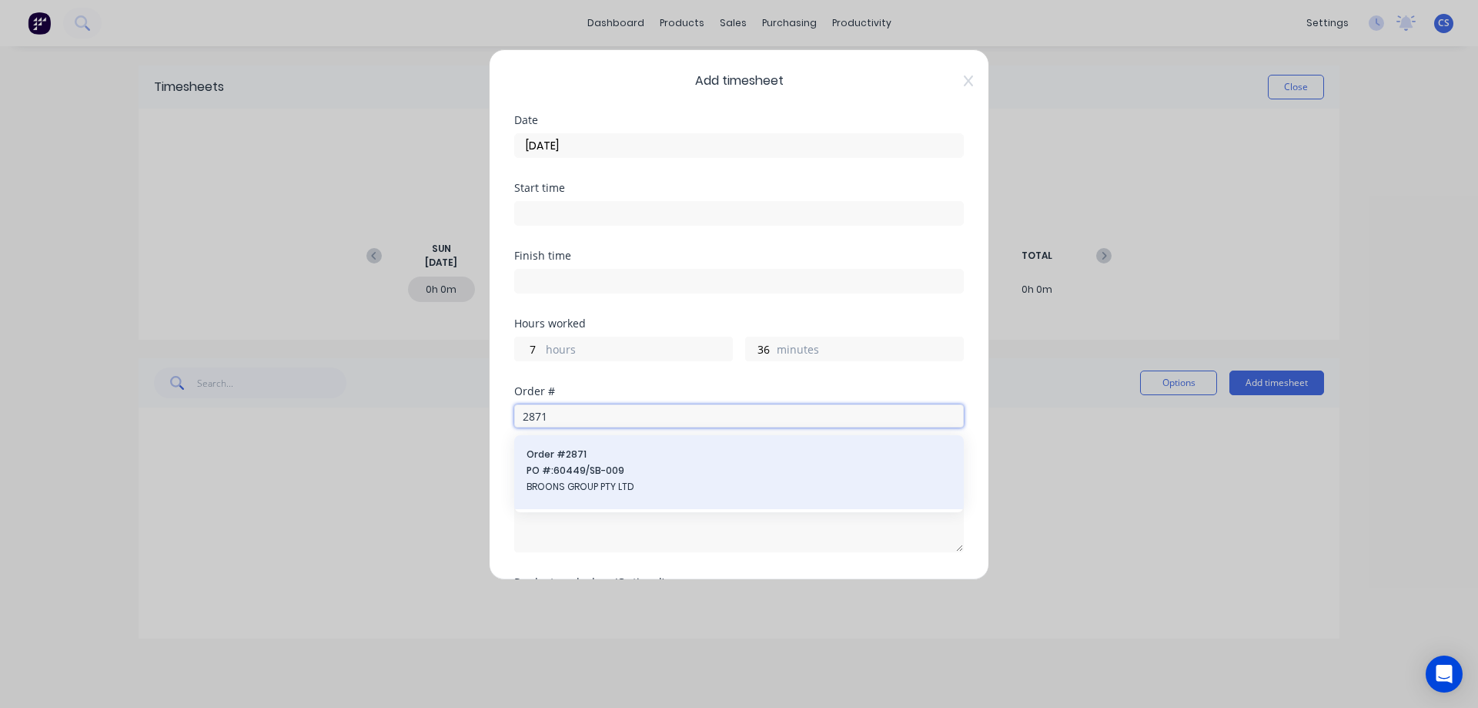
type input "2871"
click at [662, 463] on div "Order # 2871 PO #: 60449/SB-009 BROONS GROUP PTY LTD" at bounding box center [739, 471] width 425 height 49
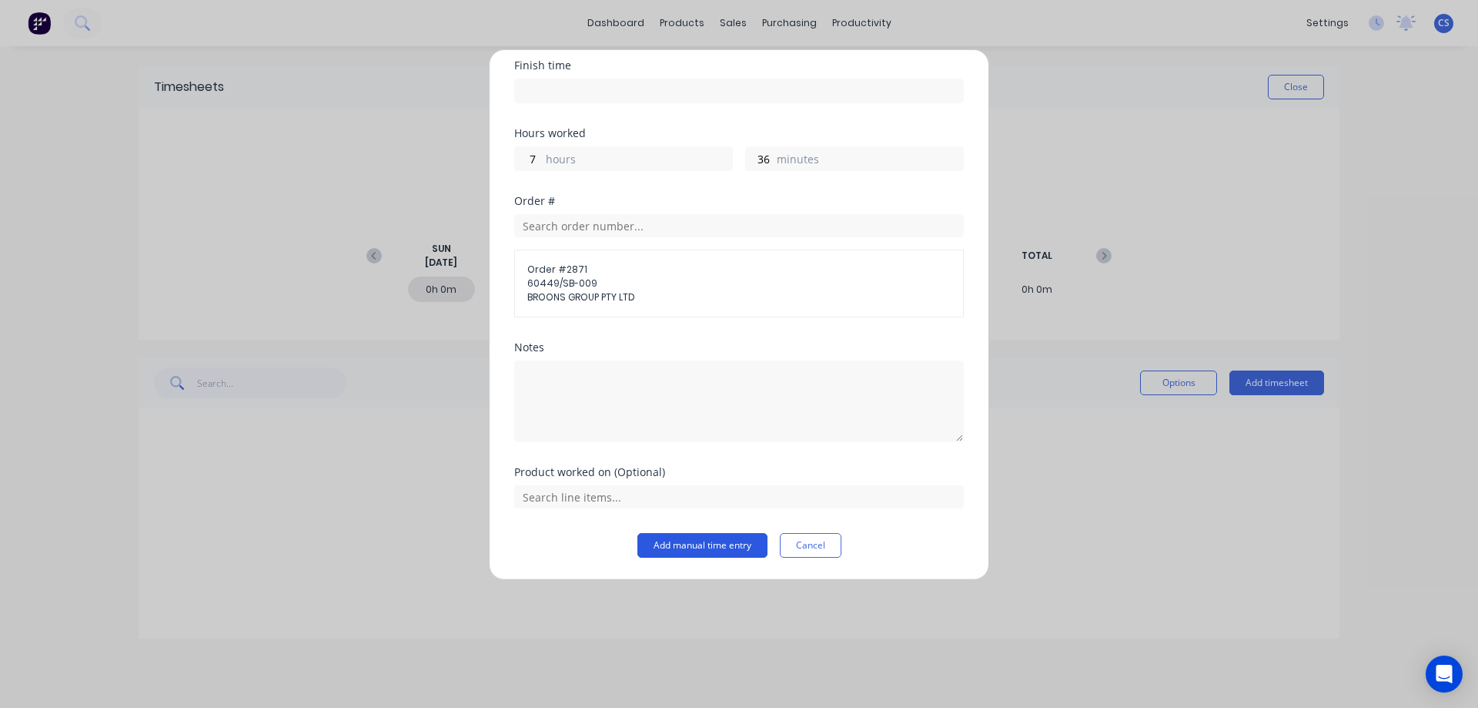
click at [683, 547] on button "Add manual time entry" at bounding box center [703, 545] width 130 height 25
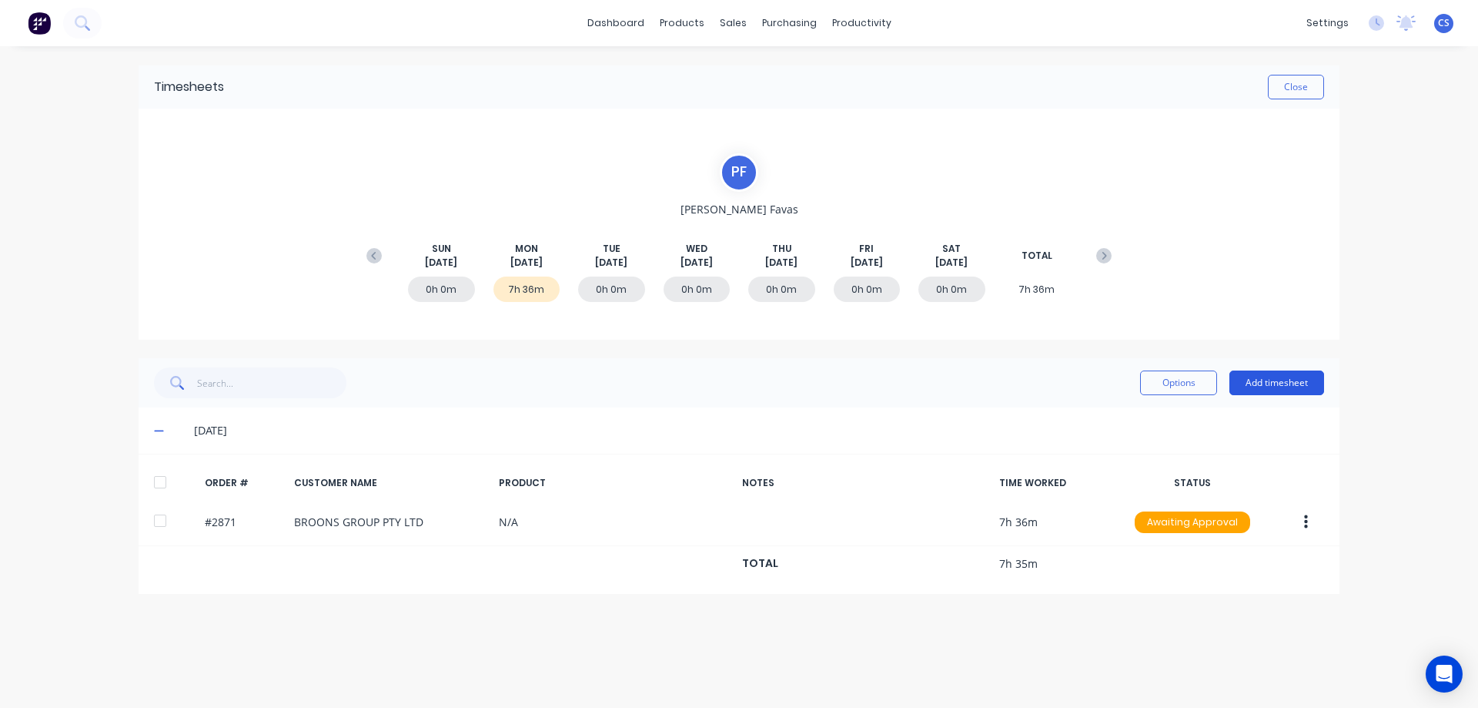
click at [1307, 382] on button "Add timesheet" at bounding box center [1277, 382] width 95 height 25
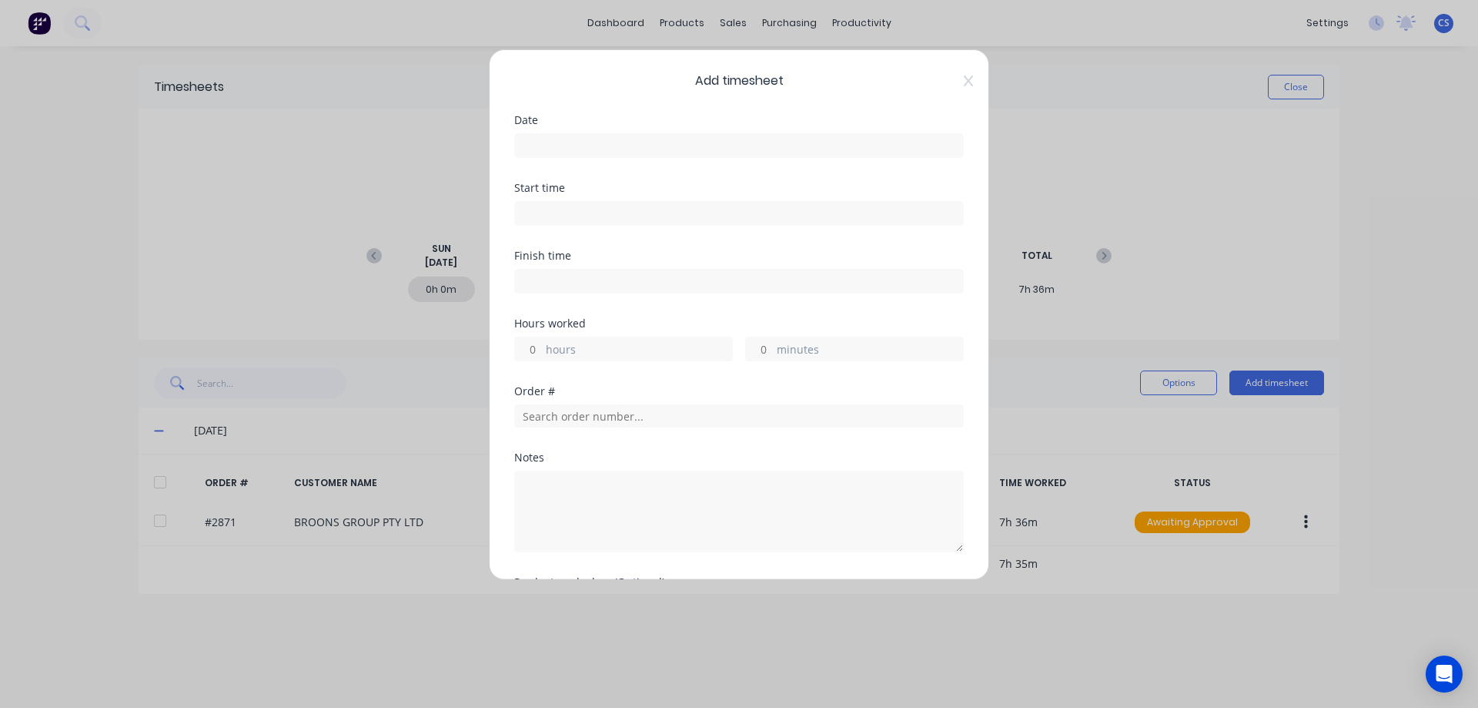
click at [614, 150] on input at bounding box center [739, 145] width 448 height 23
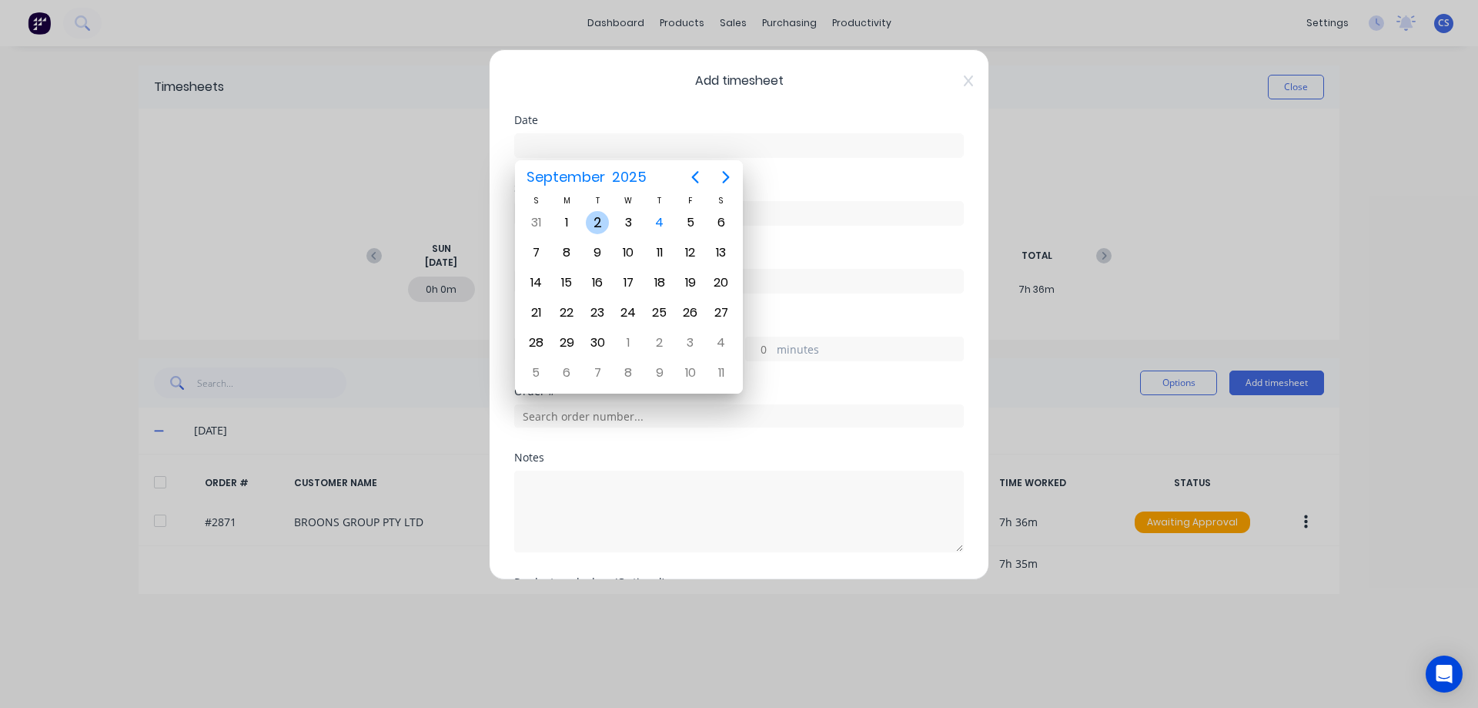
click at [603, 227] on div "2" at bounding box center [597, 222] width 23 height 23
type input "[DATE]"
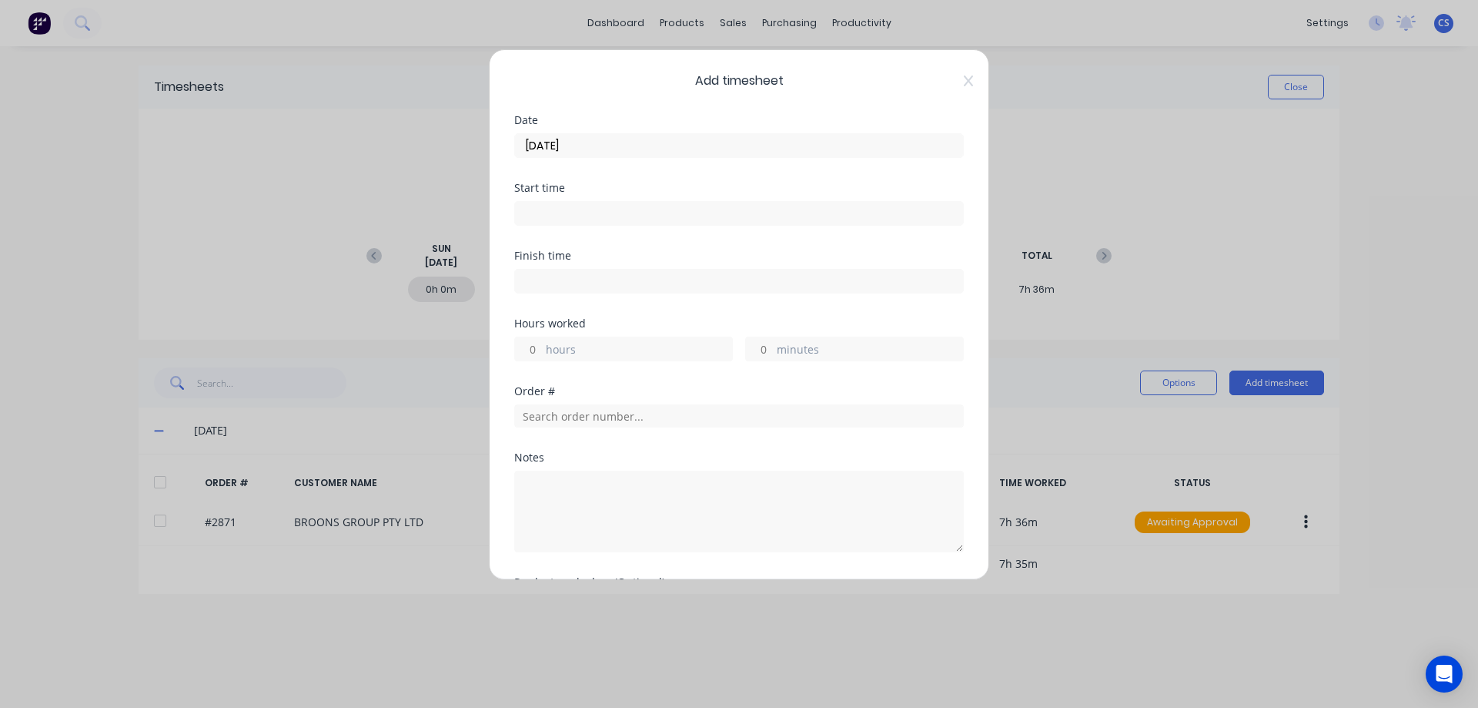
click at [538, 347] on input "hours" at bounding box center [528, 348] width 27 height 23
type input "3"
type input "15"
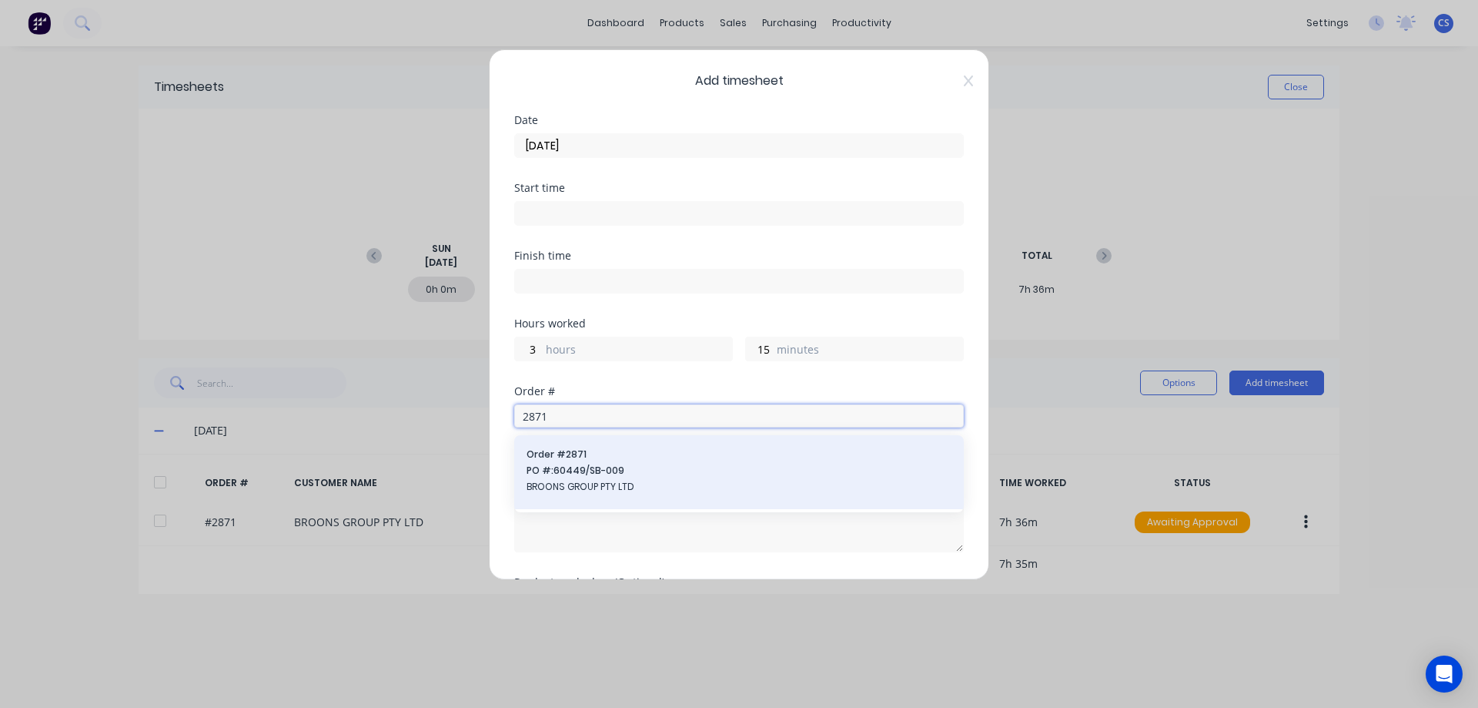
type input "2871"
click at [636, 478] on div "Order # 2871 PO #: 60449/SB-009 BROONS GROUP PTY LTD" at bounding box center [739, 471] width 425 height 49
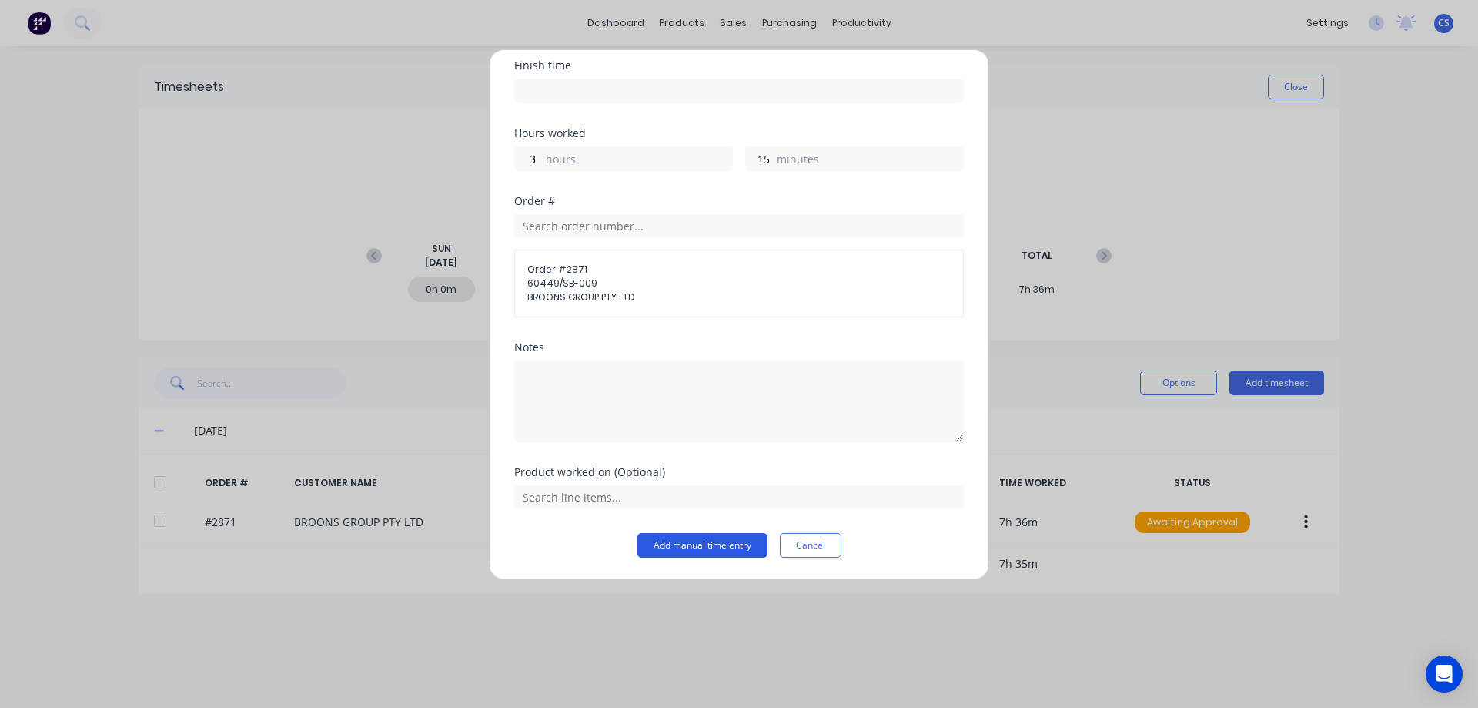
click at [671, 543] on button "Add manual time entry" at bounding box center [703, 545] width 130 height 25
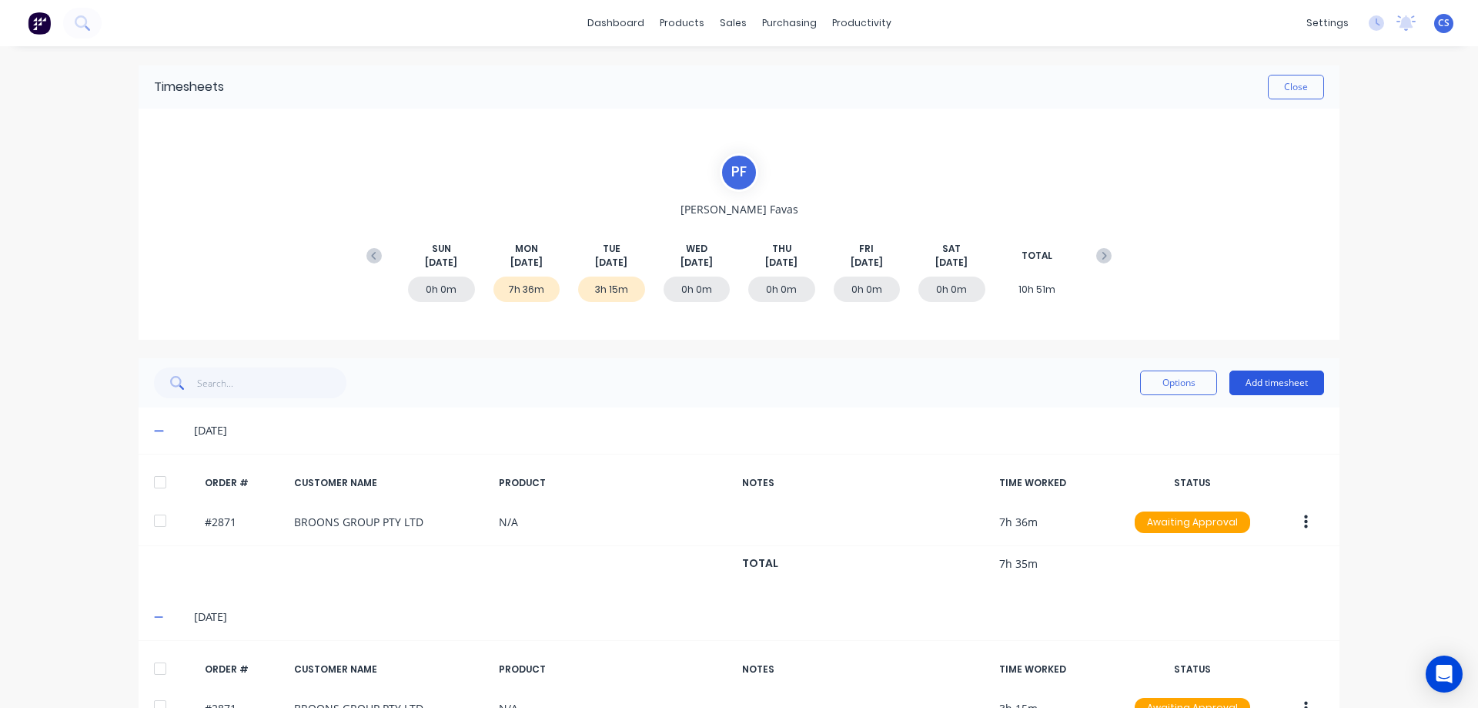
click at [1277, 382] on button "Add timesheet" at bounding box center [1277, 382] width 95 height 25
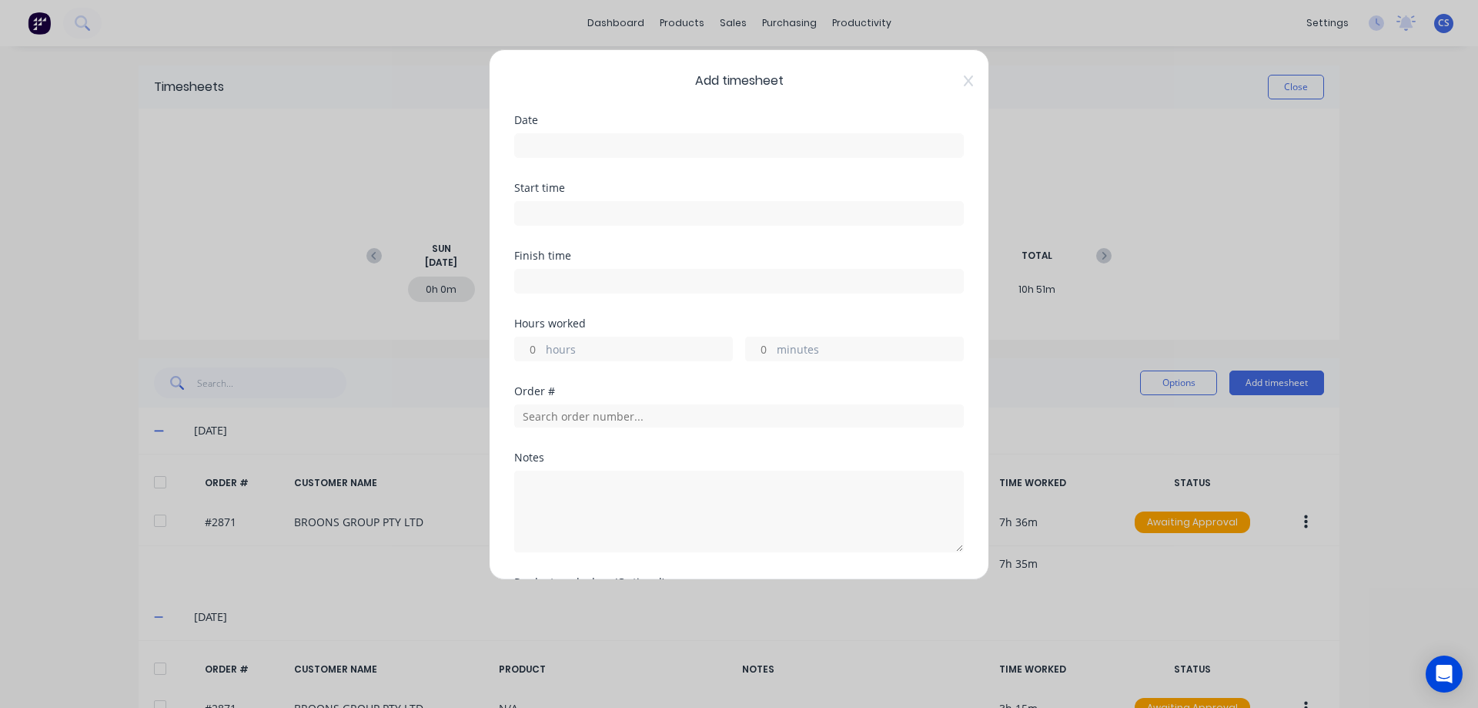
click at [619, 147] on input at bounding box center [739, 145] width 448 height 23
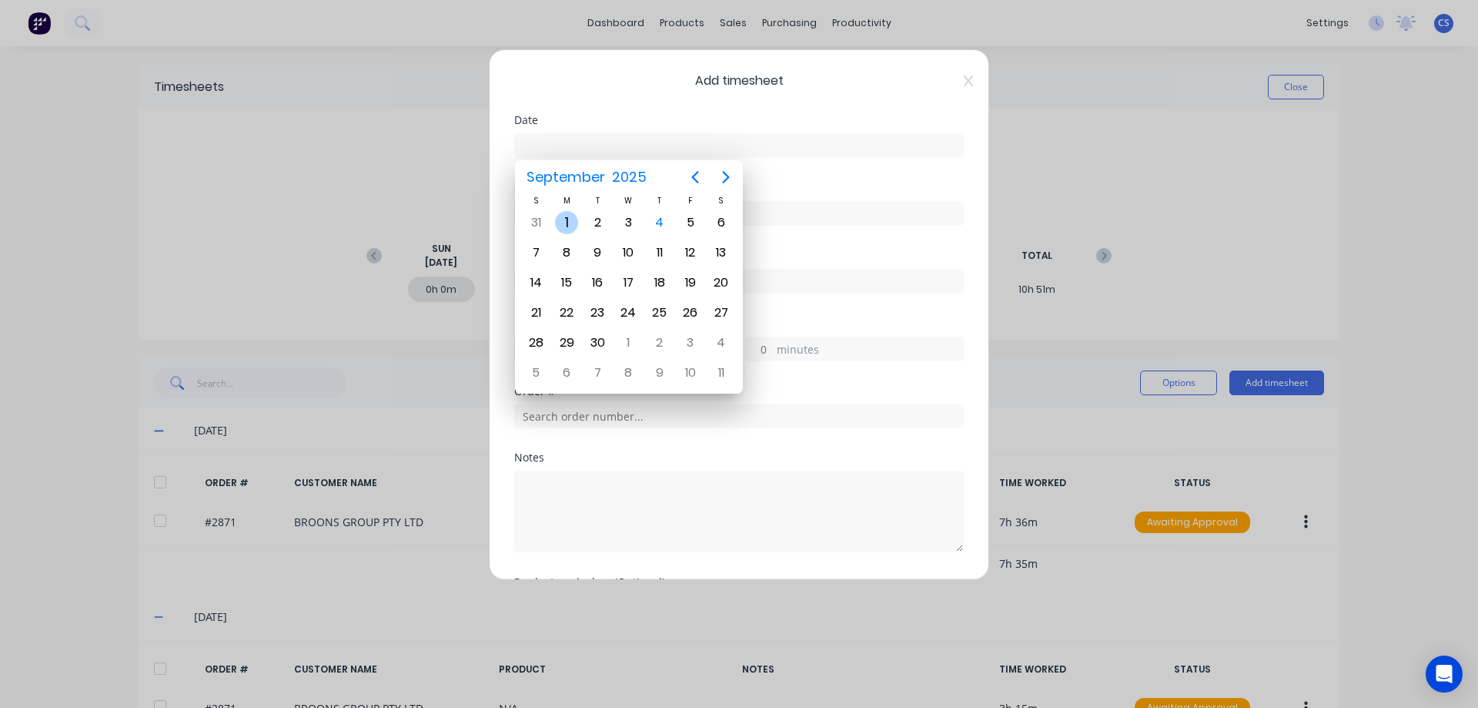
click at [570, 227] on div "1" at bounding box center [566, 222] width 23 height 23
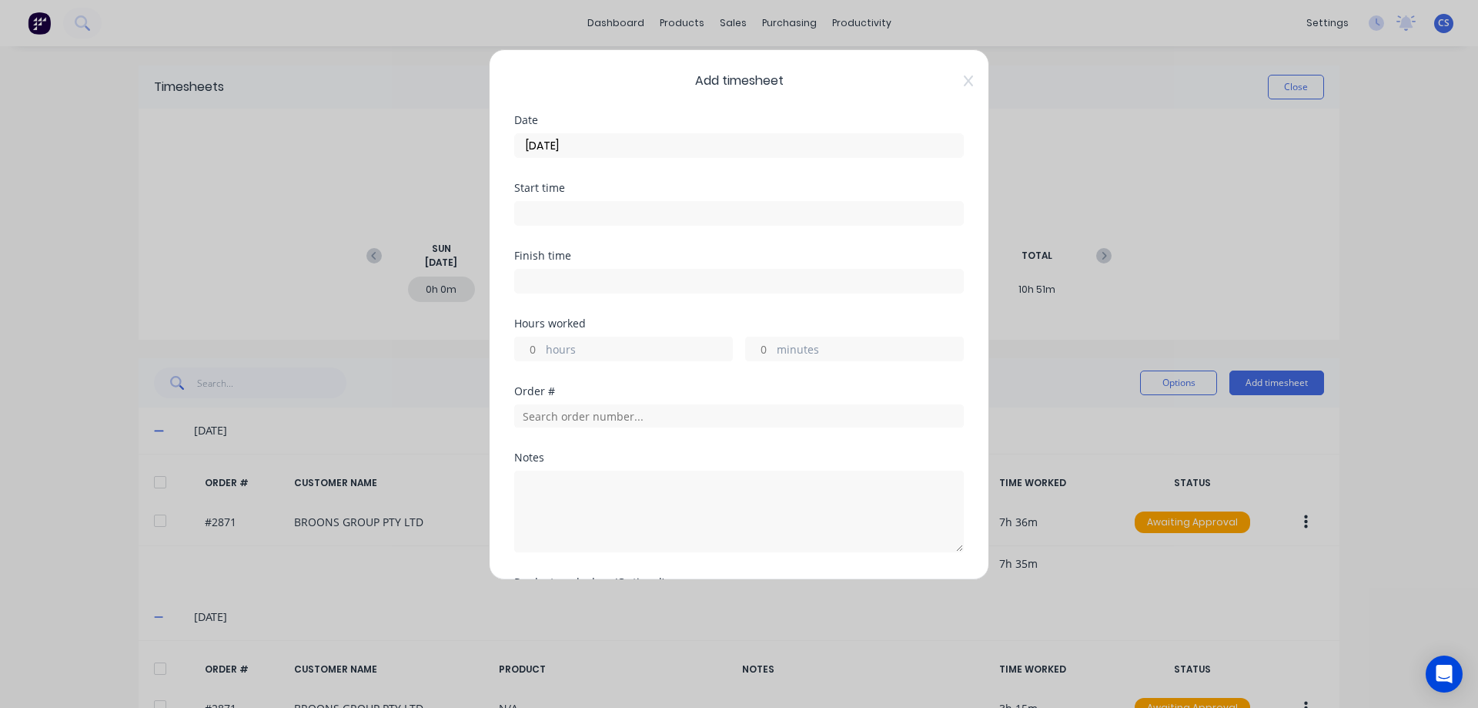
click at [578, 142] on input "[DATE]" at bounding box center [739, 145] width 448 height 23
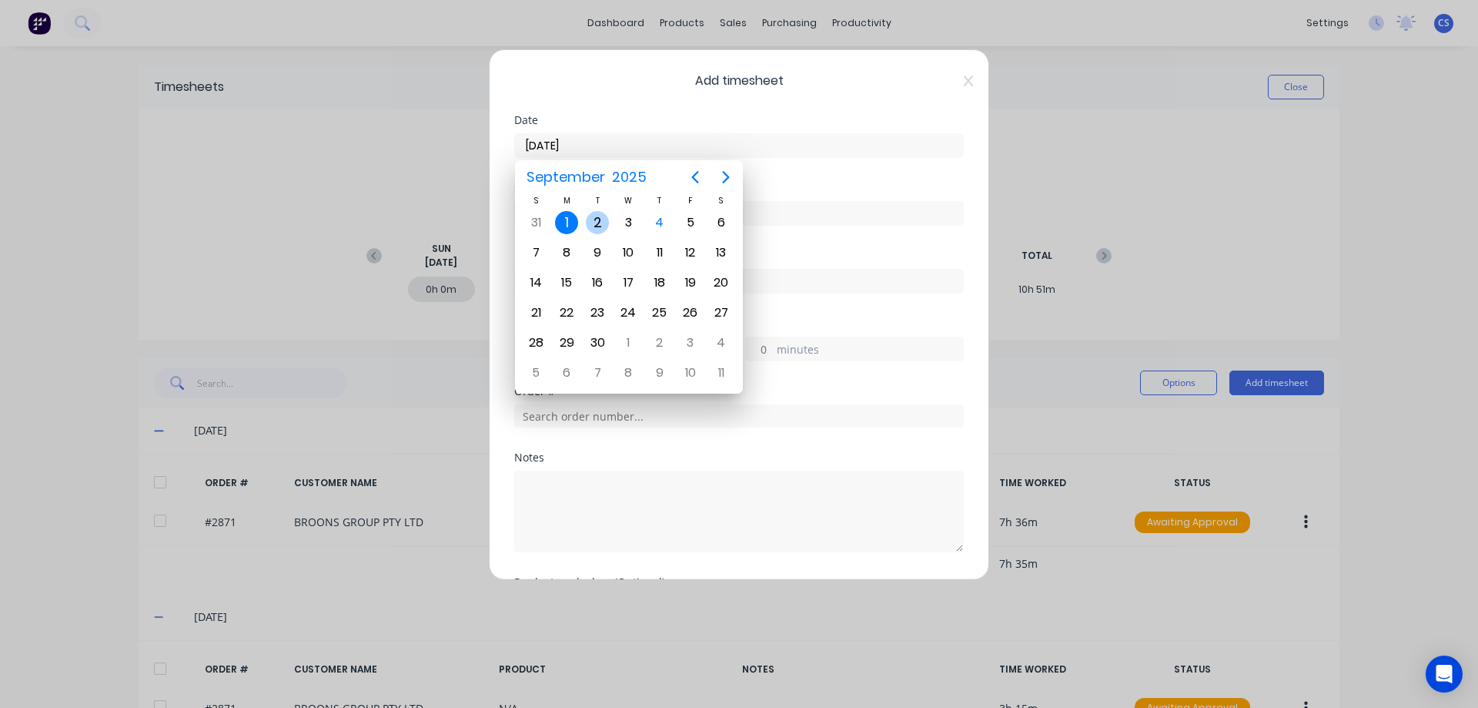
click at [597, 225] on div "2" at bounding box center [597, 222] width 23 height 23
type input "[DATE]"
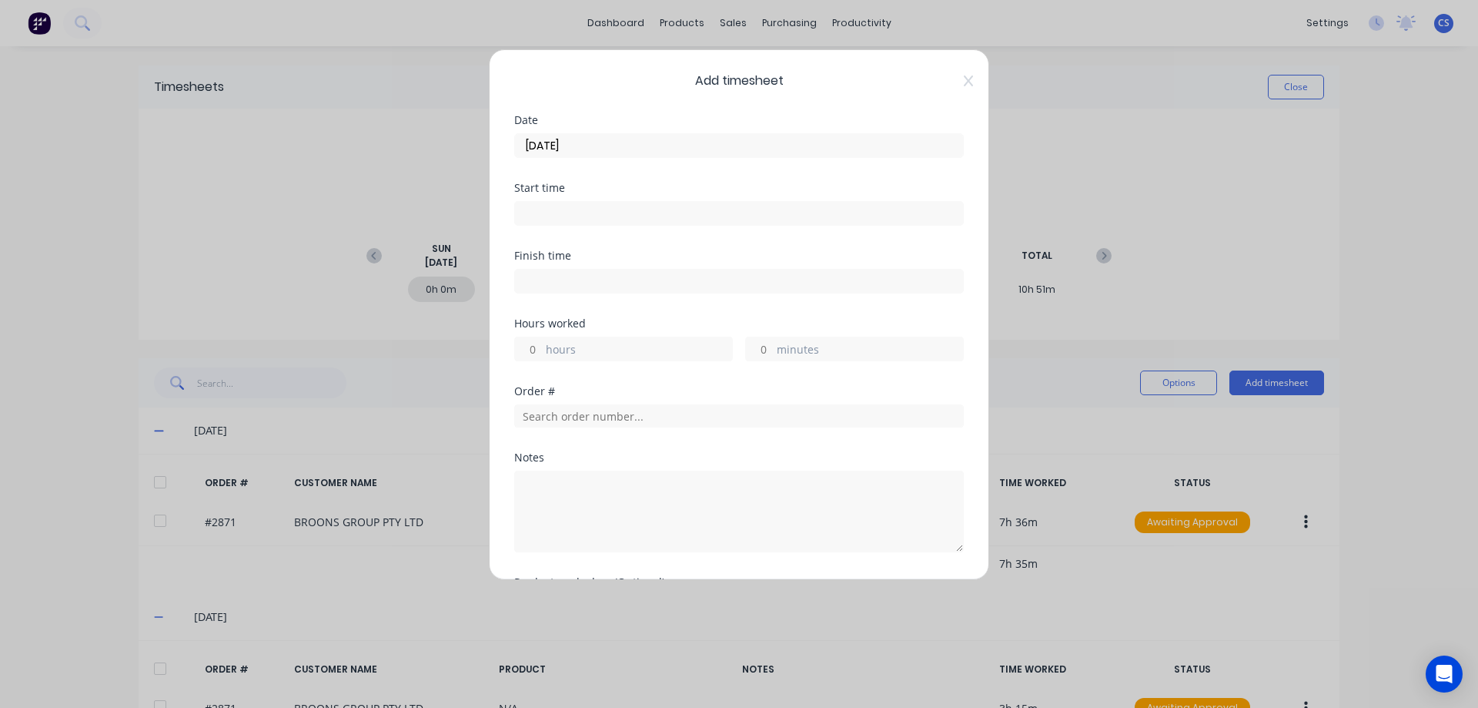
click at [538, 350] on input "hours" at bounding box center [528, 348] width 27 height 23
type input "6"
type input "45"
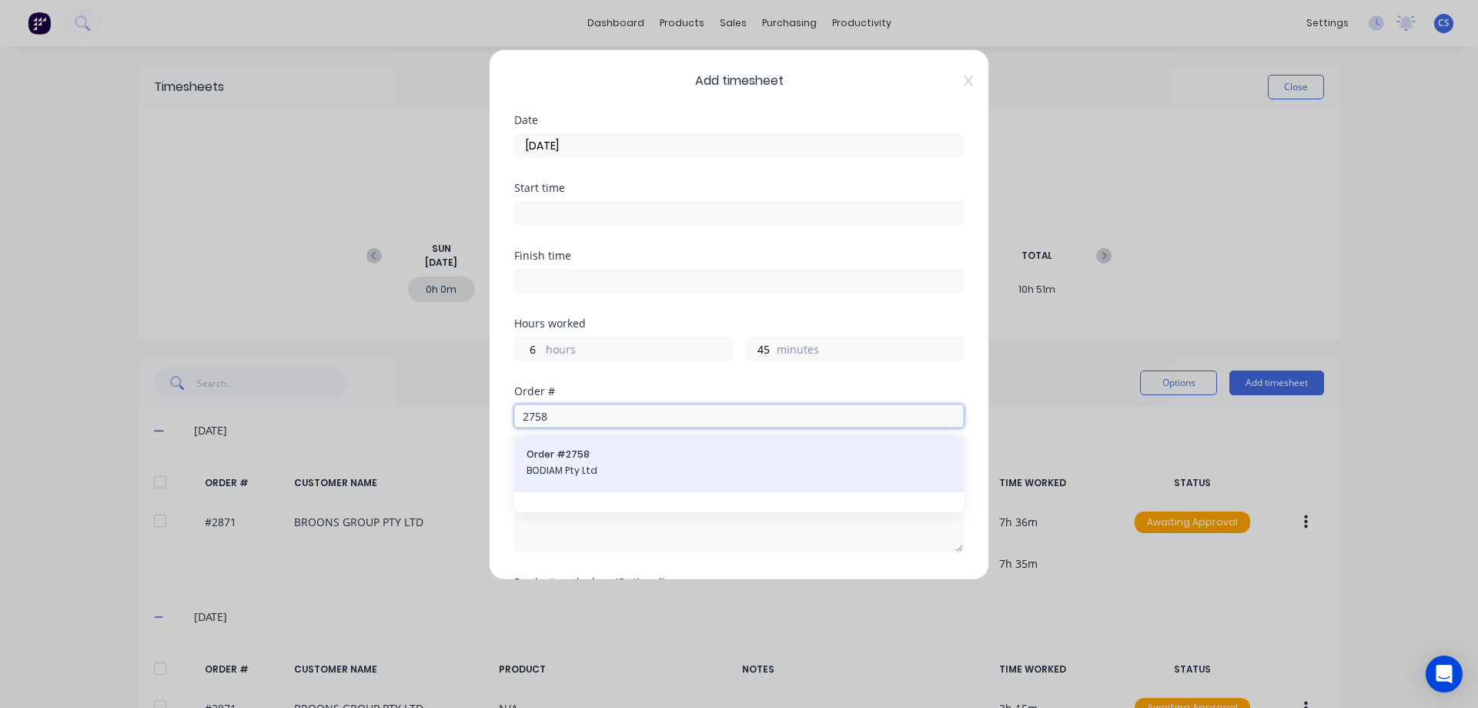
type input "2758"
click at [649, 468] on span "BODIAM Pty Ltd" at bounding box center [739, 471] width 425 height 14
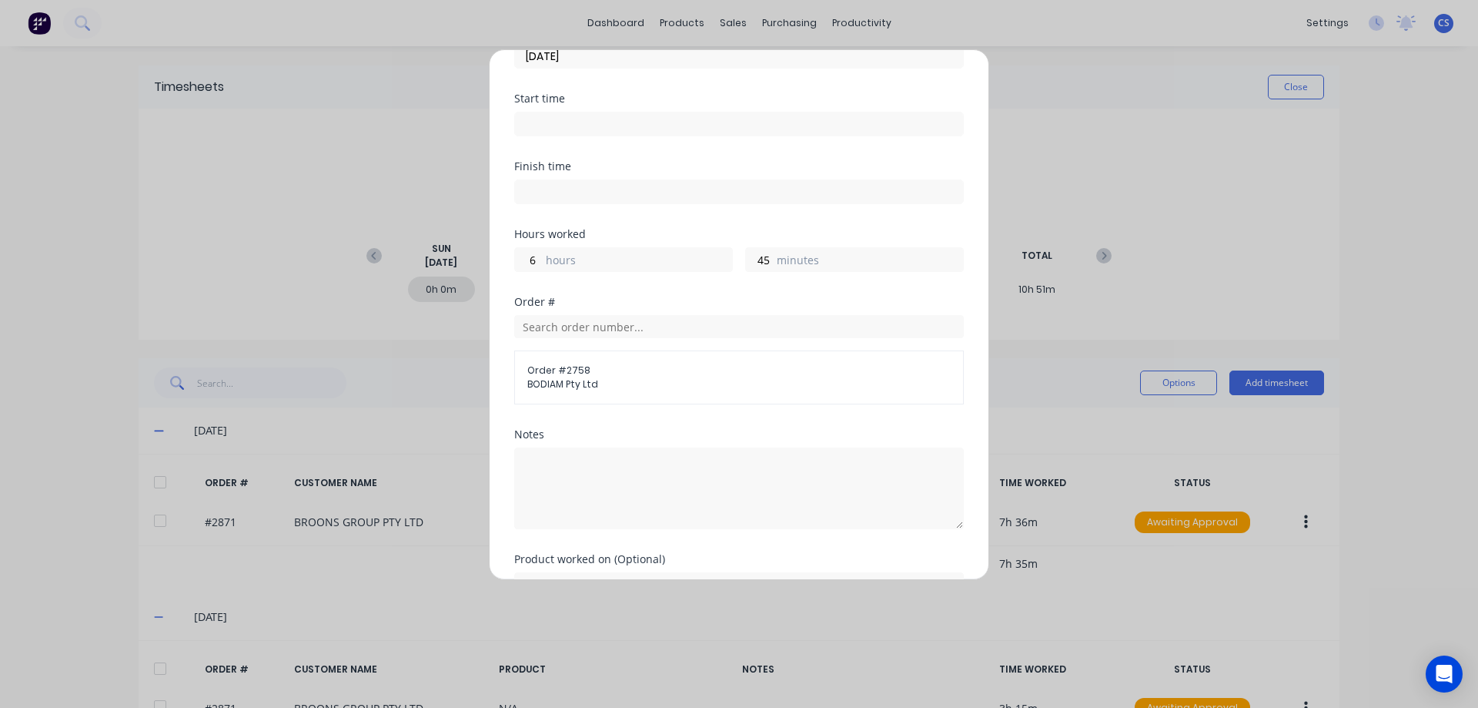
scroll to position [176, 0]
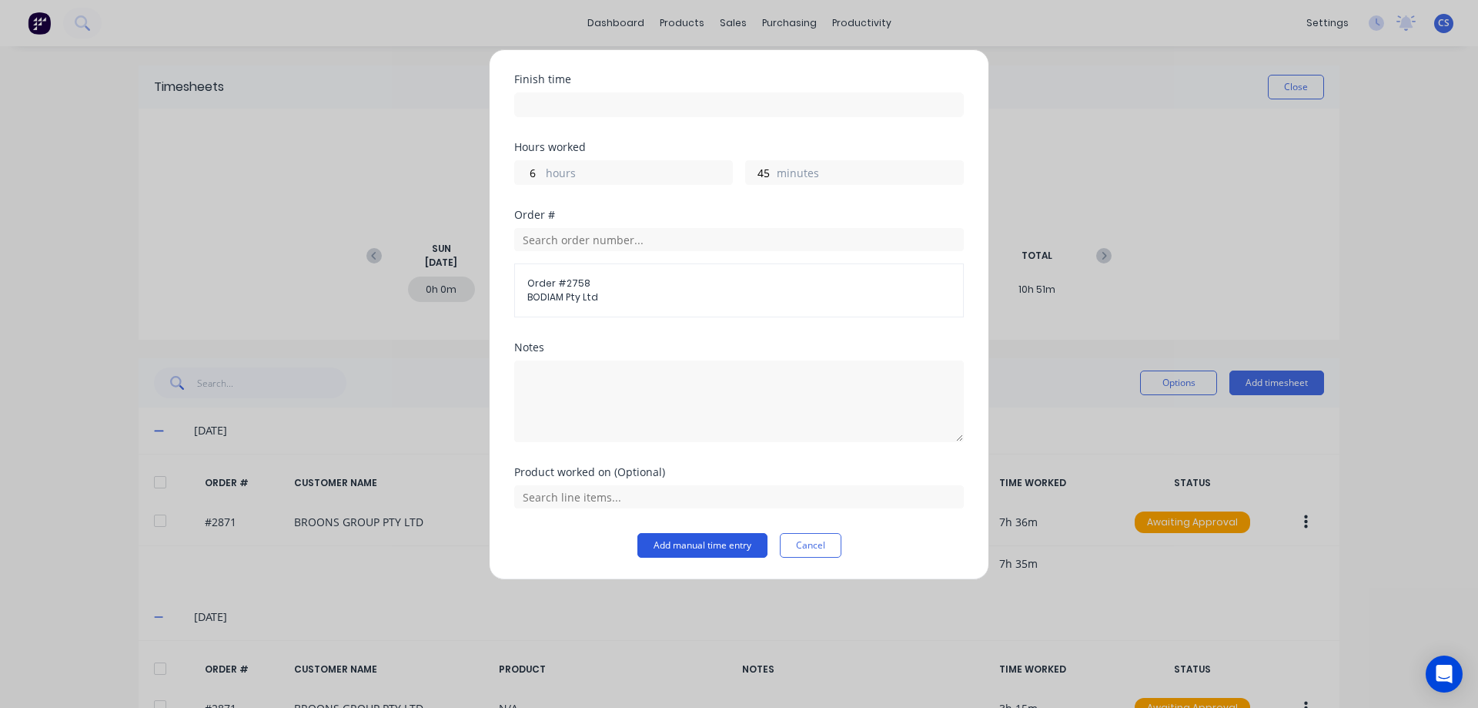
click at [691, 551] on button "Add manual time entry" at bounding box center [703, 545] width 130 height 25
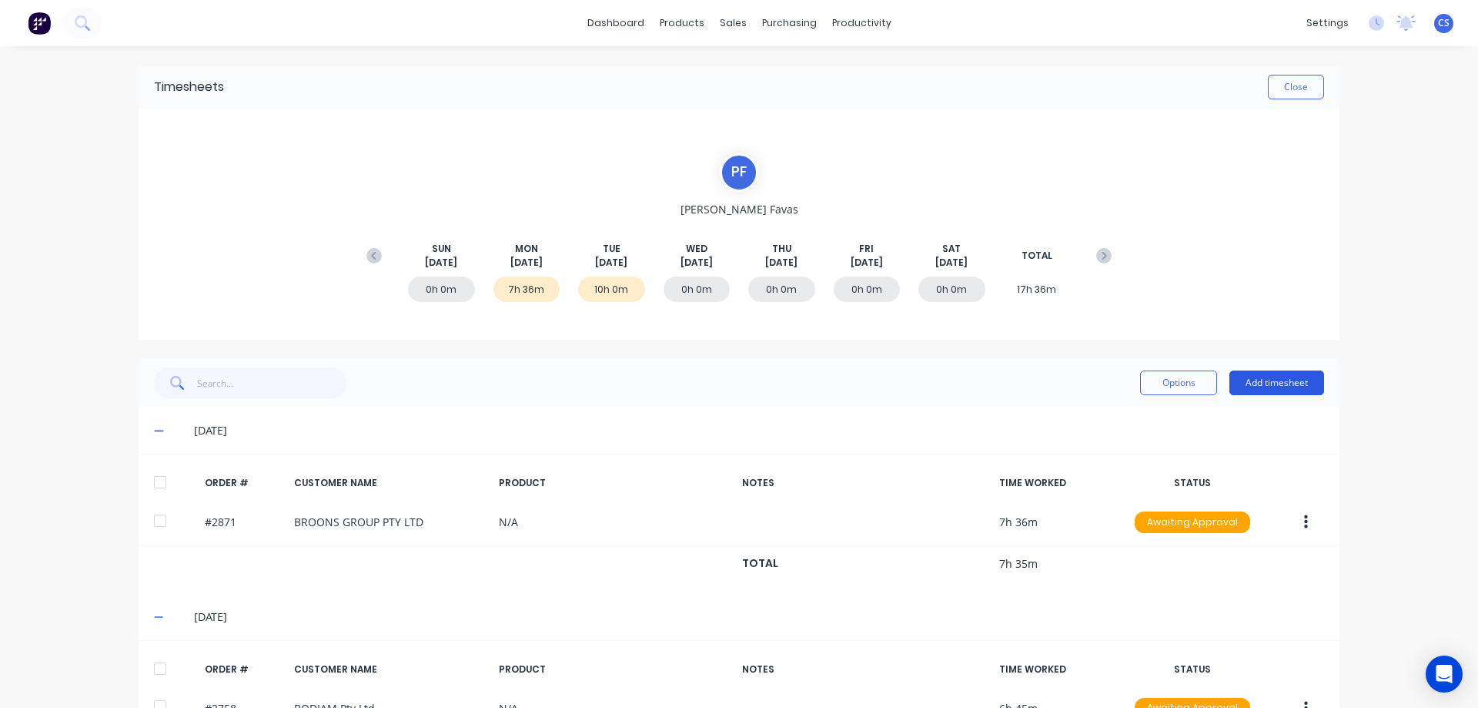
click at [1274, 383] on button "Add timesheet" at bounding box center [1277, 382] width 95 height 25
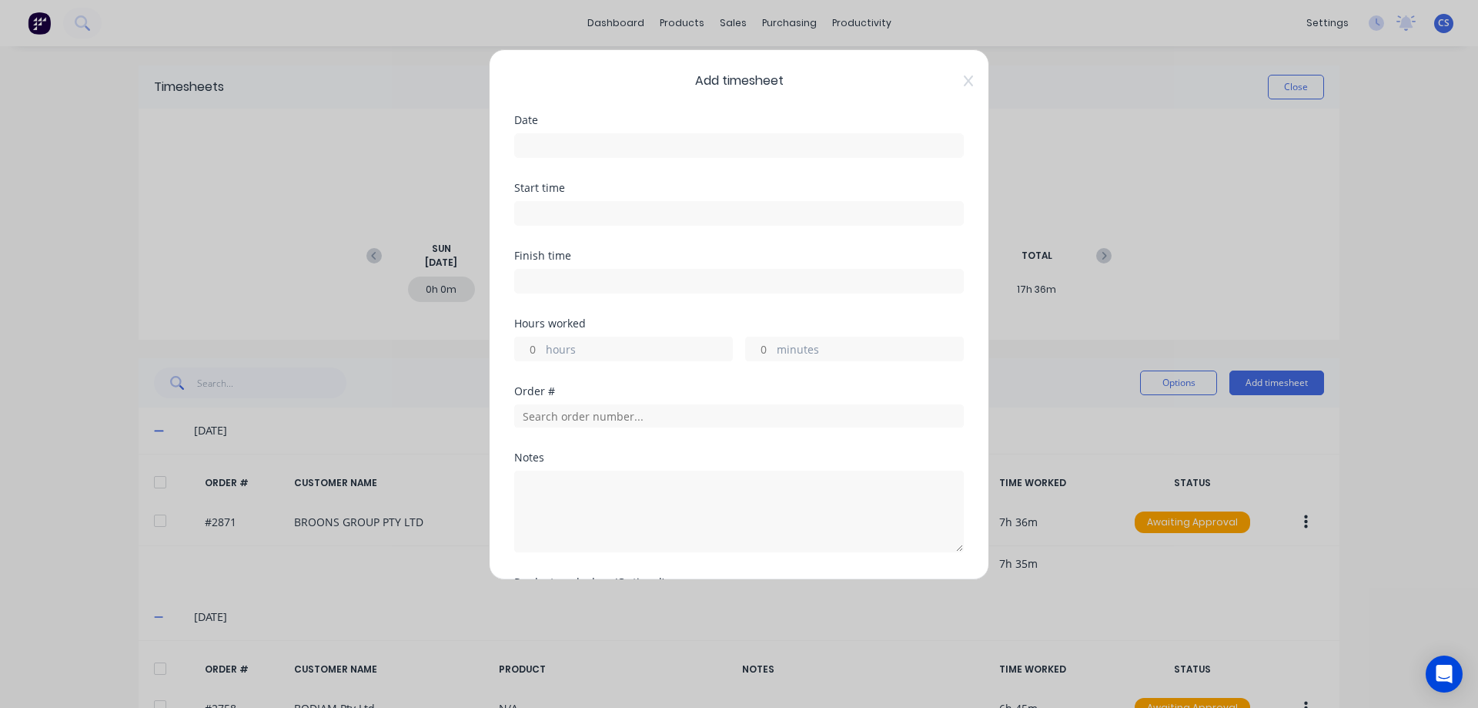
click at [620, 143] on input at bounding box center [739, 145] width 448 height 23
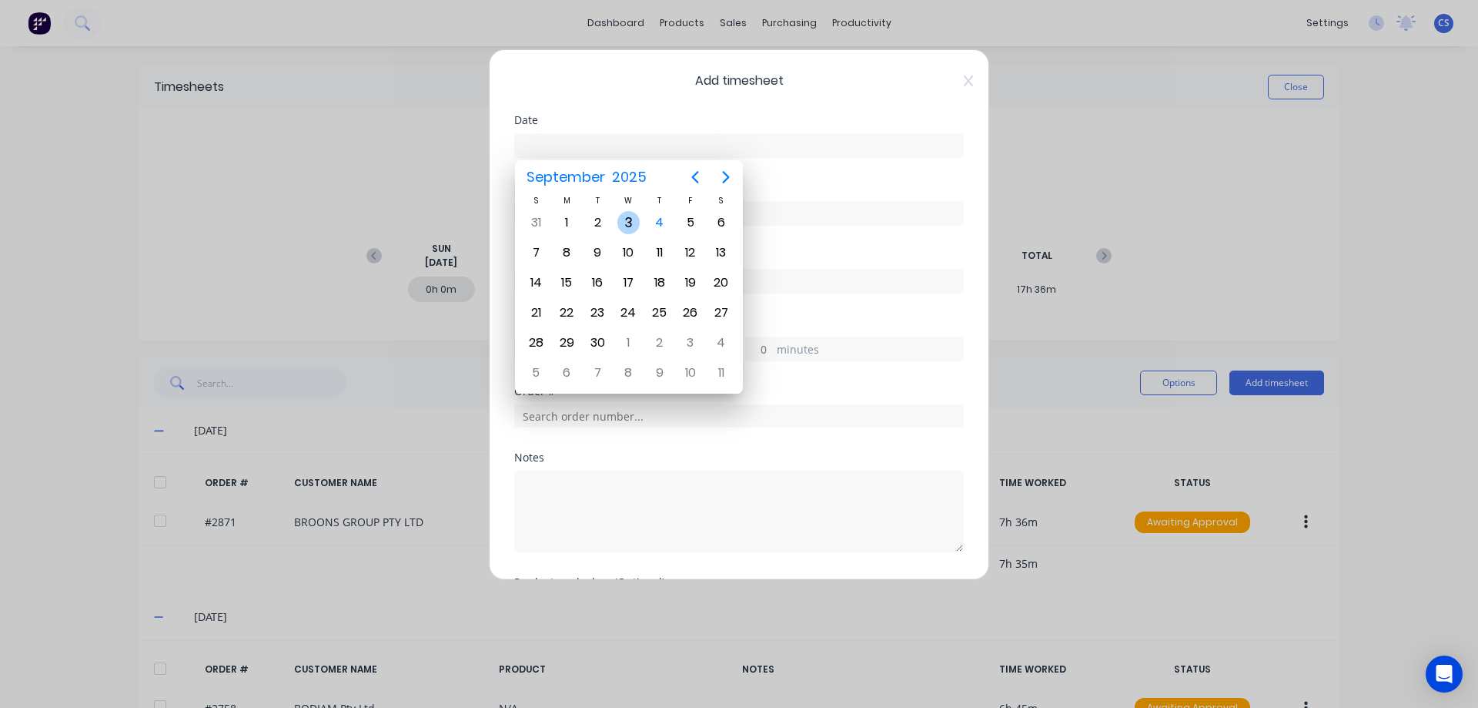
click at [633, 223] on div "3" at bounding box center [629, 222] width 23 height 23
type input "[DATE]"
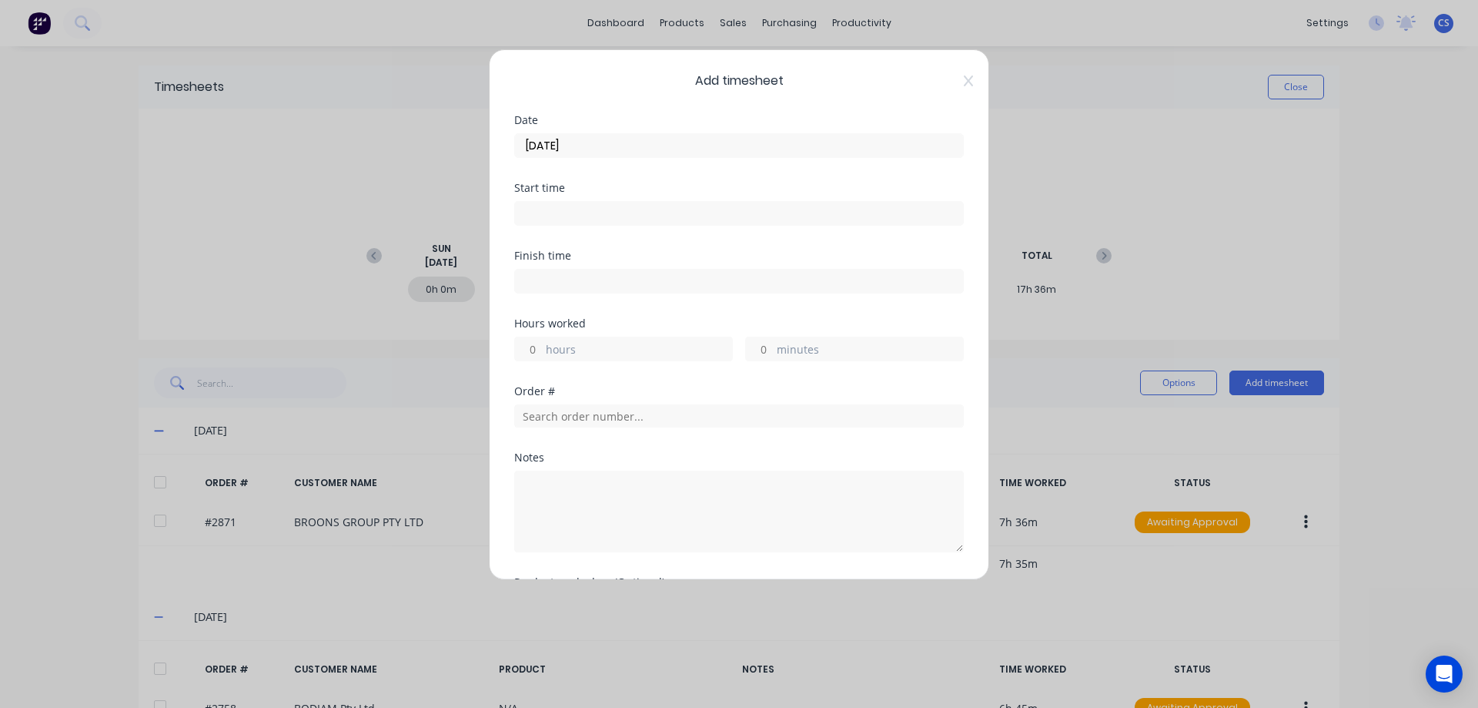
click at [540, 346] on input "hours" at bounding box center [528, 348] width 27 height 23
click at [964, 85] on icon at bounding box center [968, 81] width 9 height 12
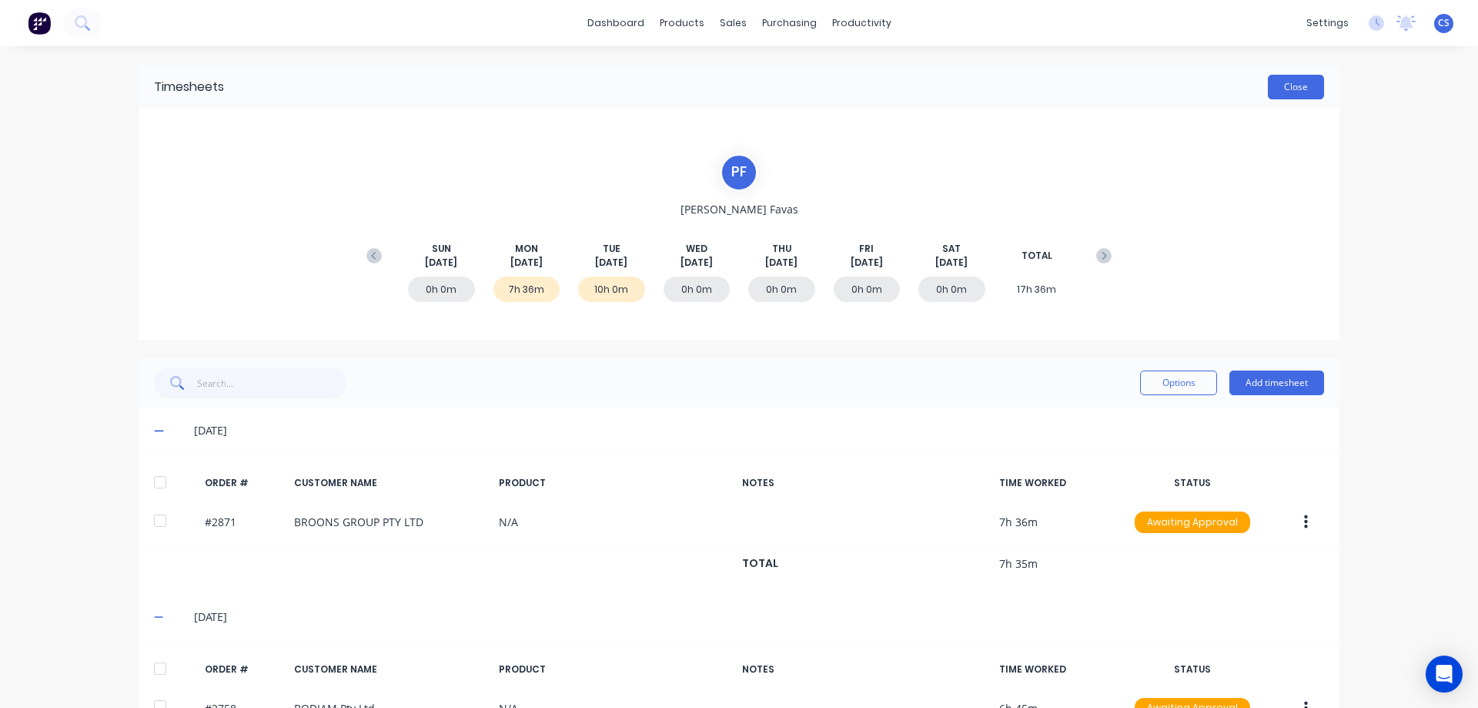
click at [1286, 91] on button "Close" at bounding box center [1296, 87] width 56 height 25
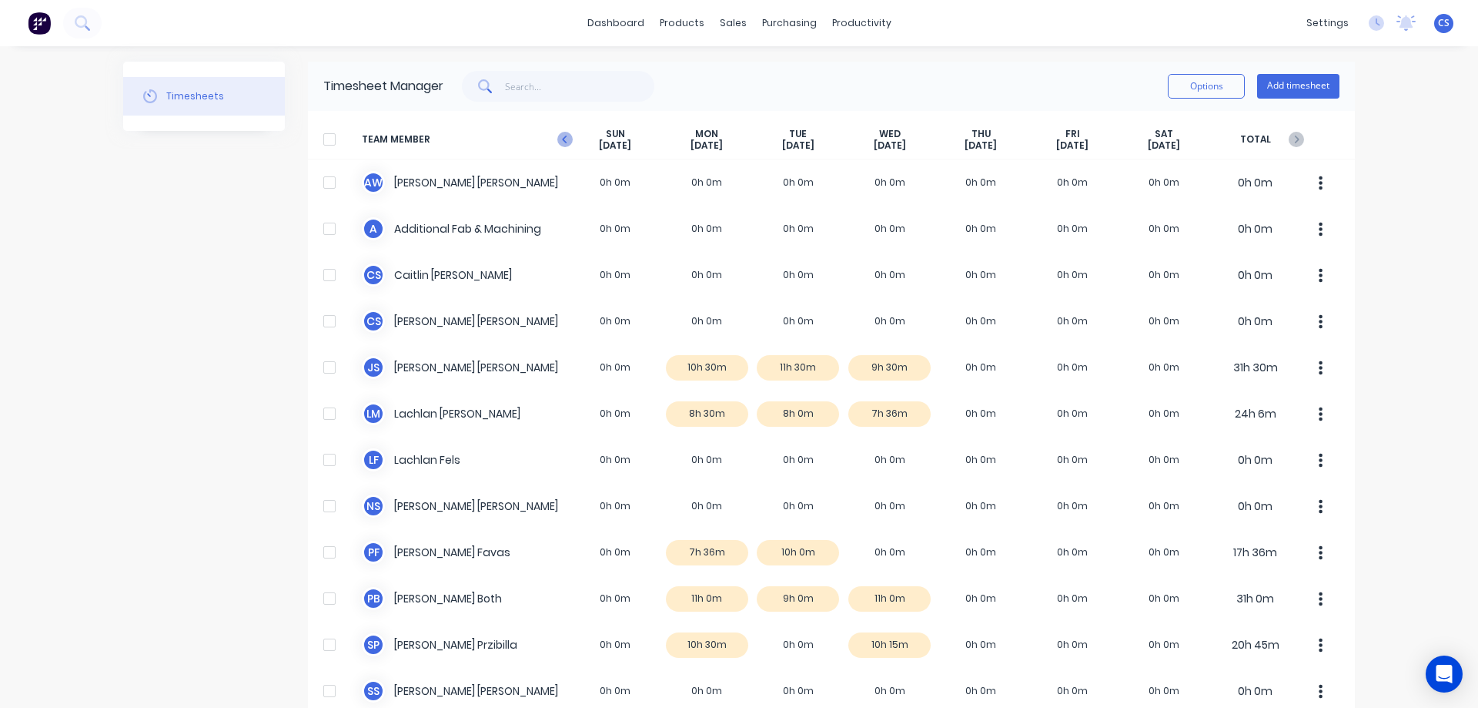
click at [558, 142] on icon "button" at bounding box center [564, 139] width 15 height 15
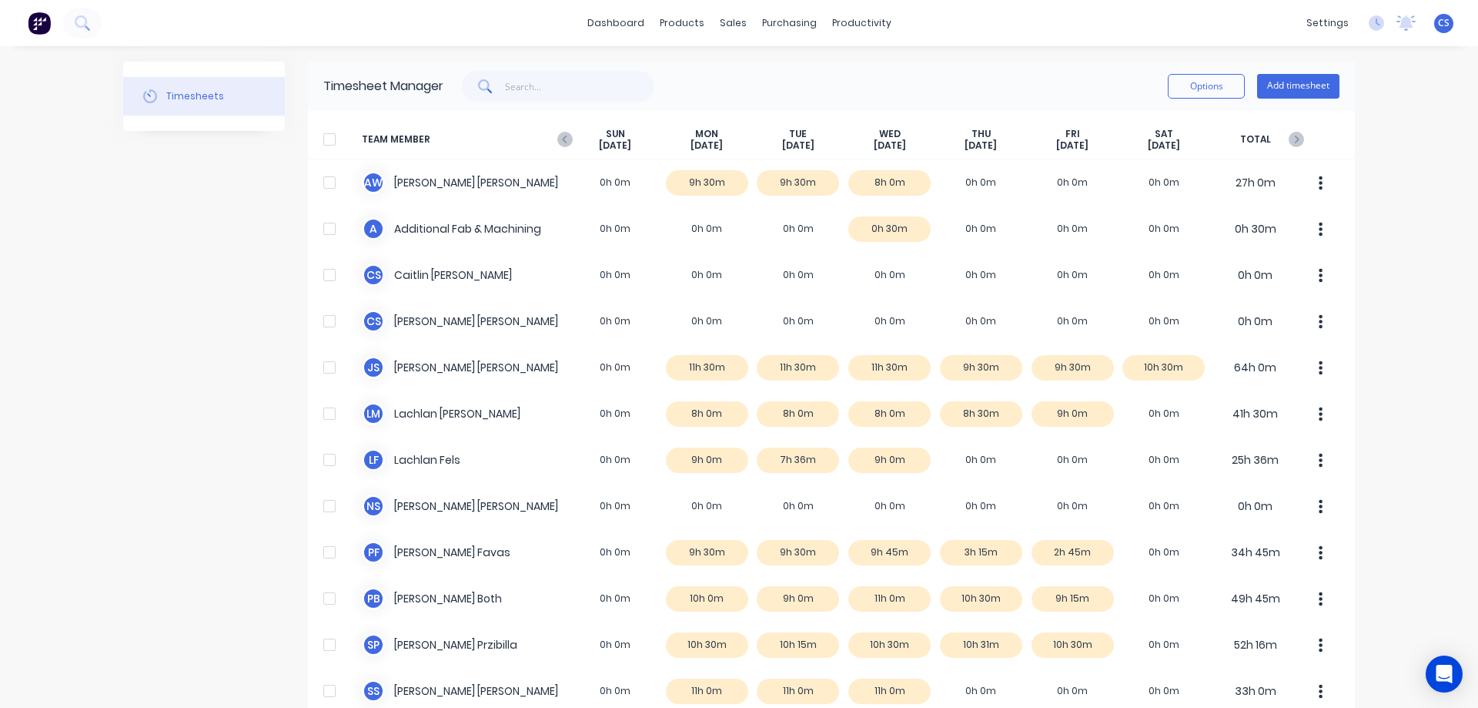
scroll to position [77, 0]
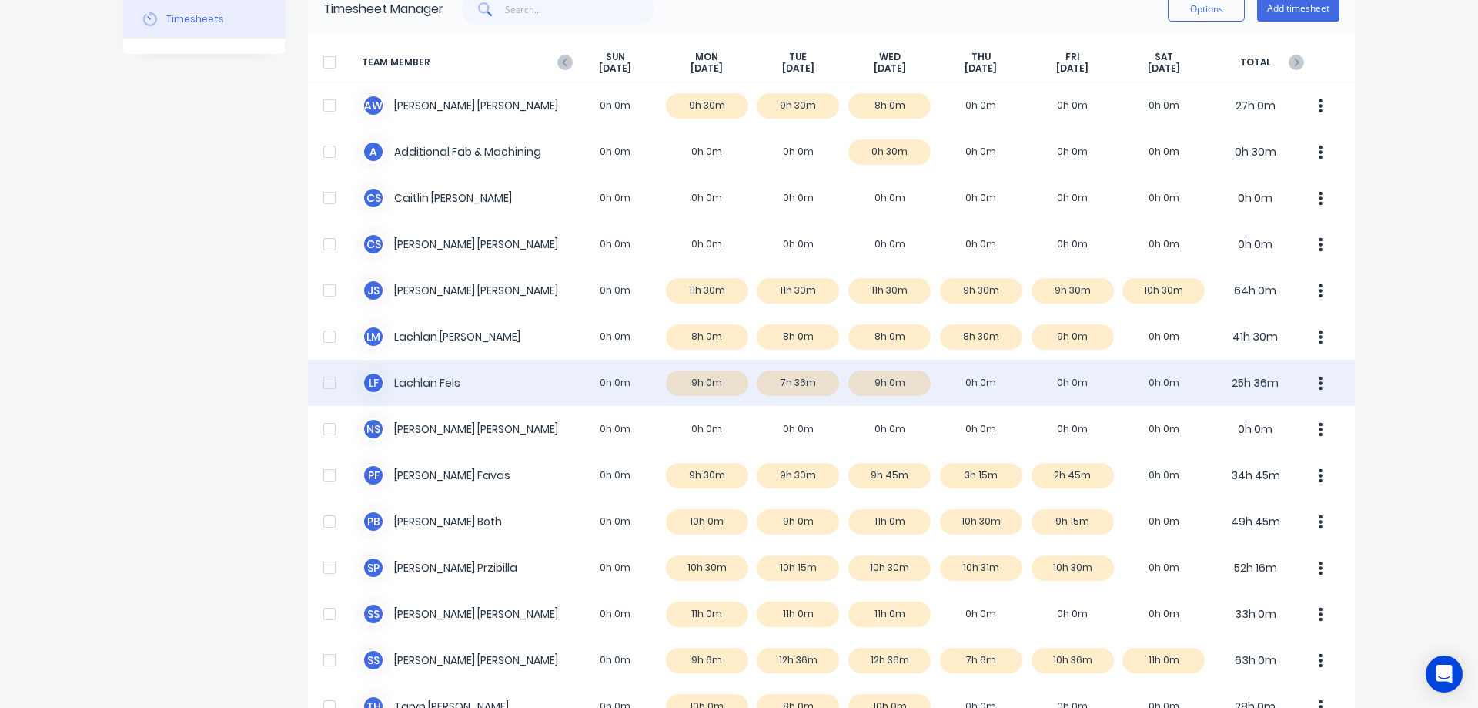
click at [996, 383] on div "L F [PERSON_NAME] 0h 0m 9h 0m 7h 36m 9h 0m 0h 0m 0h 0m 0h 0m 25h 36m" at bounding box center [831, 383] width 1047 height 46
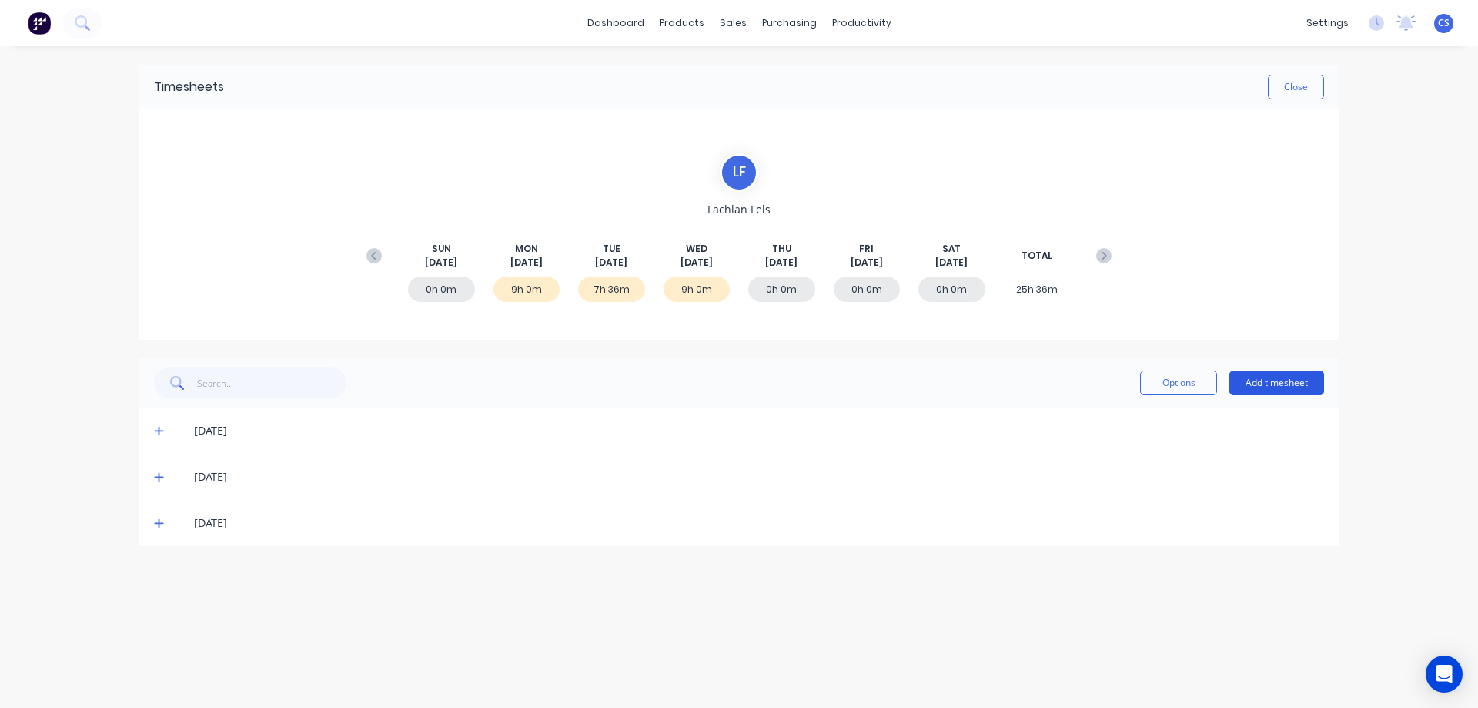
click at [1276, 385] on button "Add timesheet" at bounding box center [1277, 382] width 95 height 25
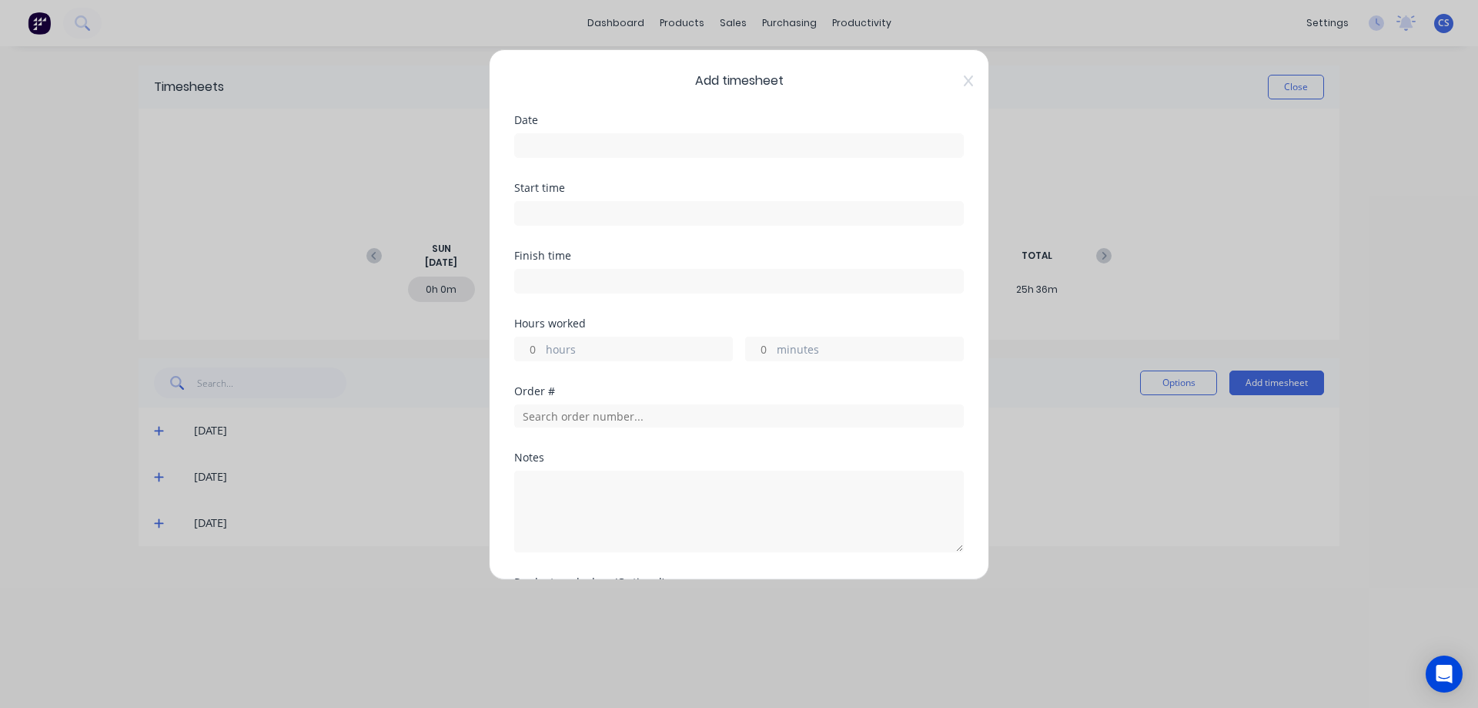
click at [621, 153] on input at bounding box center [739, 145] width 448 height 23
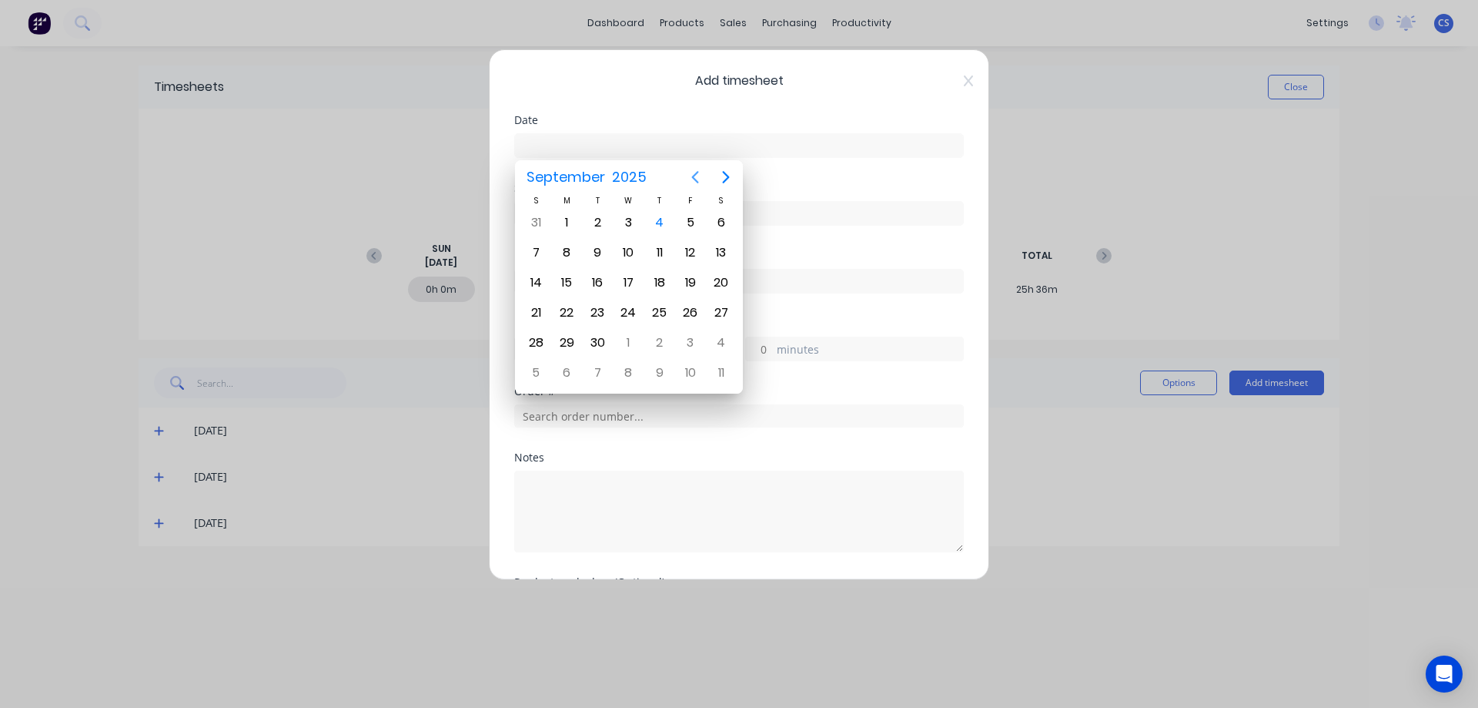
click at [692, 178] on icon "Previous page" at bounding box center [695, 177] width 18 height 18
click at [659, 351] on div "28" at bounding box center [659, 342] width 23 height 23
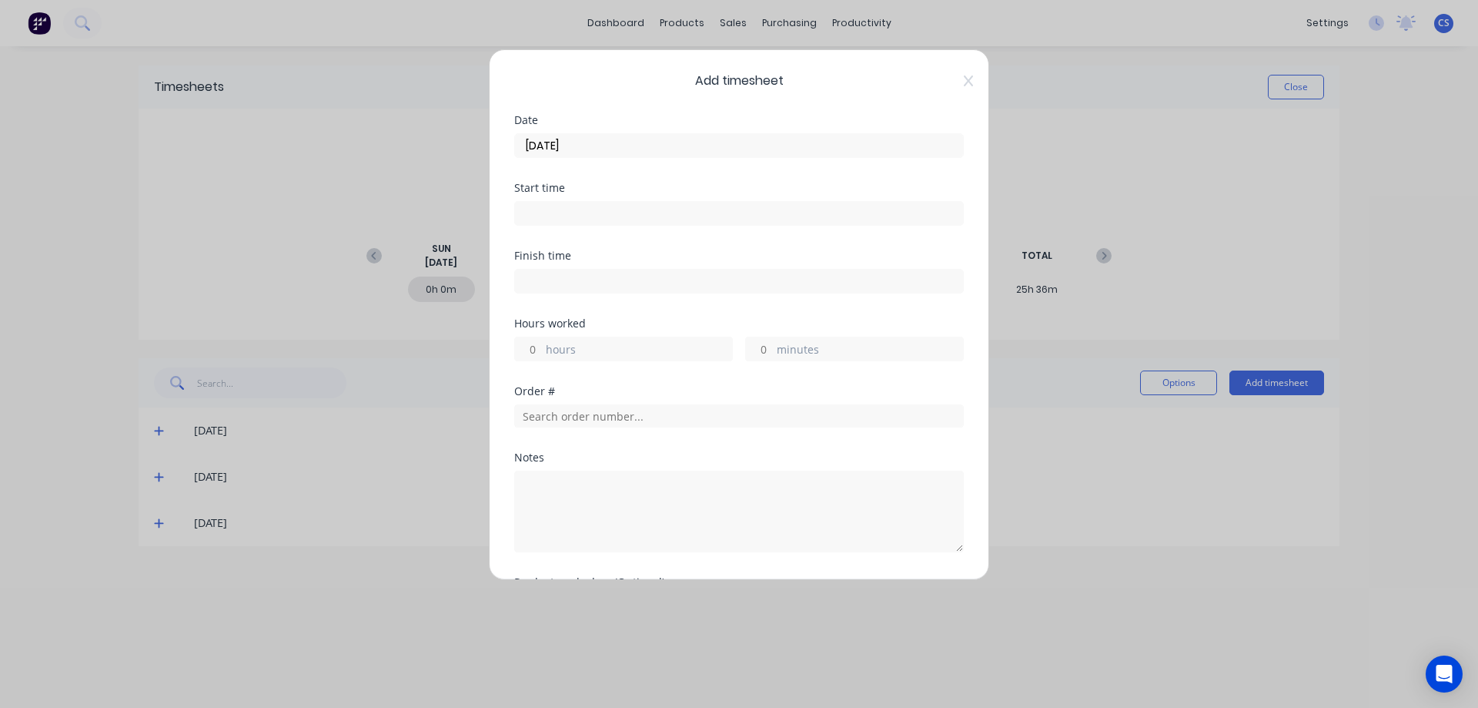
type input "[DATE]"
click at [535, 347] on input "hours" at bounding box center [528, 348] width 27 height 23
type input "8"
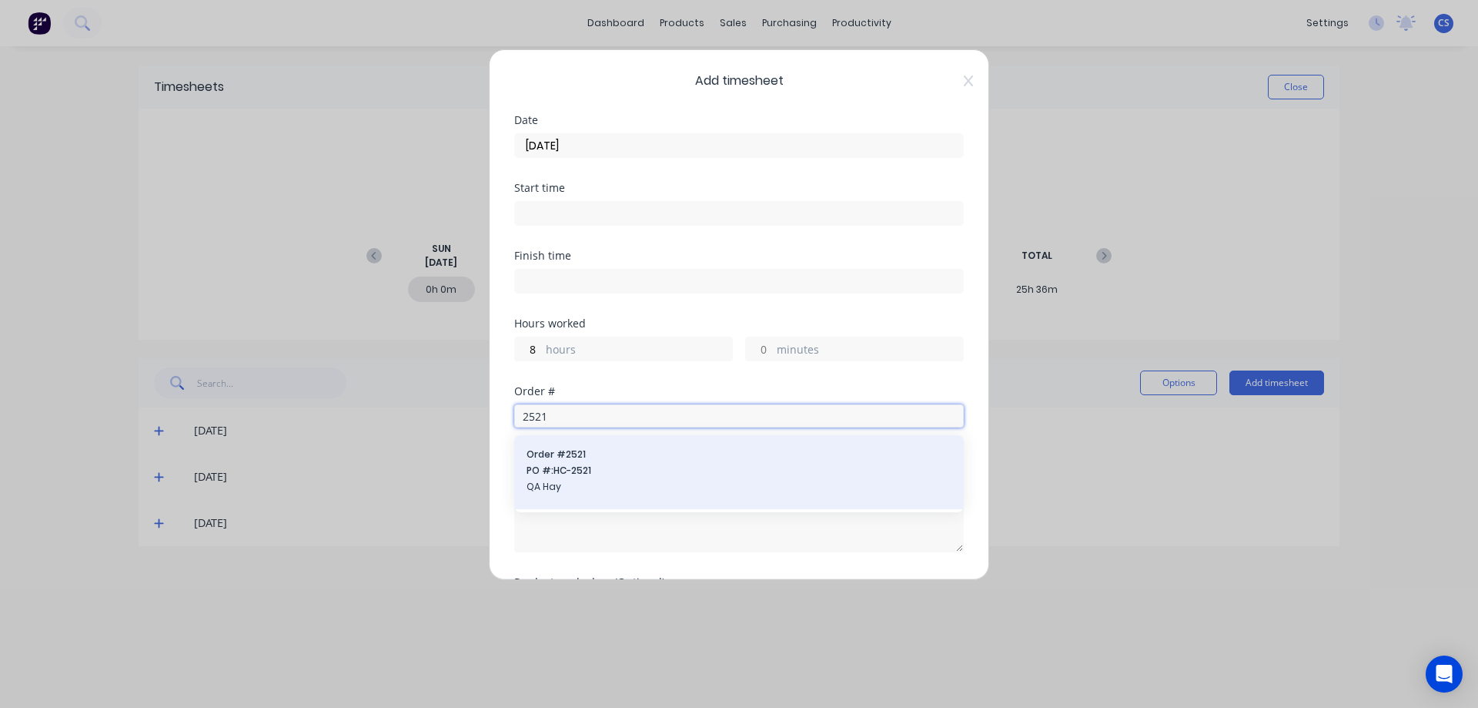
type input "2521"
click at [695, 463] on div "Order # 2521 PO #: HC-2521 QA Hay" at bounding box center [739, 471] width 425 height 49
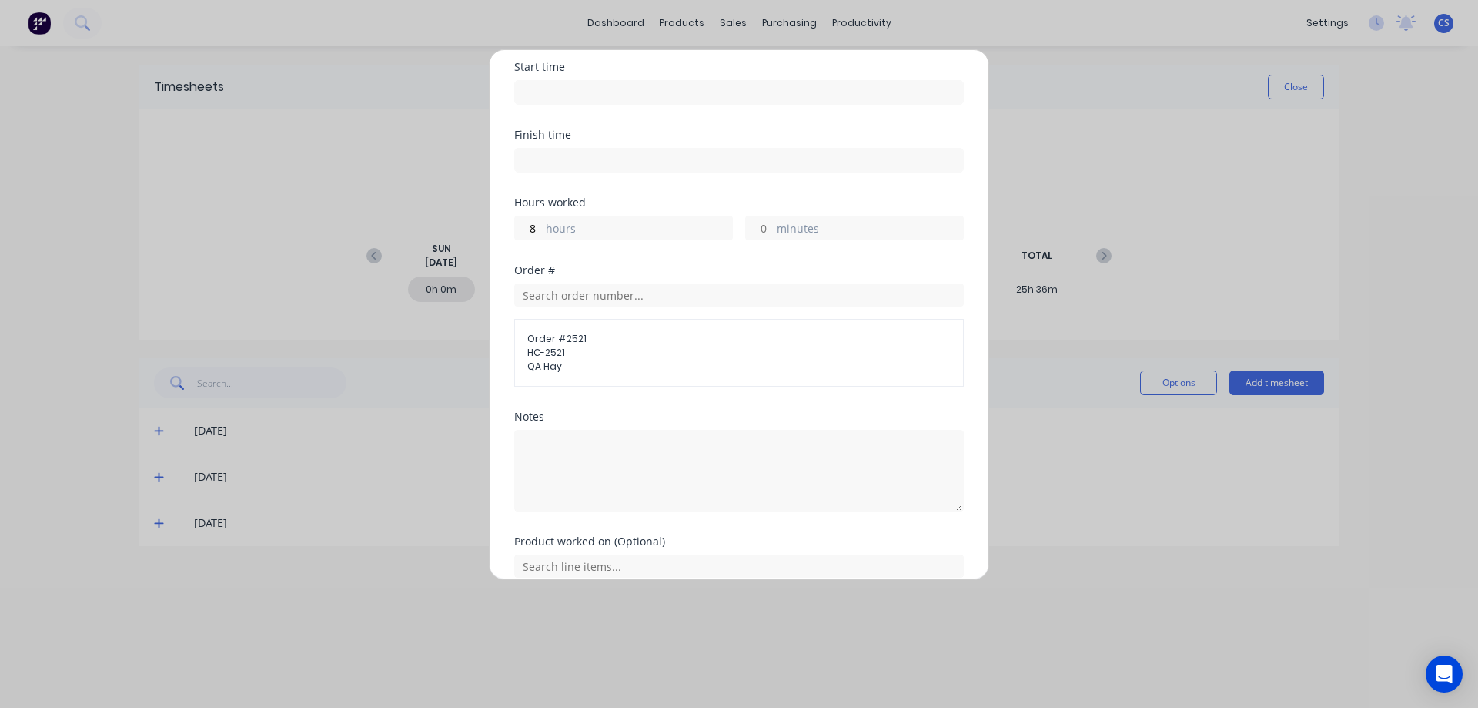
scroll to position [190, 0]
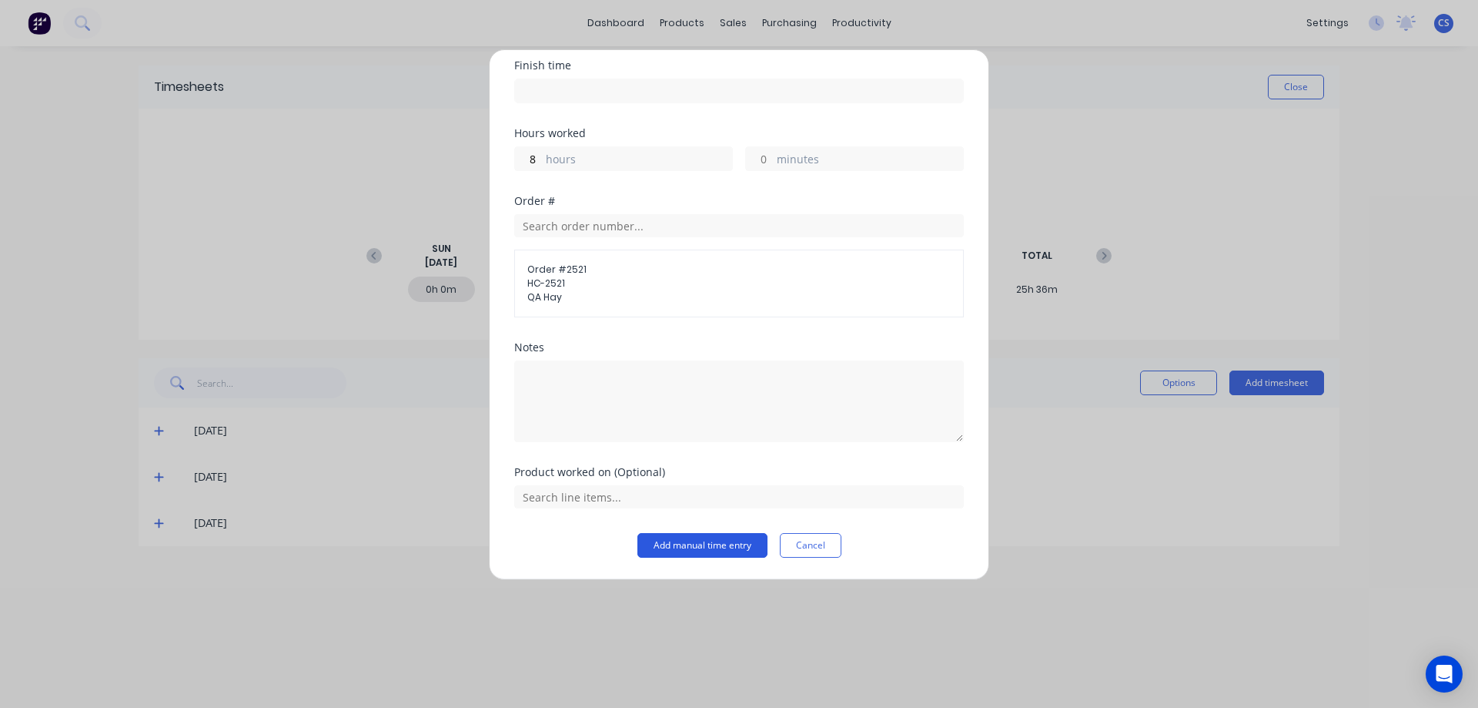
click at [705, 542] on button "Add manual time entry" at bounding box center [703, 545] width 130 height 25
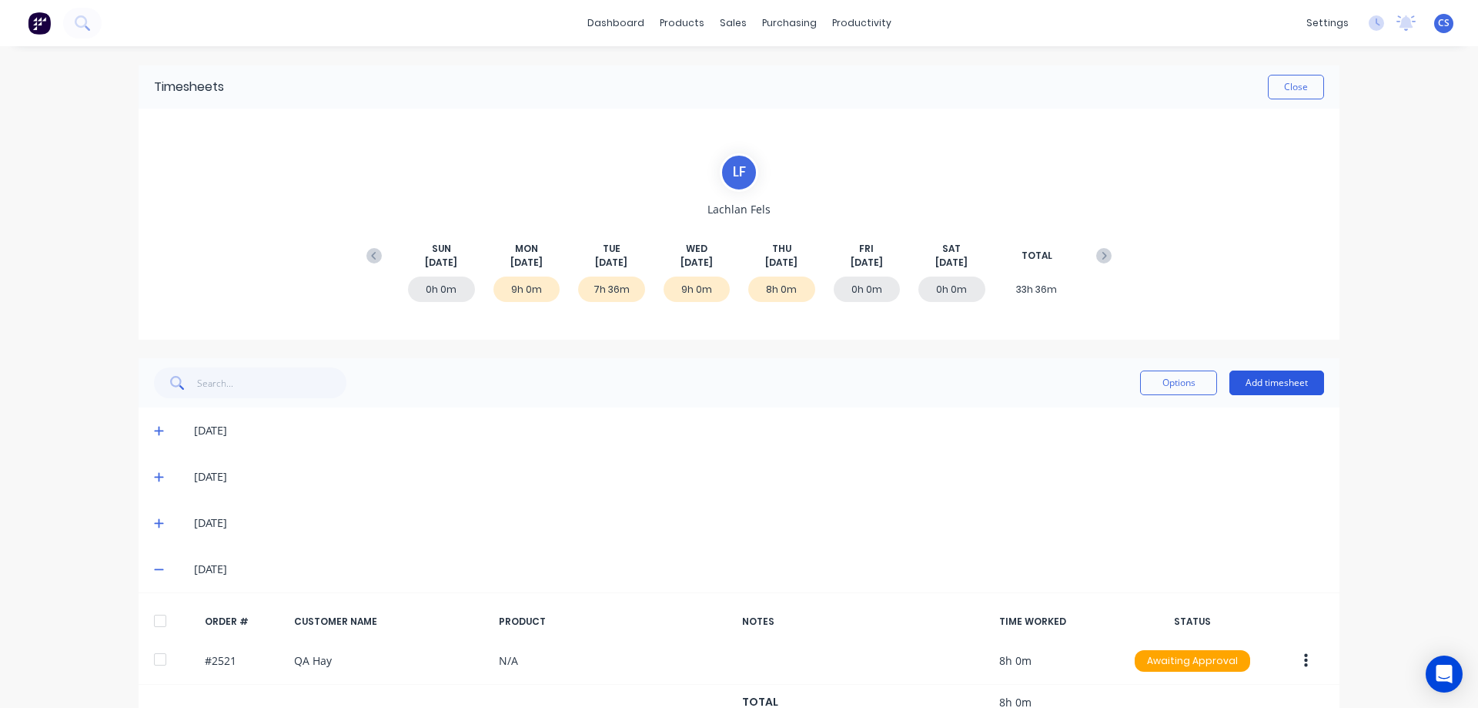
click at [1259, 383] on button "Add timesheet" at bounding box center [1277, 382] width 95 height 25
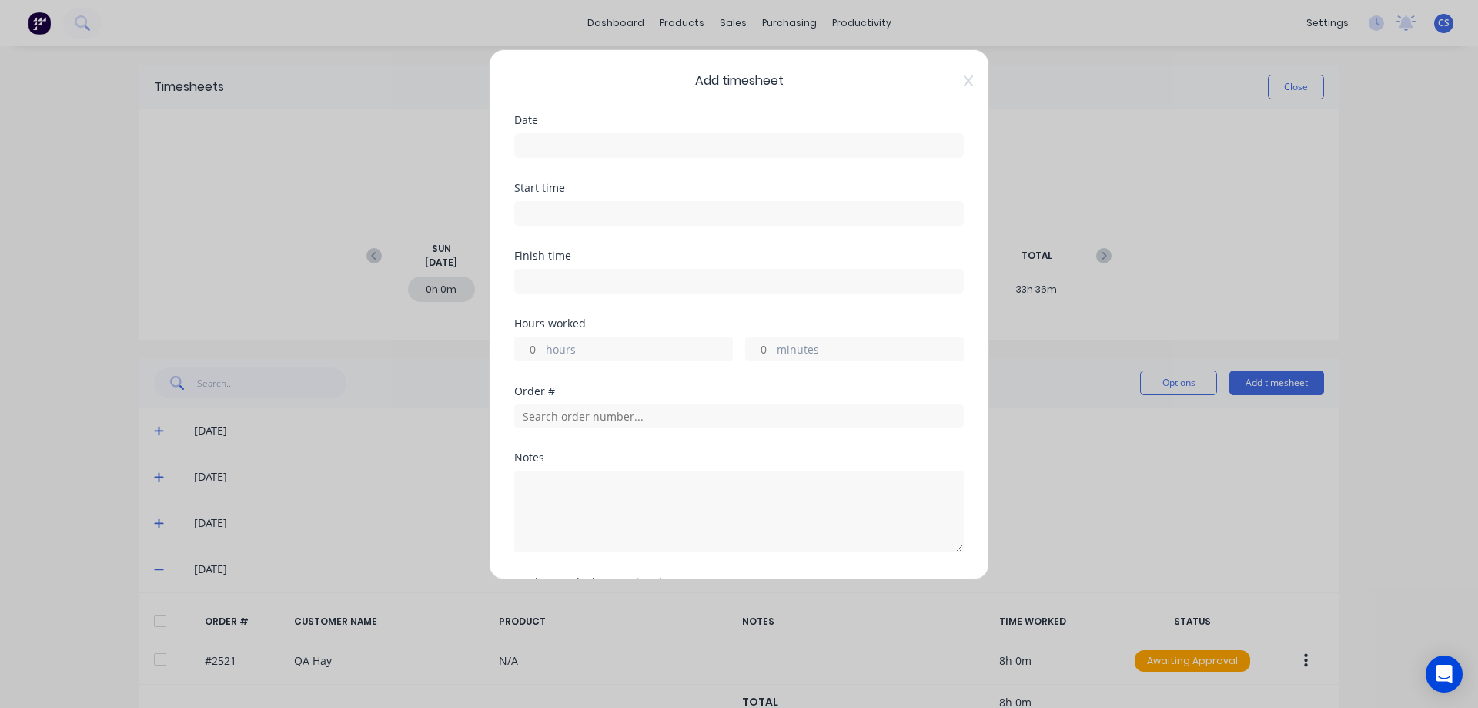
click at [584, 132] on div at bounding box center [739, 143] width 450 height 28
click at [581, 139] on input at bounding box center [739, 145] width 448 height 23
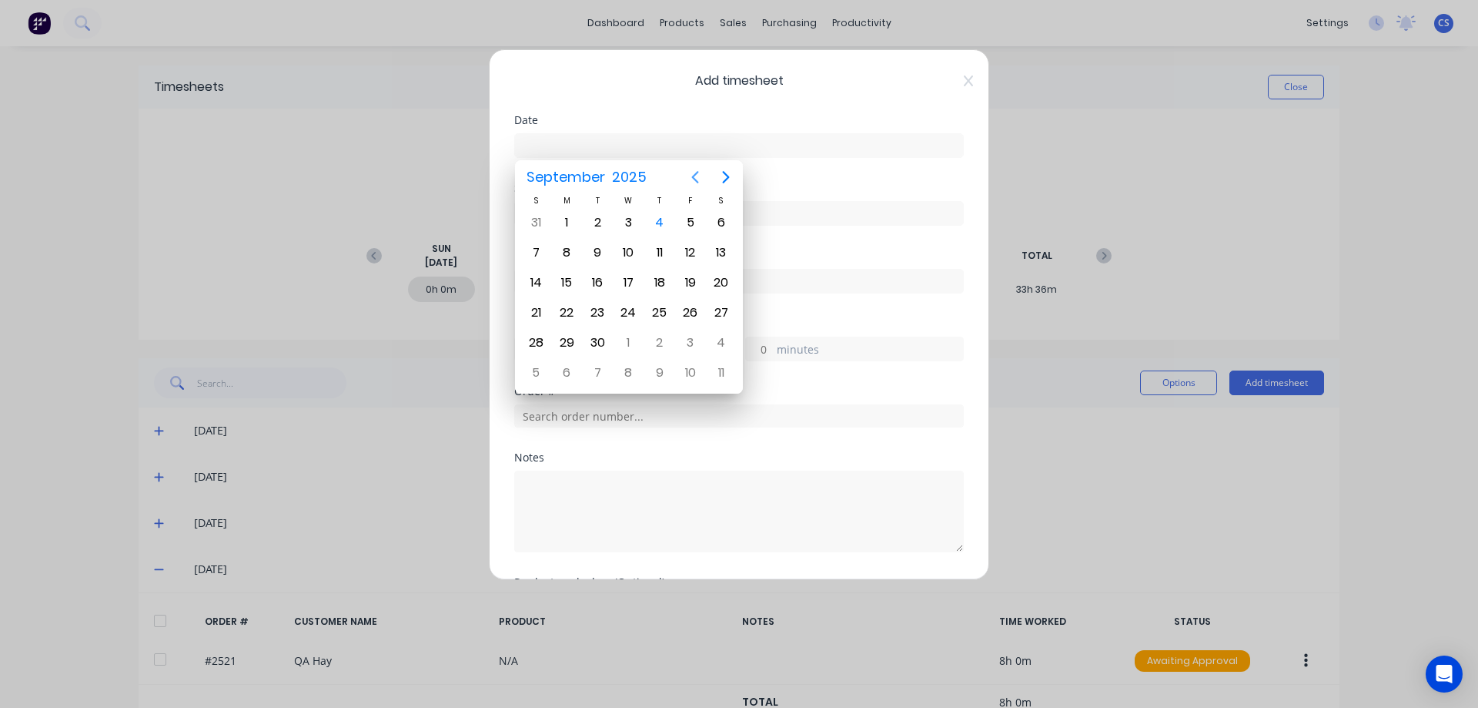
click at [690, 179] on icon "Previous page" at bounding box center [695, 177] width 18 height 18
click at [655, 340] on div "28" at bounding box center [659, 342] width 23 height 23
type input "[DATE]"
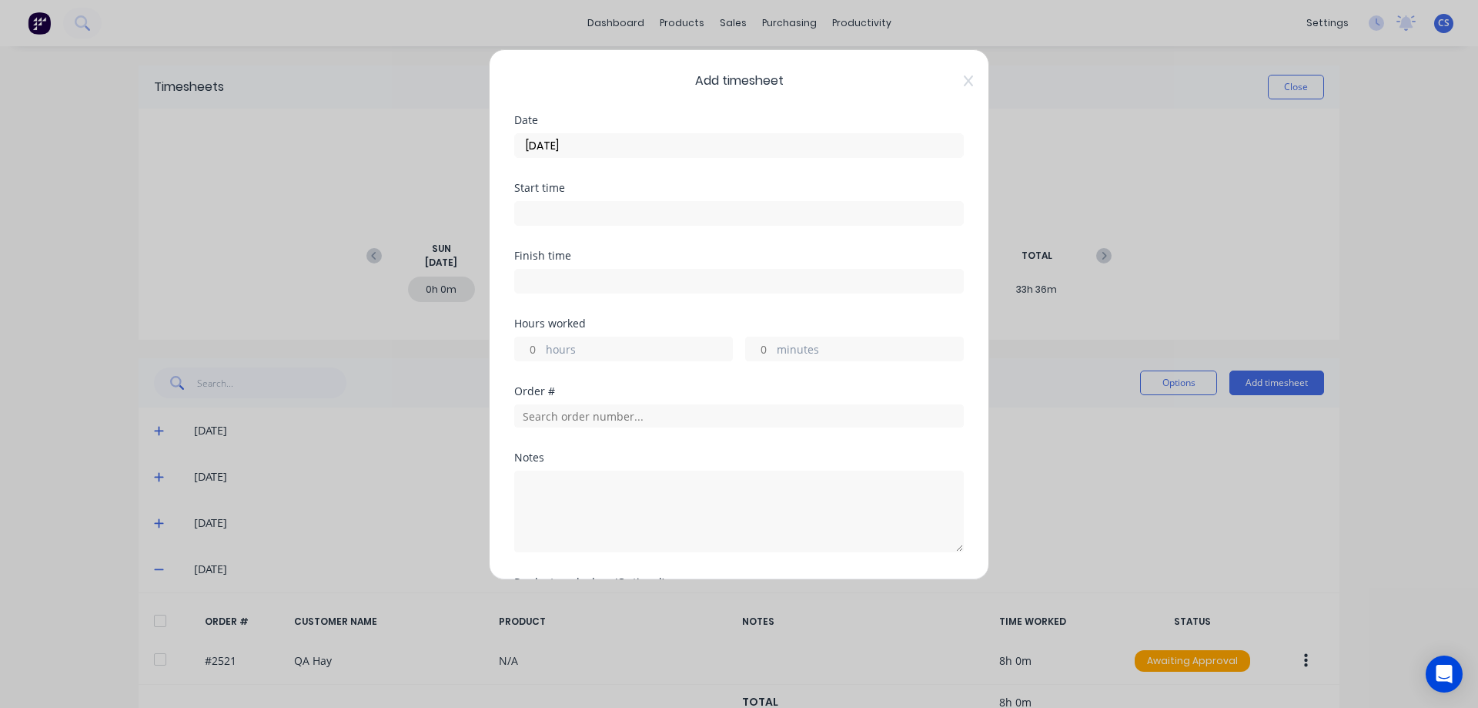
click at [537, 347] on input "hours" at bounding box center [528, 348] width 27 height 23
type input "1"
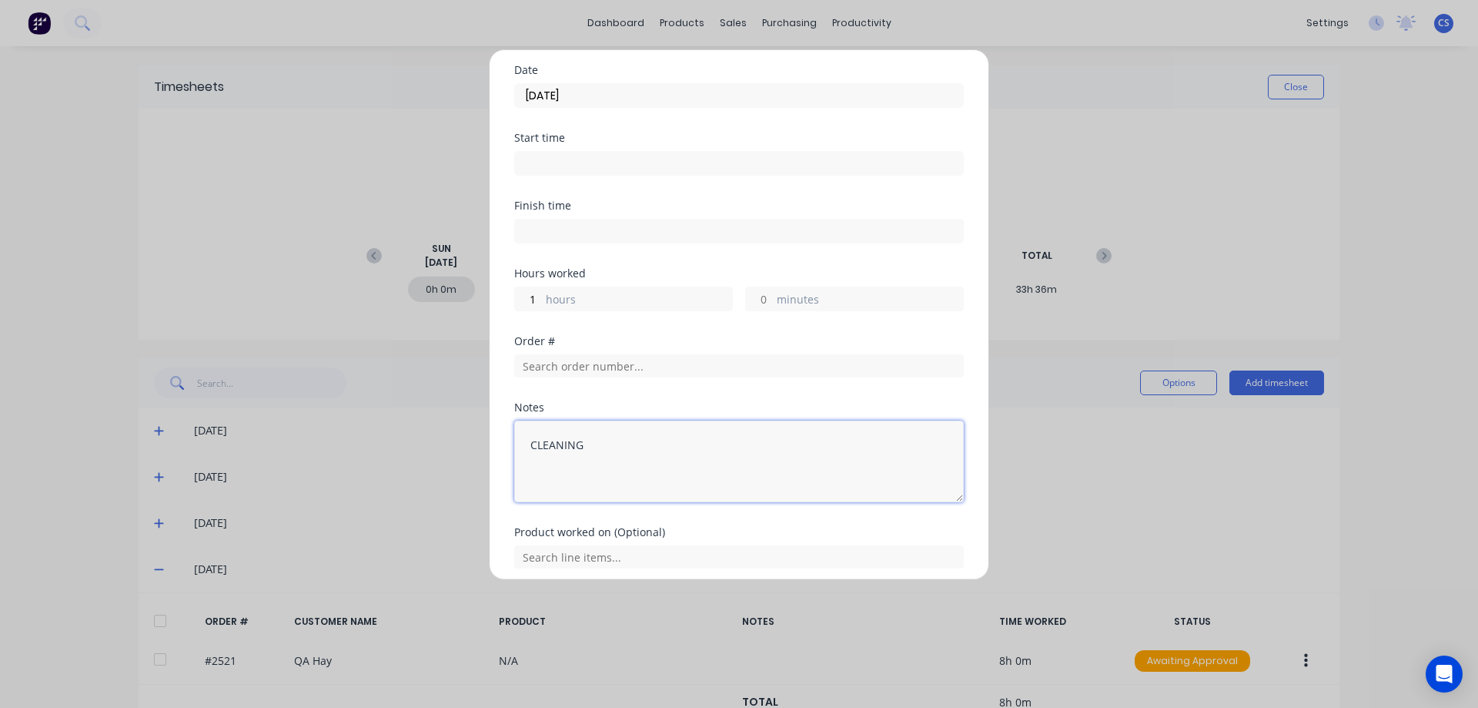
scroll to position [110, 0]
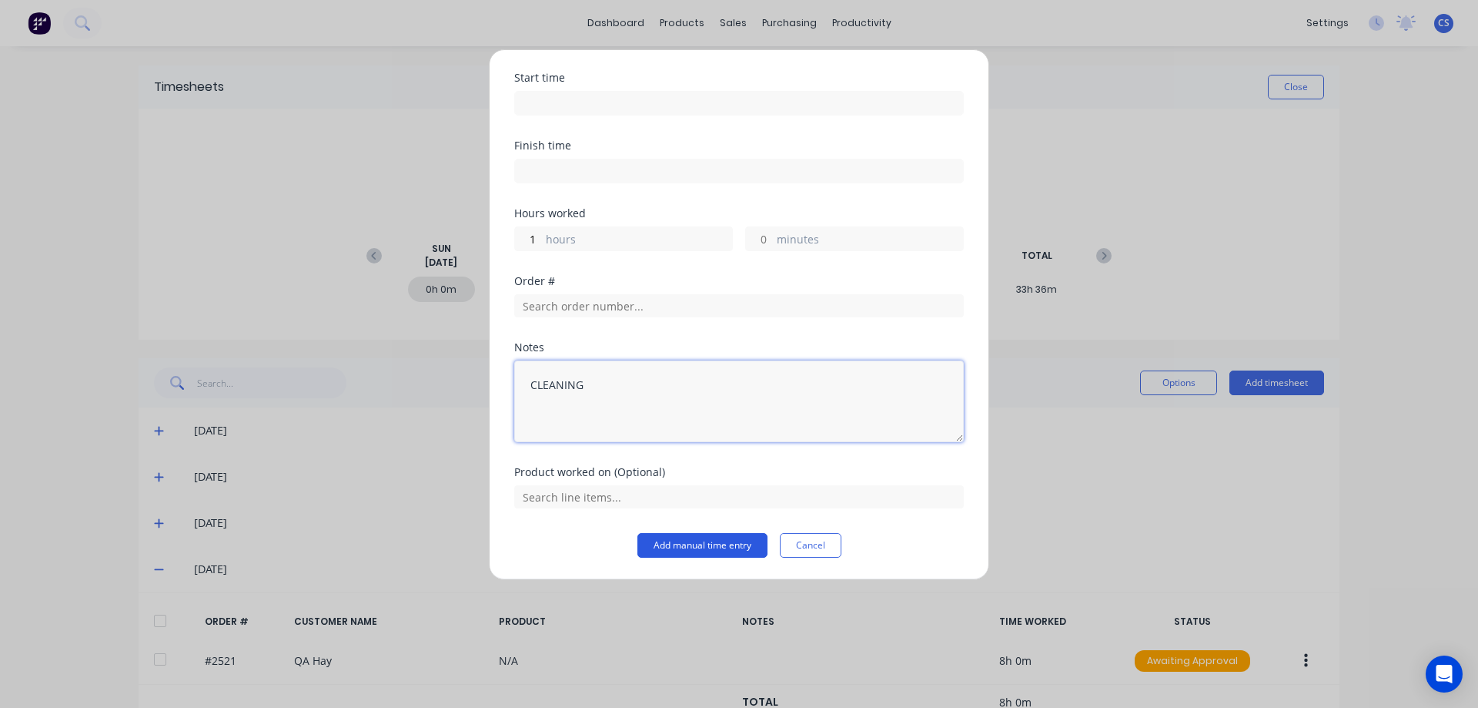
type textarea "CLEANING"
click at [692, 542] on button "Add manual time entry" at bounding box center [703, 545] width 130 height 25
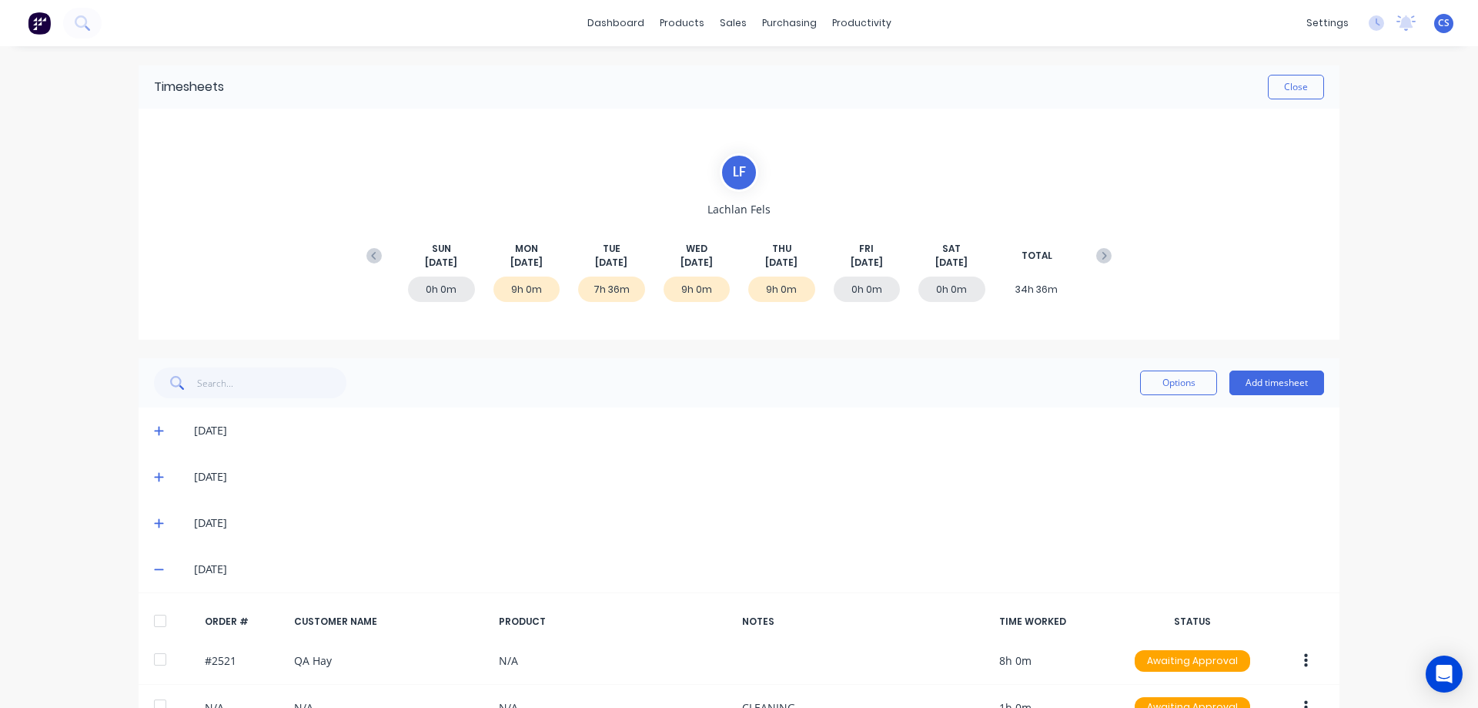
click at [692, 542] on div "[DATE]" at bounding box center [739, 523] width 1201 height 46
click at [1244, 381] on button "Add timesheet" at bounding box center [1277, 382] width 95 height 25
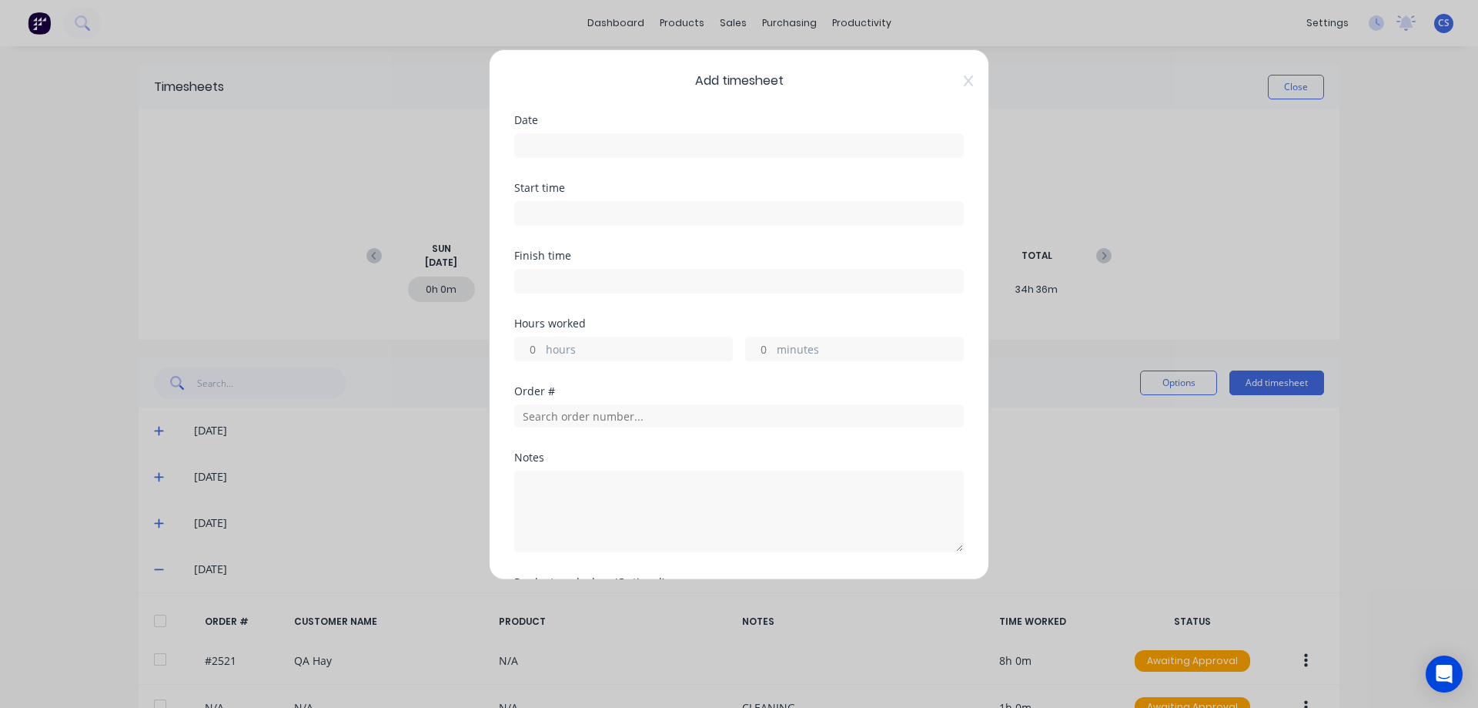
click at [596, 138] on input at bounding box center [739, 145] width 448 height 23
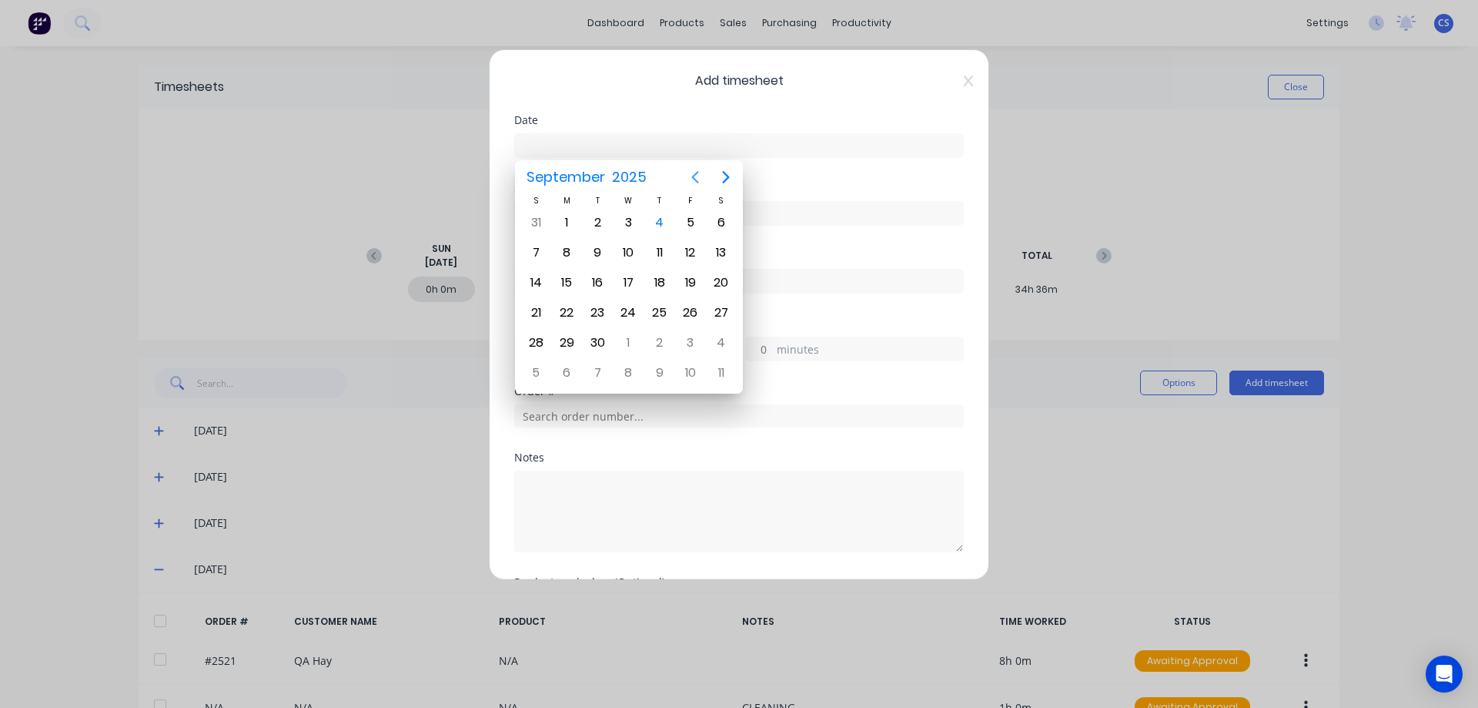
click at [697, 175] on icon "Previous page" at bounding box center [695, 177] width 18 height 18
click at [698, 346] on div "29" at bounding box center [690, 342] width 23 height 23
type input "[DATE]"
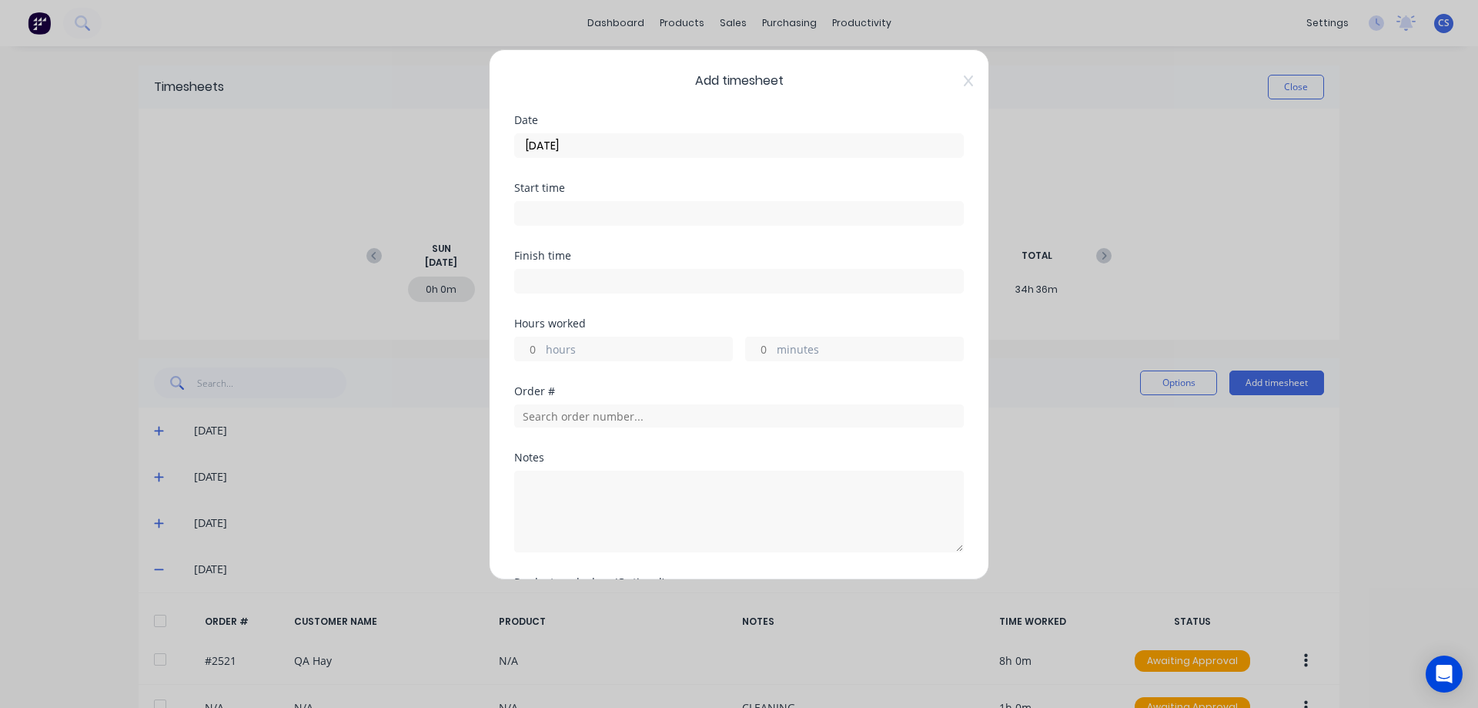
click at [538, 344] on input "hours" at bounding box center [528, 348] width 27 height 23
type input "1"
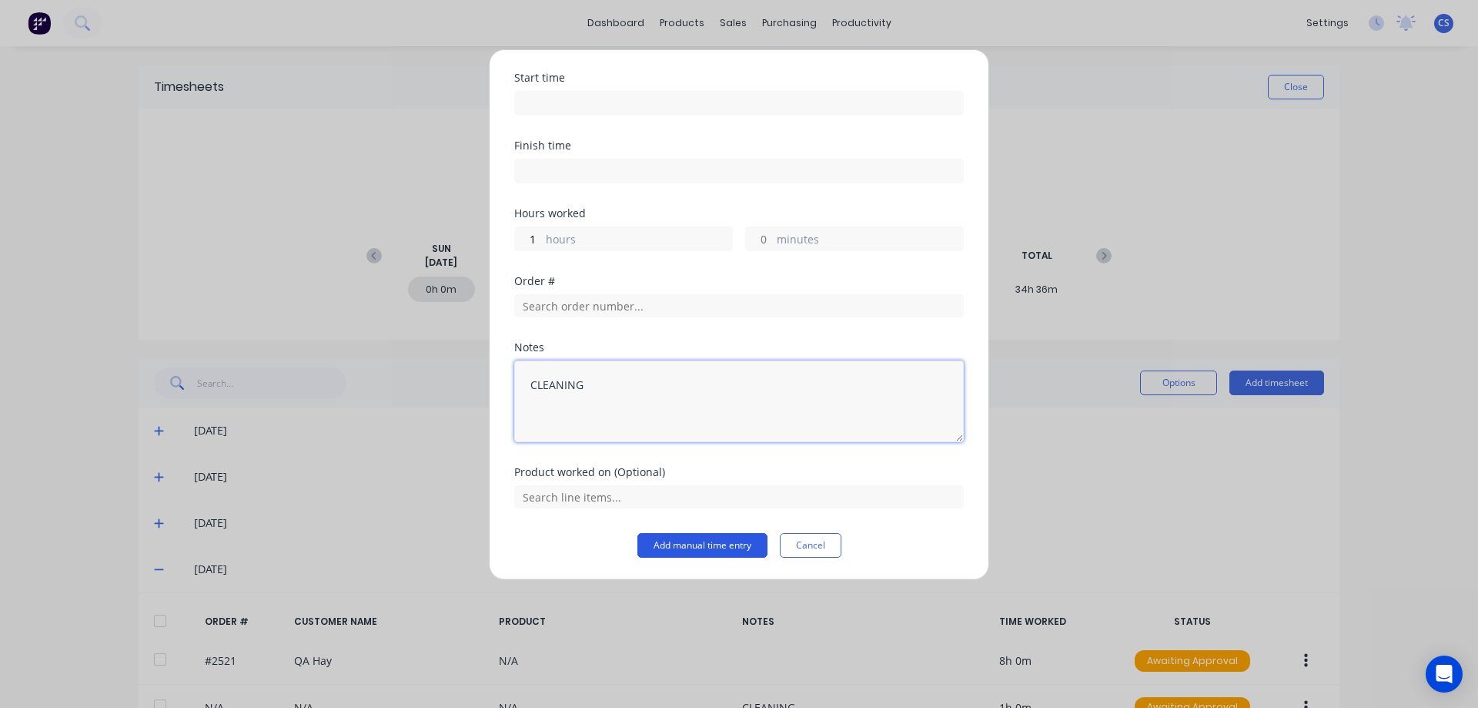
type textarea "CLEANING"
click at [693, 551] on button "Add manual time entry" at bounding box center [703, 545] width 130 height 25
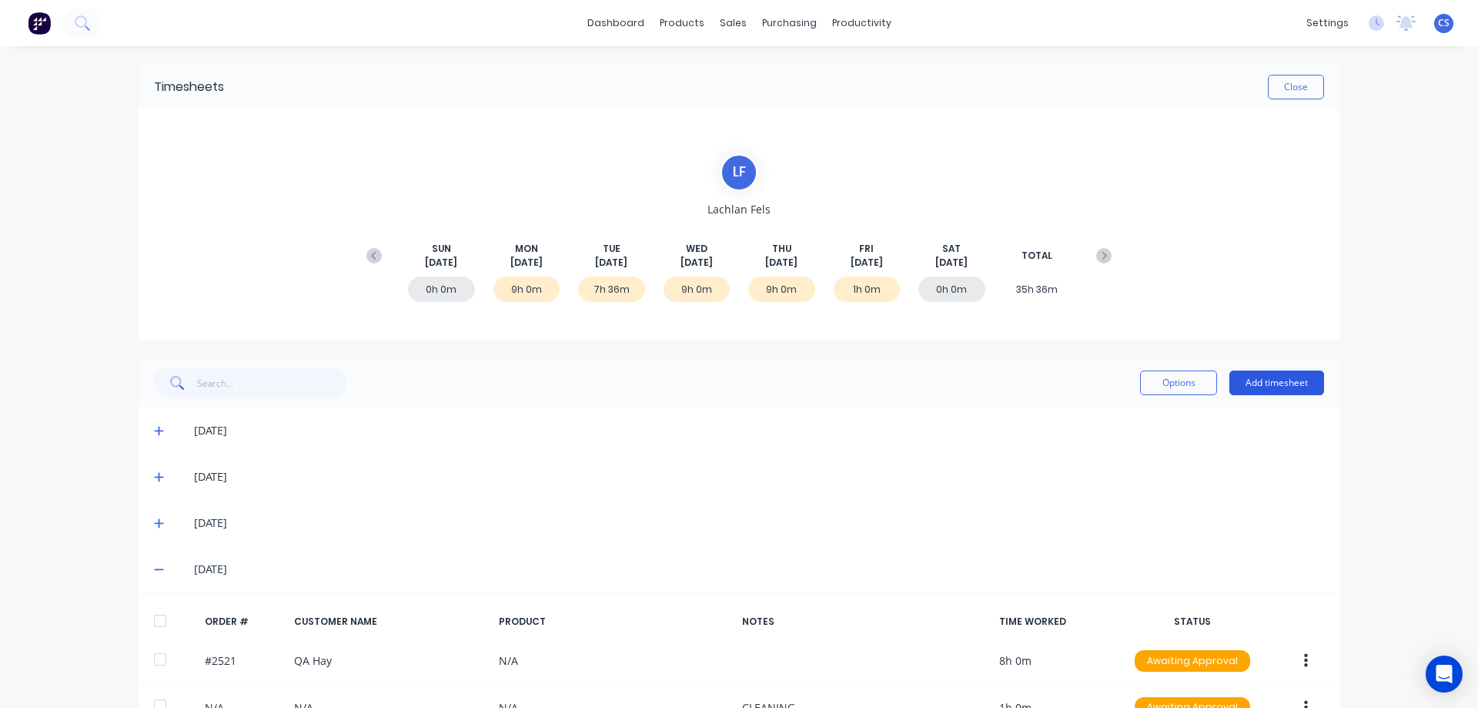
click at [1279, 385] on button "Add timesheet" at bounding box center [1277, 382] width 95 height 25
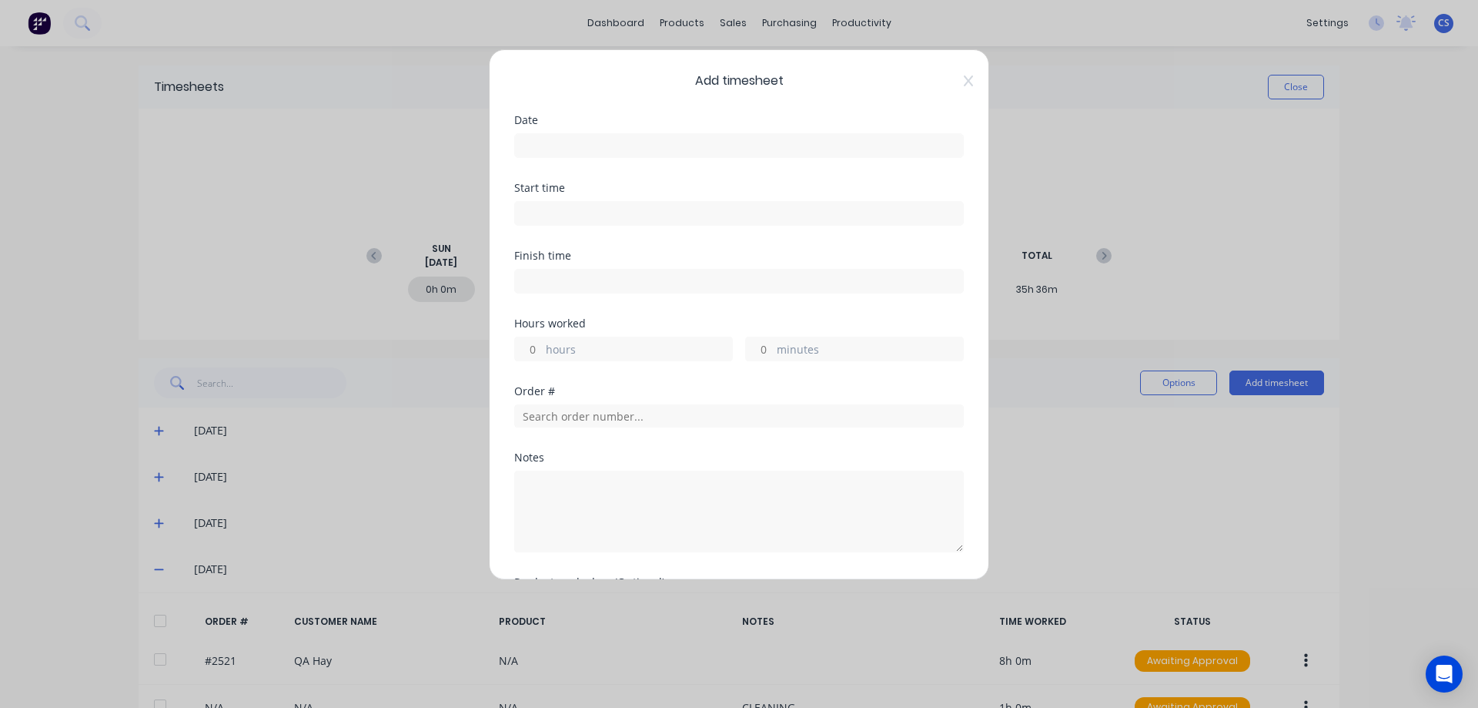
click at [553, 149] on input at bounding box center [739, 145] width 448 height 23
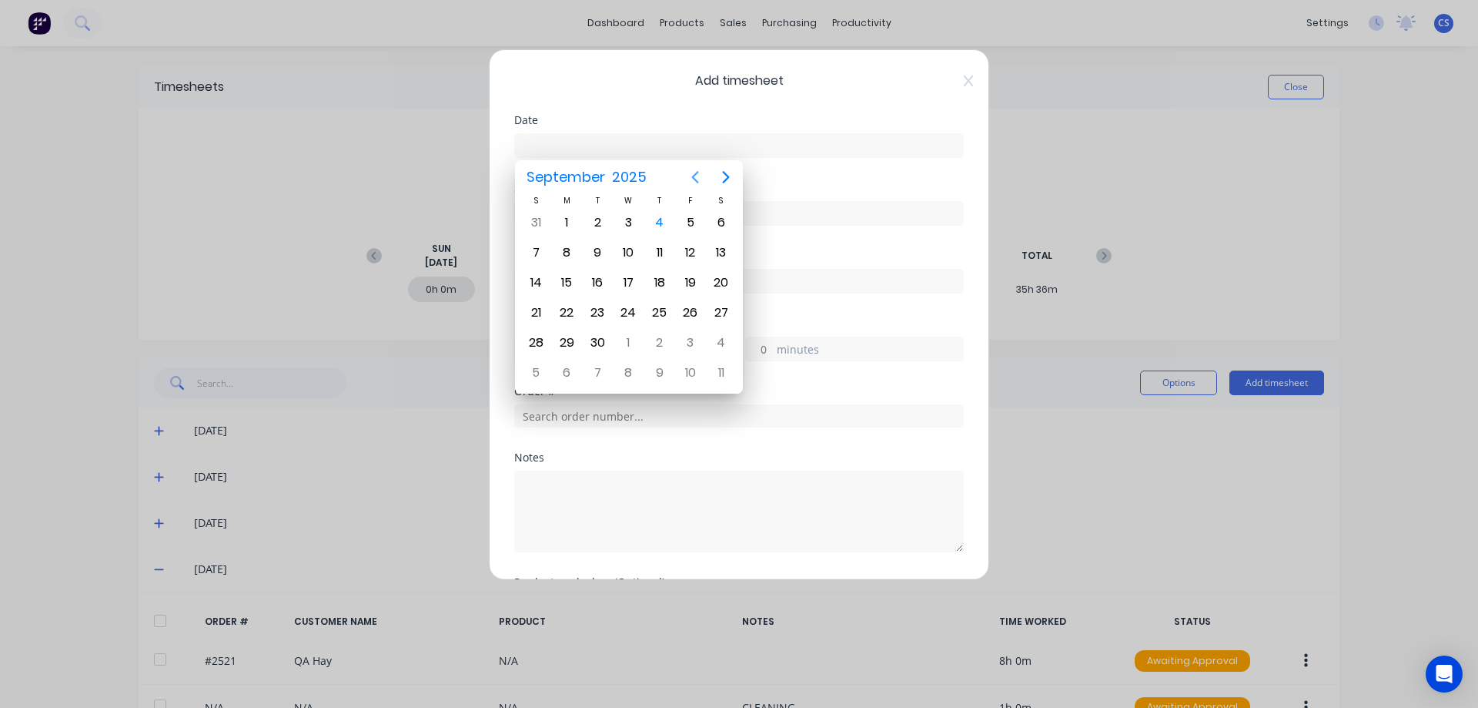
click at [697, 178] on icon "Previous page" at bounding box center [695, 177] width 18 height 18
click at [691, 341] on div "29" at bounding box center [690, 342] width 23 height 23
type input "[DATE]"
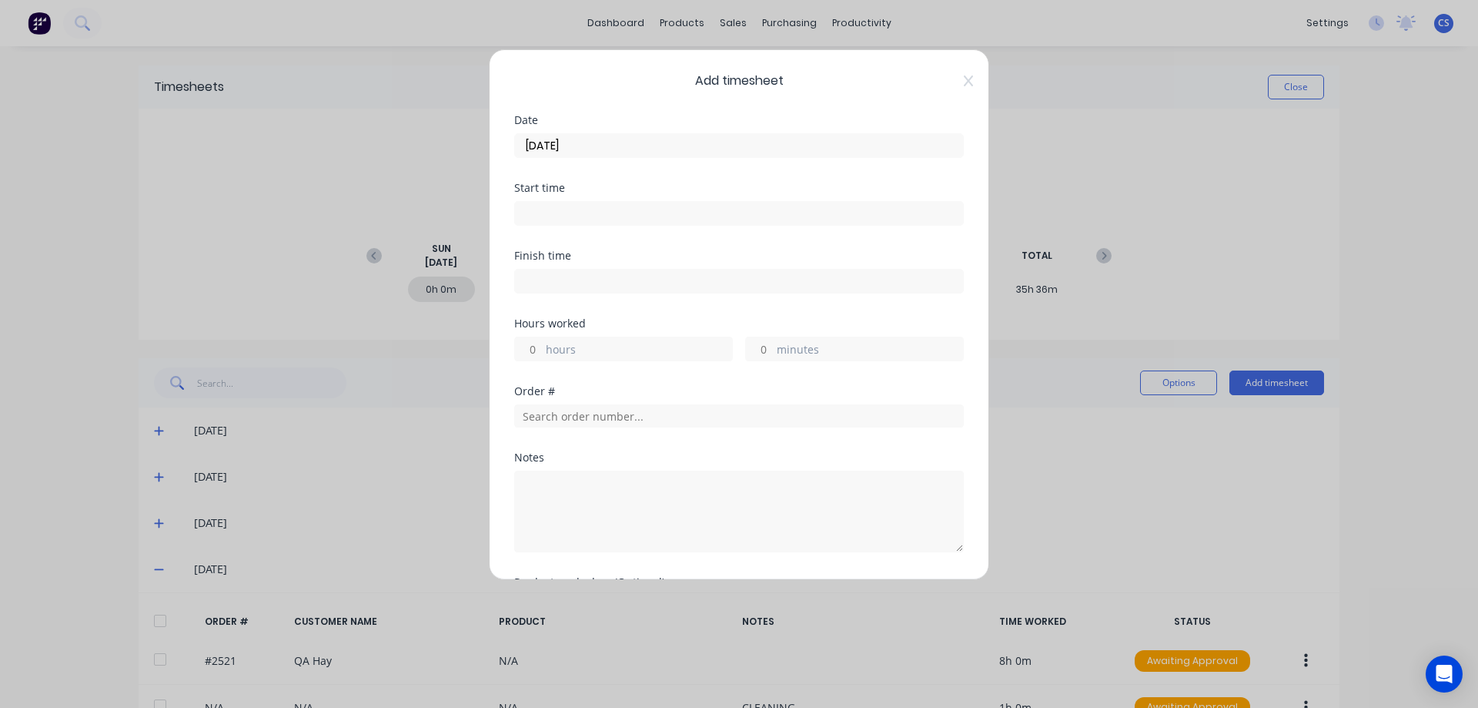
click at [541, 344] on input "hours" at bounding box center [528, 348] width 27 height 23
type input "7"
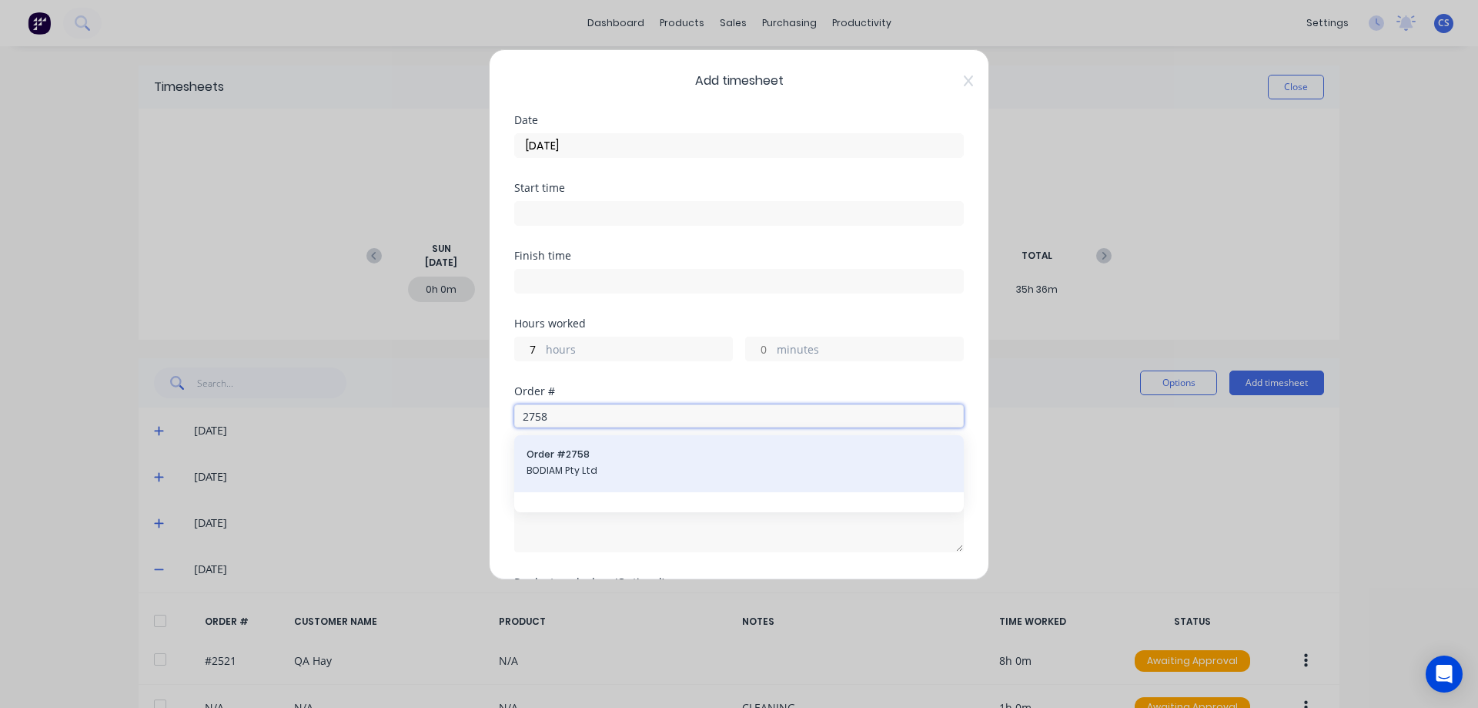
type input "2758"
click at [641, 466] on span "BODIAM Pty Ltd" at bounding box center [739, 471] width 425 height 14
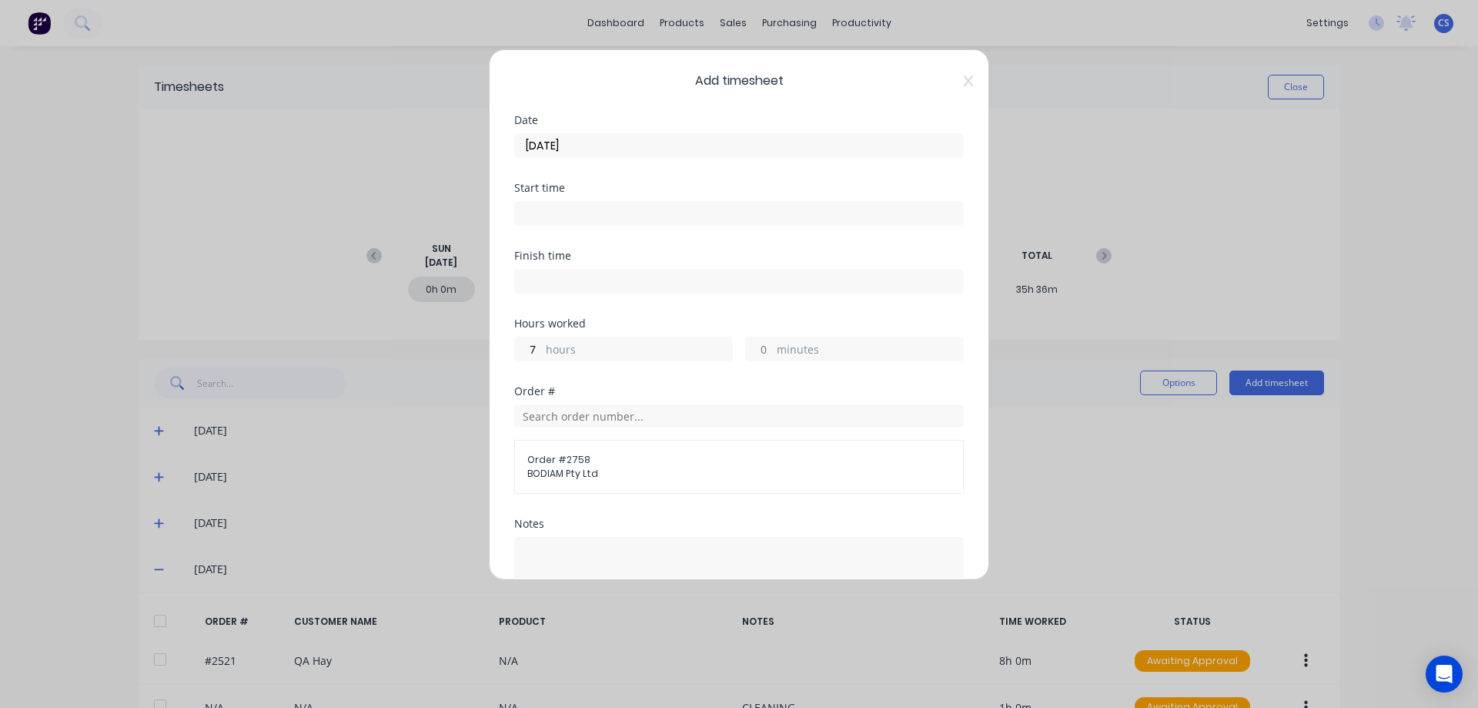
scroll to position [176, 0]
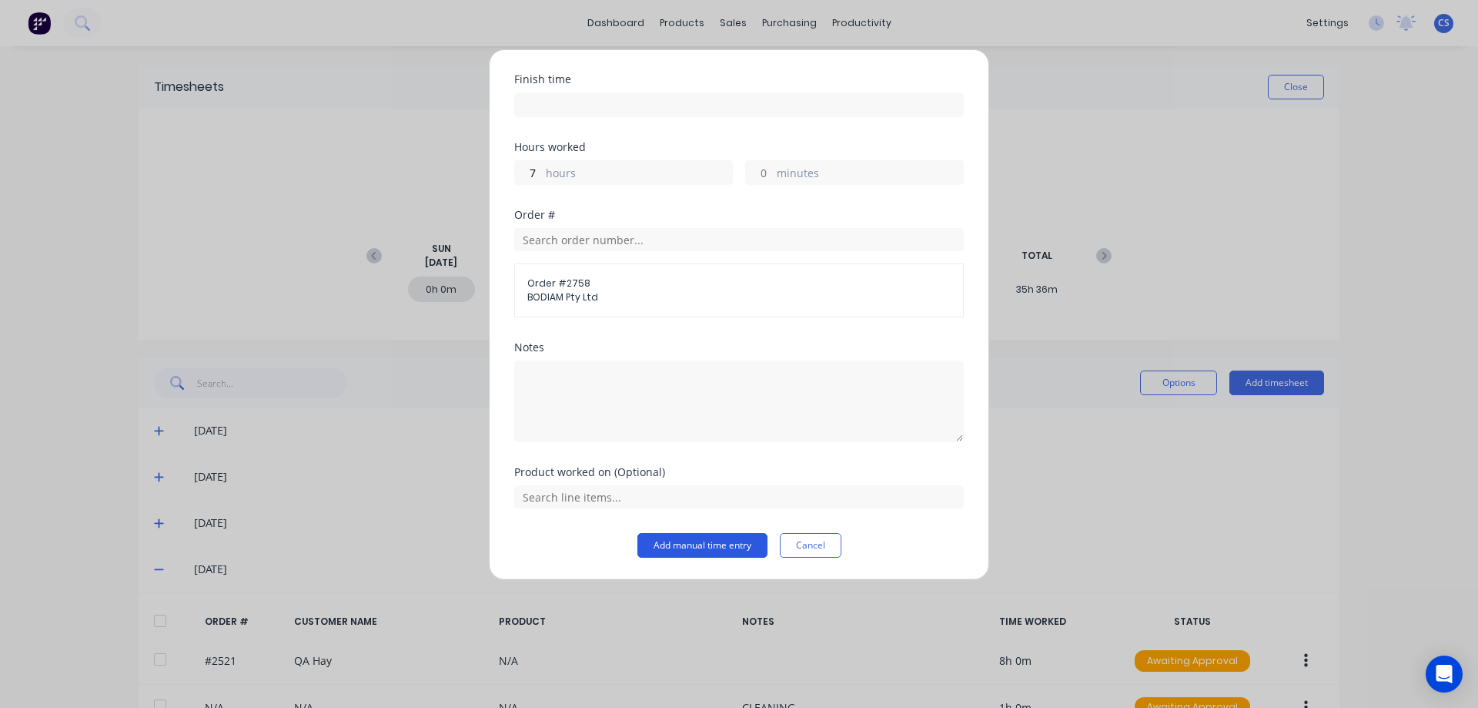
click at [698, 544] on button "Add manual time entry" at bounding box center [703, 545] width 130 height 25
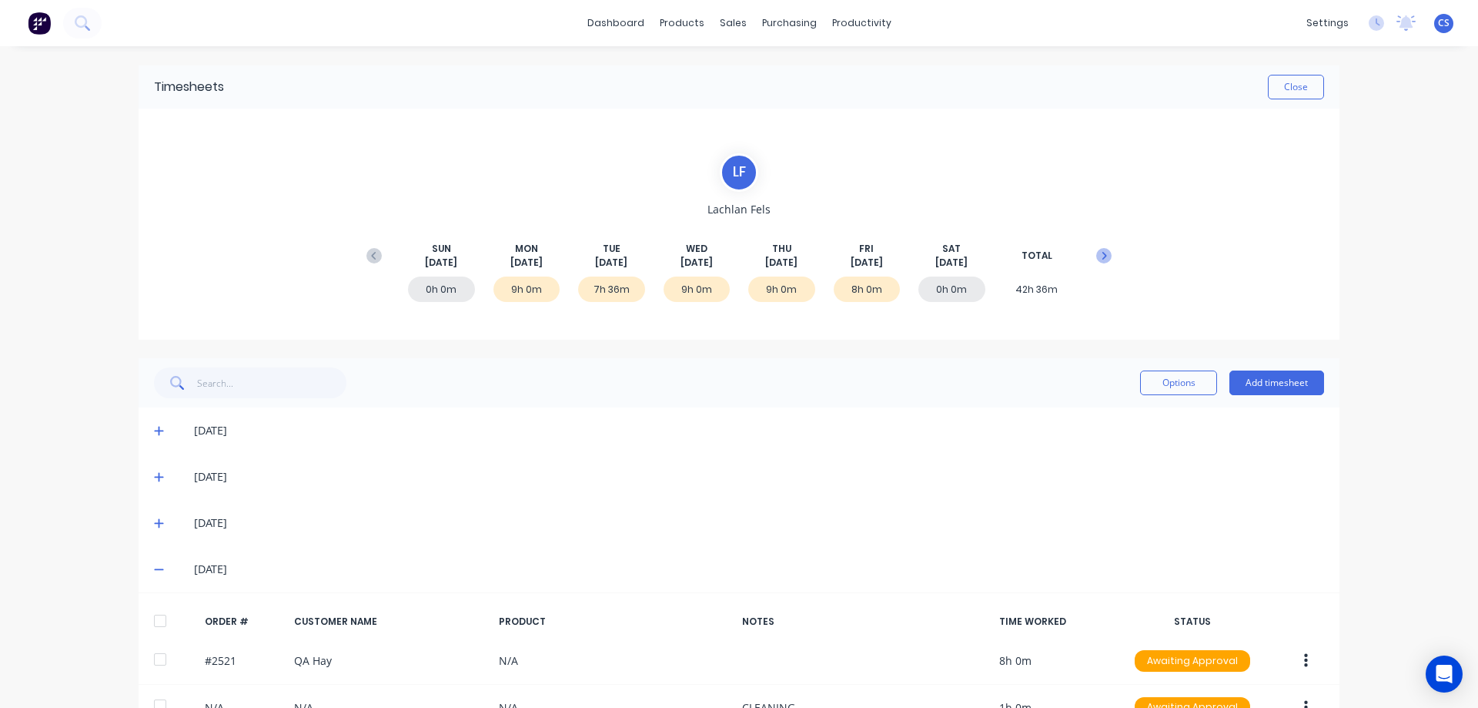
click at [1096, 261] on icon at bounding box center [1103, 255] width 15 height 15
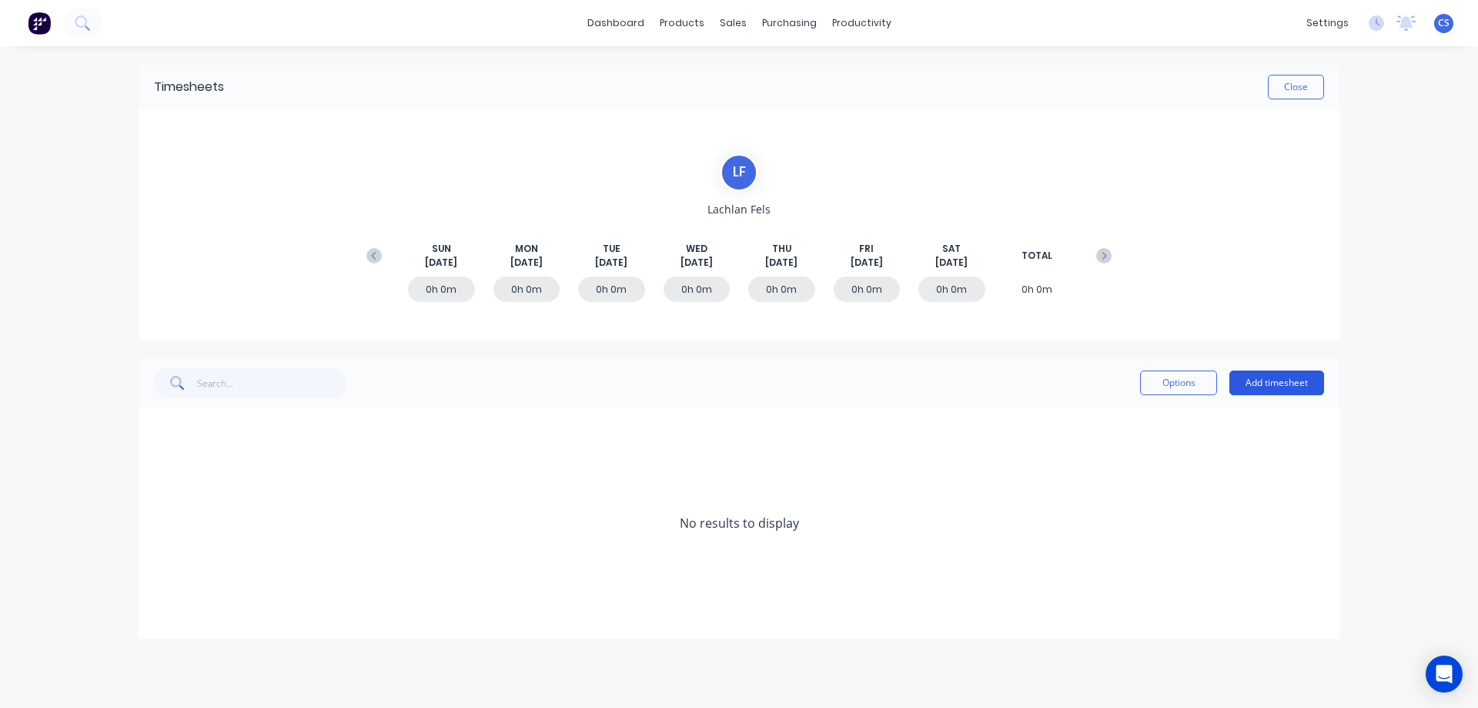
click at [1297, 381] on button "Add timesheet" at bounding box center [1277, 382] width 95 height 25
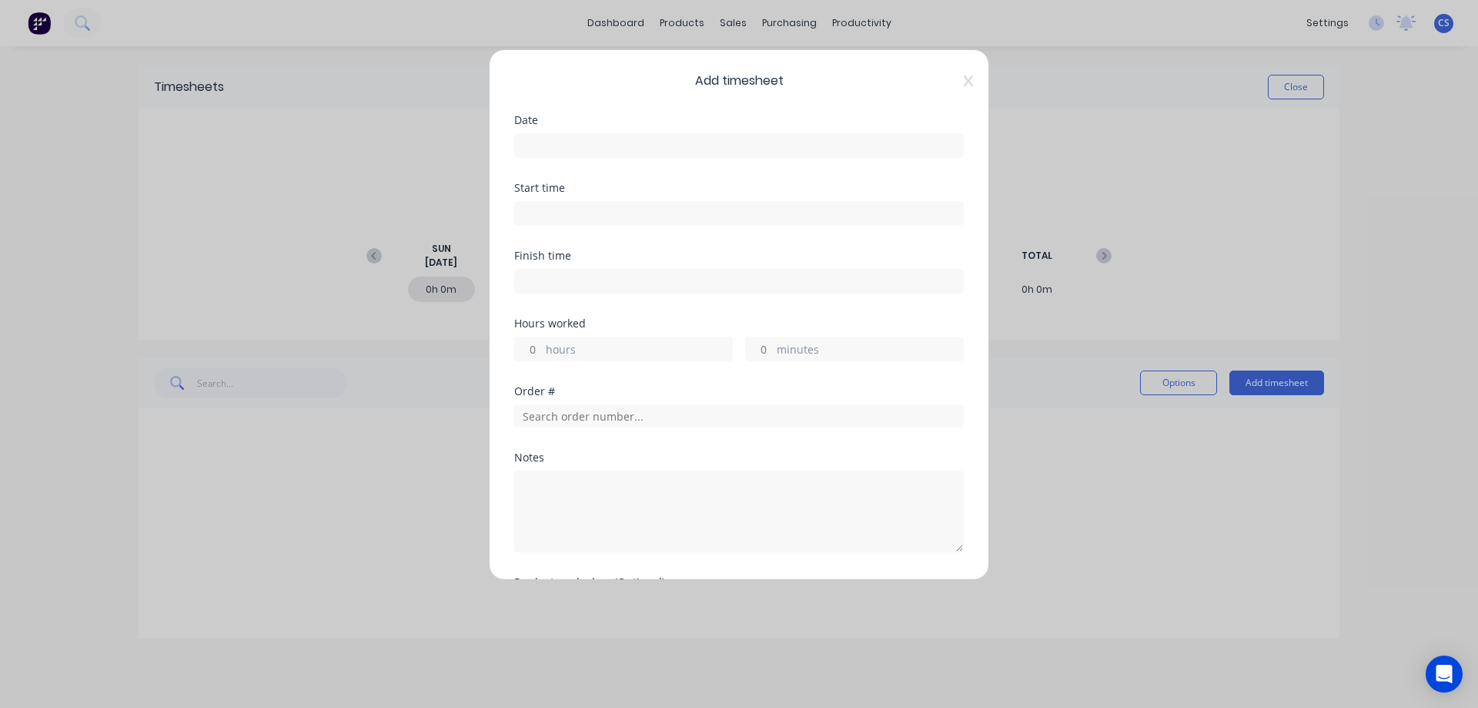
click at [539, 142] on input at bounding box center [739, 145] width 448 height 23
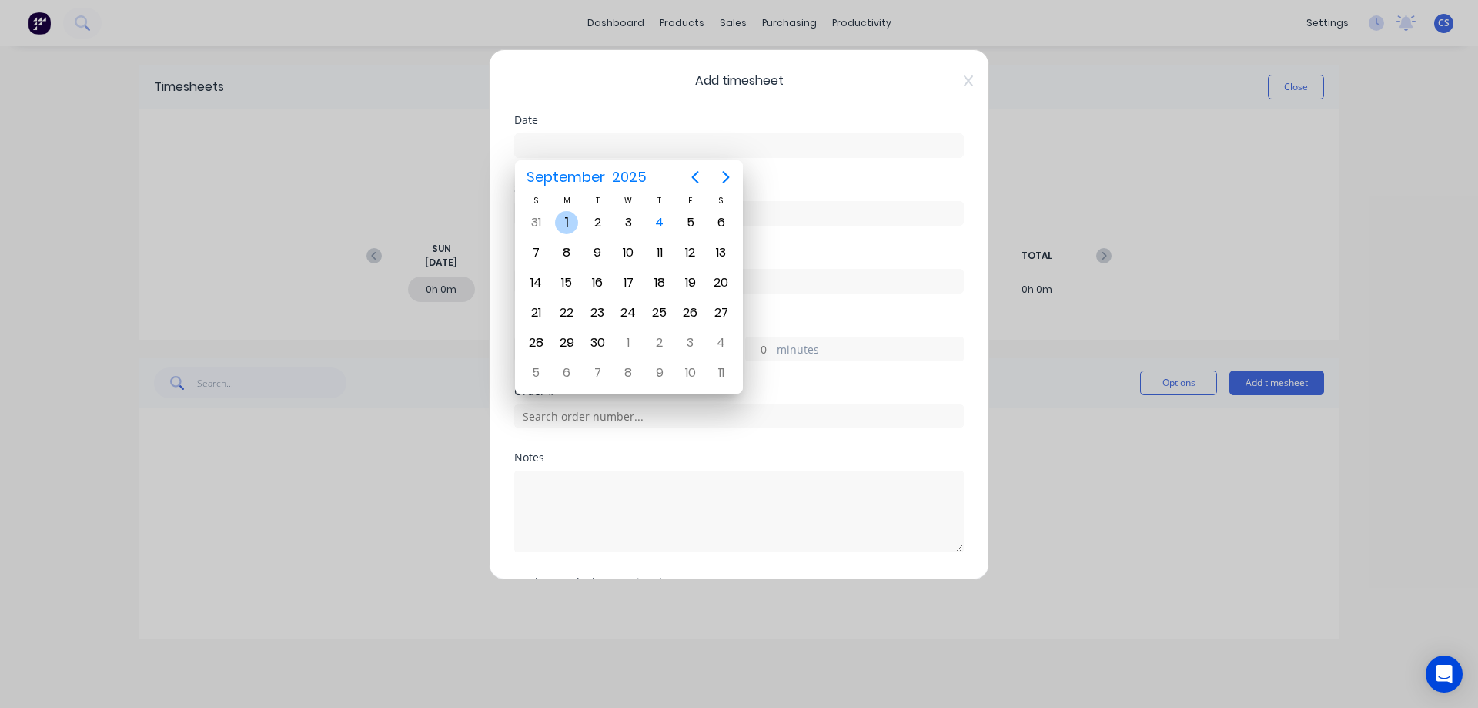
click at [567, 217] on div "1" at bounding box center [566, 222] width 23 height 23
type input "[DATE]"
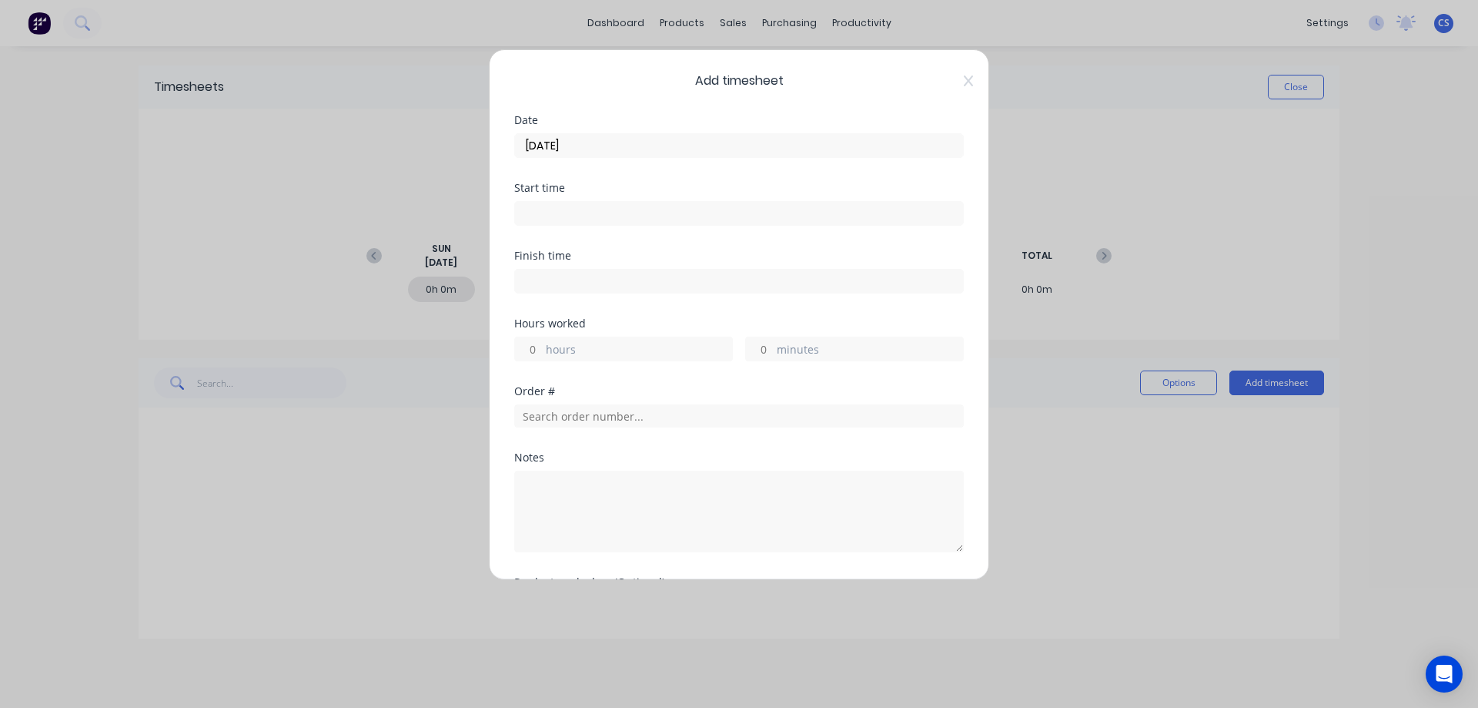
click at [538, 342] on input "hours" at bounding box center [528, 348] width 27 height 23
type input "7"
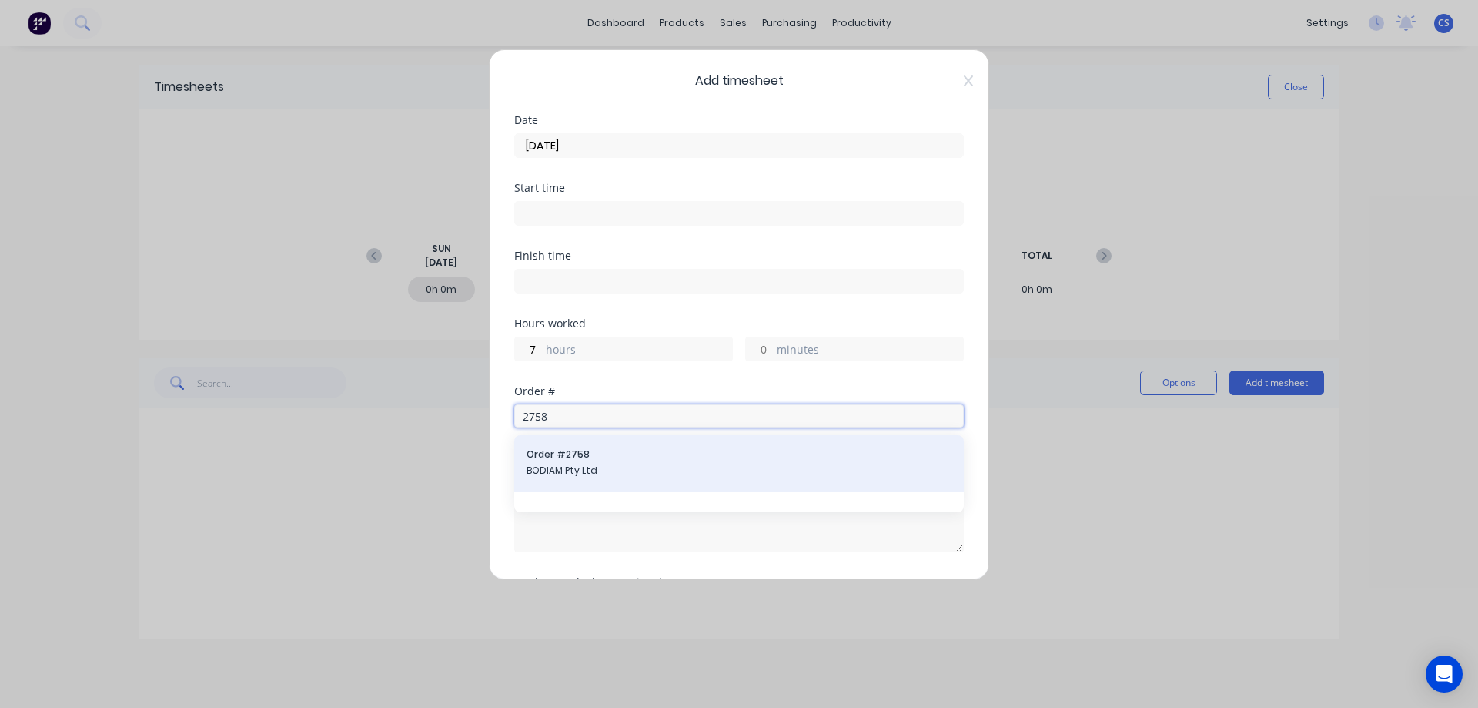
type input "2758"
click at [609, 454] on span "Order # 2758" at bounding box center [739, 454] width 425 height 14
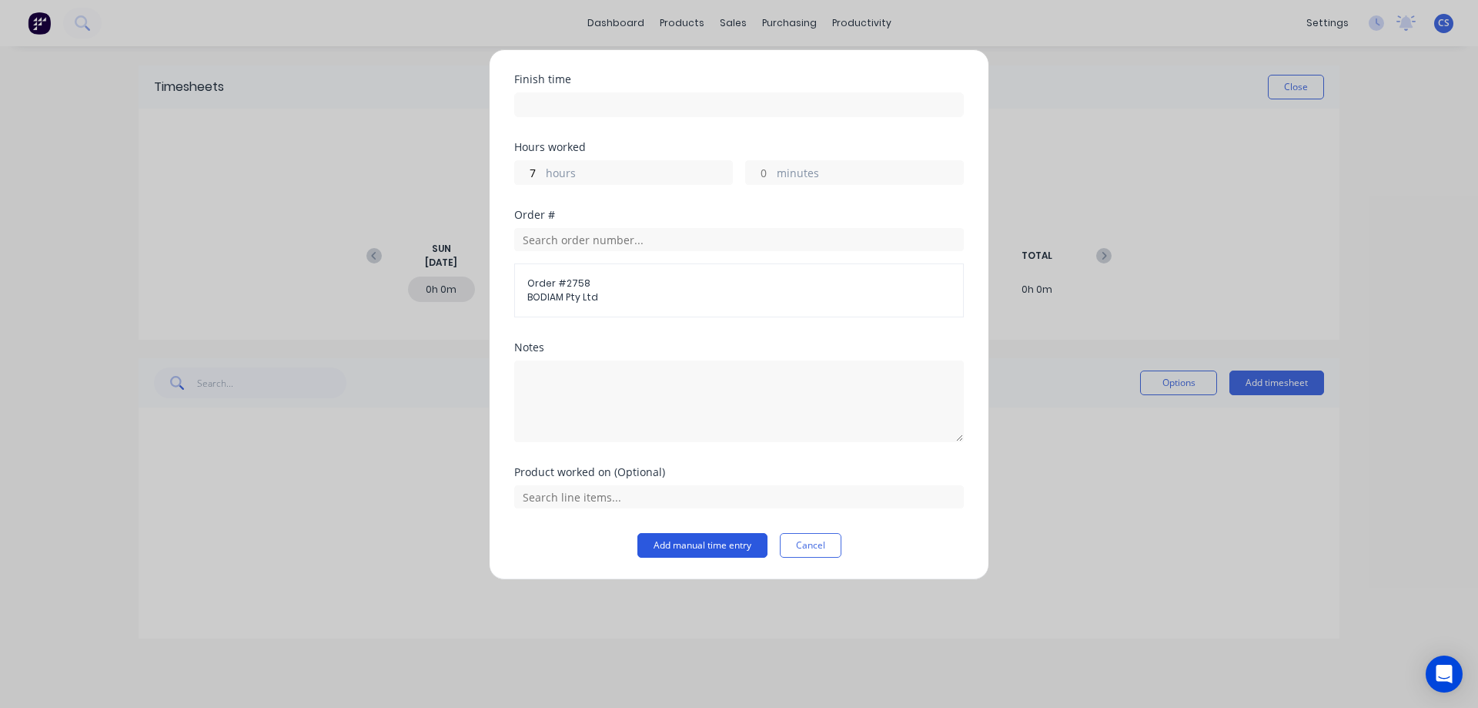
click at [701, 539] on button "Add manual time entry" at bounding box center [703, 545] width 130 height 25
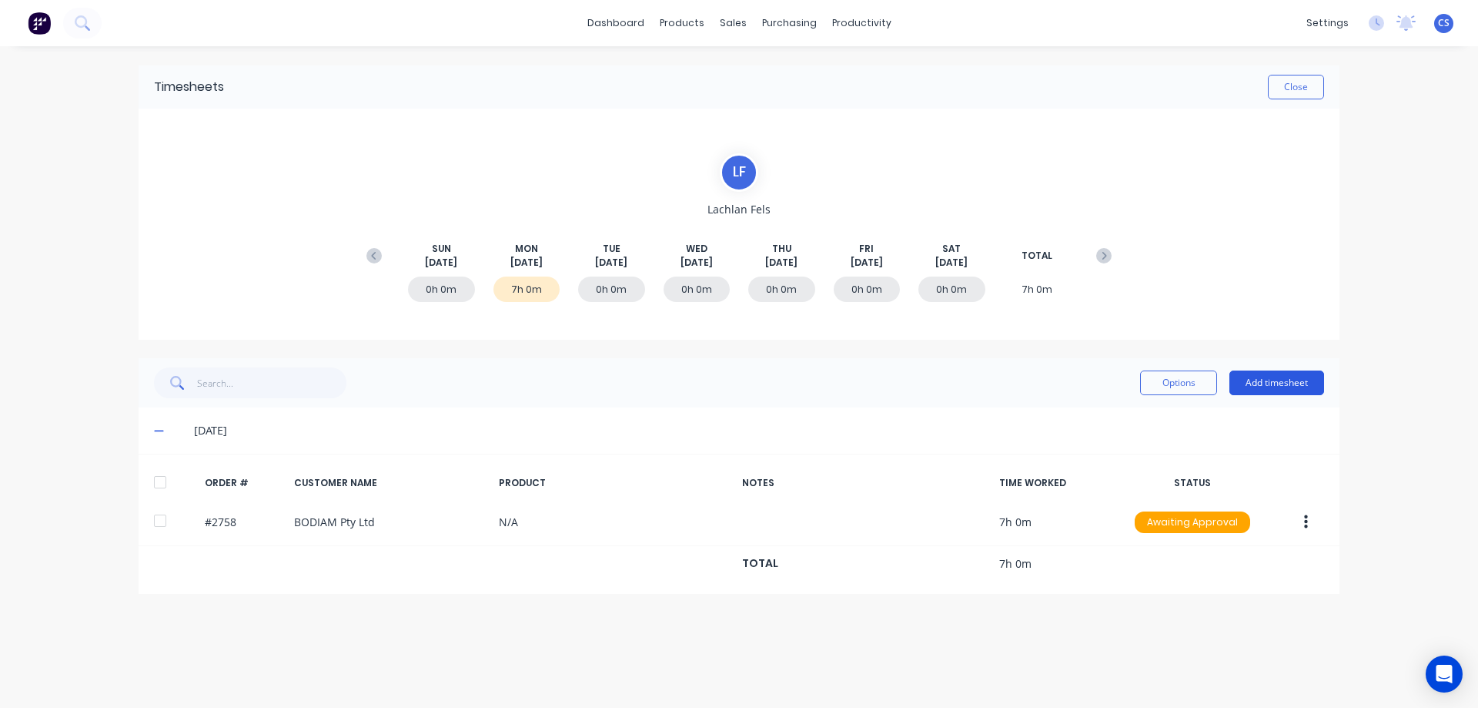
click at [1270, 384] on button "Add timesheet" at bounding box center [1277, 382] width 95 height 25
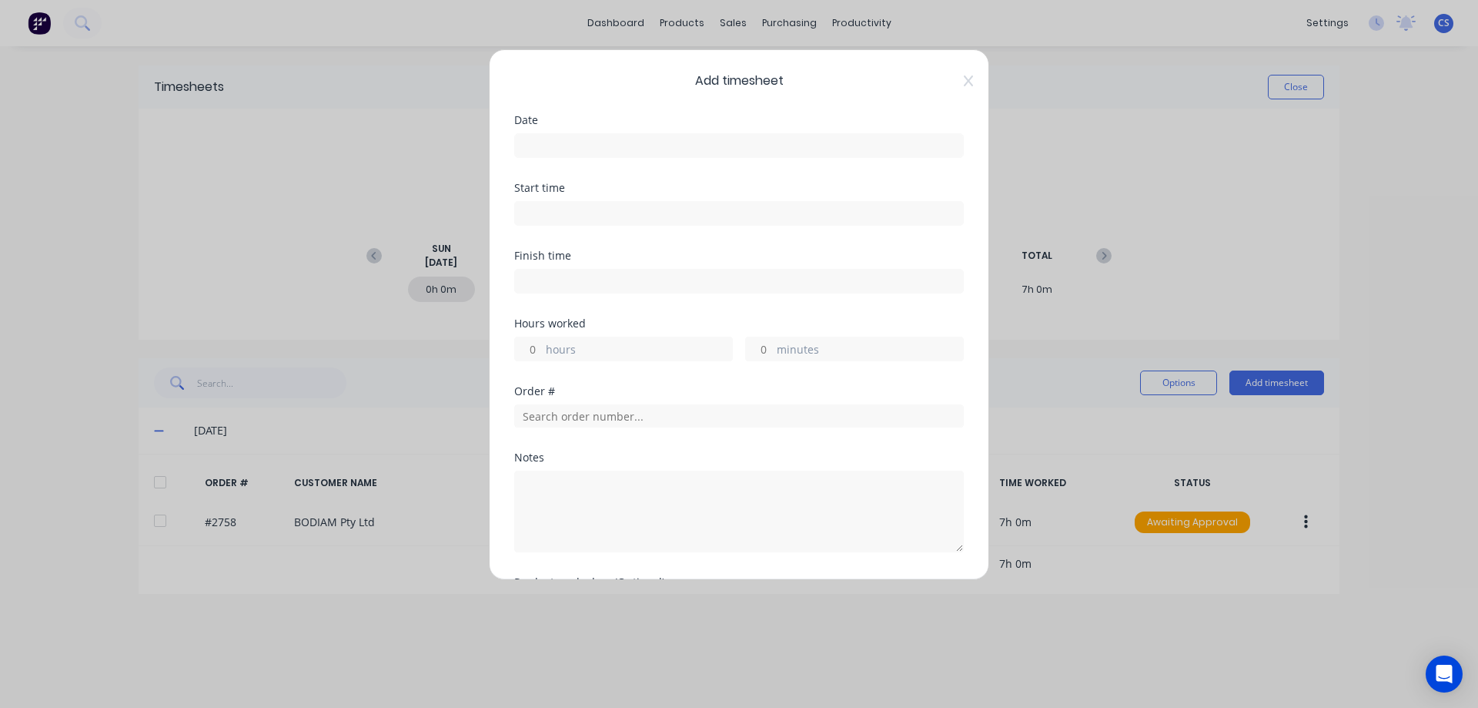
click at [614, 147] on input at bounding box center [739, 145] width 448 height 23
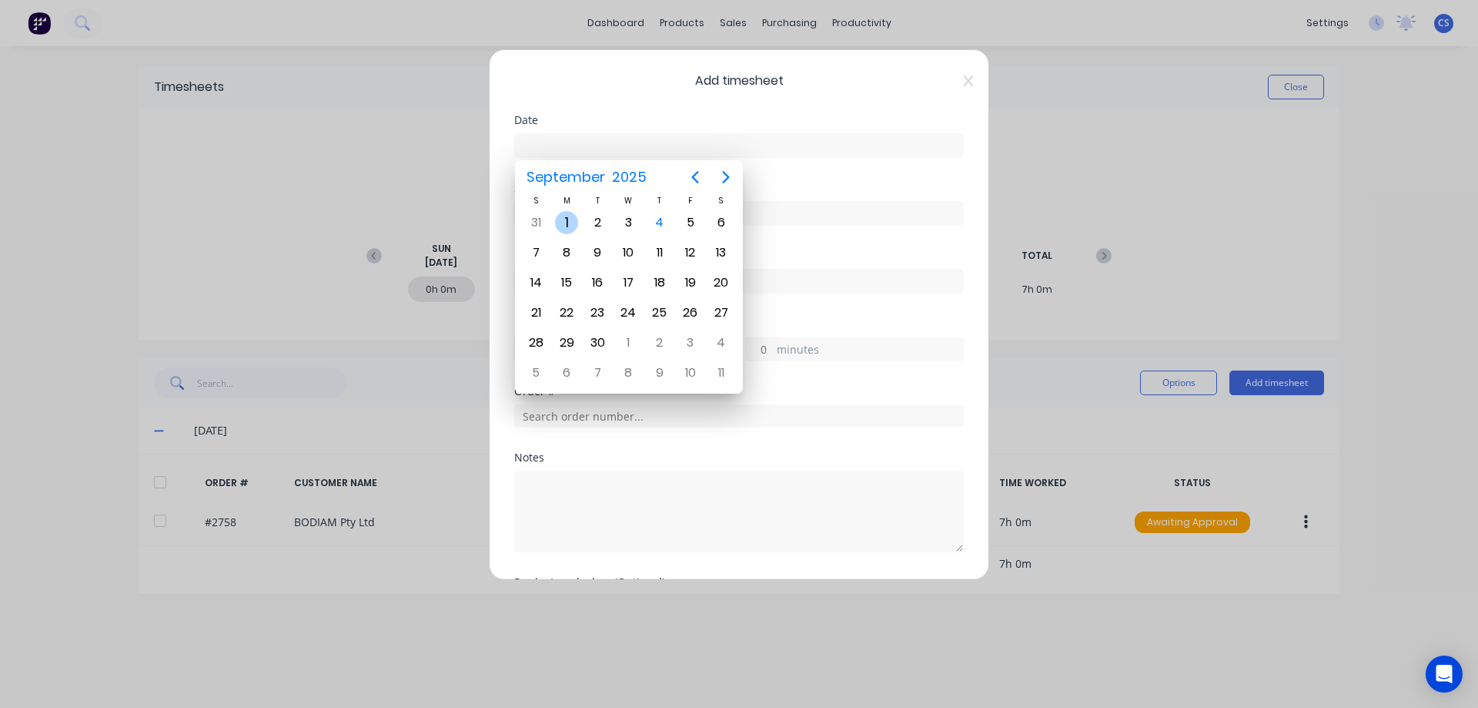
click at [565, 226] on div "1" at bounding box center [566, 222] width 23 height 23
type input "[DATE]"
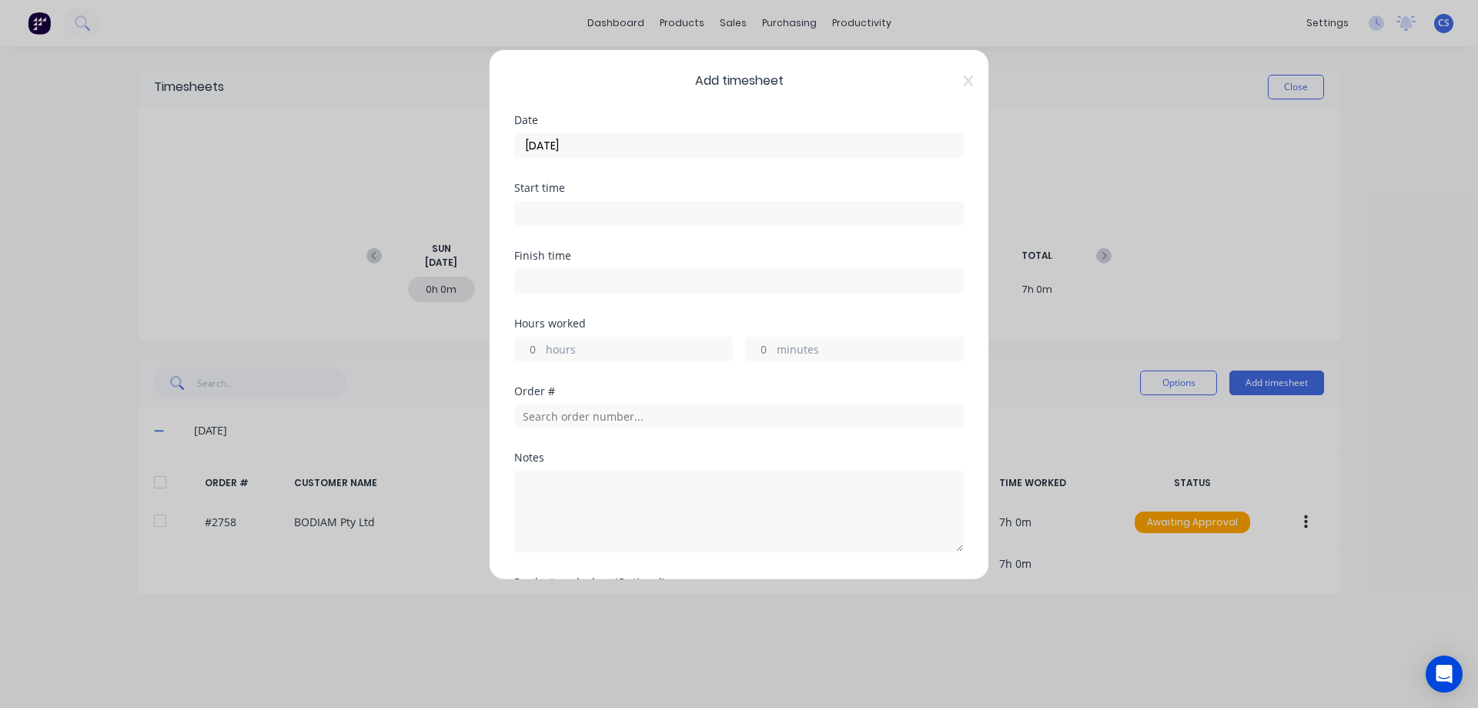
click at [541, 347] on input "hours" at bounding box center [528, 348] width 27 height 23
type input "1"
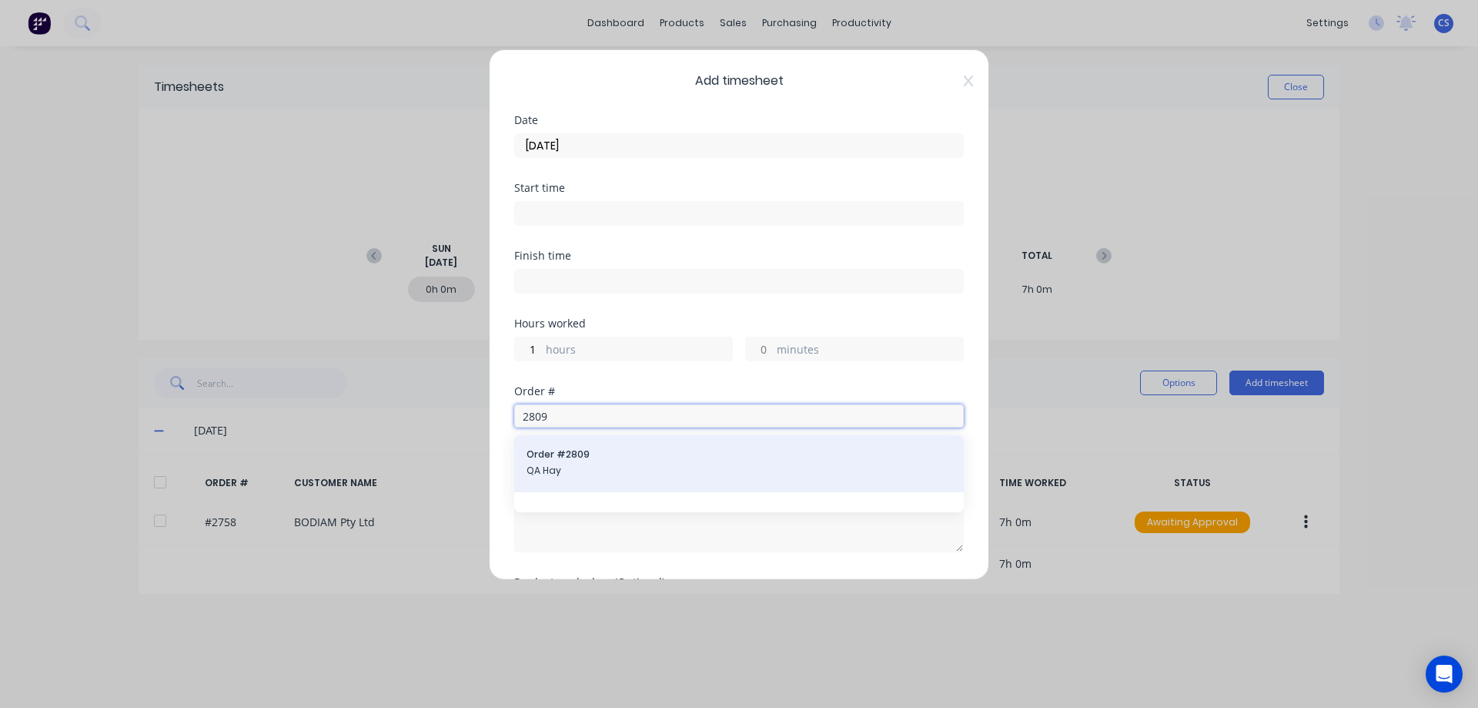
type input "2809"
click at [610, 460] on span "Order # 2809" at bounding box center [739, 454] width 425 height 14
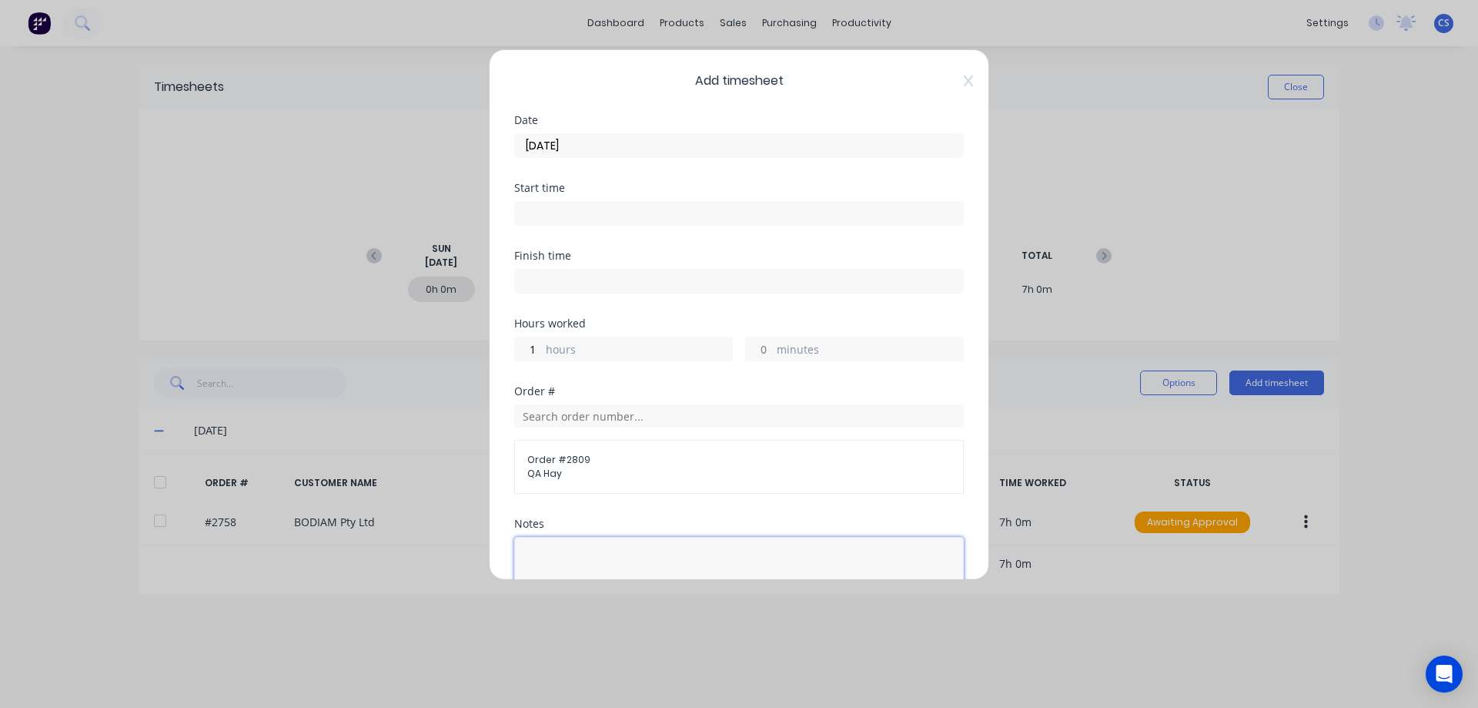
click at [573, 544] on textarea at bounding box center [739, 578] width 450 height 82
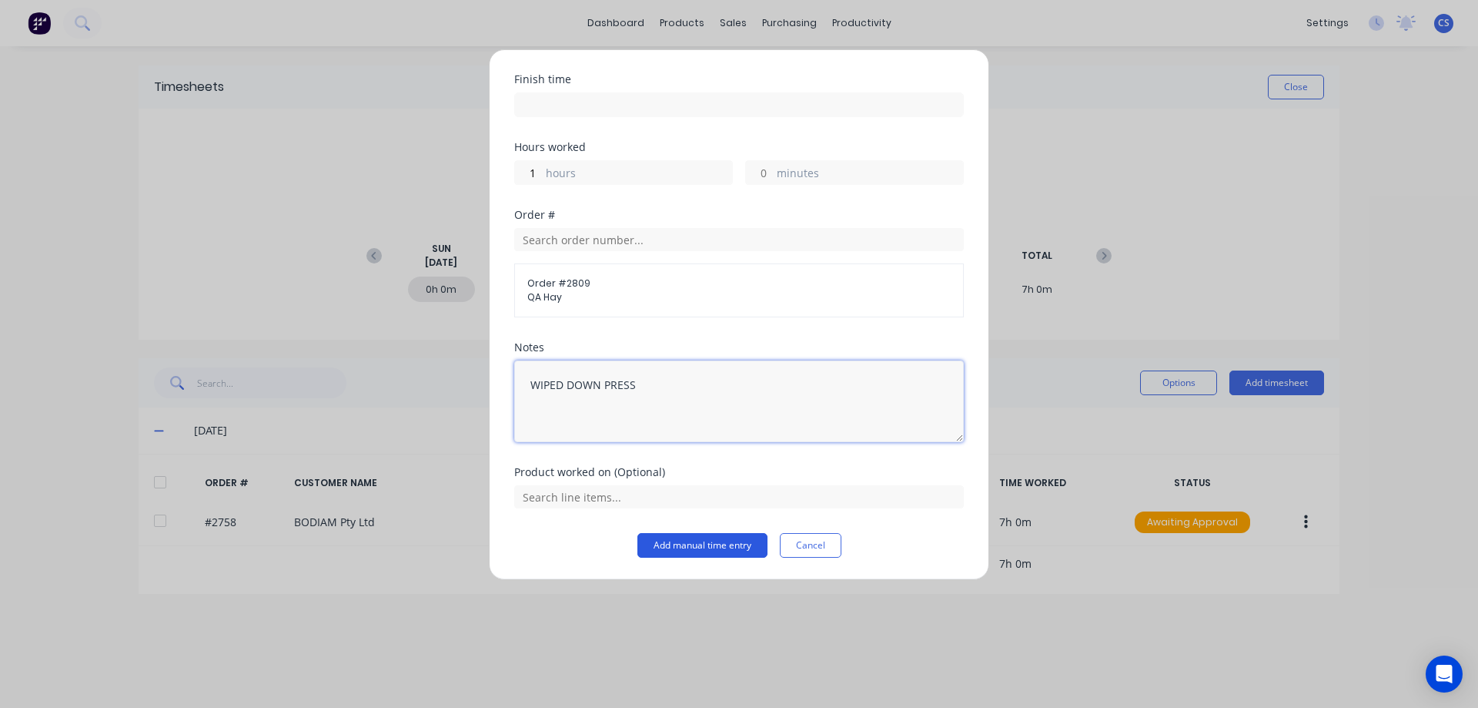
type textarea "WIPED DOWN PRESS"
click at [713, 547] on button "Add manual time entry" at bounding box center [703, 545] width 130 height 25
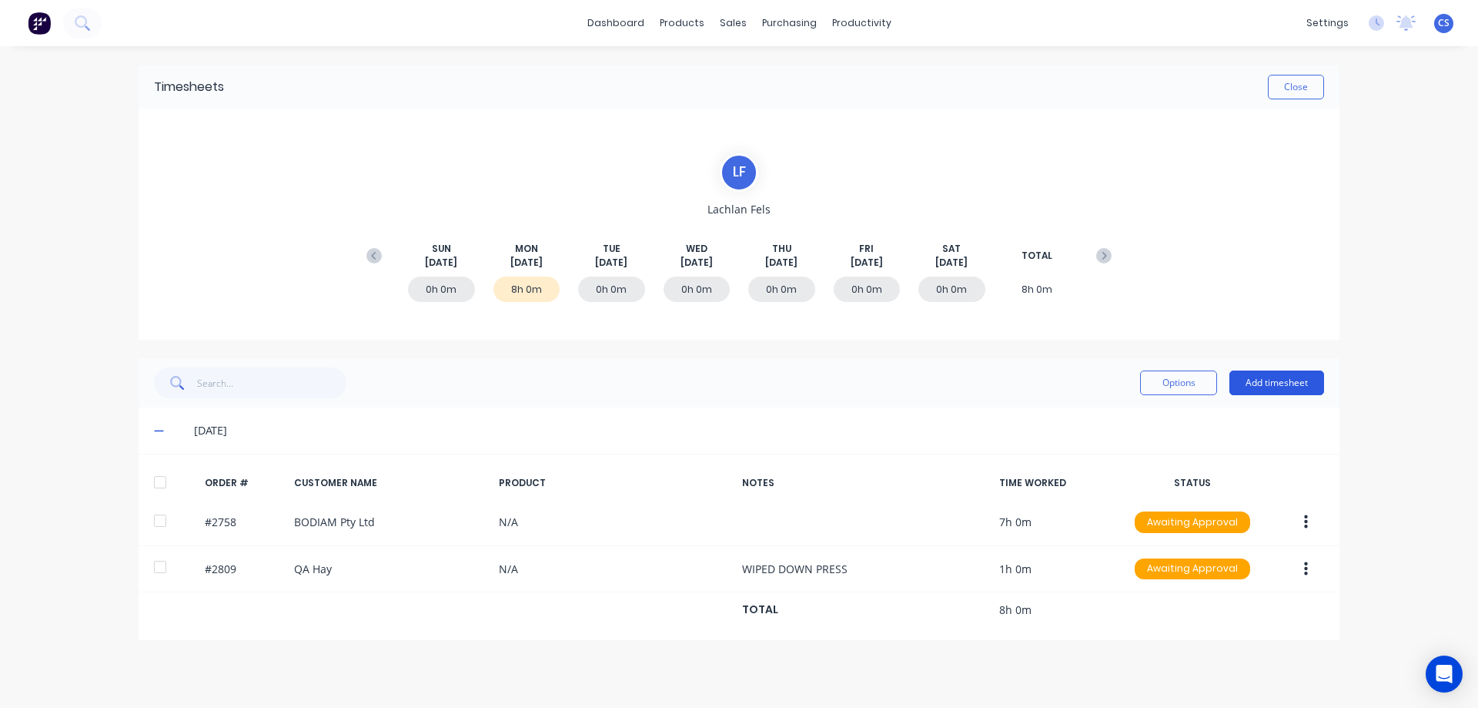
click at [1285, 380] on button "Add timesheet" at bounding box center [1277, 382] width 95 height 25
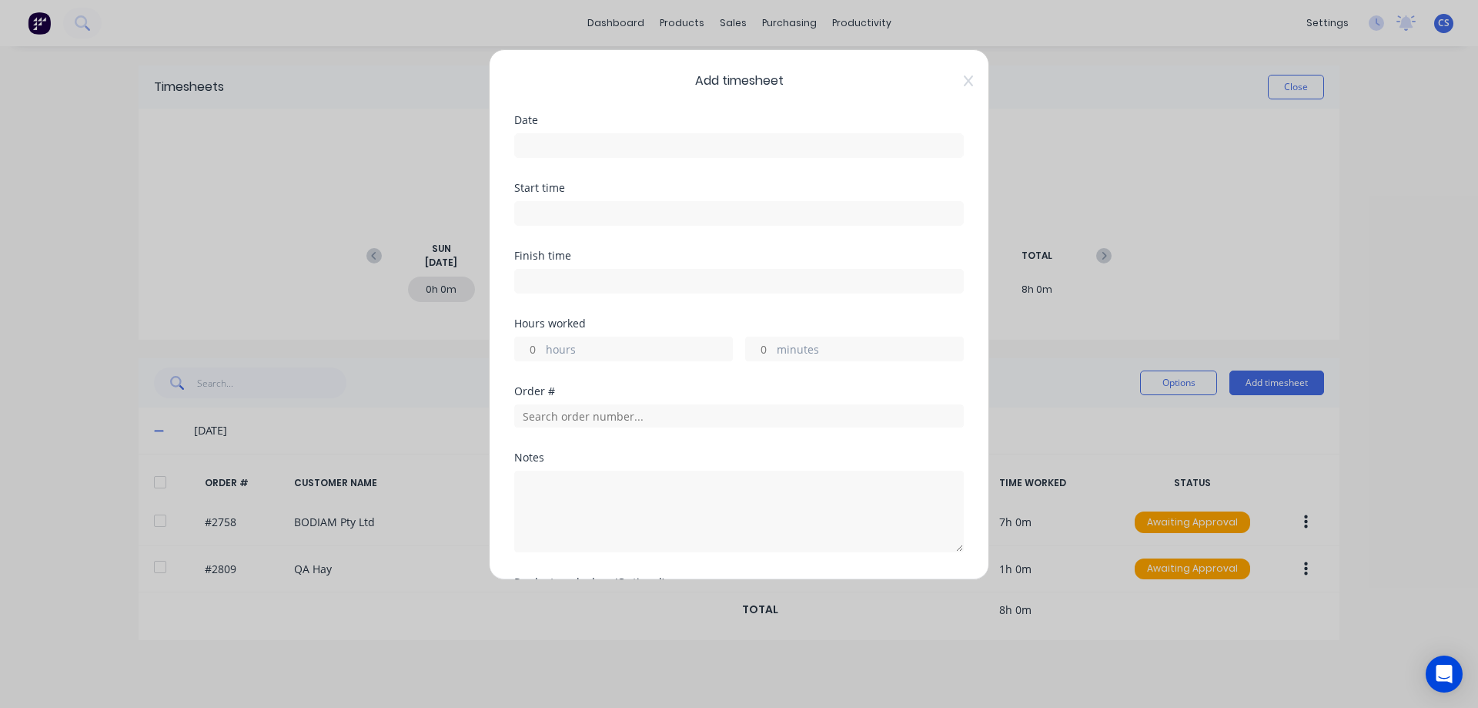
click at [590, 147] on input at bounding box center [739, 145] width 448 height 23
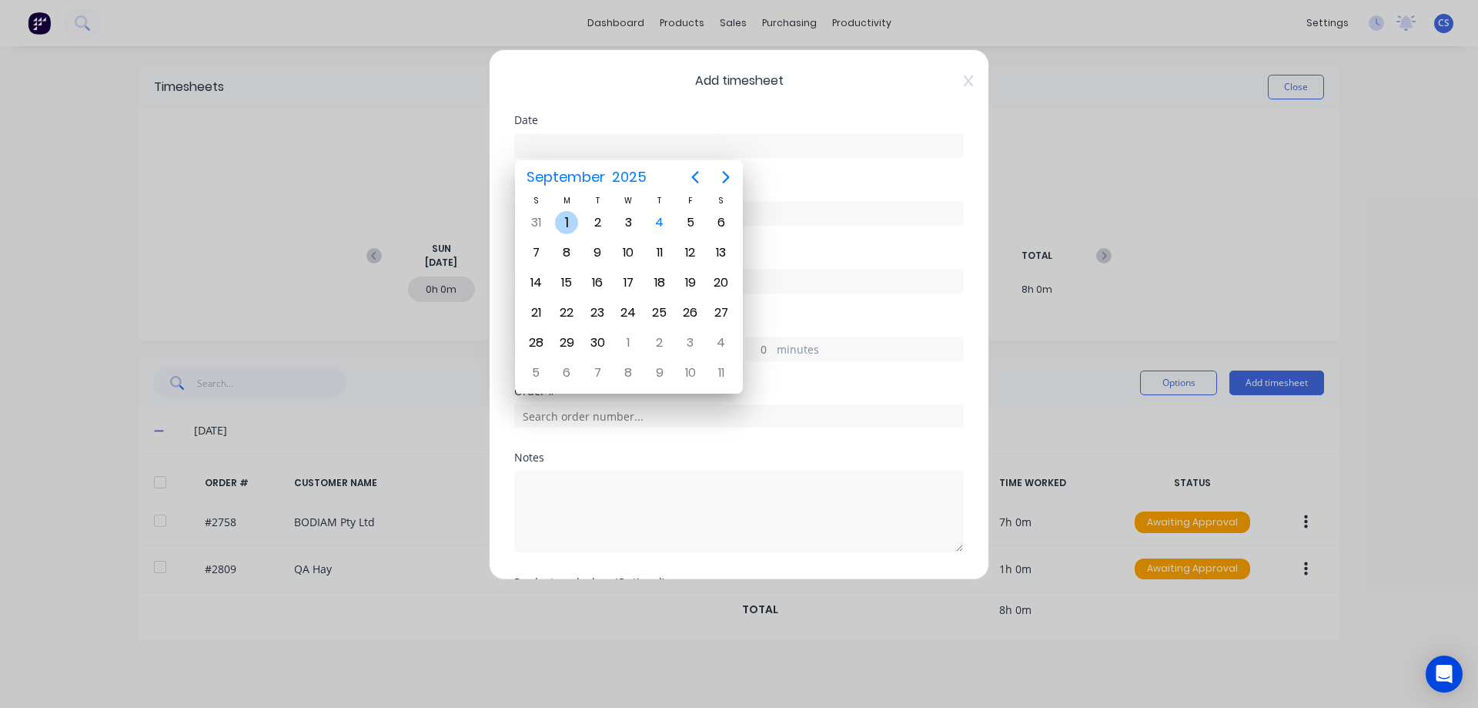
click at [565, 223] on div "1" at bounding box center [566, 222] width 23 height 23
type input "[DATE]"
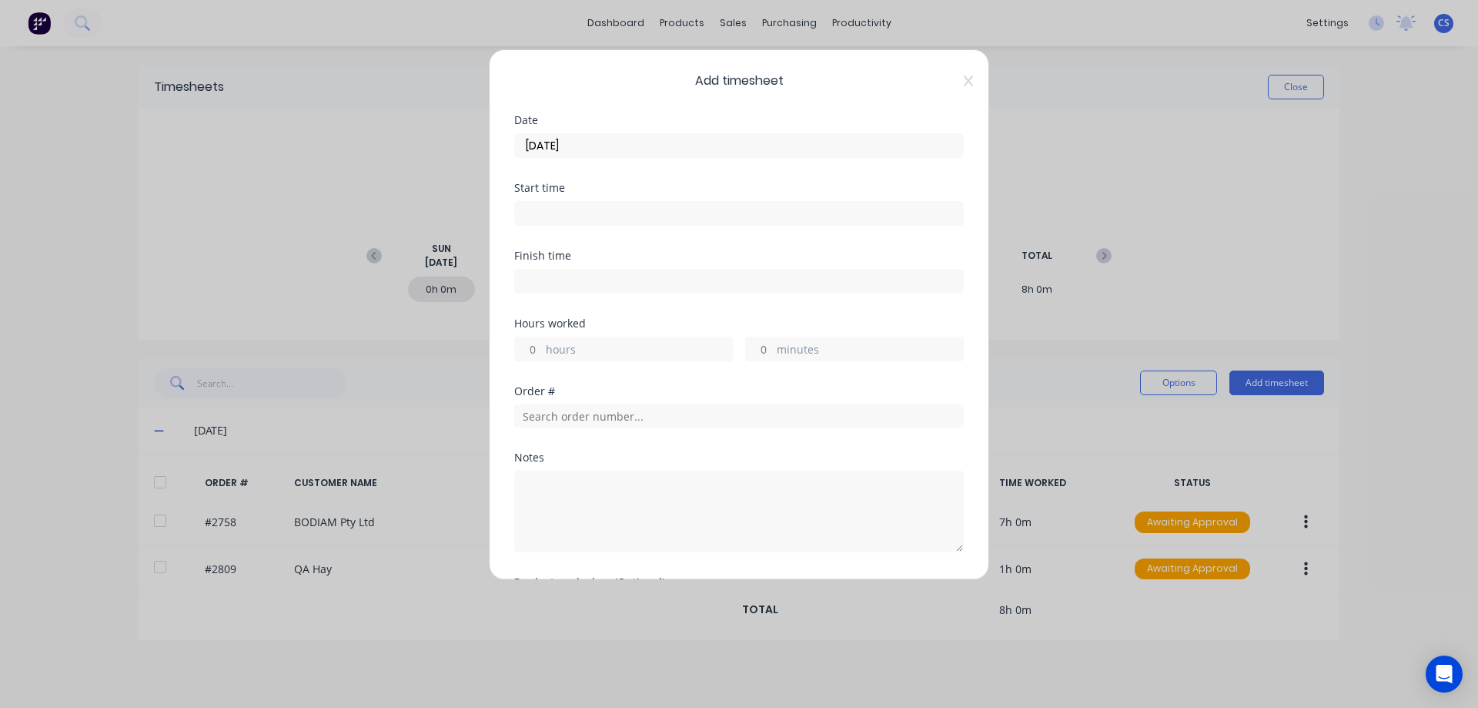
click at [540, 346] on input "hours" at bounding box center [528, 348] width 27 height 23
type input "1"
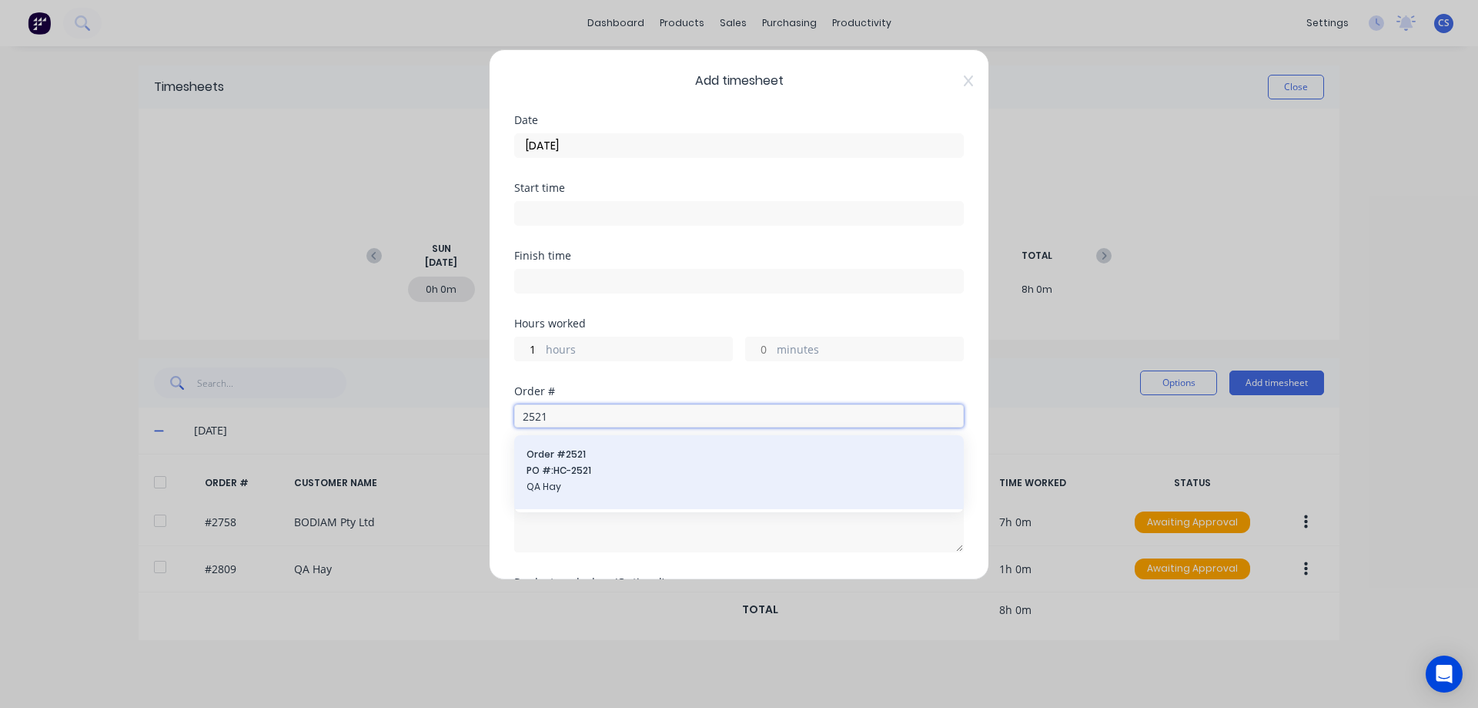
type input "2521"
click at [592, 452] on span "Order # 2521" at bounding box center [739, 454] width 425 height 14
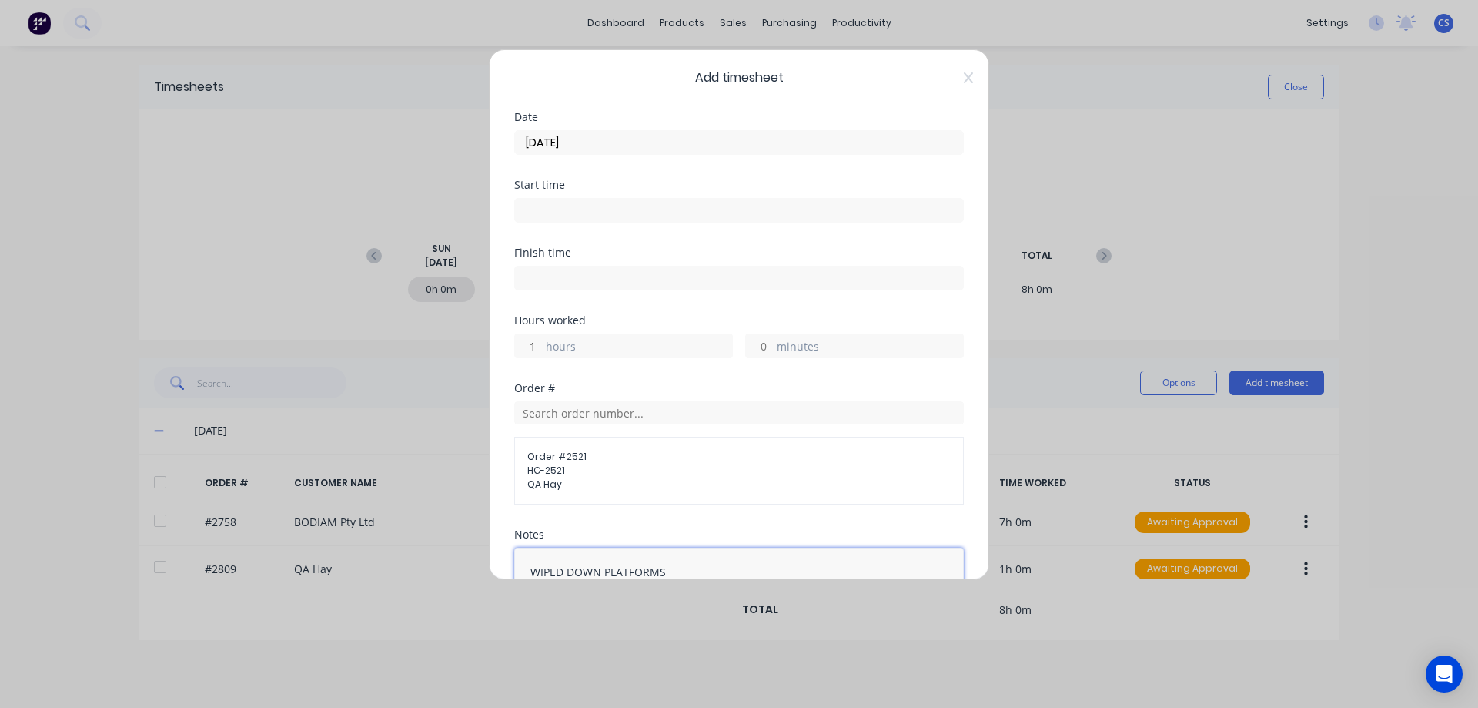
scroll to position [190, 0]
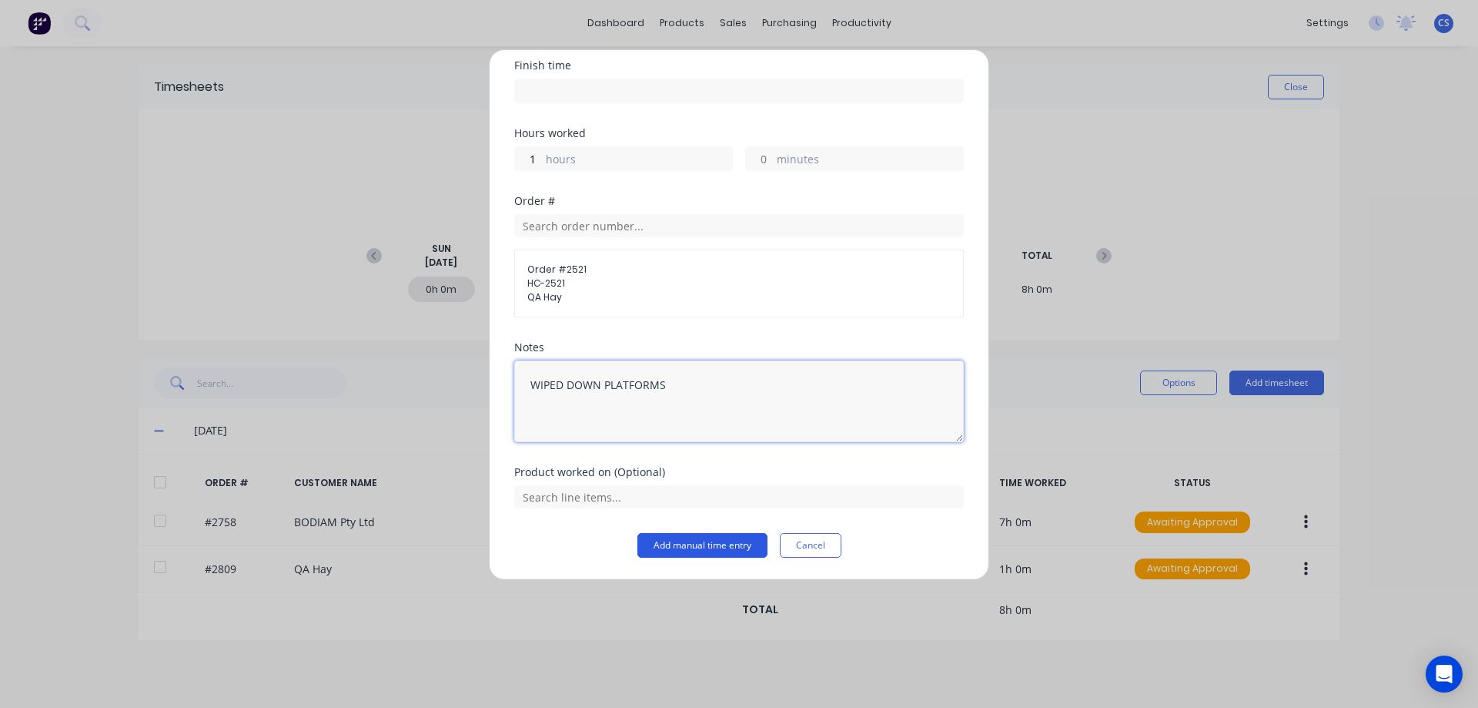
type textarea "WIPED DOWN PLATFORMS"
click at [711, 547] on button "Add manual time entry" at bounding box center [703, 545] width 130 height 25
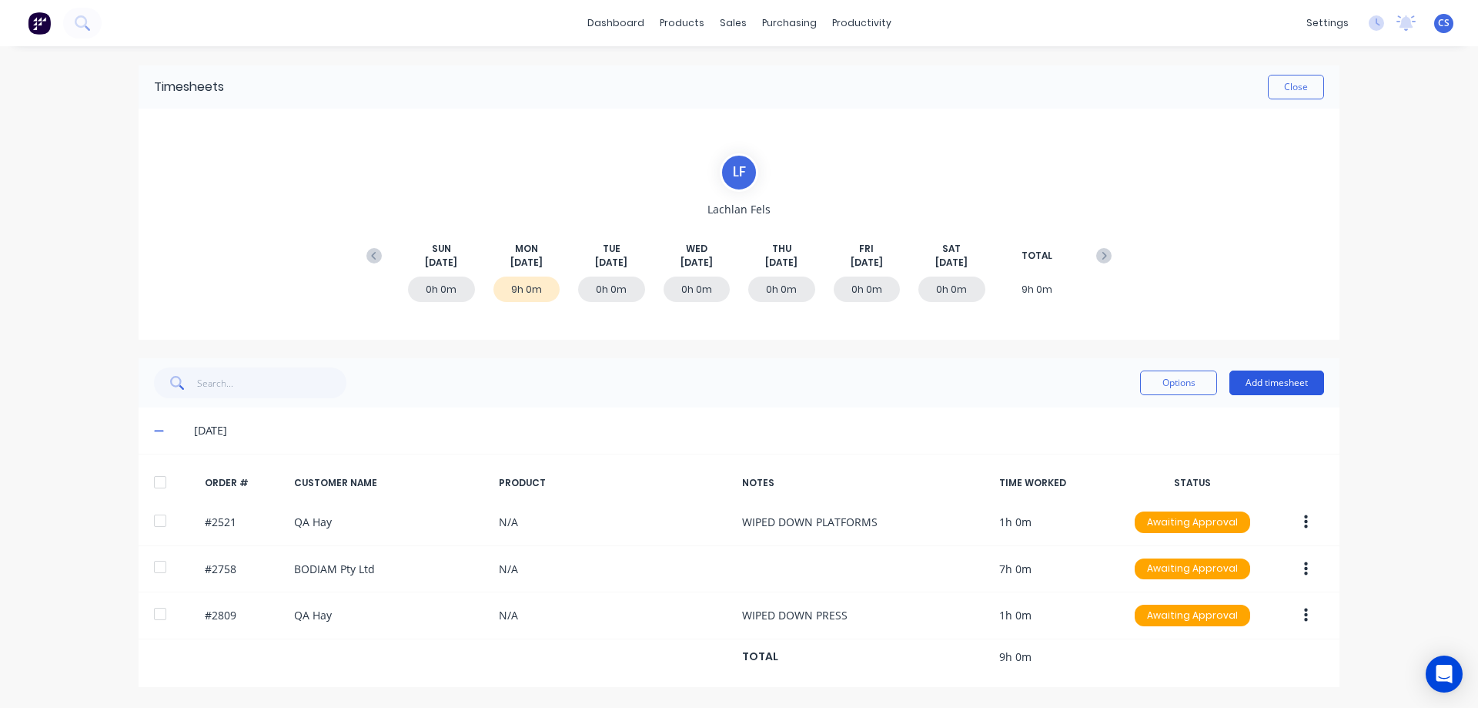
click at [1297, 387] on button "Add timesheet" at bounding box center [1277, 382] width 95 height 25
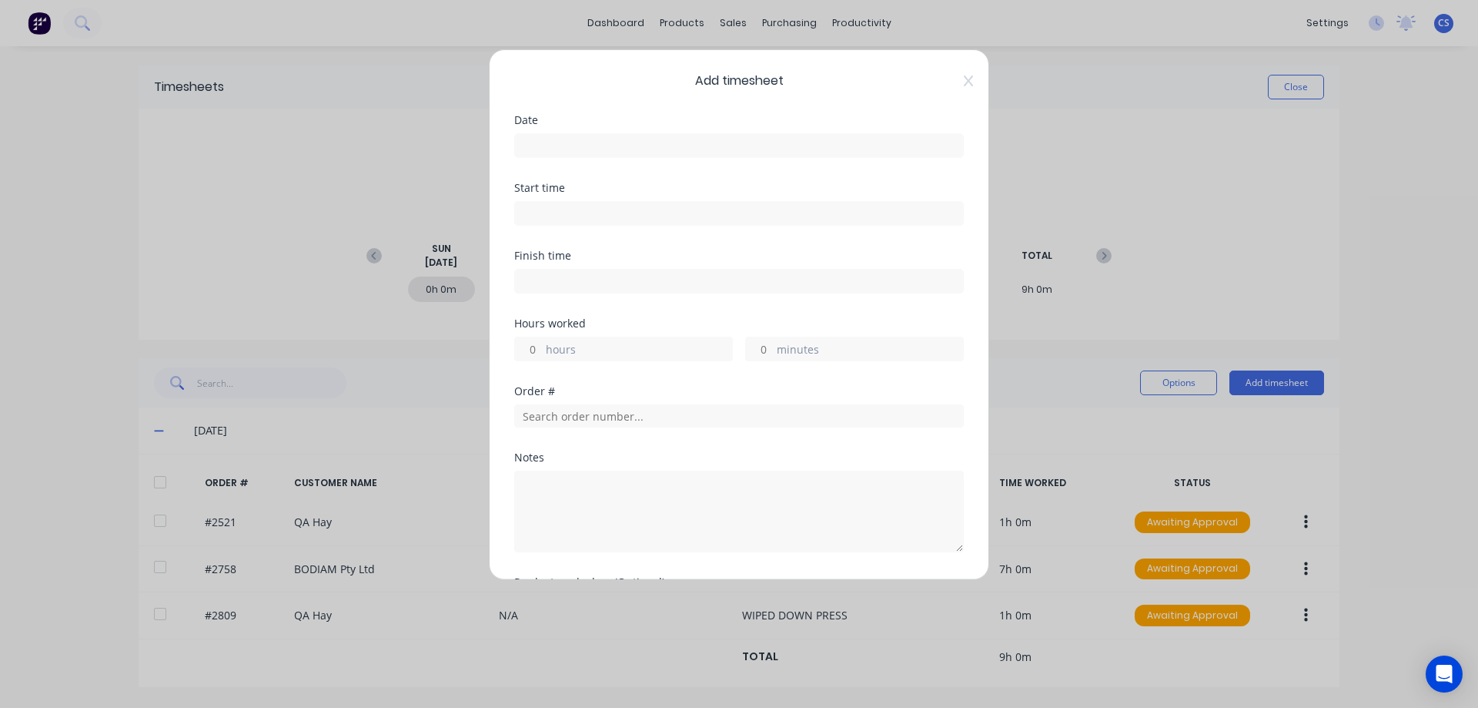
click at [607, 152] on input at bounding box center [739, 145] width 448 height 23
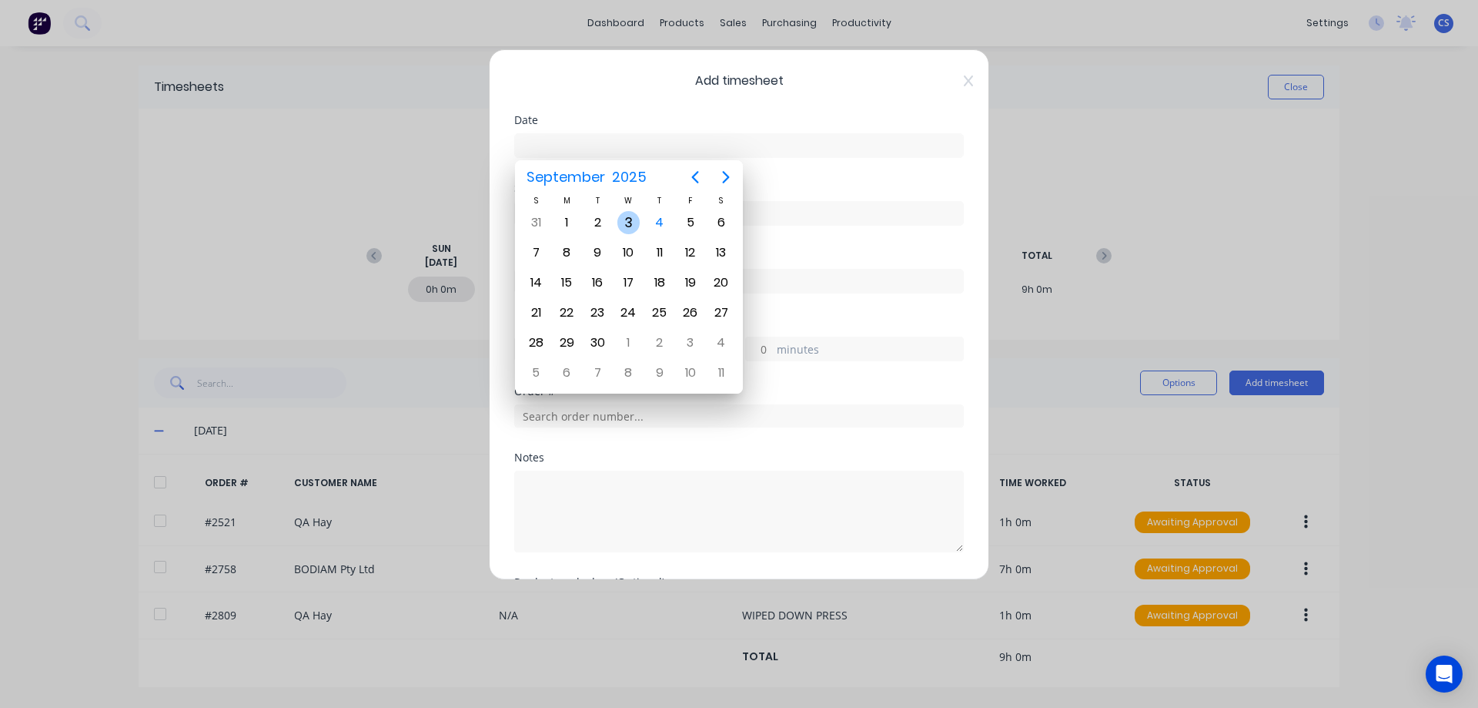
click at [626, 227] on div "3" at bounding box center [629, 222] width 23 height 23
type input "[DATE]"
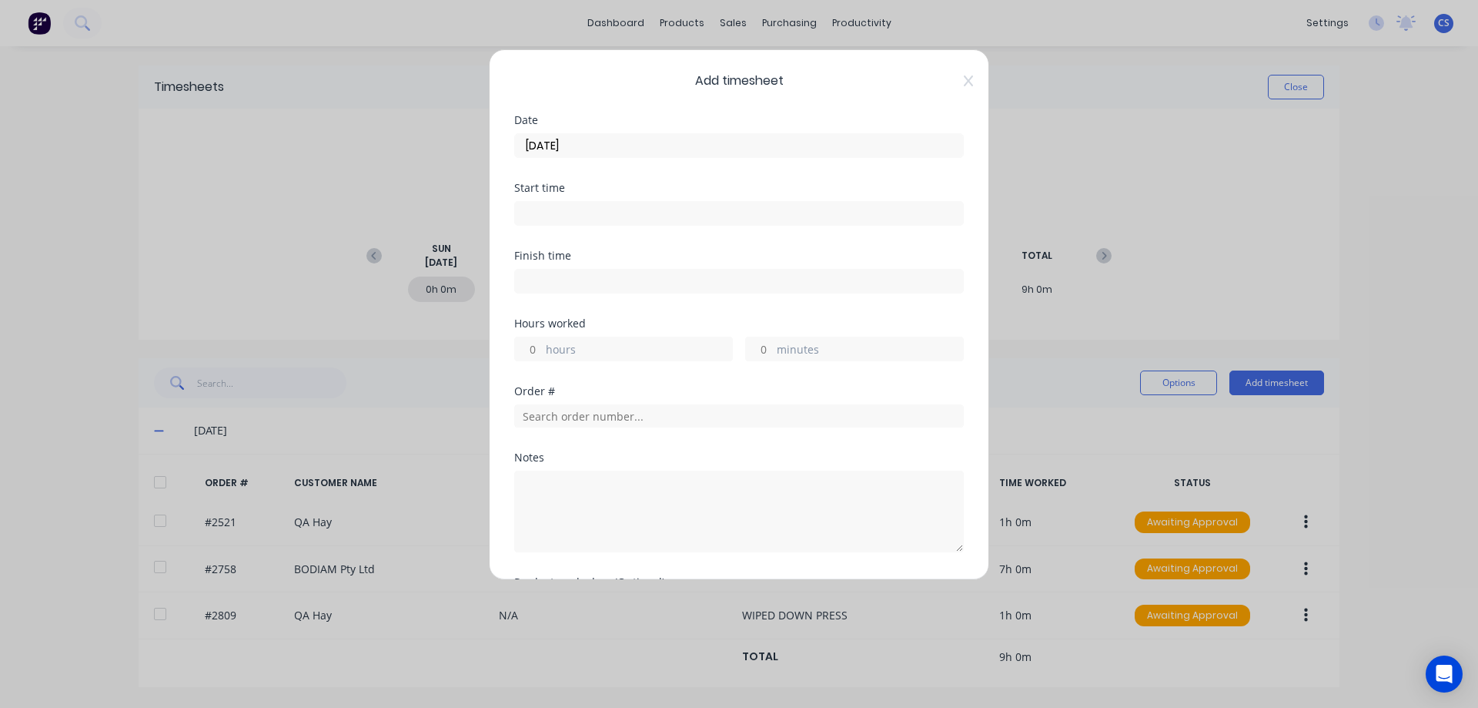
click at [539, 350] on input "hours" at bounding box center [528, 348] width 27 height 23
type input "4"
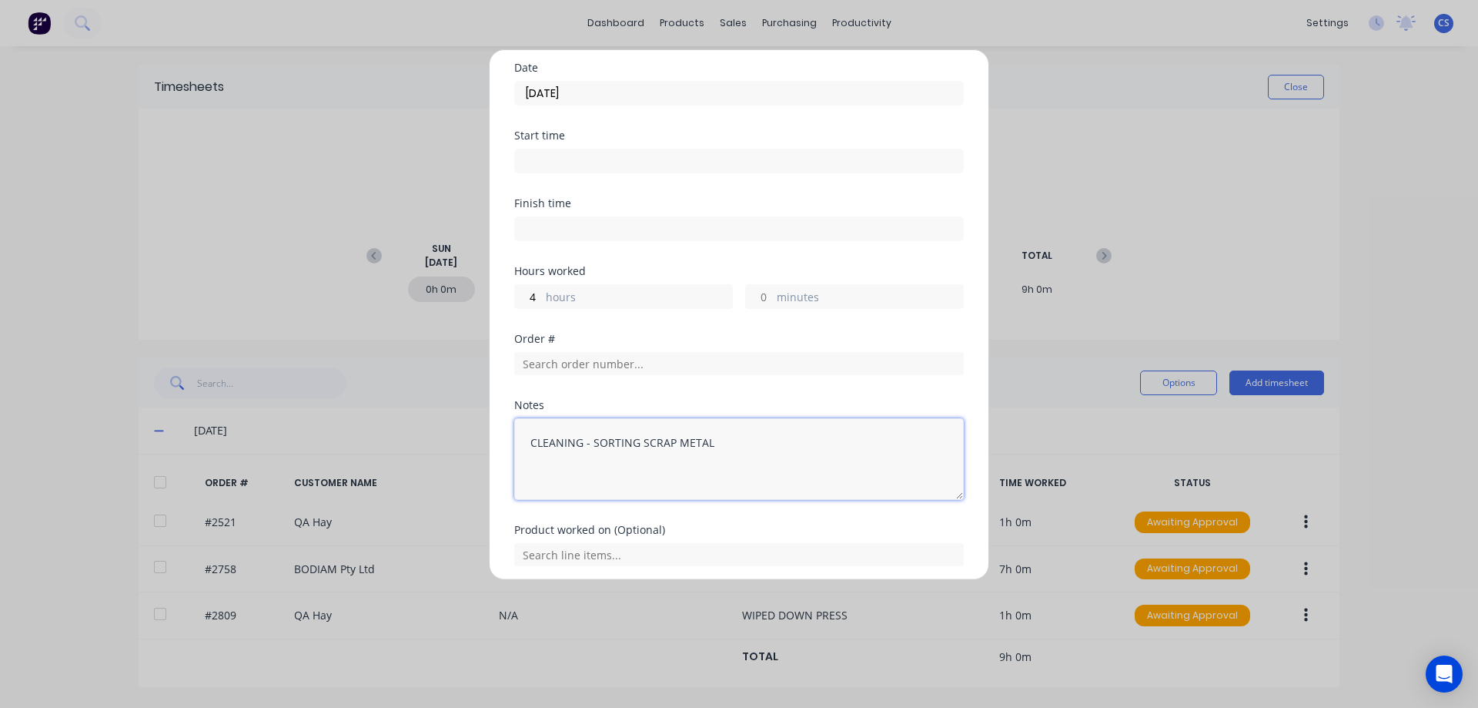
scroll to position [110, 0]
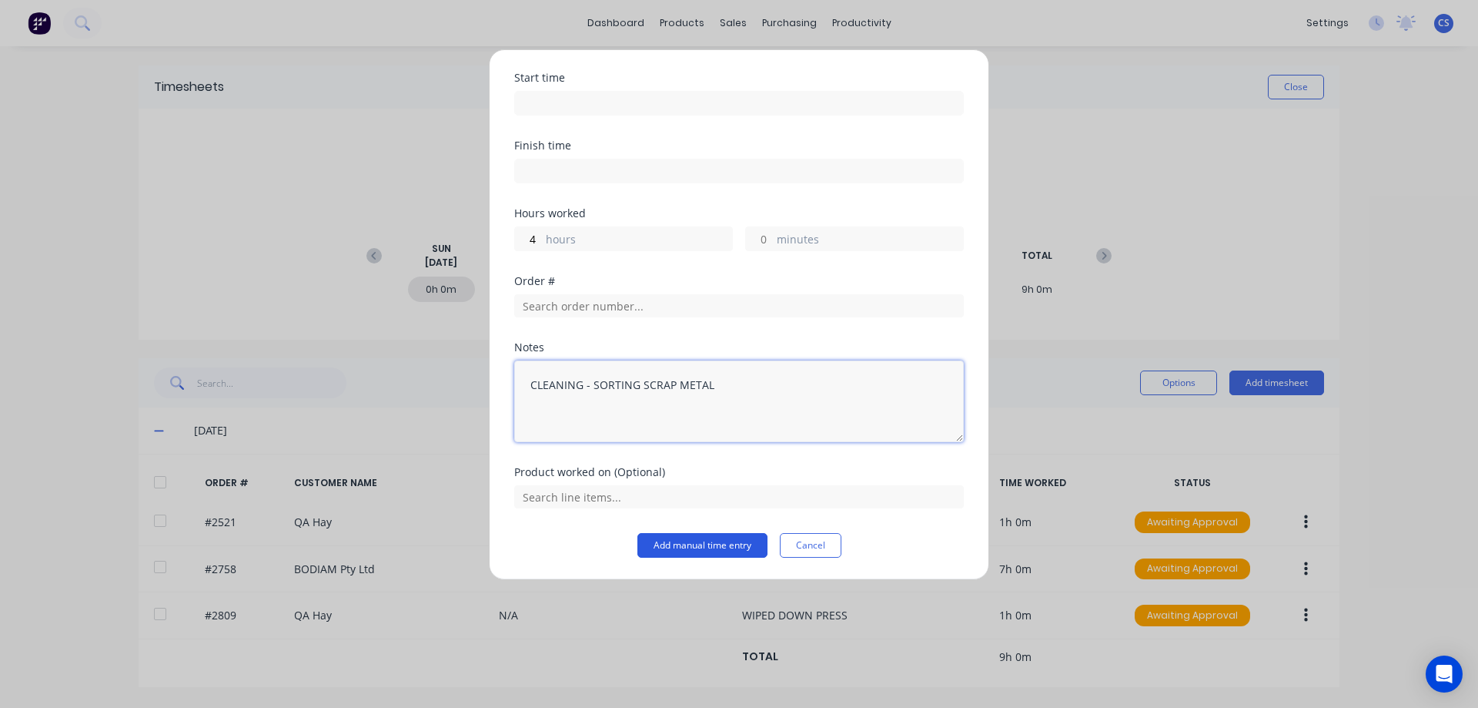
type textarea "CLEANING - SORTING SCRAP METAL"
click at [702, 546] on button "Add manual time entry" at bounding box center [703, 545] width 130 height 25
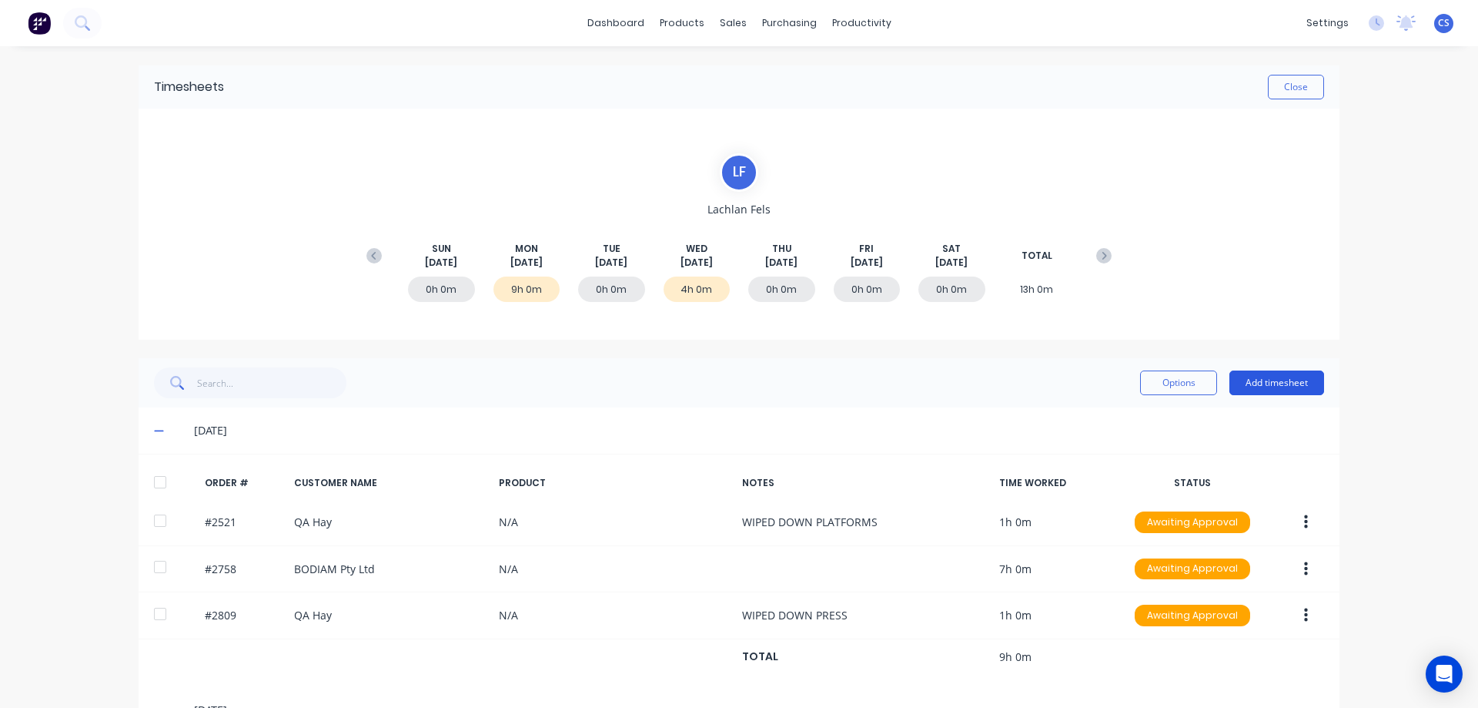
click at [1281, 386] on button "Add timesheet" at bounding box center [1277, 382] width 95 height 25
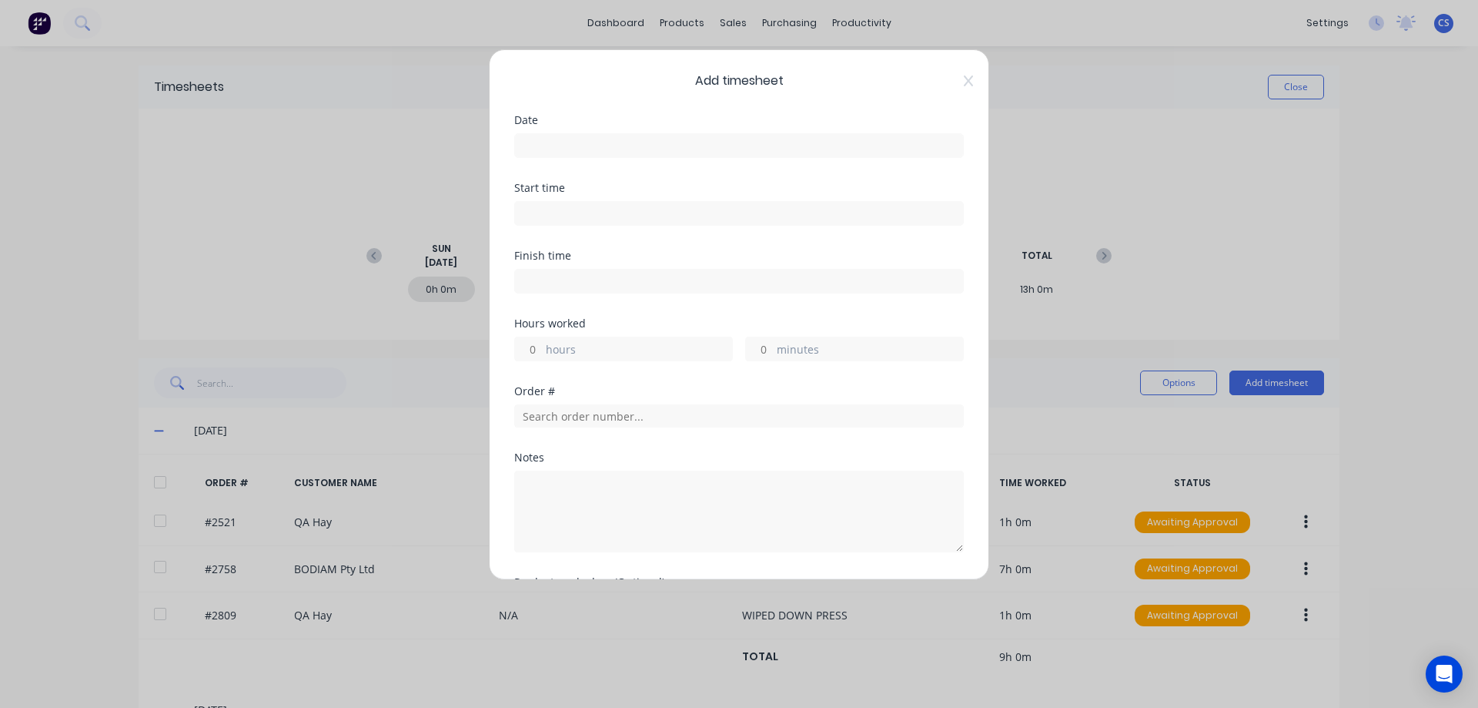
click at [564, 144] on input at bounding box center [739, 145] width 448 height 23
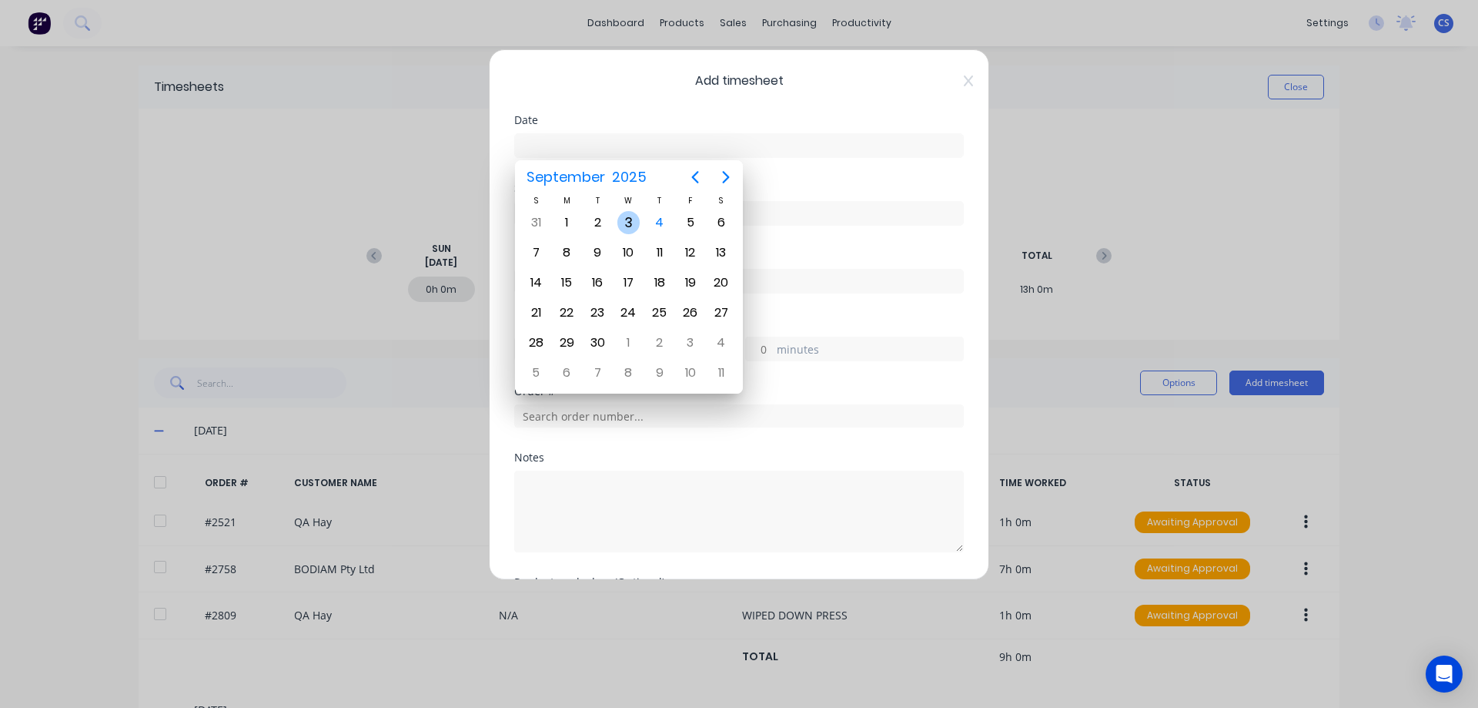
click at [634, 226] on div "3" at bounding box center [629, 222] width 23 height 23
type input "[DATE]"
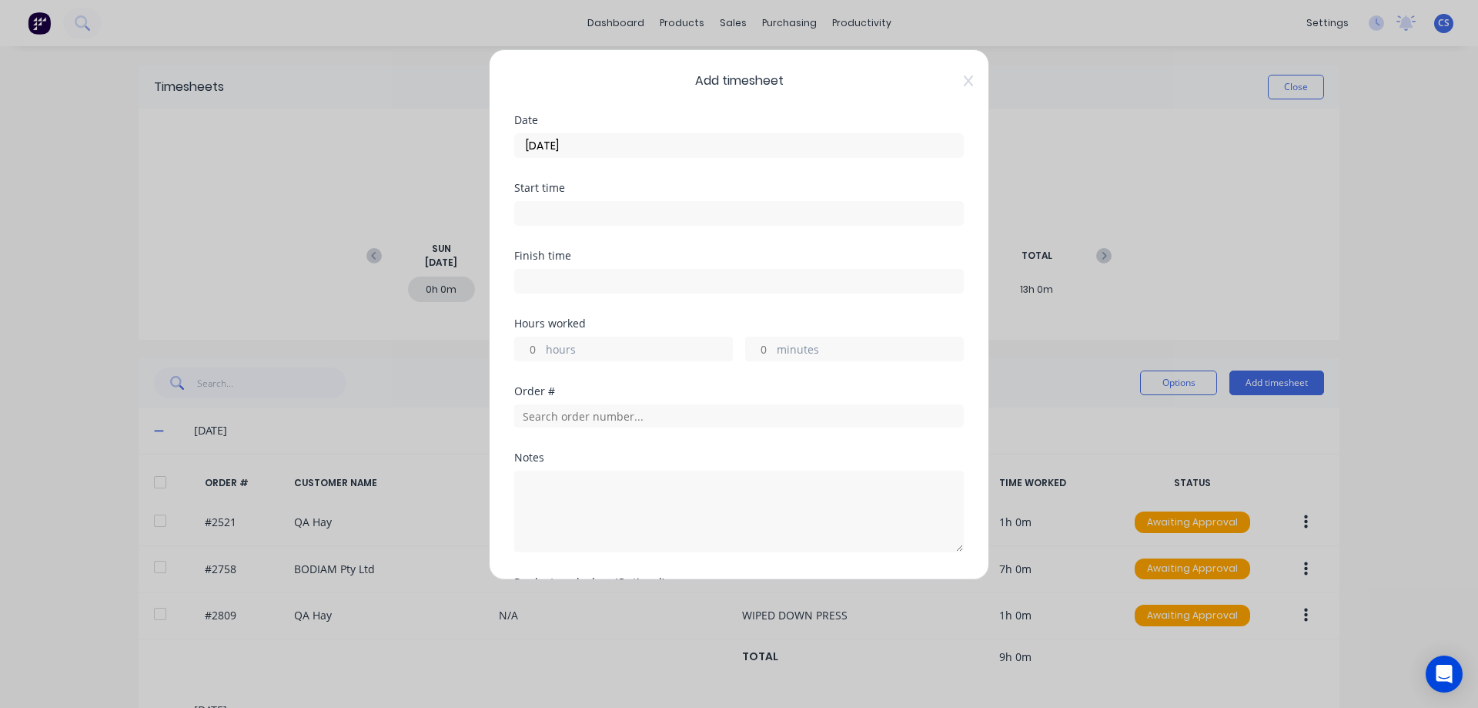
click at [536, 353] on input "hours" at bounding box center [528, 348] width 27 height 23
type input "5"
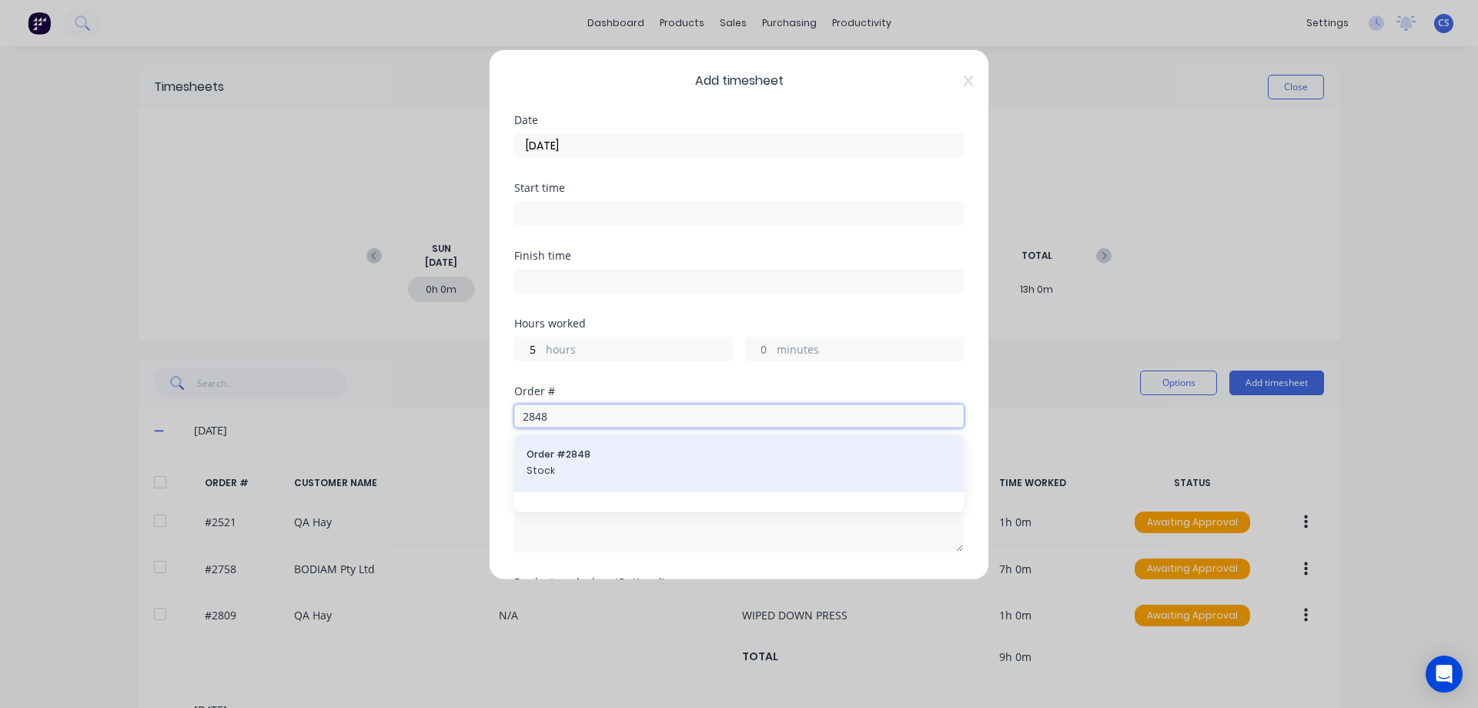
type input "2848"
click at [626, 464] on span "Stock" at bounding box center [739, 471] width 425 height 14
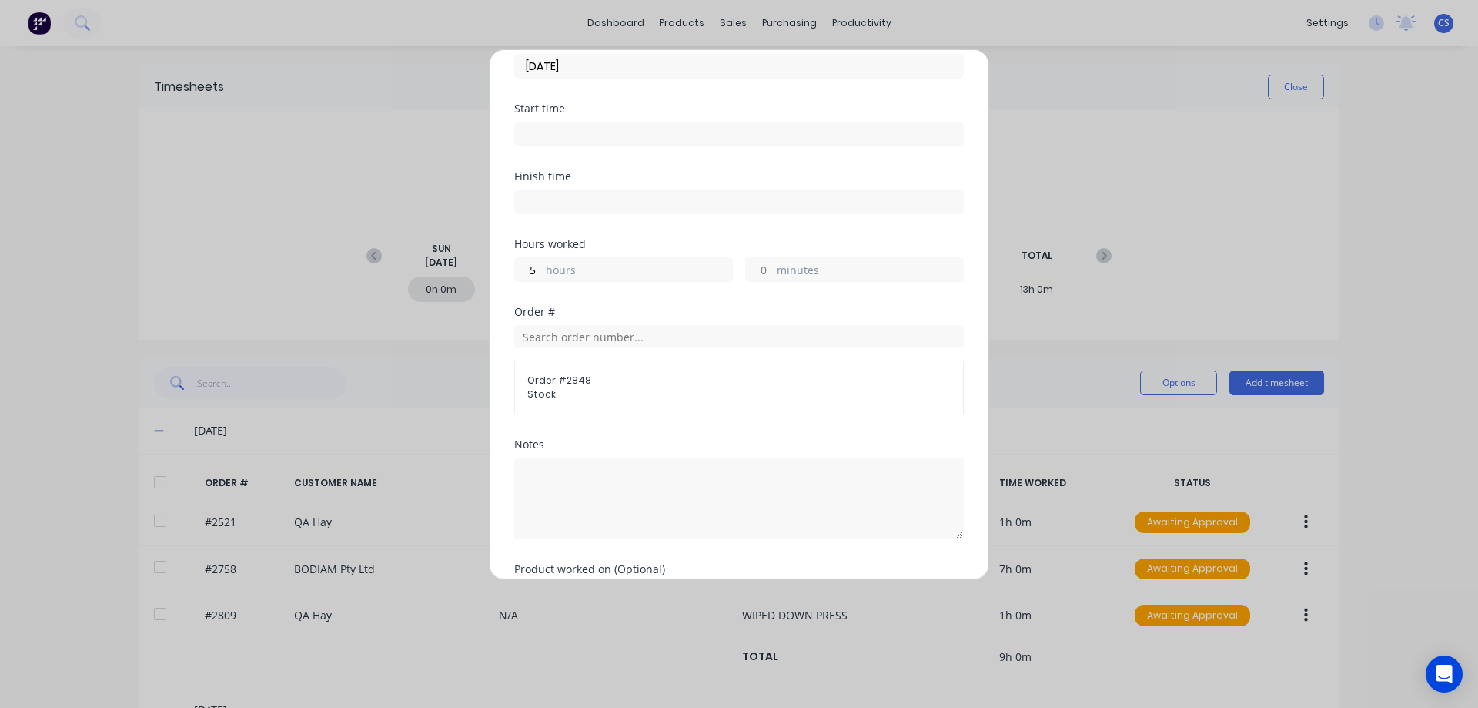
scroll to position [176, 0]
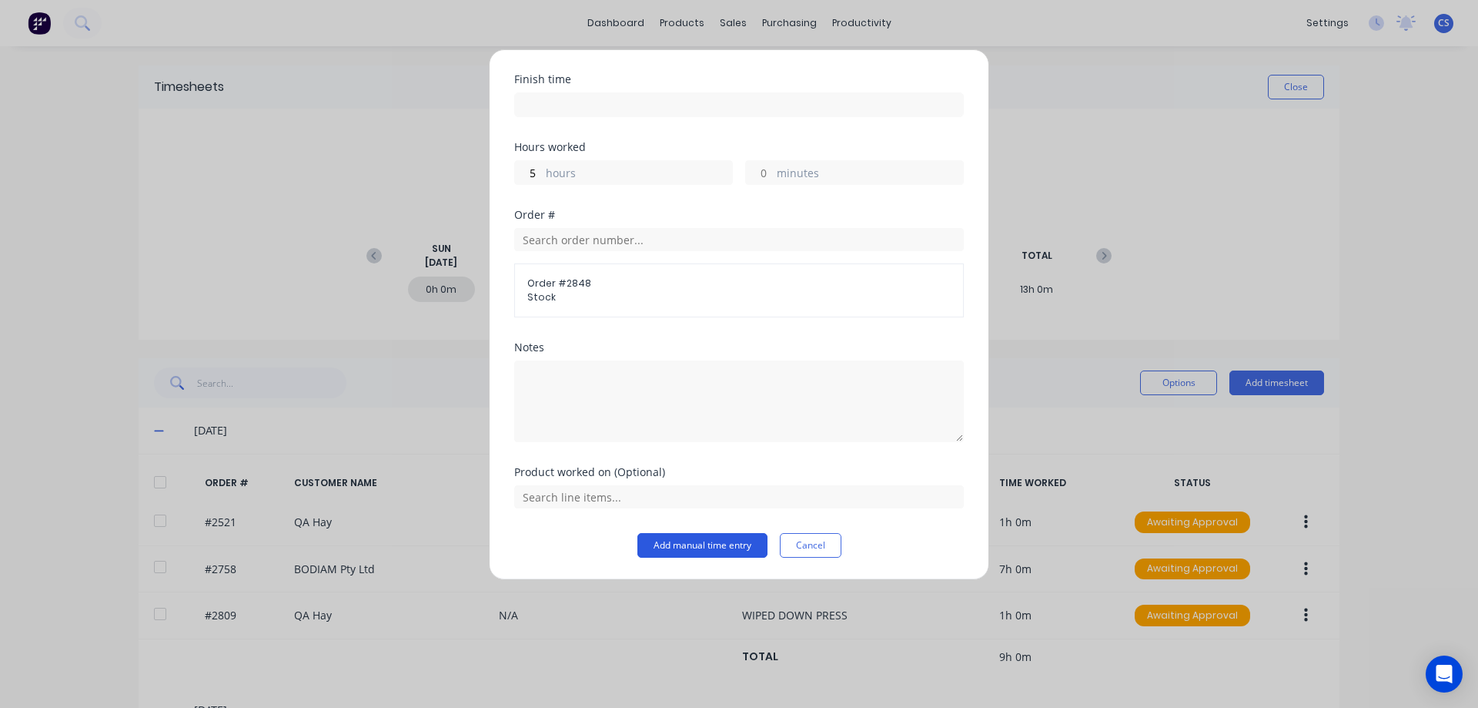
click at [695, 551] on button "Add manual time entry" at bounding box center [703, 545] width 130 height 25
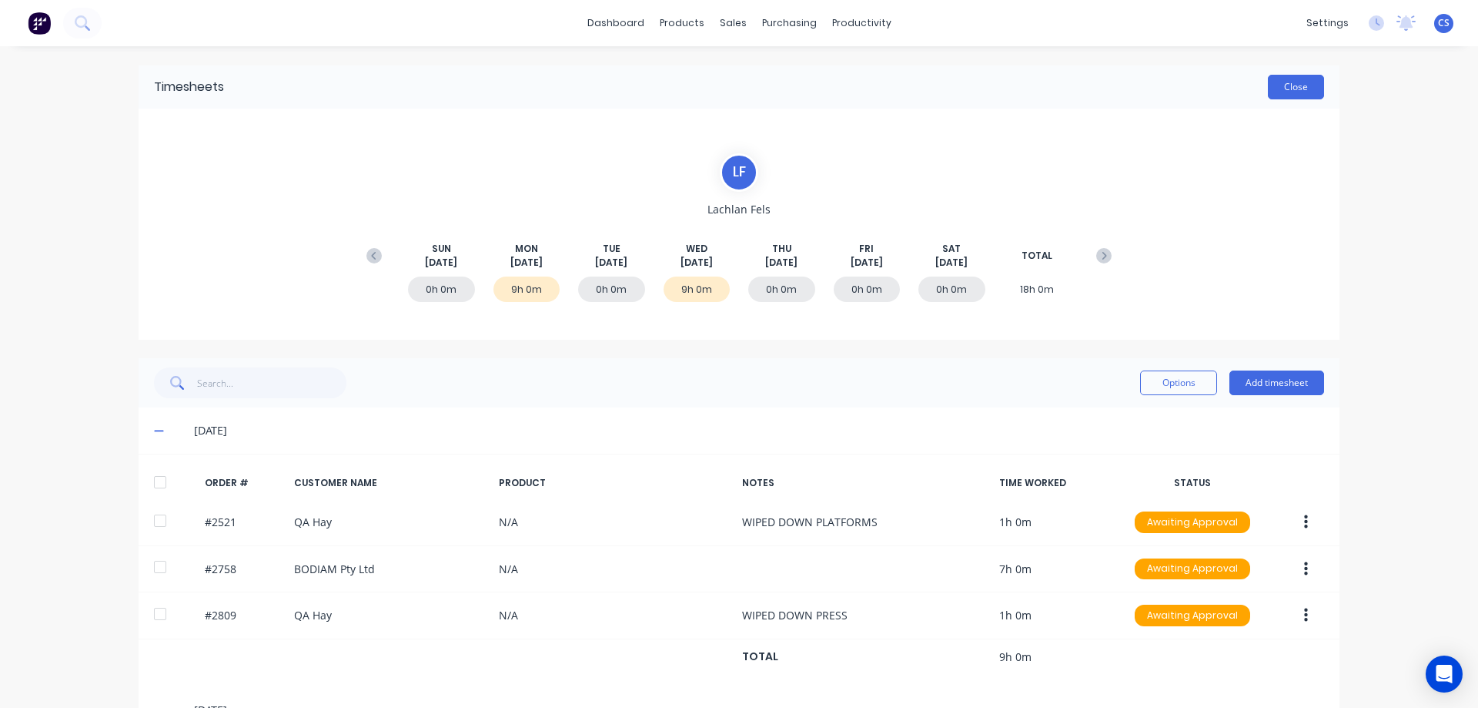
click at [1284, 80] on button "Close" at bounding box center [1296, 87] width 56 height 25
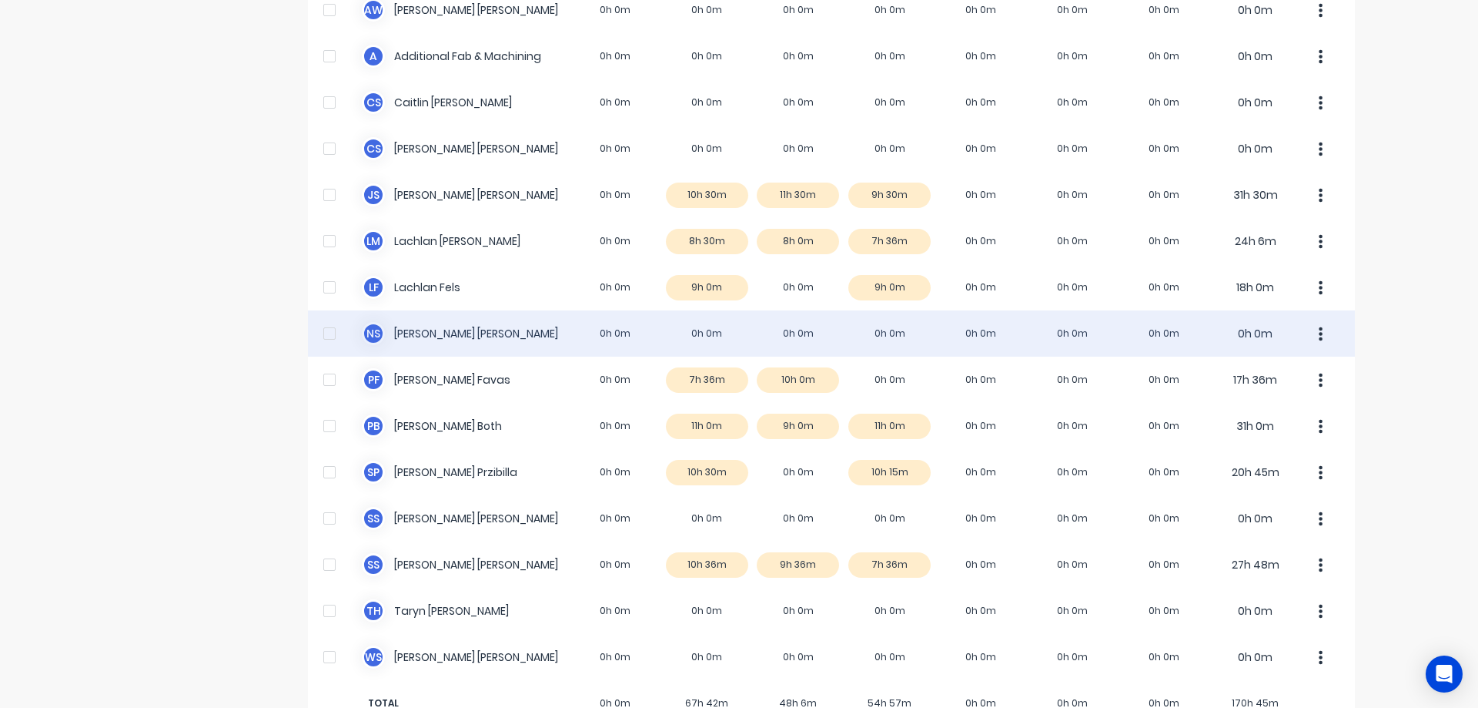
scroll to position [216, 0]
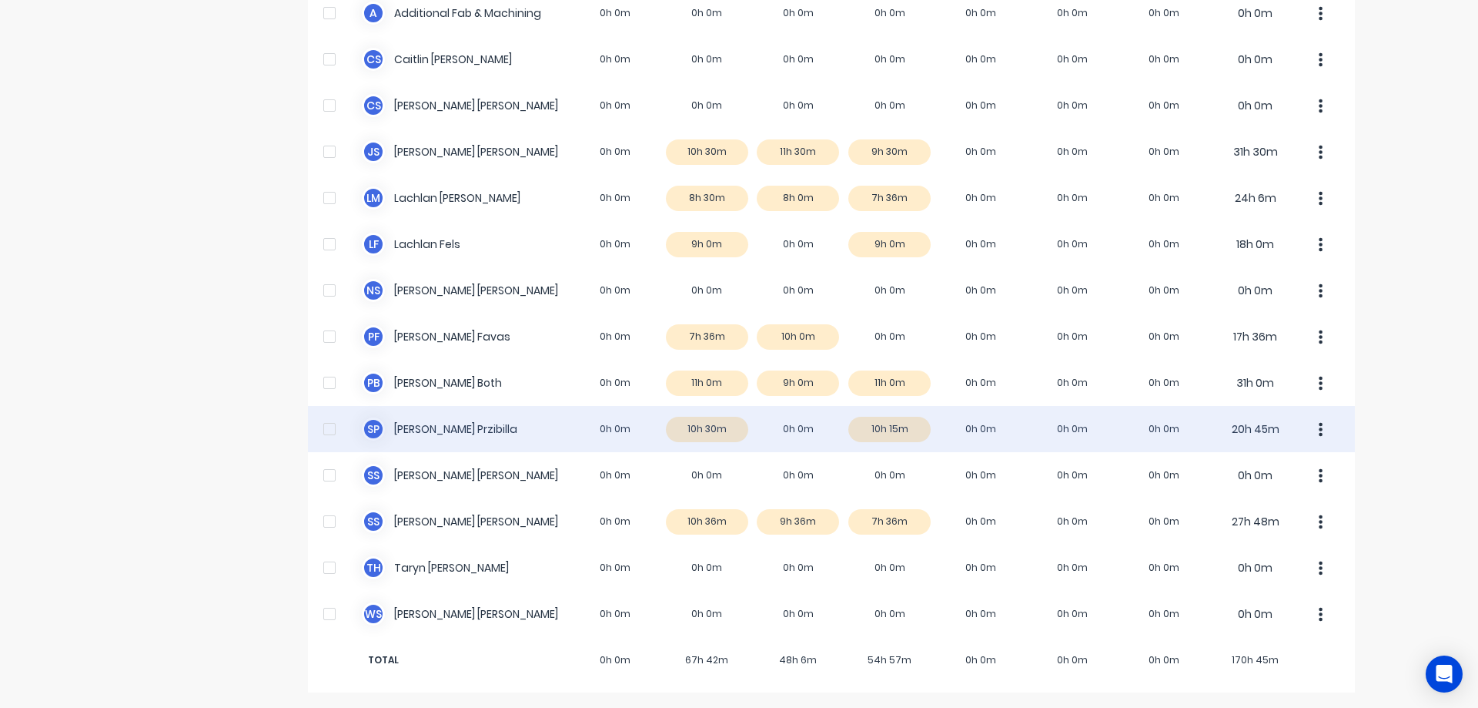
click at [543, 427] on div "[PERSON_NAME] 0h 0m 10h 30m 0h 0m 10h 15m 0h 0m 0h 0m 0h 0m 20h 45m" at bounding box center [831, 429] width 1047 height 46
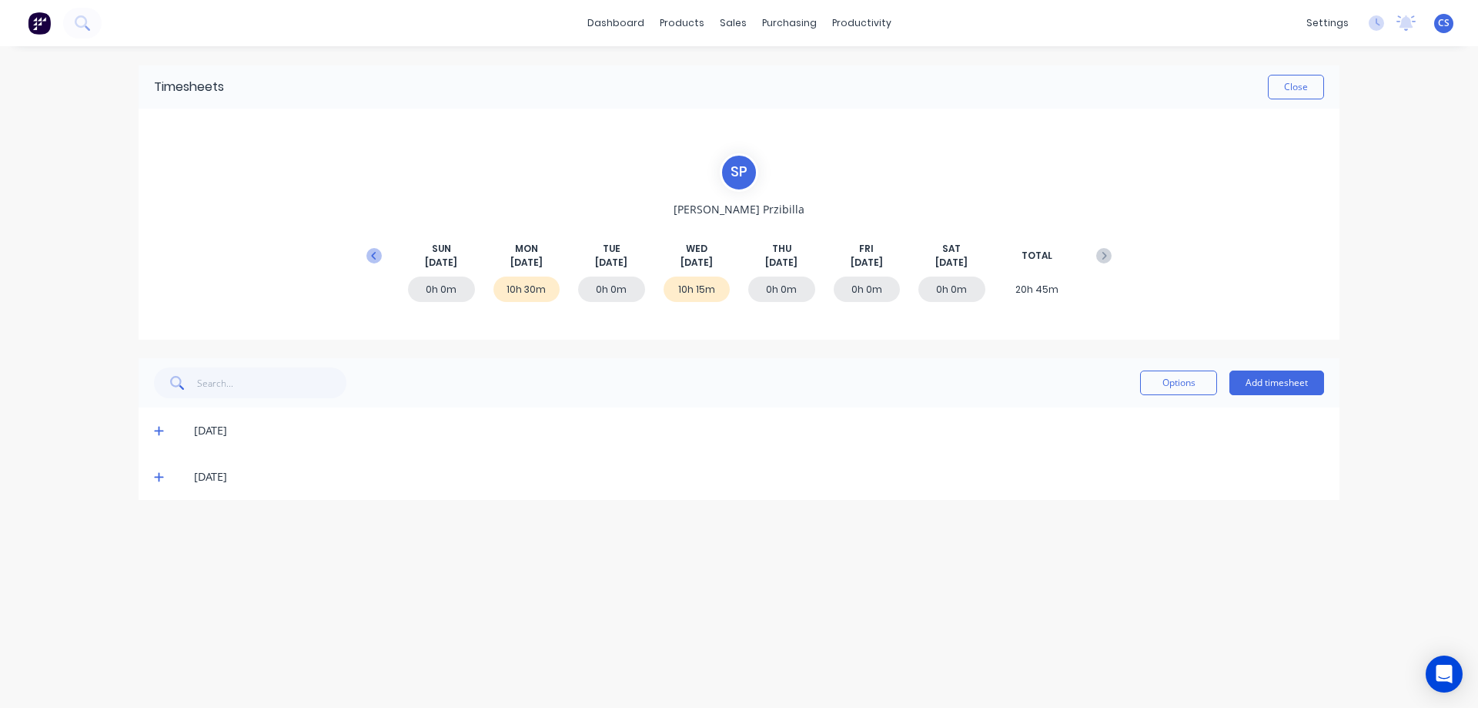
click at [379, 253] on icon at bounding box center [373, 255] width 15 height 15
click at [157, 617] on icon at bounding box center [159, 615] width 10 height 11
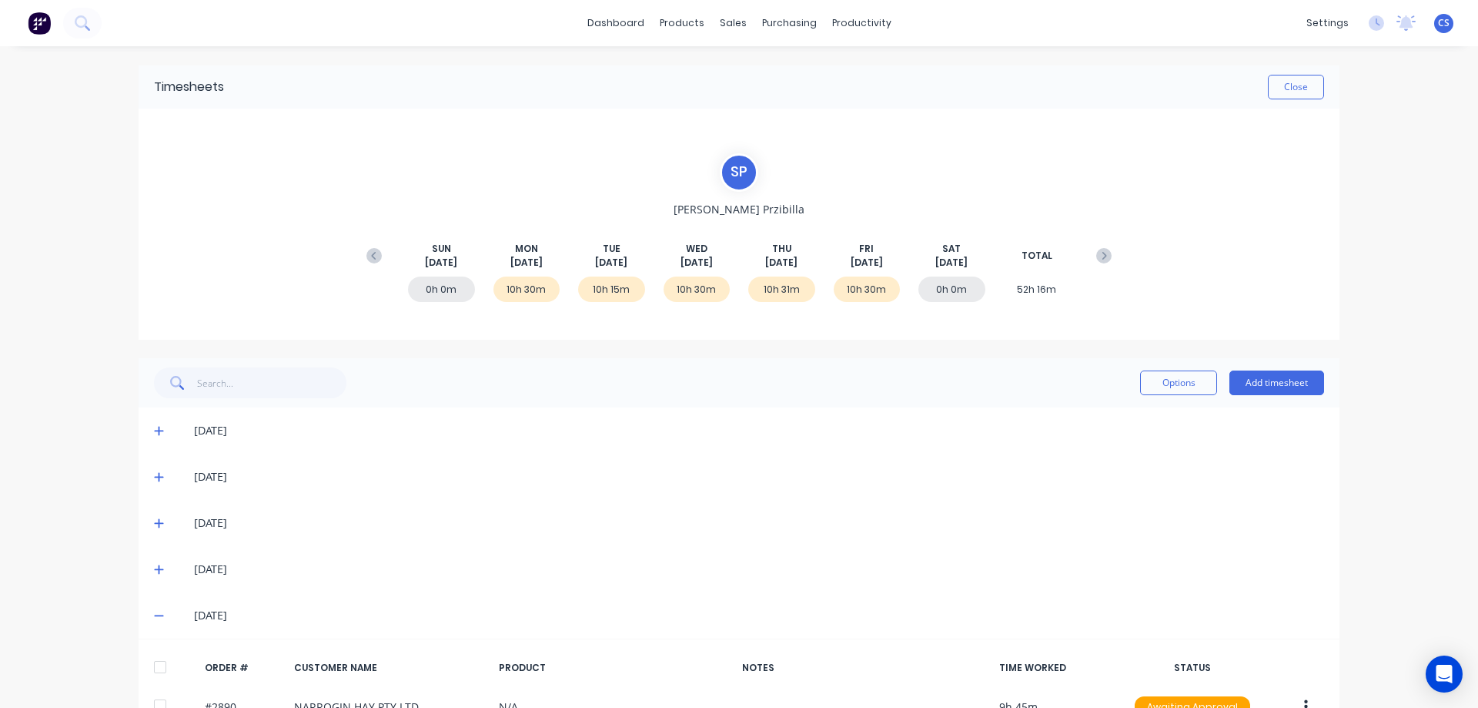
scroll to position [136, 0]
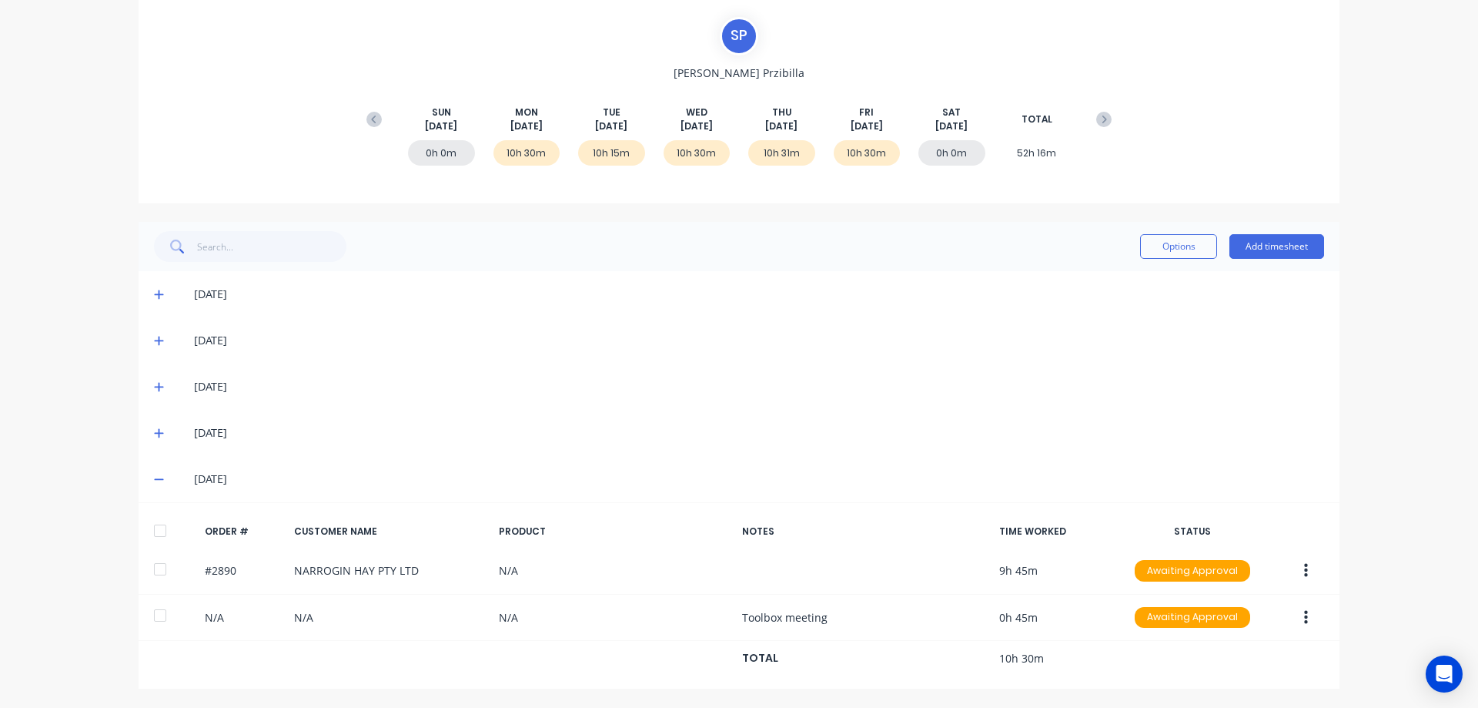
click at [156, 480] on icon at bounding box center [158, 480] width 9 height 2
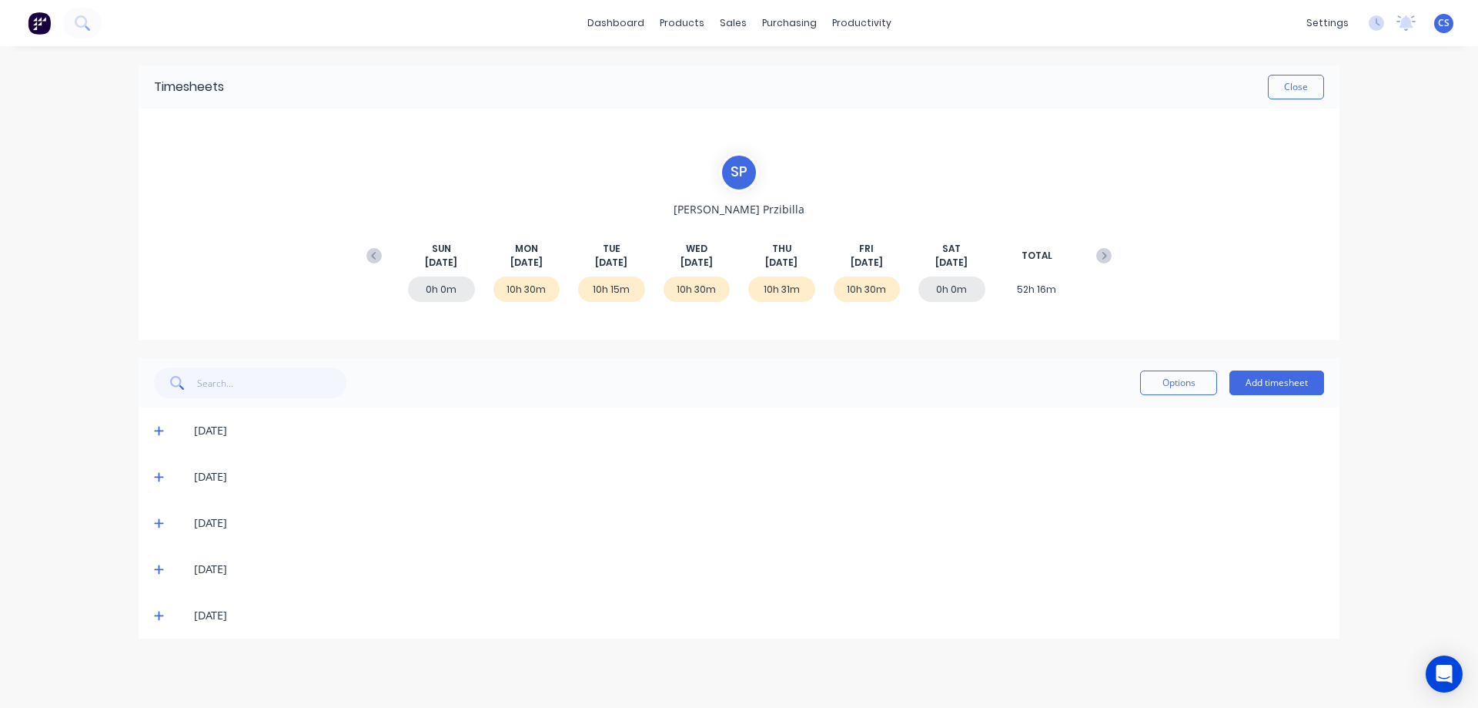
click at [160, 570] on icon at bounding box center [158, 569] width 9 height 9
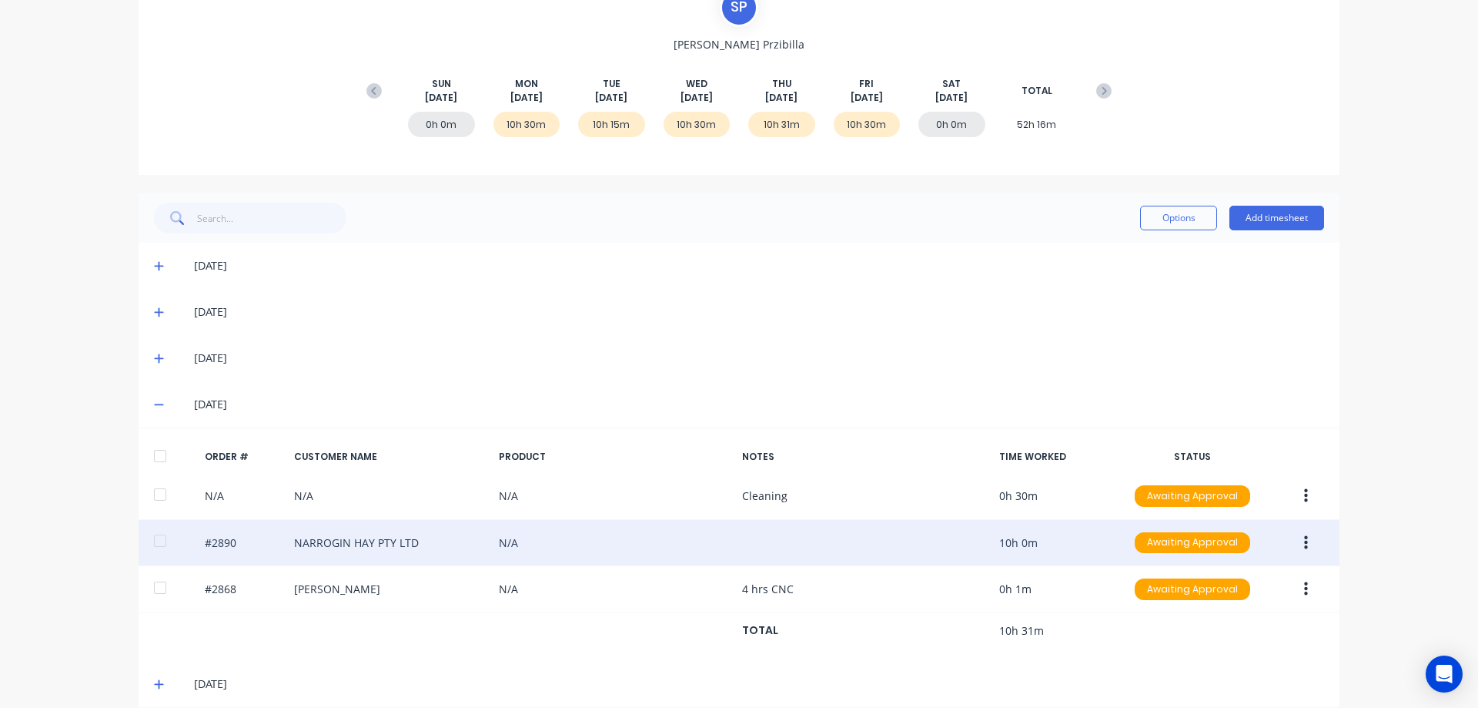
scroll to position [183, 0]
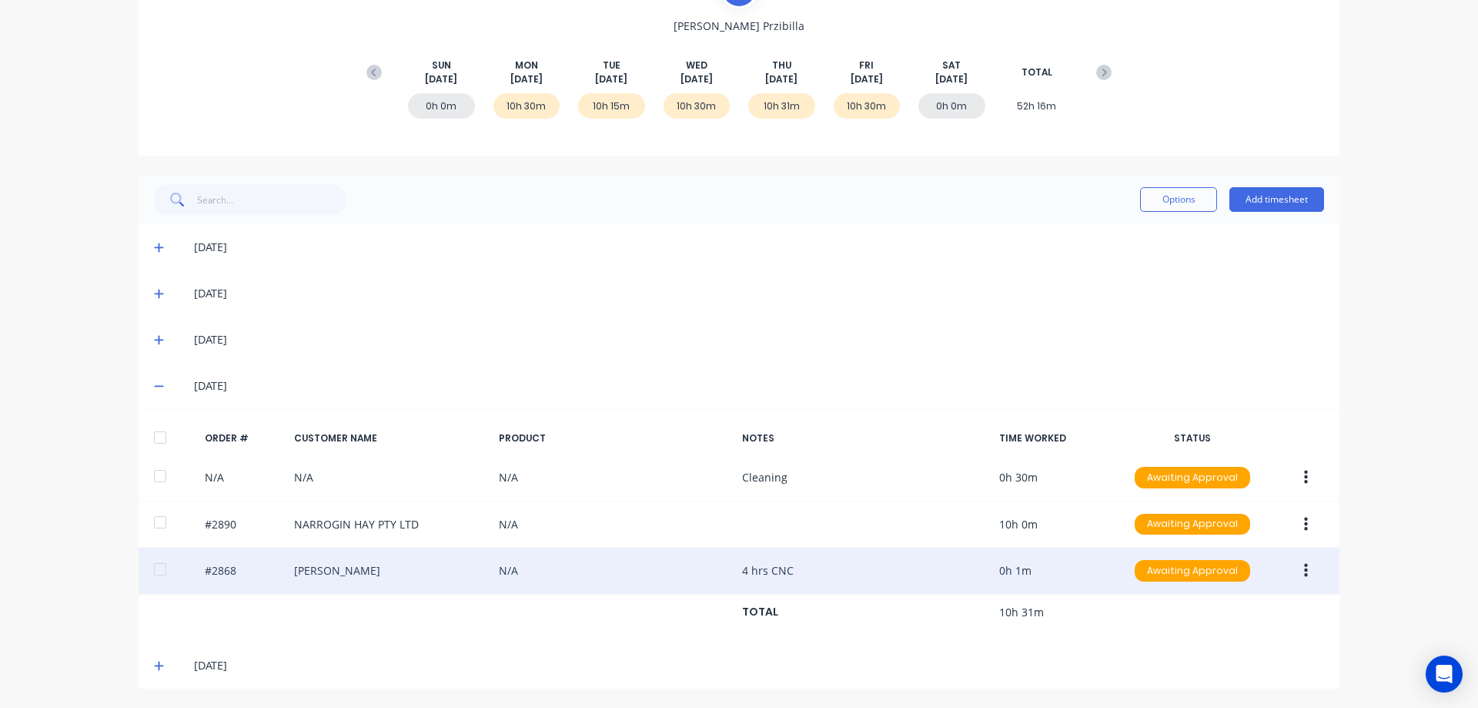
click at [1304, 575] on icon "button" at bounding box center [1306, 571] width 4 height 14
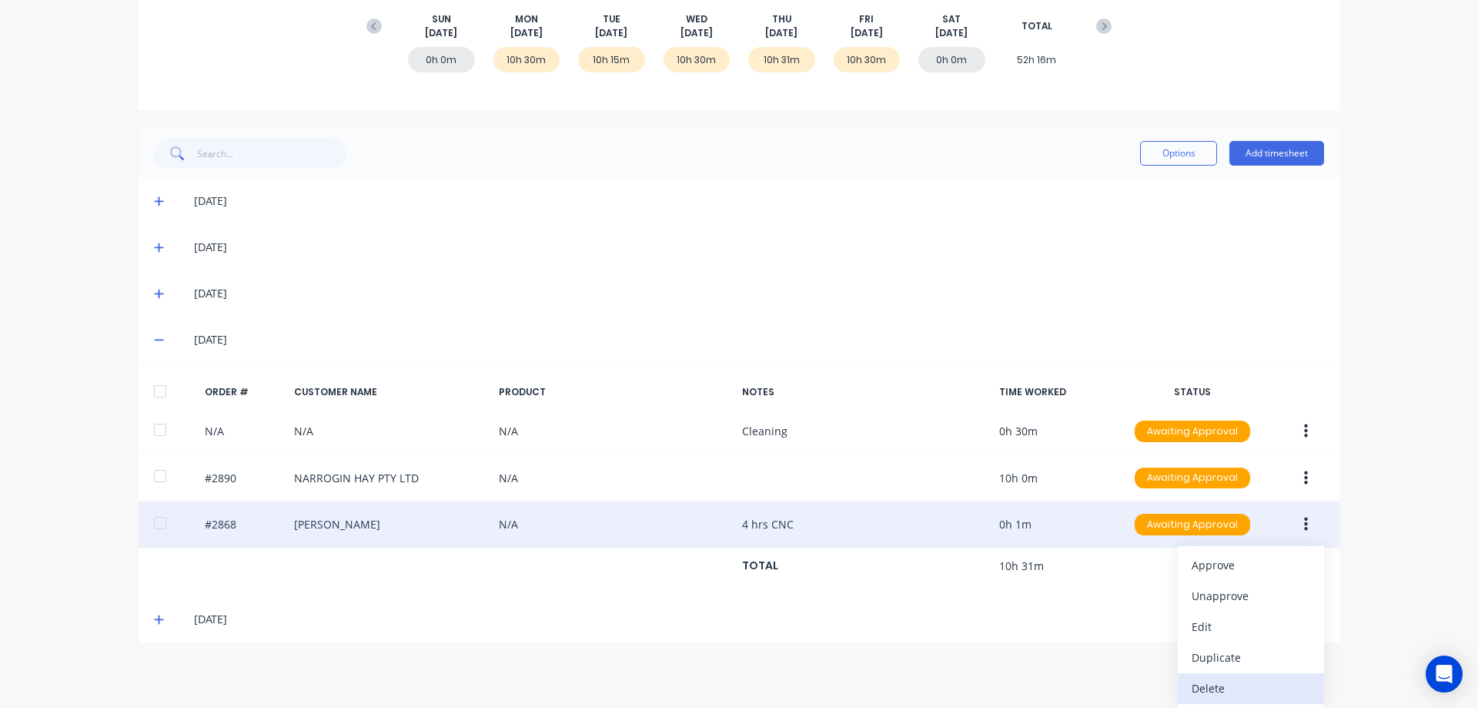
click at [1223, 689] on div "Delete" at bounding box center [1251, 688] width 119 height 22
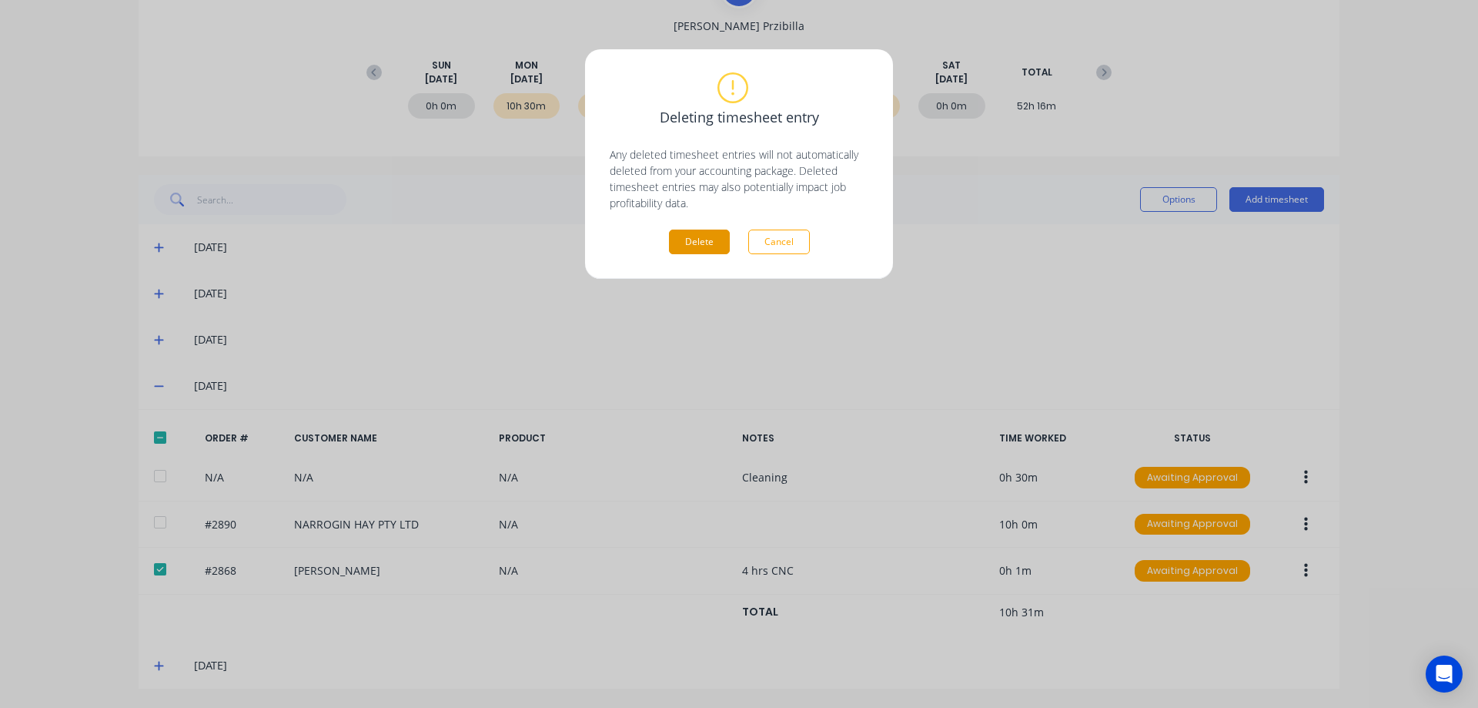
click at [687, 247] on button "Delete" at bounding box center [699, 241] width 61 height 25
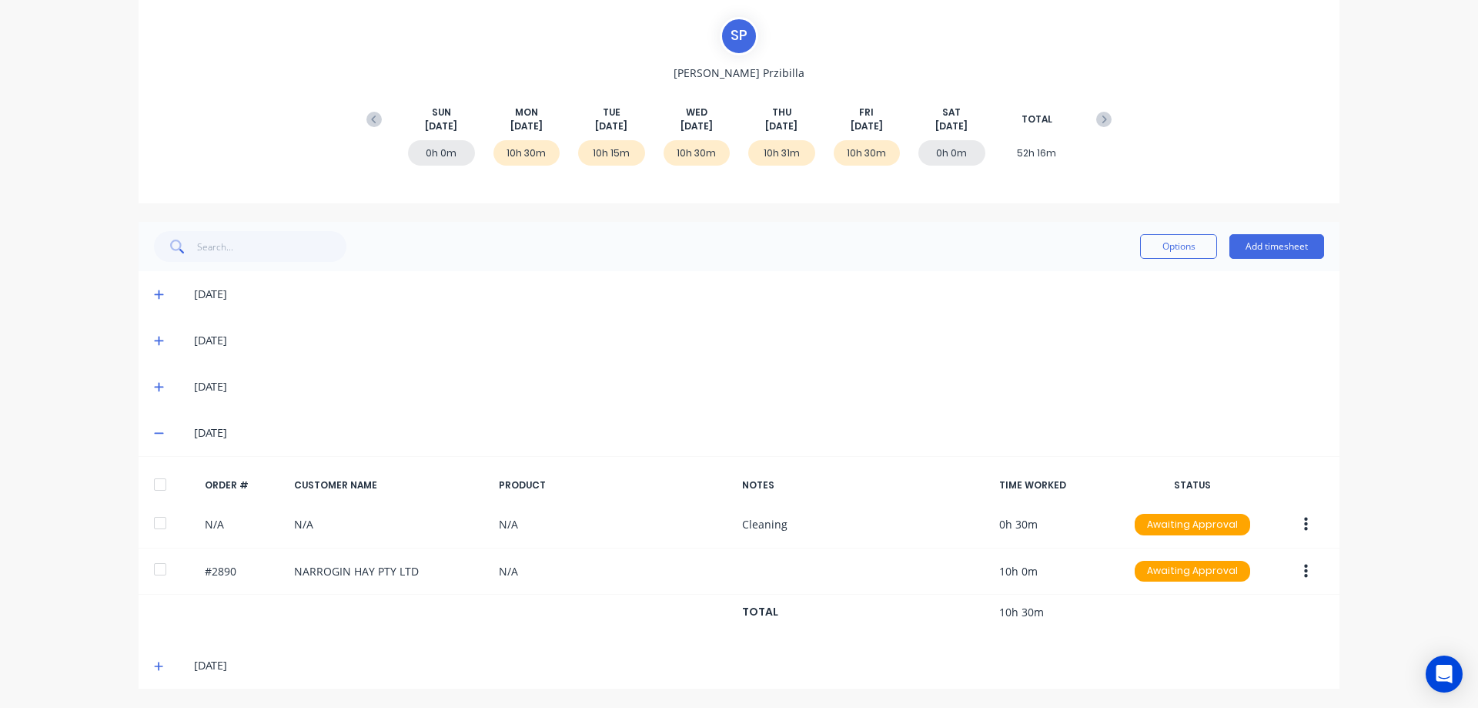
scroll to position [136, 0]
click at [1132, 392] on div "[DATE]" at bounding box center [759, 386] width 1130 height 17
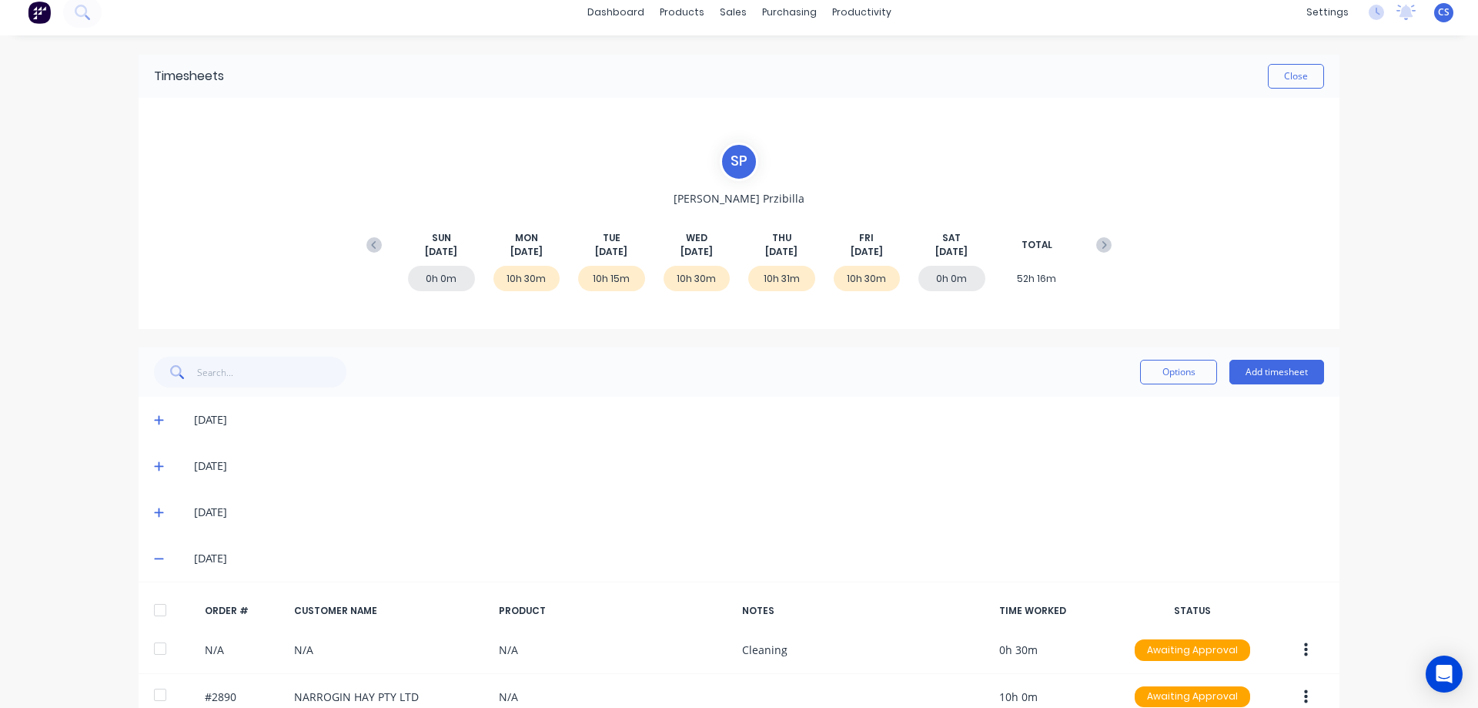
scroll to position [0, 0]
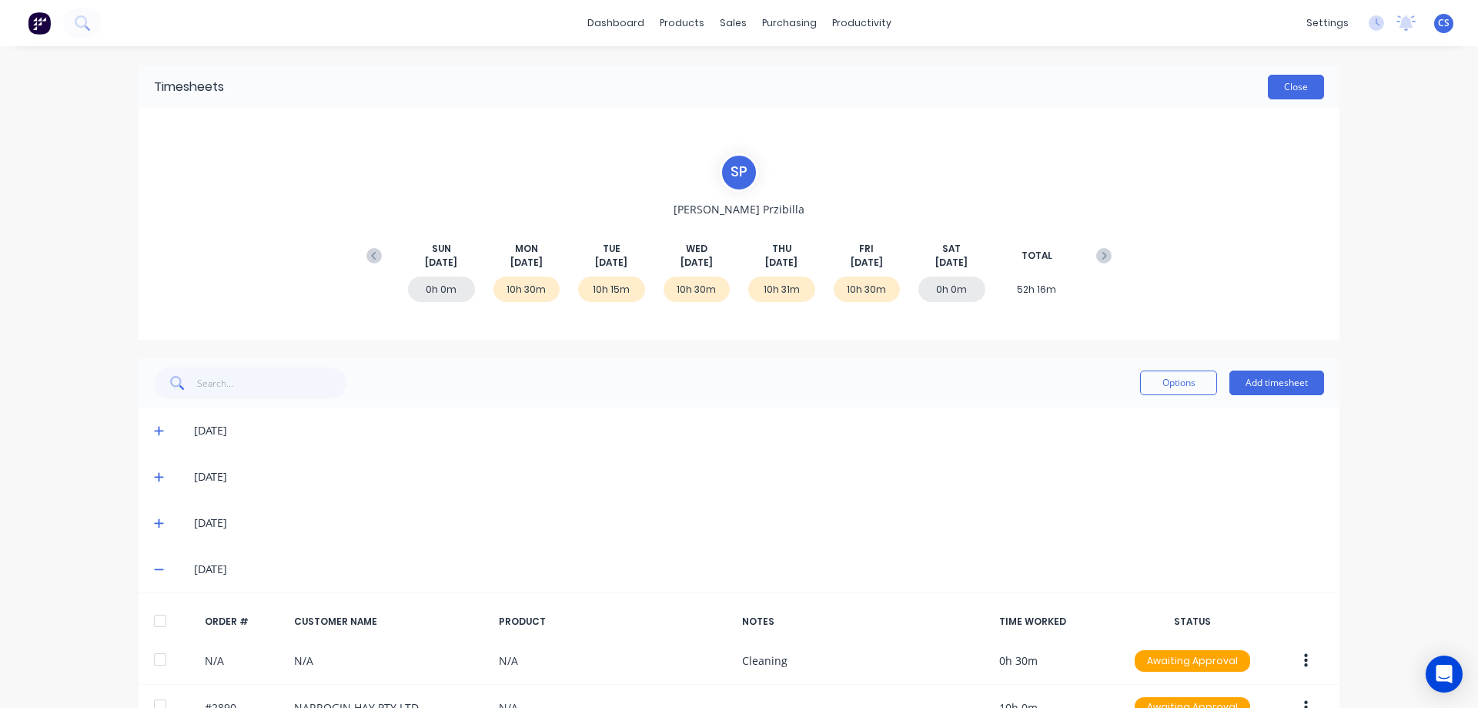
click at [1304, 95] on button "Close" at bounding box center [1296, 87] width 56 height 25
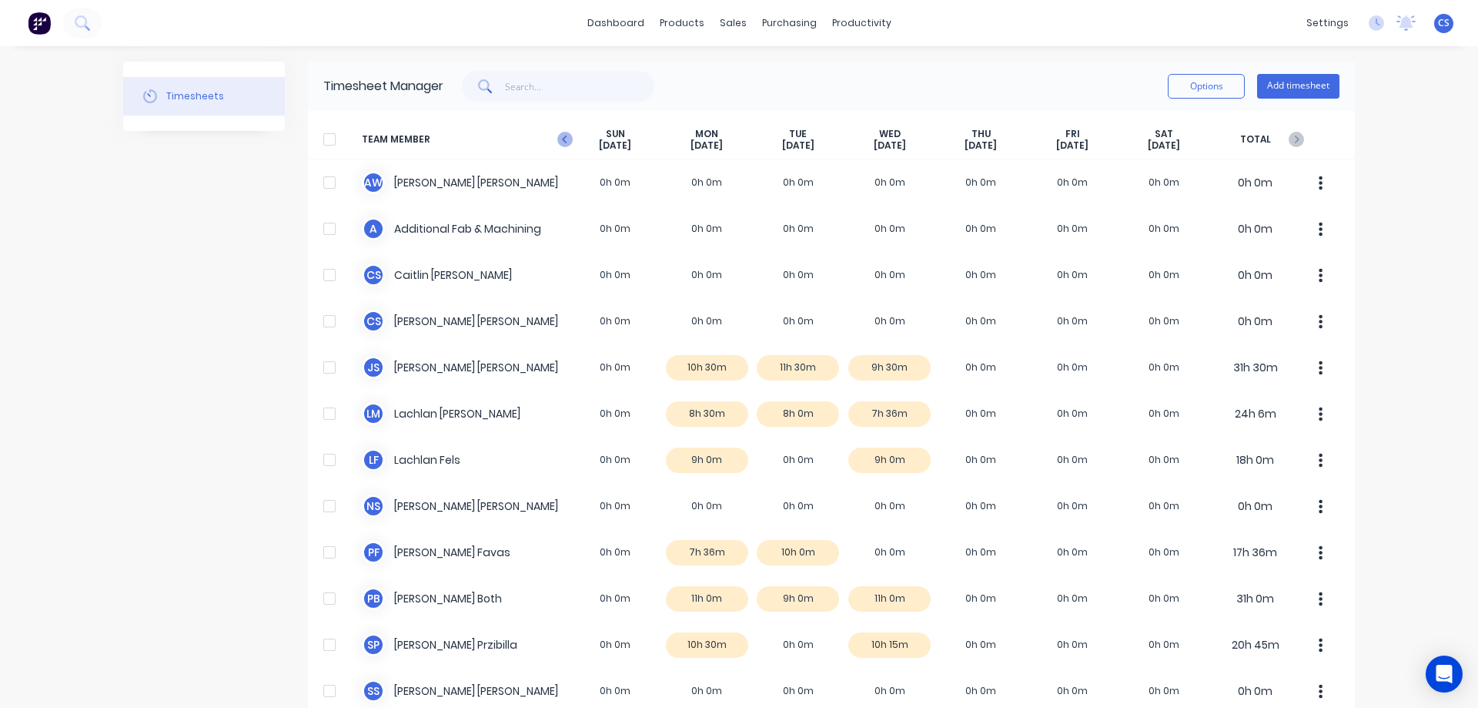
click at [557, 135] on icon "button" at bounding box center [564, 139] width 15 height 15
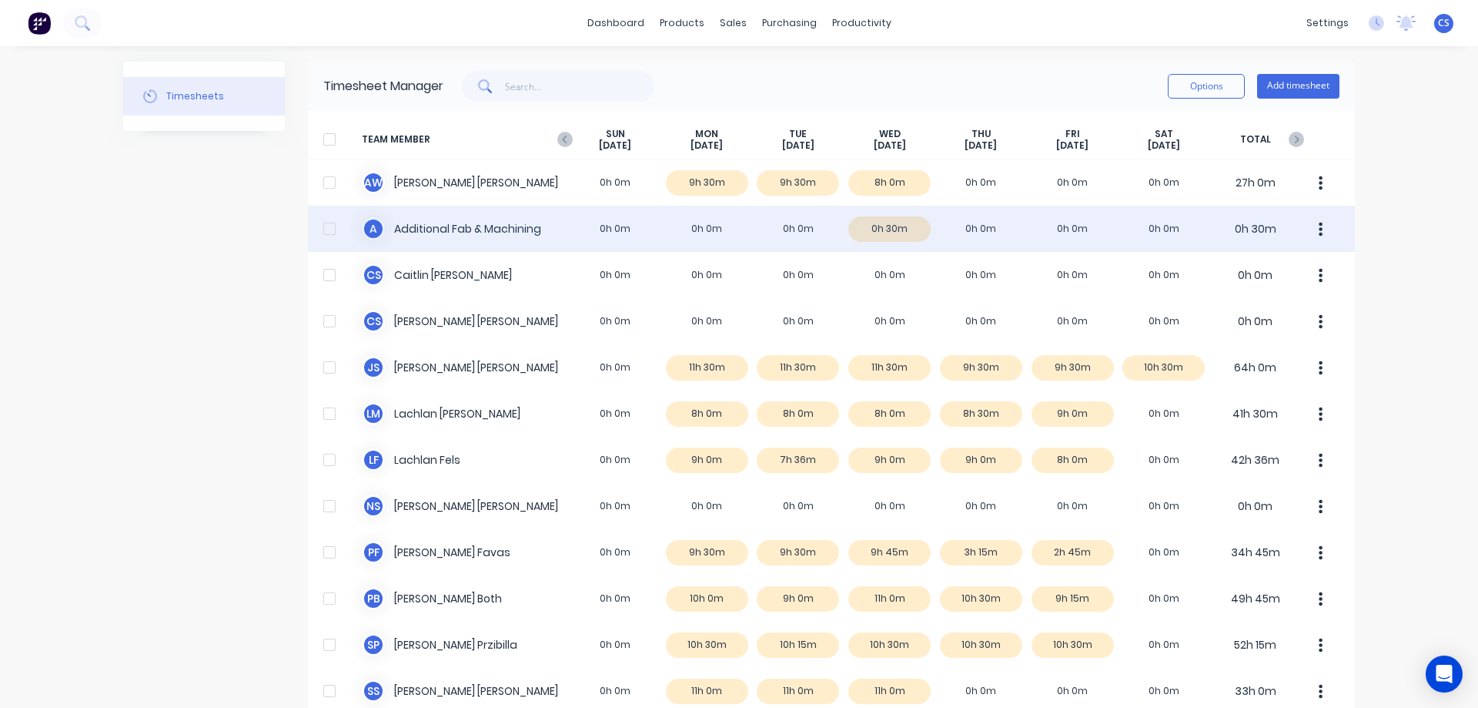
click at [979, 222] on div "A Additional Fab & Machining 0h 0m 0h 0m 0h 0m 0h 30m 0h 0m 0h 0m 0h 0m 0h 30m" at bounding box center [831, 229] width 1047 height 46
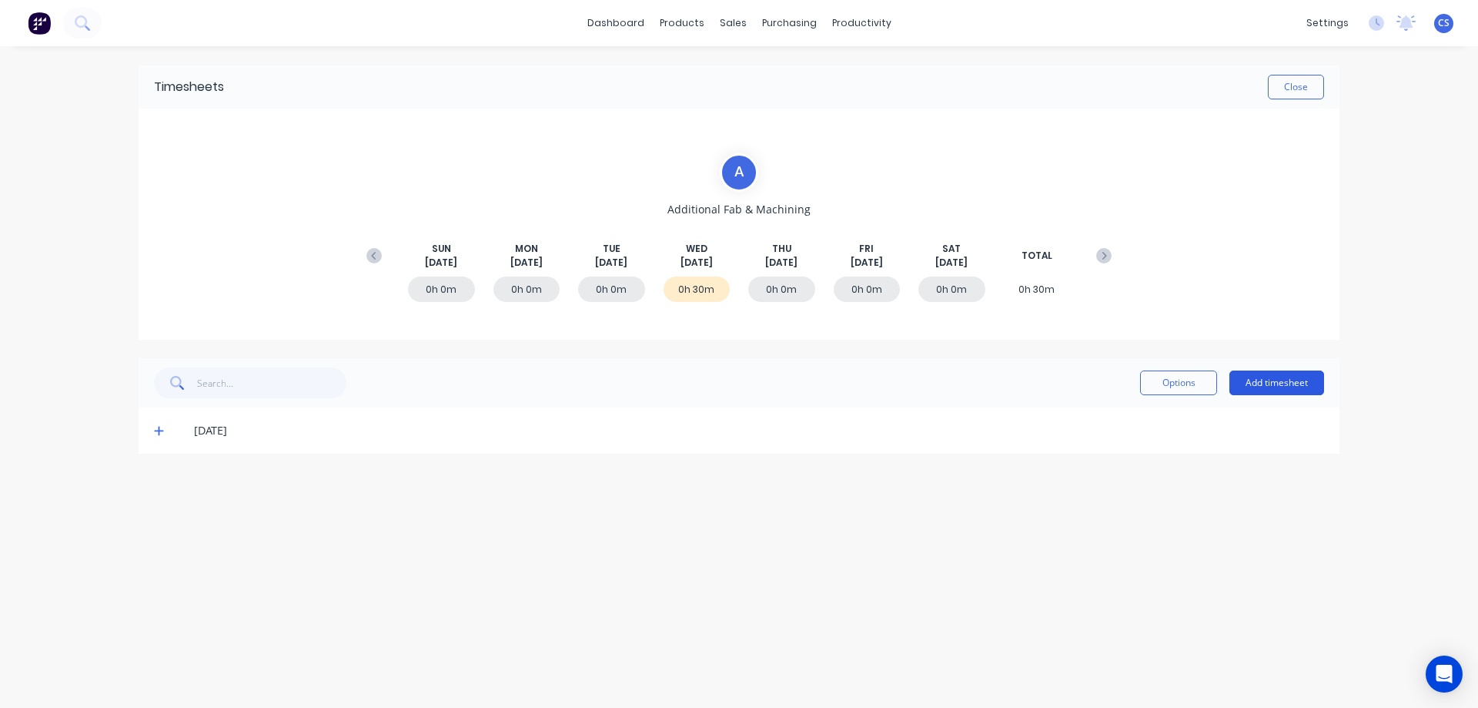
click at [1280, 386] on button "Add timesheet" at bounding box center [1277, 382] width 95 height 25
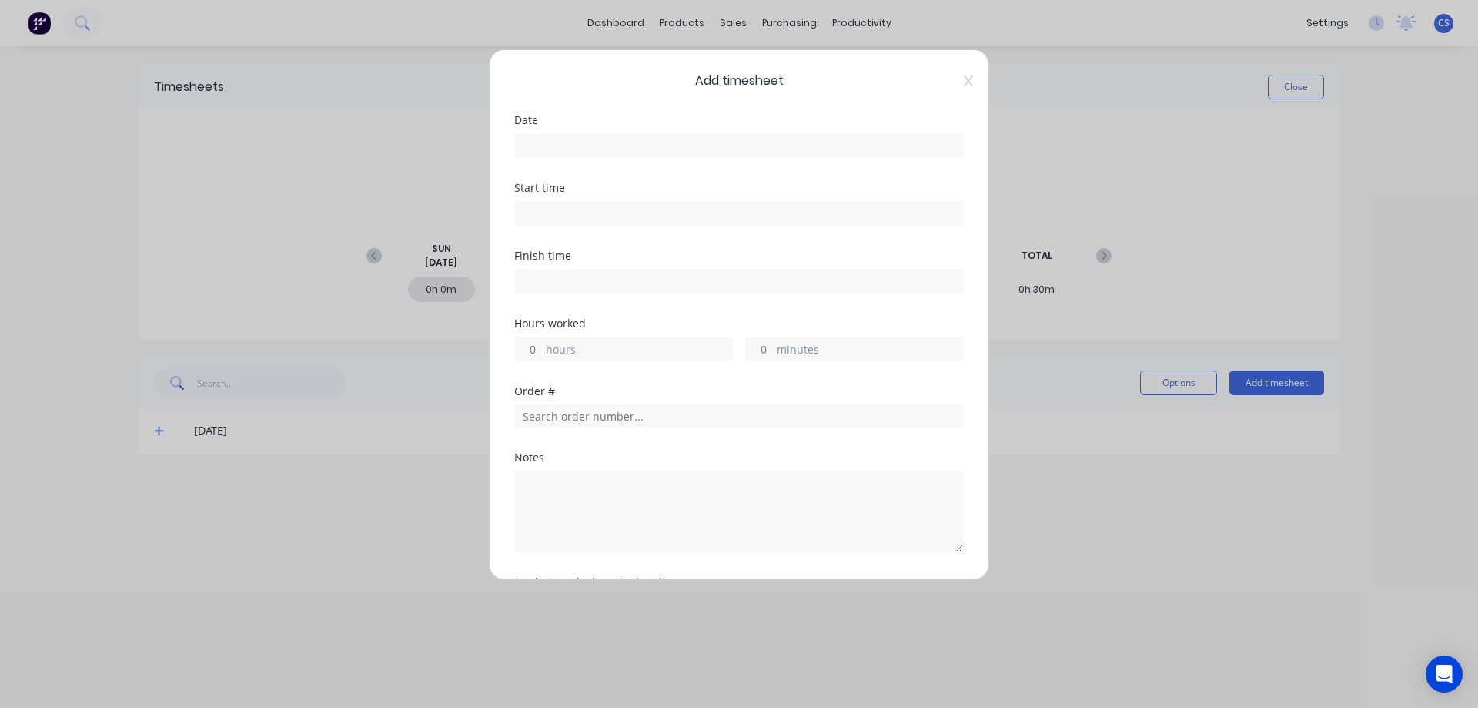
click at [616, 148] on input at bounding box center [739, 145] width 448 height 23
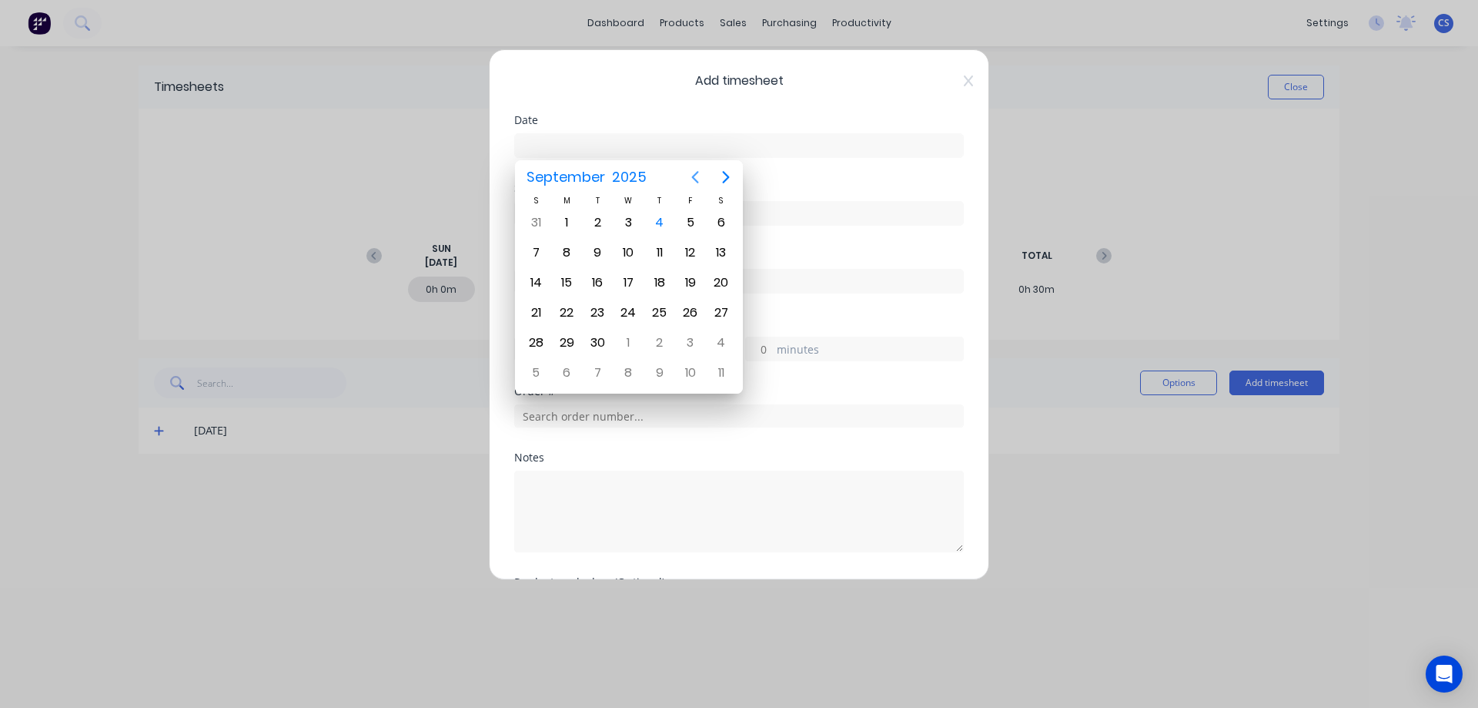
click at [691, 179] on icon "Previous page" at bounding box center [695, 177] width 18 height 18
click at [664, 344] on div "28" at bounding box center [659, 342] width 23 height 23
type input "[DATE]"
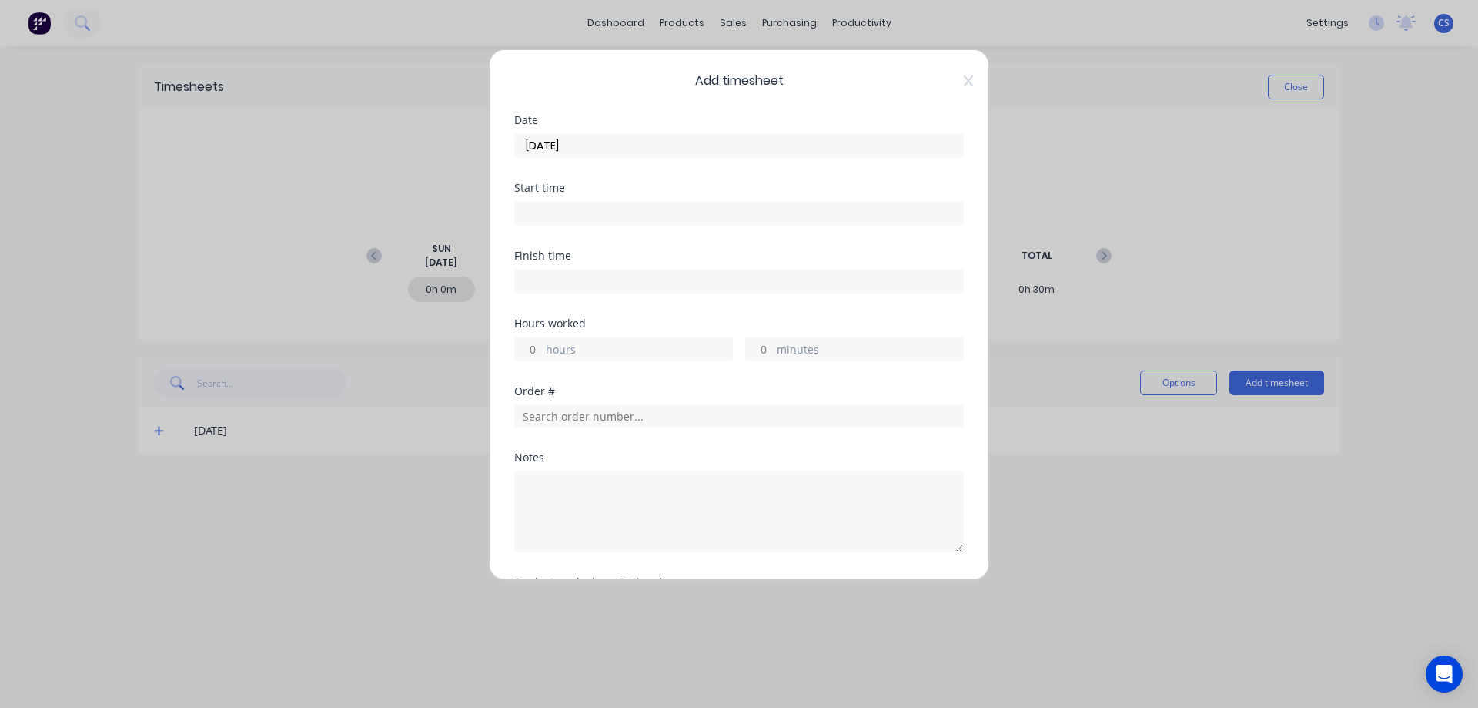
click at [536, 349] on input "hours" at bounding box center [528, 348] width 27 height 23
type input "4"
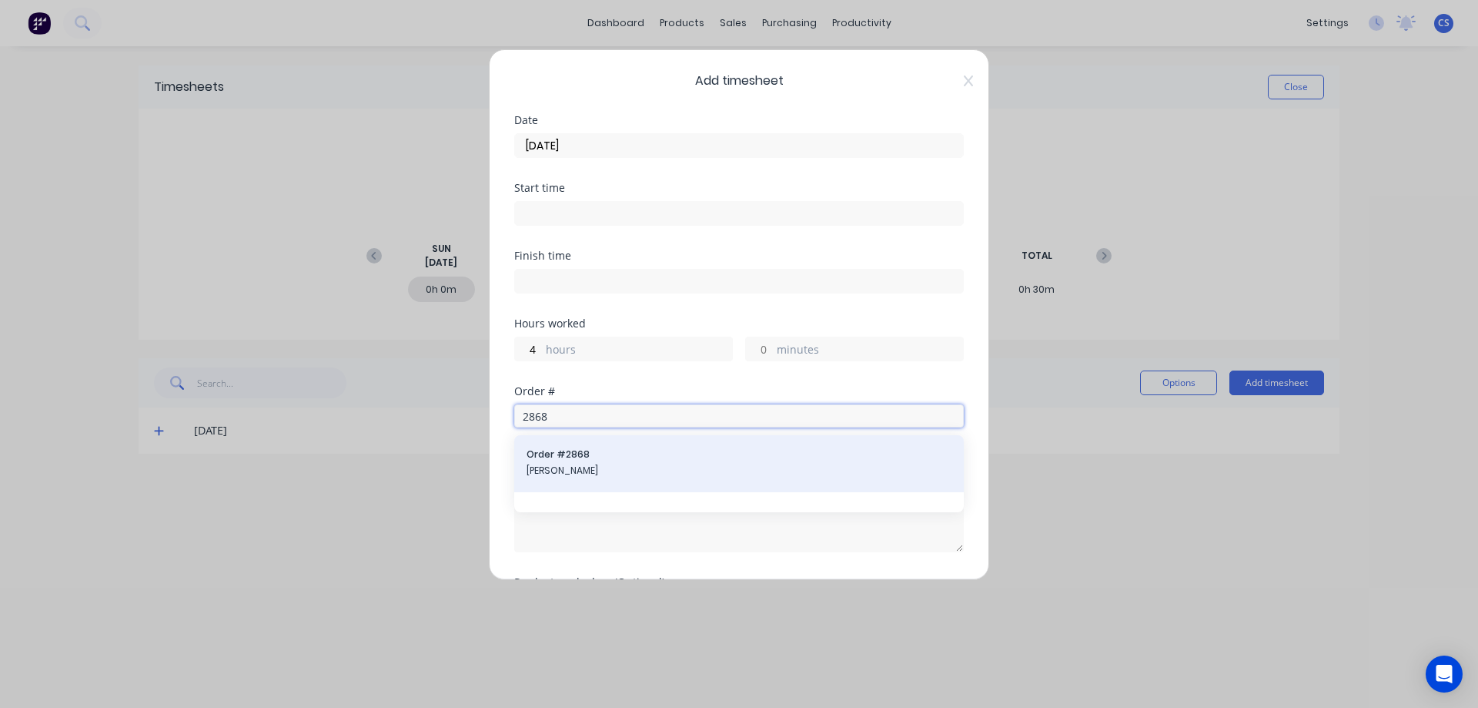
type input "2868"
click at [622, 464] on span "[PERSON_NAME]" at bounding box center [739, 471] width 425 height 14
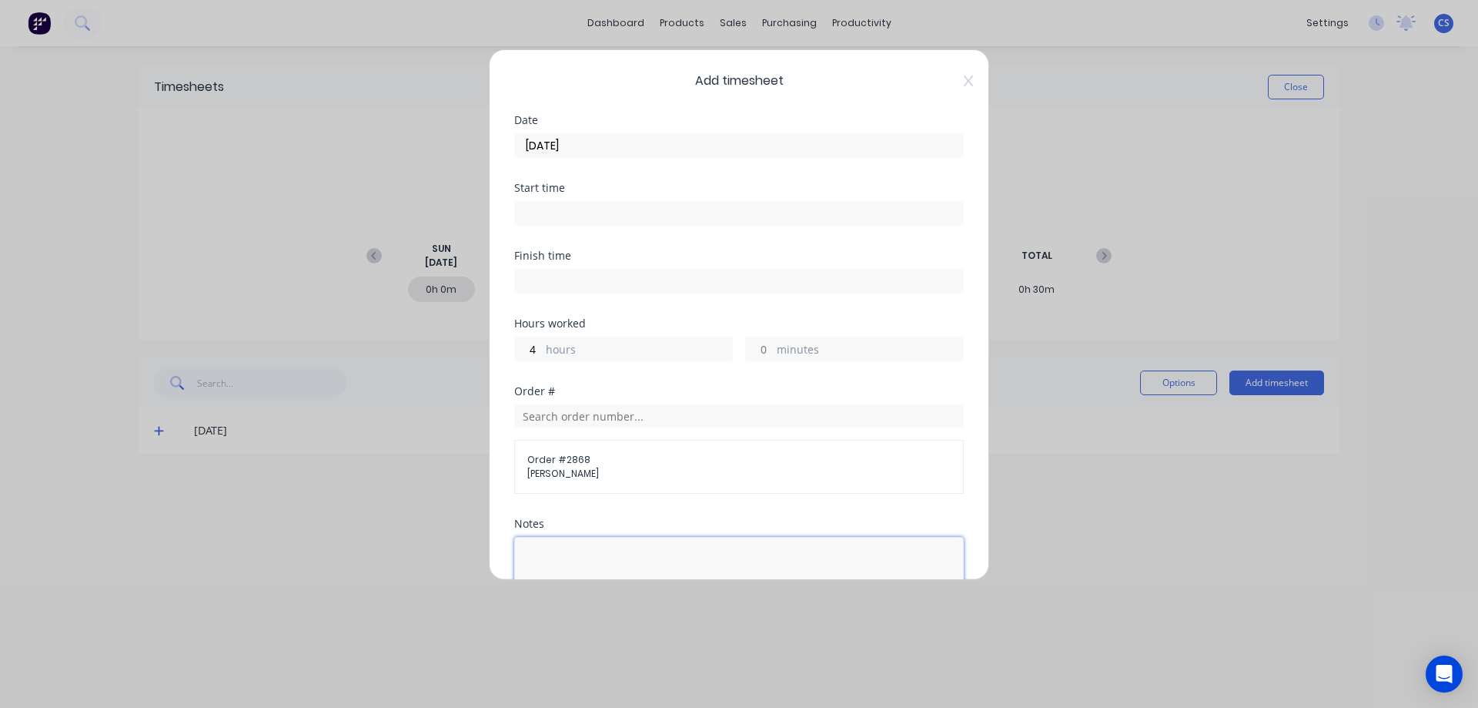
click at [561, 551] on textarea at bounding box center [739, 578] width 450 height 82
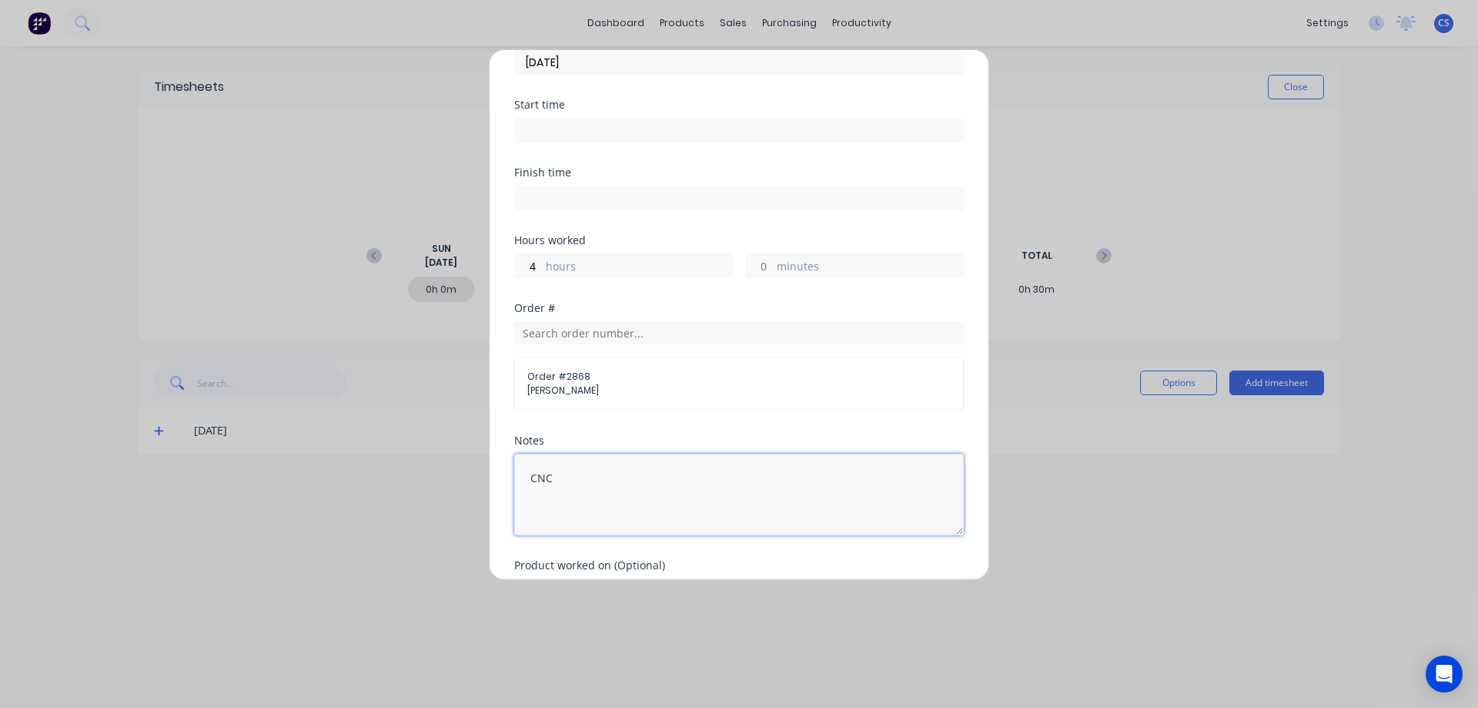
scroll to position [176, 0]
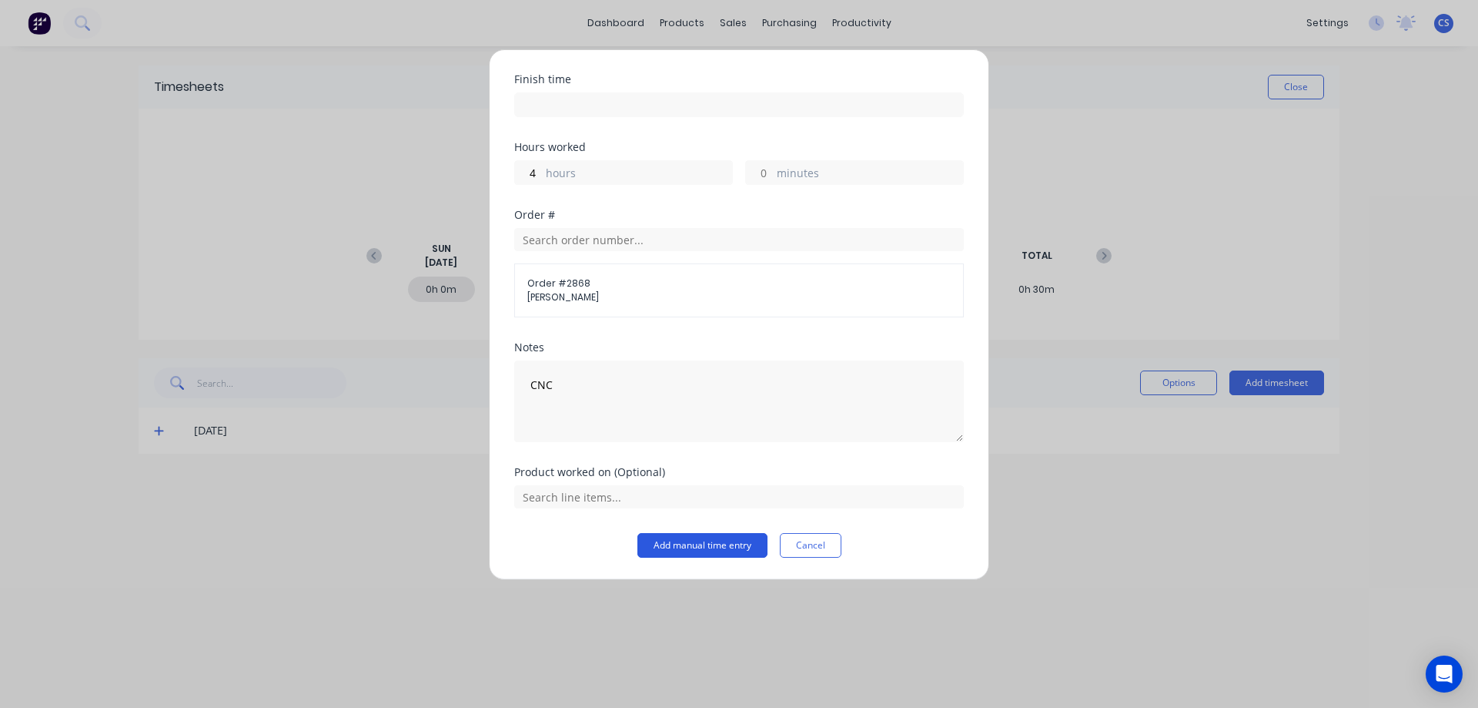
click at [700, 544] on button "Add manual time entry" at bounding box center [703, 545] width 130 height 25
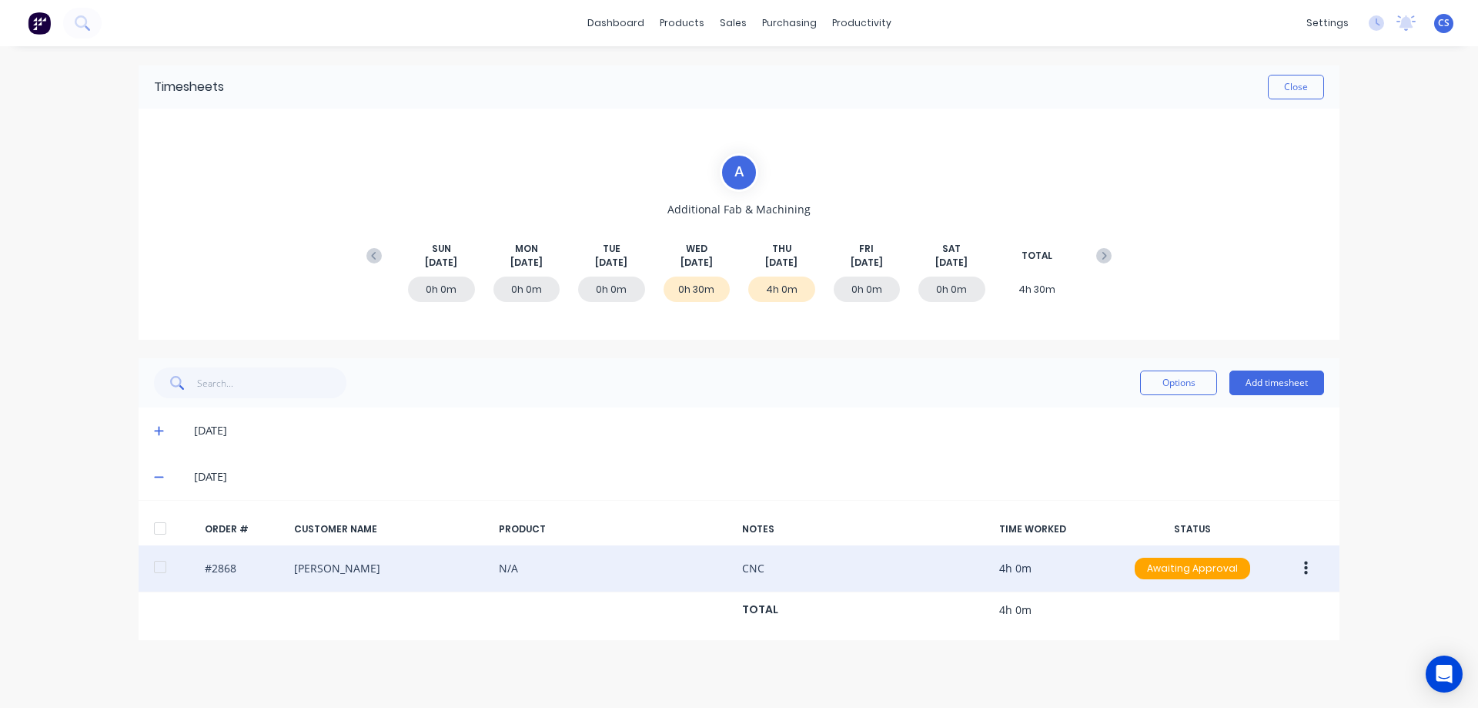
click at [1326, 562] on div "#2868 [PERSON_NAME] N/A CNC 4h 0m Awaiting Approval" at bounding box center [739, 568] width 1201 height 47
click at [1300, 571] on button "button" at bounding box center [1306, 568] width 36 height 28
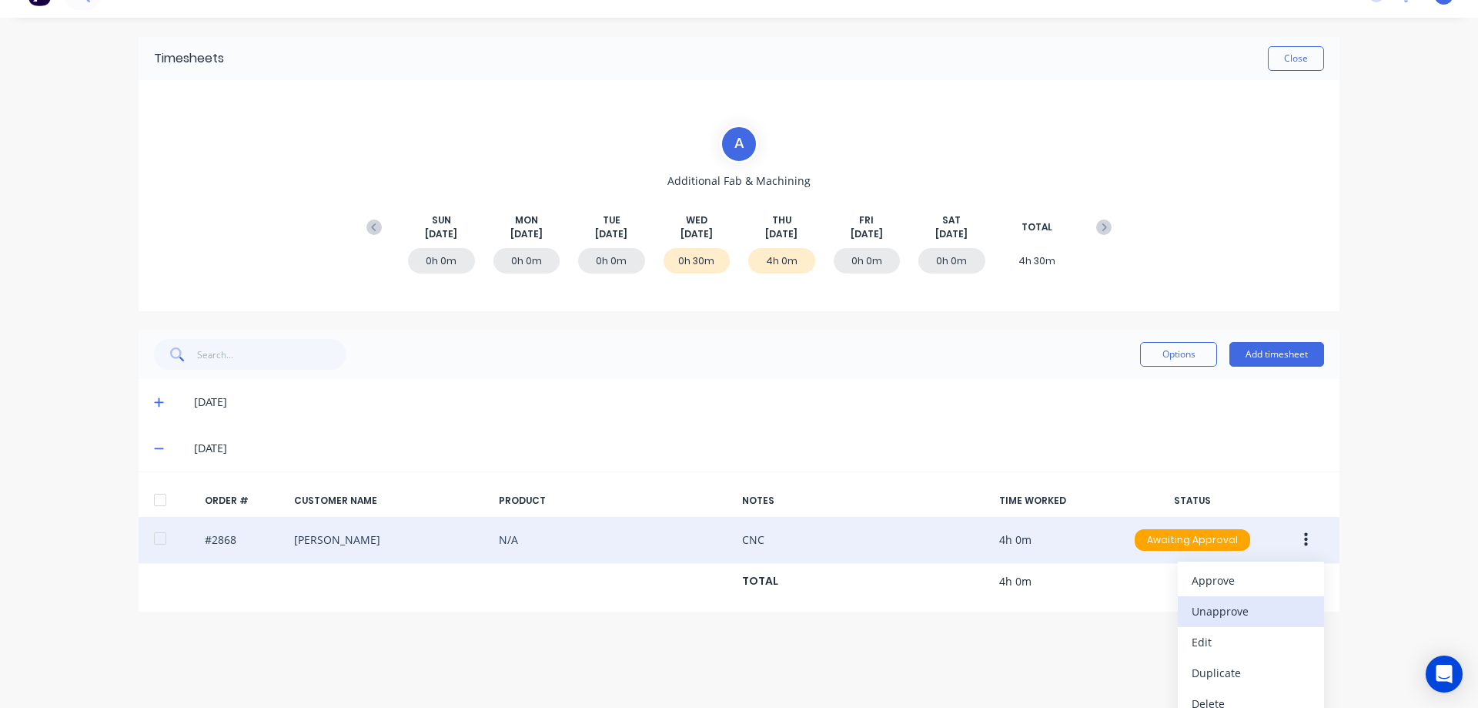
scroll to position [44, 0]
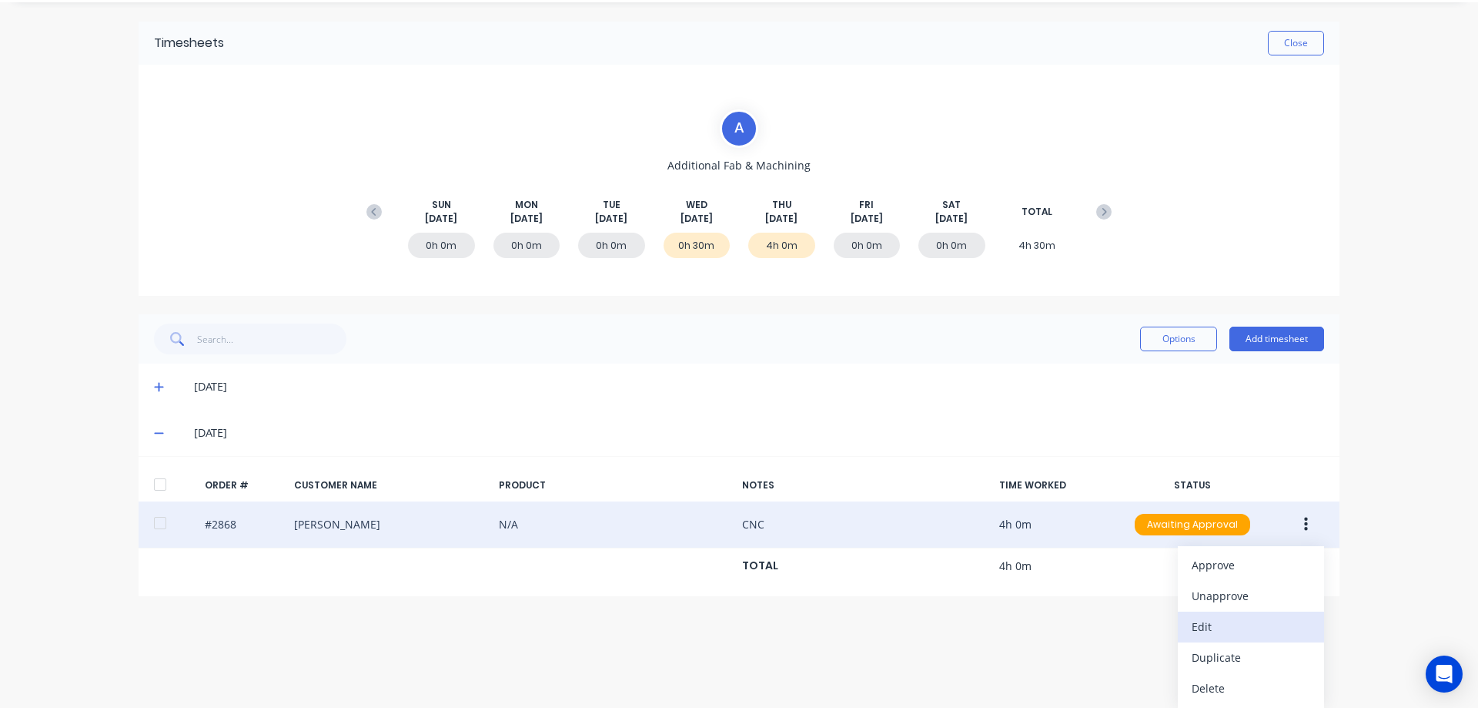
click at [1236, 627] on div "Edit" at bounding box center [1251, 626] width 119 height 22
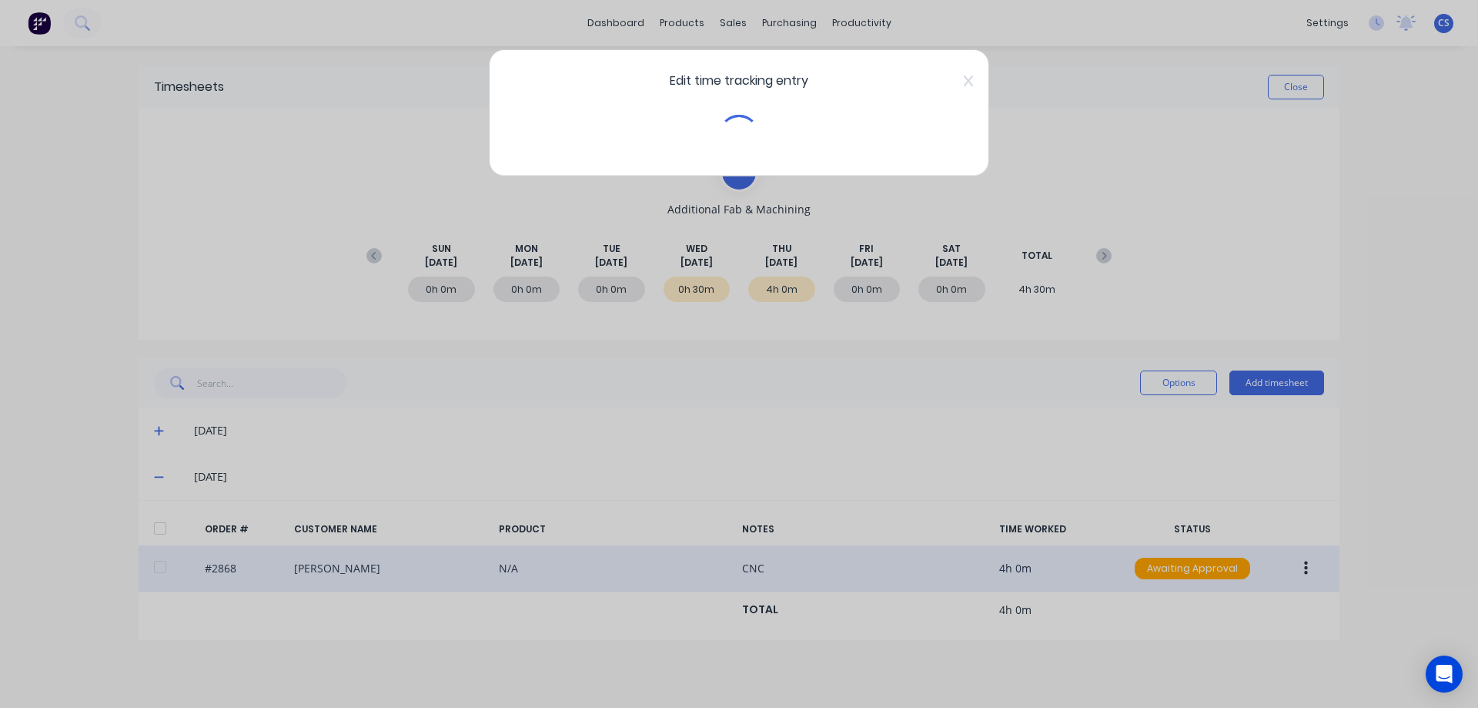
scroll to position [0, 0]
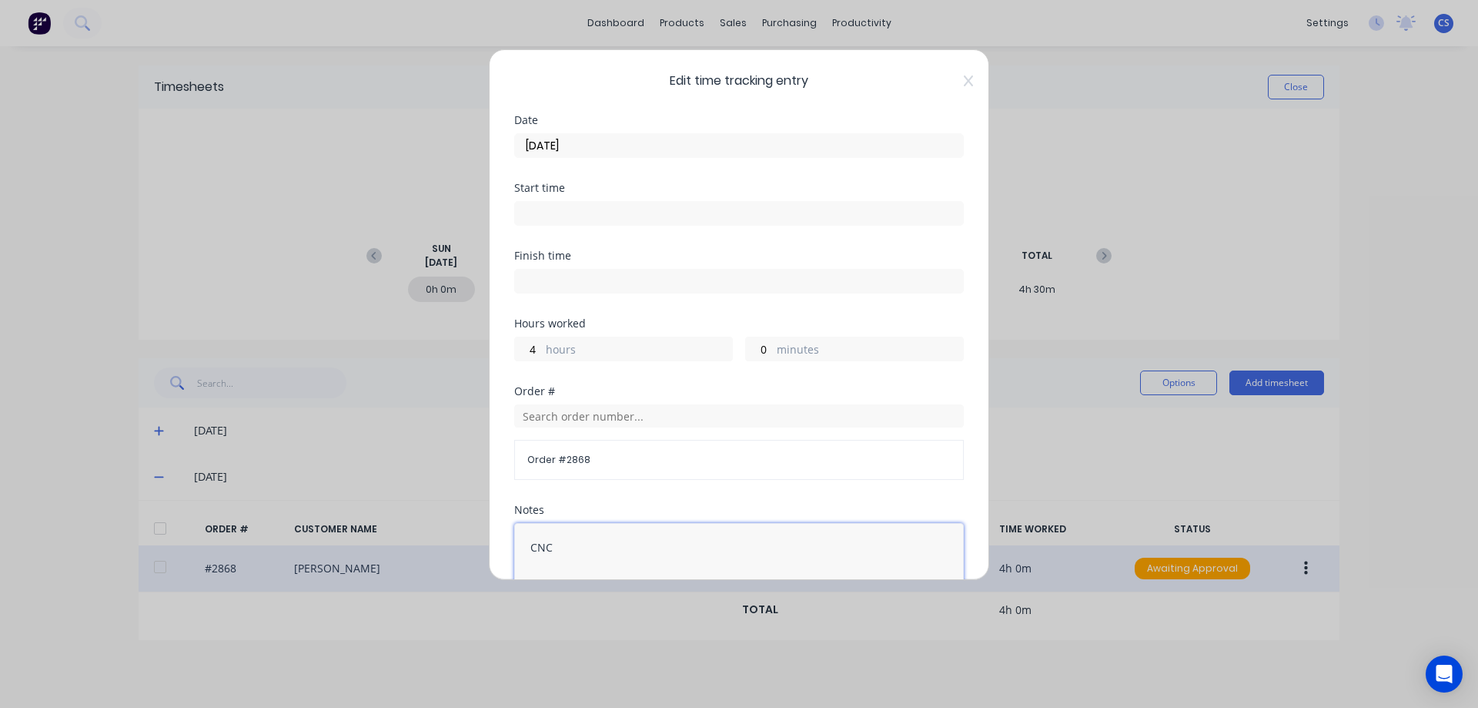
click at [569, 548] on textarea "CNC" at bounding box center [739, 564] width 450 height 82
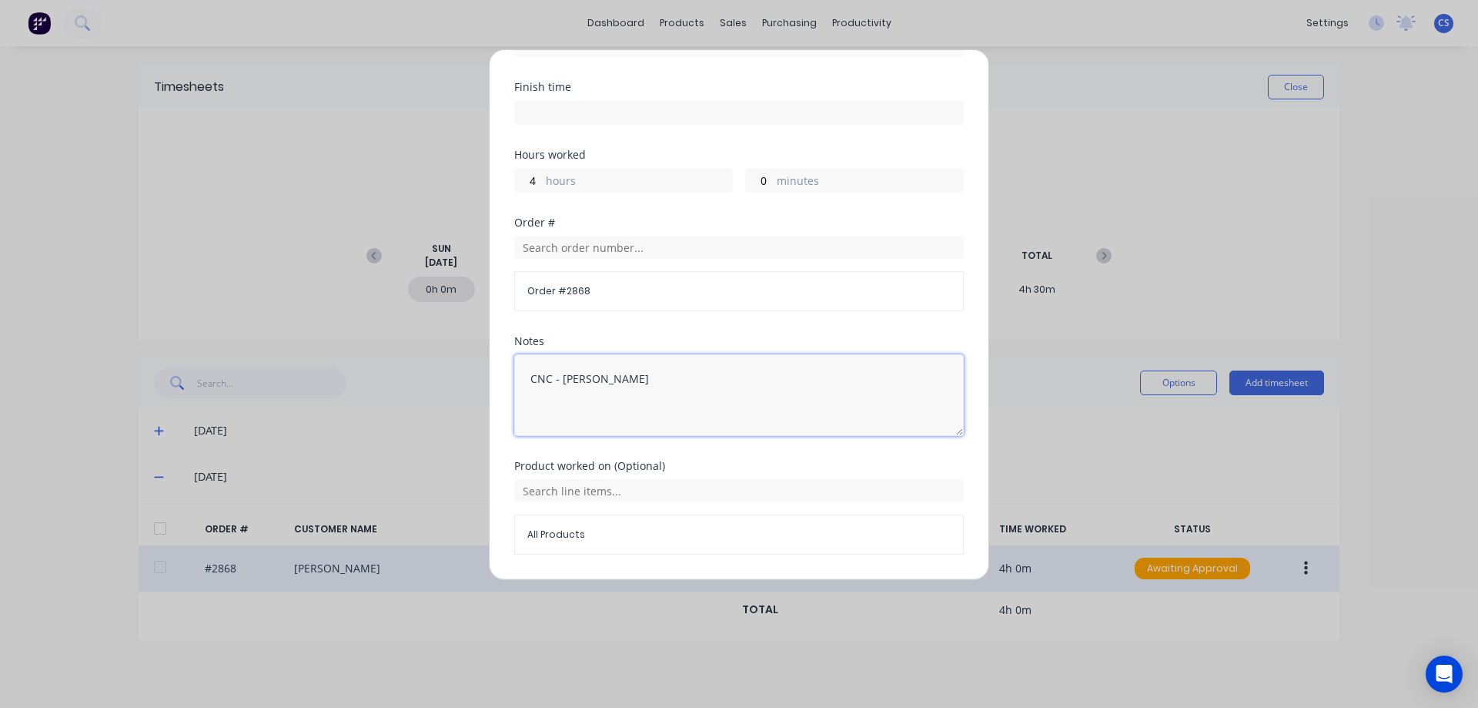
scroll to position [215, 0]
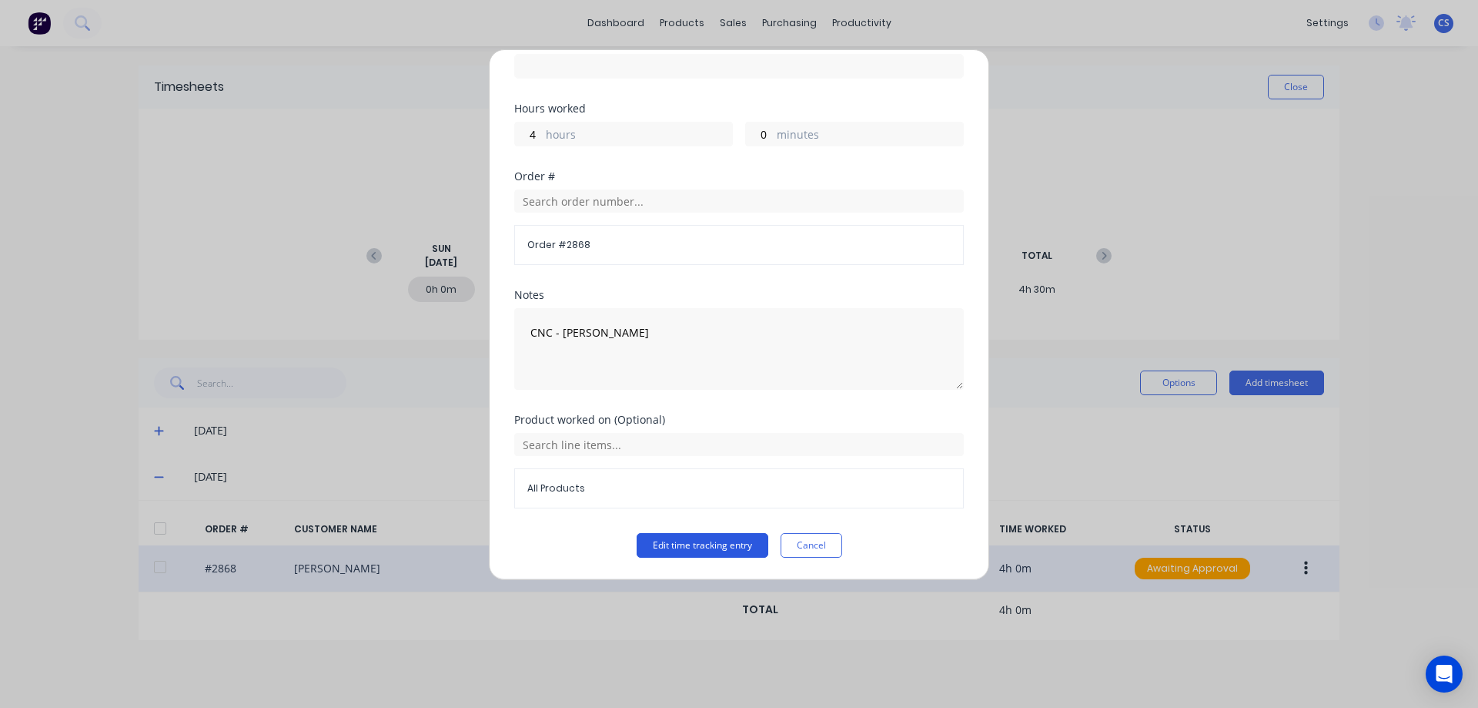
click at [685, 541] on button "Edit time tracking entry" at bounding box center [703, 545] width 132 height 25
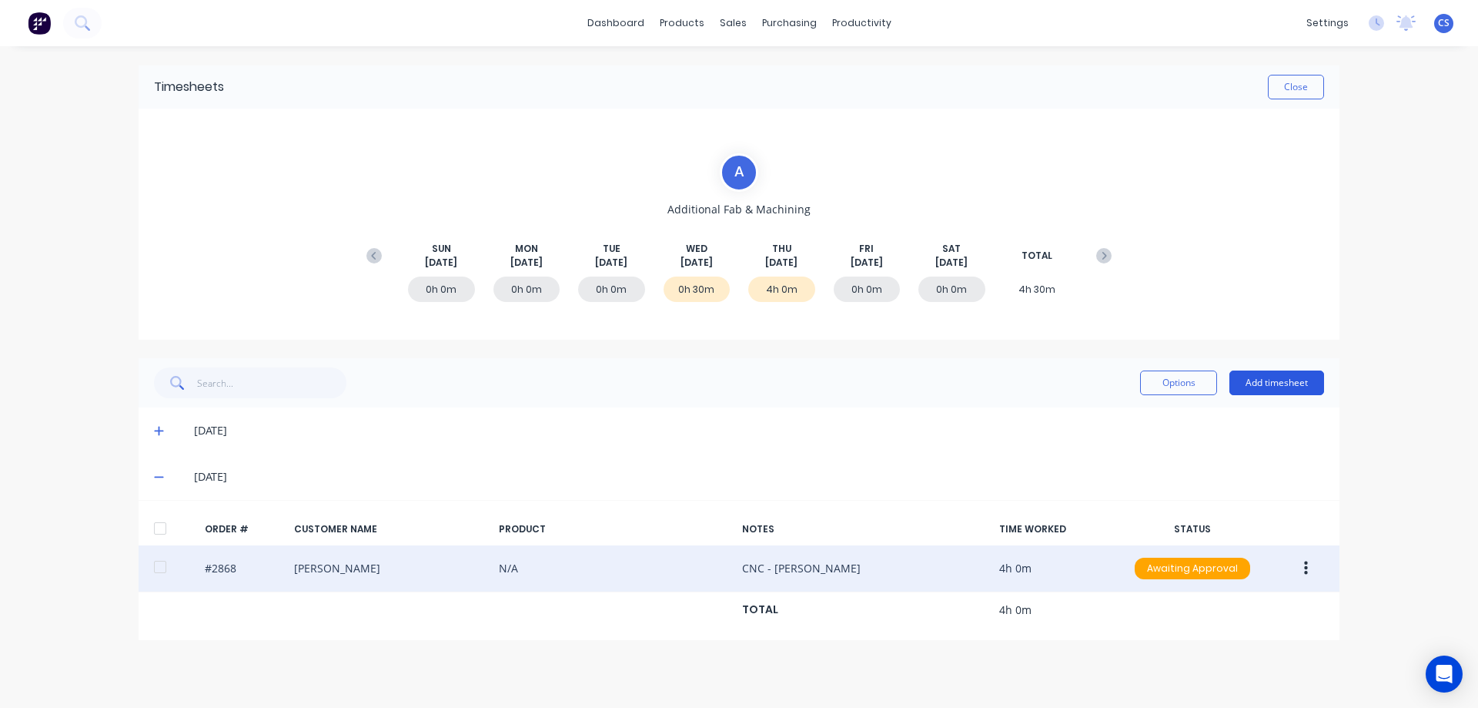
click at [1260, 380] on button "Add timesheet" at bounding box center [1277, 382] width 95 height 25
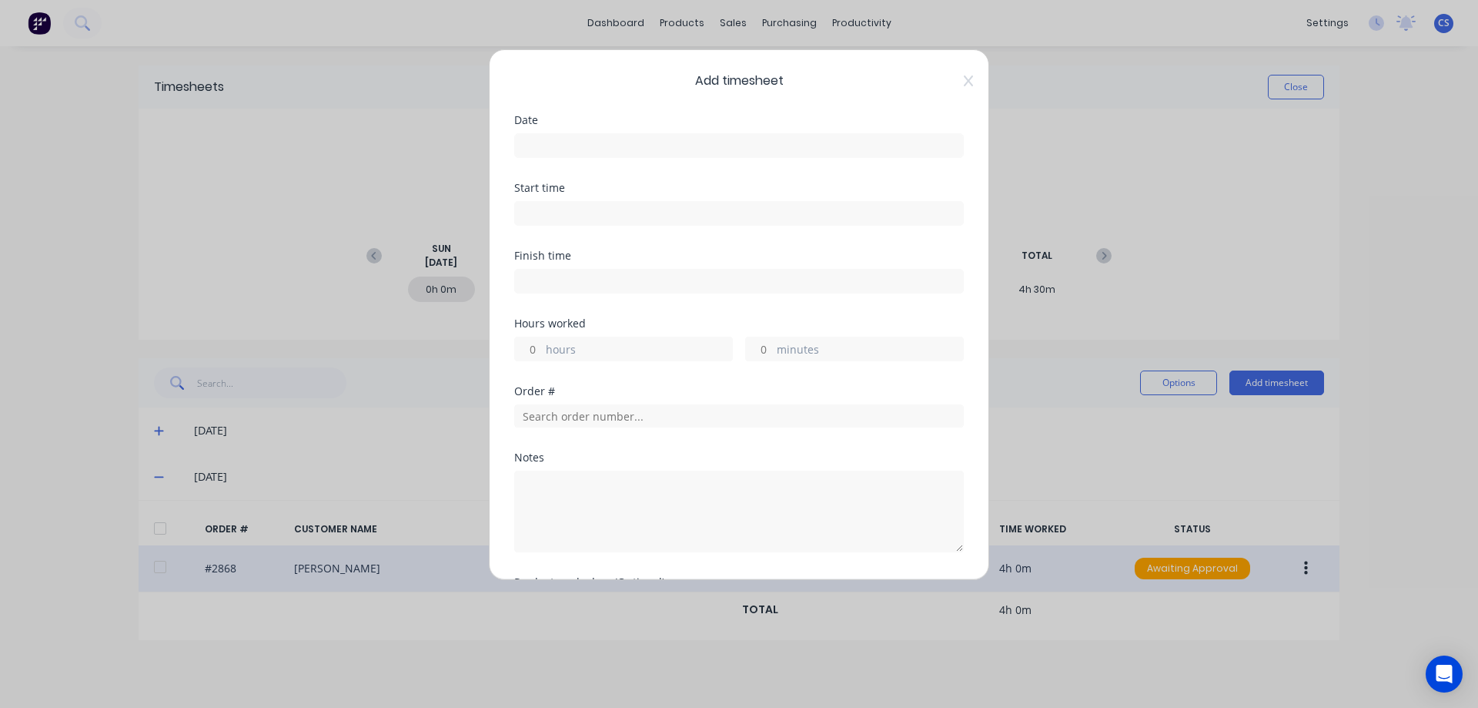
click at [567, 136] on input at bounding box center [739, 145] width 448 height 23
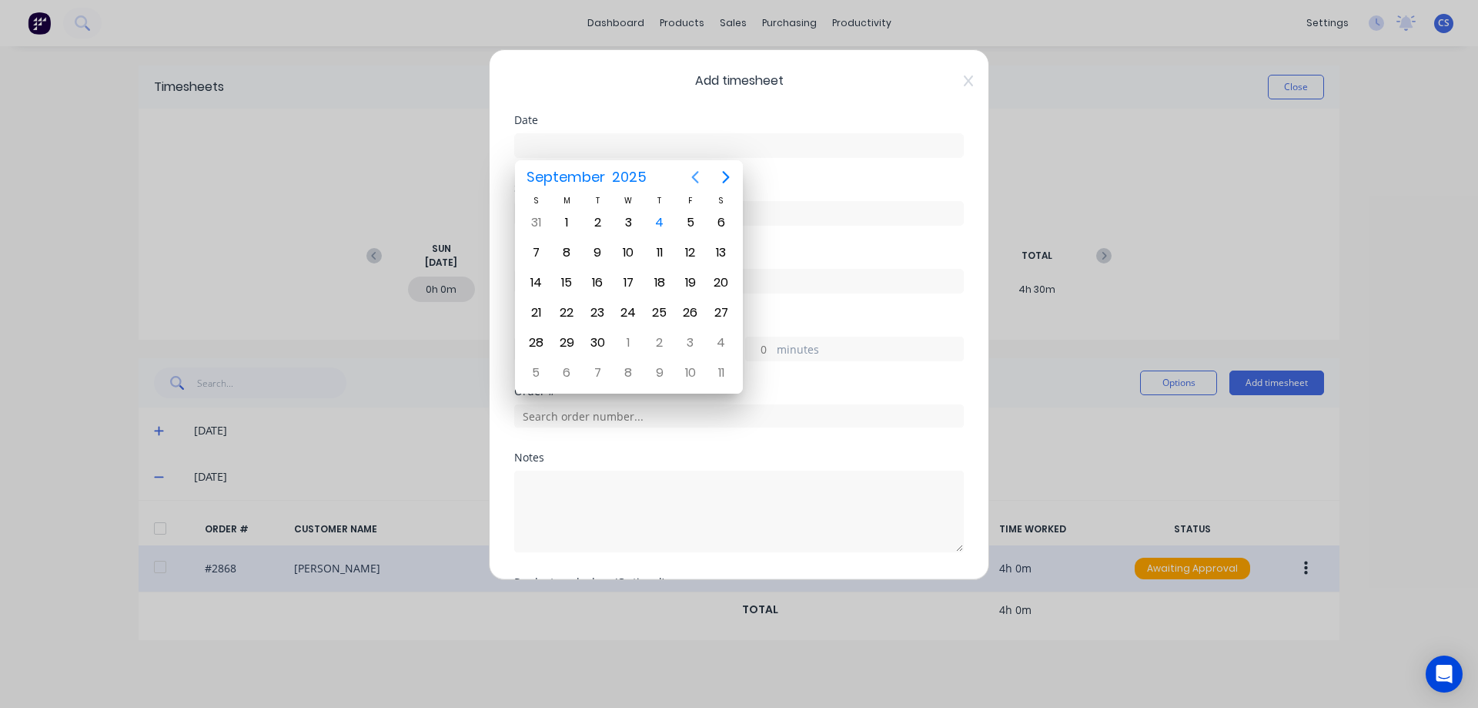
click at [697, 179] on icon "Previous page" at bounding box center [695, 177] width 18 height 18
click at [691, 345] on div "29" at bounding box center [690, 342] width 23 height 23
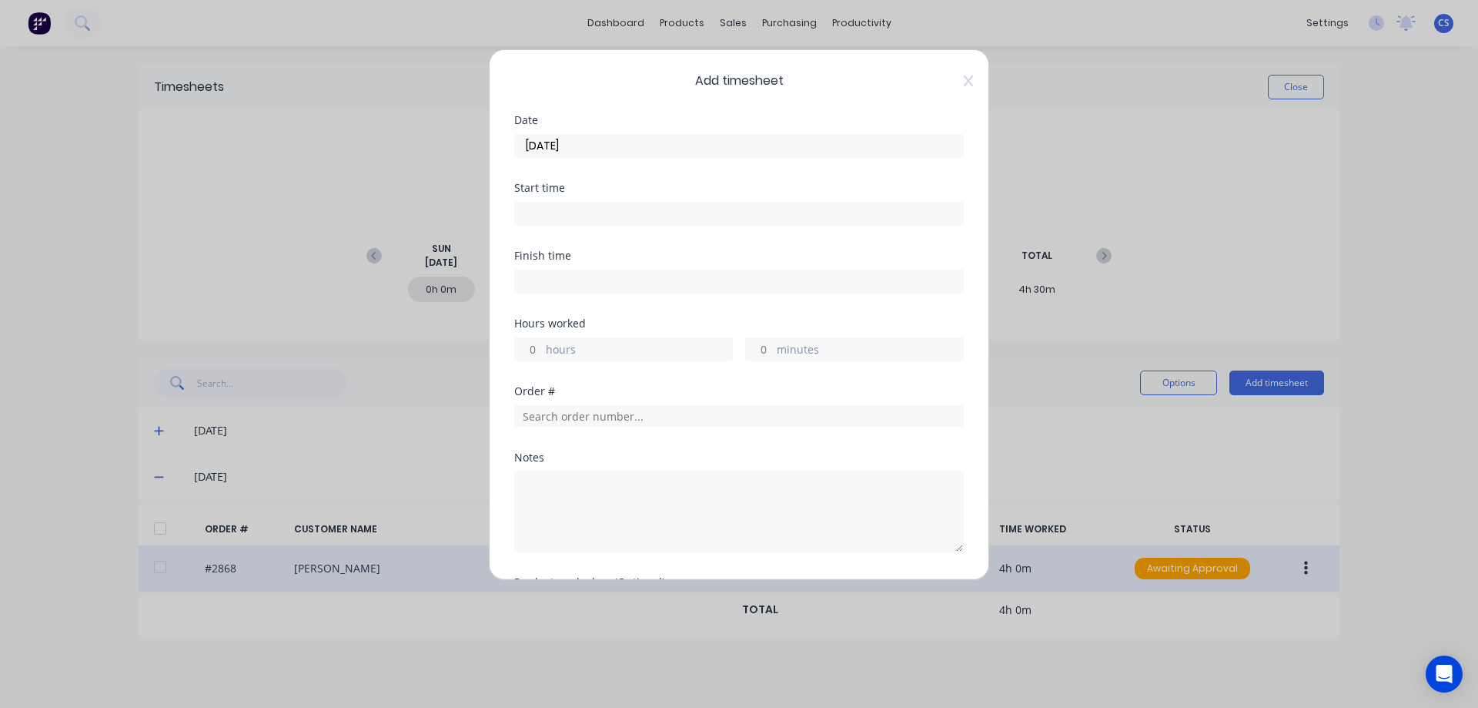
click at [763, 349] on input "minutes" at bounding box center [759, 348] width 27 height 23
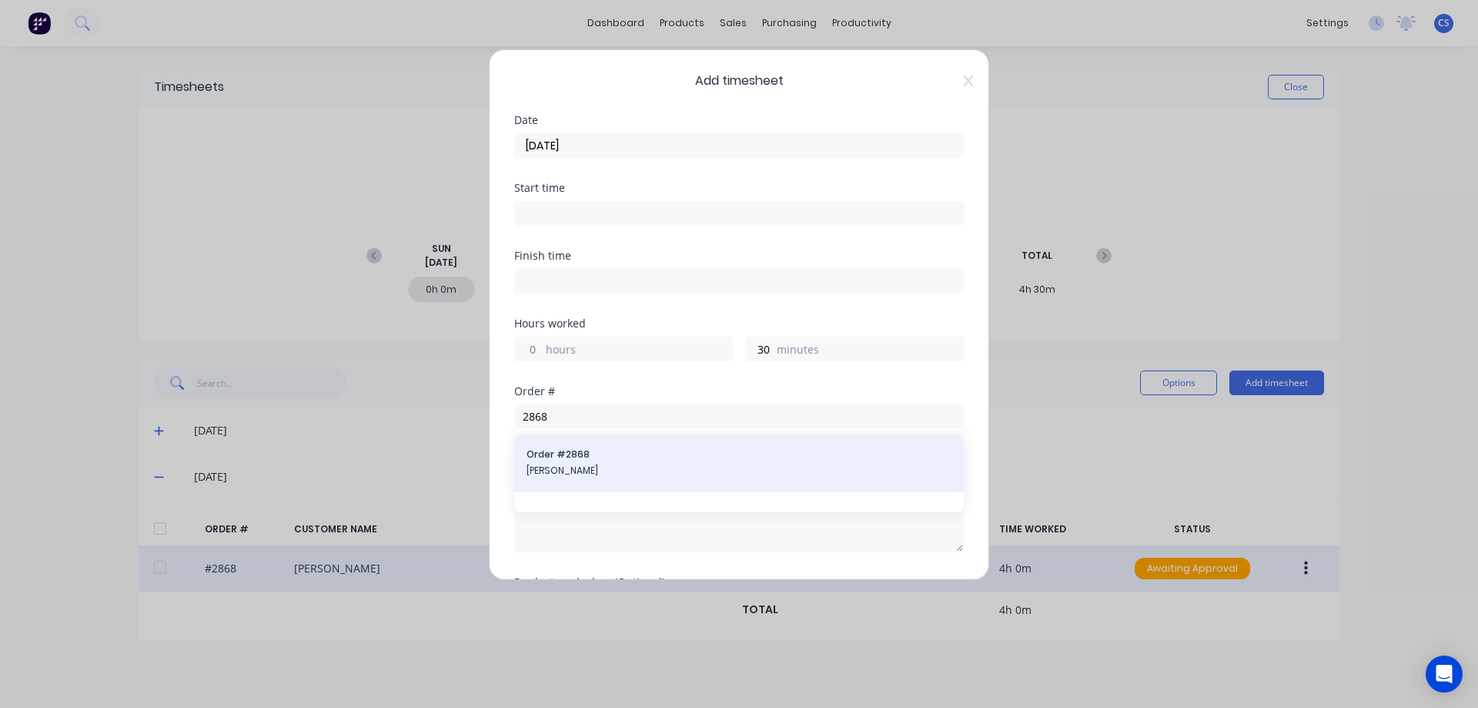
click at [624, 464] on span "[PERSON_NAME]" at bounding box center [739, 471] width 425 height 14
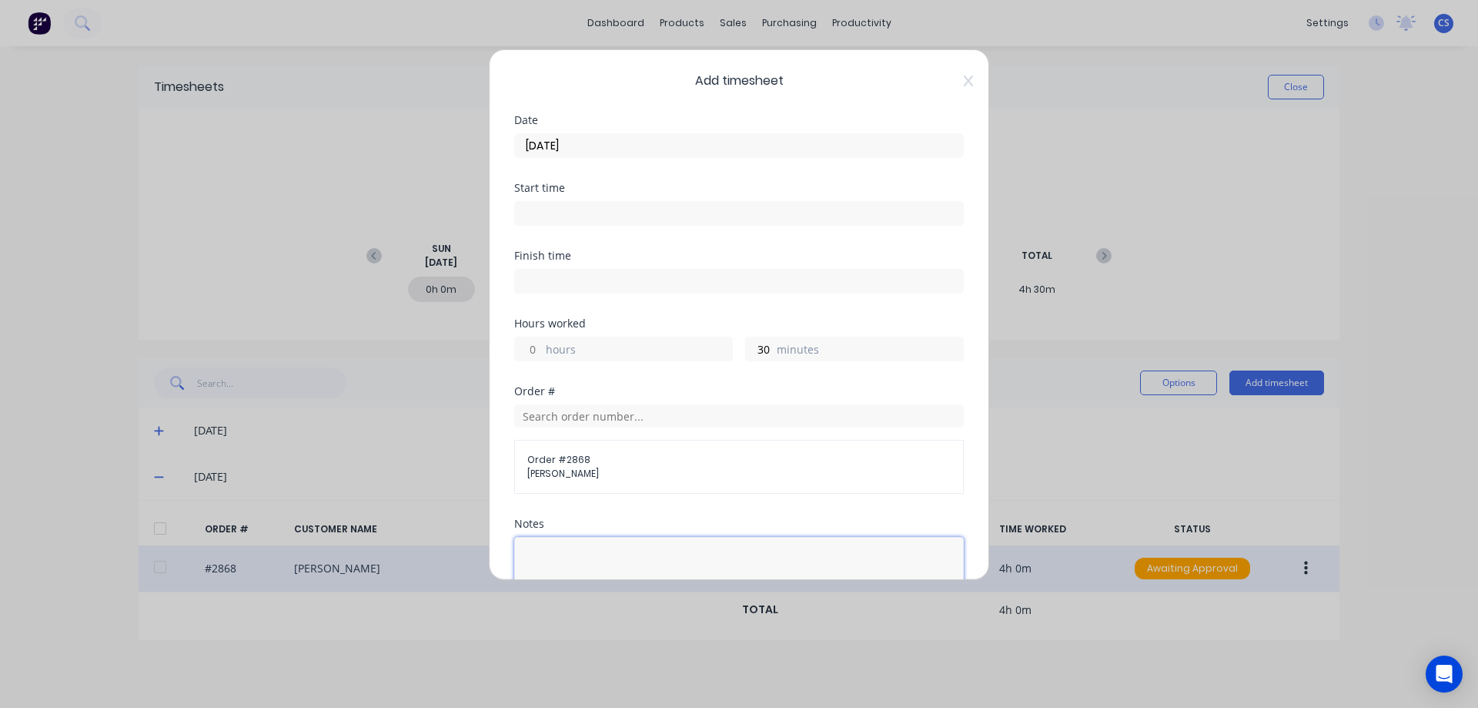
click at [557, 555] on textarea at bounding box center [739, 578] width 450 height 82
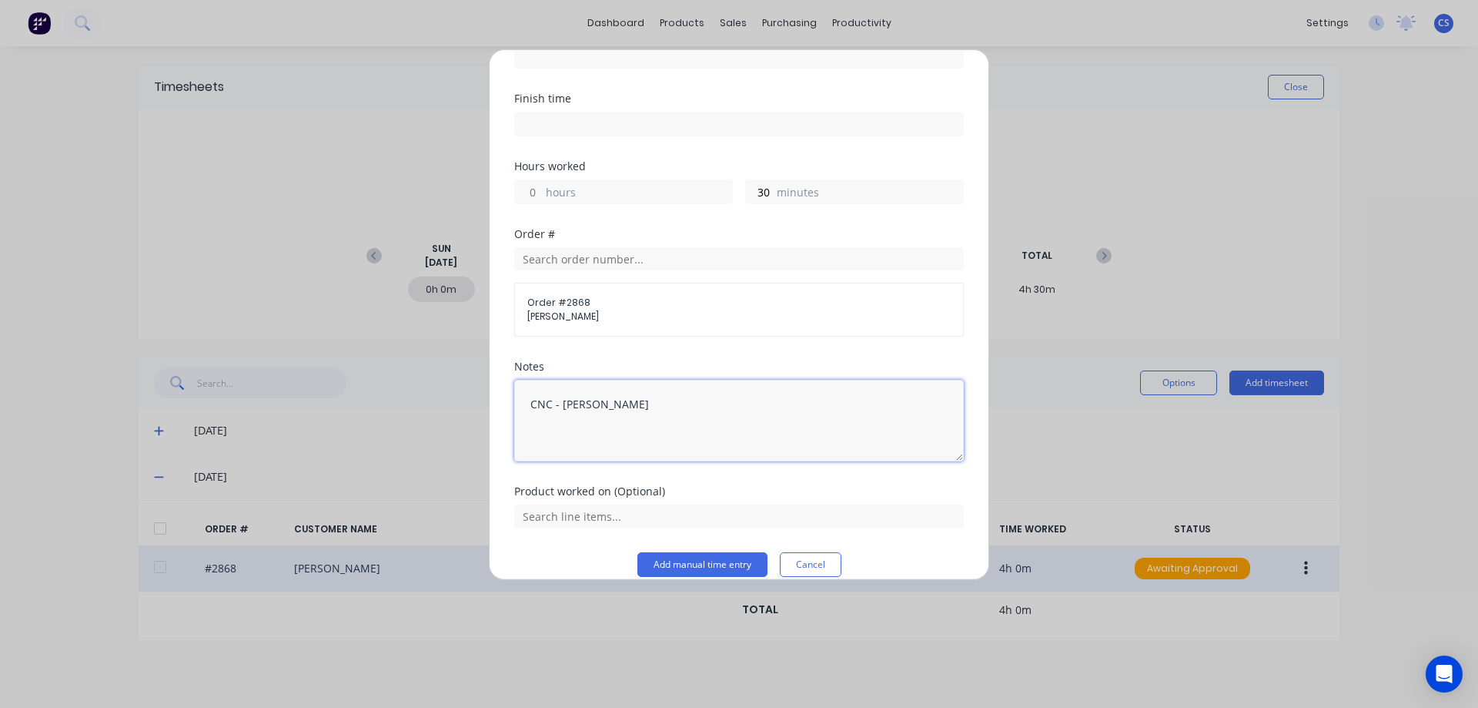
scroll to position [176, 0]
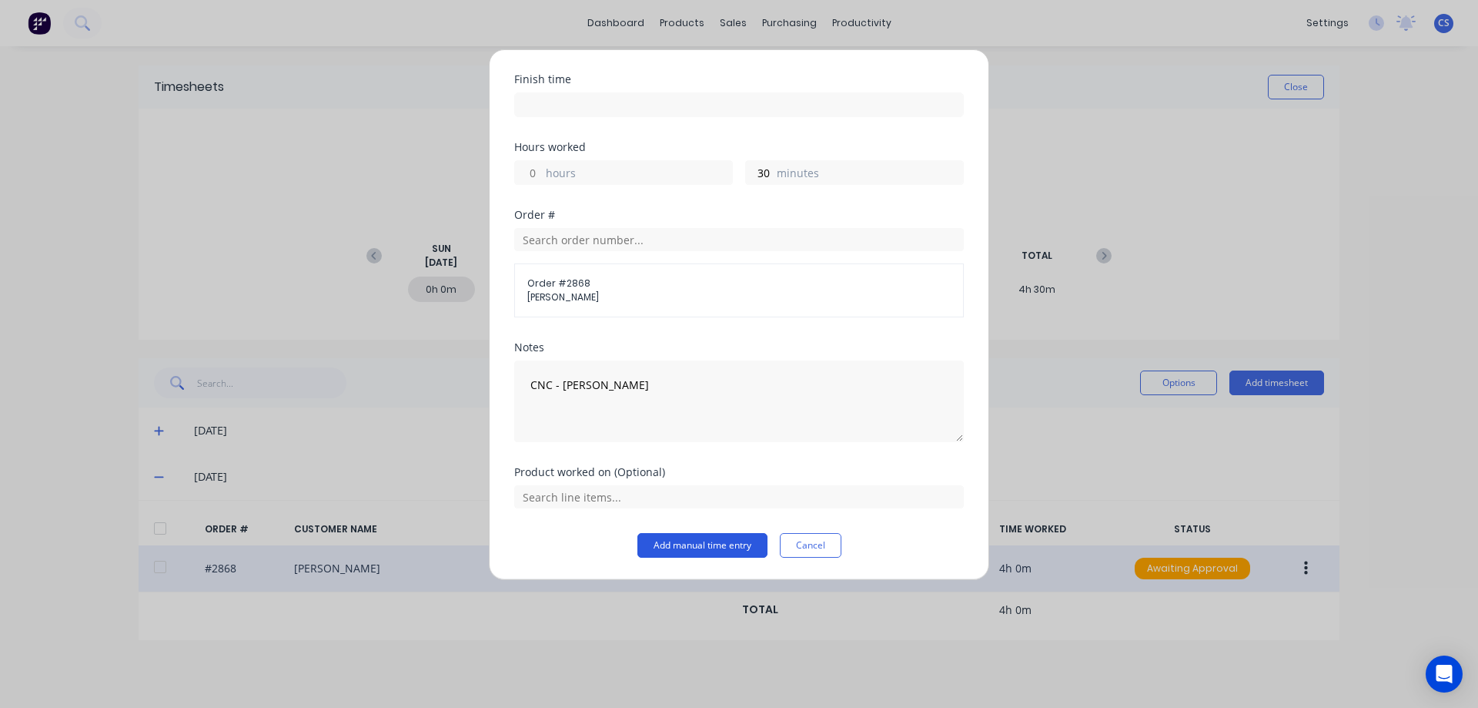
click at [698, 541] on button "Add manual time entry" at bounding box center [703, 545] width 130 height 25
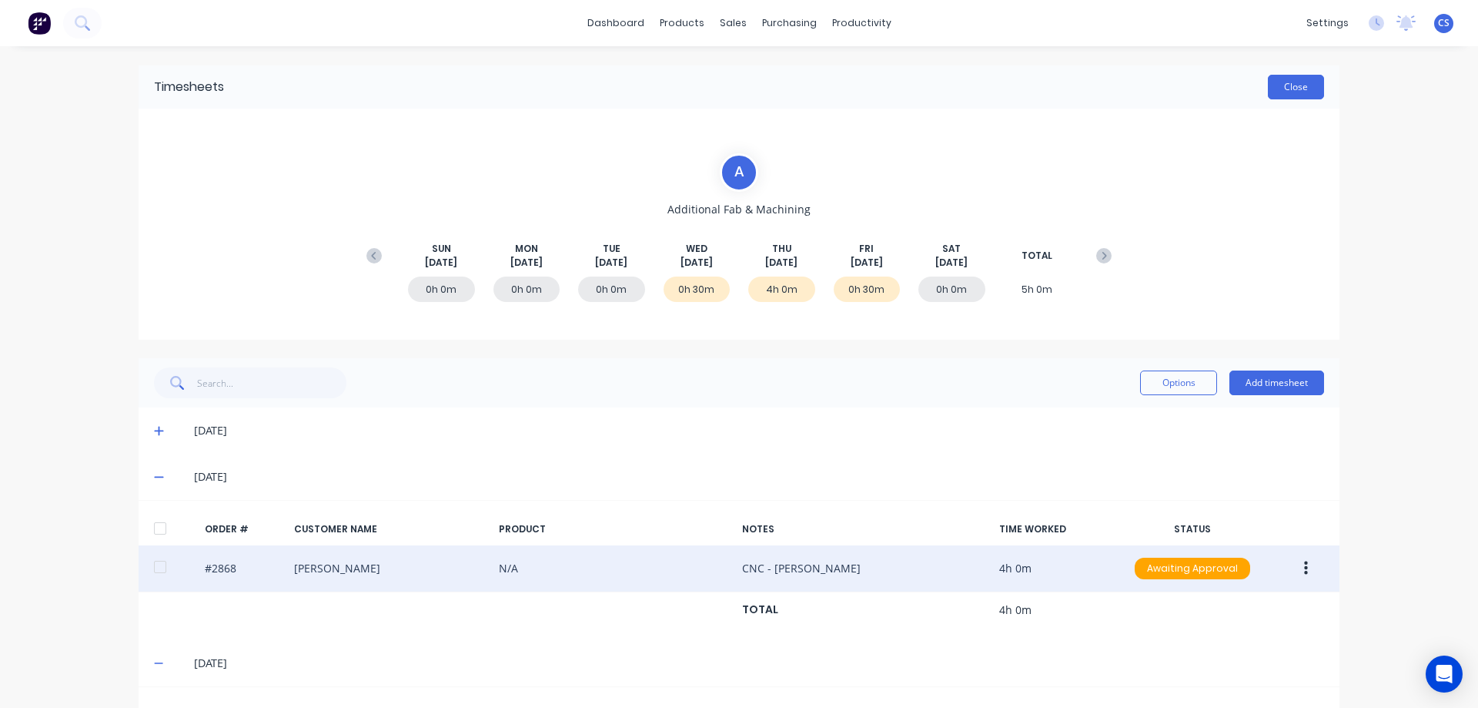
click at [1287, 92] on button "Close" at bounding box center [1296, 87] width 56 height 25
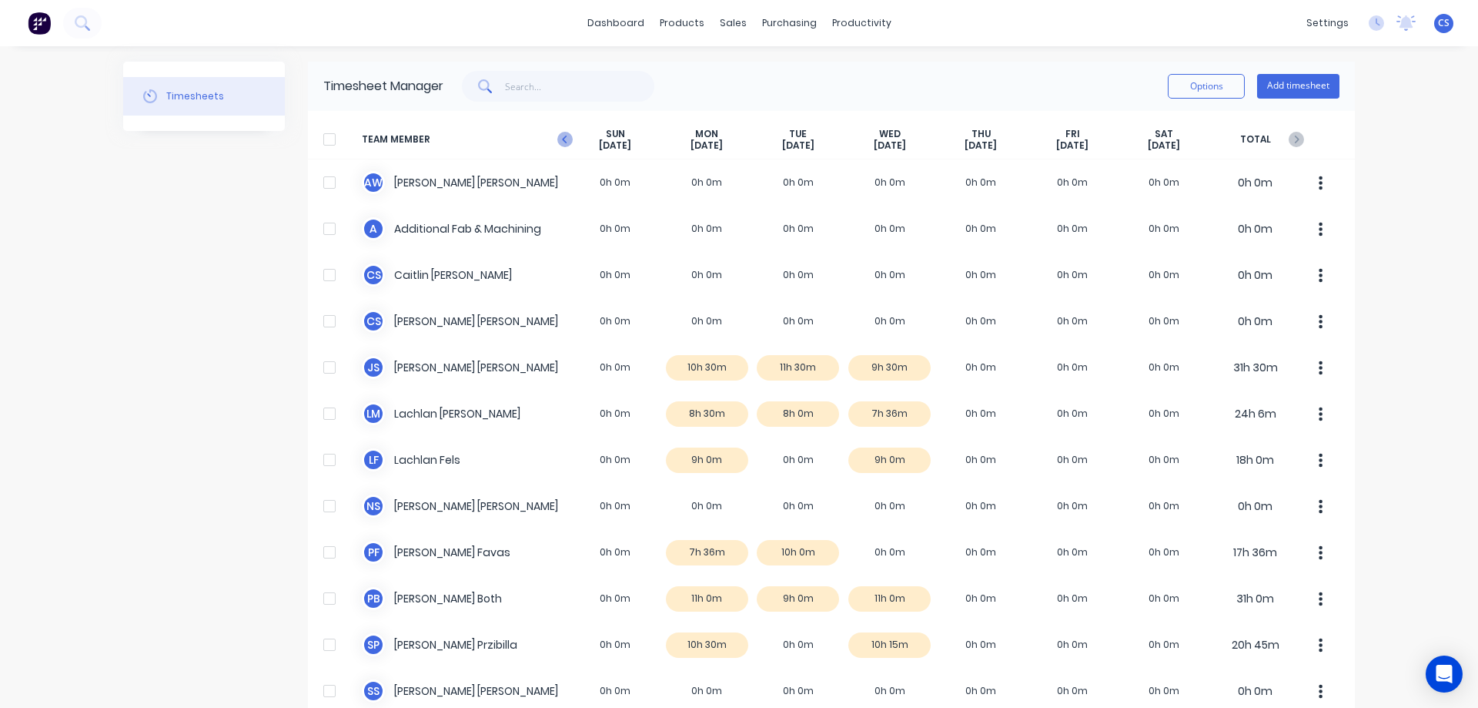
click at [562, 137] on icon "button" at bounding box center [564, 140] width 5 height 8
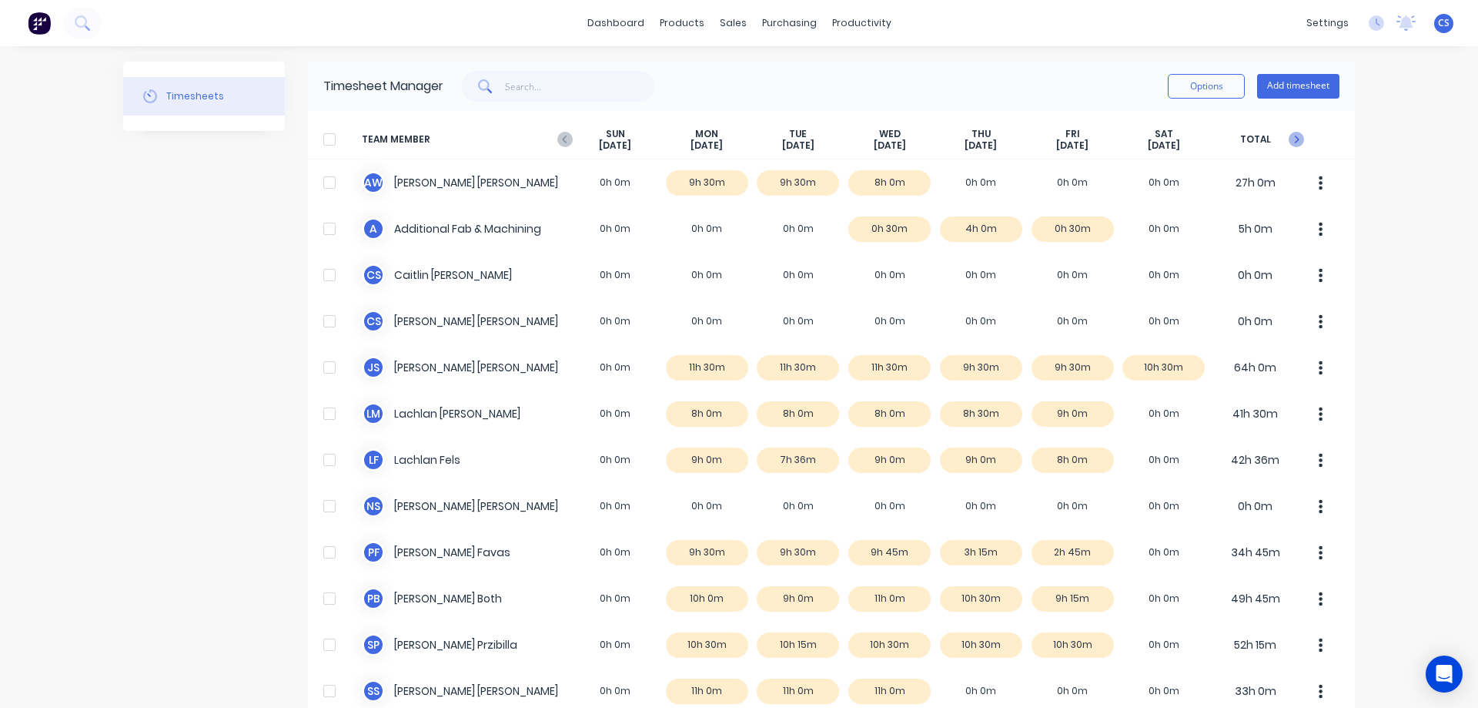
click at [1291, 142] on icon "button" at bounding box center [1296, 139] width 15 height 15
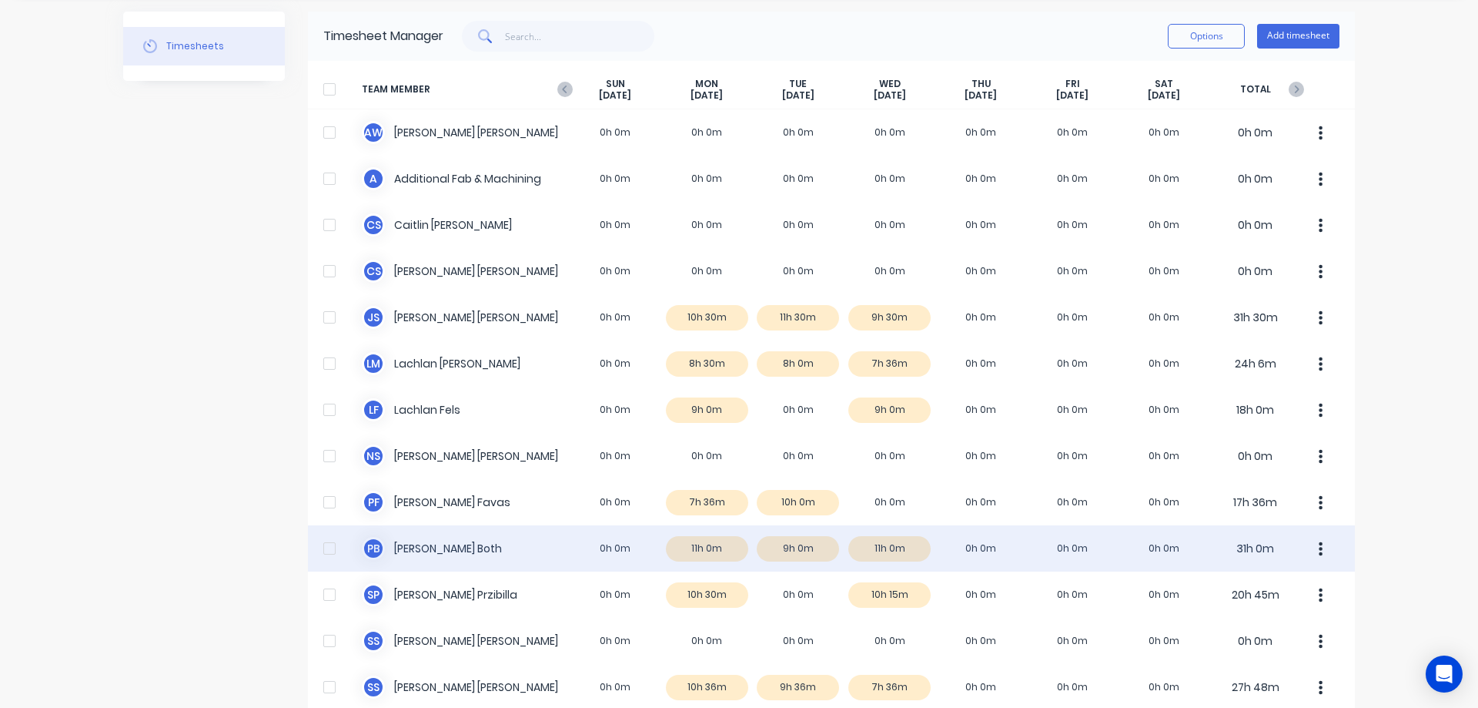
scroll to position [77, 0]
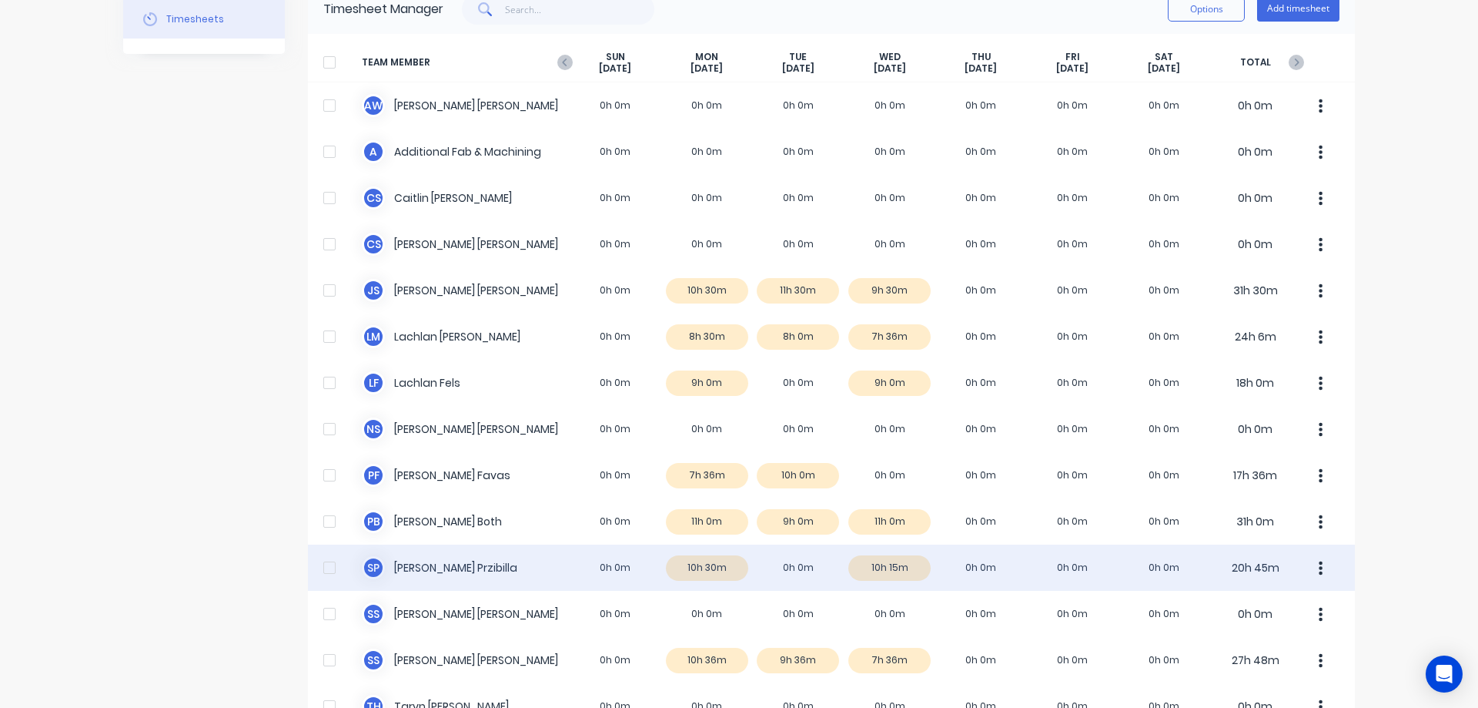
click at [888, 575] on div "[PERSON_NAME] 0h 0m 10h 30m 0h 0m 10h 15m 0h 0m 0h 0m 0h 0m 20h 45m" at bounding box center [831, 567] width 1047 height 46
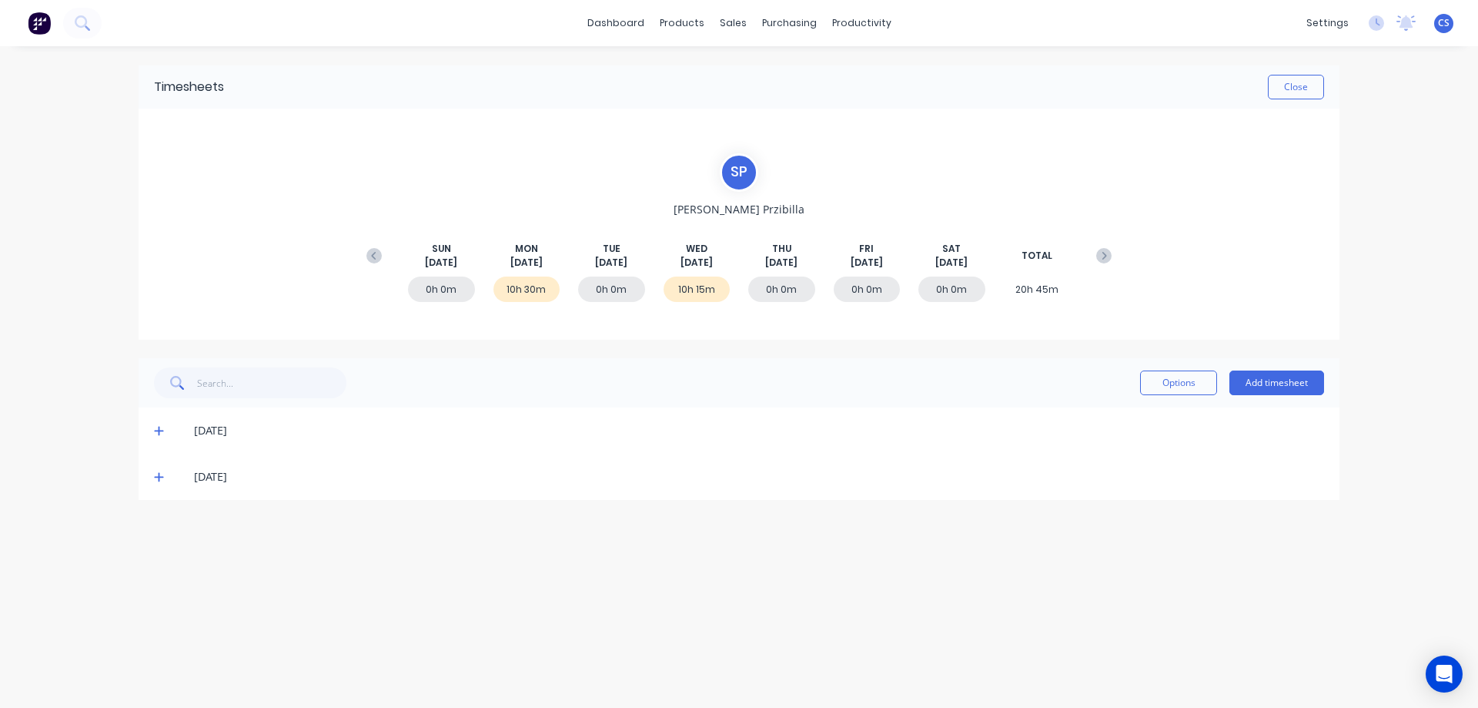
click at [155, 477] on icon at bounding box center [158, 477] width 9 height 9
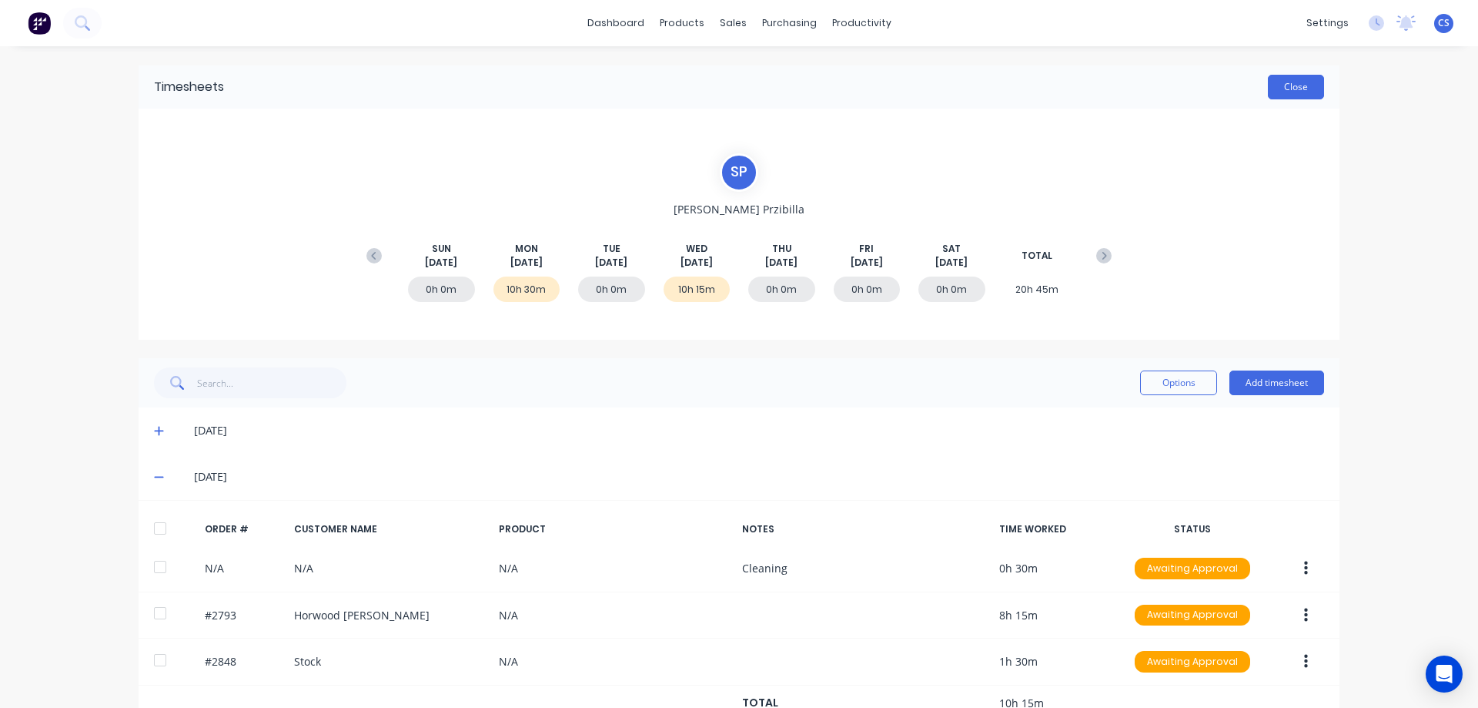
click at [1304, 86] on button "Close" at bounding box center [1296, 87] width 56 height 25
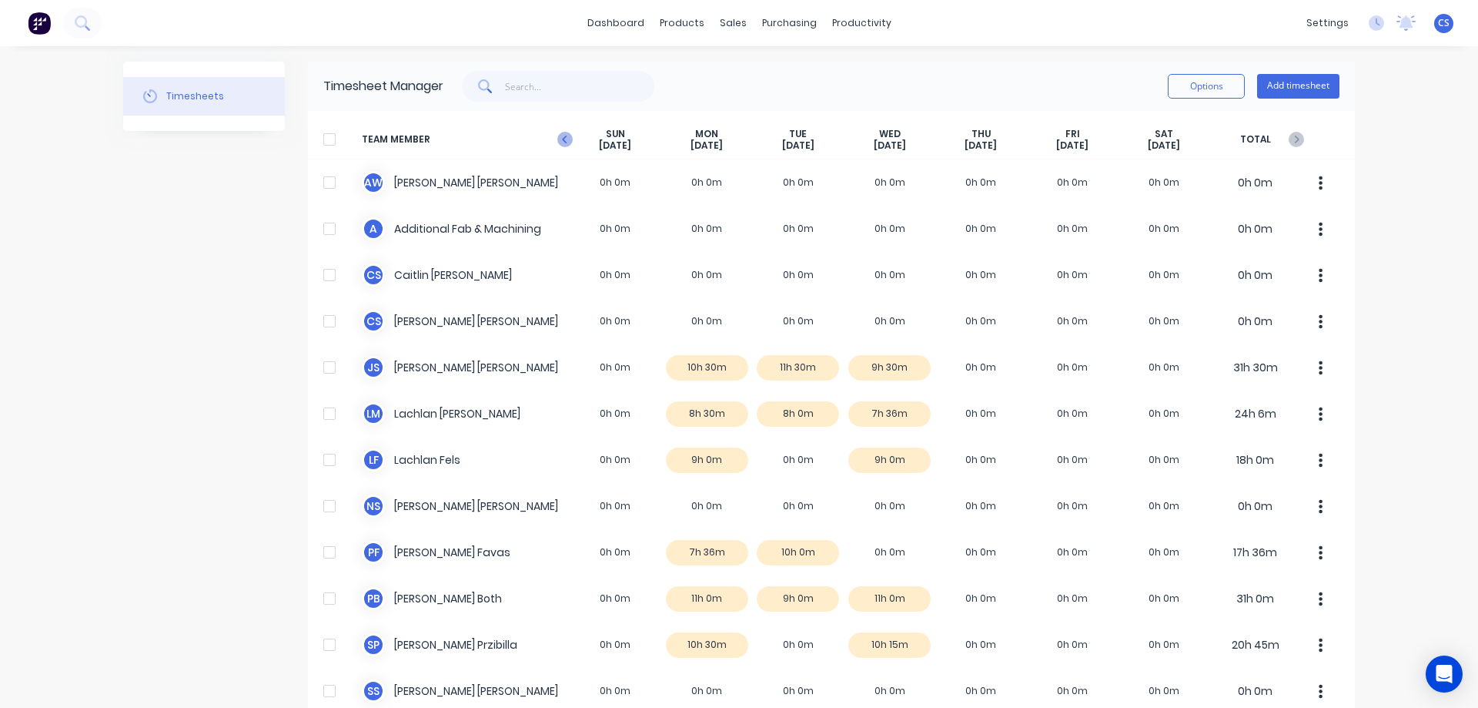
click at [562, 138] on icon "button" at bounding box center [564, 140] width 5 height 8
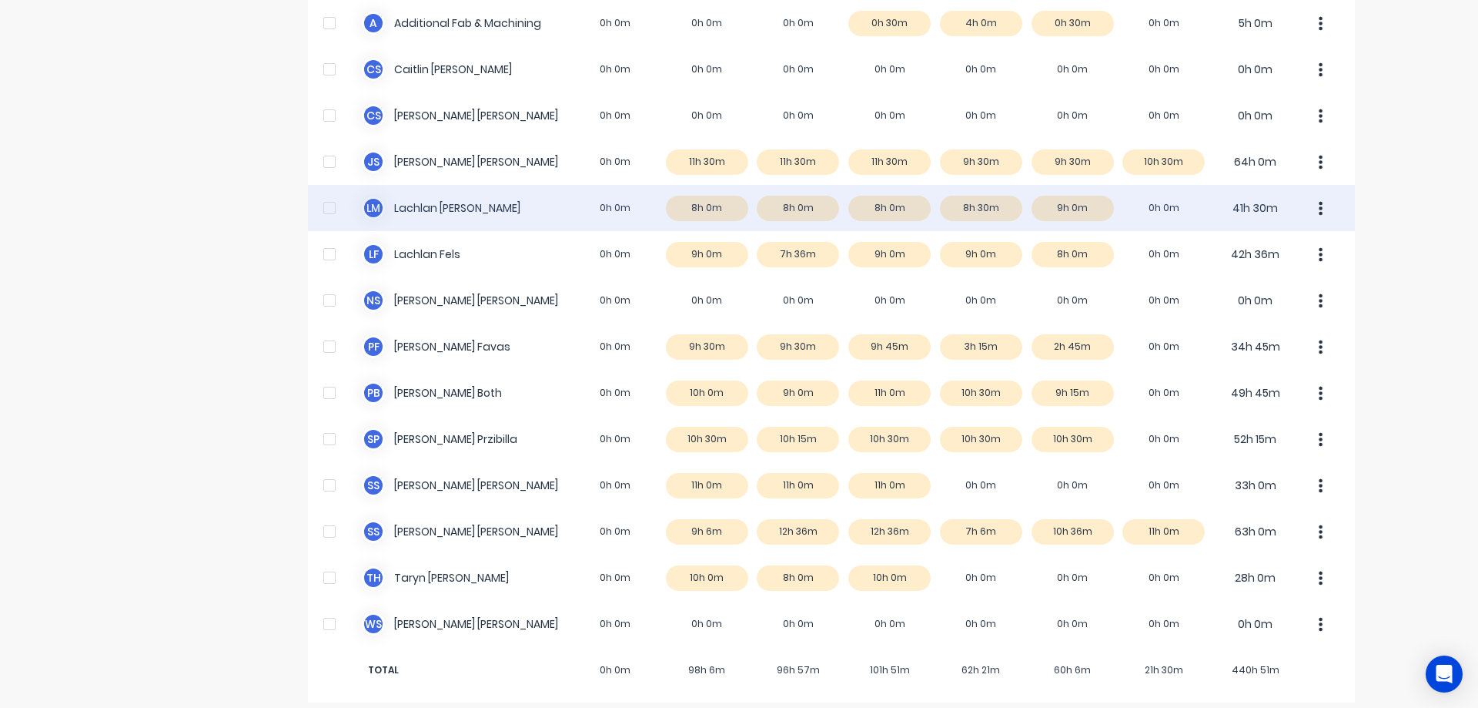
scroll to position [216, 0]
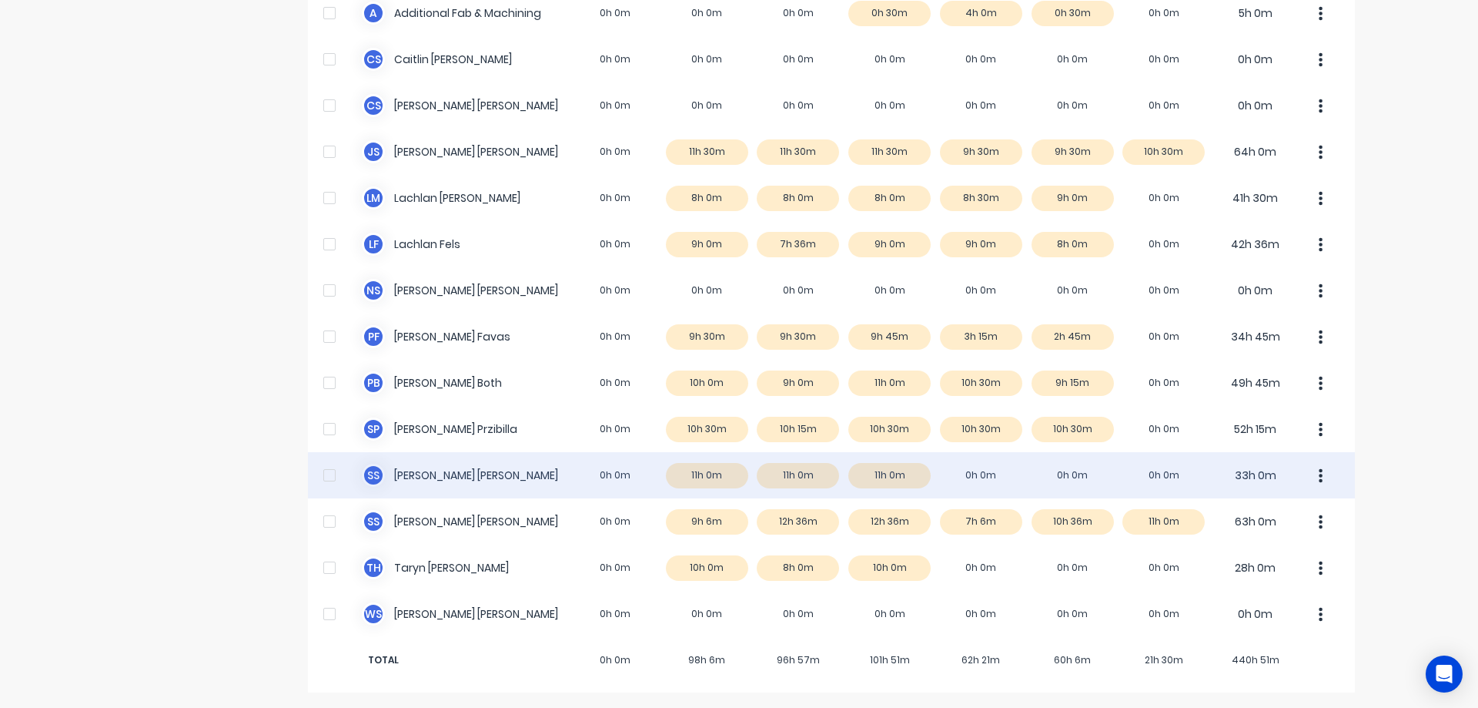
click at [996, 476] on div "S S [PERSON_NAME] 0h 0m 11h 0m 11h 0m 11h 0m 0h 0m 0h 0m 0h 0m 33h 0m" at bounding box center [831, 475] width 1047 height 46
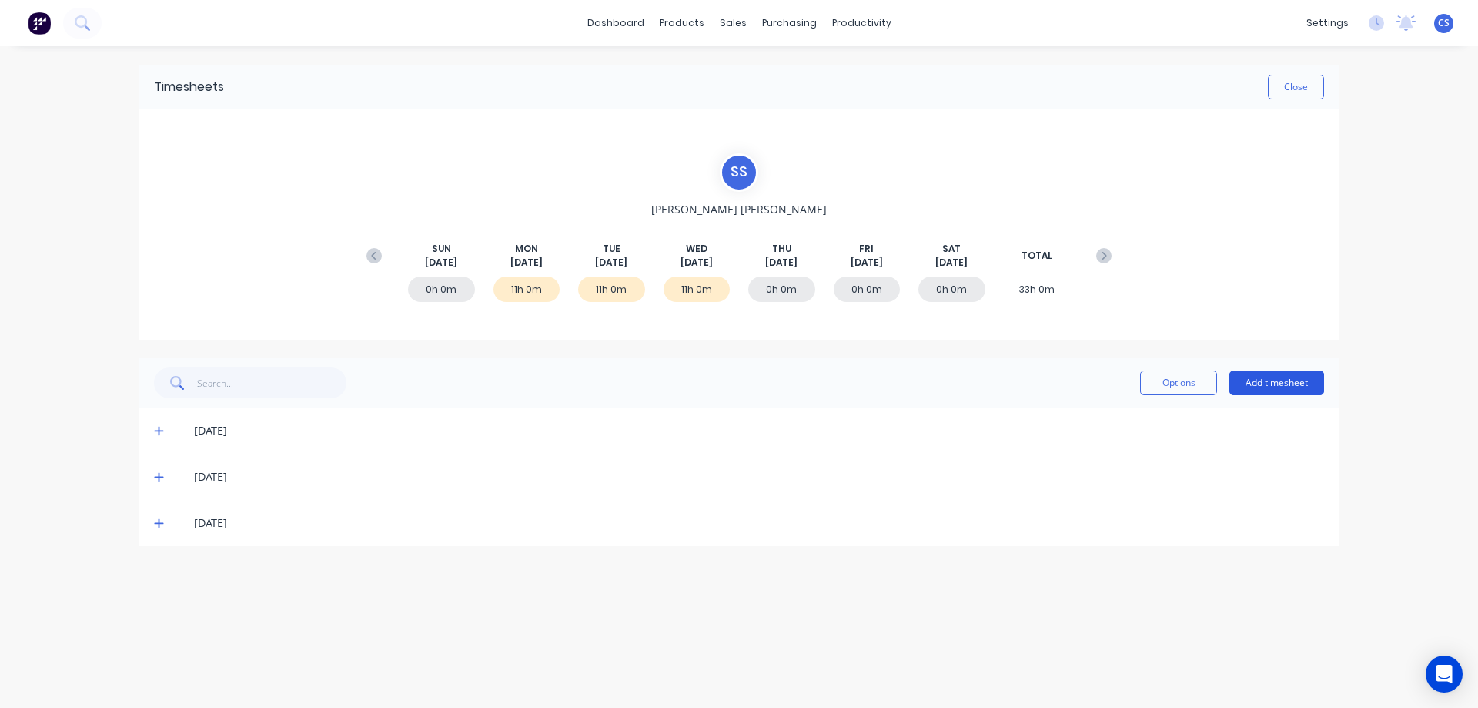
click at [1272, 381] on button "Add timesheet" at bounding box center [1277, 382] width 95 height 25
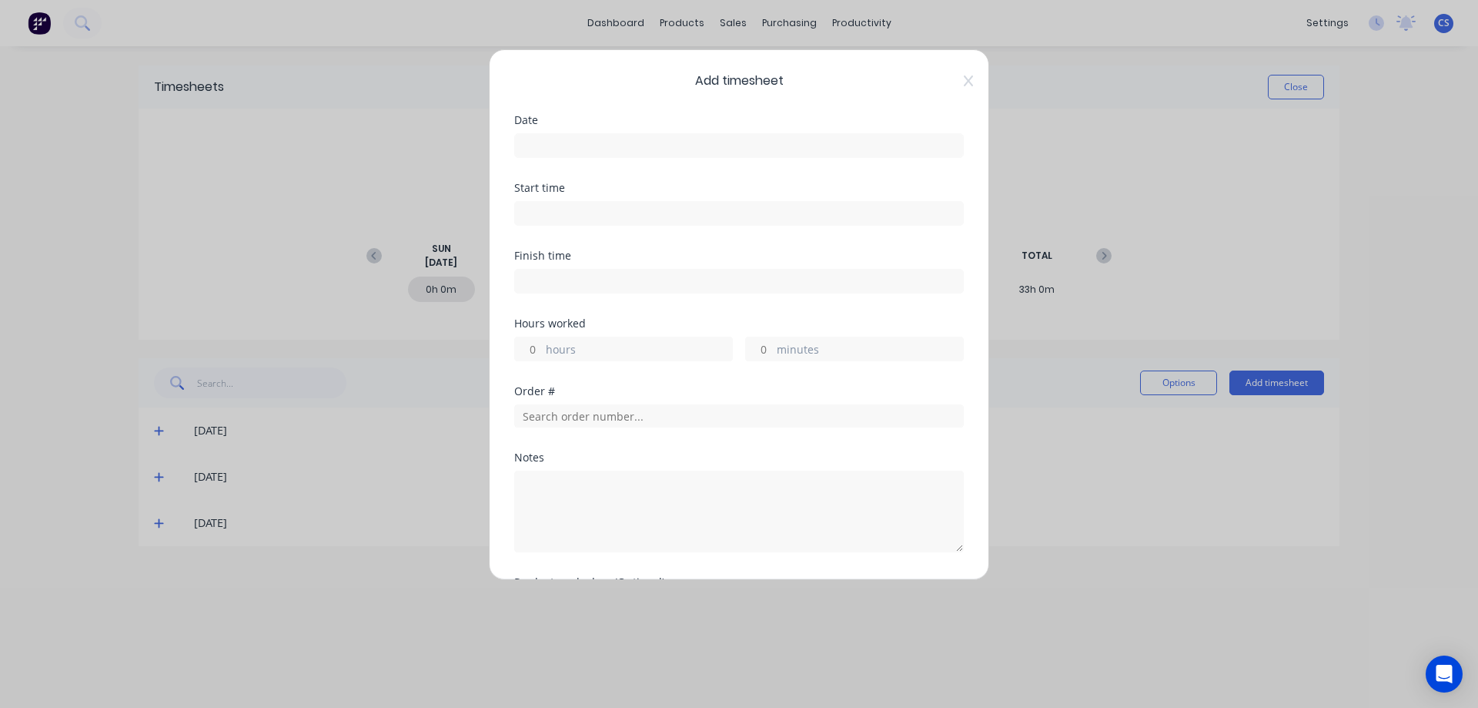
click at [577, 143] on input at bounding box center [739, 145] width 448 height 23
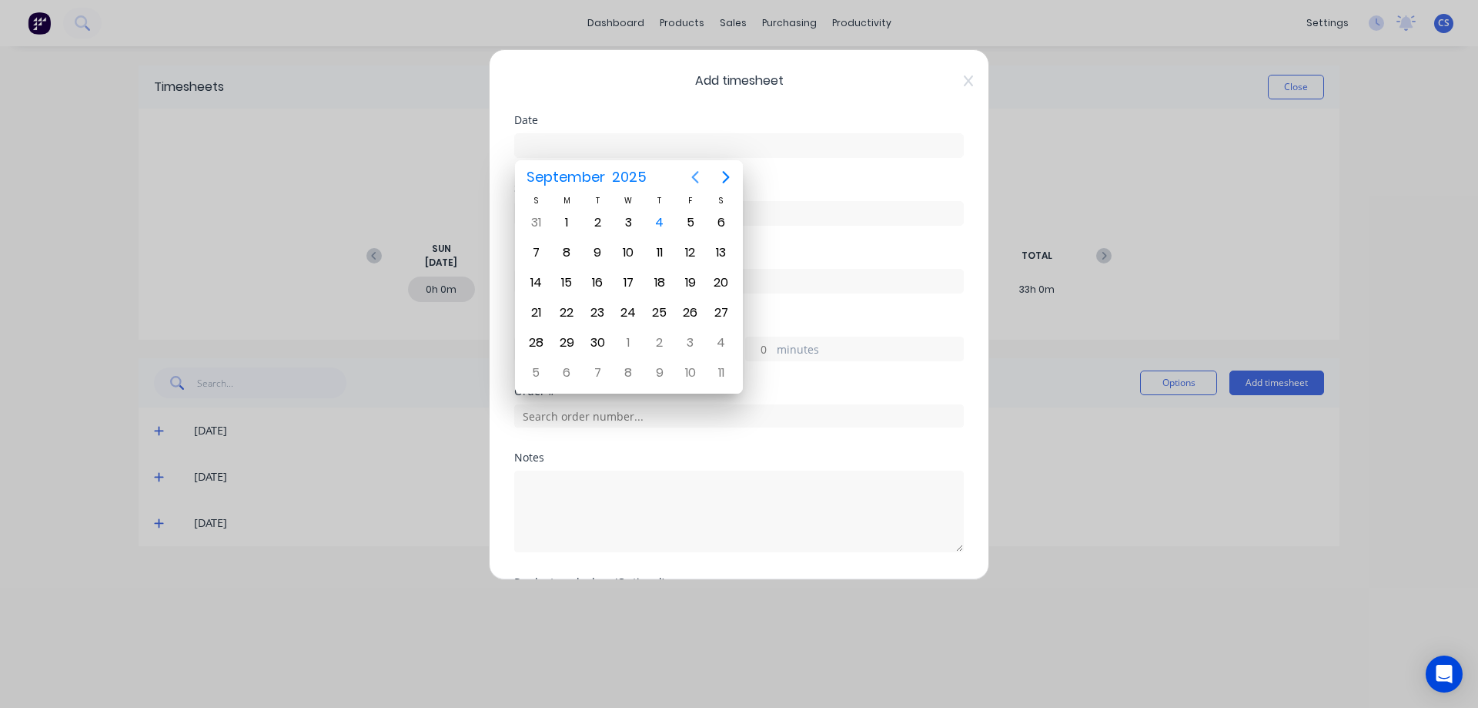
click at [696, 176] on icon "Previous page" at bounding box center [695, 177] width 18 height 18
click at [658, 340] on div "28" at bounding box center [659, 342] width 23 height 23
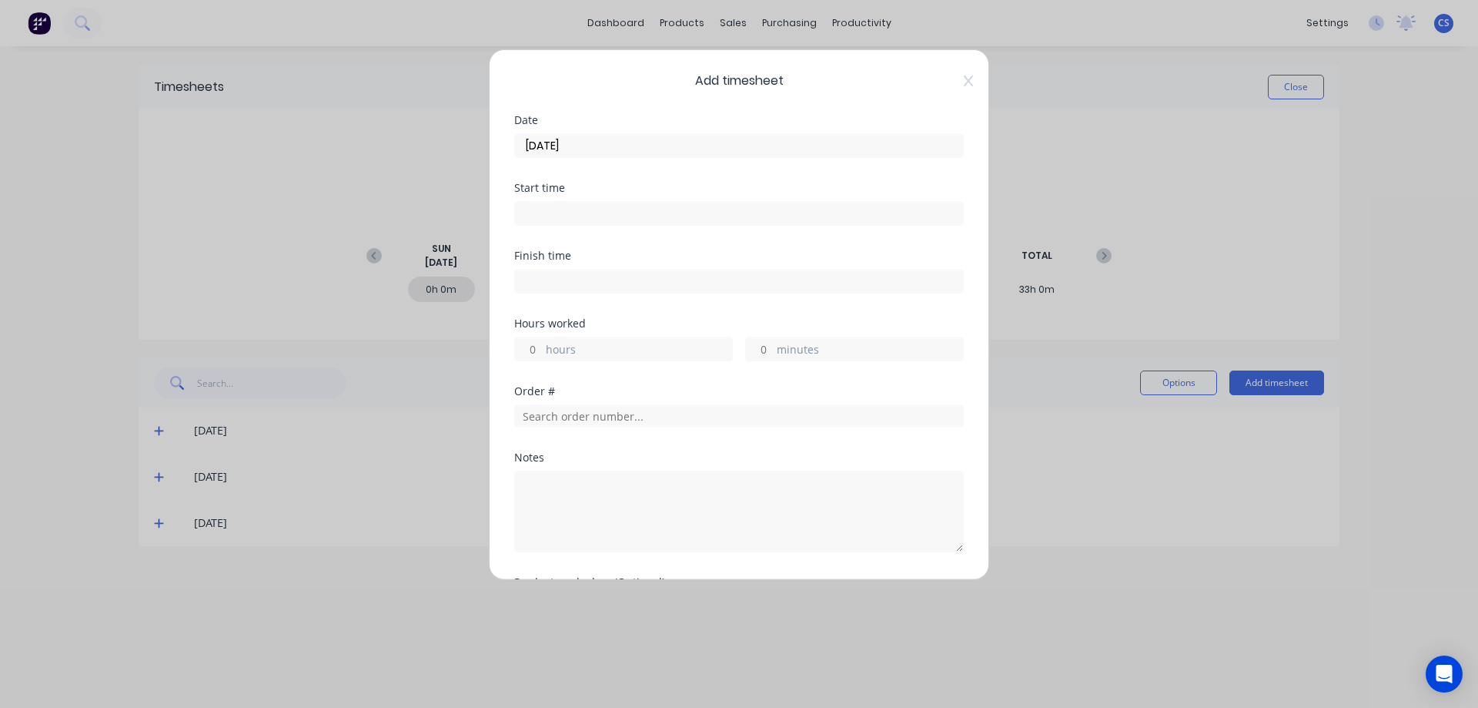
click at [535, 347] on input "hours" at bounding box center [528, 348] width 27 height 23
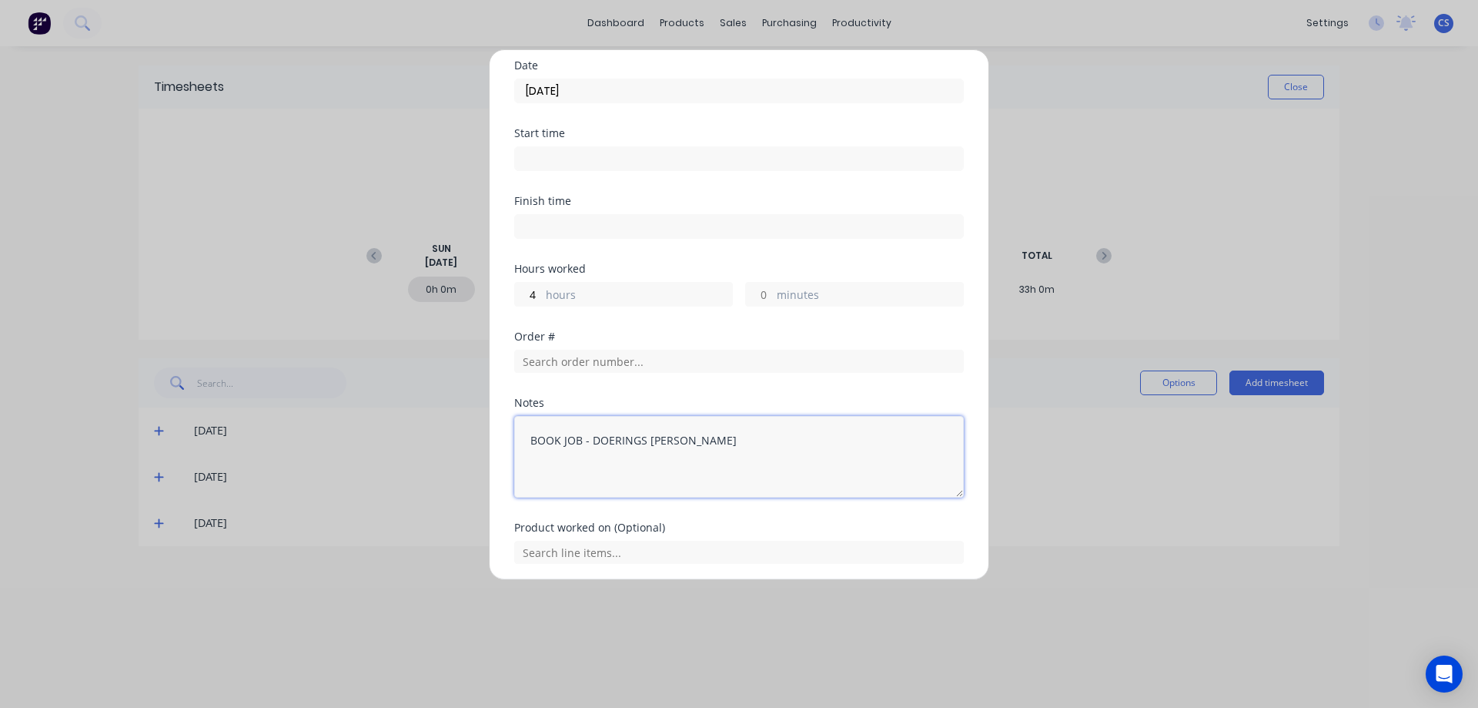
scroll to position [110, 0]
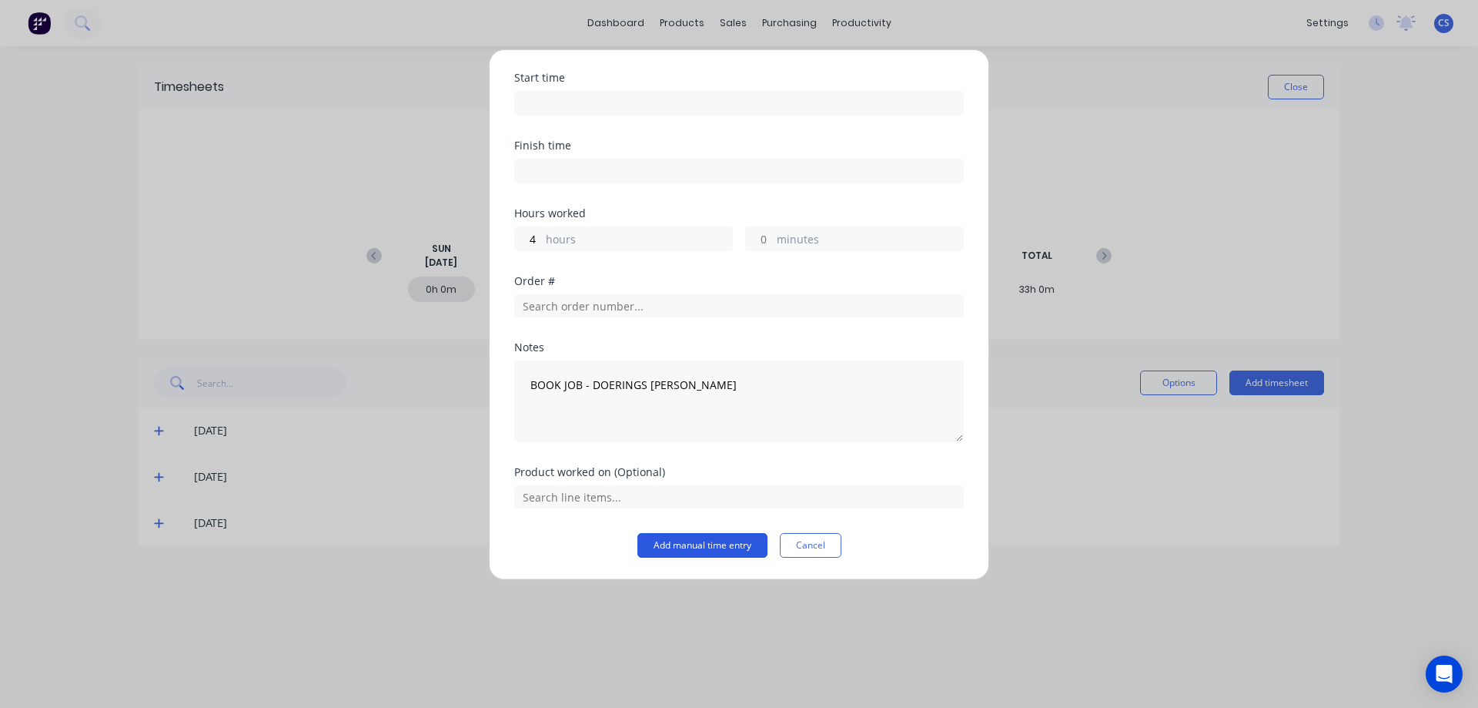
click at [711, 541] on button "Add manual time entry" at bounding box center [703, 545] width 130 height 25
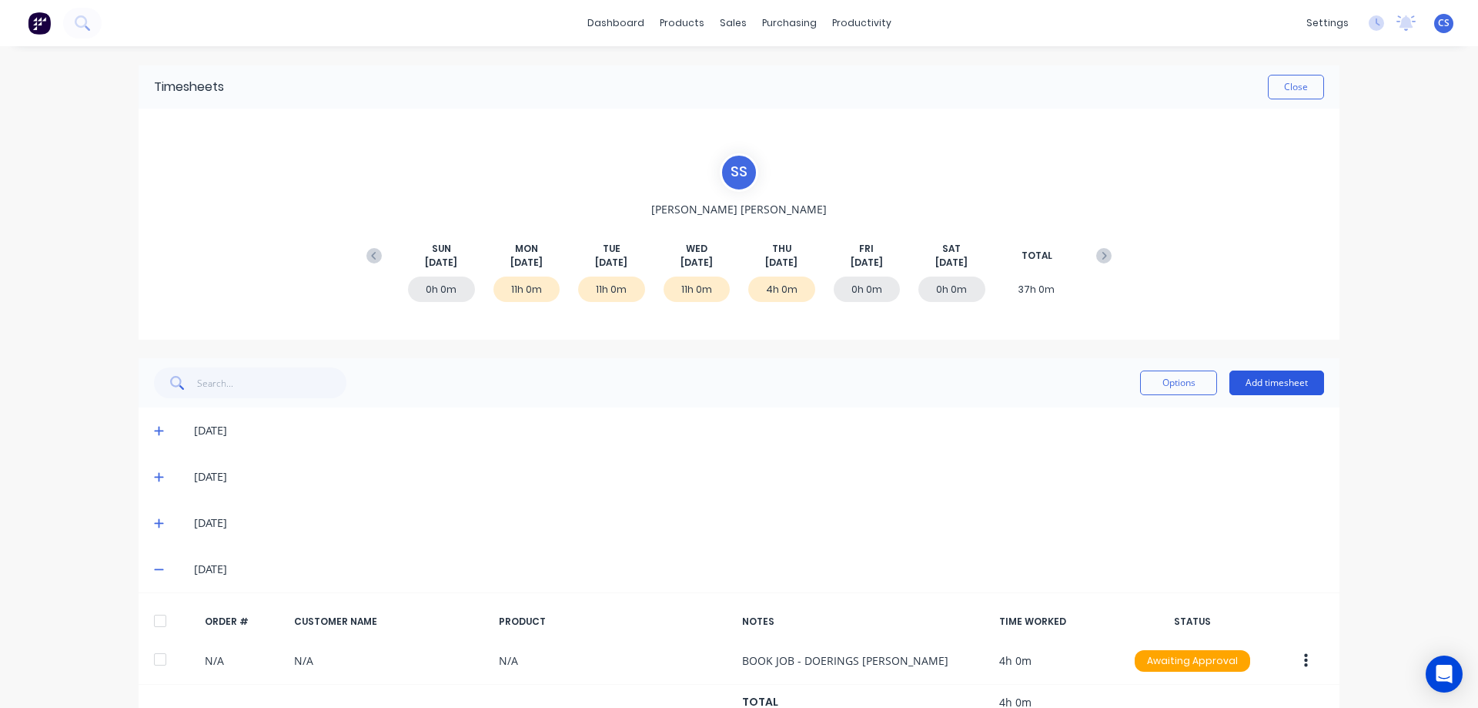
click at [1273, 376] on button "Add timesheet" at bounding box center [1277, 382] width 95 height 25
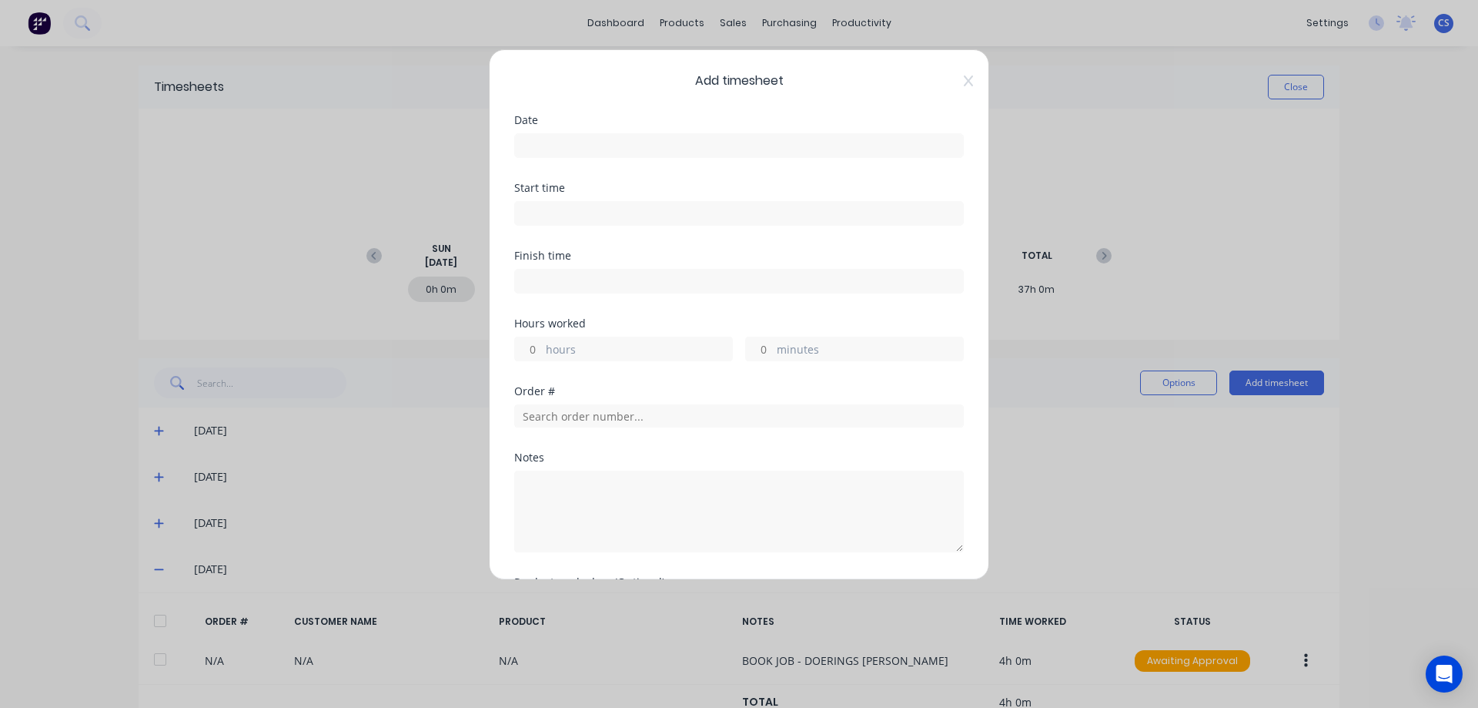
click at [574, 148] on input at bounding box center [739, 145] width 448 height 23
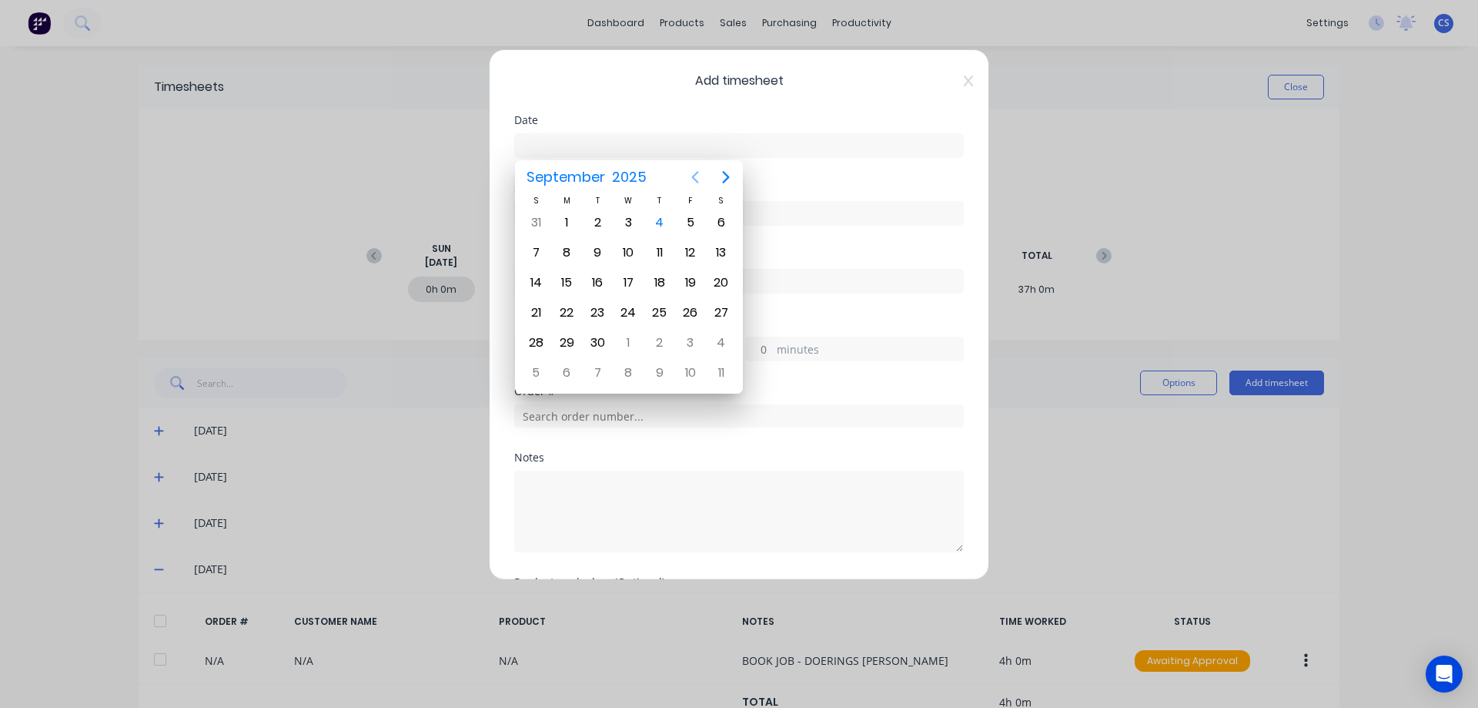
click at [701, 178] on icon "Previous page" at bounding box center [695, 177] width 18 height 18
click at [668, 342] on div "28" at bounding box center [659, 342] width 23 height 23
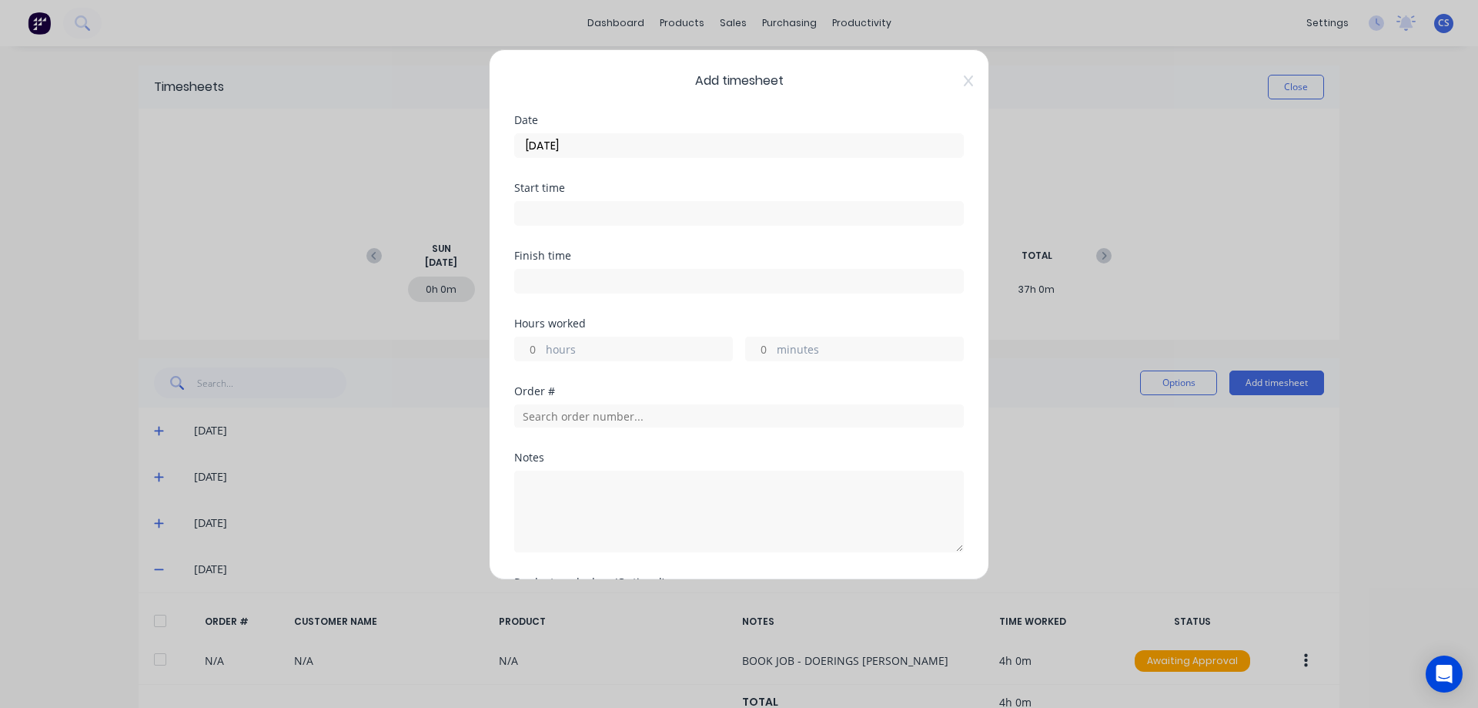
click at [540, 346] on input "hours" at bounding box center [528, 348] width 27 height 23
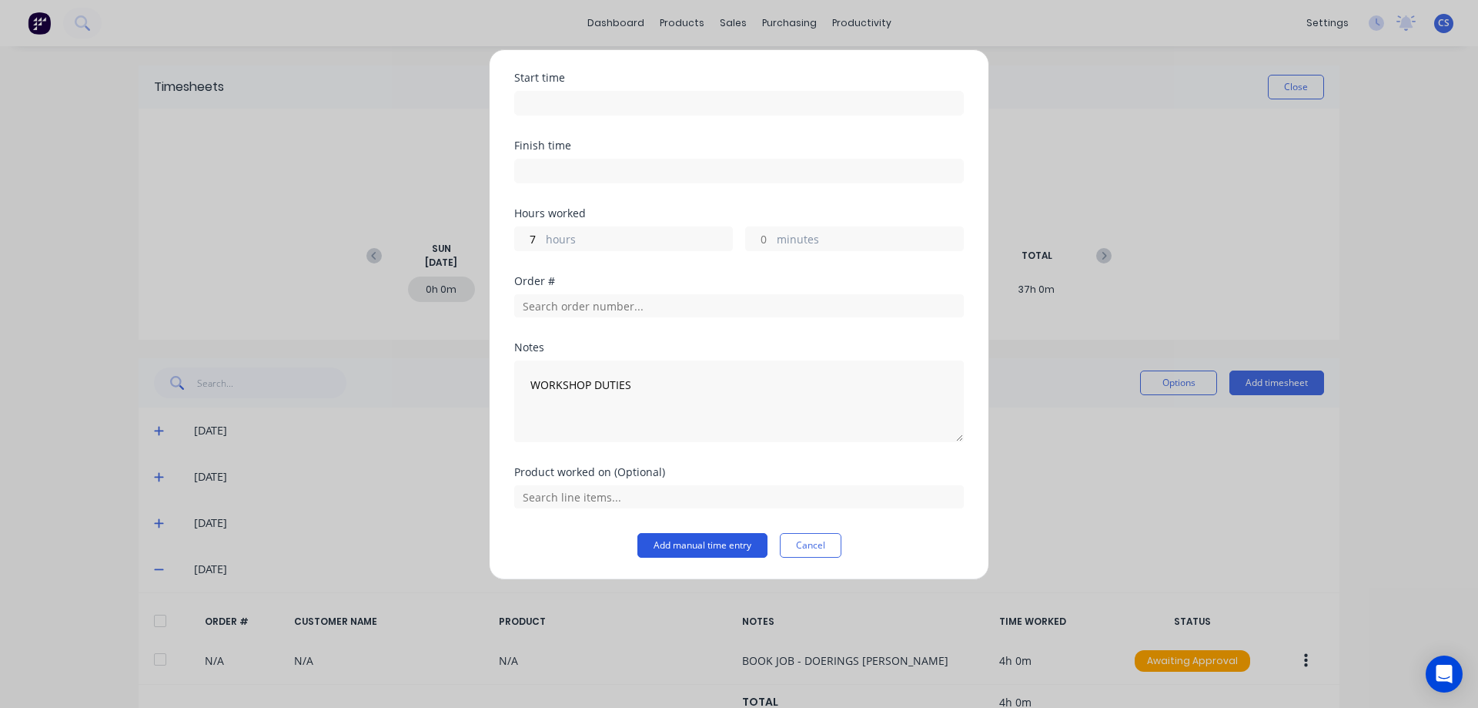
click at [686, 550] on button "Add manual time entry" at bounding box center [703, 545] width 130 height 25
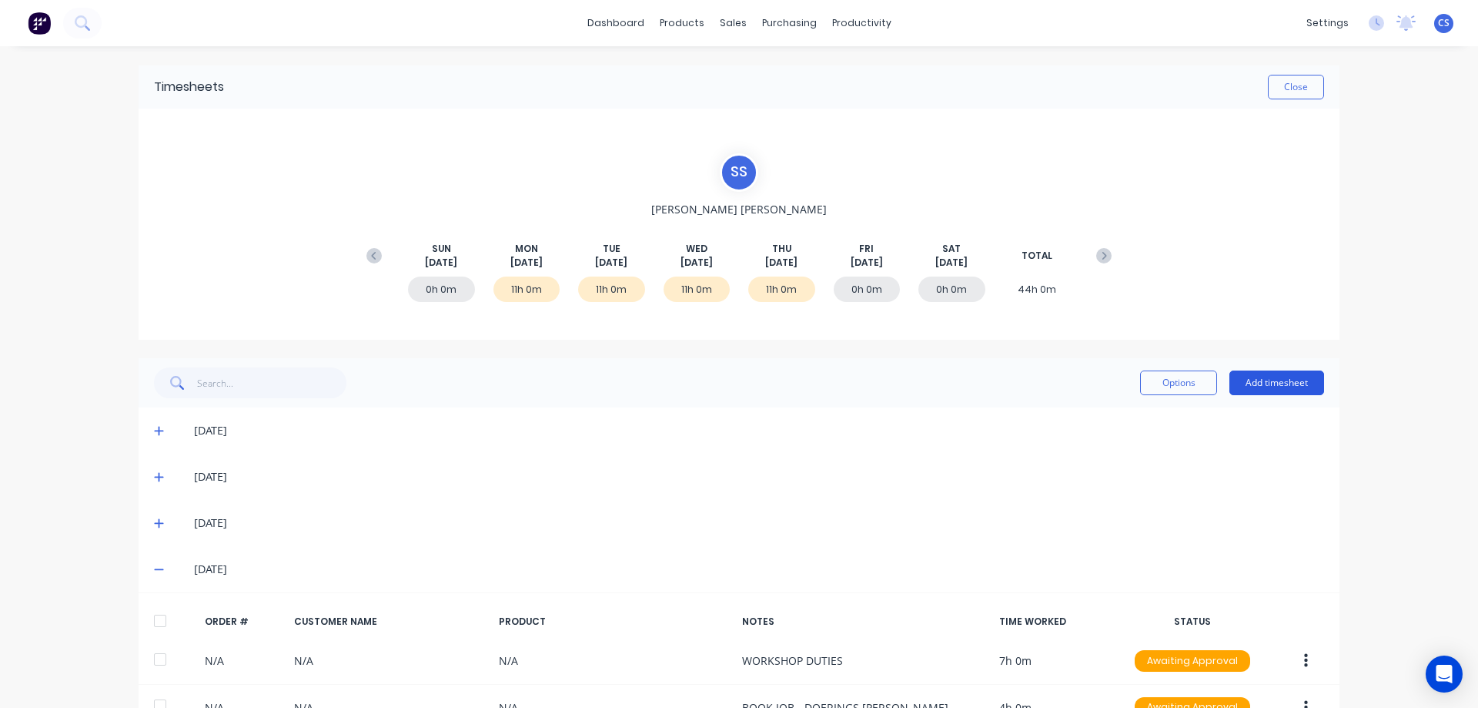
click at [1291, 380] on button "Add timesheet" at bounding box center [1277, 382] width 95 height 25
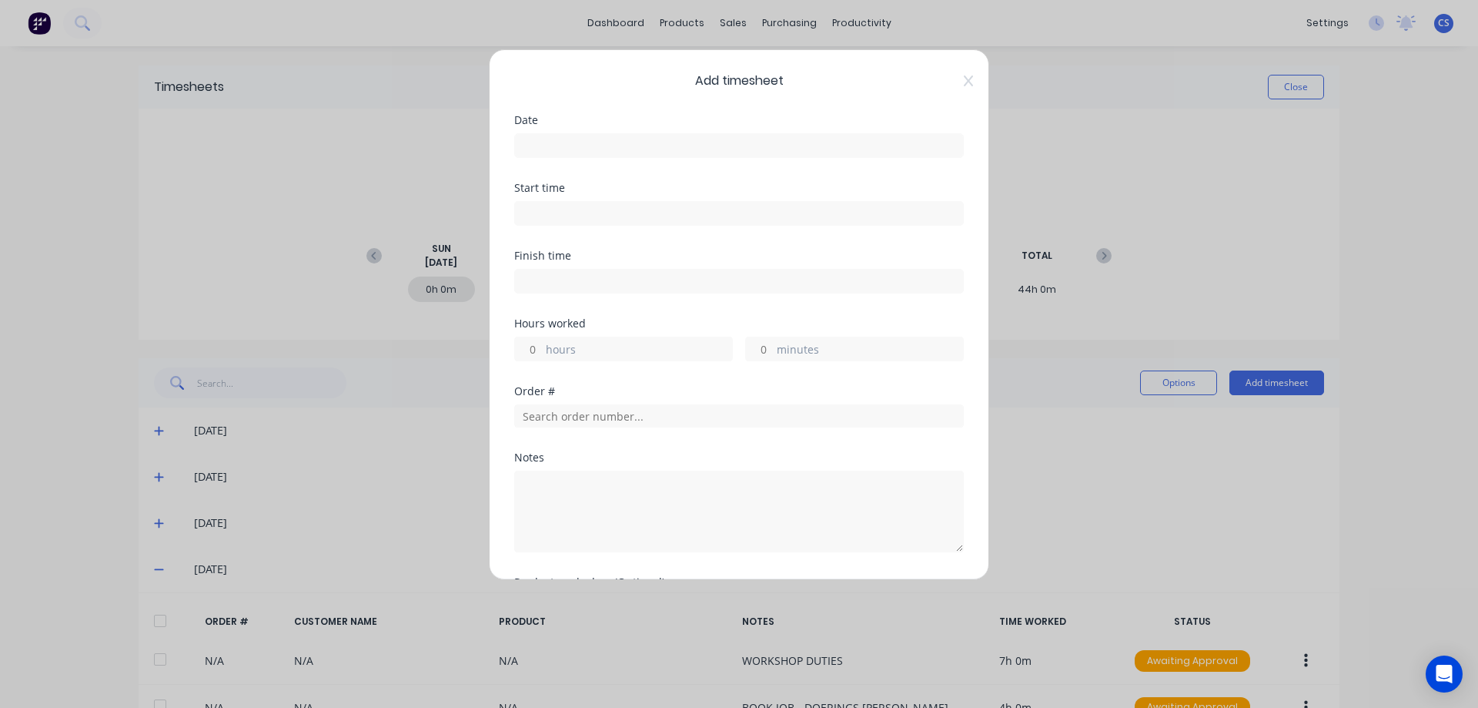
click at [600, 134] on label at bounding box center [739, 145] width 450 height 25
click at [600, 134] on input at bounding box center [739, 145] width 448 height 23
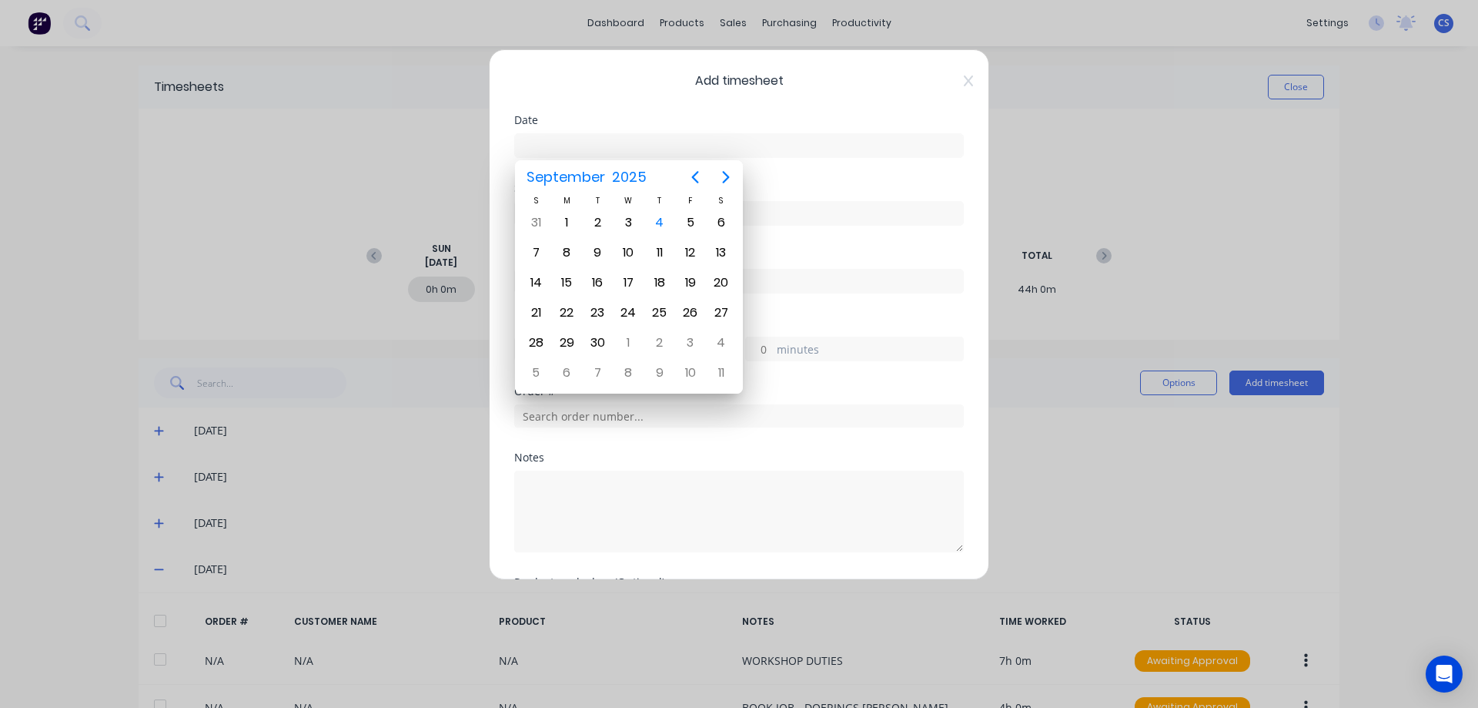
click at [594, 142] on input at bounding box center [739, 145] width 448 height 23
click at [693, 174] on icon "Previous page" at bounding box center [695, 177] width 18 height 18
click at [691, 339] on div "29" at bounding box center [690, 342] width 23 height 23
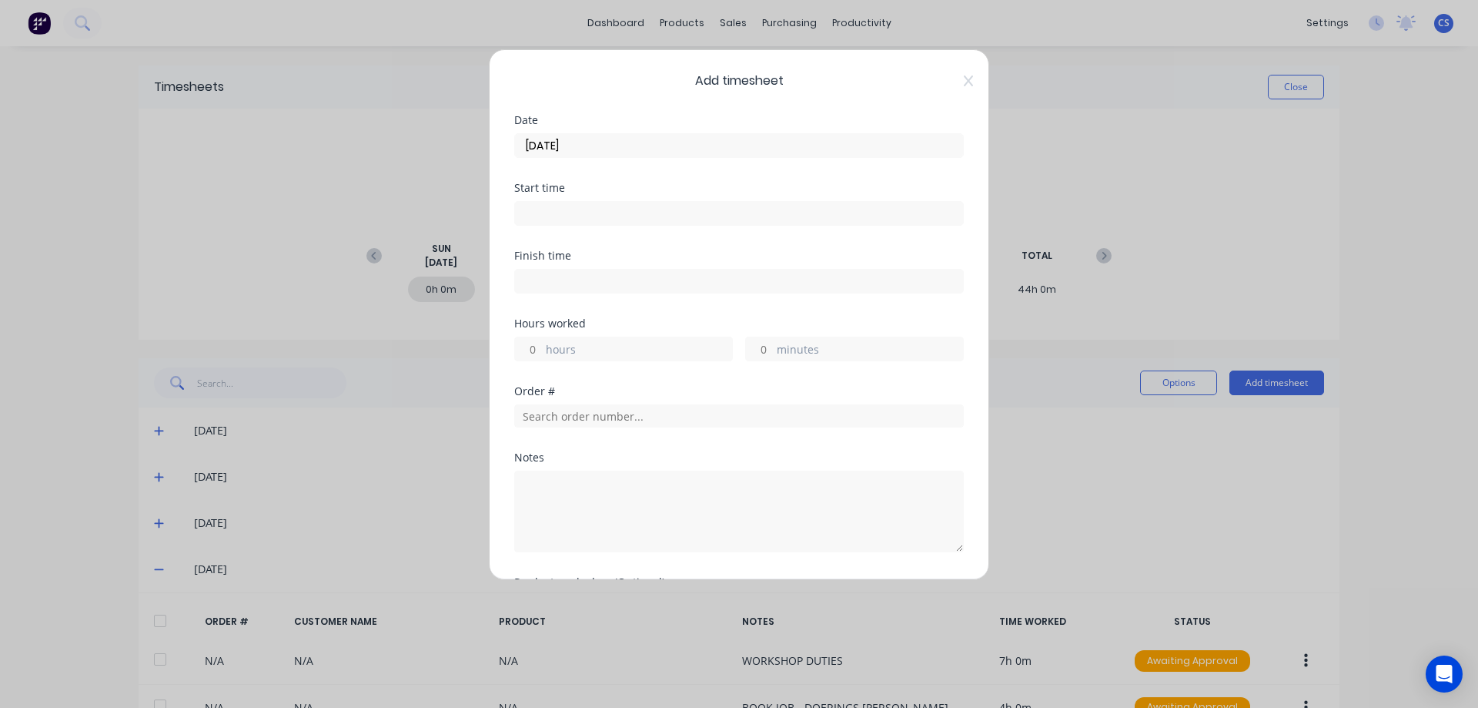
click at [537, 350] on input "hours" at bounding box center [528, 348] width 27 height 23
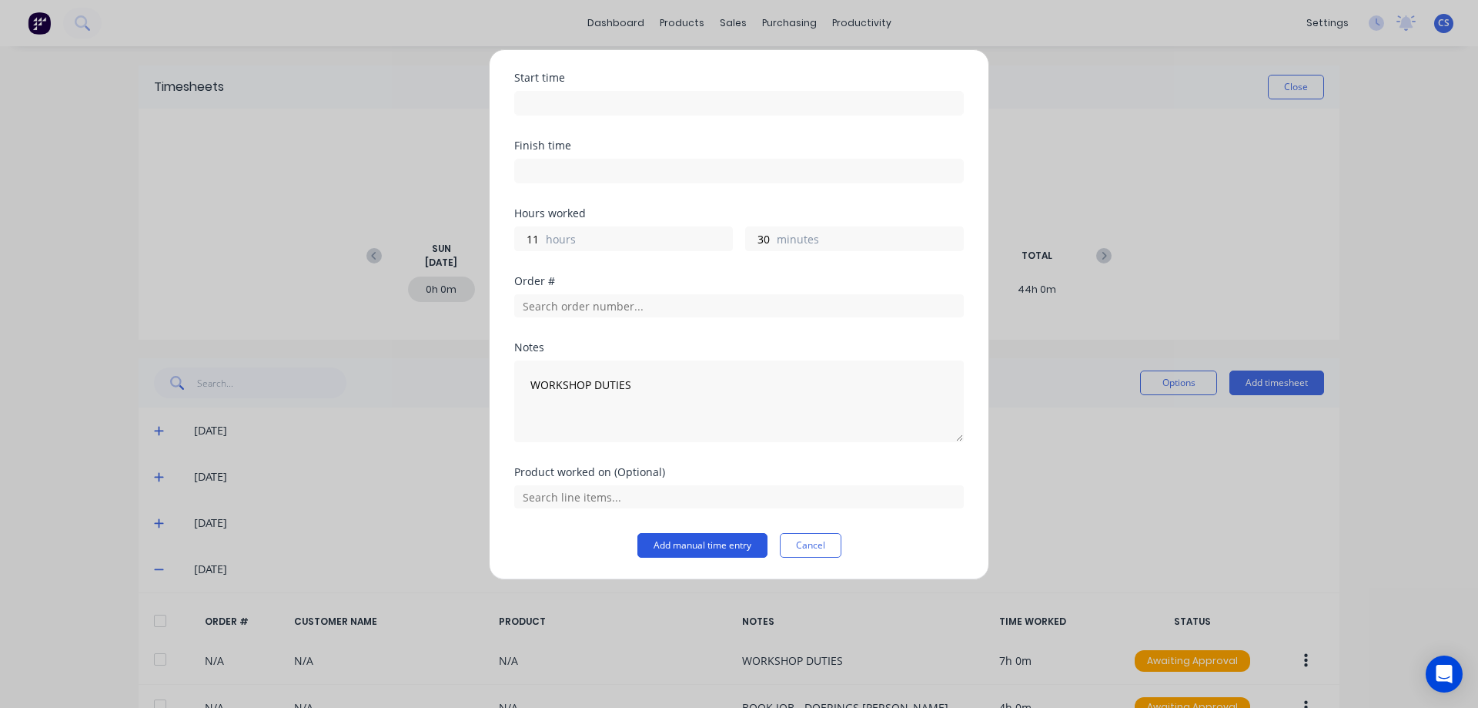
click at [691, 549] on button "Add manual time entry" at bounding box center [703, 545] width 130 height 25
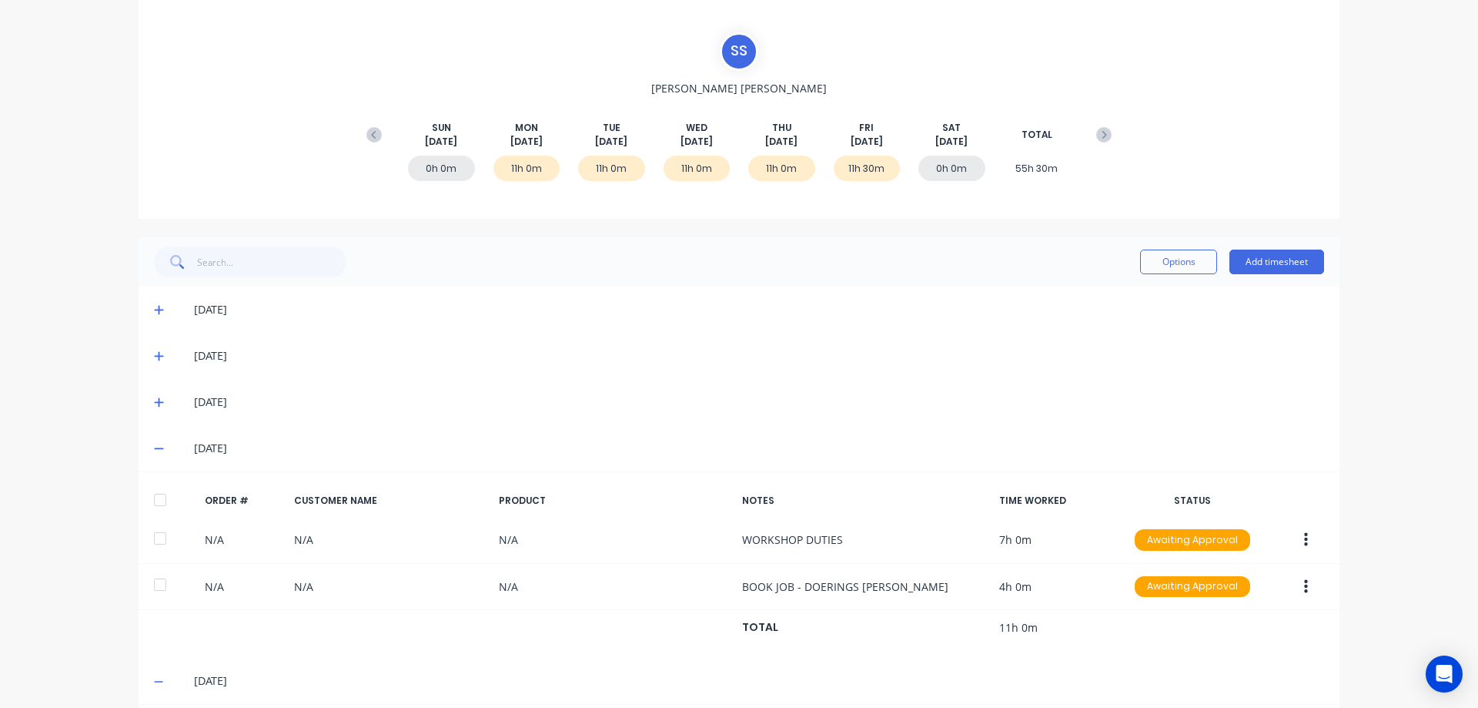
scroll to position [276, 0]
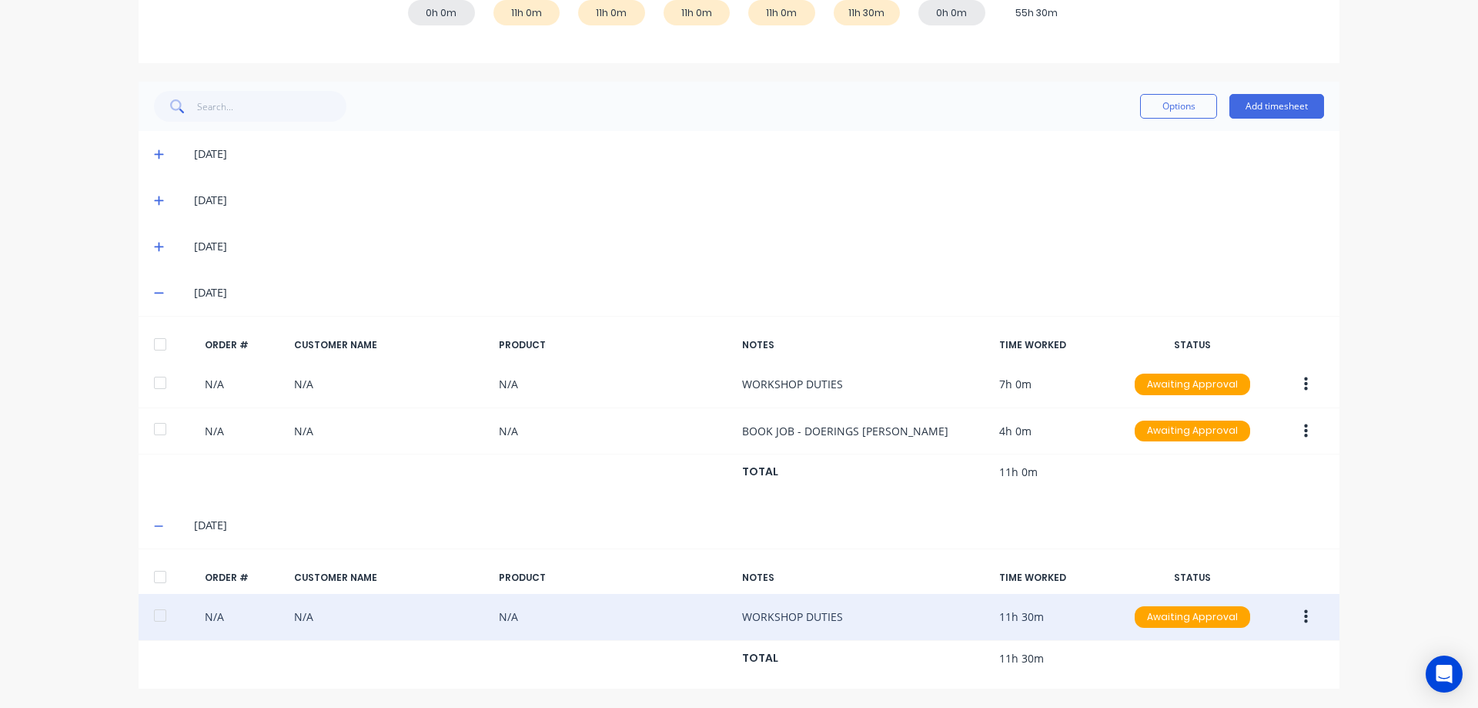
click at [1304, 614] on icon "button" at bounding box center [1306, 616] width 4 height 17
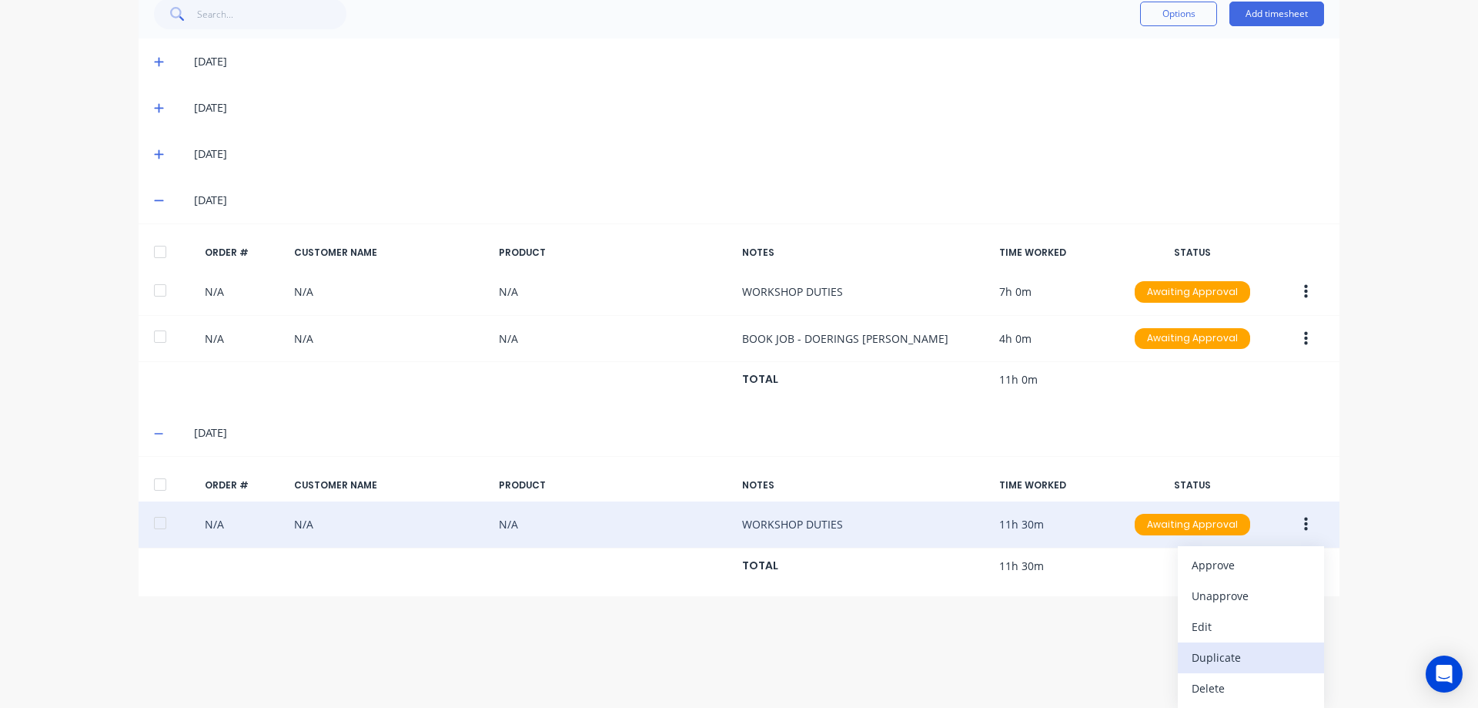
click at [1243, 663] on div "Duplicate" at bounding box center [1251, 657] width 119 height 22
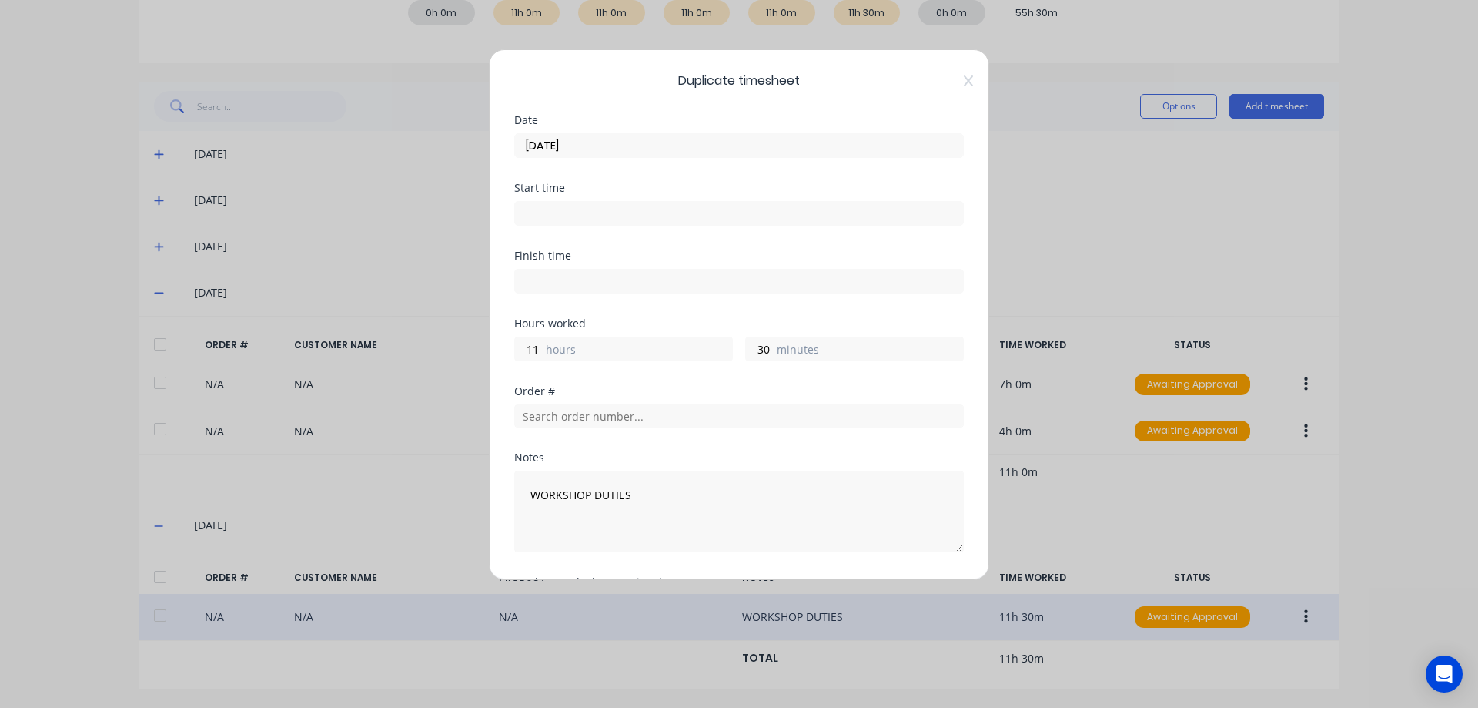
click at [611, 141] on input "[DATE]" at bounding box center [739, 145] width 448 height 23
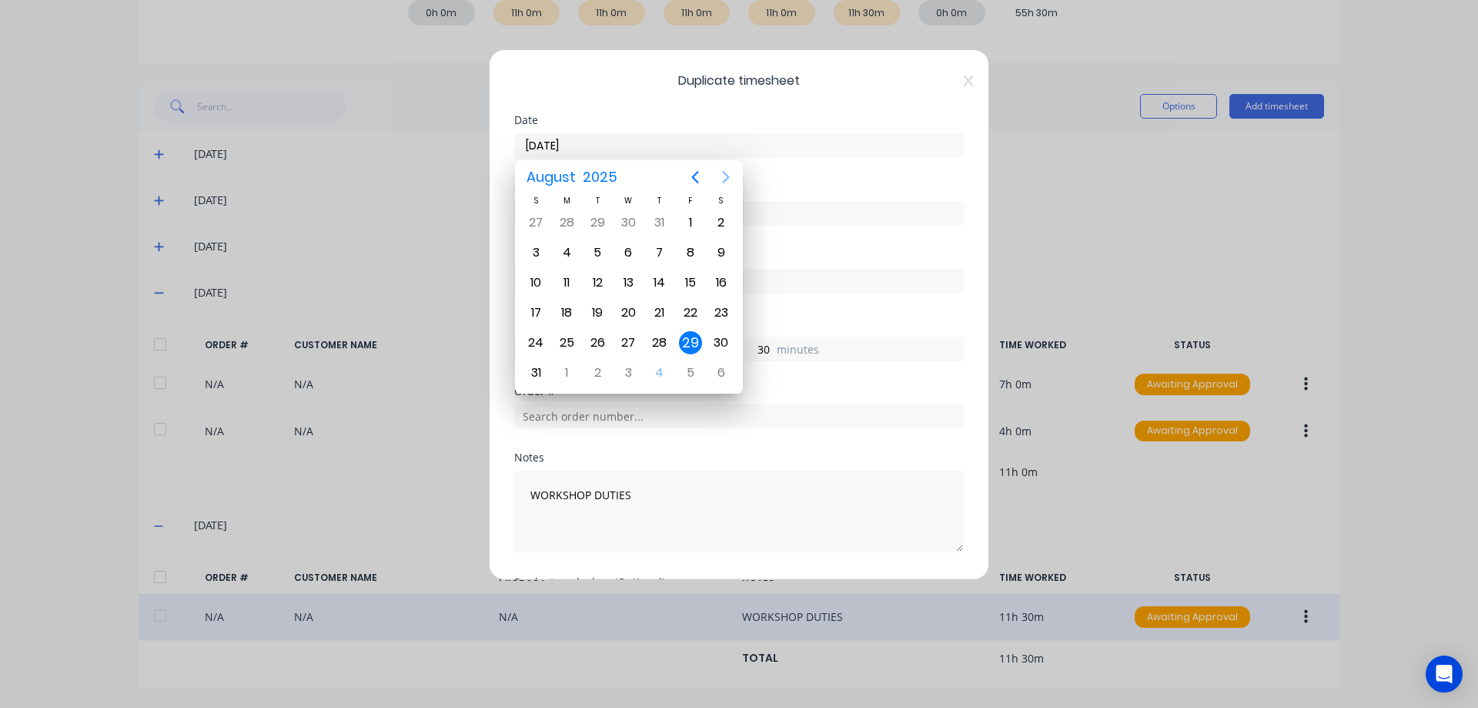
click at [728, 179] on icon "Next page" at bounding box center [725, 177] width 7 height 12
click at [559, 219] on div "1" at bounding box center [566, 222] width 23 height 23
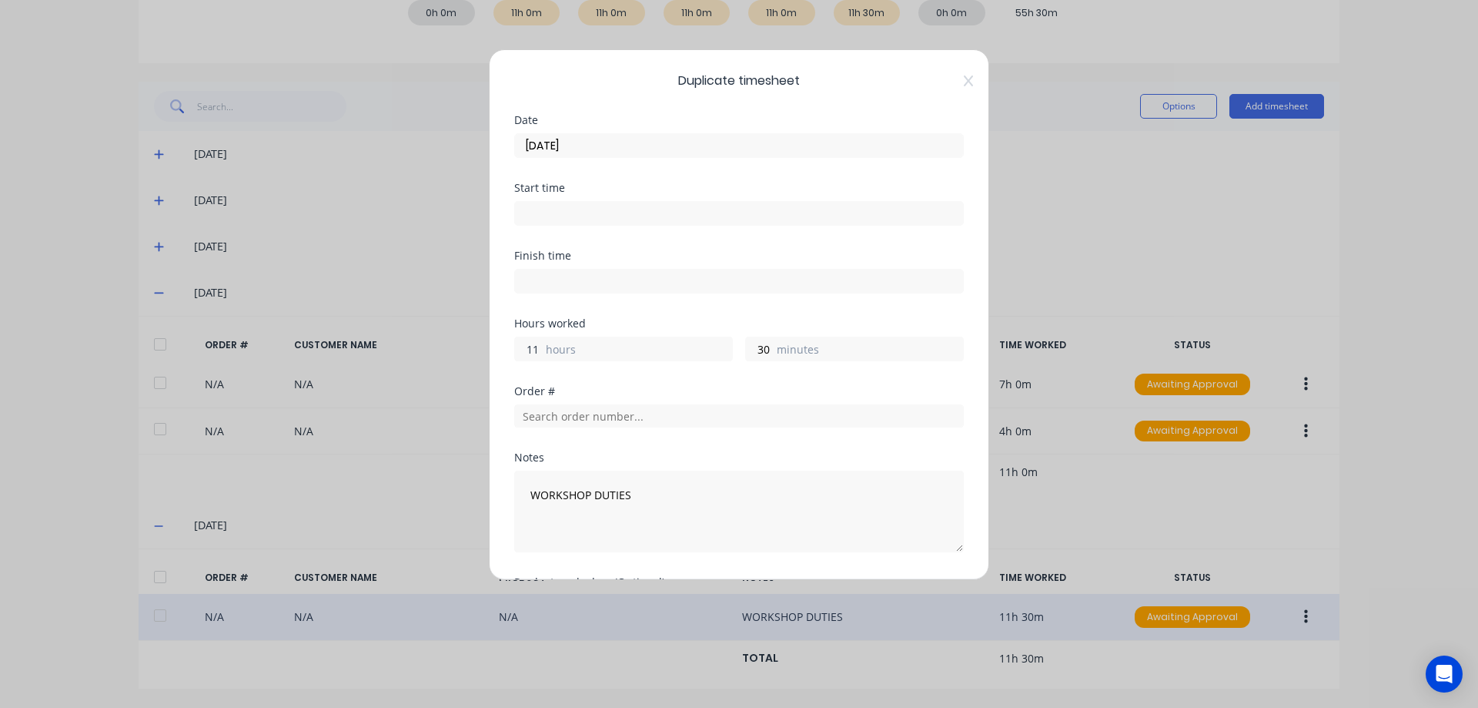
click at [539, 350] on input "11" at bounding box center [528, 348] width 27 height 23
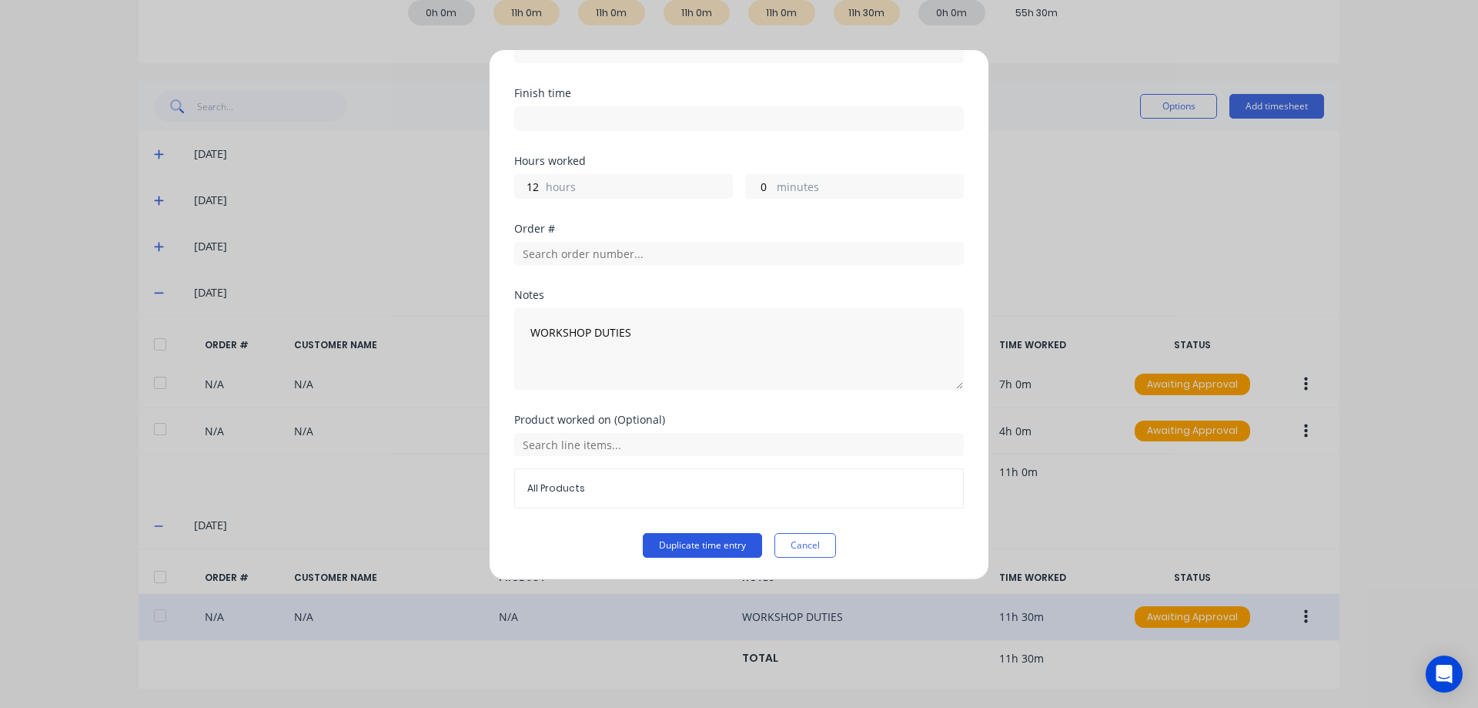
click at [690, 550] on button "Duplicate time entry" at bounding box center [702, 545] width 119 height 25
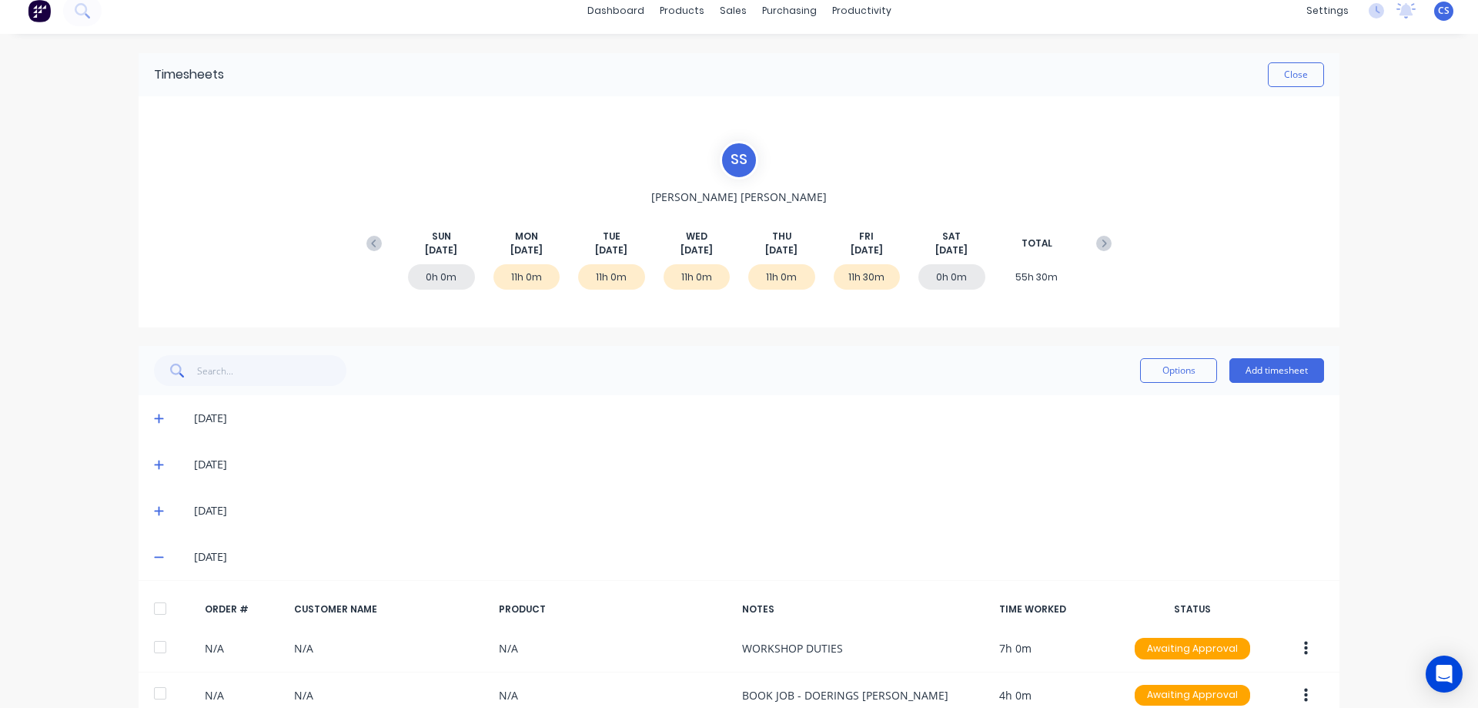
scroll to position [0, 0]
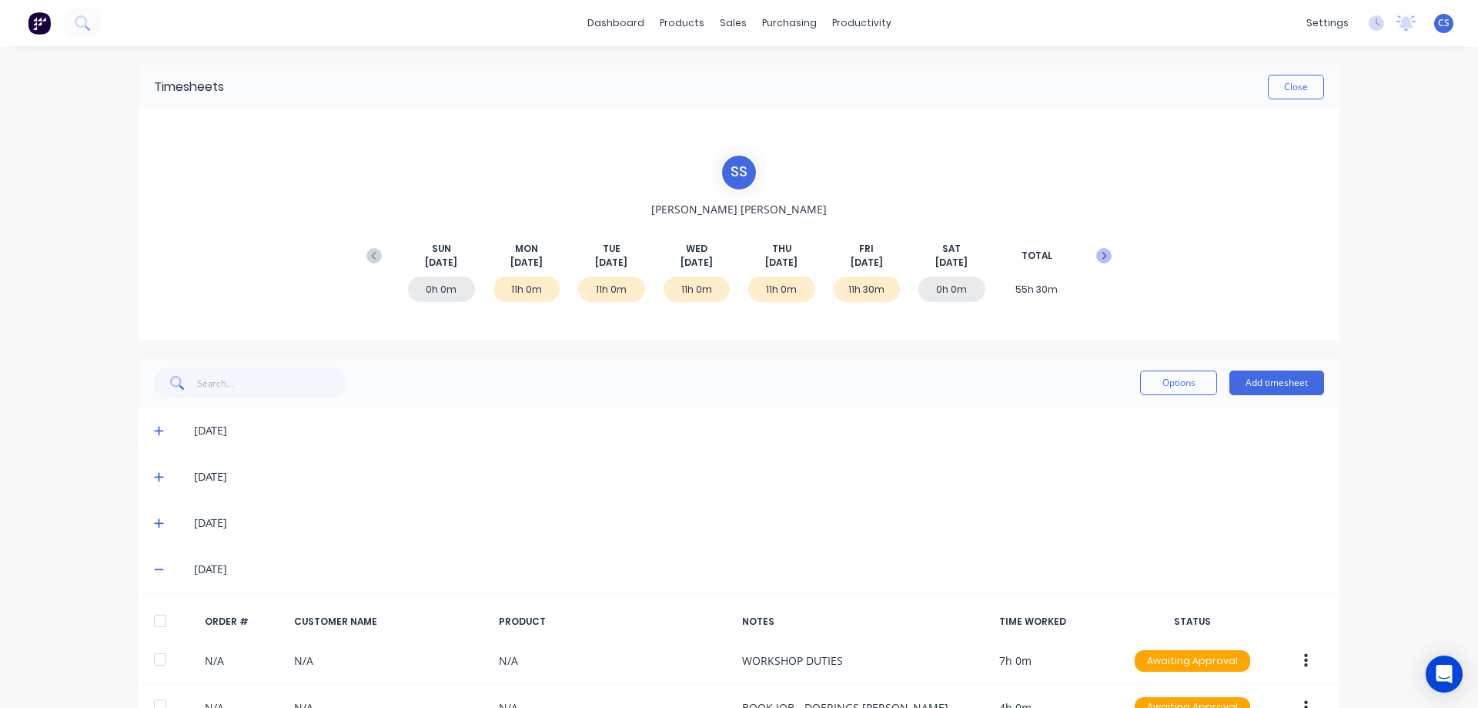
click at [1103, 256] on icon at bounding box center [1105, 256] width 5 height 8
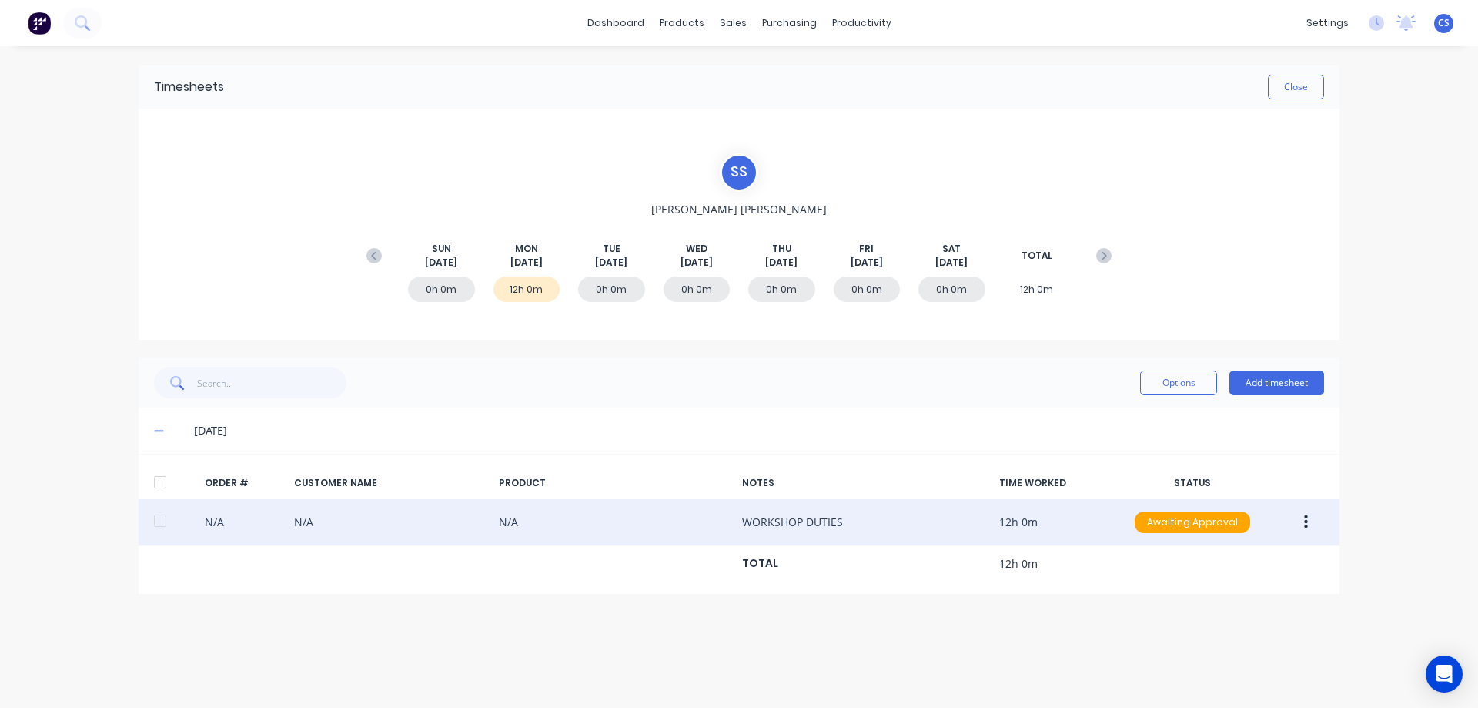
click at [1306, 526] on icon "button" at bounding box center [1306, 522] width 4 height 14
click at [1243, 661] on div "Duplicate" at bounding box center [1251, 655] width 119 height 22
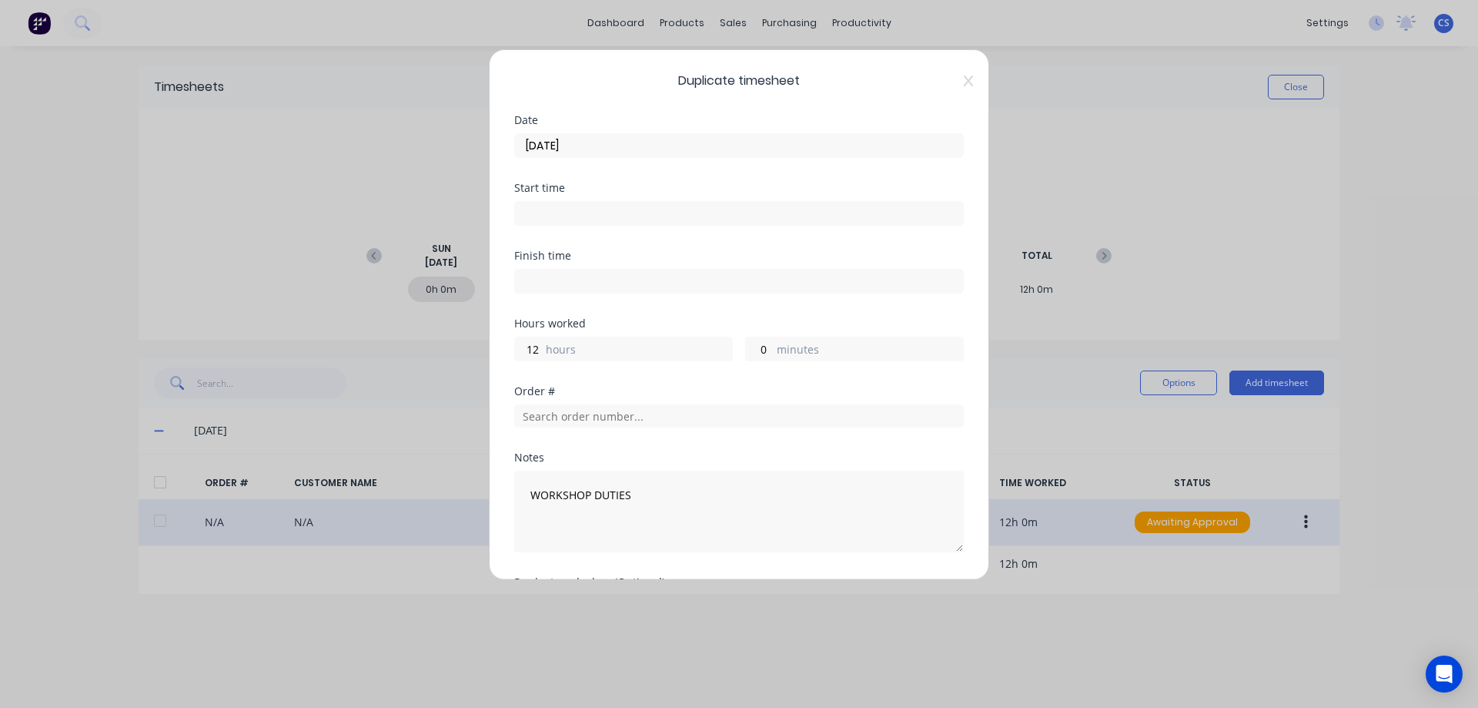
click at [646, 151] on input "[DATE]" at bounding box center [739, 145] width 448 height 23
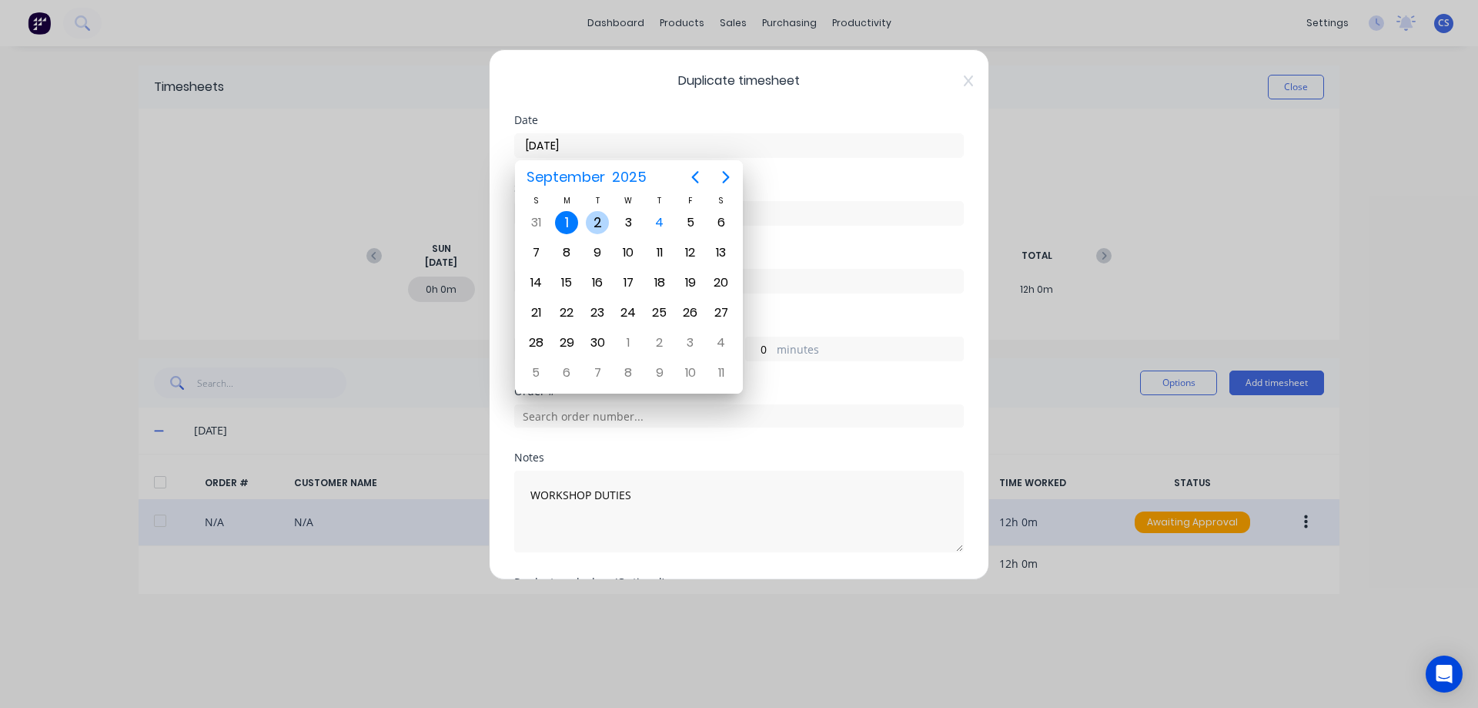
click at [597, 223] on div "2" at bounding box center [597, 222] width 23 height 23
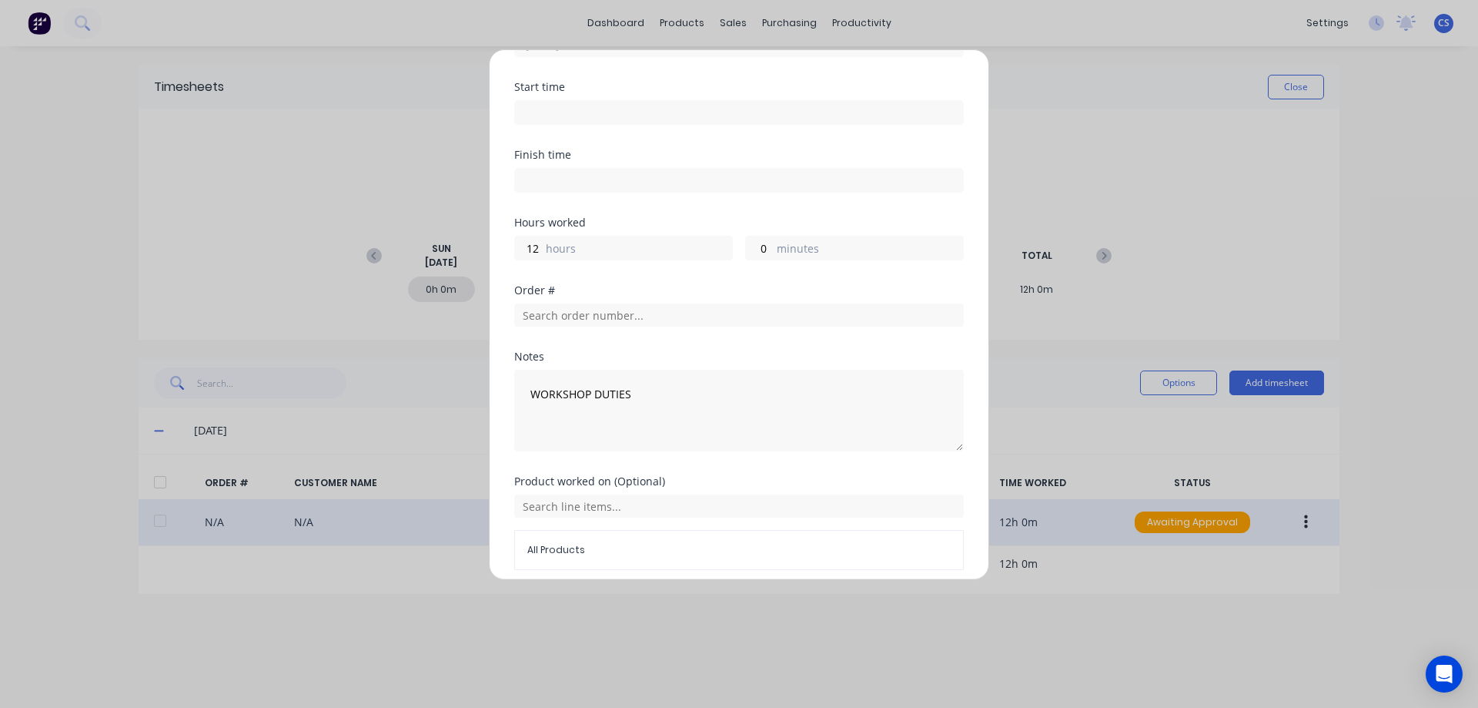
scroll to position [162, 0]
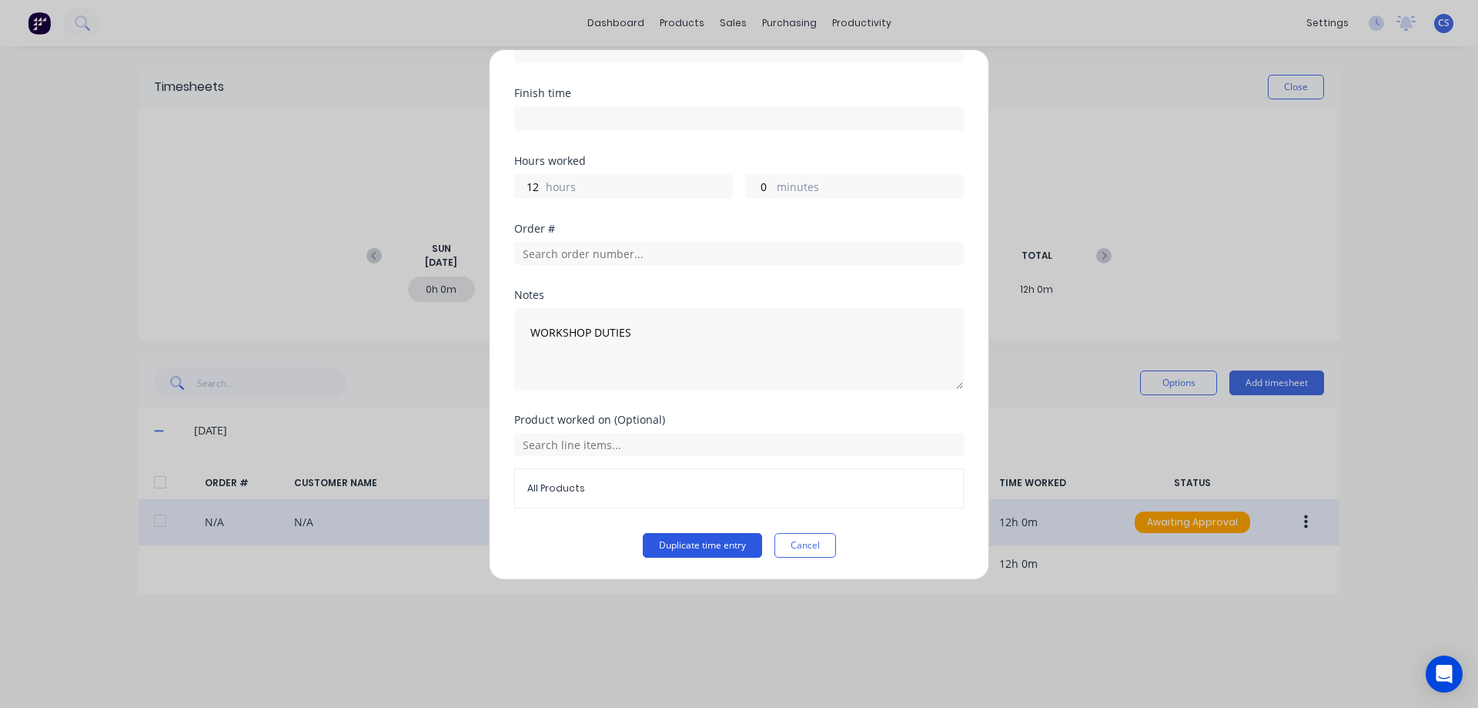
click at [698, 547] on button "Duplicate time entry" at bounding box center [702, 545] width 119 height 25
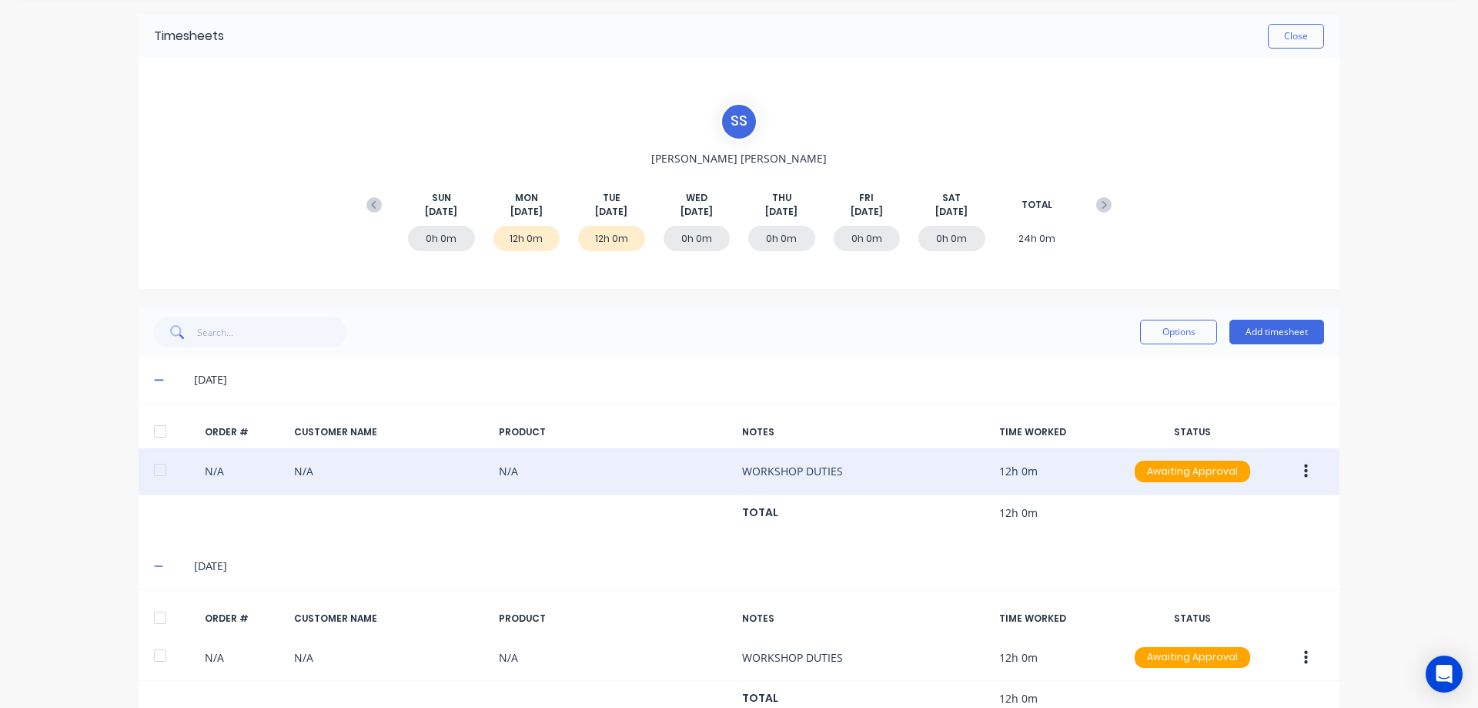
scroll to position [91, 0]
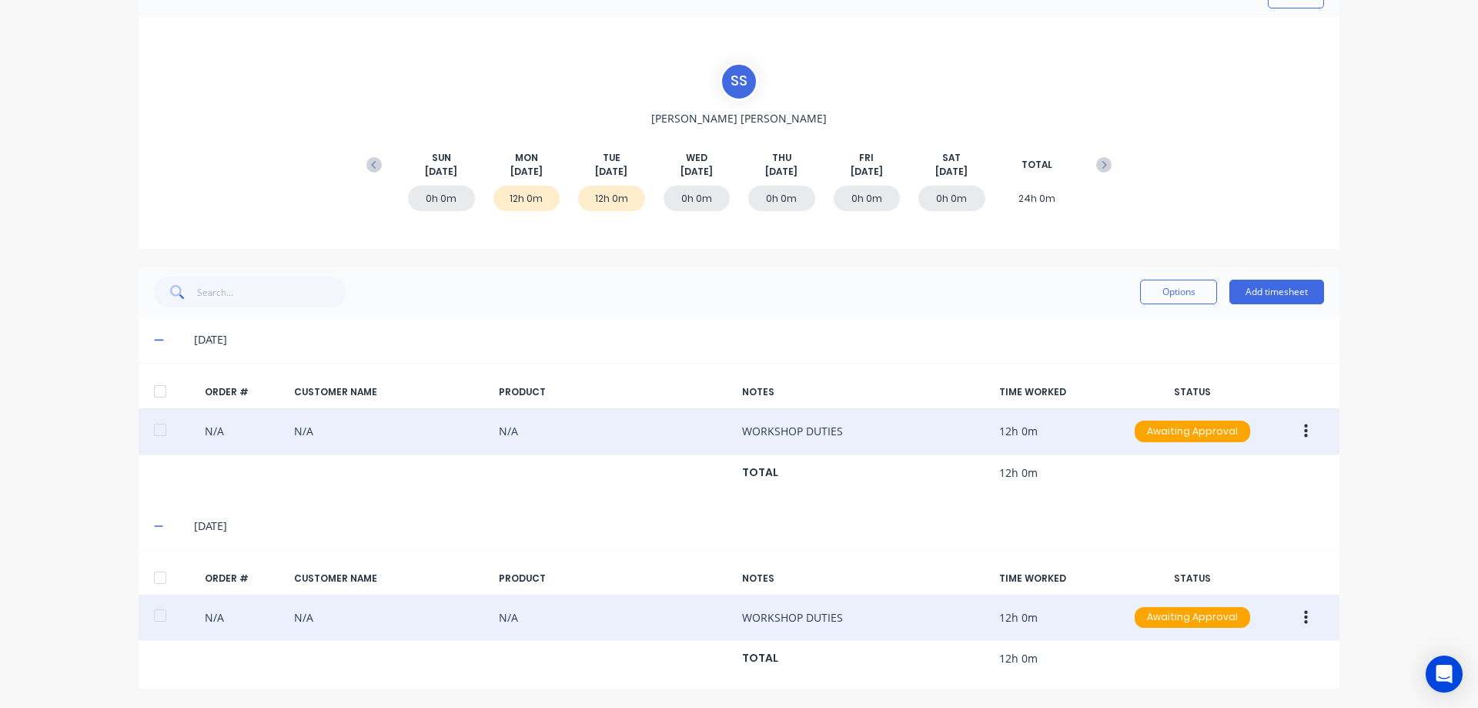
click at [1296, 615] on button "button" at bounding box center [1306, 618] width 36 height 28
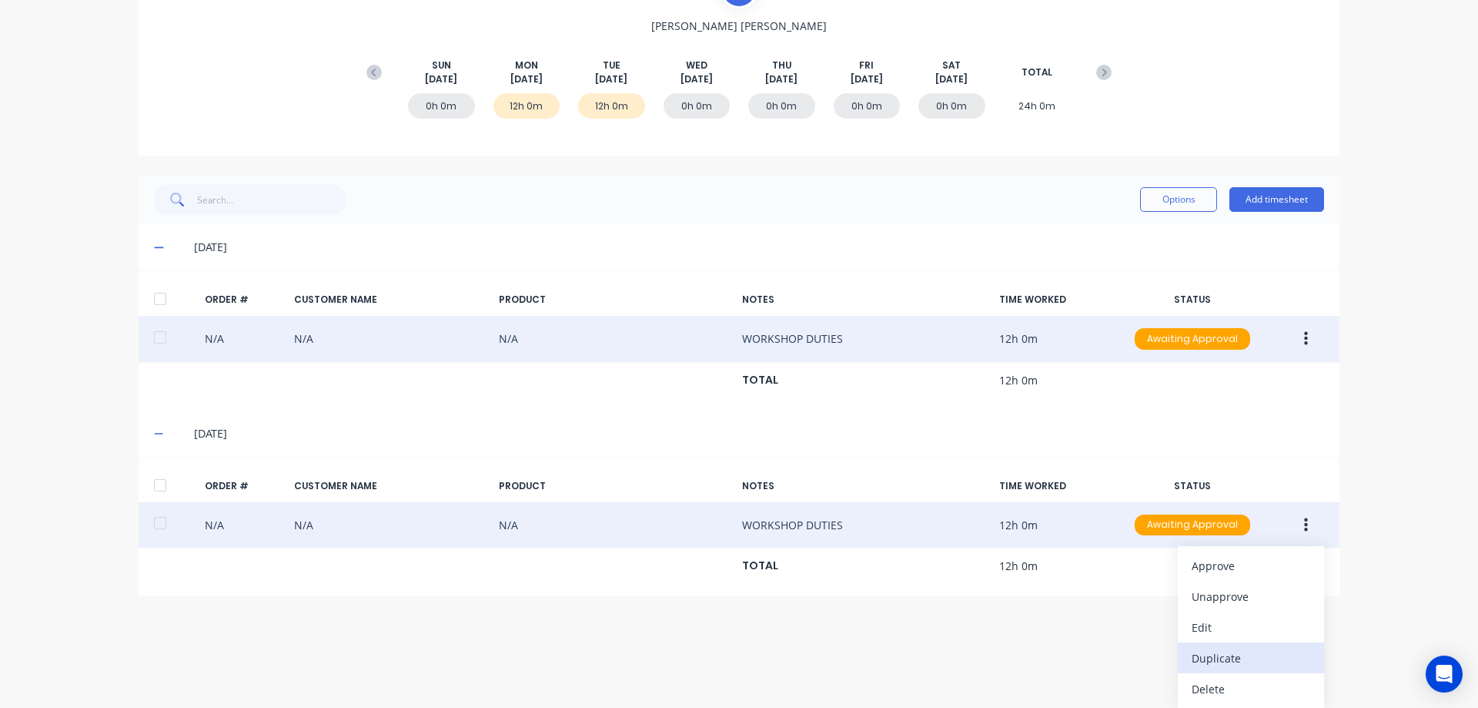
click at [1238, 664] on div "Duplicate" at bounding box center [1251, 658] width 119 height 22
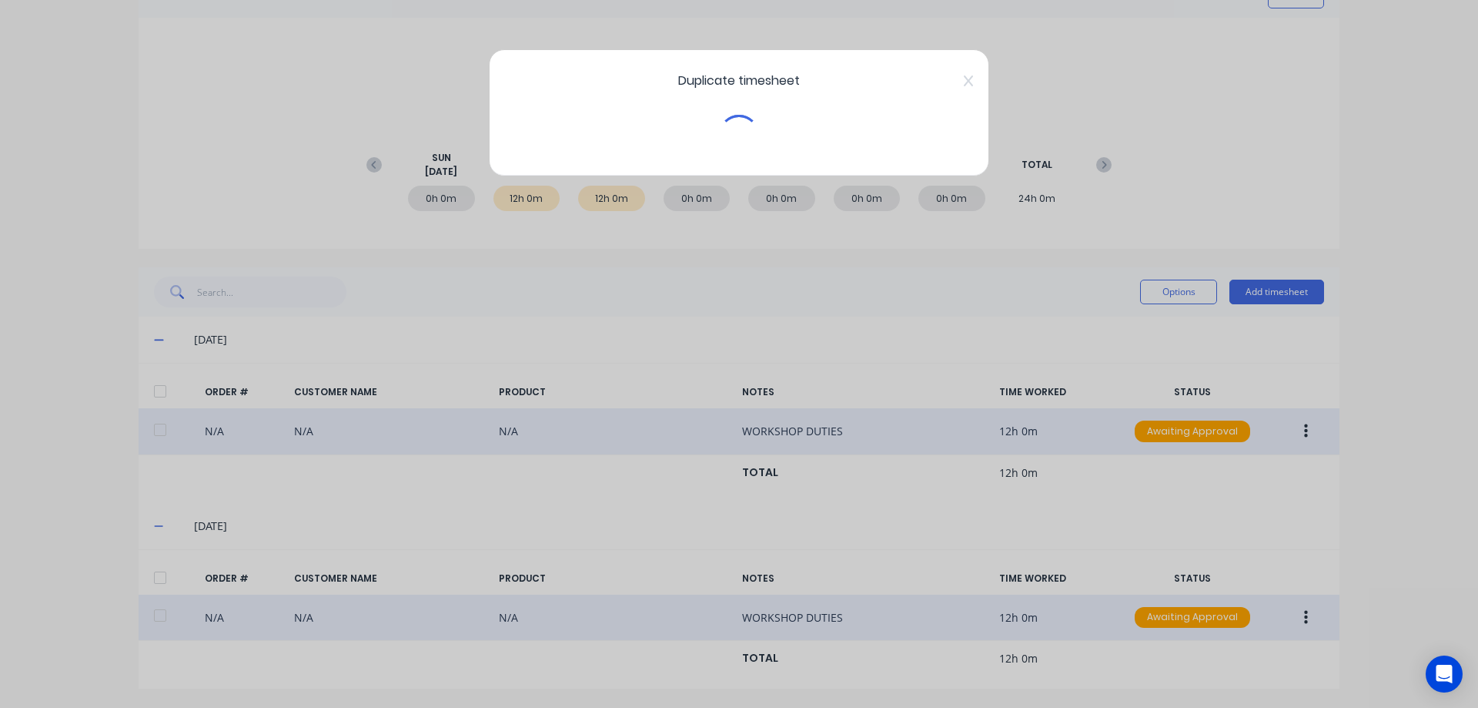
scroll to position [91, 0]
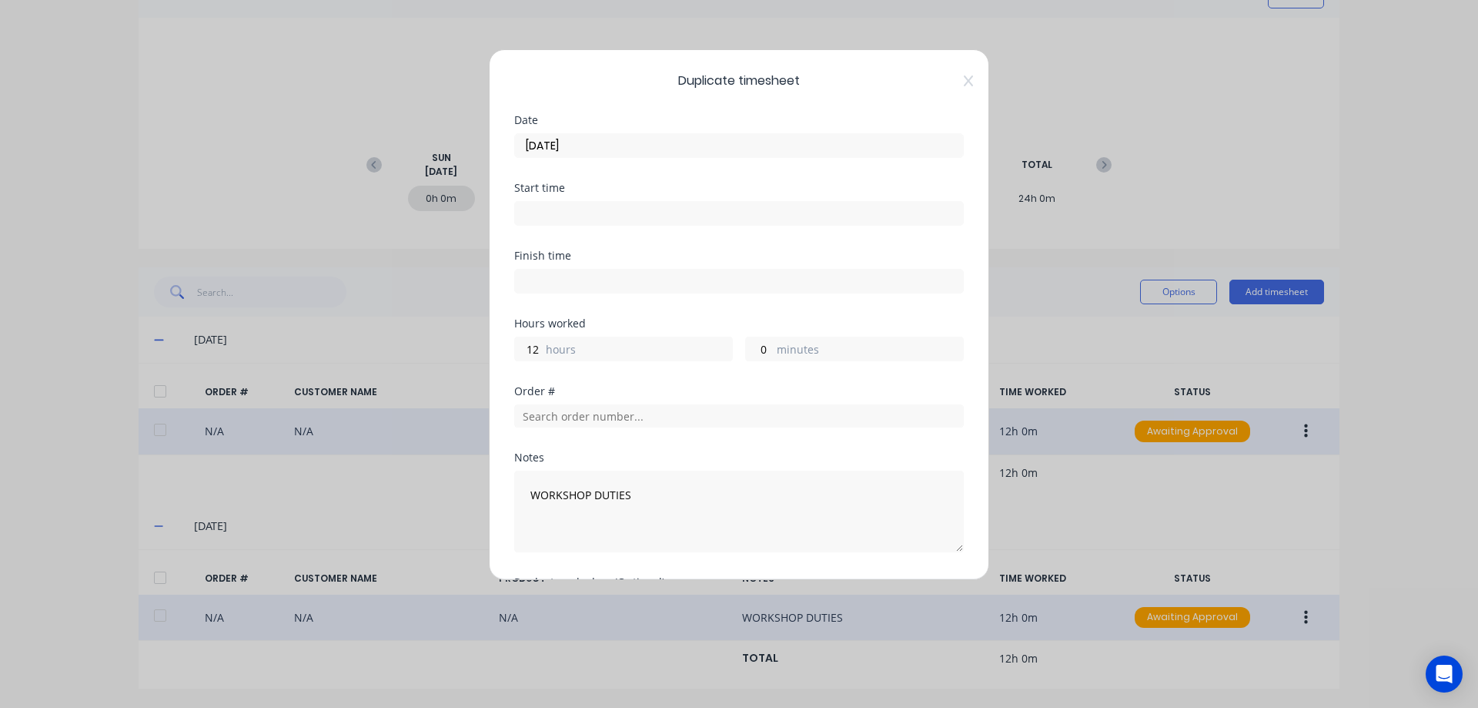
click at [584, 142] on input "[DATE]" at bounding box center [739, 145] width 448 height 23
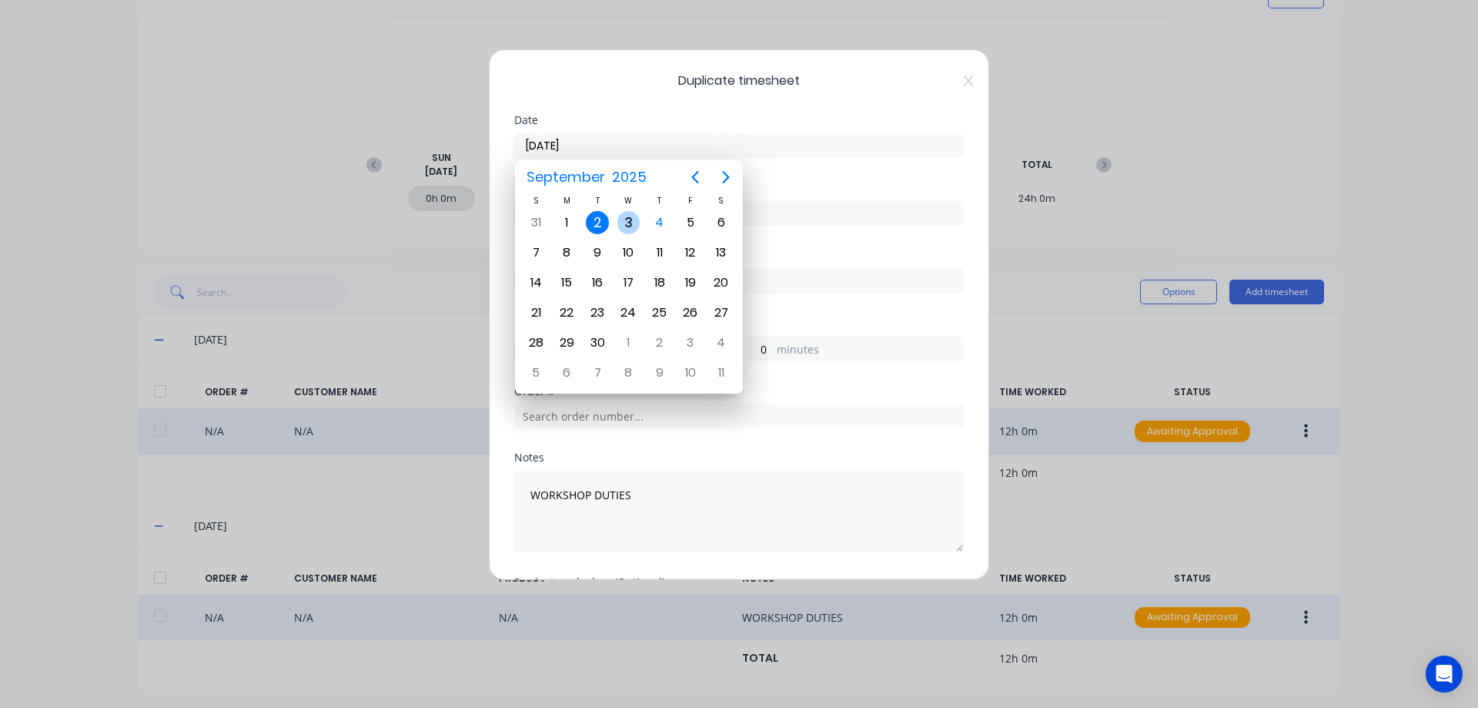
click at [625, 221] on div "3" at bounding box center [629, 222] width 23 height 23
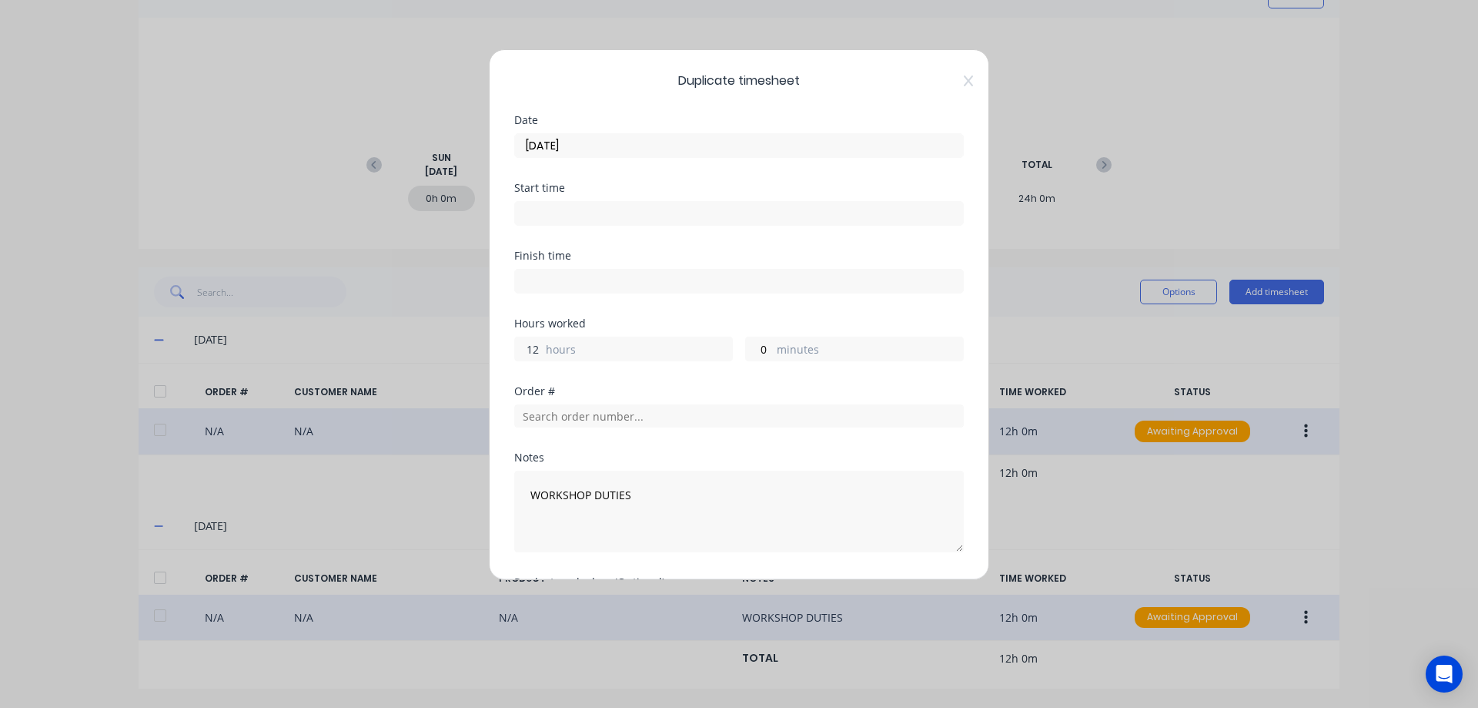
click at [538, 348] on input "12" at bounding box center [528, 348] width 27 height 23
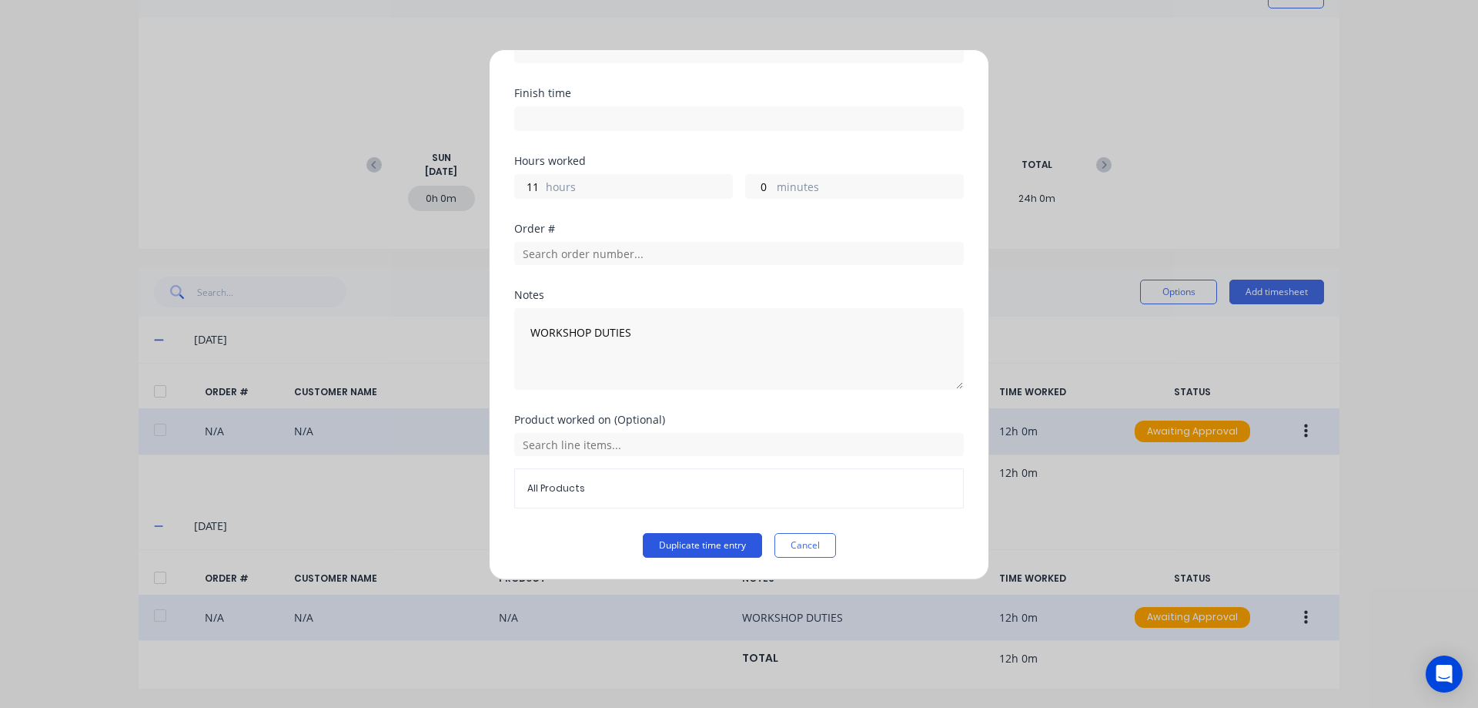
click at [691, 544] on button "Duplicate time entry" at bounding box center [702, 545] width 119 height 25
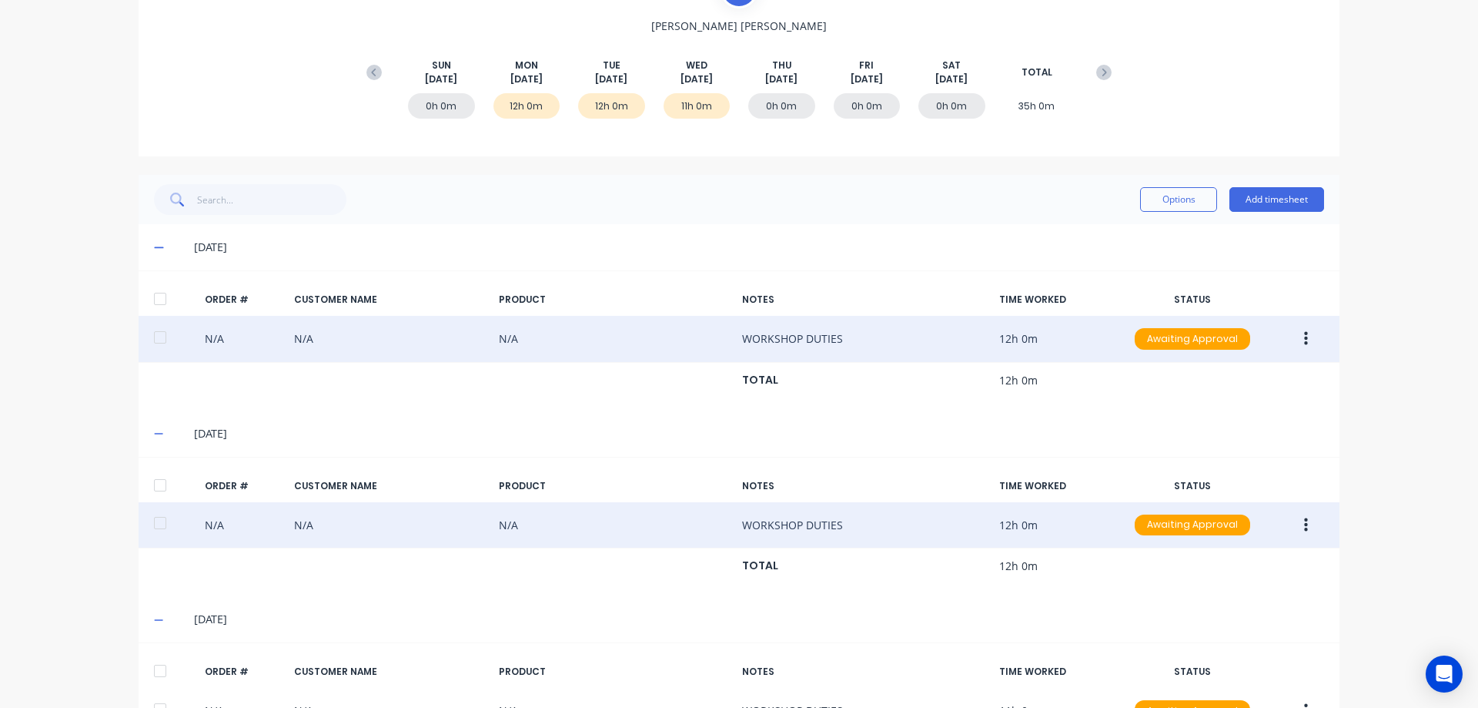
scroll to position [0, 0]
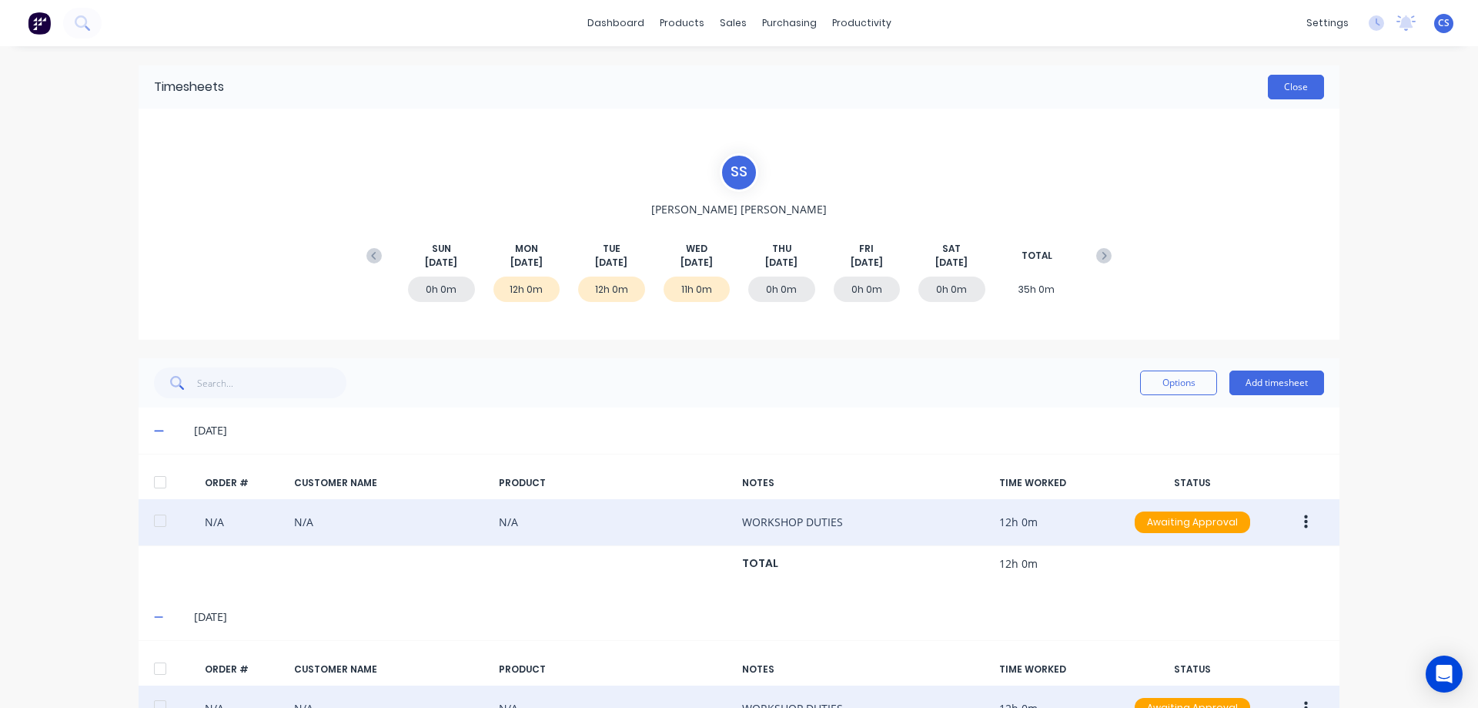
click at [1271, 85] on button "Close" at bounding box center [1296, 87] width 56 height 25
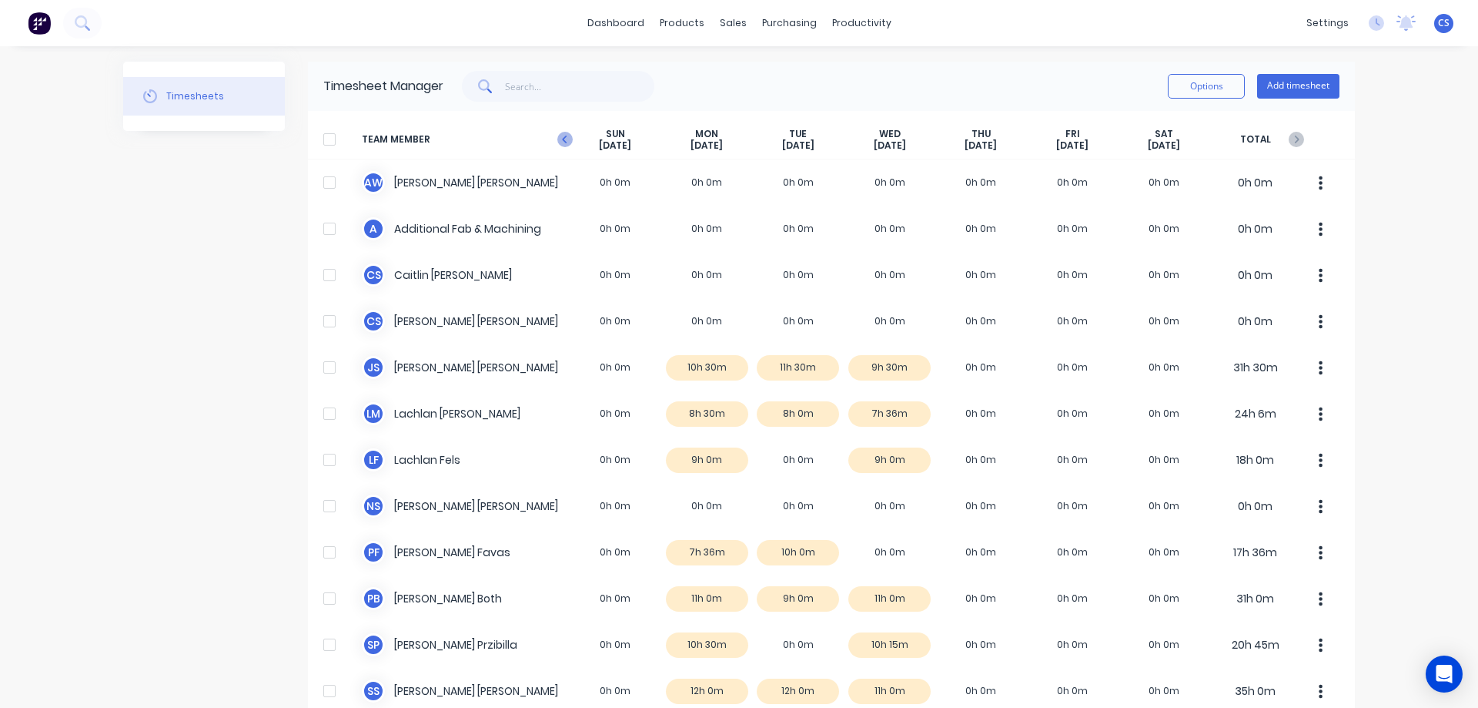
click at [562, 138] on icon "button" at bounding box center [564, 140] width 5 height 8
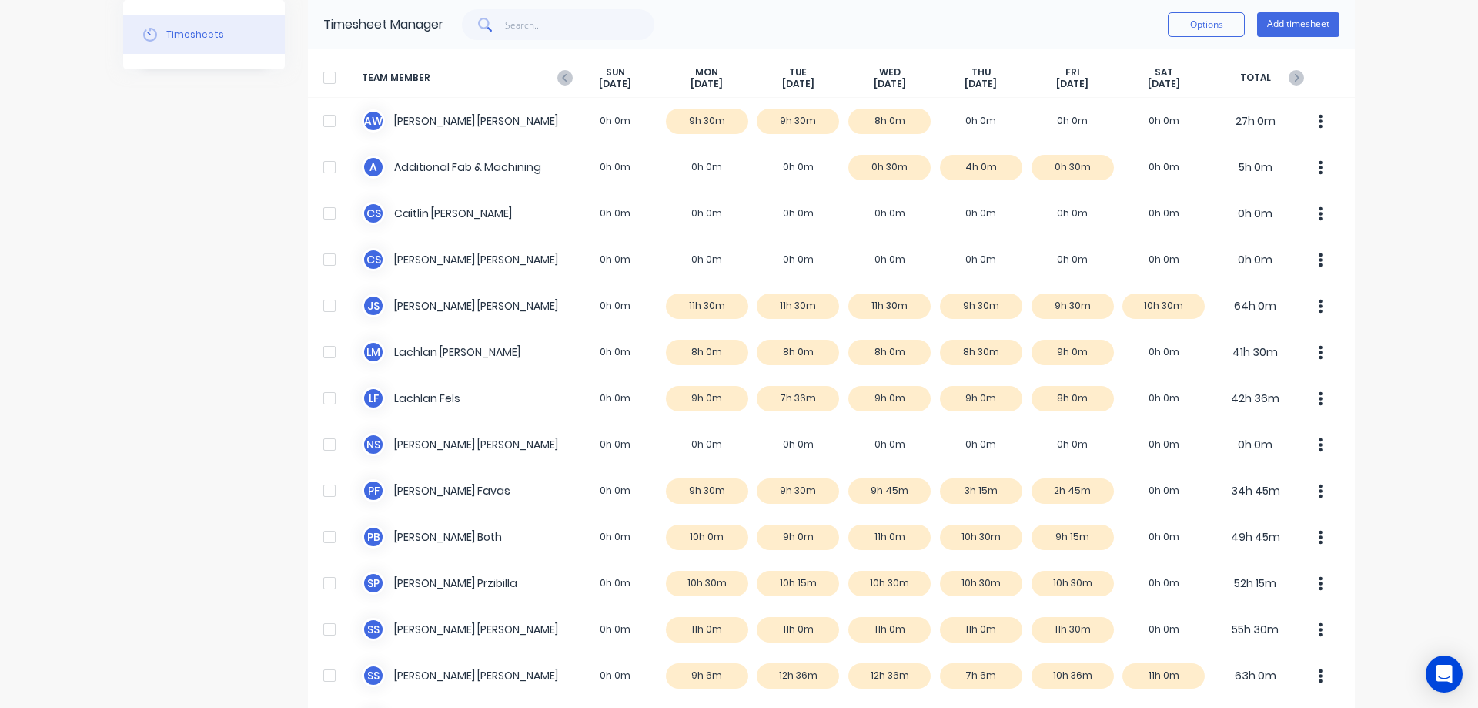
scroll to position [216, 0]
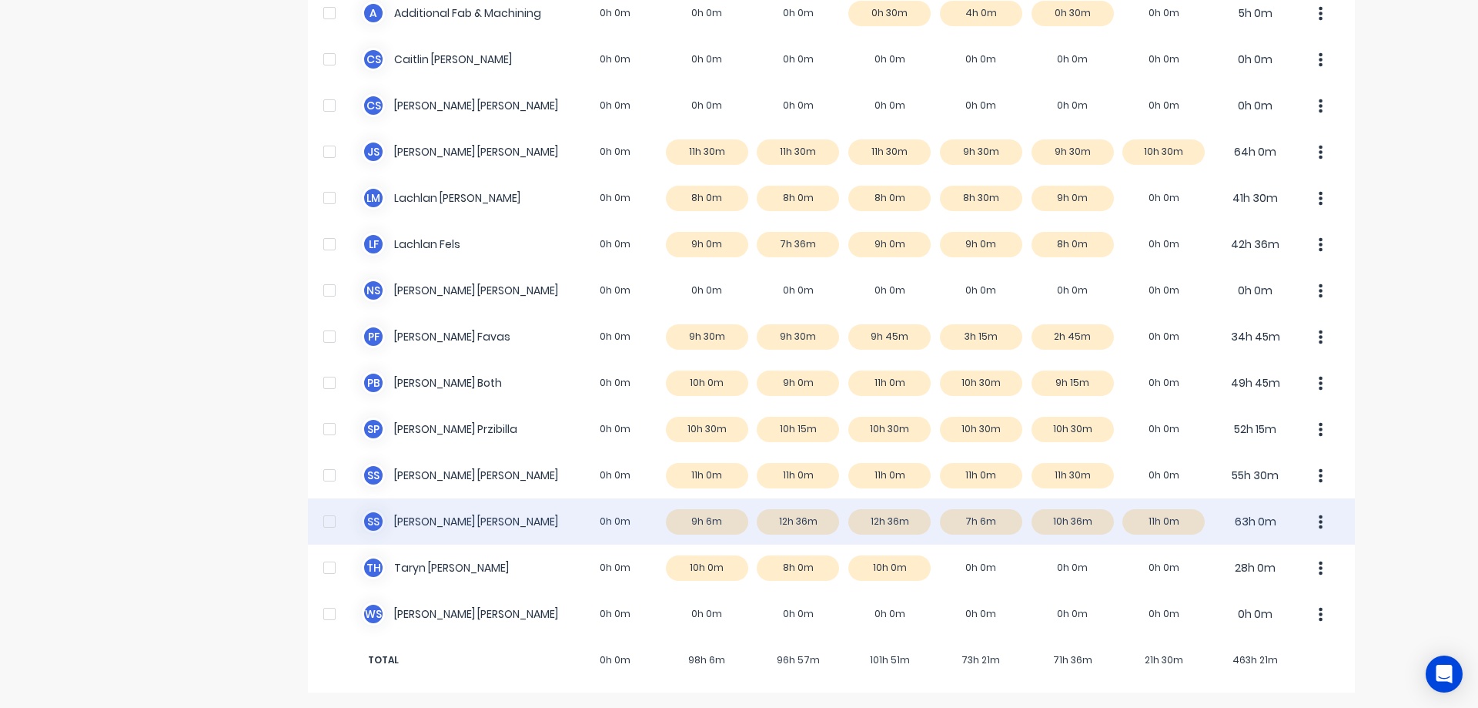
click at [993, 527] on div "S S [PERSON_NAME] 0h 0m 9h 6m 12h 36m 12h 36m 7h 6m 10h 36m 11h 0m 63h 0m" at bounding box center [831, 521] width 1047 height 46
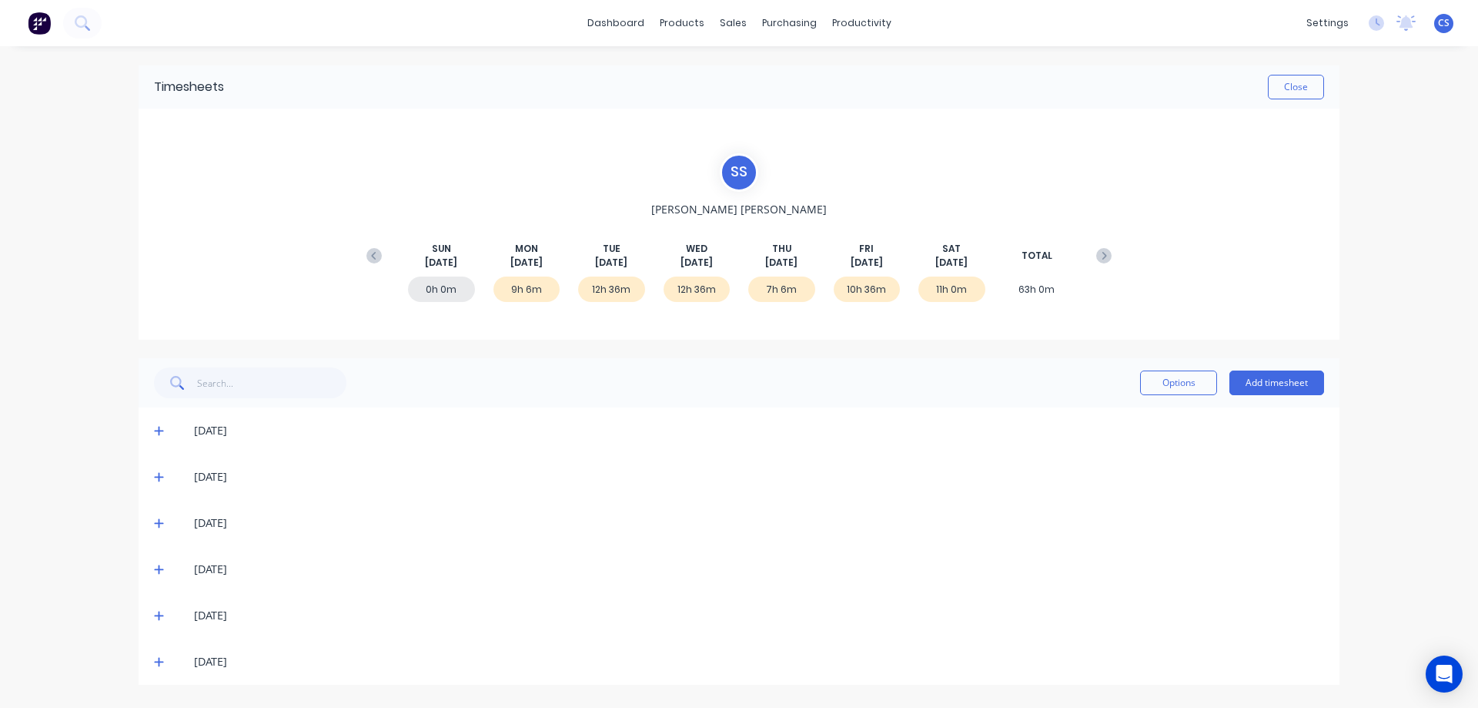
click at [159, 569] on icon at bounding box center [158, 569] width 9 height 9
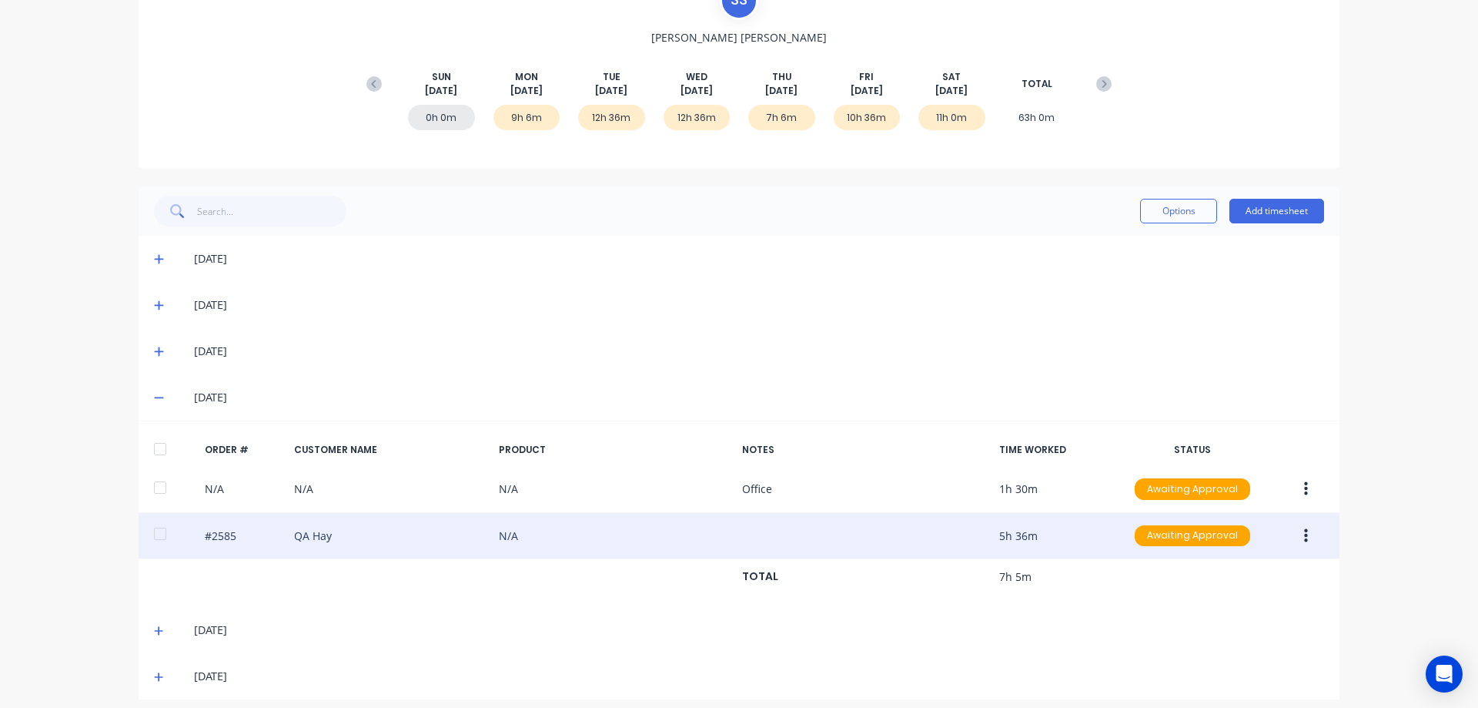
scroll to position [182, 0]
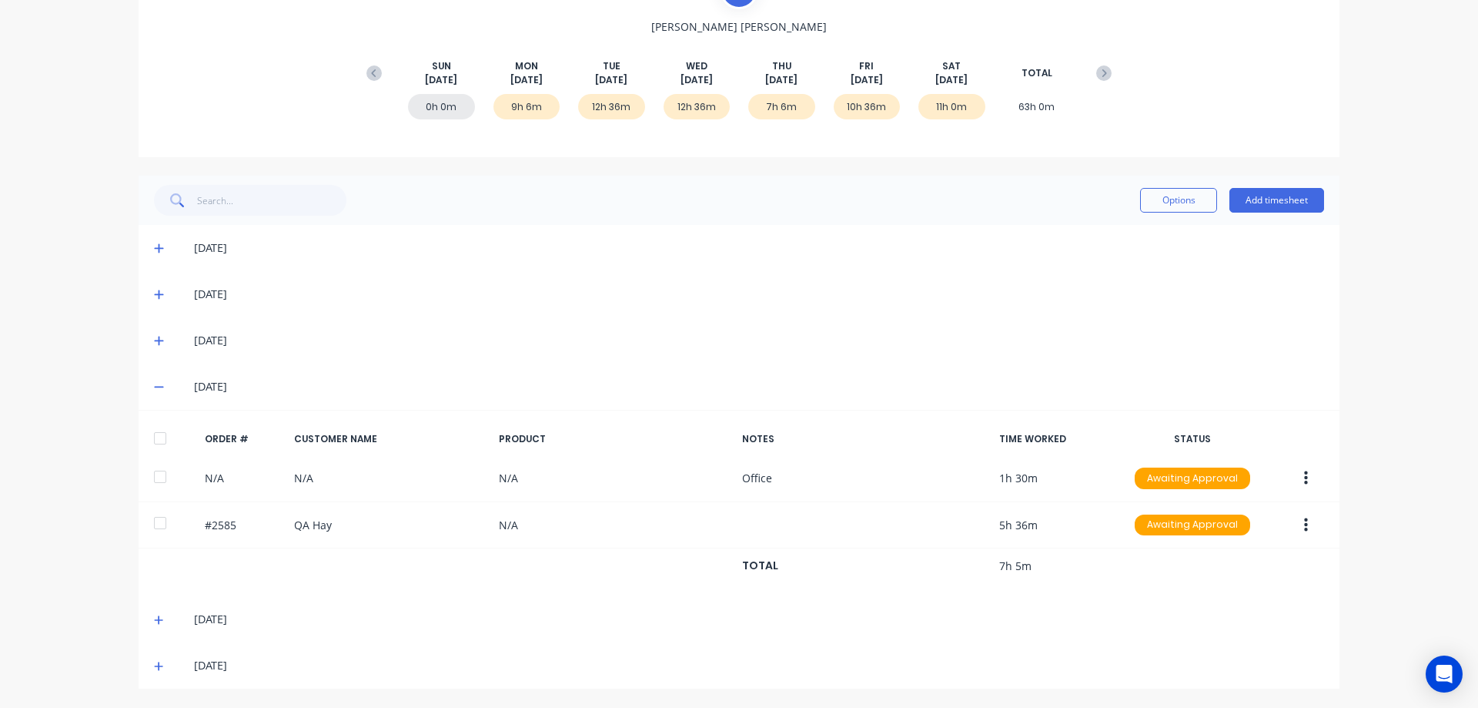
click at [154, 622] on icon at bounding box center [159, 619] width 10 height 11
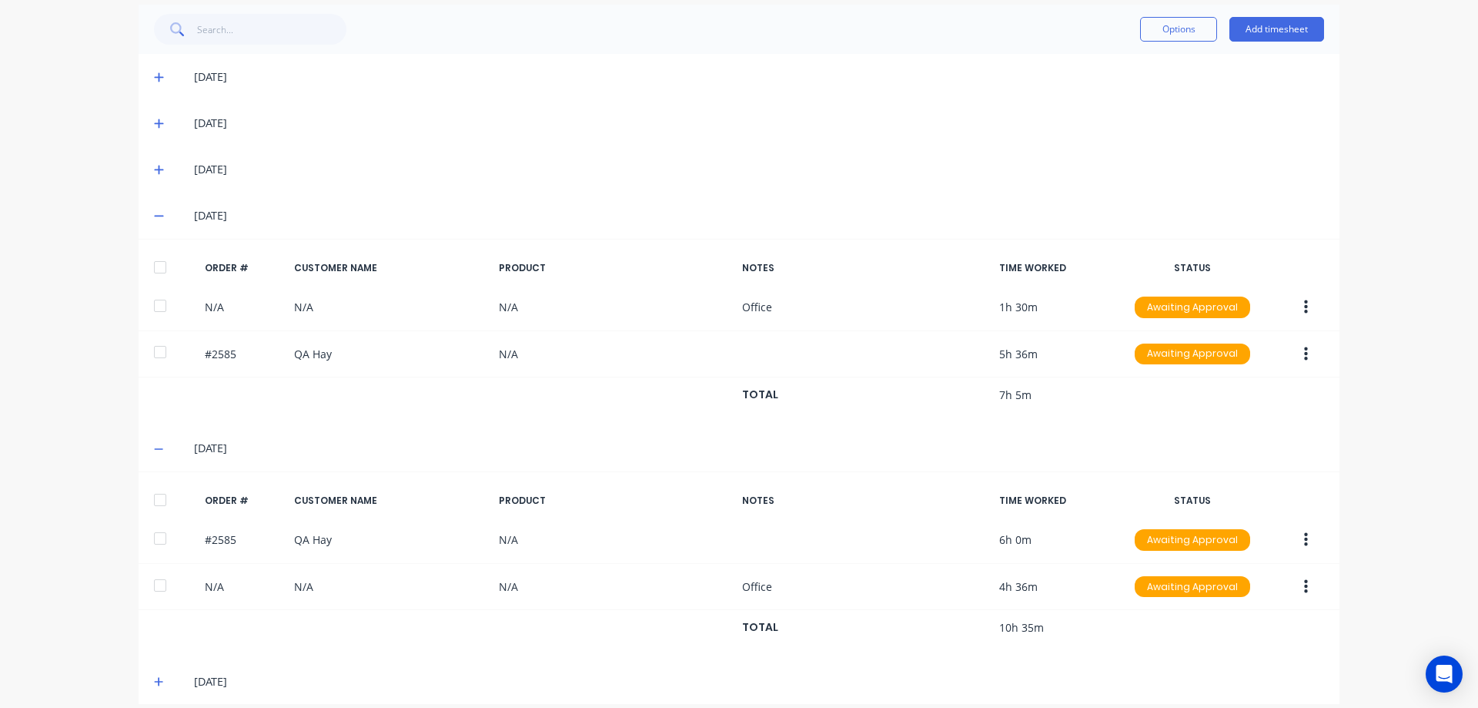
scroll to position [369, 0]
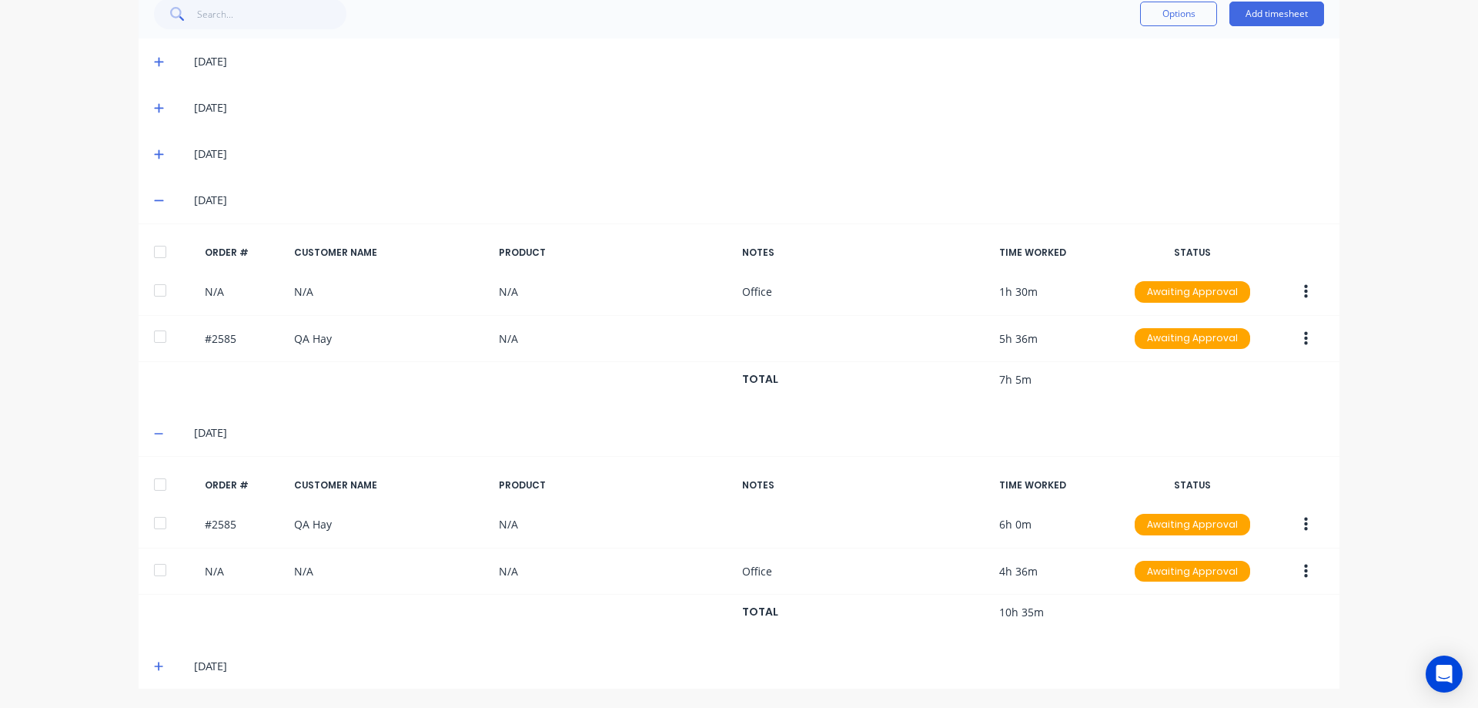
click at [156, 668] on icon at bounding box center [159, 666] width 10 height 11
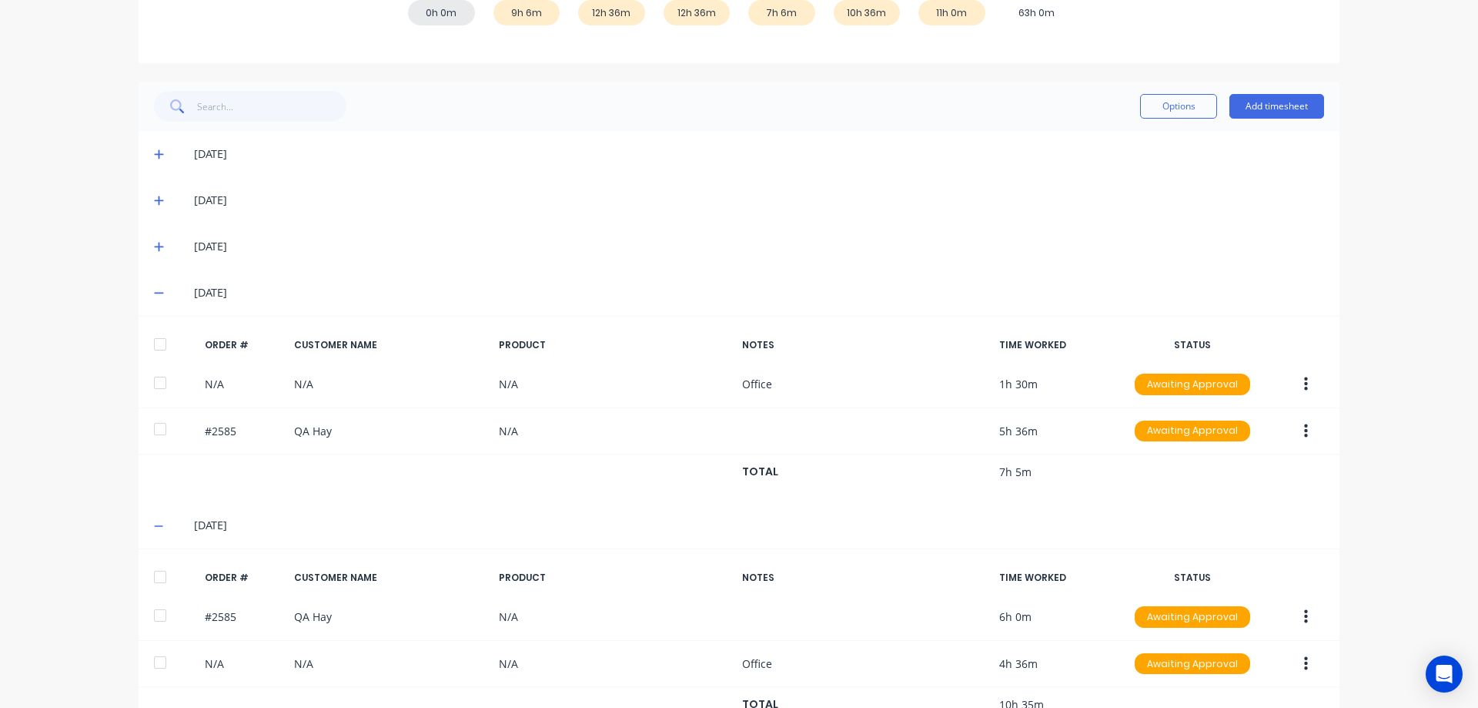
scroll to position [0, 0]
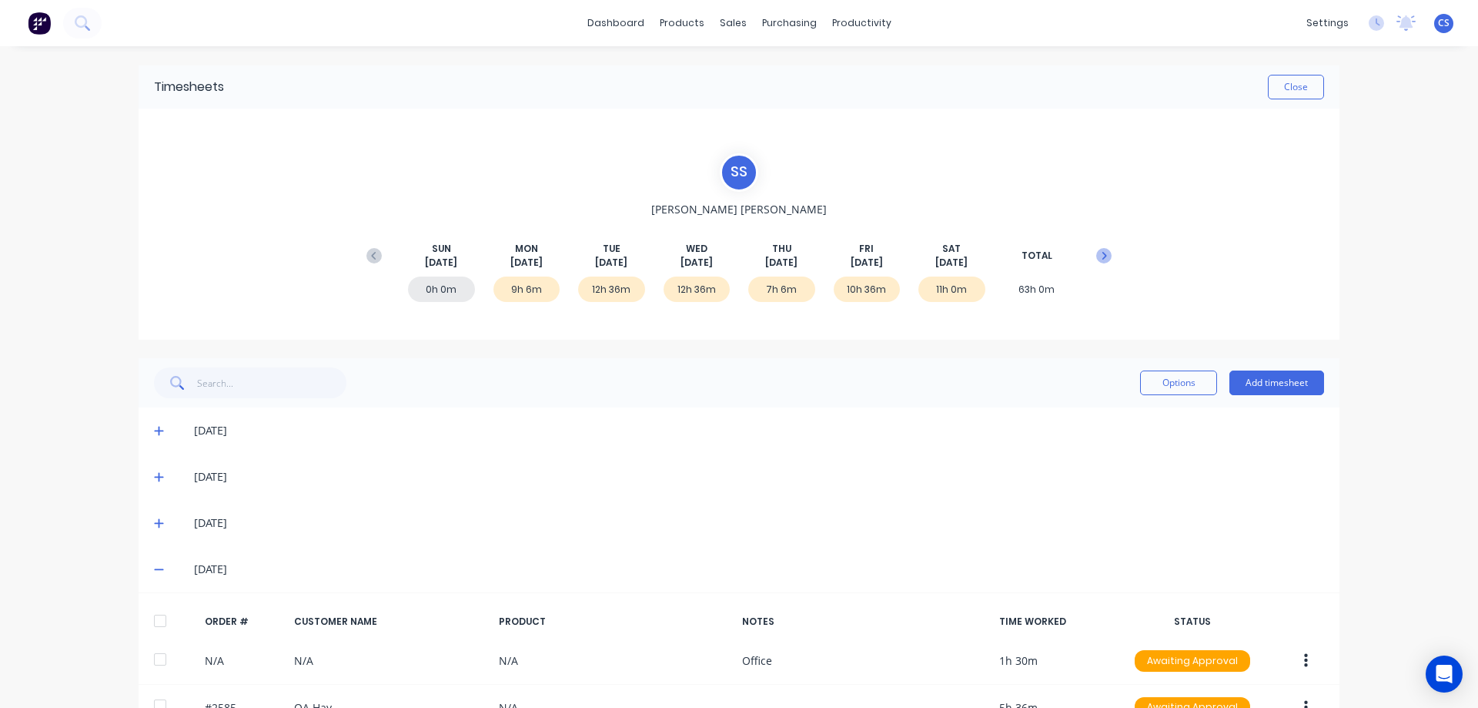
click at [1104, 252] on icon at bounding box center [1103, 255] width 15 height 15
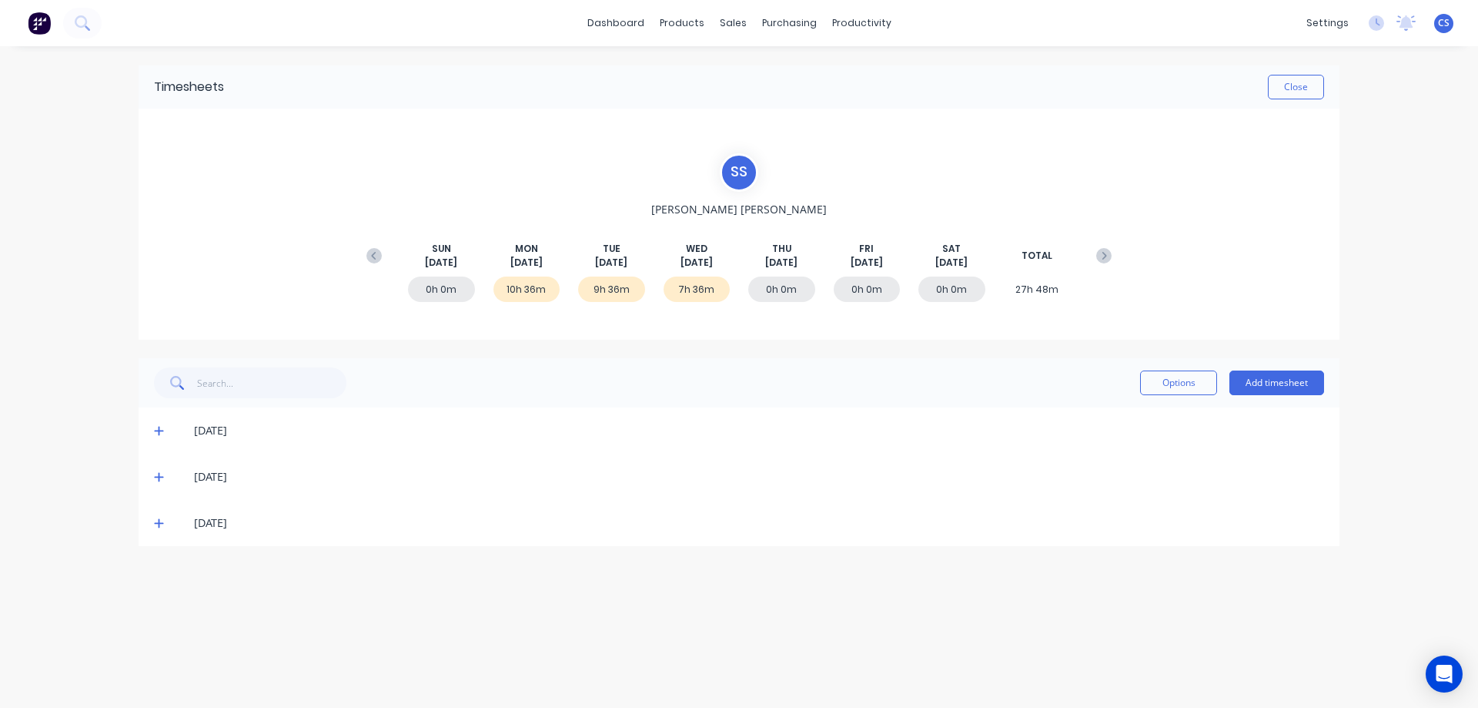
click at [158, 430] on icon at bounding box center [159, 430] width 10 height 11
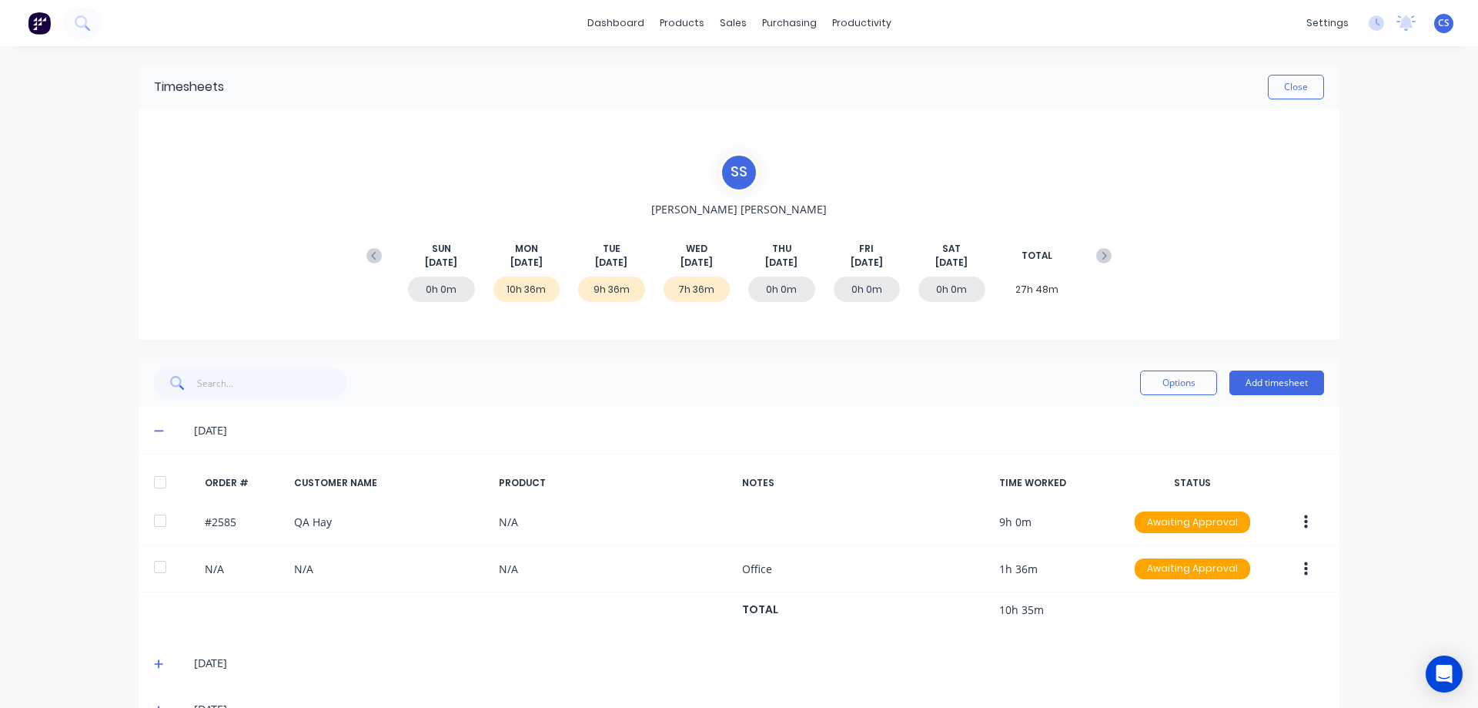
scroll to position [44, 0]
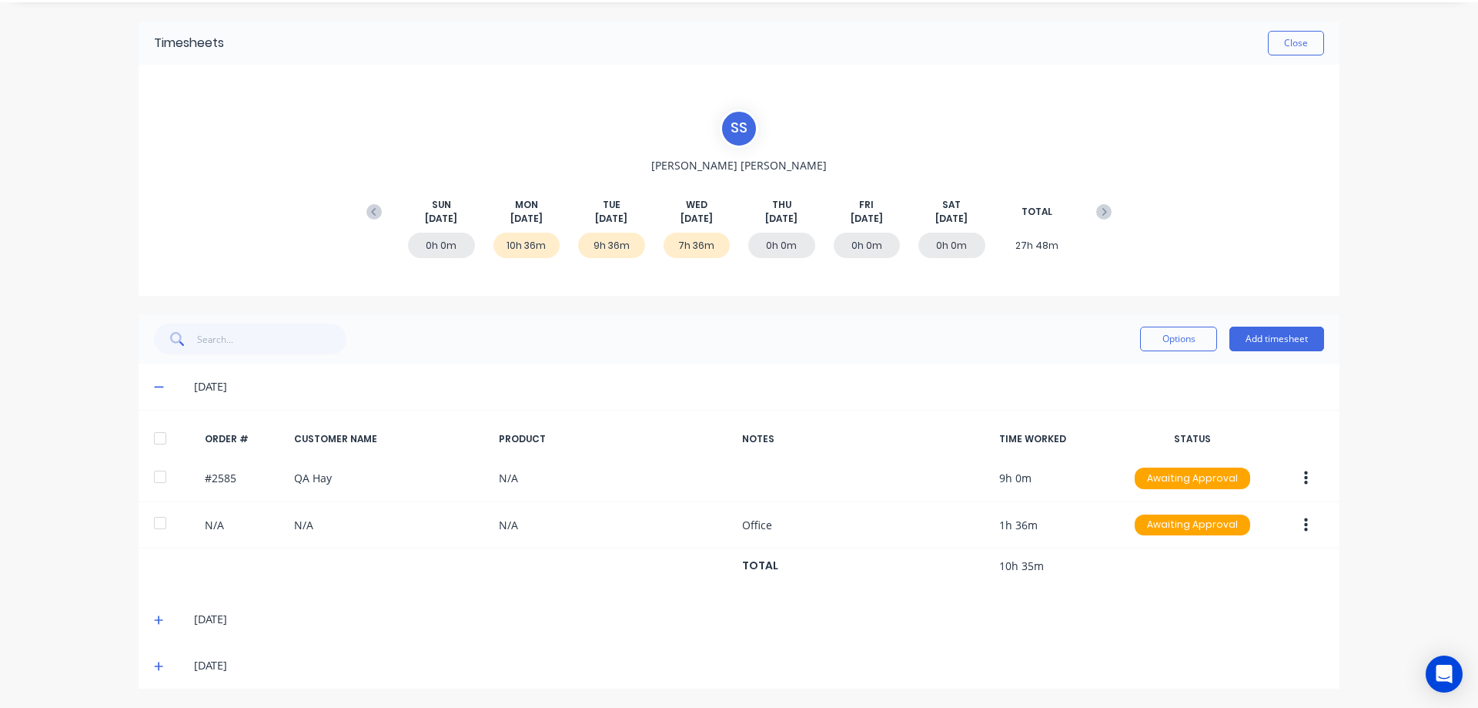
click at [154, 621] on icon at bounding box center [158, 619] width 9 height 9
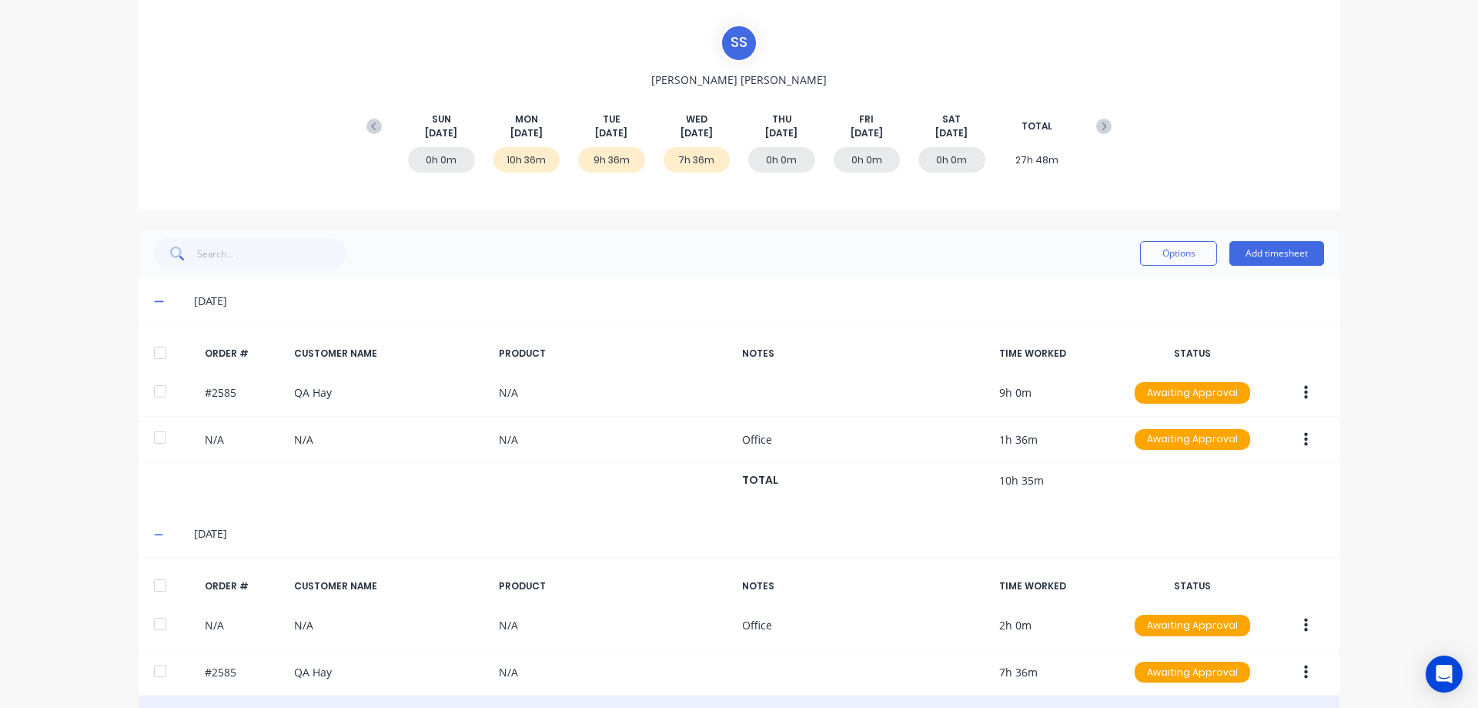
scroll to position [230, 0]
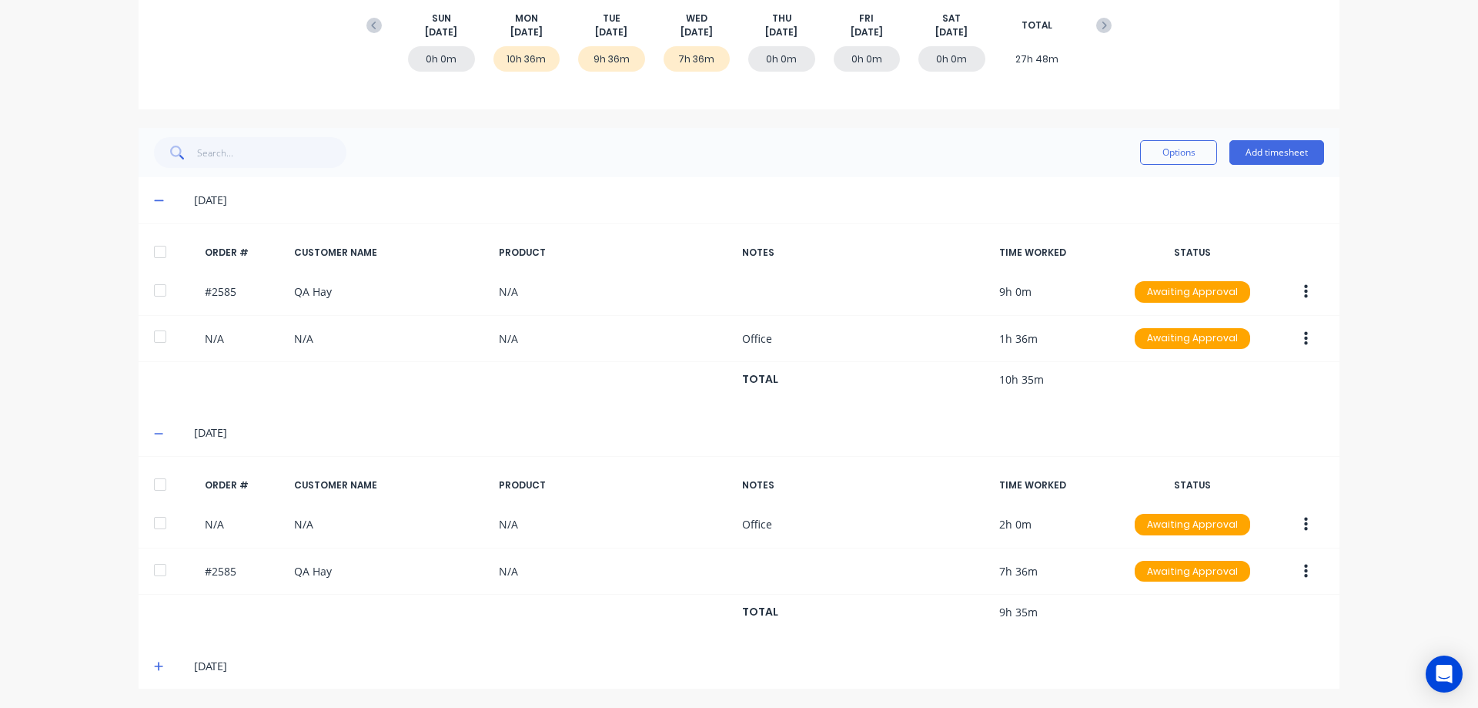
click at [156, 666] on icon at bounding box center [158, 665] width 9 height 9
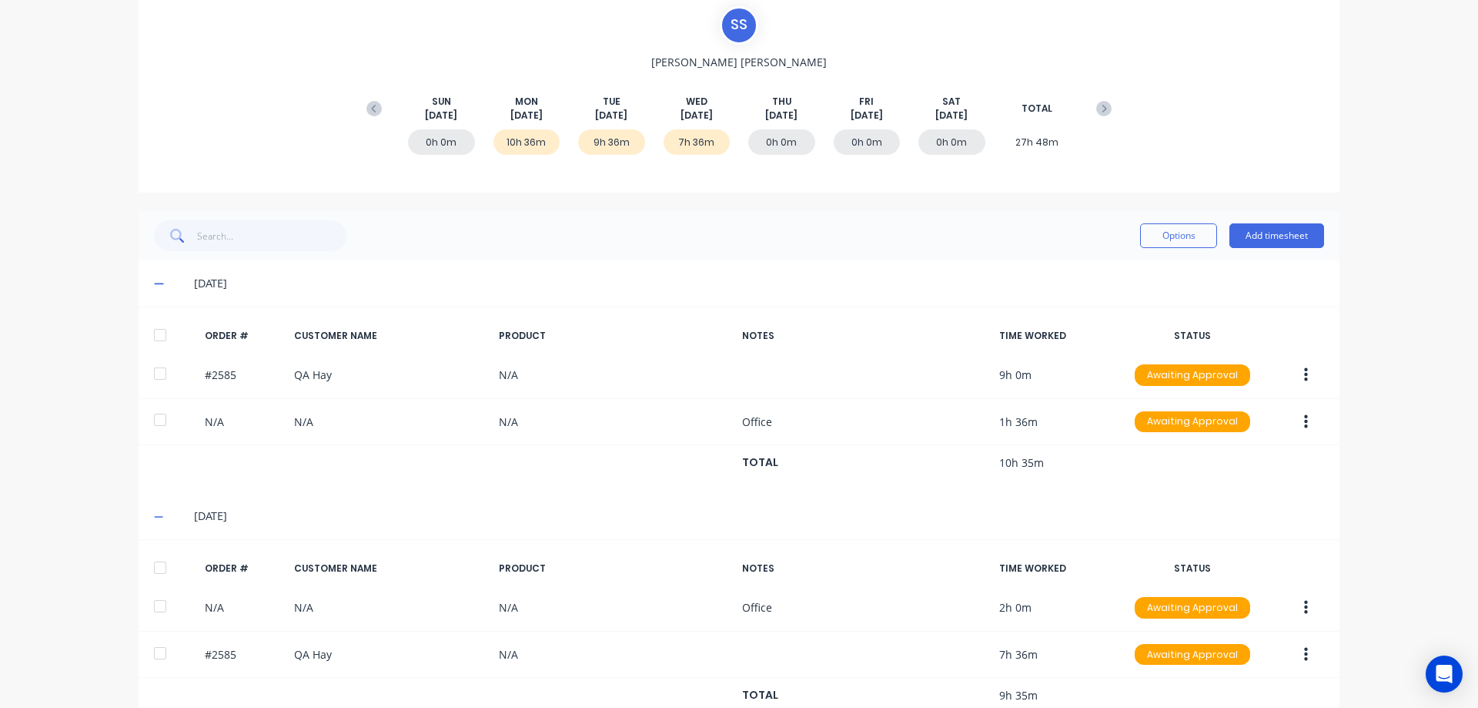
scroll to position [0, 0]
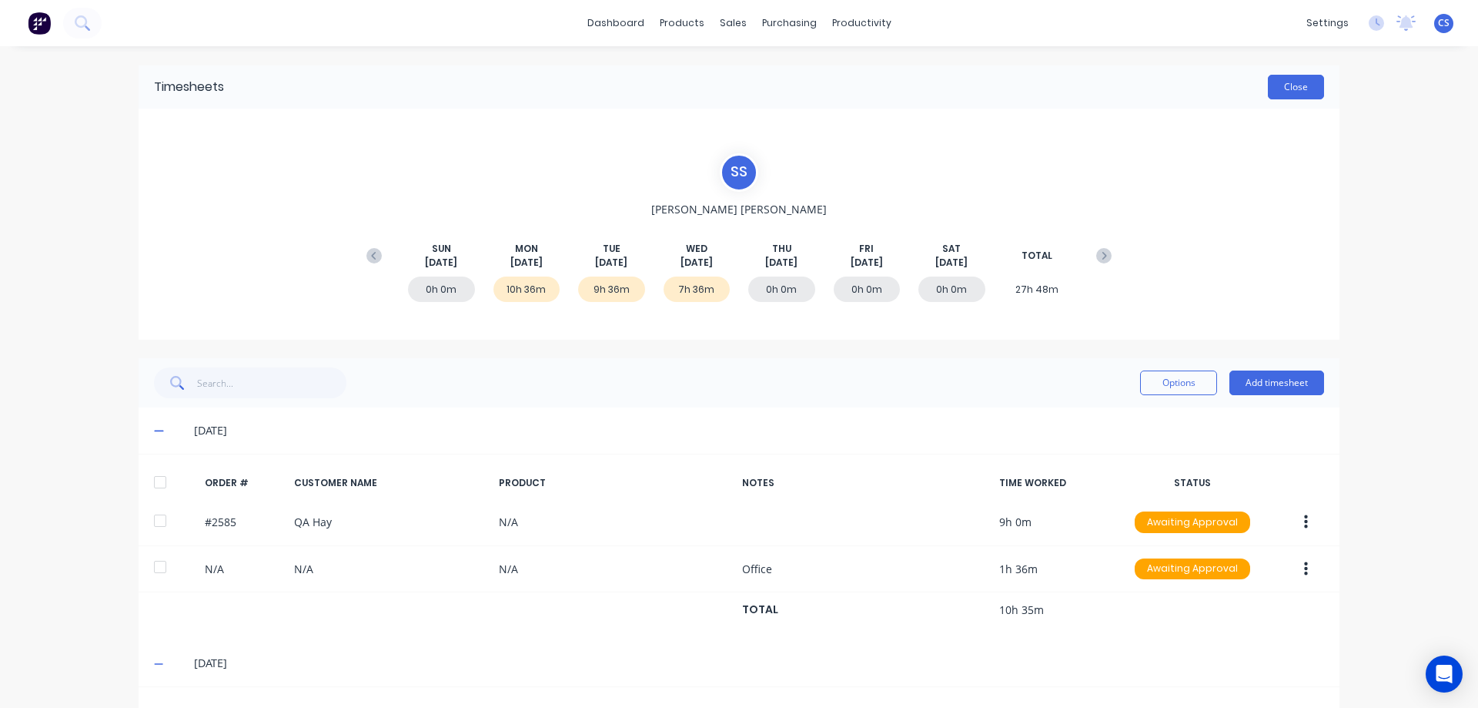
click at [1296, 91] on button "Close" at bounding box center [1296, 87] width 56 height 25
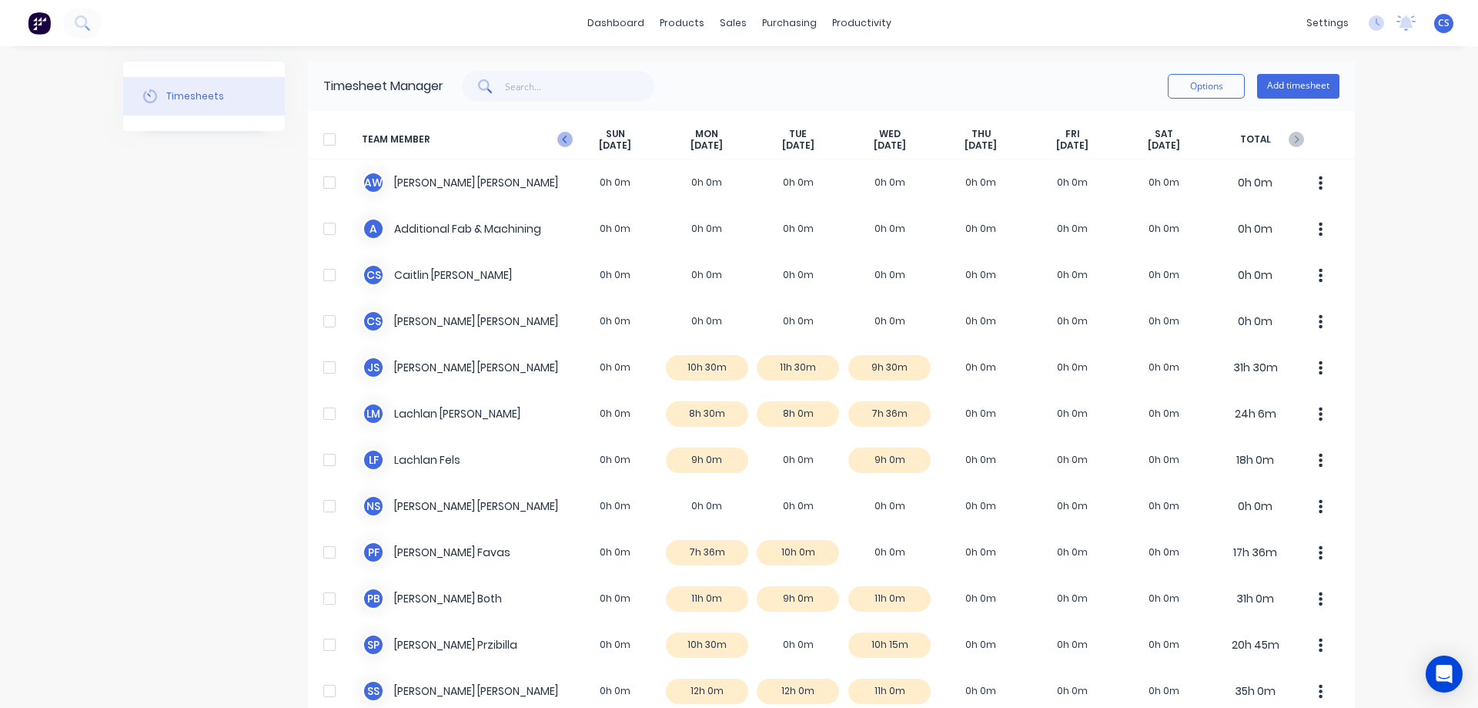
click at [562, 140] on icon "button" at bounding box center [564, 140] width 5 height 8
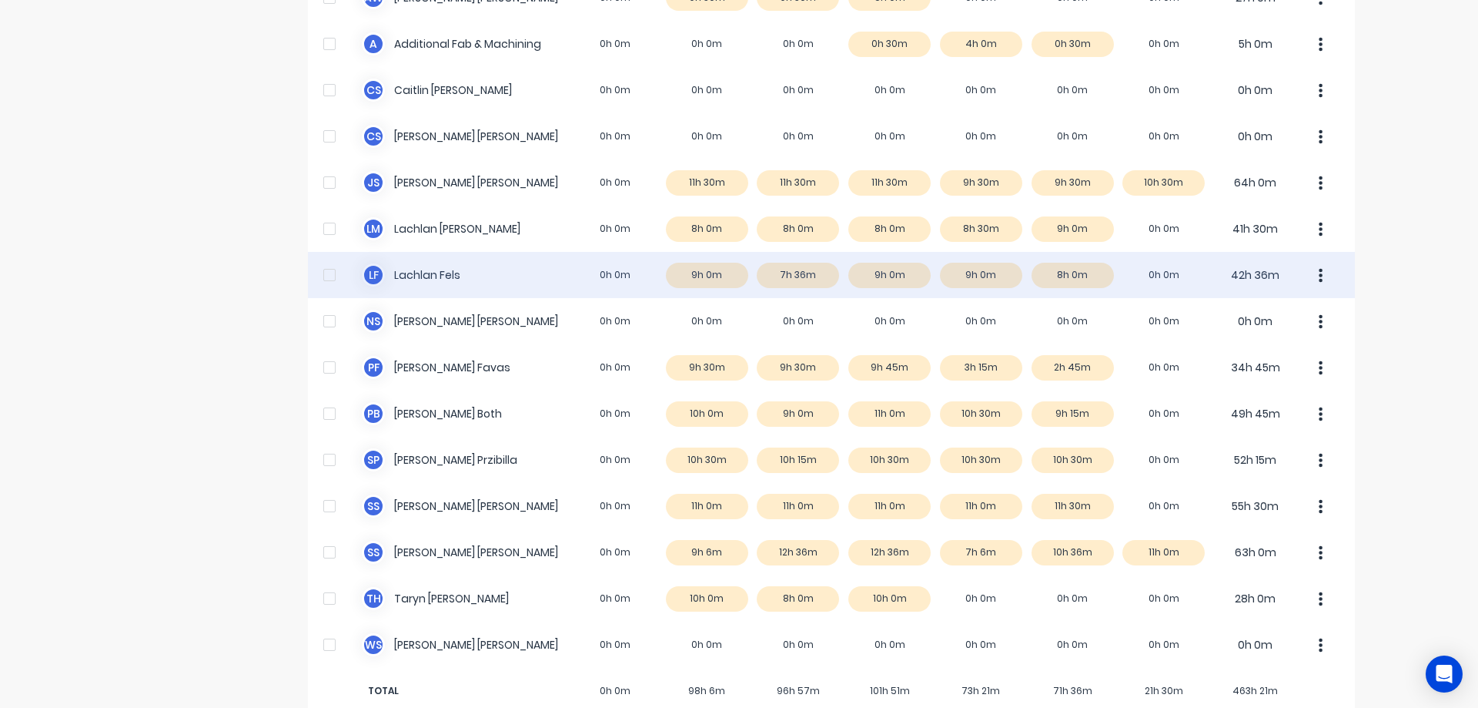
scroll to position [216, 0]
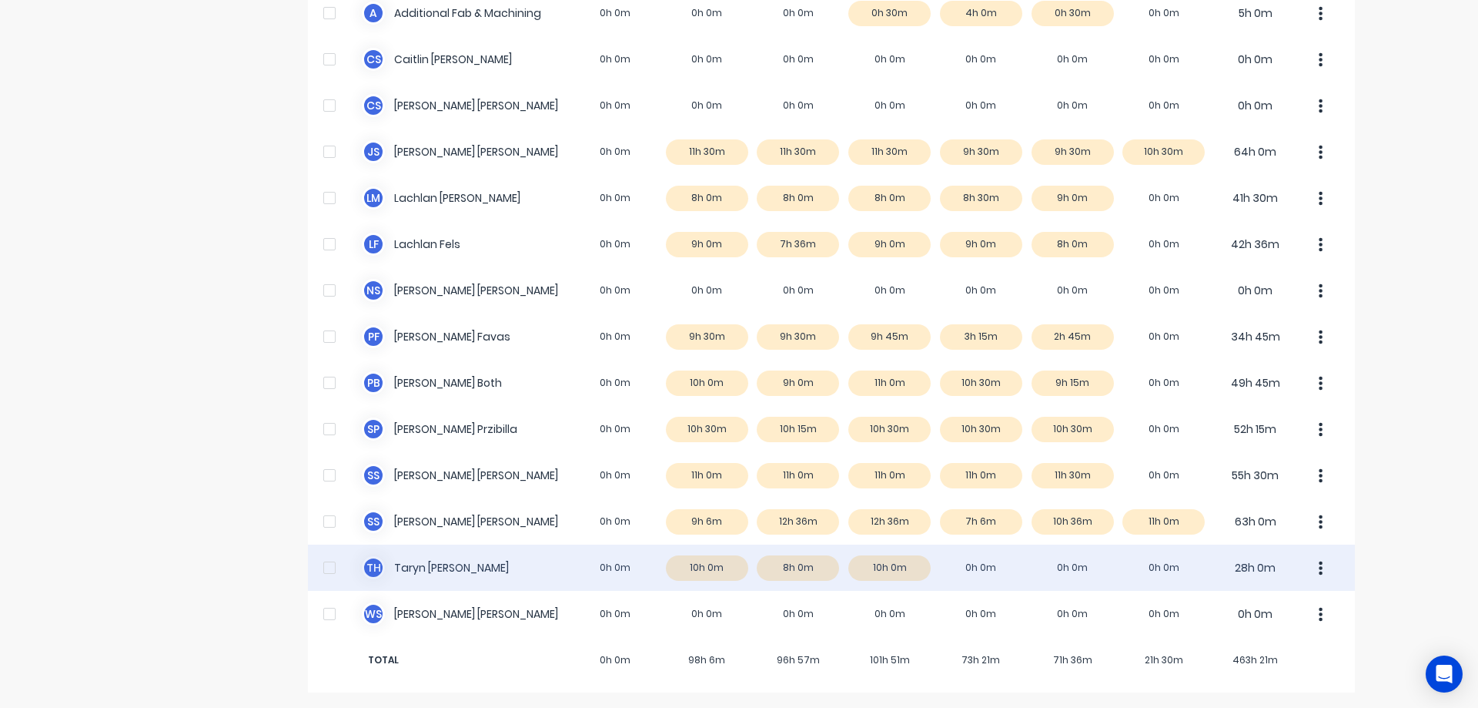
click at [1011, 565] on div "T H [PERSON_NAME] 0h 0m 10h 0m 8h 0m 10h 0m 0h 0m 0h 0m 0h 0m 28h 0m" at bounding box center [831, 567] width 1047 height 46
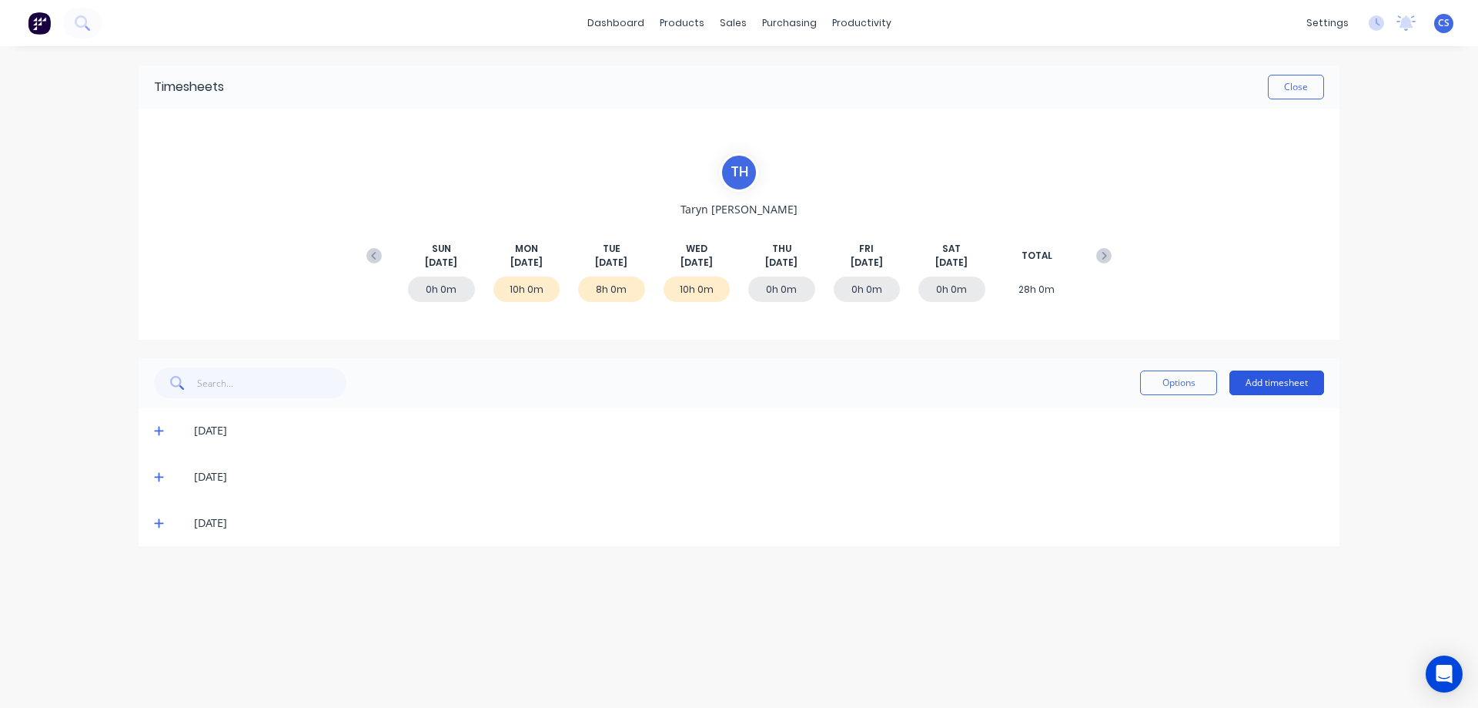
click at [1297, 381] on button "Add timesheet" at bounding box center [1277, 382] width 95 height 25
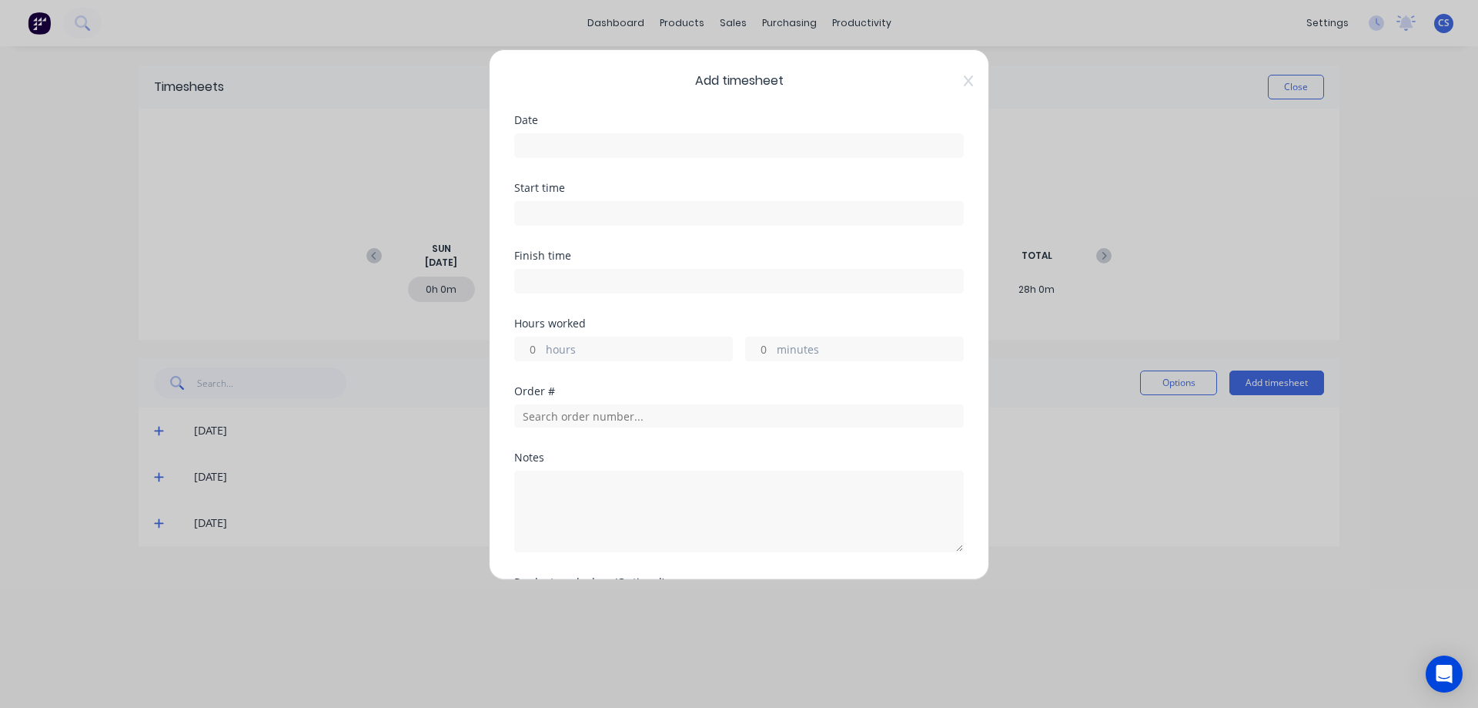
click at [550, 140] on input at bounding box center [739, 145] width 448 height 23
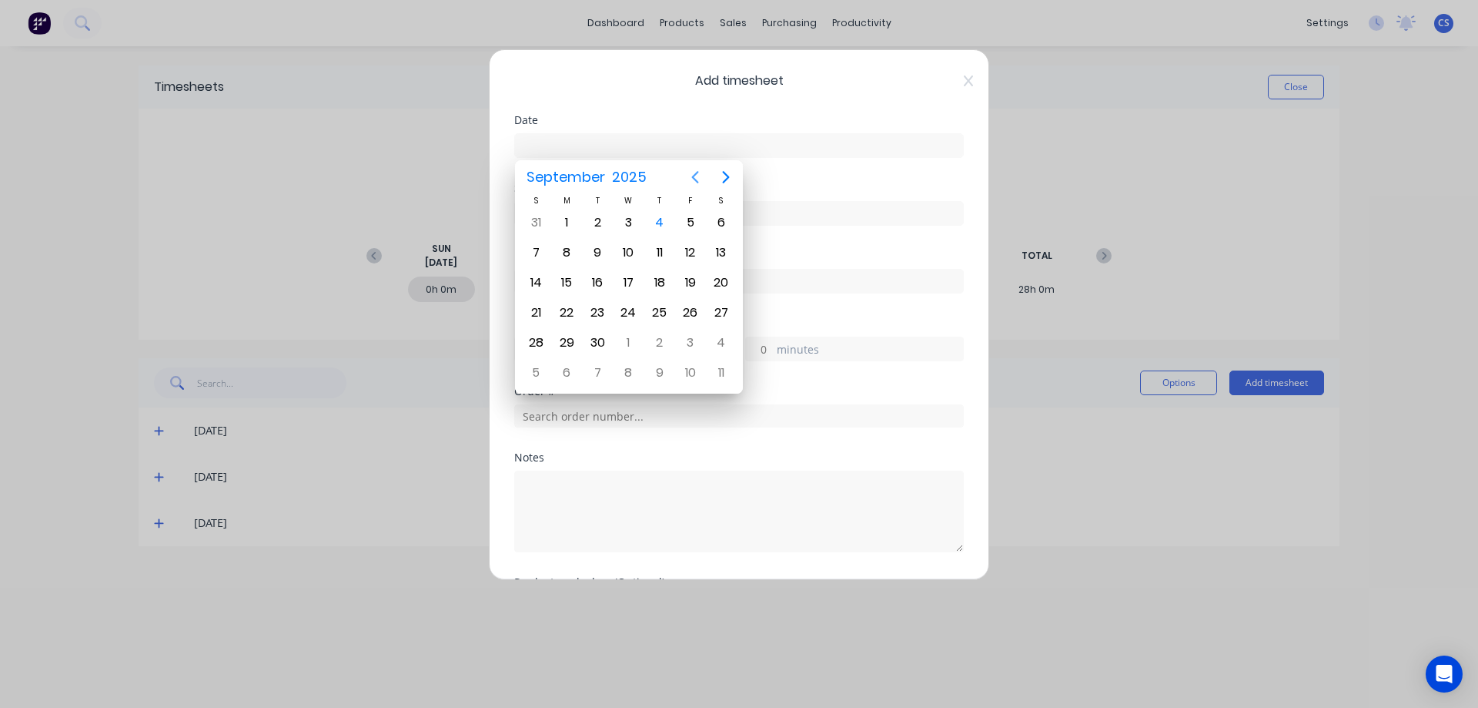
click at [698, 178] on icon "Previous page" at bounding box center [695, 177] width 18 height 18
click at [661, 342] on div "28" at bounding box center [659, 342] width 23 height 23
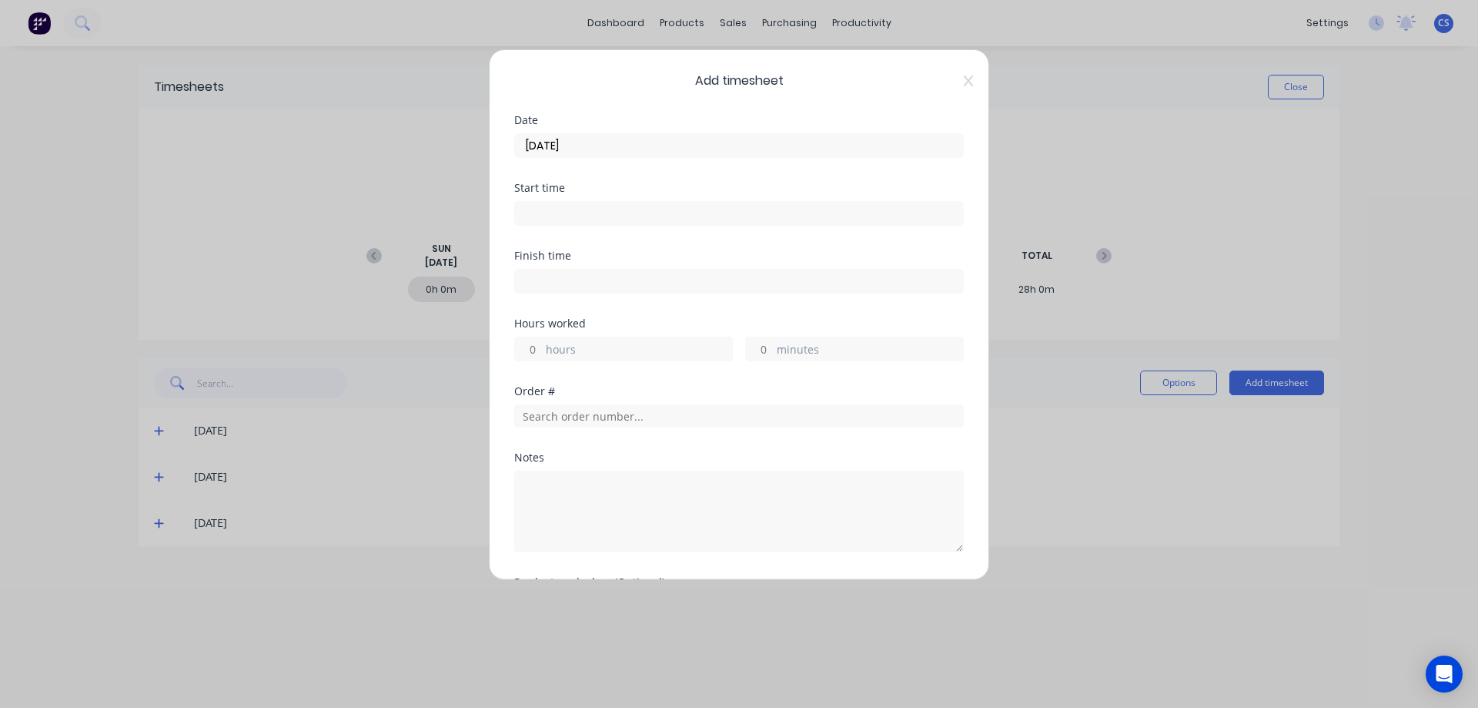
click at [537, 350] on input "hours" at bounding box center [528, 348] width 27 height 23
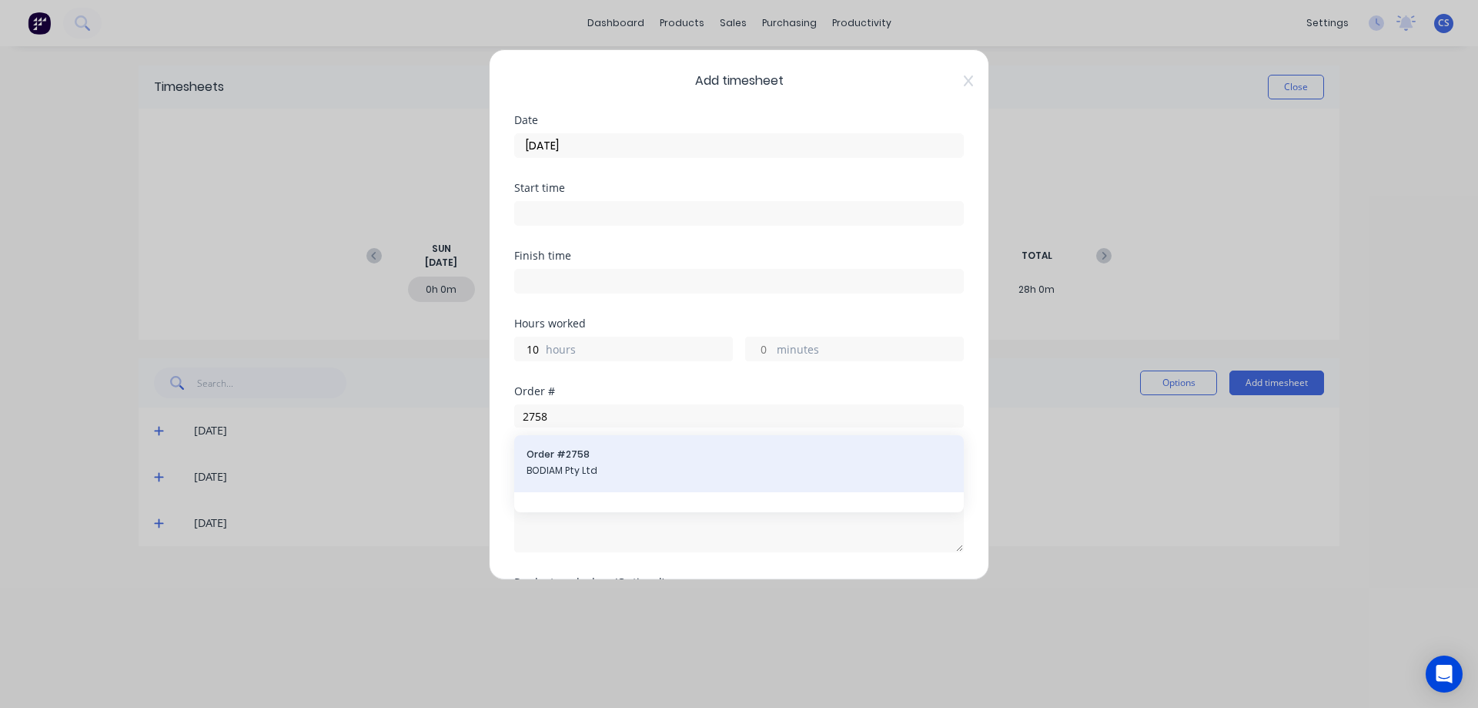
click at [597, 476] on span "BODIAM Pty Ltd" at bounding box center [739, 471] width 425 height 14
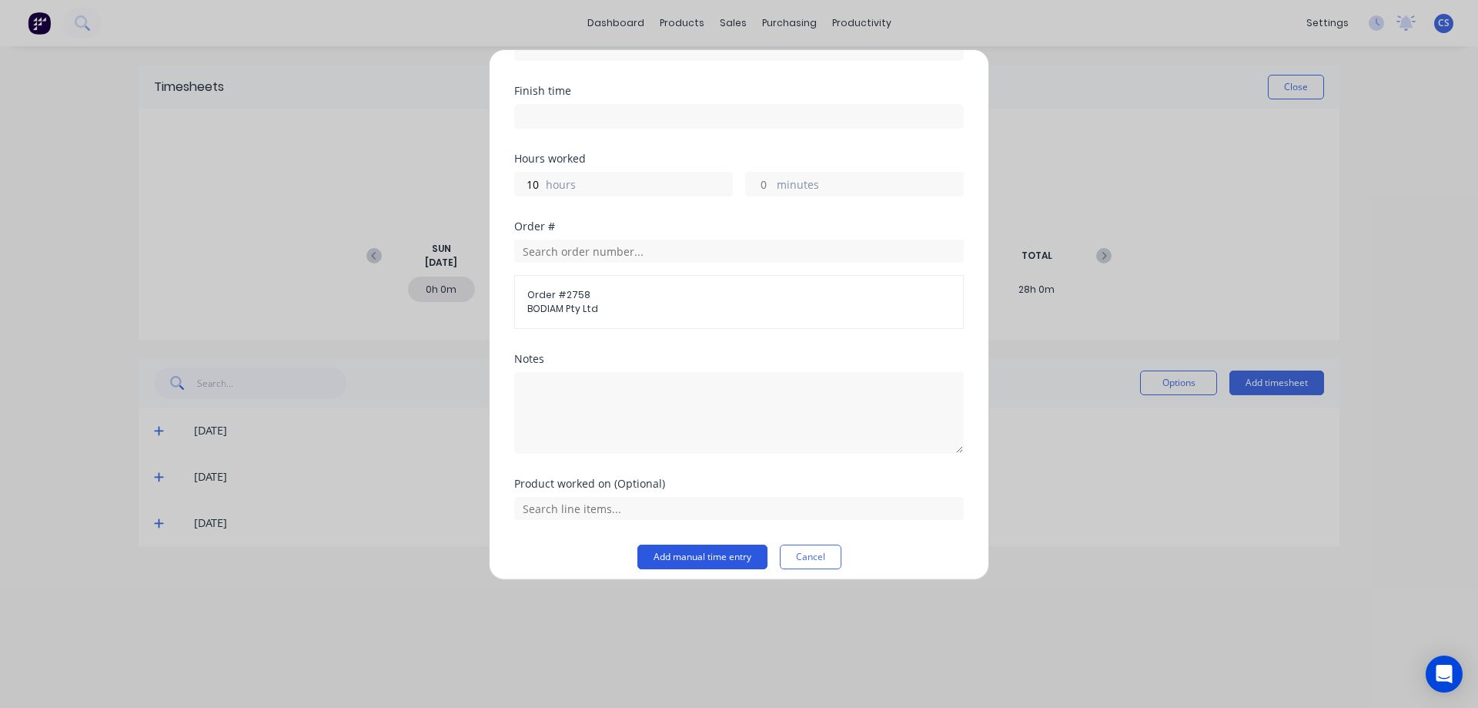
scroll to position [176, 0]
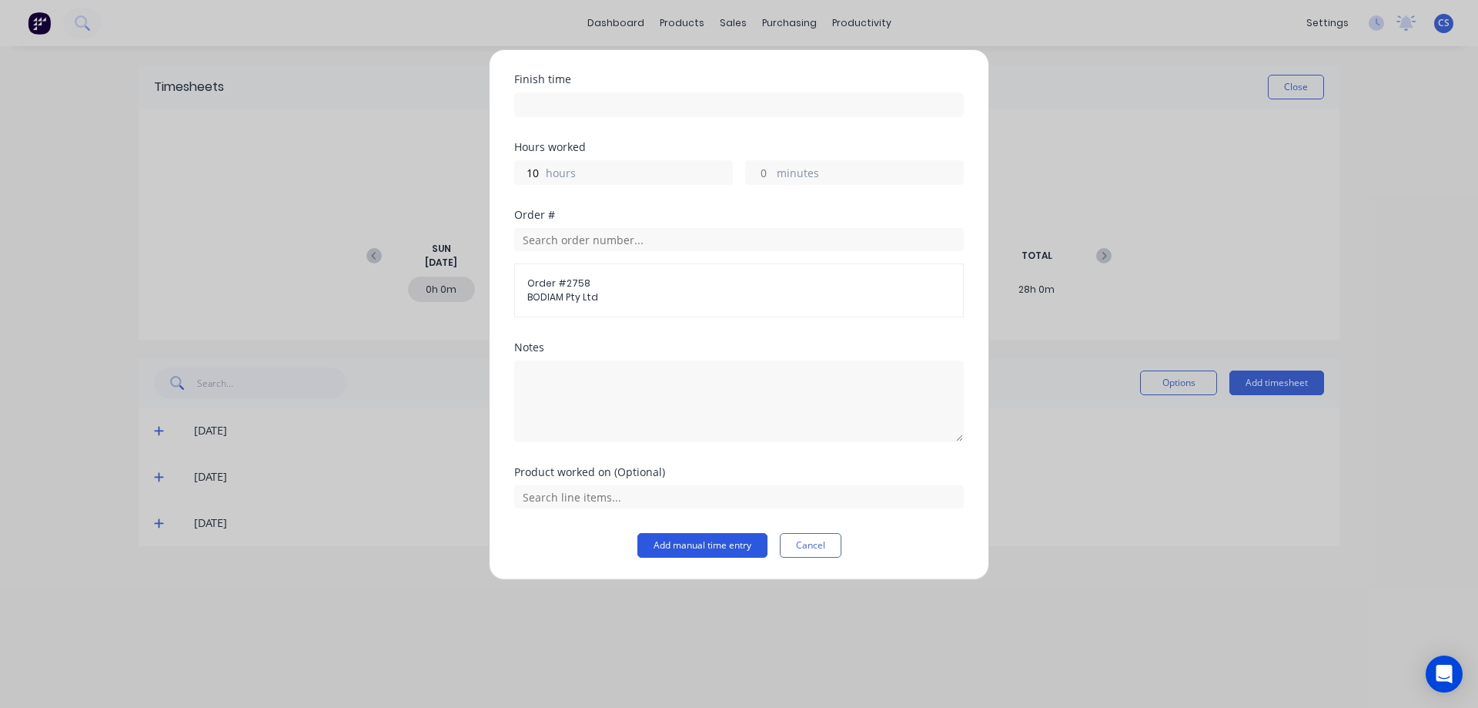
click at [686, 554] on button "Add manual time entry" at bounding box center [703, 545] width 130 height 25
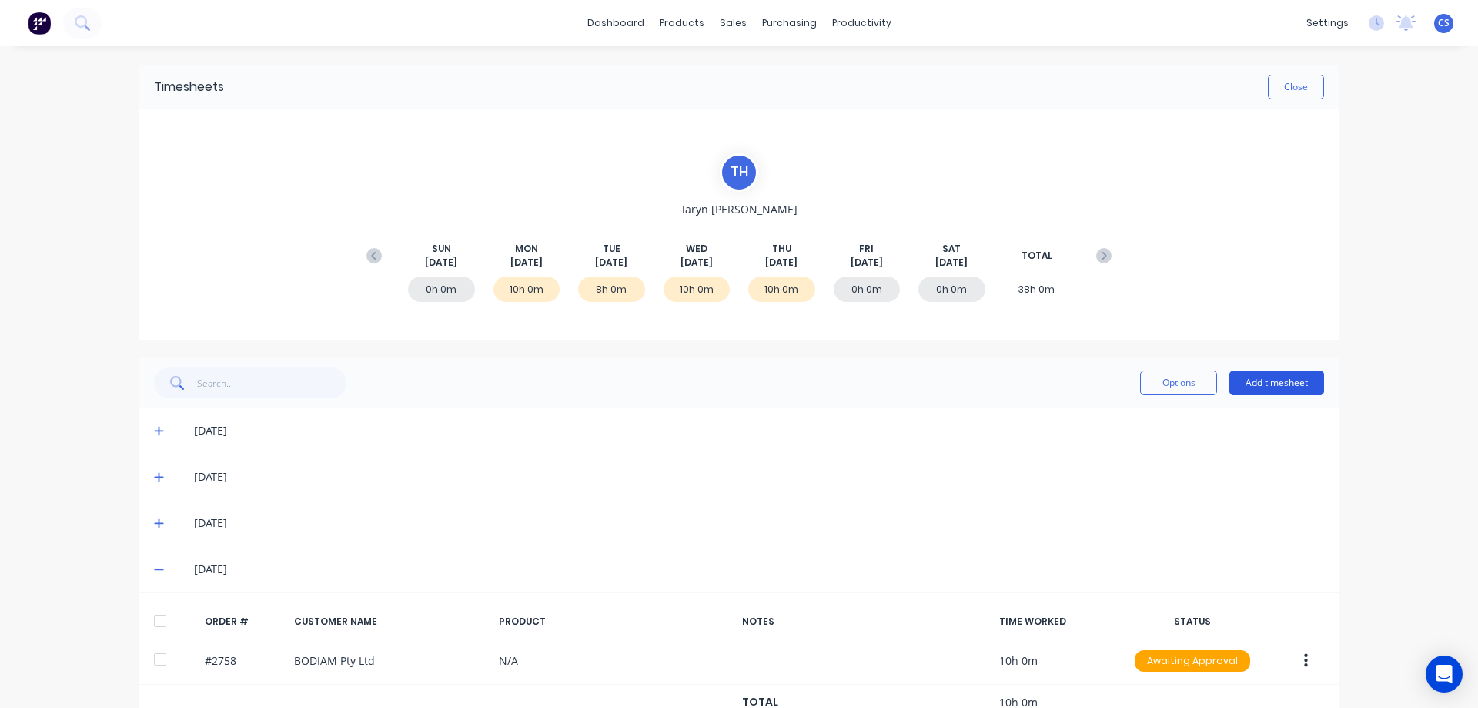
click at [1264, 380] on button "Add timesheet" at bounding box center [1277, 382] width 95 height 25
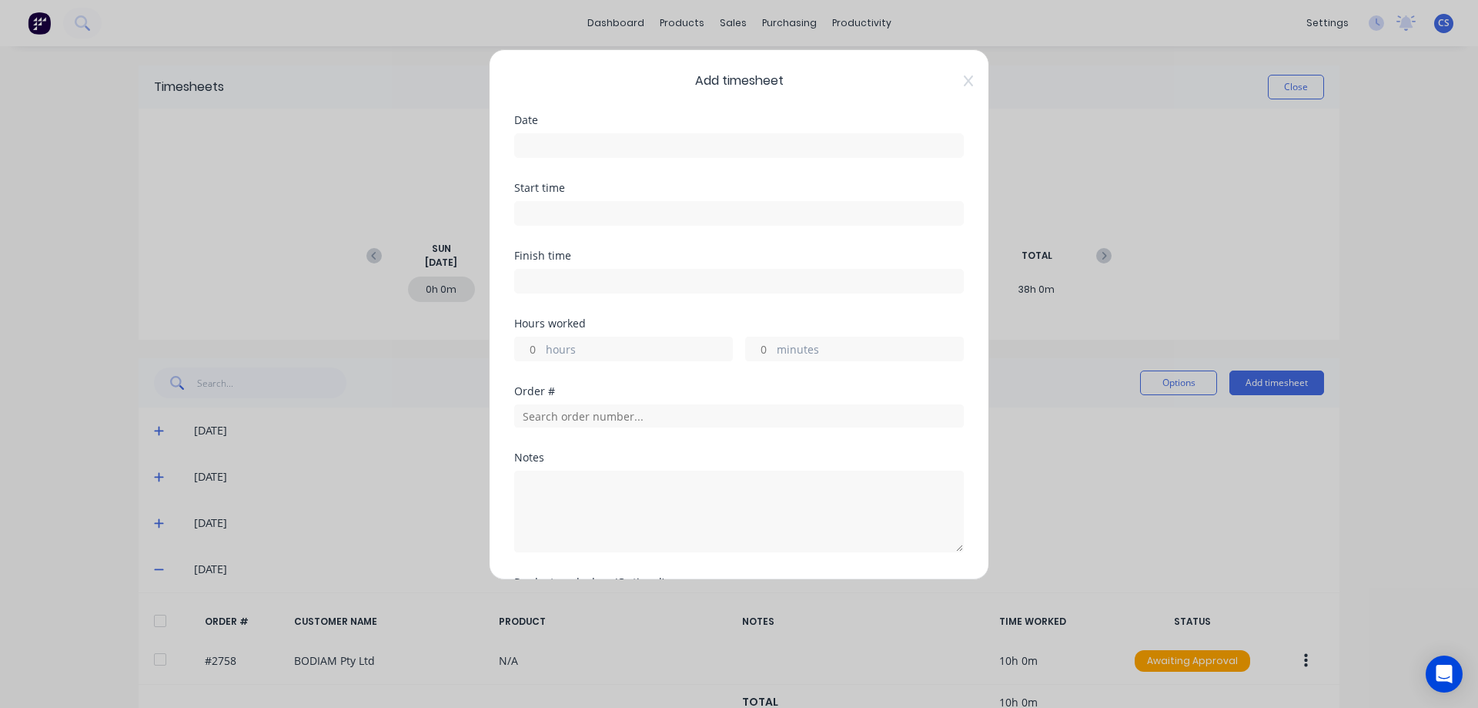
click at [591, 148] on input at bounding box center [739, 145] width 448 height 23
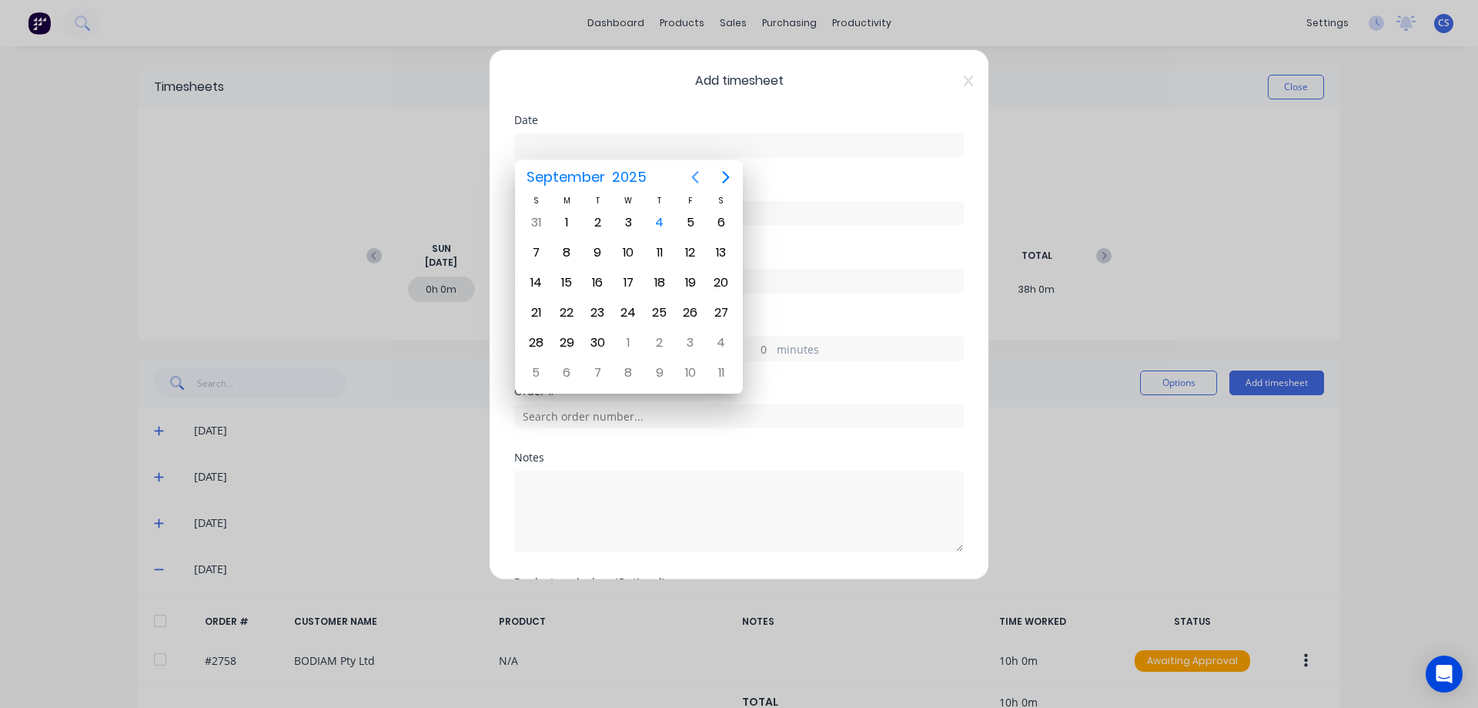
click at [693, 179] on icon "Previous page" at bounding box center [695, 177] width 18 height 18
click at [692, 346] on div "29" at bounding box center [690, 342] width 23 height 23
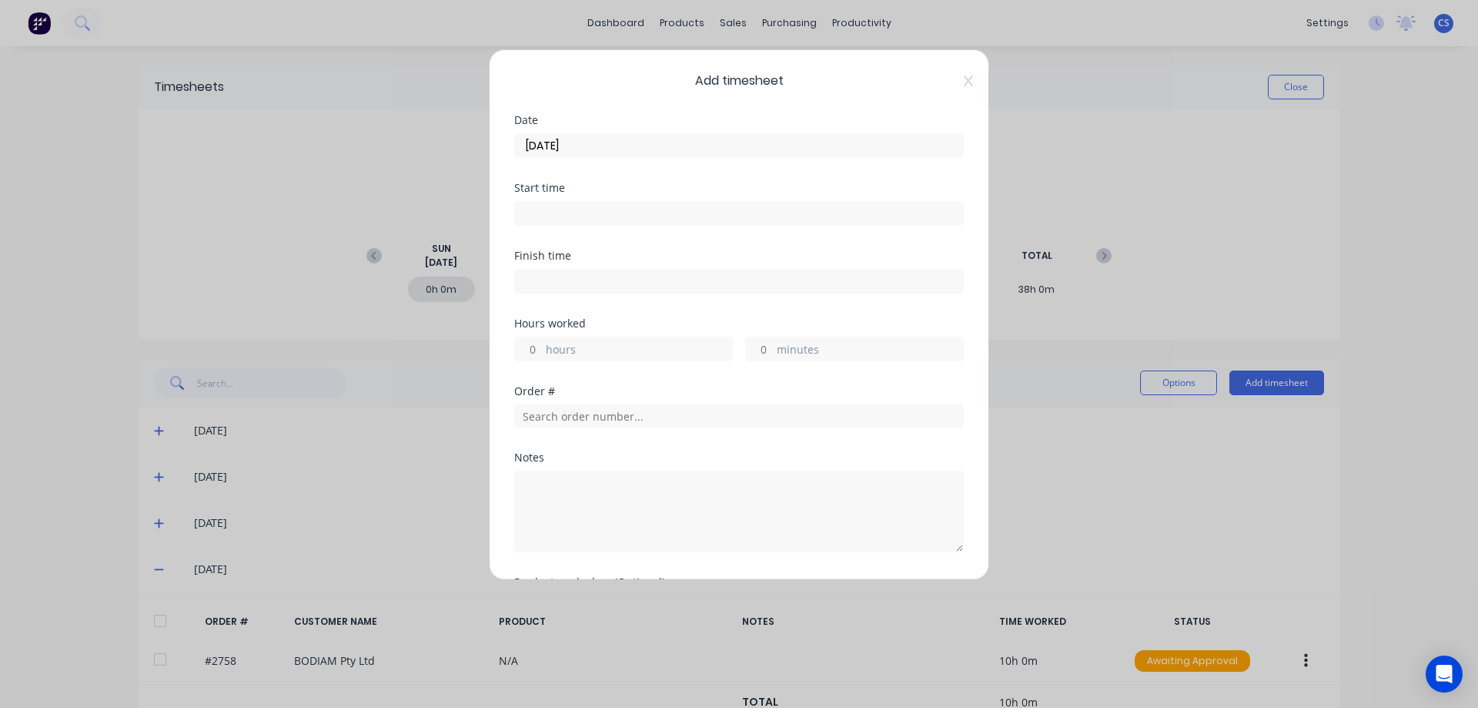
click at [537, 346] on input "hours" at bounding box center [528, 348] width 27 height 23
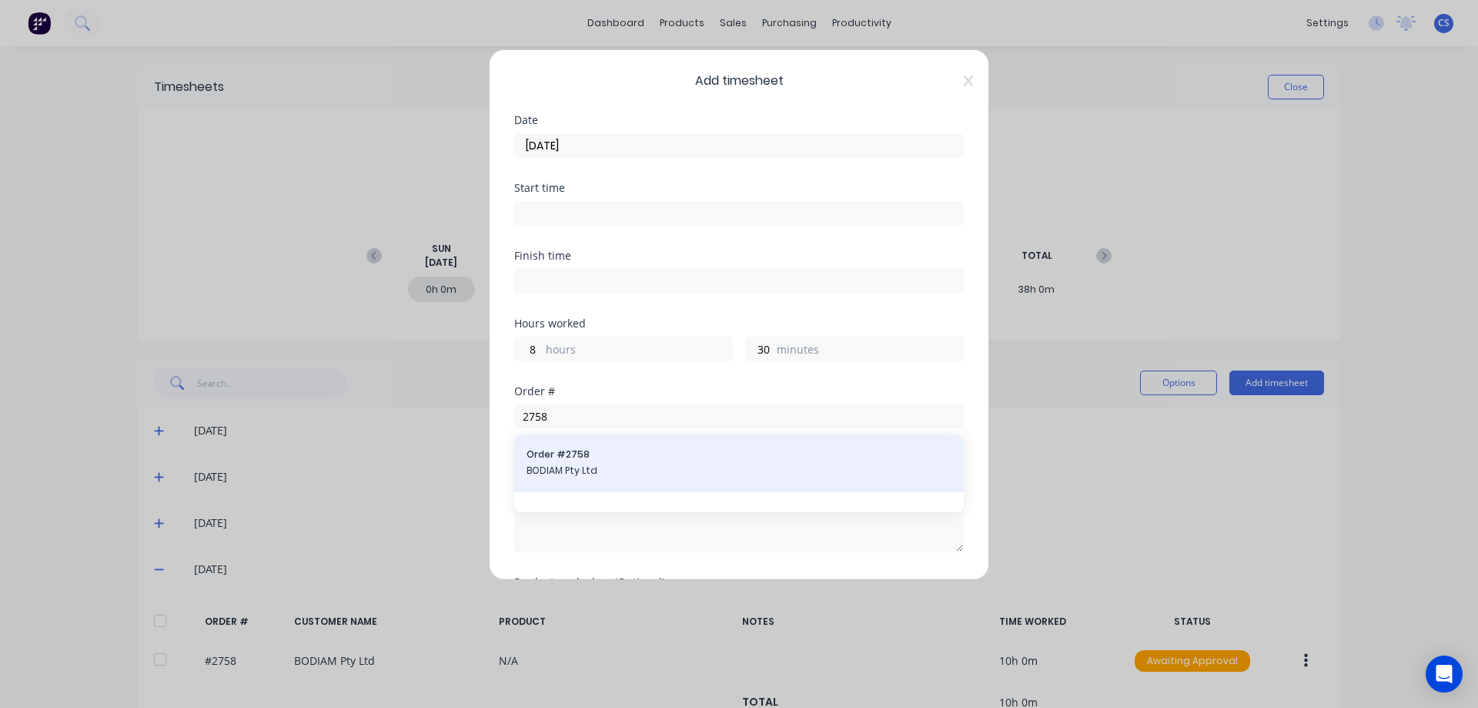
click at [619, 462] on div "Order # 2758 BODIAM Pty Ltd" at bounding box center [739, 463] width 425 height 32
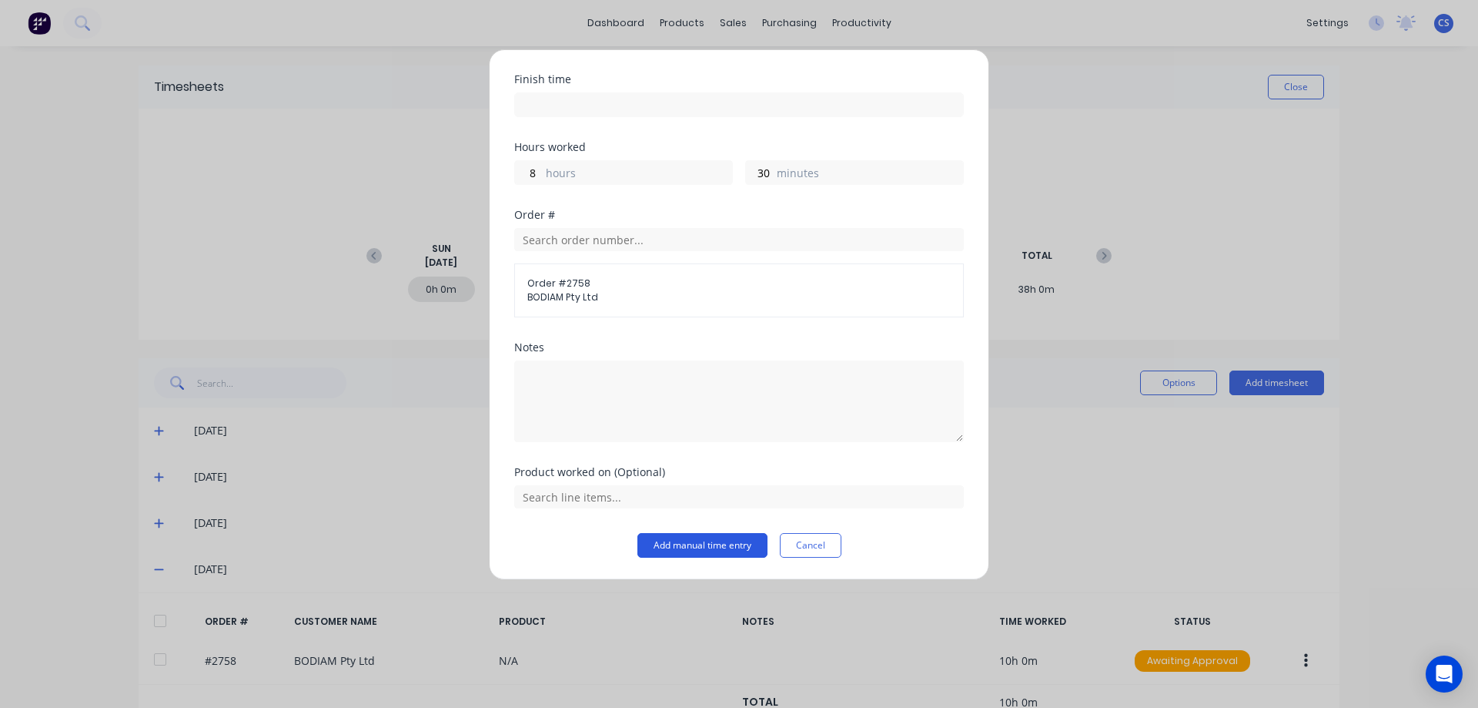
click at [677, 544] on button "Add manual time entry" at bounding box center [703, 545] width 130 height 25
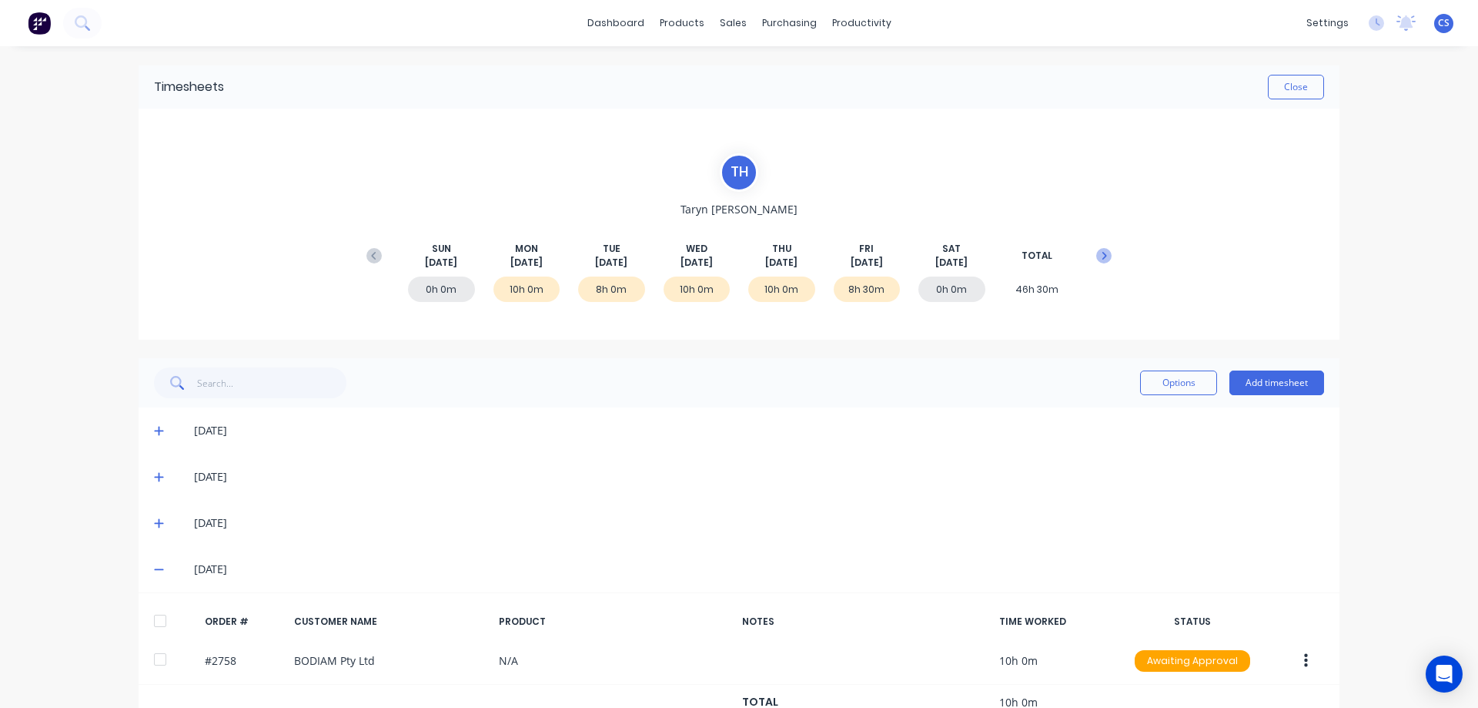
click at [1103, 257] on icon at bounding box center [1105, 256] width 5 height 8
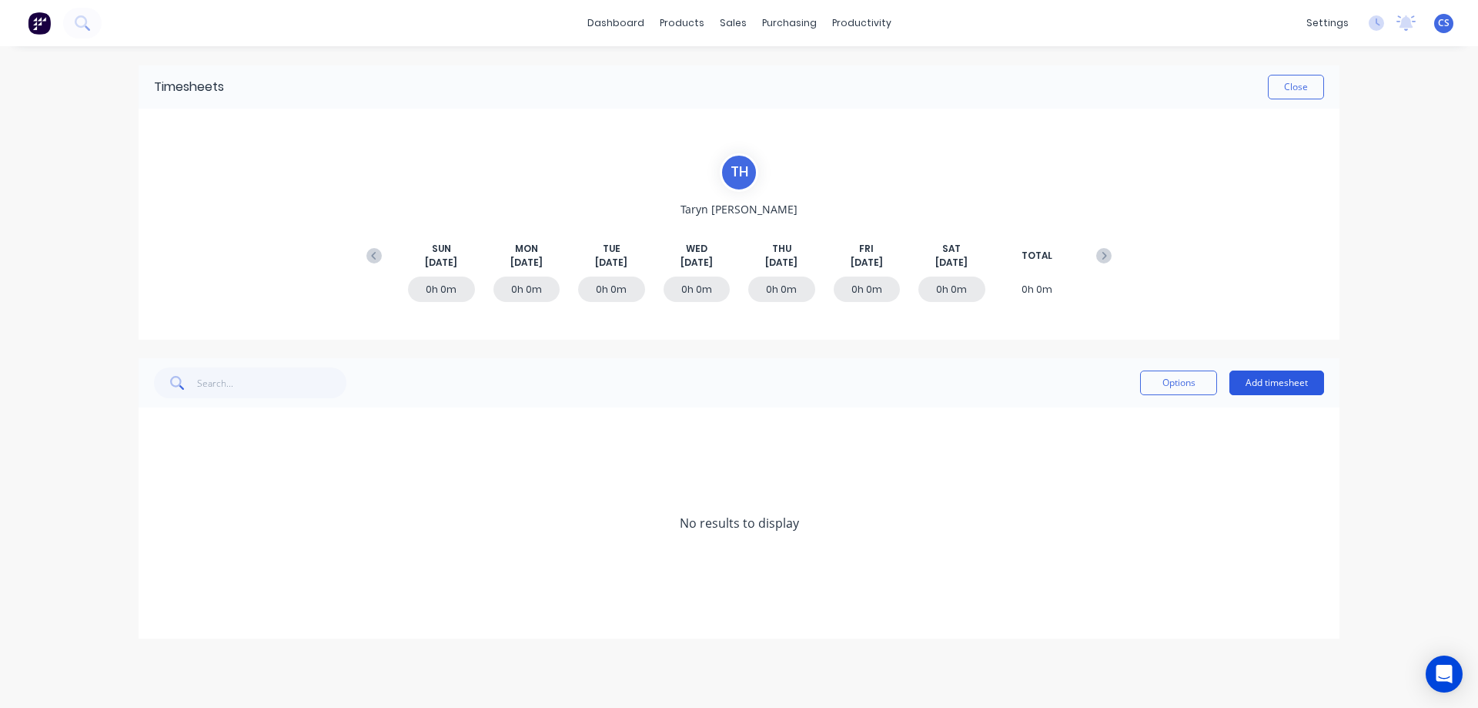
click at [1277, 387] on button "Add timesheet" at bounding box center [1277, 382] width 95 height 25
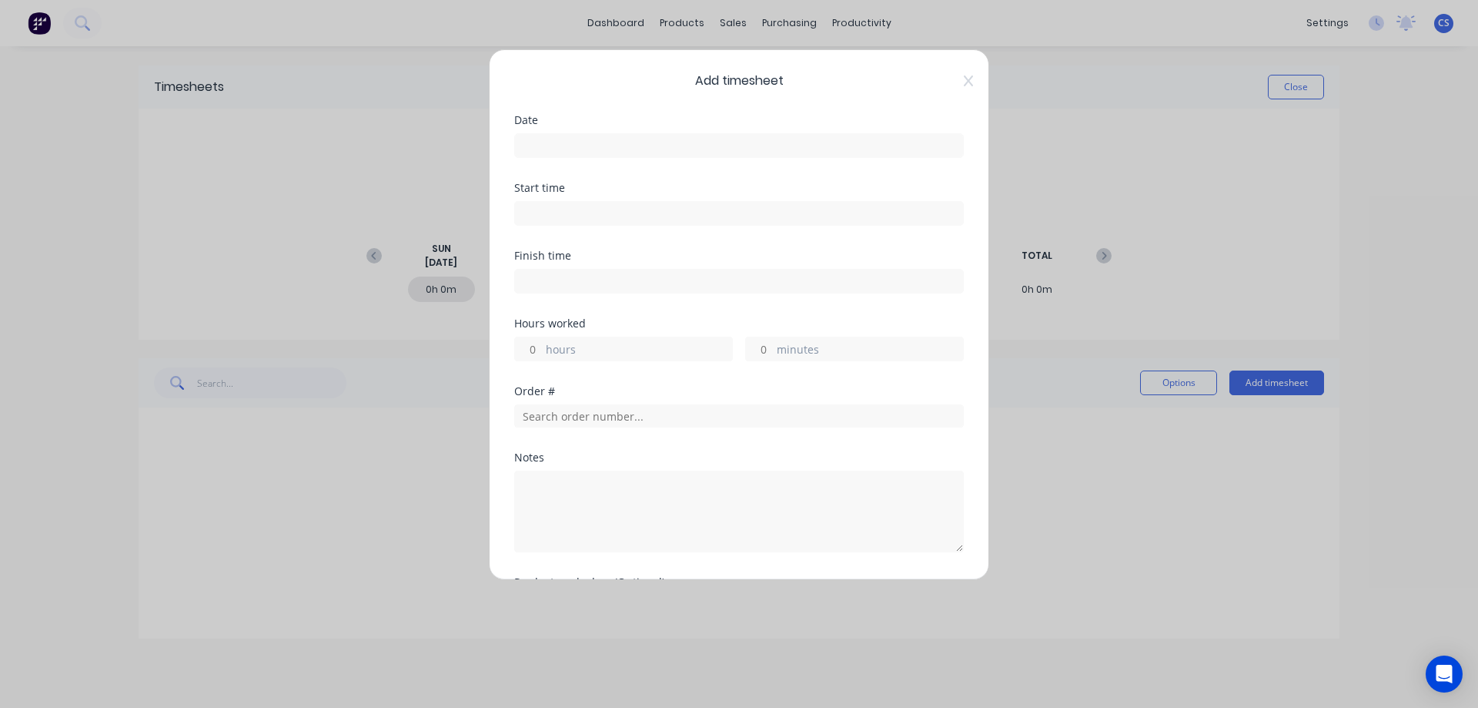
click at [537, 143] on input at bounding box center [739, 145] width 448 height 23
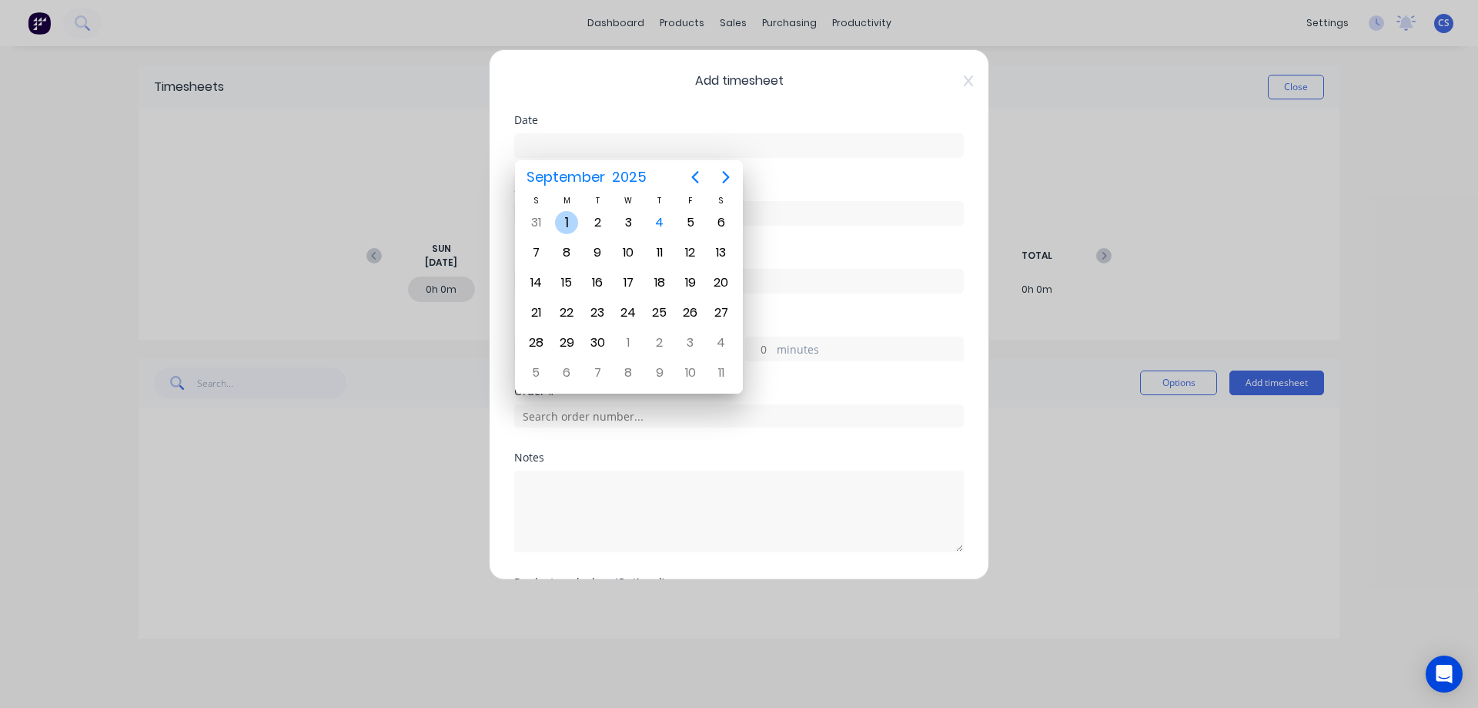
click at [569, 223] on div "1" at bounding box center [566, 222] width 23 height 23
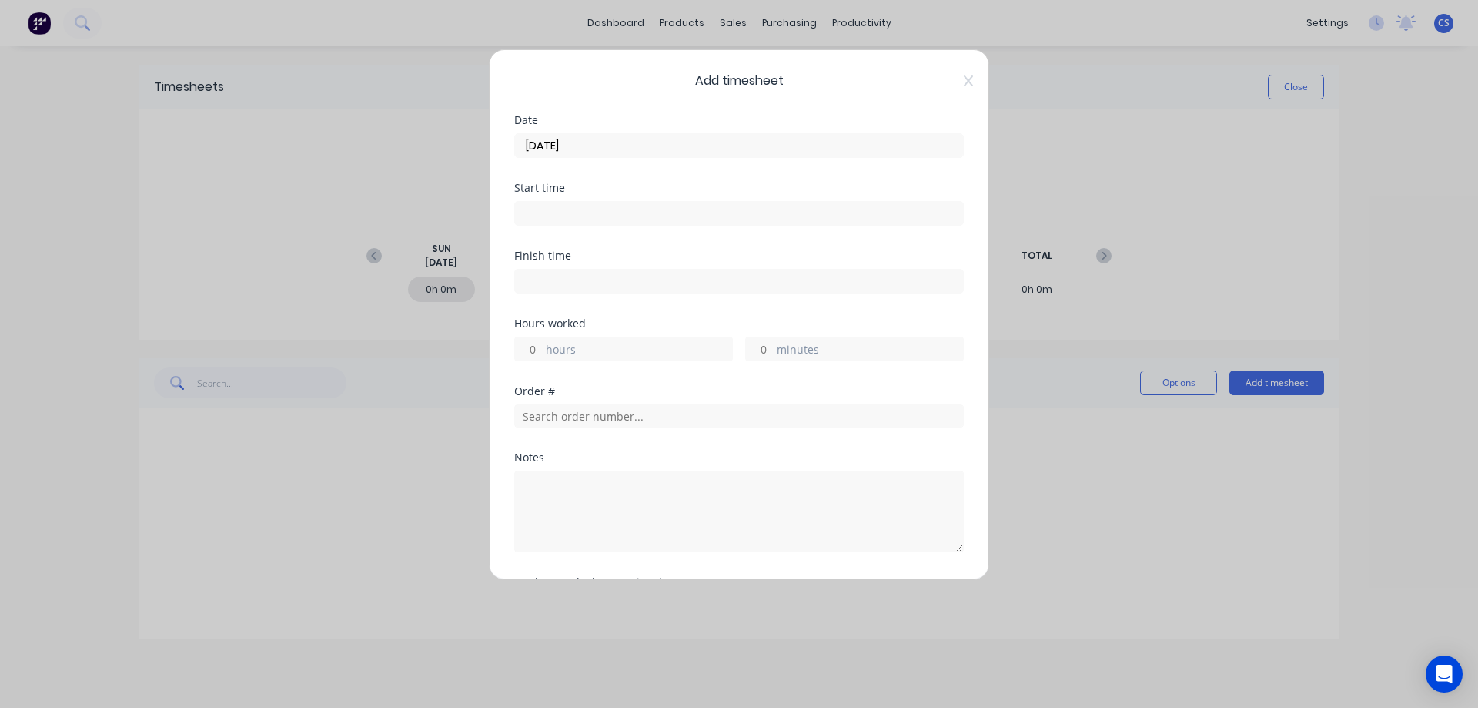
click at [535, 348] on input "hours" at bounding box center [528, 348] width 27 height 23
click at [600, 150] on input "[DATE]" at bounding box center [739, 145] width 448 height 23
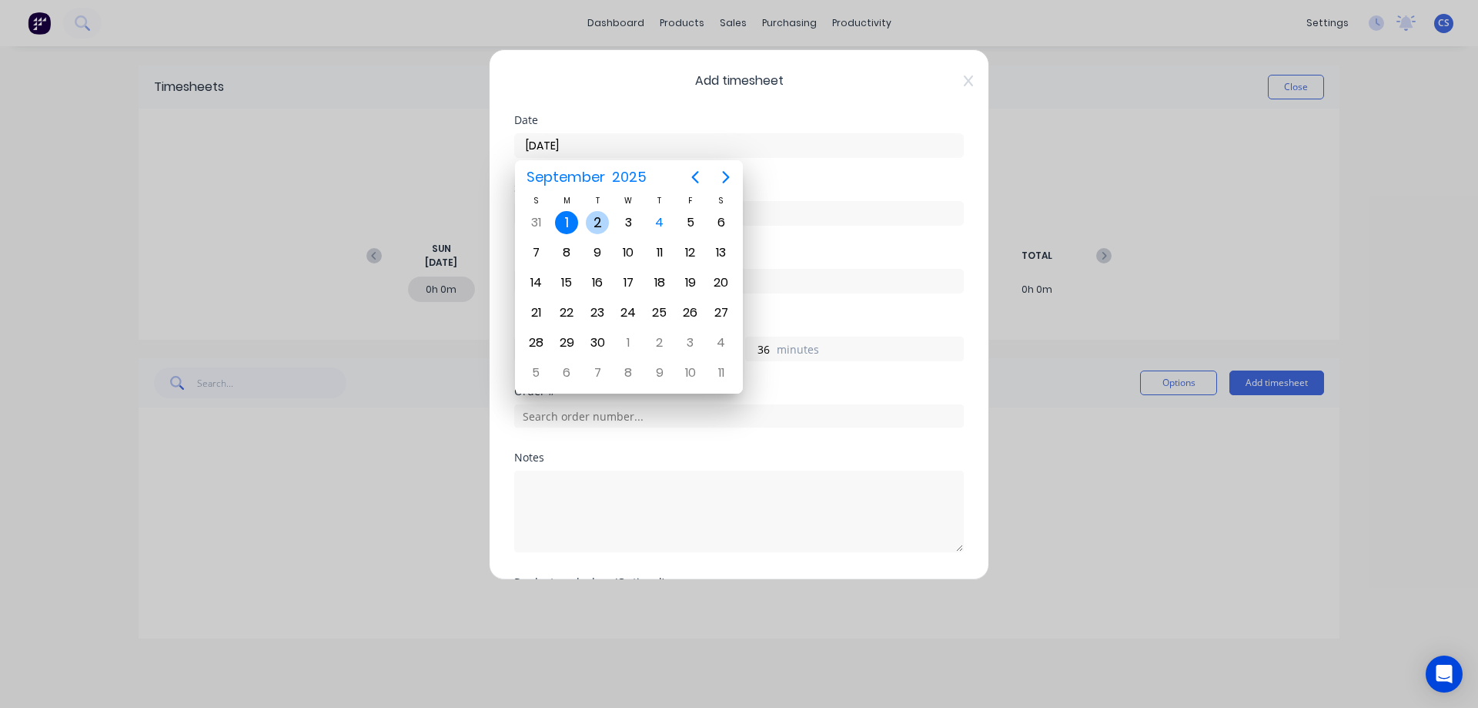
click at [595, 220] on div "2" at bounding box center [597, 222] width 23 height 23
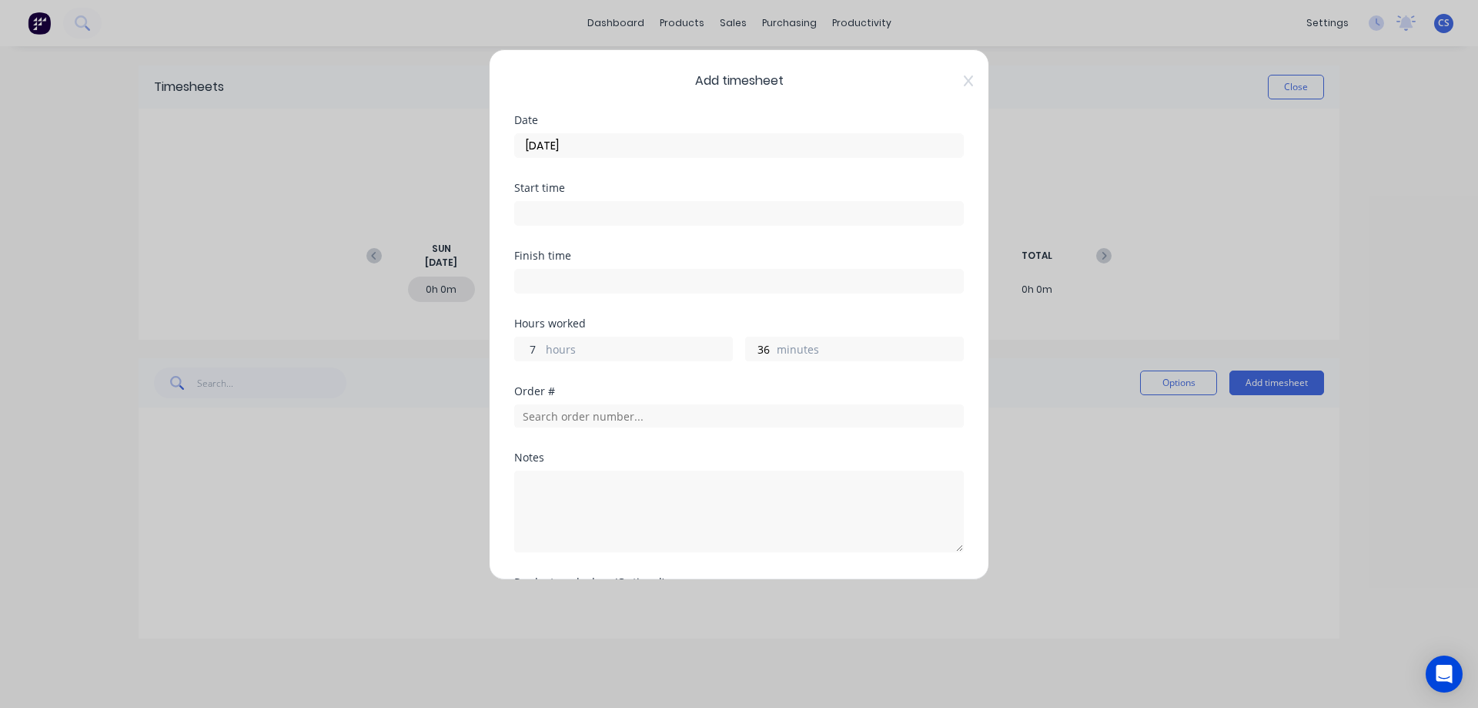
drag, startPoint x: 538, startPoint y: 352, endPoint x: 512, endPoint y: 348, distance: 26.5
click at [512, 348] on div "Add timesheet Date [DATE] Start time Finish time Hours worked 7 hours 36 minute…" at bounding box center [739, 314] width 500 height 531
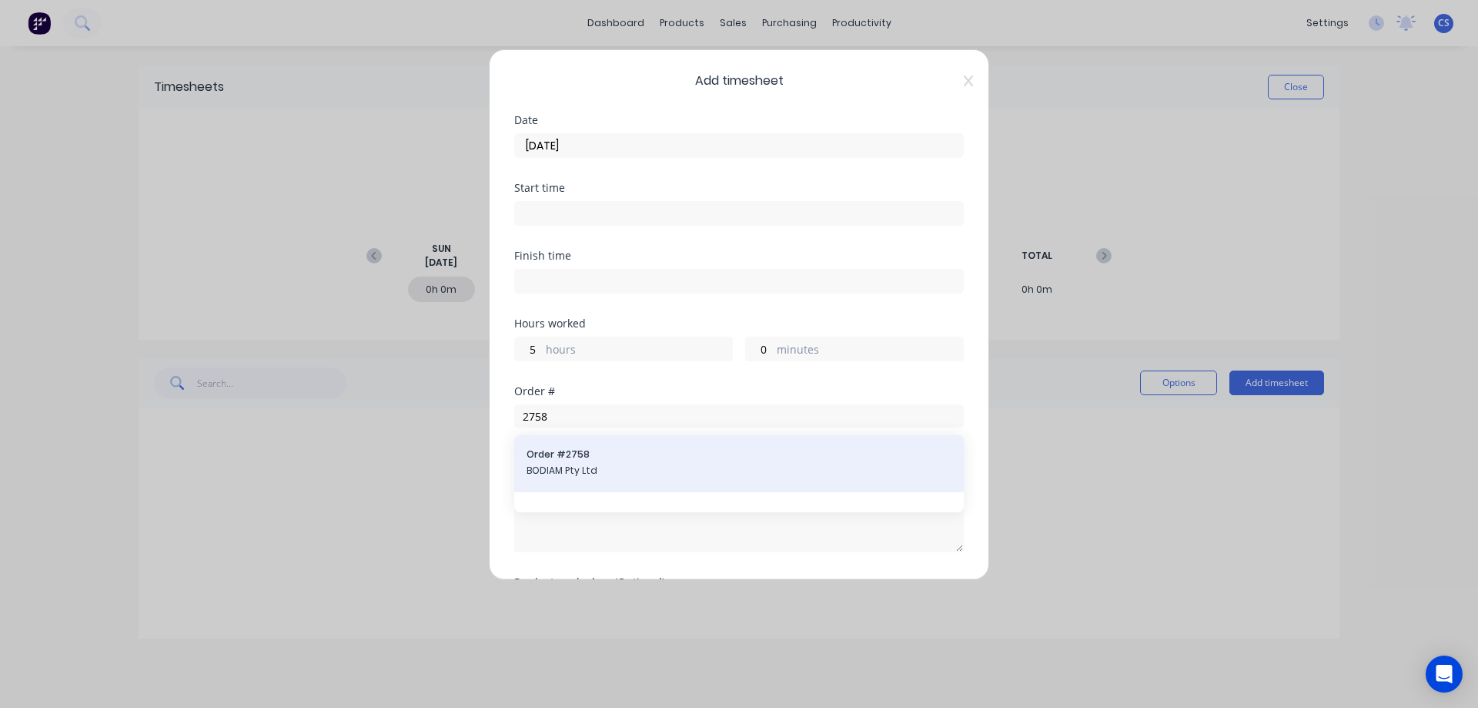
click at [621, 467] on span "BODIAM Pty Ltd" at bounding box center [739, 471] width 425 height 14
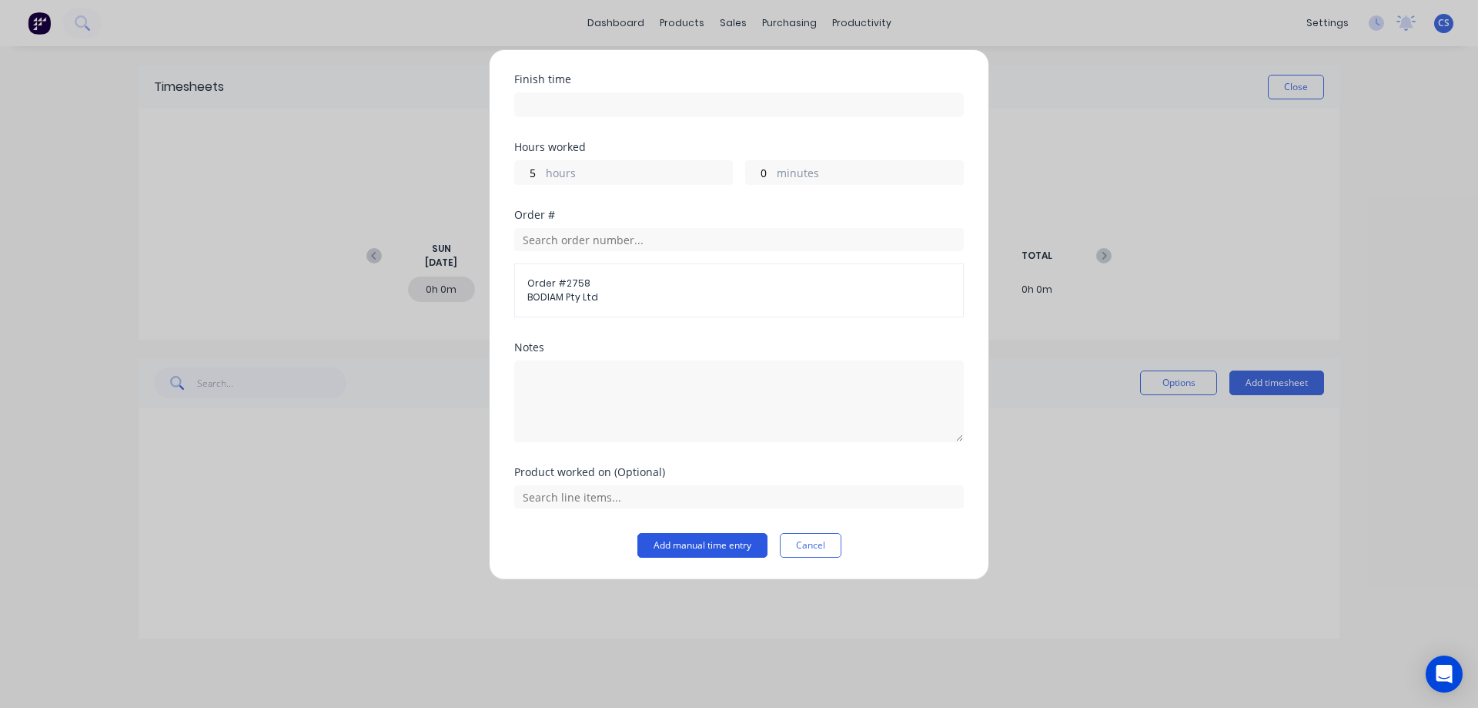
click at [681, 541] on button "Add manual time entry" at bounding box center [703, 545] width 130 height 25
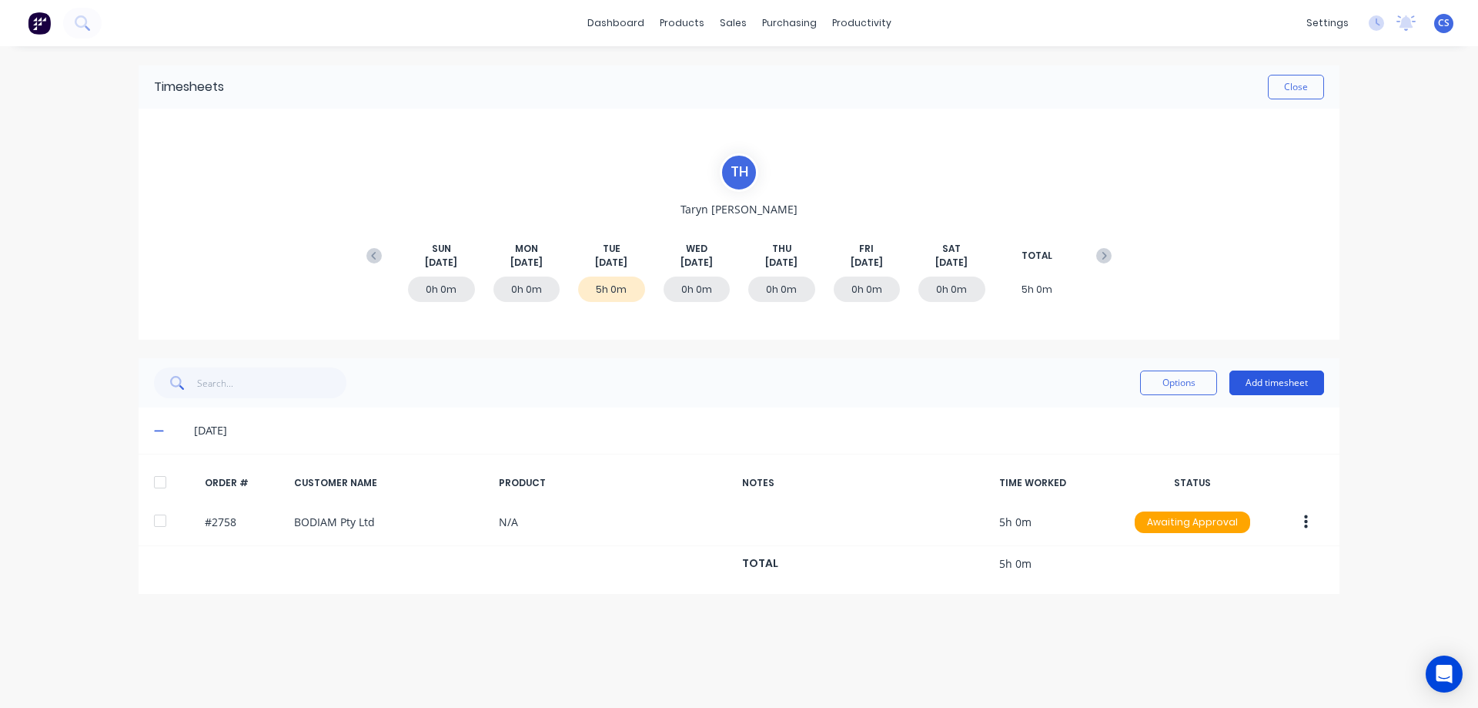
click at [1274, 391] on button "Add timesheet" at bounding box center [1277, 382] width 95 height 25
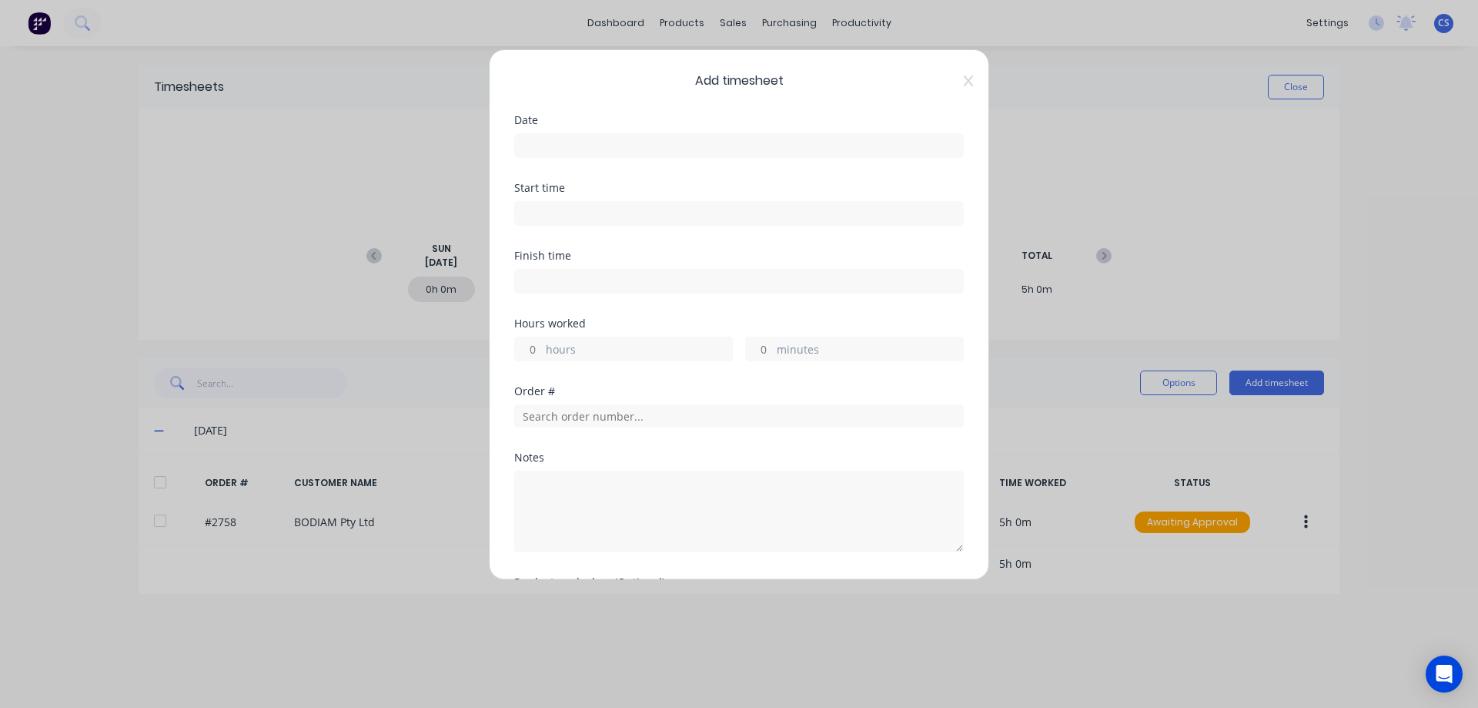
click at [573, 143] on input at bounding box center [739, 145] width 448 height 23
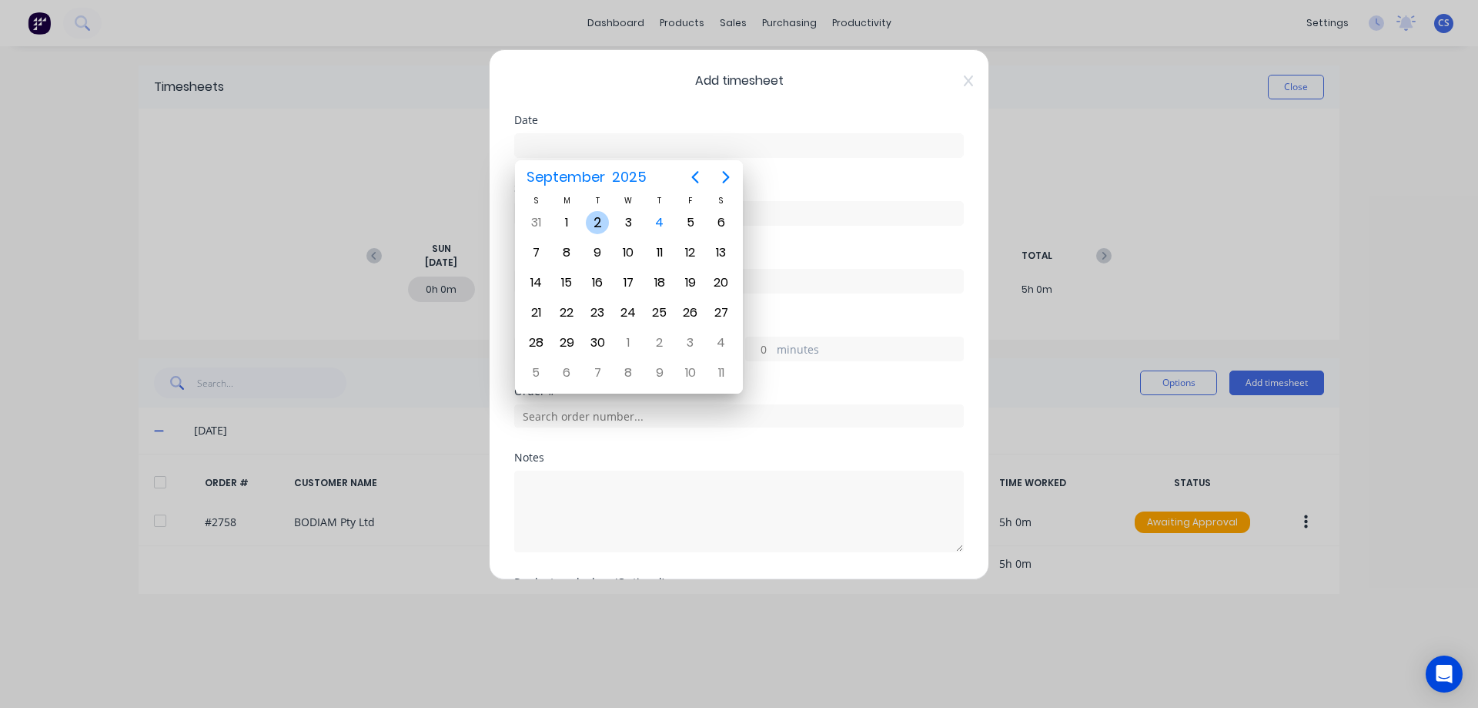
click at [601, 221] on div "2" at bounding box center [597, 222] width 23 height 23
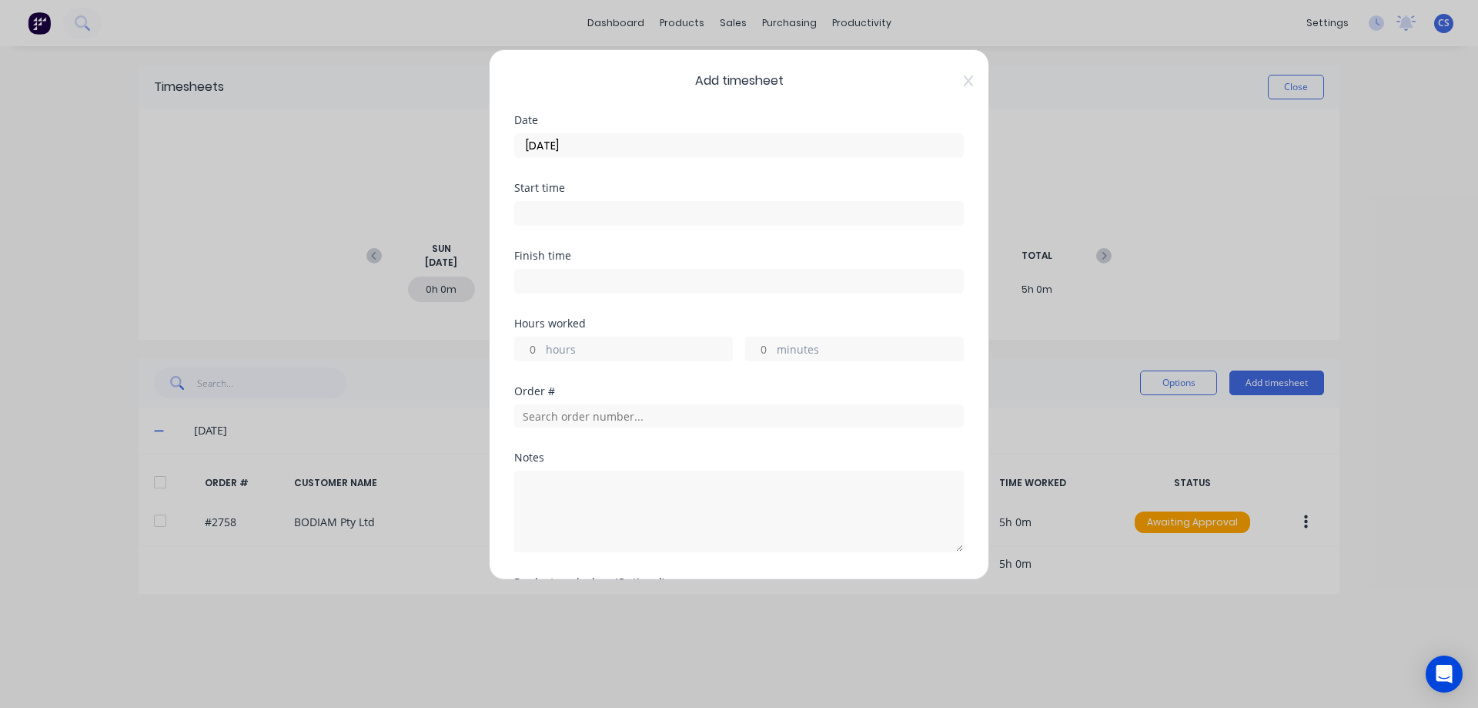
click at [537, 348] on input "hours" at bounding box center [528, 348] width 27 height 23
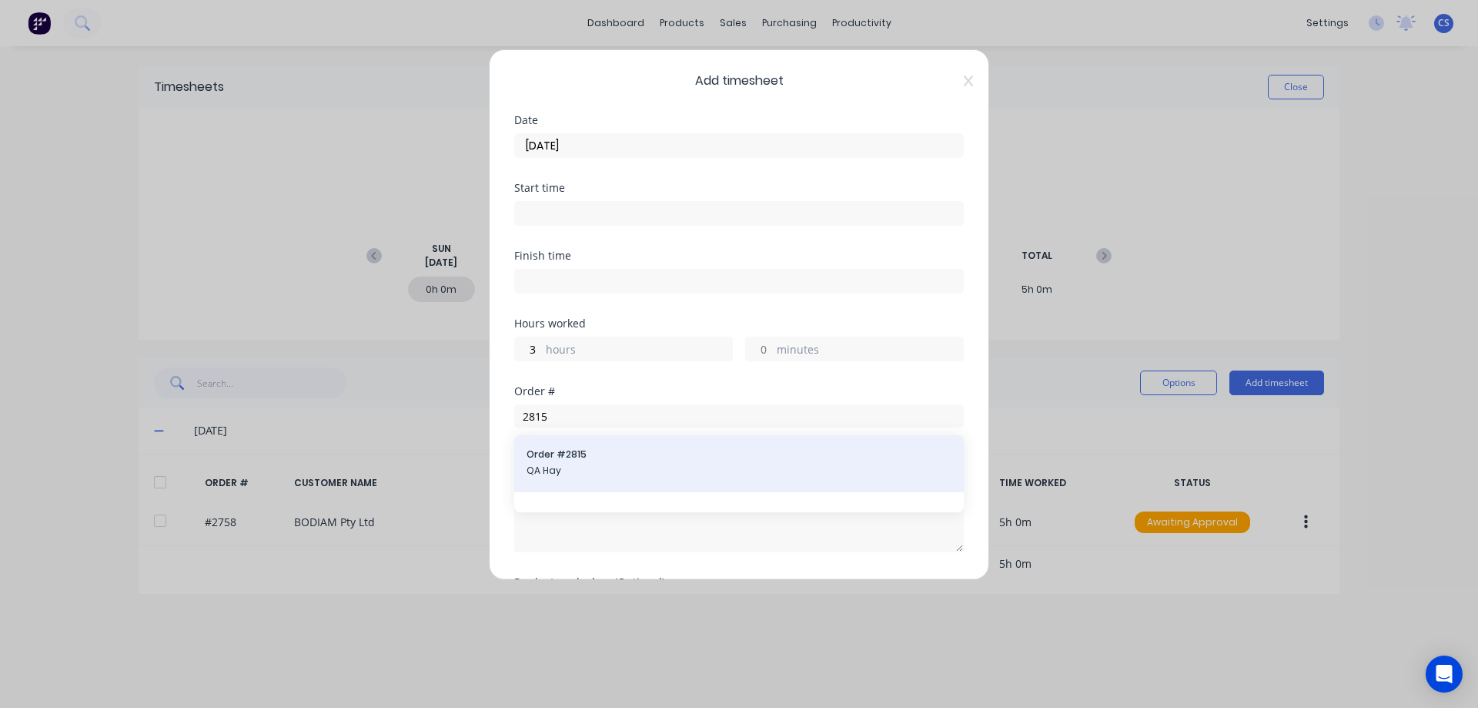
click at [618, 472] on span "QA Hay" at bounding box center [739, 471] width 425 height 14
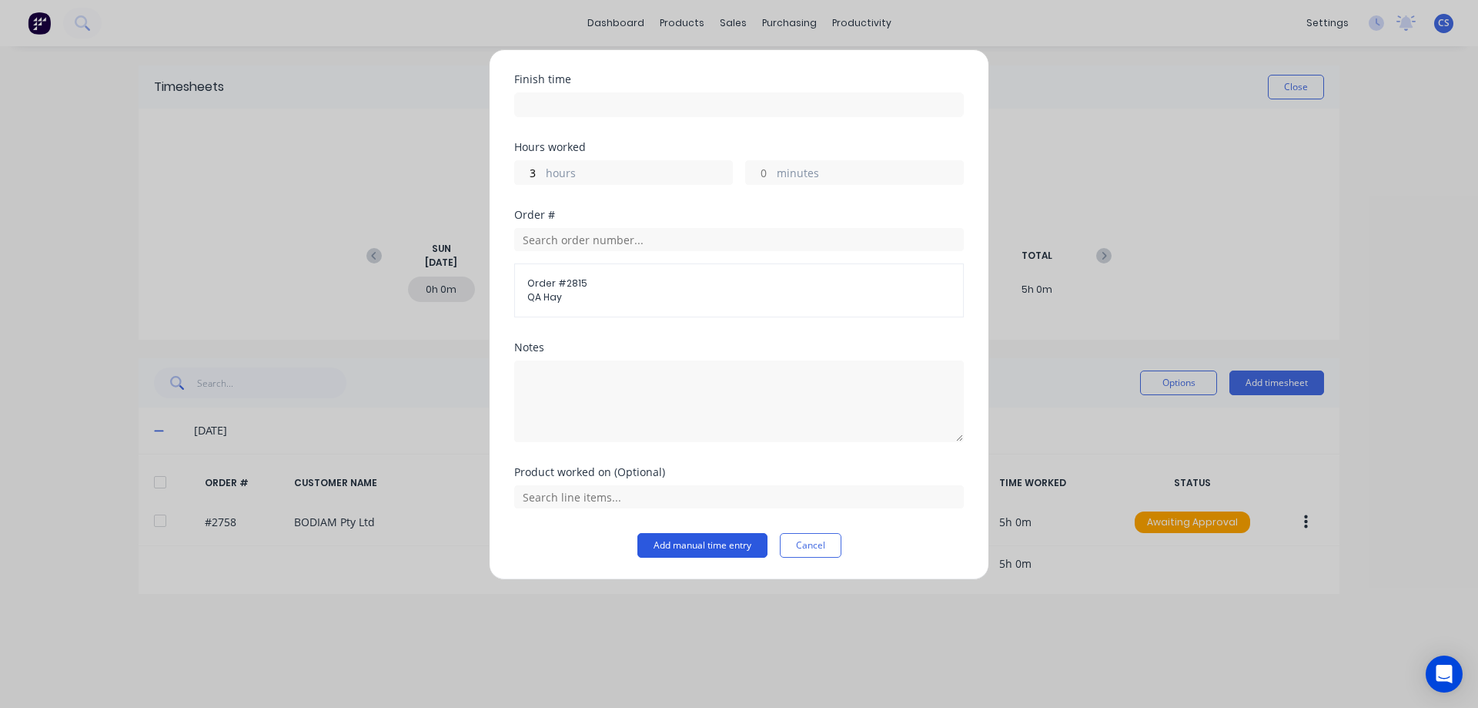
click at [682, 543] on button "Add manual time entry" at bounding box center [703, 545] width 130 height 25
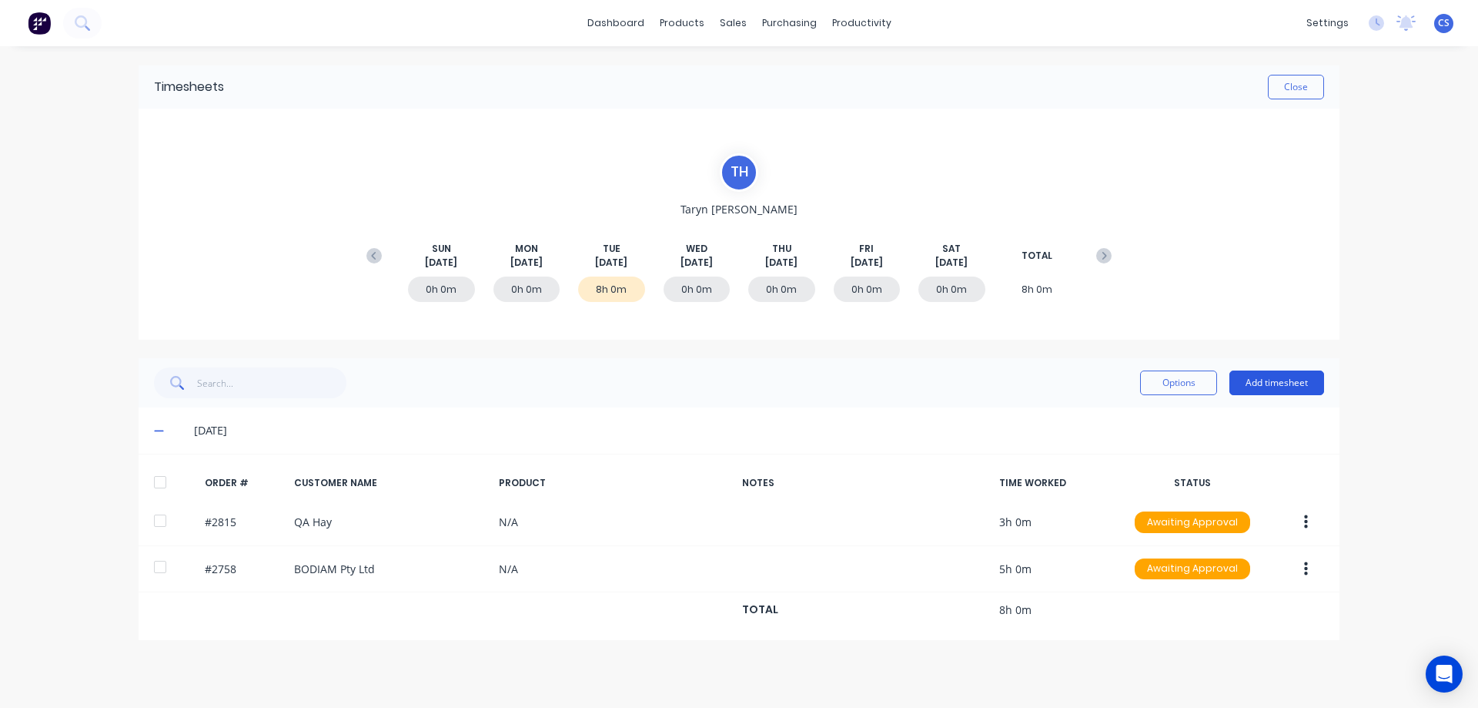
click at [1294, 390] on button "Add timesheet" at bounding box center [1277, 382] width 95 height 25
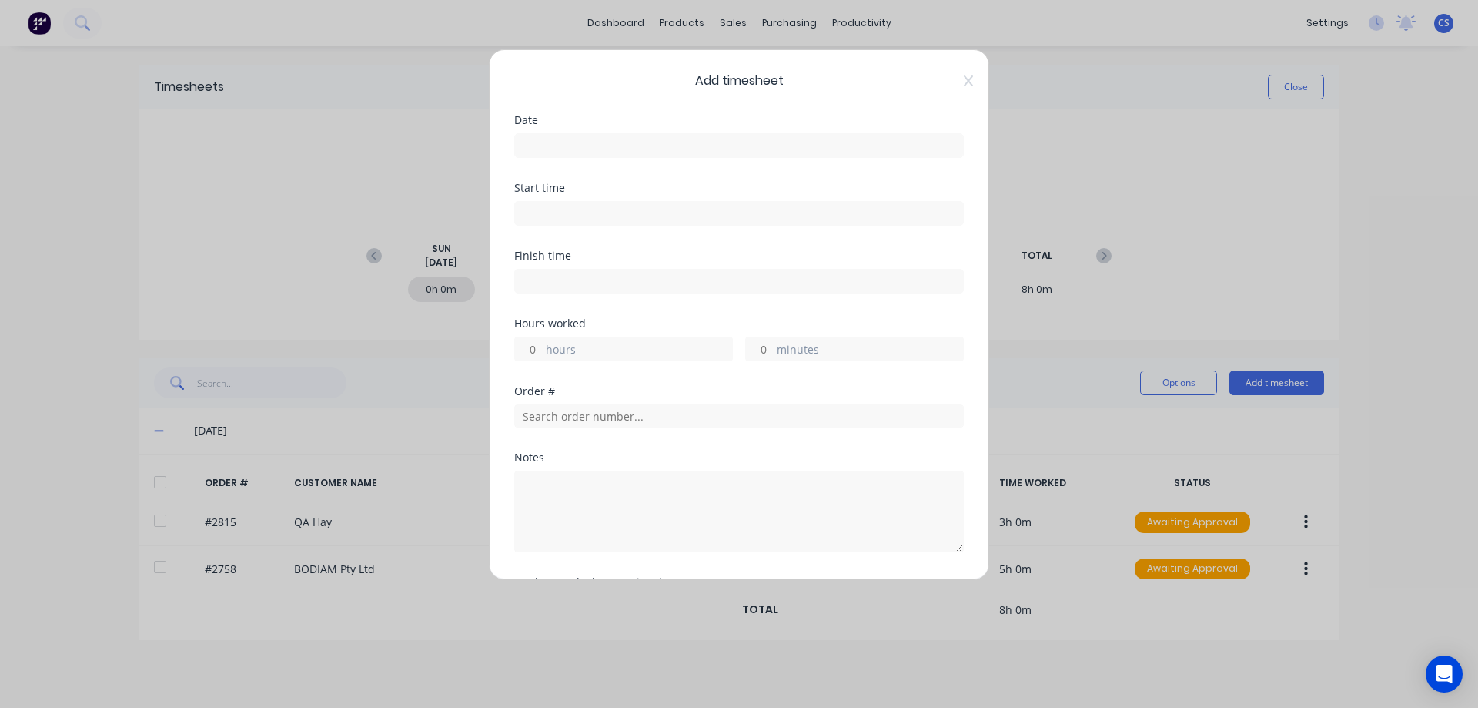
click at [541, 144] on input at bounding box center [739, 145] width 448 height 23
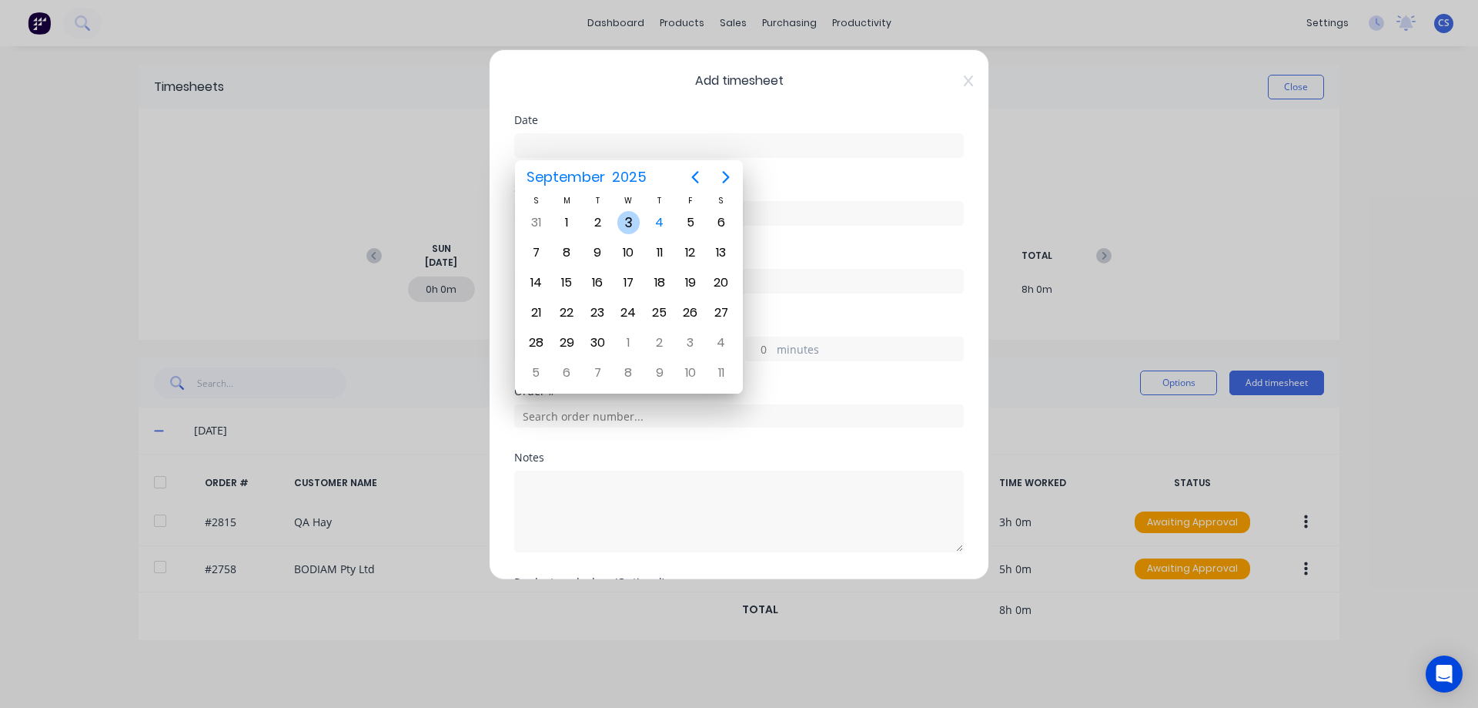
click at [629, 219] on div "3" at bounding box center [629, 222] width 23 height 23
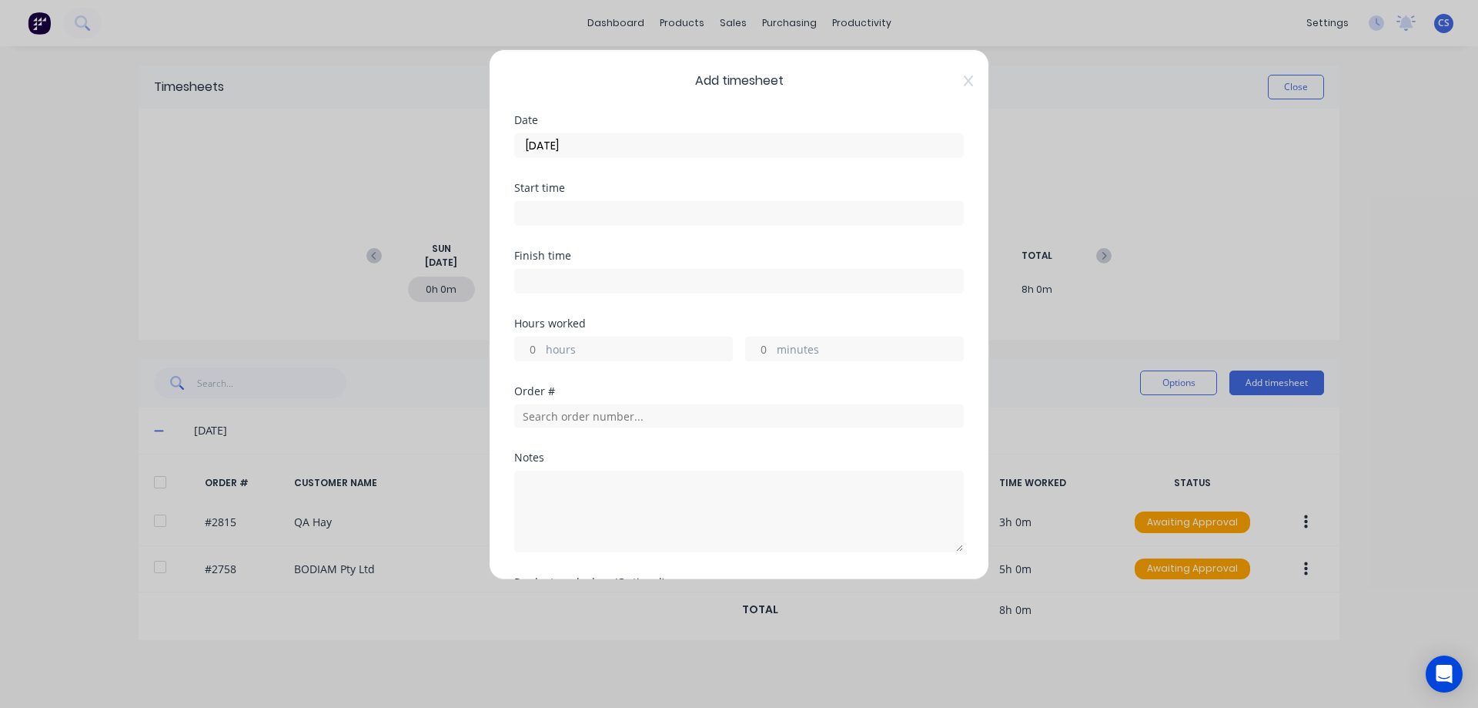
click at [534, 349] on input "hours" at bounding box center [528, 348] width 27 height 23
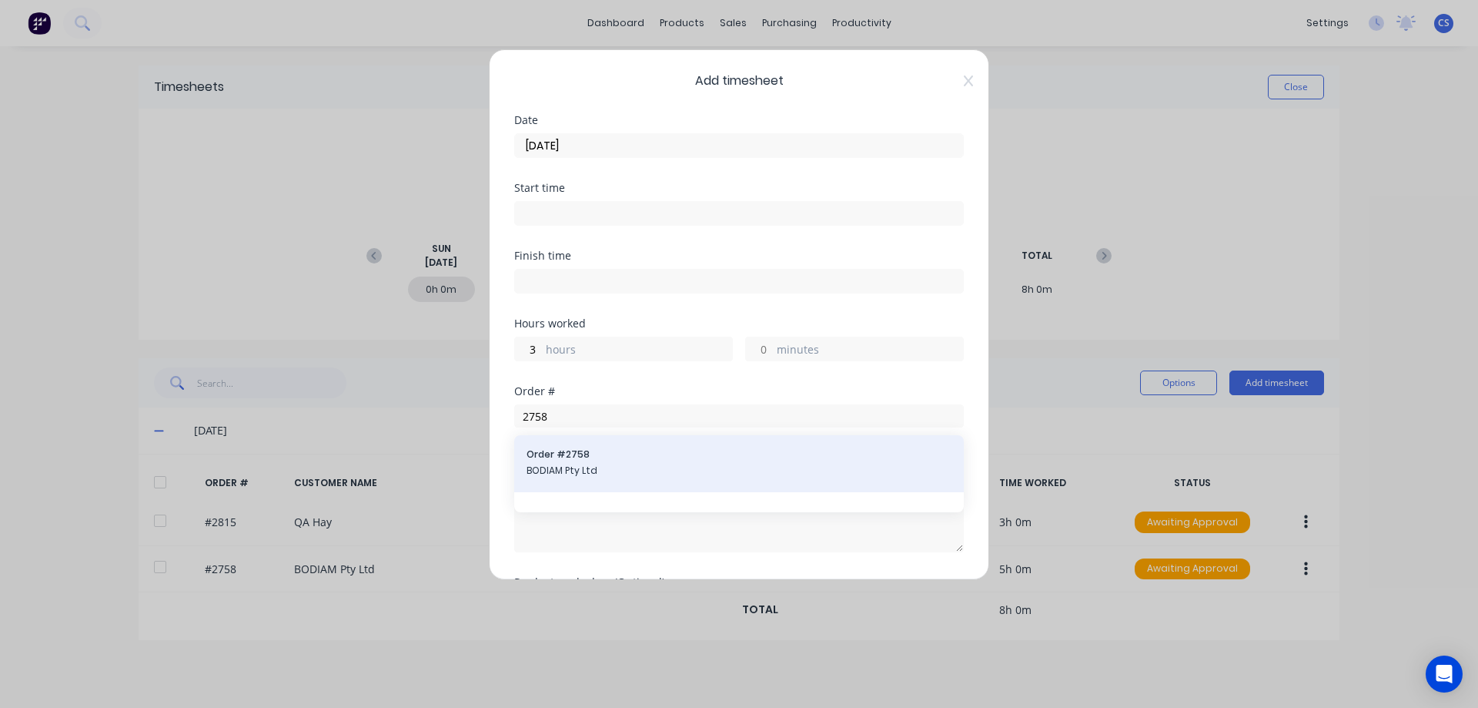
click at [654, 464] on span "BODIAM Pty Ltd" at bounding box center [739, 471] width 425 height 14
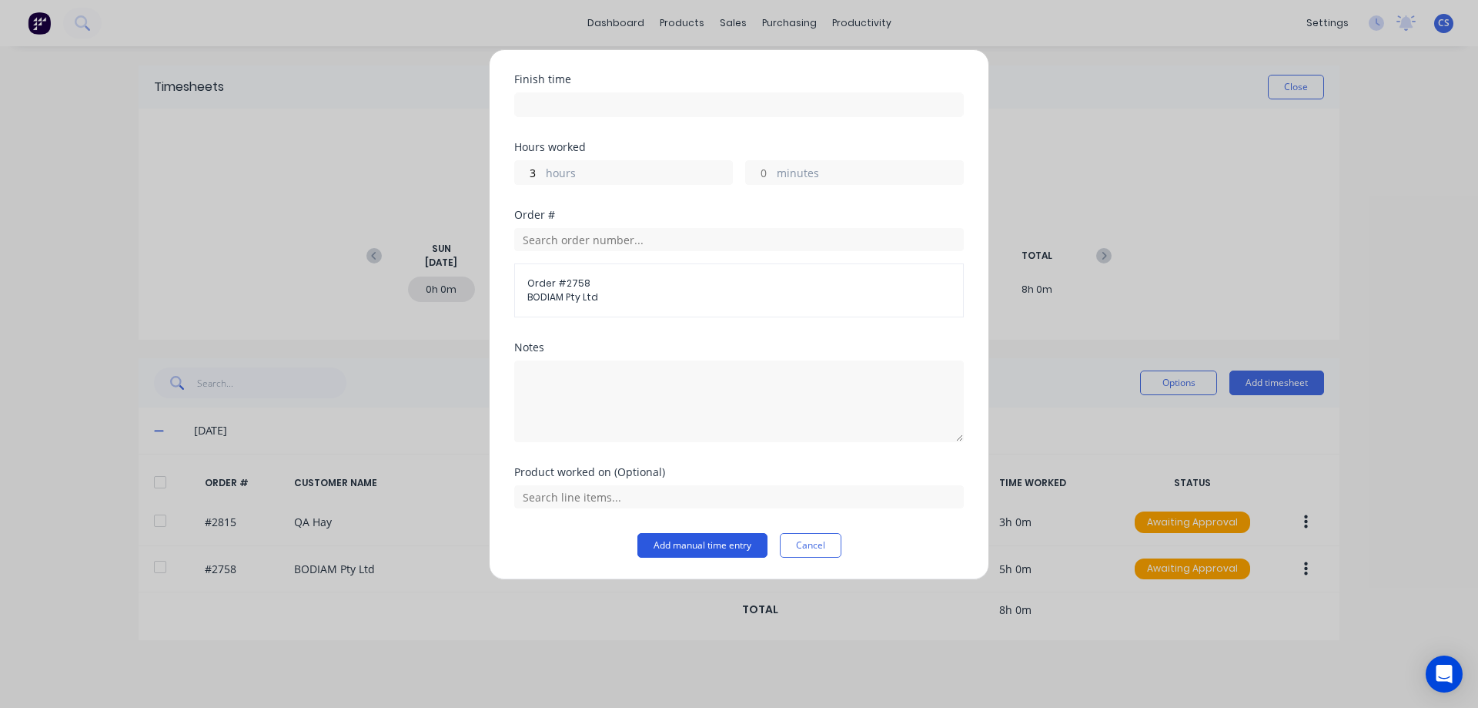
click at [697, 537] on button "Add manual time entry" at bounding box center [703, 545] width 130 height 25
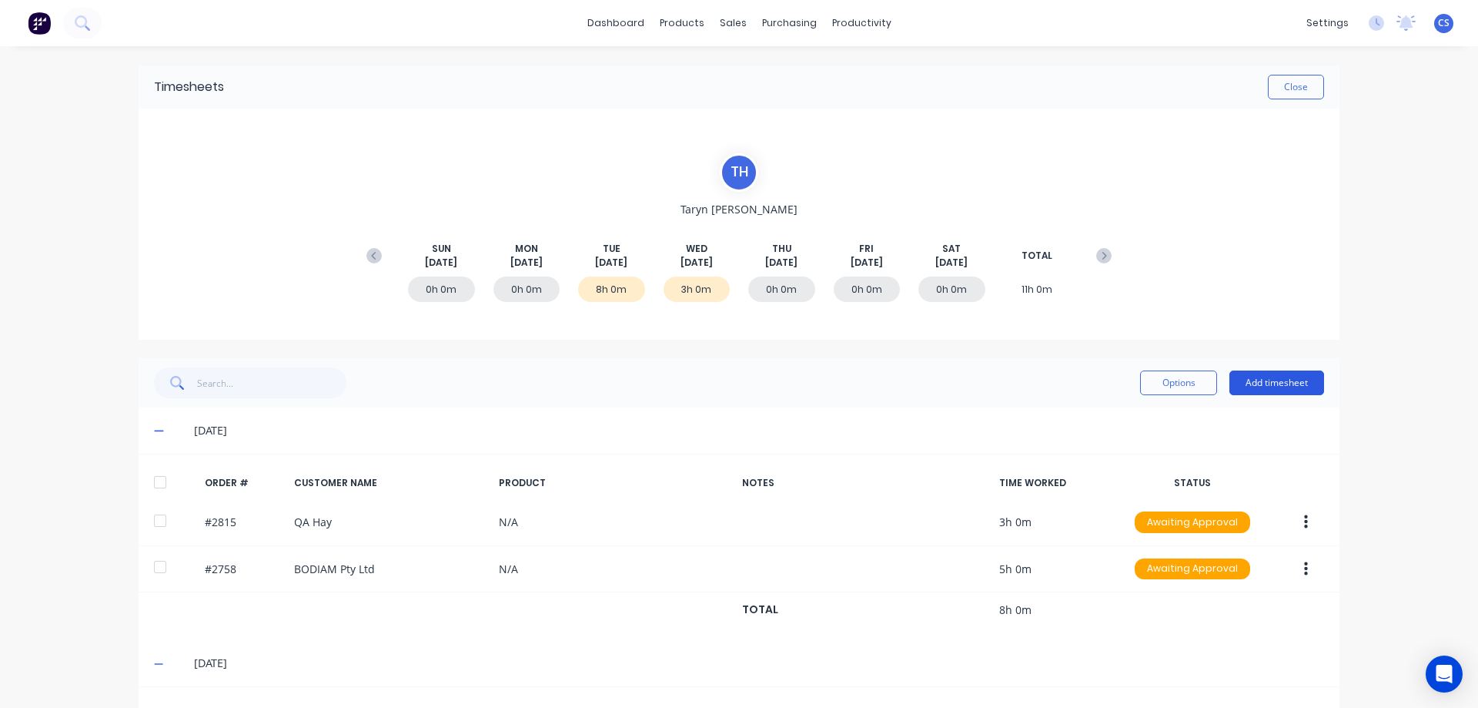
click at [1264, 380] on button "Add timesheet" at bounding box center [1277, 382] width 95 height 25
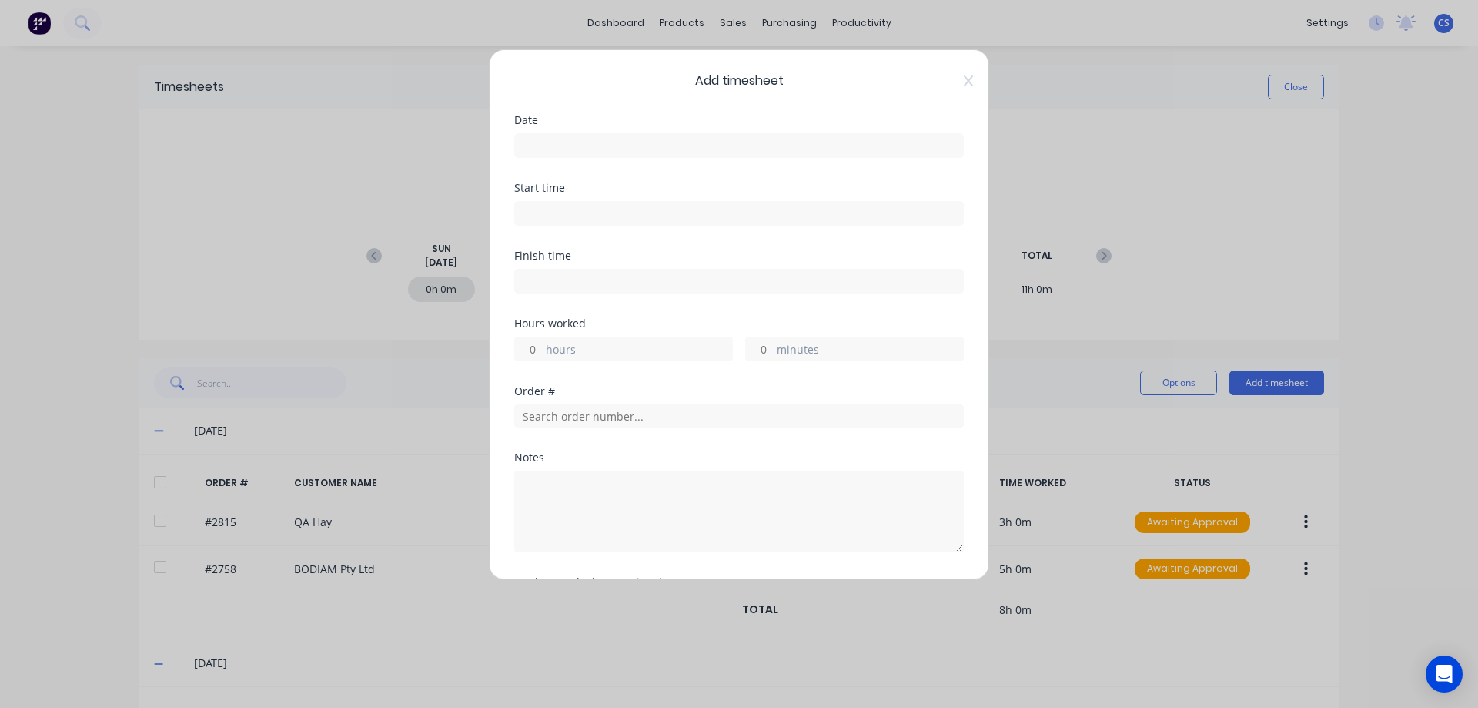
click at [601, 142] on input at bounding box center [739, 145] width 448 height 23
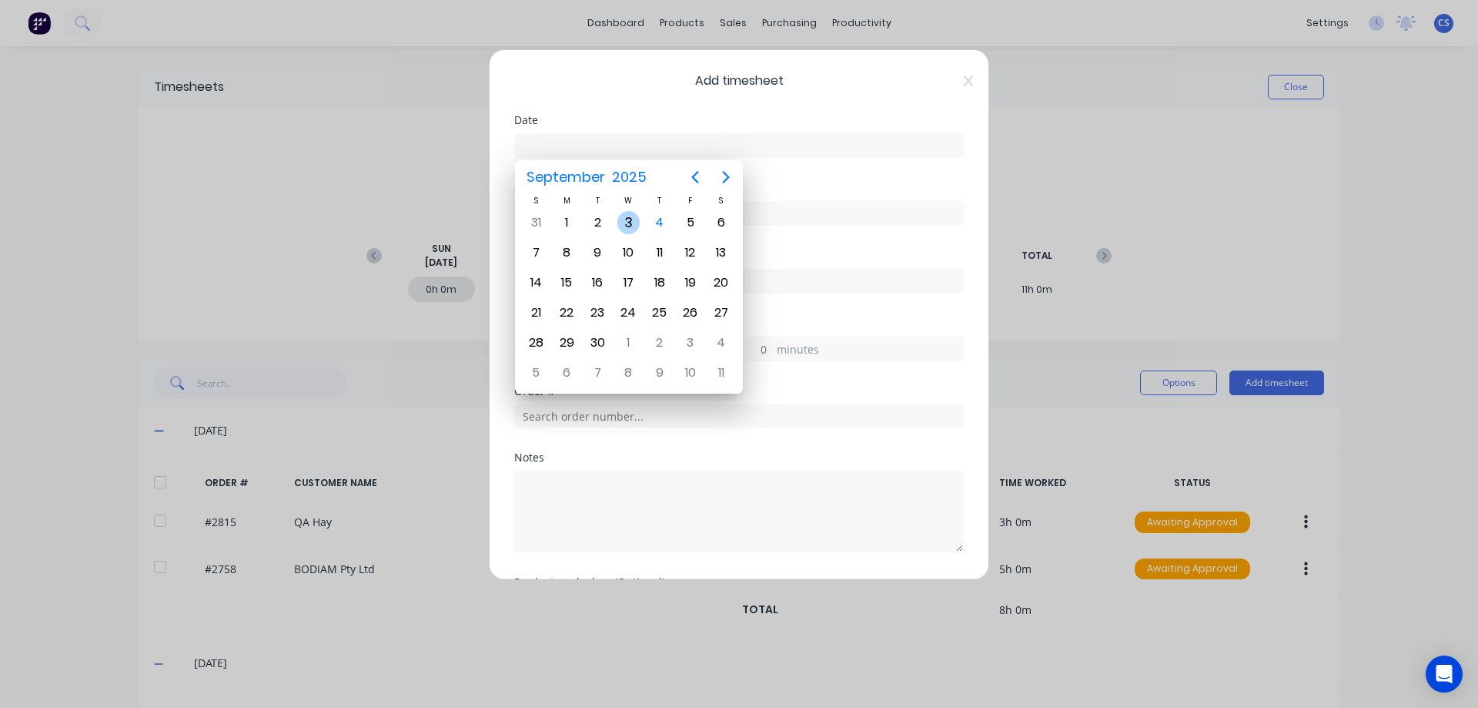
click at [628, 219] on div "3" at bounding box center [629, 222] width 23 height 23
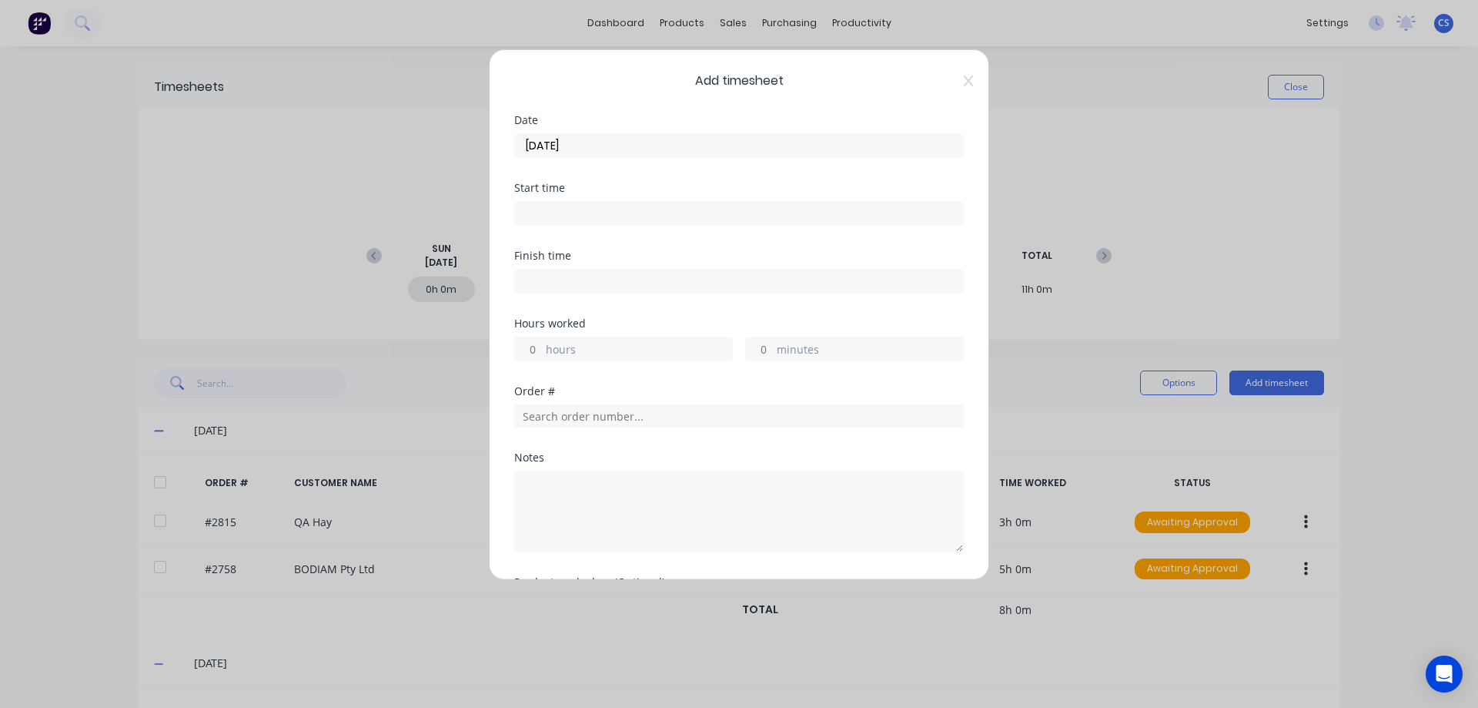
click at [537, 346] on input "hours" at bounding box center [528, 348] width 27 height 23
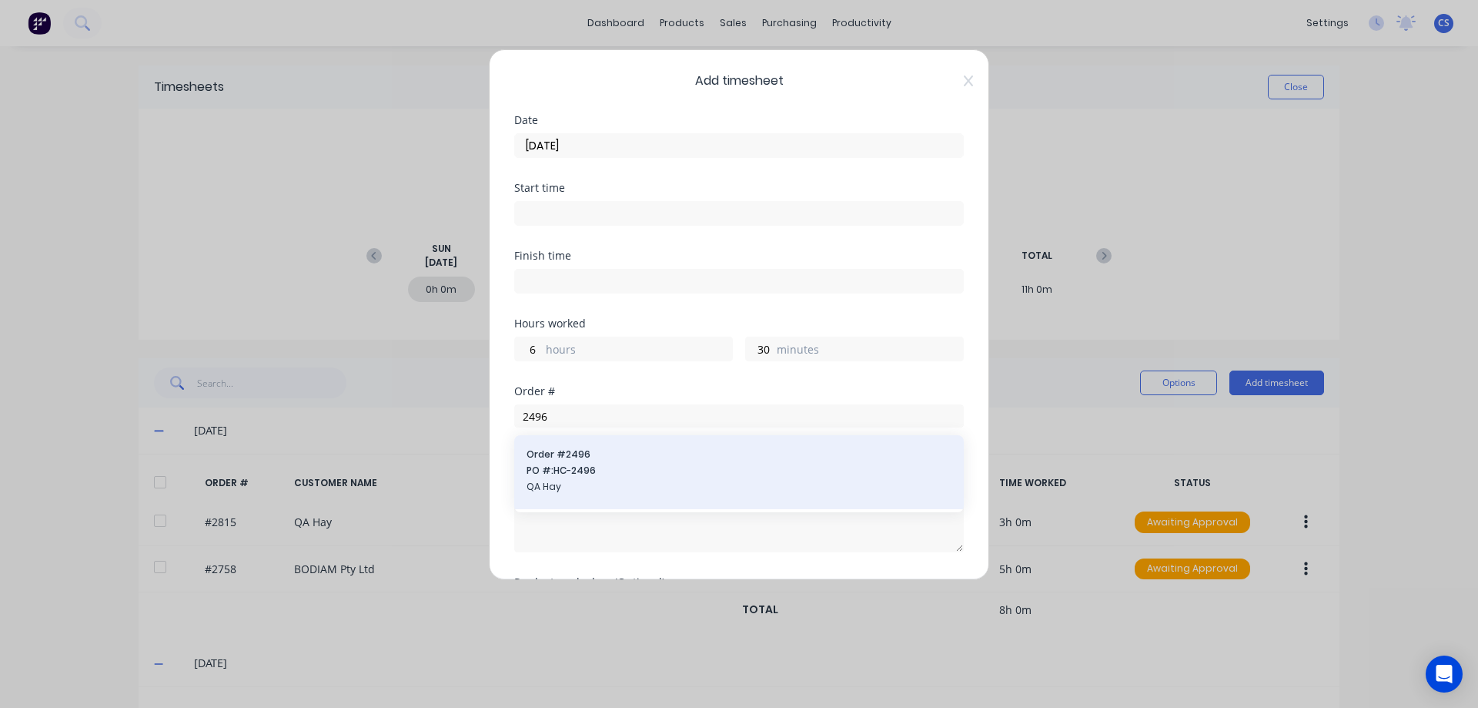
click at [662, 474] on span "PO #: HC-2496" at bounding box center [739, 471] width 425 height 14
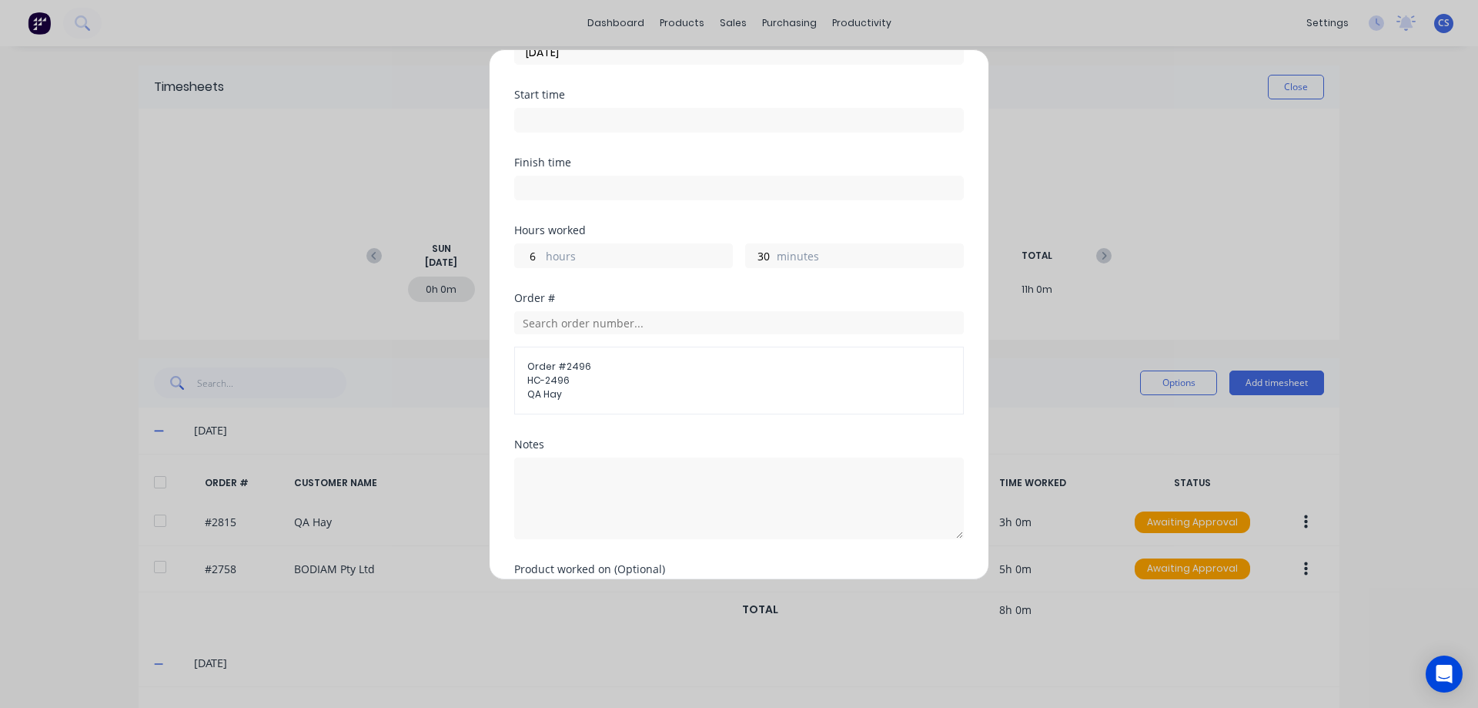
scroll to position [190, 0]
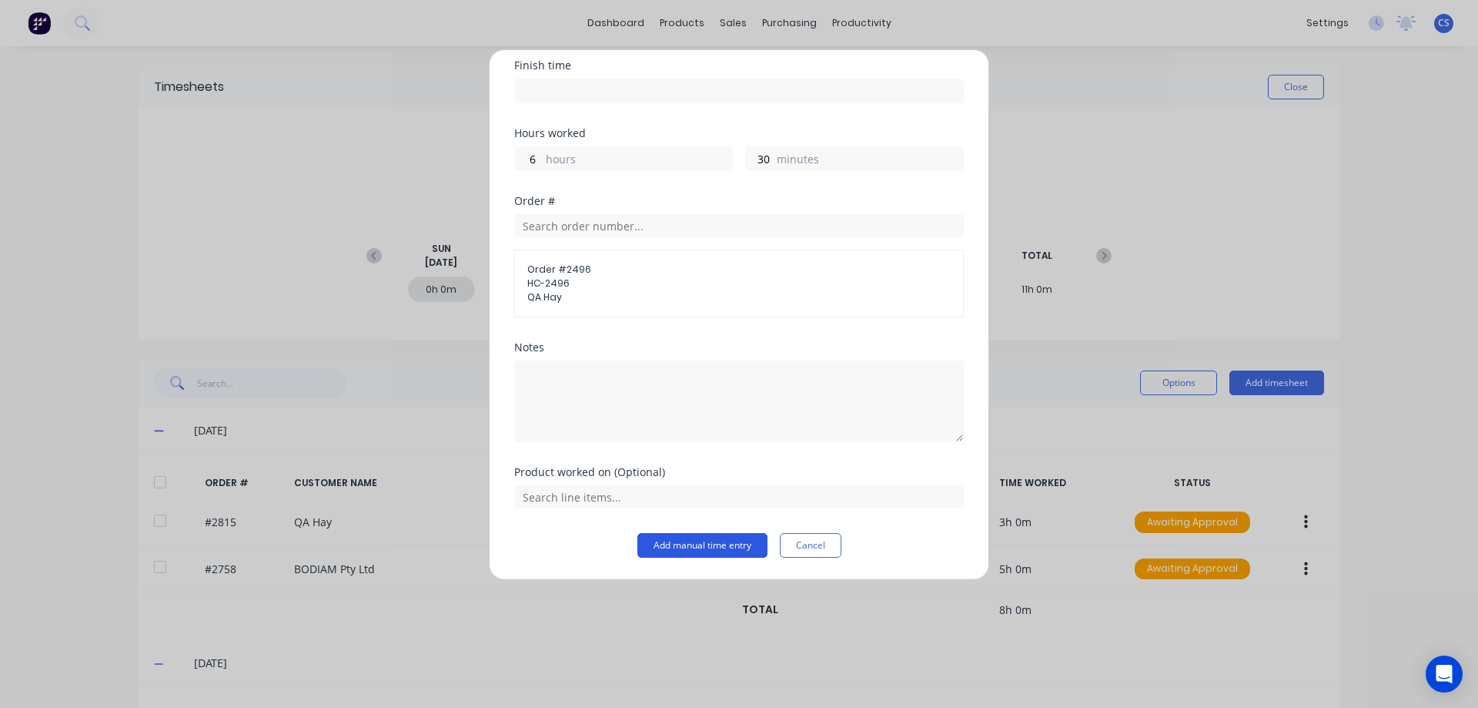
click at [691, 541] on button "Add manual time entry" at bounding box center [703, 545] width 130 height 25
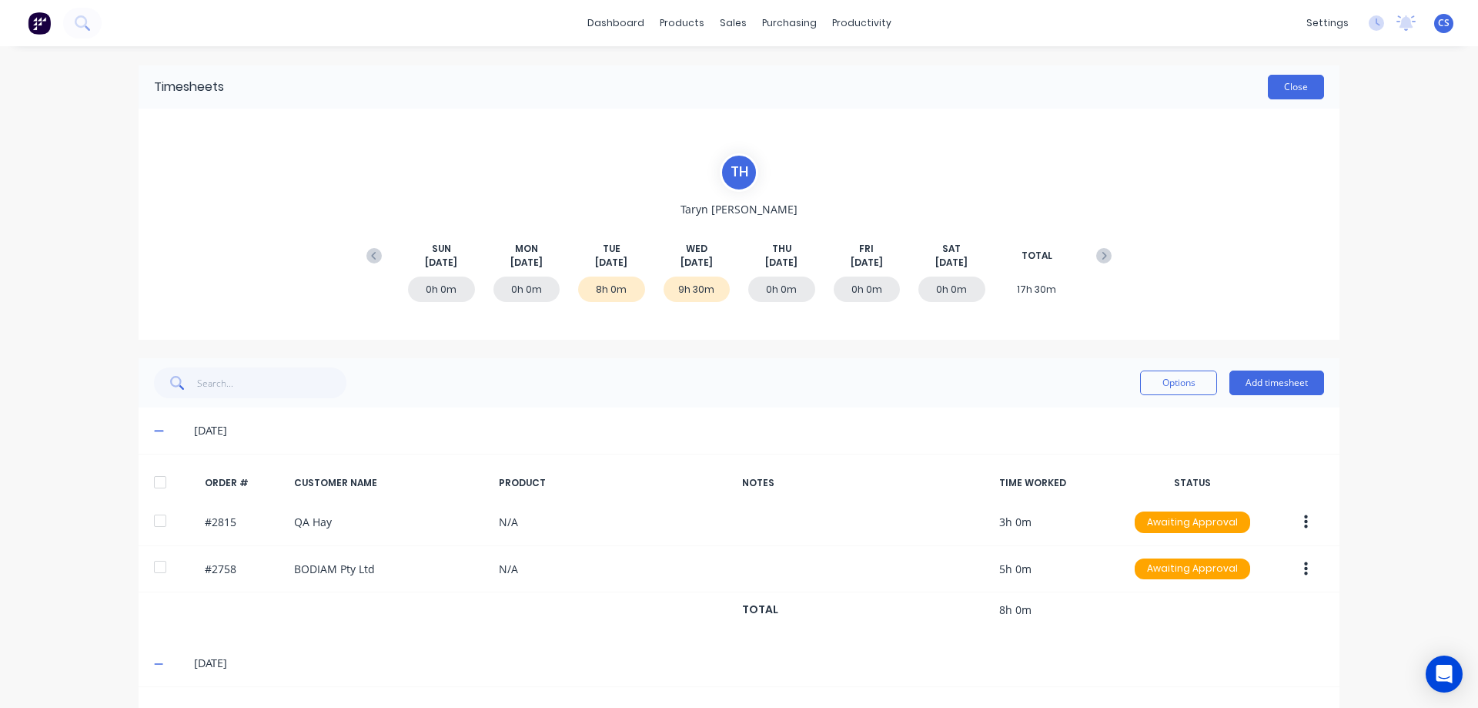
click at [1288, 85] on button "Close" at bounding box center [1296, 87] width 56 height 25
